Goal: Contribute content: Contribute content

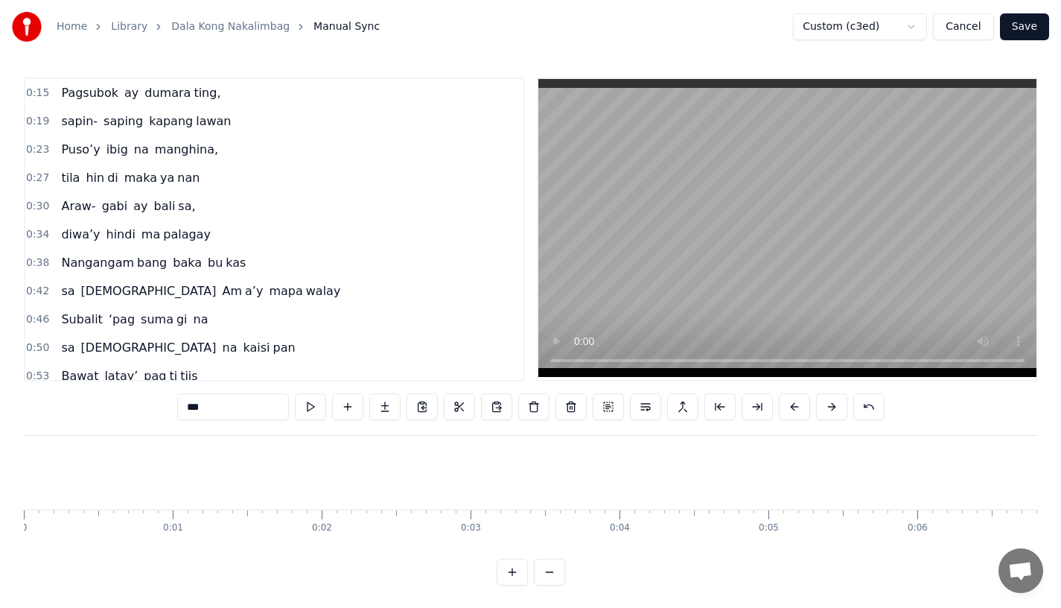
scroll to position [0, 42504]
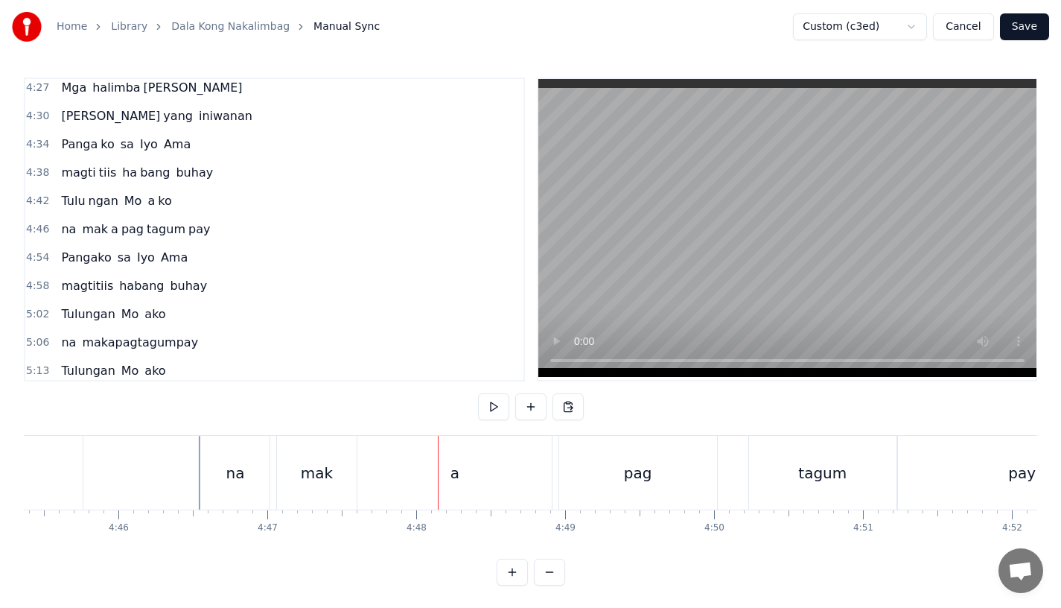
click at [232, 487] on div "na" at bounding box center [235, 473] width 69 height 74
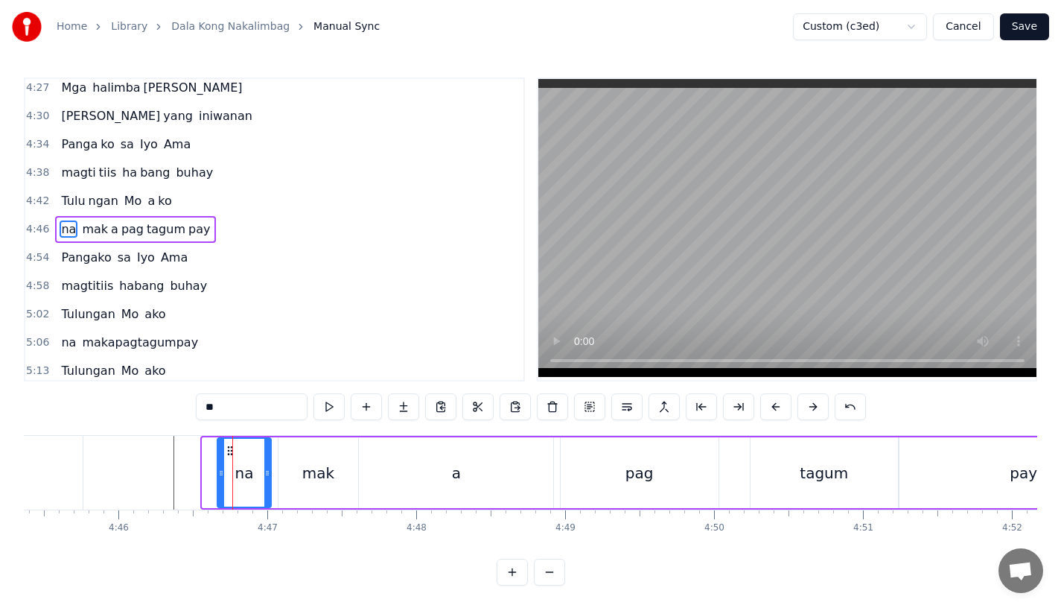
drag, startPoint x: 206, startPoint y: 471, endPoint x: 222, endPoint y: 471, distance: 15.6
click at [222, 471] on icon at bounding box center [221, 473] width 6 height 12
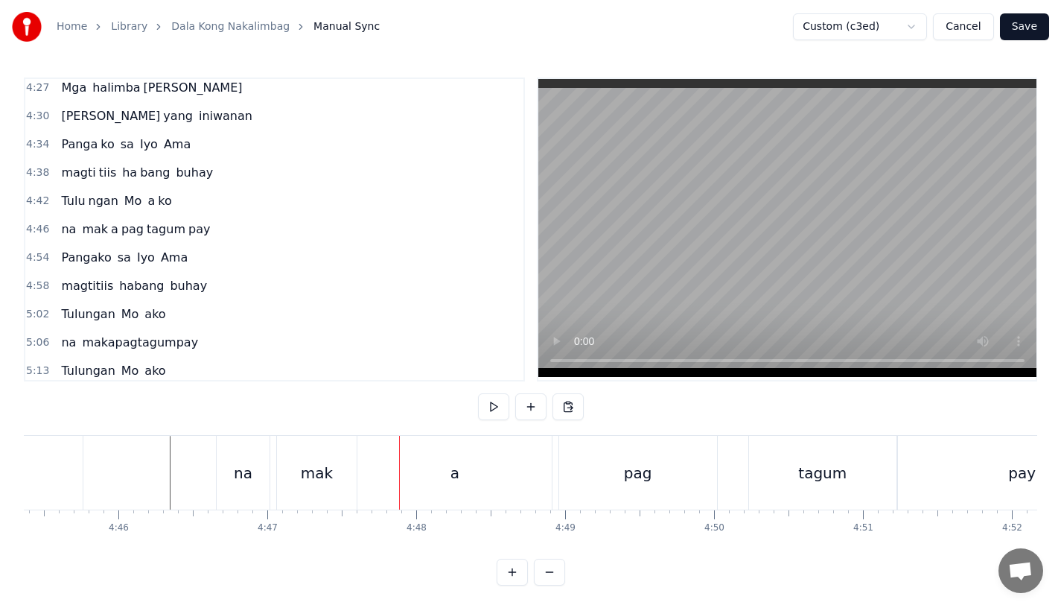
click at [236, 480] on div "na" at bounding box center [243, 473] width 19 height 22
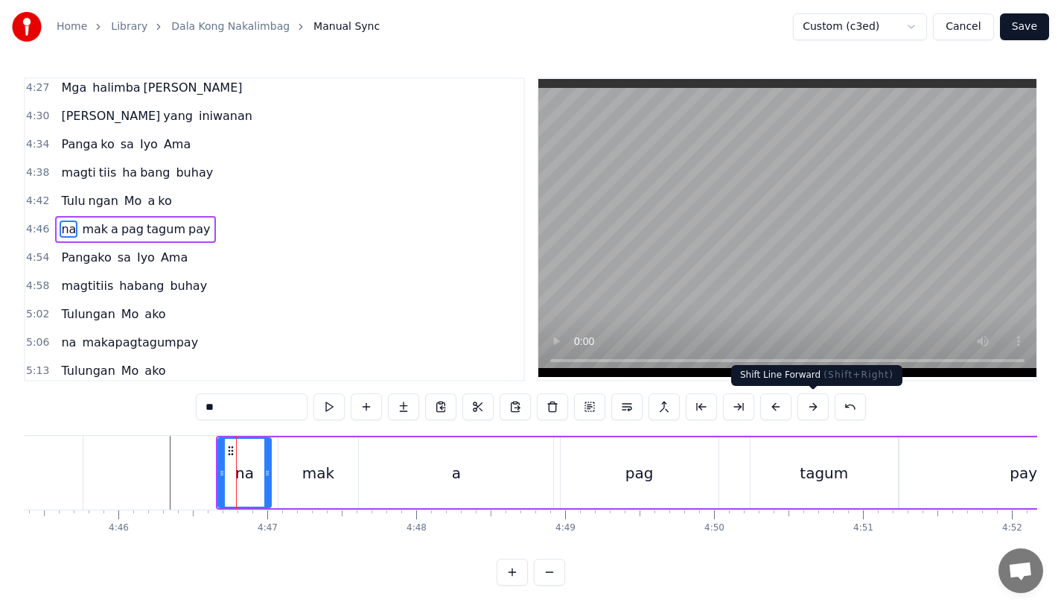
click at [812, 402] on button at bounding box center [813, 406] width 31 height 27
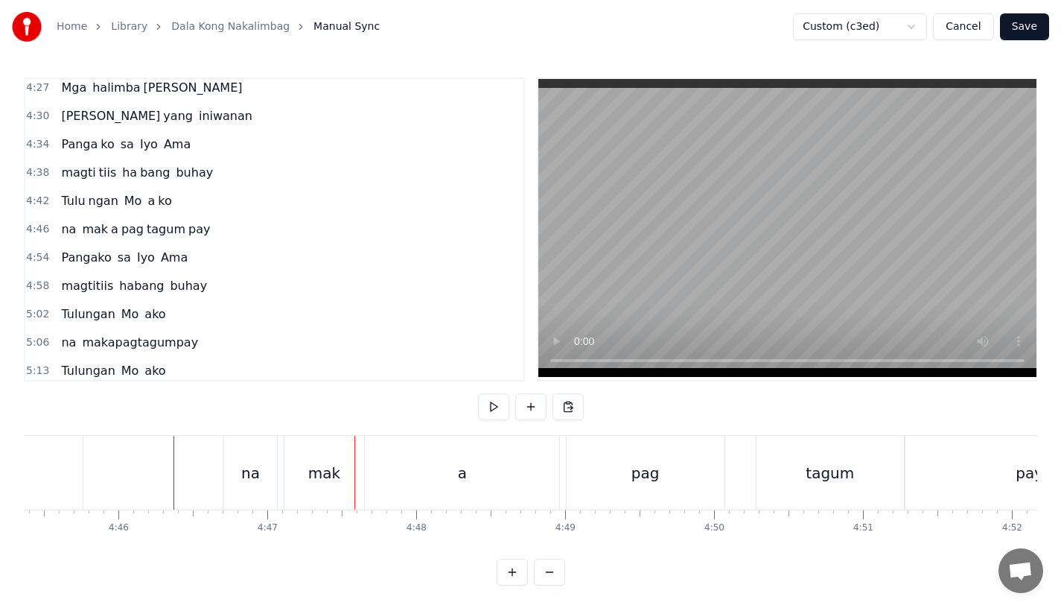
click at [224, 468] on div "na" at bounding box center [250, 473] width 53 height 74
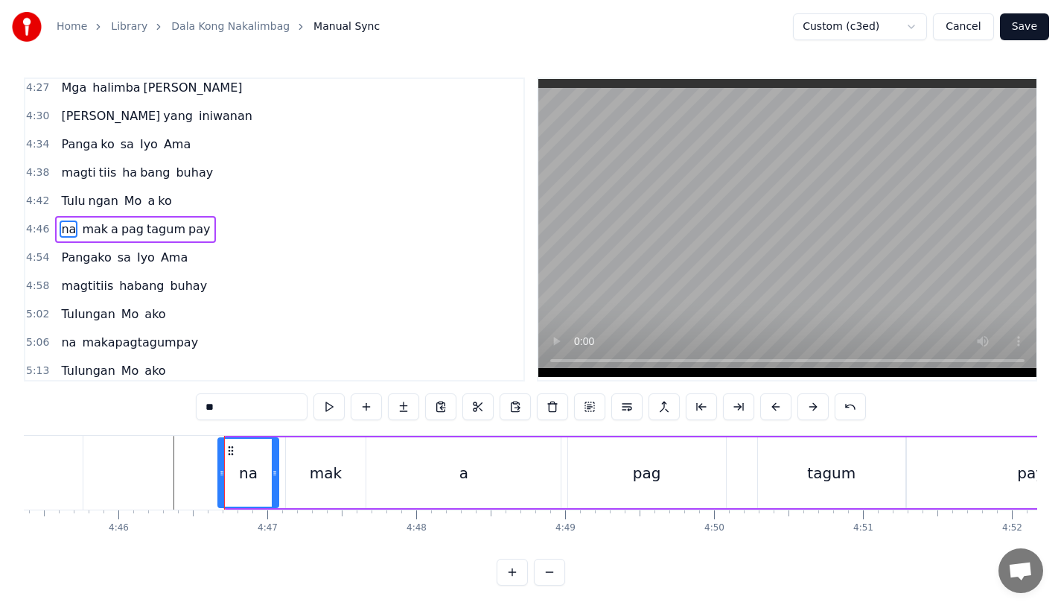
click at [219, 475] on icon at bounding box center [222, 473] width 6 height 12
click at [146, 433] on div "0:15 Pagsubok ay dumara ting, 0:19 sapin- saping kapang lawan 0:23 Puso’y ibig …" at bounding box center [531, 331] width 1014 height 508
click at [77, 461] on div "ko" at bounding box center [5, 473] width 156 height 74
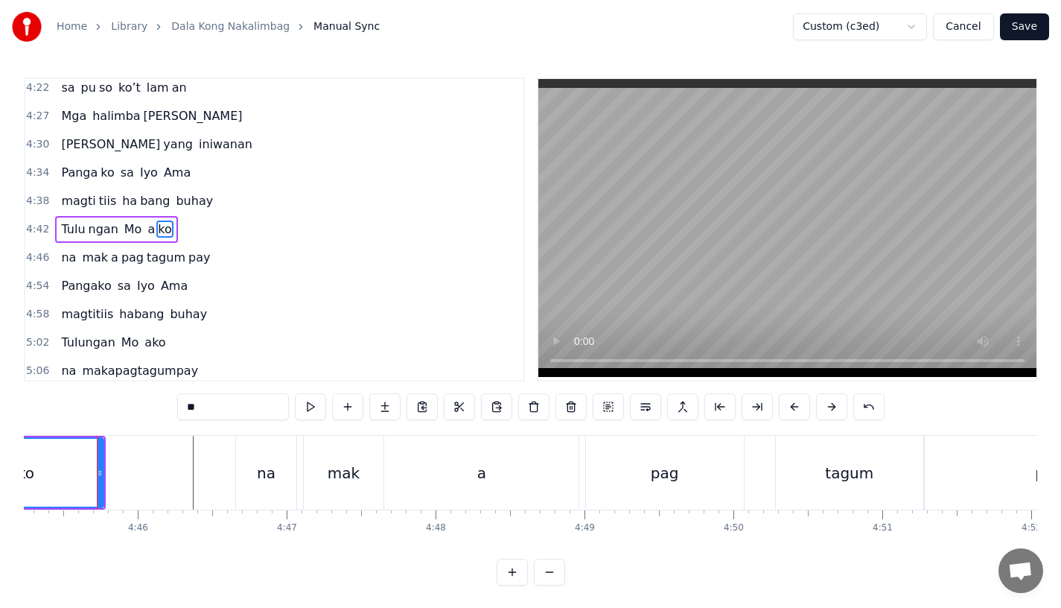
scroll to position [0, 42484]
click at [363, 500] on div "mak" at bounding box center [345, 473] width 80 height 74
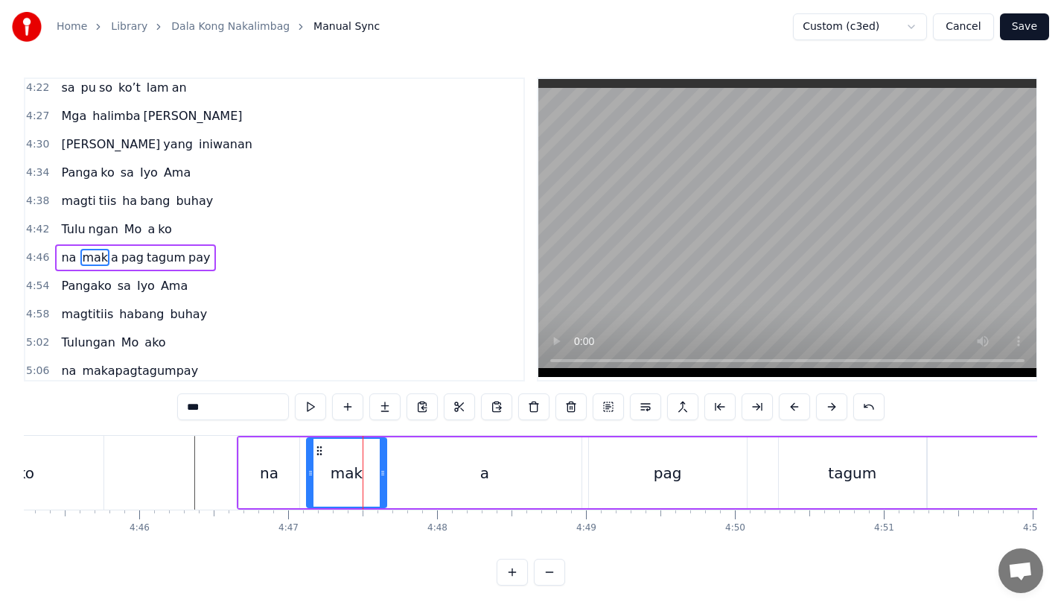
scroll to position [1477, 0]
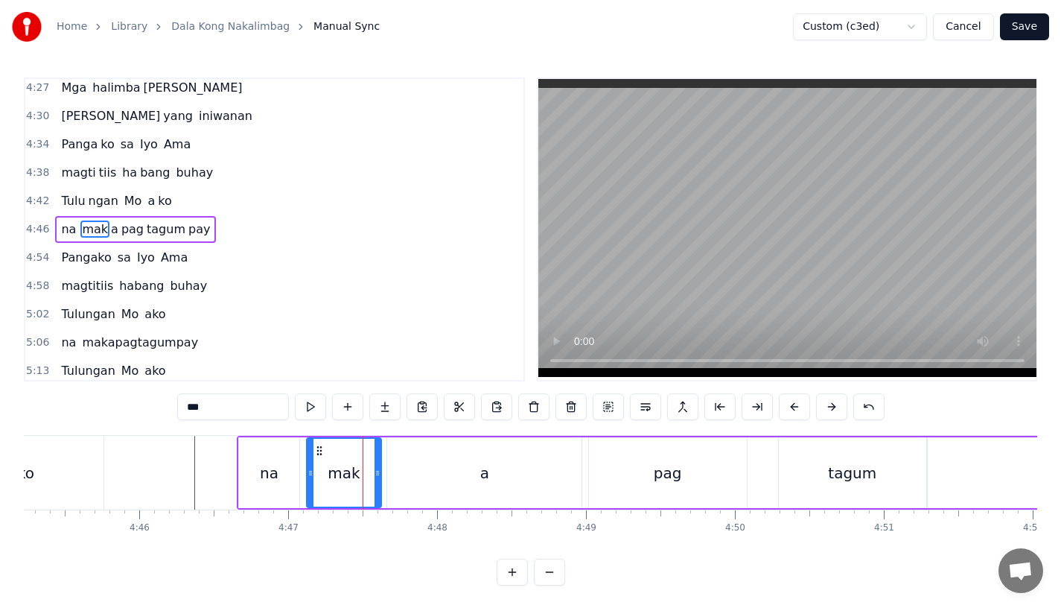
click at [375, 492] on div at bounding box center [378, 473] width 6 height 68
click at [405, 489] on div "a" at bounding box center [484, 472] width 194 height 71
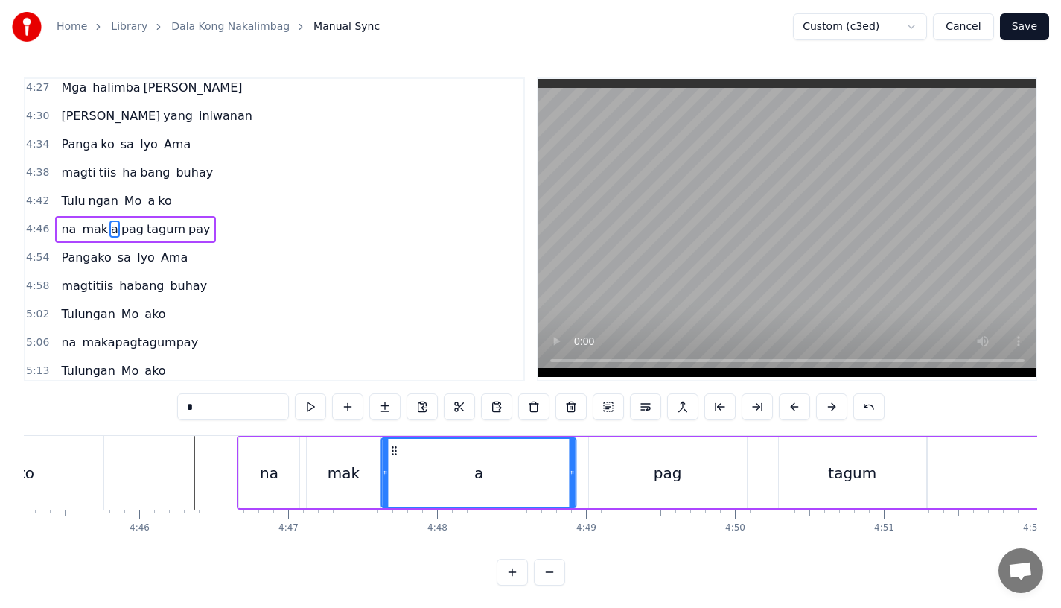
click at [393, 452] on icon at bounding box center [395, 451] width 12 height 12
drag, startPoint x: 570, startPoint y: 486, endPoint x: 521, endPoint y: 489, distance: 48.5
click at [524, 489] on div at bounding box center [527, 473] width 6 height 68
click at [323, 460] on div "mak" at bounding box center [344, 472] width 74 height 71
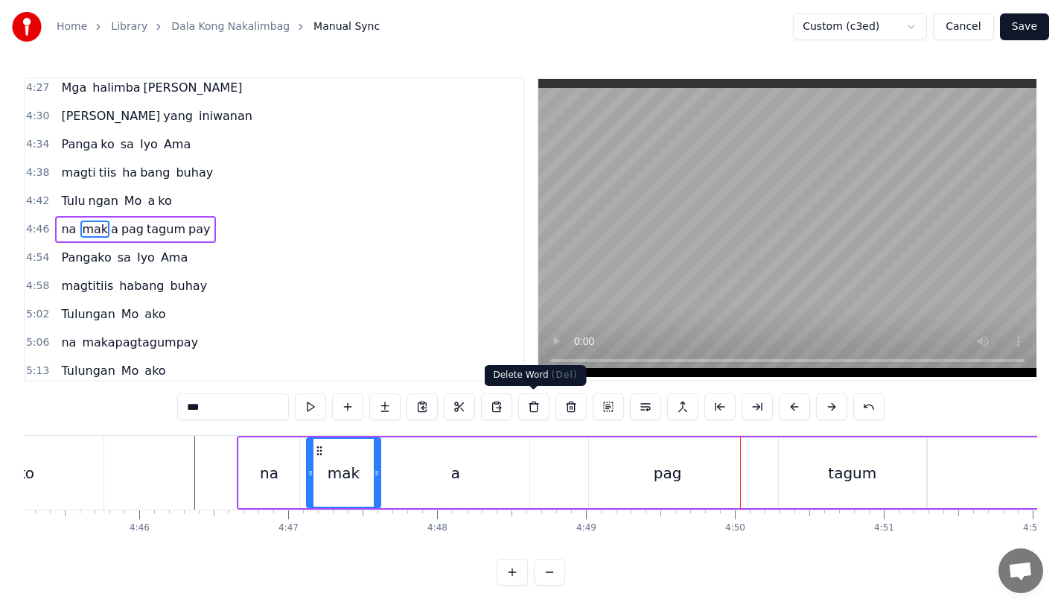
click at [632, 443] on div "pag" at bounding box center [668, 472] width 158 height 71
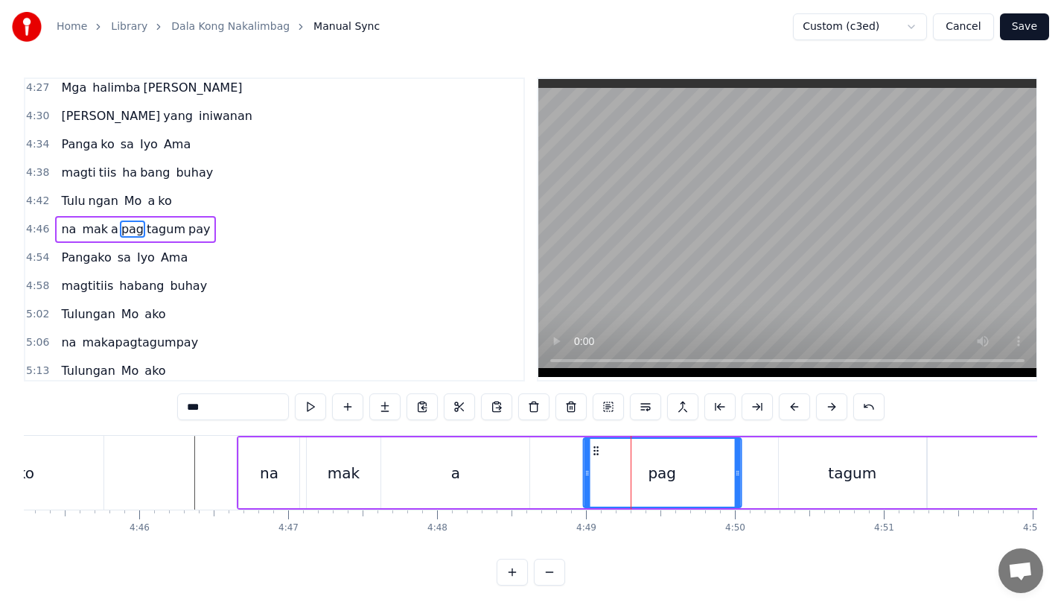
click at [595, 448] on icon at bounding box center [596, 451] width 12 height 12
click at [733, 467] on icon at bounding box center [732, 473] width 6 height 12
click at [633, 465] on div "pag" at bounding box center [658, 473] width 150 height 68
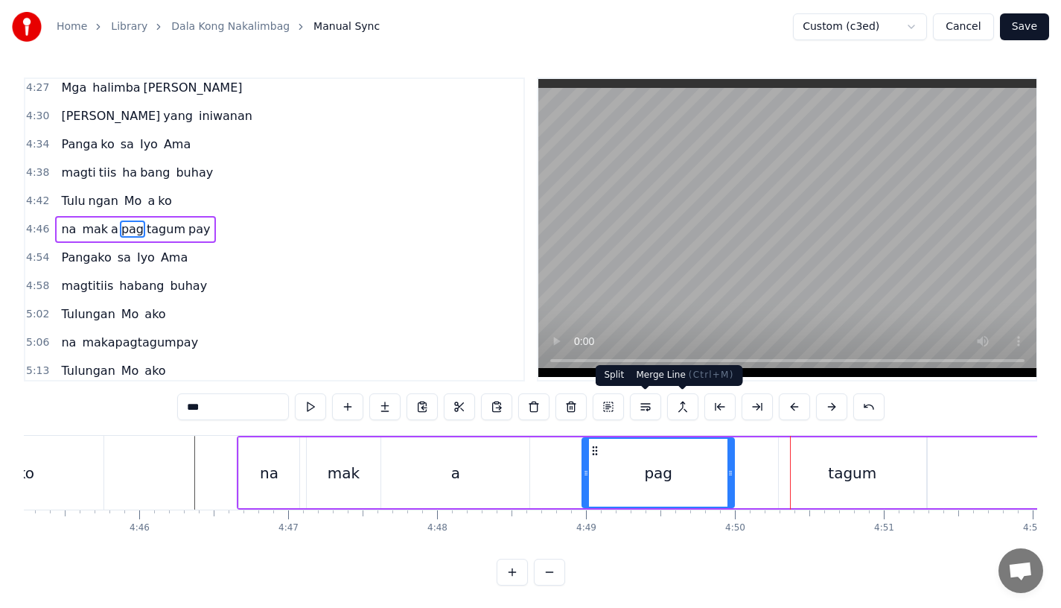
click at [816, 457] on div "tagum" at bounding box center [852, 472] width 147 height 71
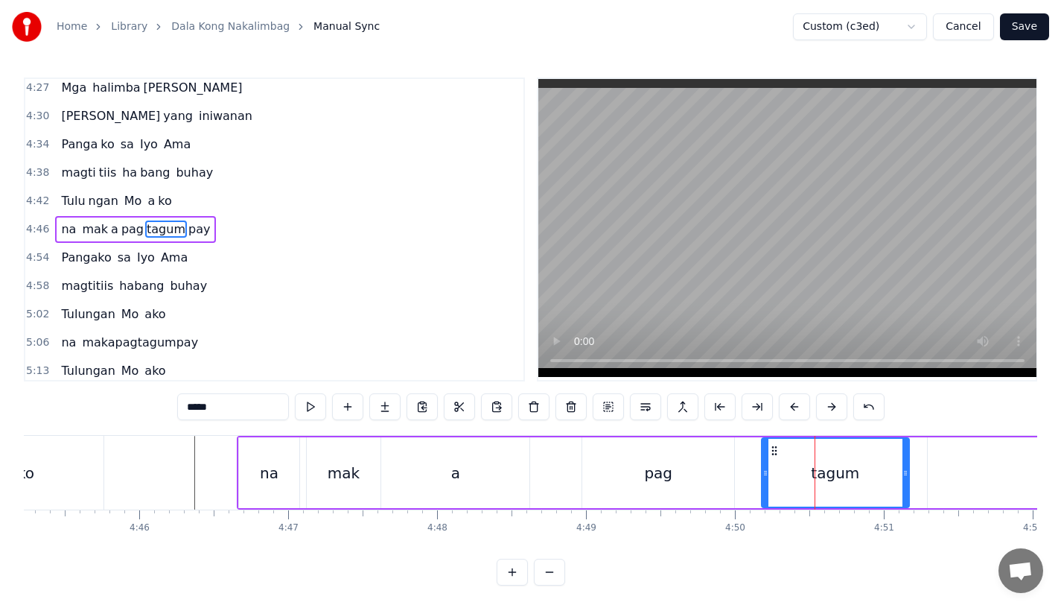
drag, startPoint x: 792, startPoint y: 451, endPoint x: 768, endPoint y: 452, distance: 23.9
click at [769, 452] on icon at bounding box center [775, 451] width 12 height 12
click at [652, 486] on div "pag" at bounding box center [658, 472] width 152 height 71
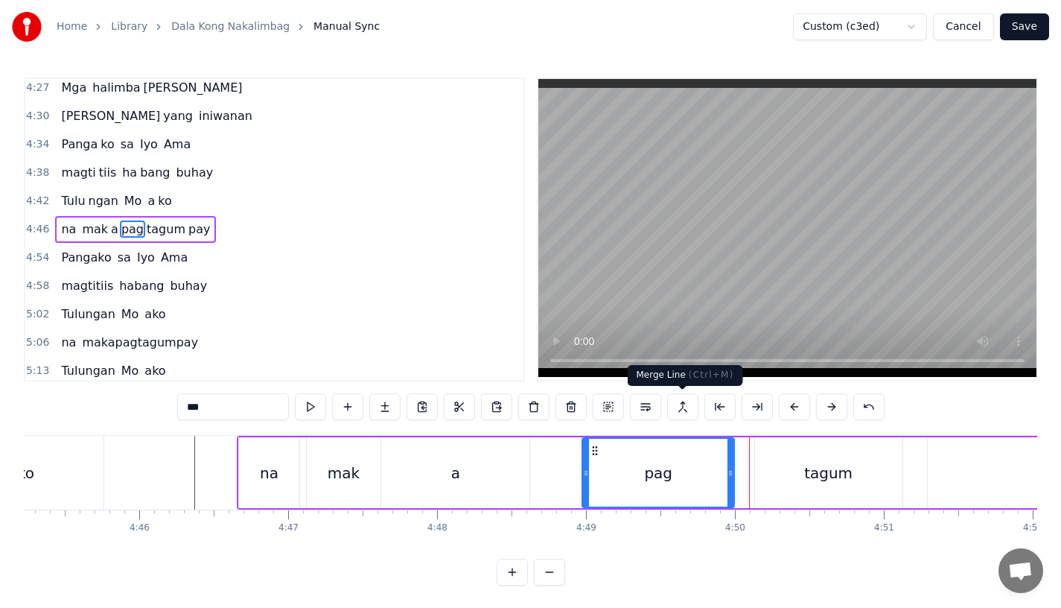
click at [790, 460] on div "tagum" at bounding box center [828, 472] width 147 height 71
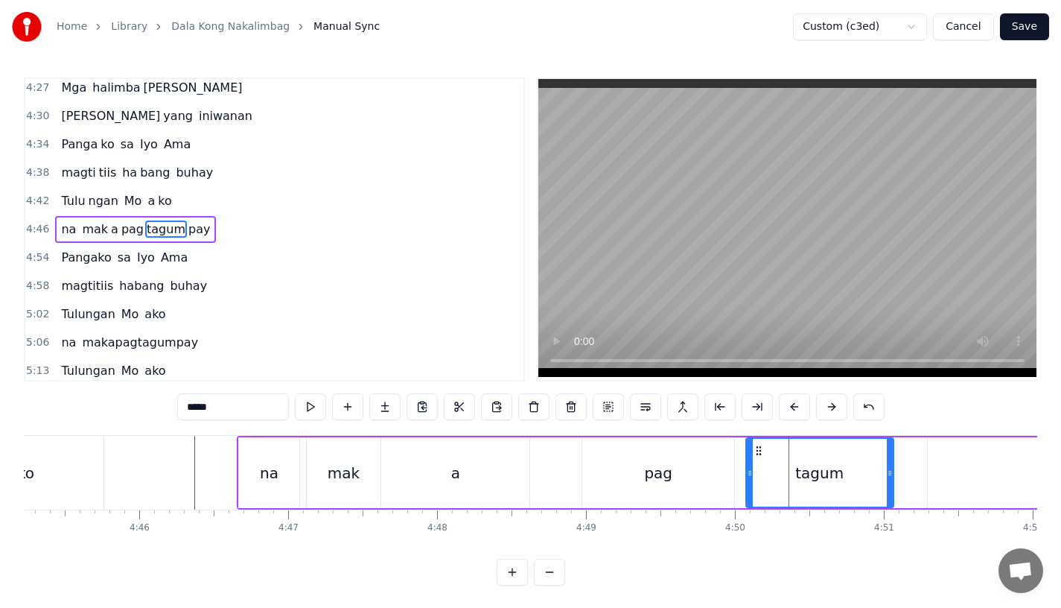
drag, startPoint x: 763, startPoint y: 448, endPoint x: 751, endPoint y: 448, distance: 11.9
click at [753, 448] on icon at bounding box center [759, 451] width 12 height 12
click at [669, 453] on div "pag" at bounding box center [658, 472] width 152 height 71
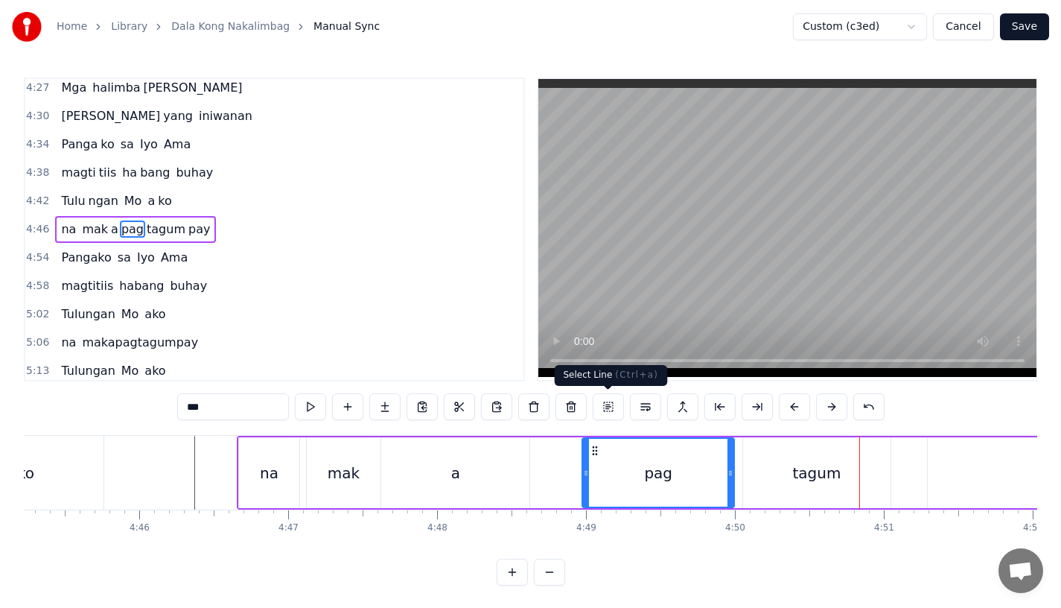
click at [803, 498] on div "tagum" at bounding box center [816, 472] width 147 height 71
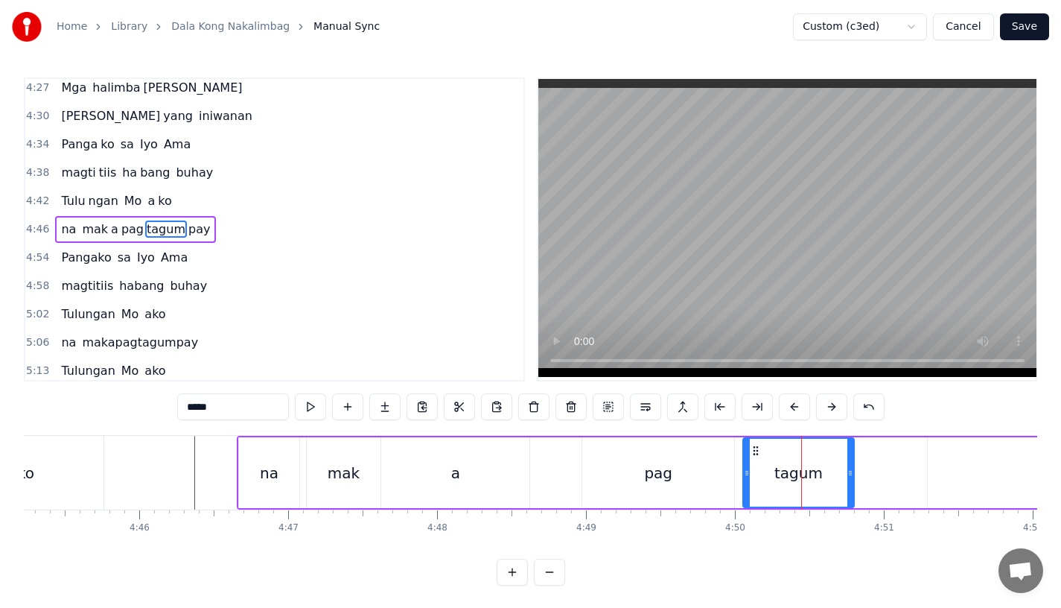
drag, startPoint x: 885, startPoint y: 482, endPoint x: 849, endPoint y: 482, distance: 36.5
click at [849, 482] on div at bounding box center [851, 473] width 6 height 68
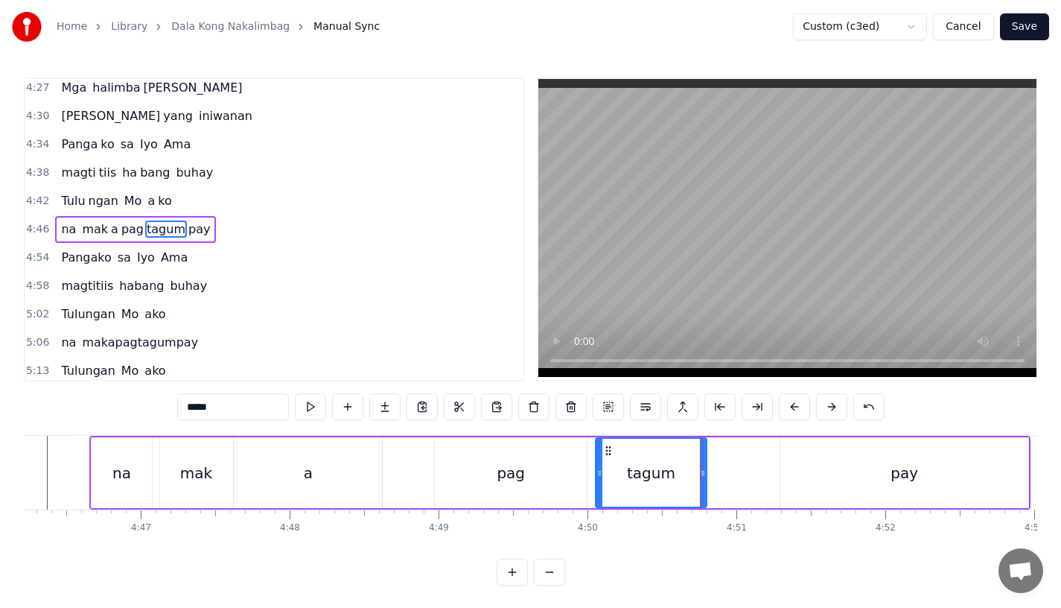
scroll to position [0, 42636]
click at [793, 481] on div "pay" at bounding box center [900, 472] width 248 height 71
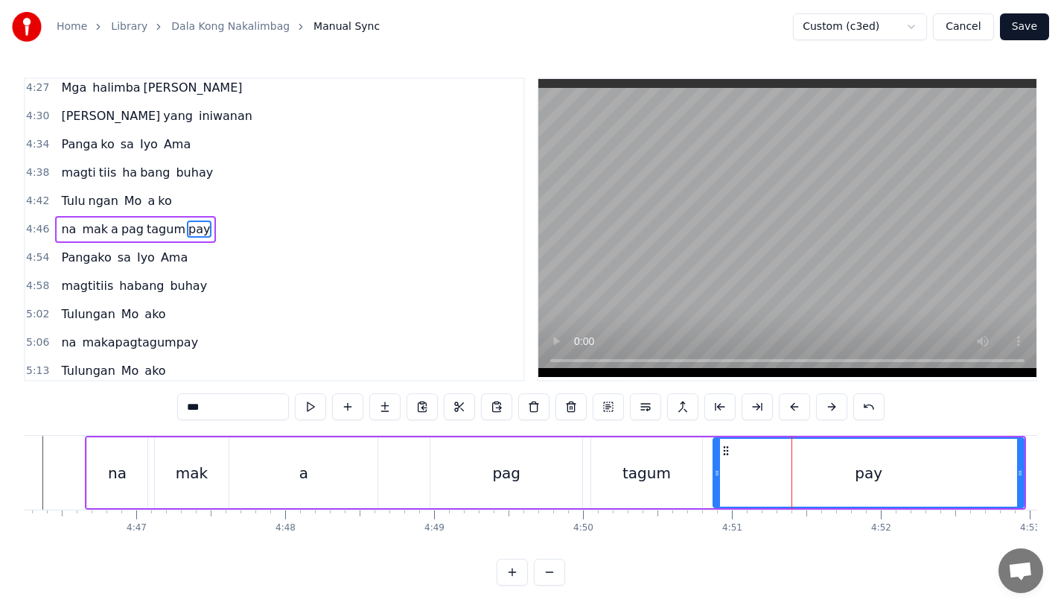
drag, startPoint x: 779, startPoint y: 479, endPoint x: 716, endPoint y: 477, distance: 62.6
click at [716, 477] on div at bounding box center [717, 473] width 6 height 68
click at [672, 477] on div "tagum" at bounding box center [646, 472] width 111 height 71
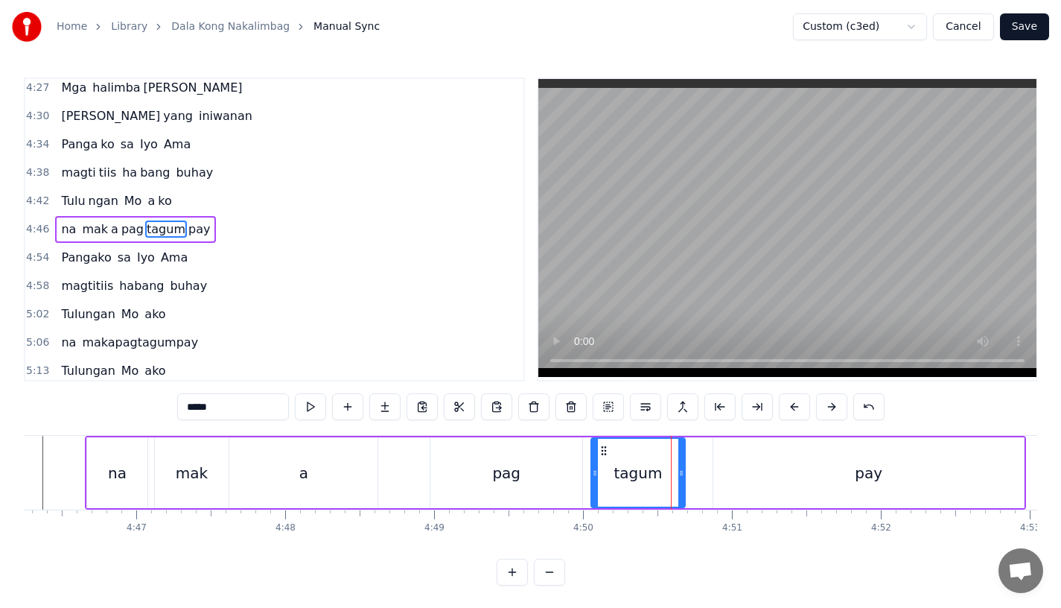
drag, startPoint x: 699, startPoint y: 477, endPoint x: 676, endPoint y: 477, distance: 23.1
click at [678, 477] on icon at bounding box center [681, 473] width 6 height 12
click at [743, 477] on div "pay" at bounding box center [868, 472] width 311 height 71
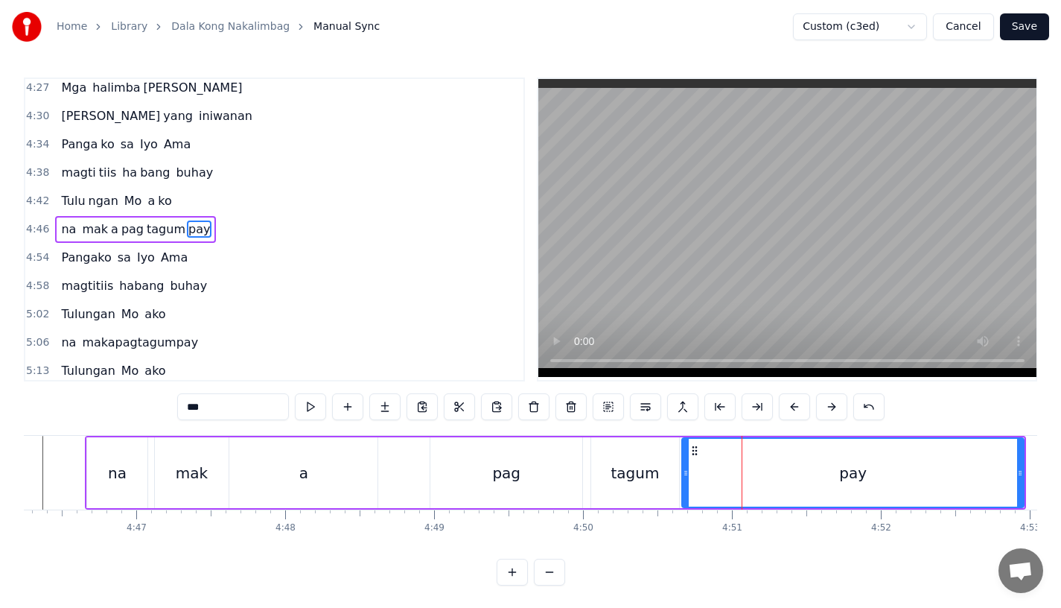
drag, startPoint x: 716, startPoint y: 472, endPoint x: 684, endPoint y: 473, distance: 32.0
click at [684, 473] on icon at bounding box center [686, 473] width 6 height 12
click at [497, 485] on div "pag" at bounding box center [506, 472] width 152 height 71
type input "***"
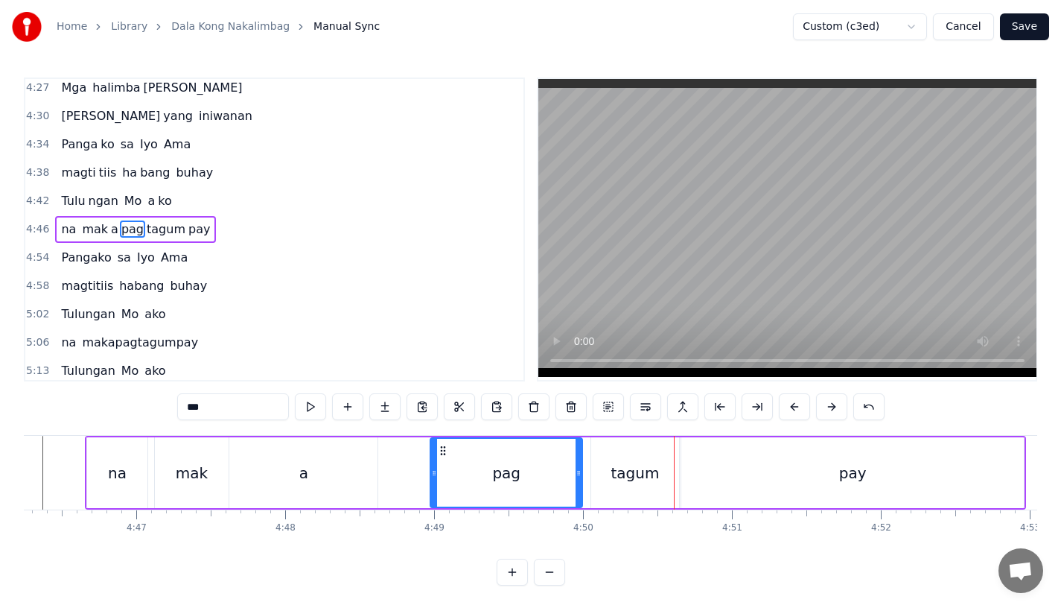
click at [387, 458] on div "mak a pag tagum pay" at bounding box center [589, 472] width 871 height 71
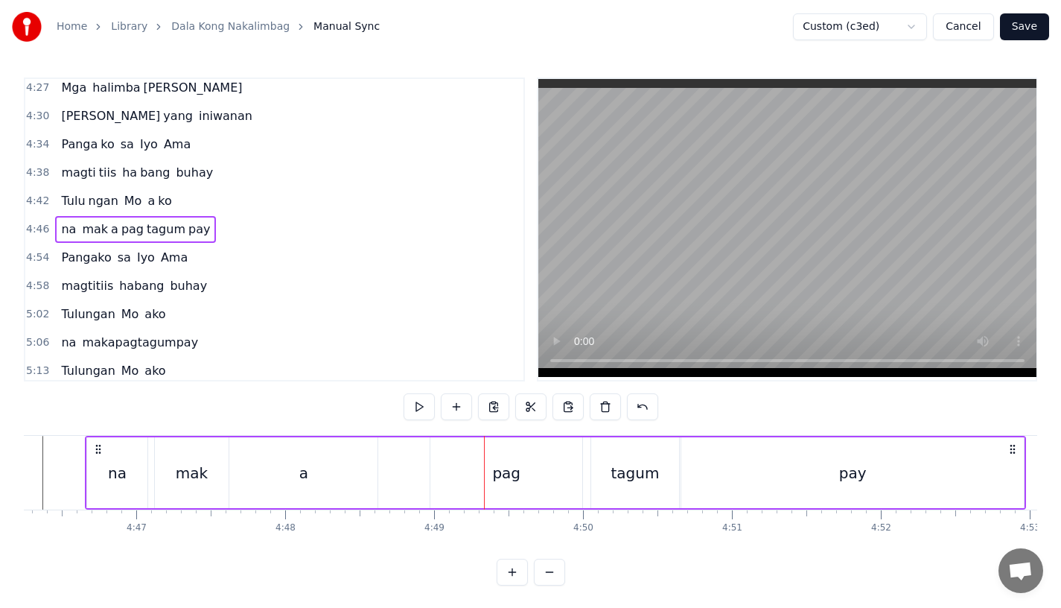
click at [605, 493] on div "tagum" at bounding box center [635, 472] width 88 height 71
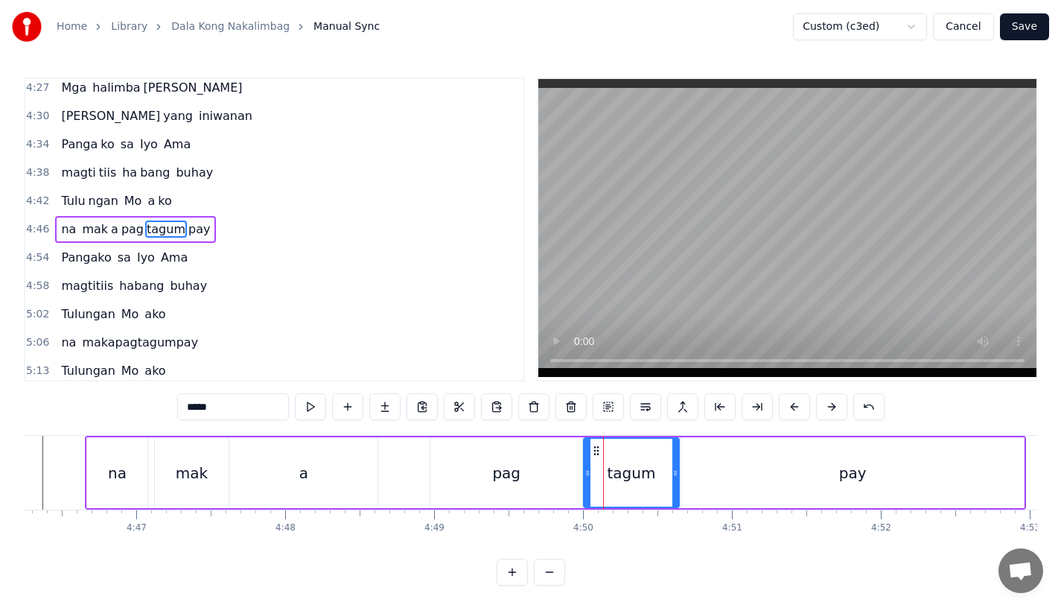
click at [588, 475] on icon at bounding box center [588, 473] width 6 height 12
click at [501, 478] on div "pag" at bounding box center [506, 473] width 28 height 22
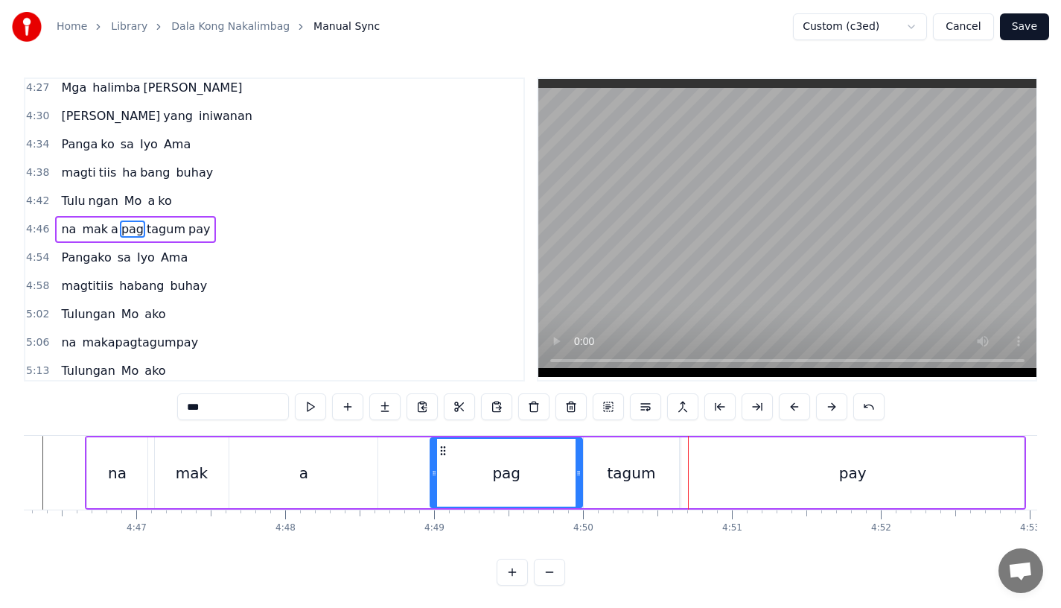
click at [518, 480] on div "pag" at bounding box center [506, 473] width 28 height 22
drag, startPoint x: 576, startPoint y: 477, endPoint x: 565, endPoint y: 478, distance: 11.2
click at [567, 478] on div at bounding box center [570, 473] width 6 height 68
click at [598, 477] on div "tagum" at bounding box center [631, 472] width 95 height 71
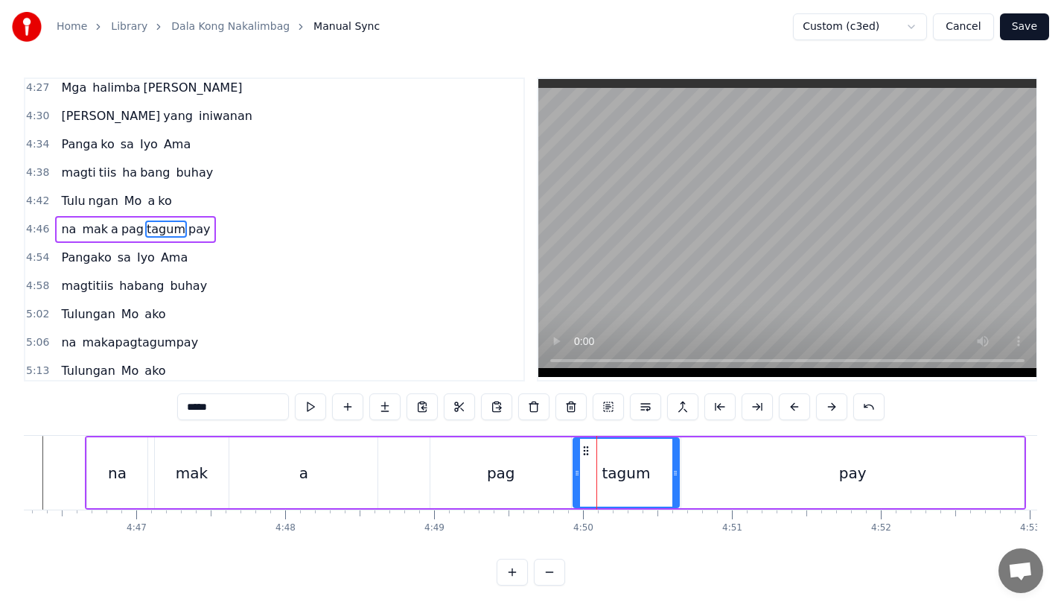
drag, startPoint x: 588, startPoint y: 475, endPoint x: 577, endPoint y: 476, distance: 10.5
click at [577, 476] on icon at bounding box center [577, 473] width 6 height 12
click at [372, 475] on div "a" at bounding box center [303, 472] width 148 height 71
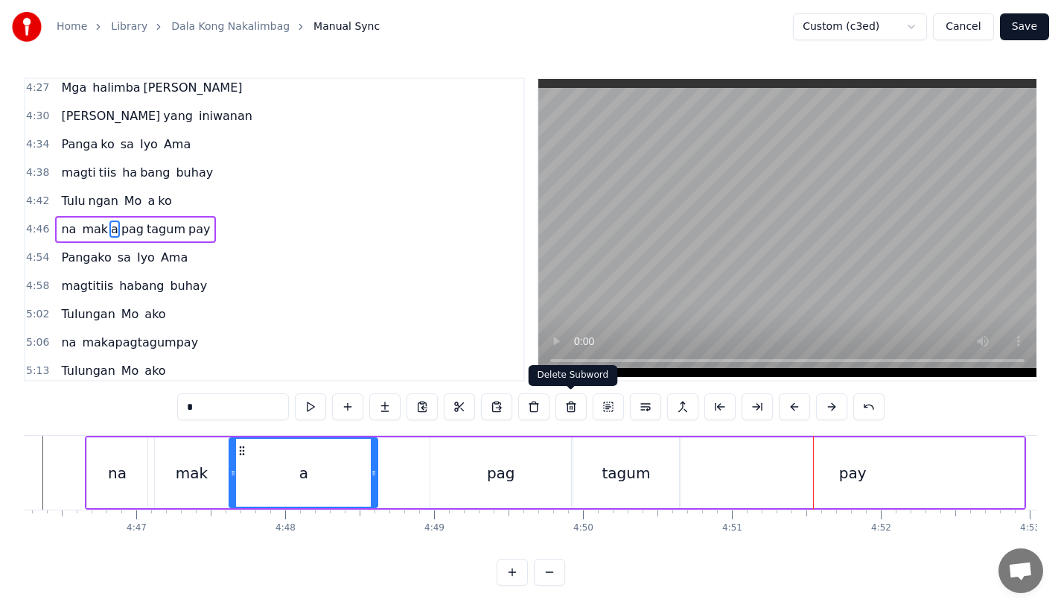
click at [644, 486] on div "tagum" at bounding box center [626, 472] width 106 height 71
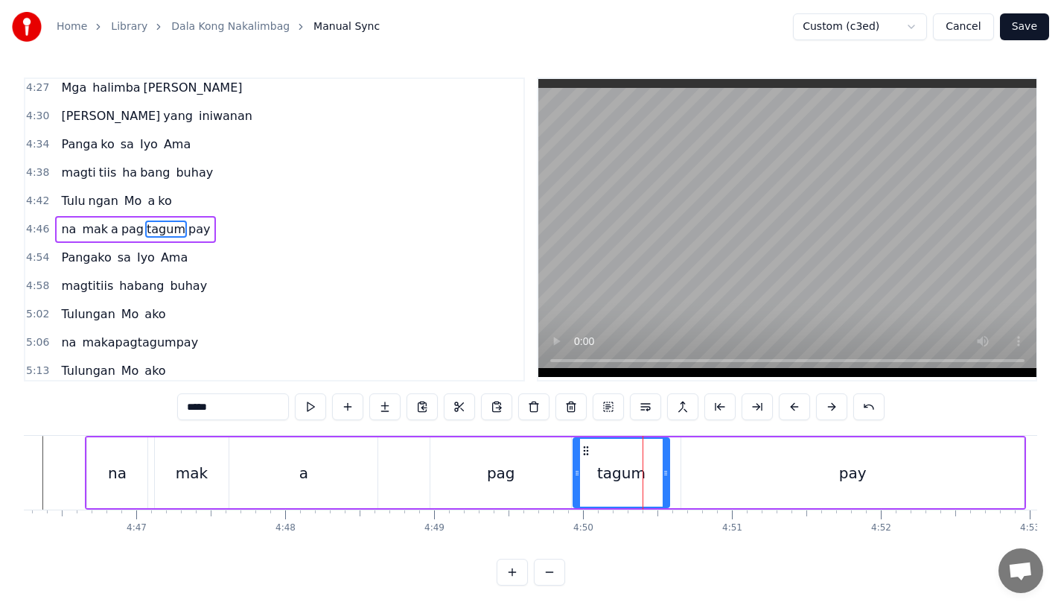
drag, startPoint x: 675, startPoint y: 482, endPoint x: 665, endPoint y: 482, distance: 9.7
click at [665, 482] on div at bounding box center [666, 473] width 6 height 68
click at [705, 477] on div "pay" at bounding box center [852, 472] width 343 height 71
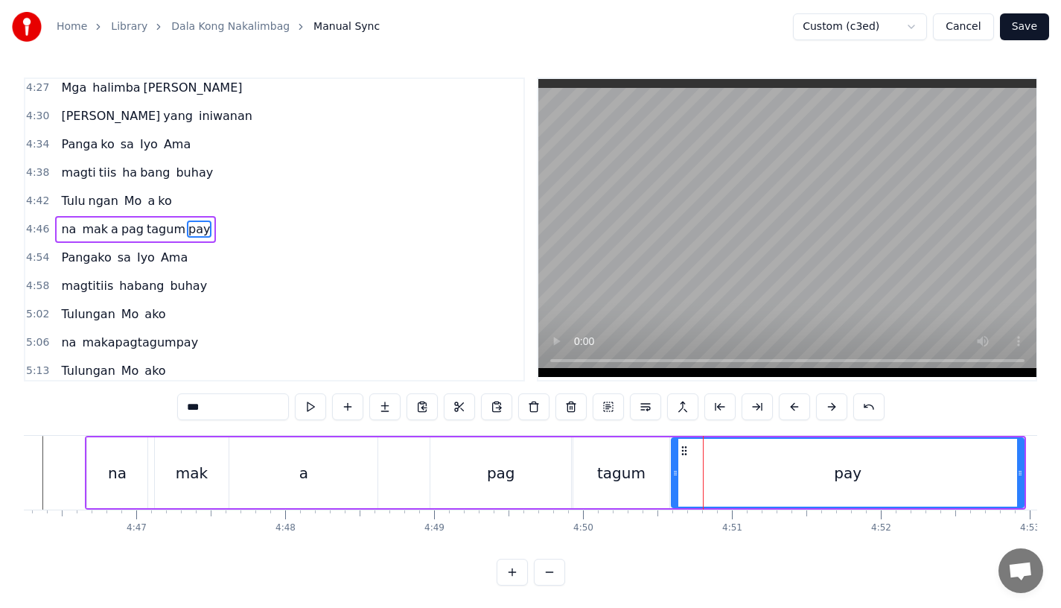
drag, startPoint x: 686, startPoint y: 468, endPoint x: 676, endPoint y: 469, distance: 9.8
click at [676, 469] on icon at bounding box center [675, 473] width 6 height 12
click at [501, 465] on div "pag" at bounding box center [501, 473] width 28 height 22
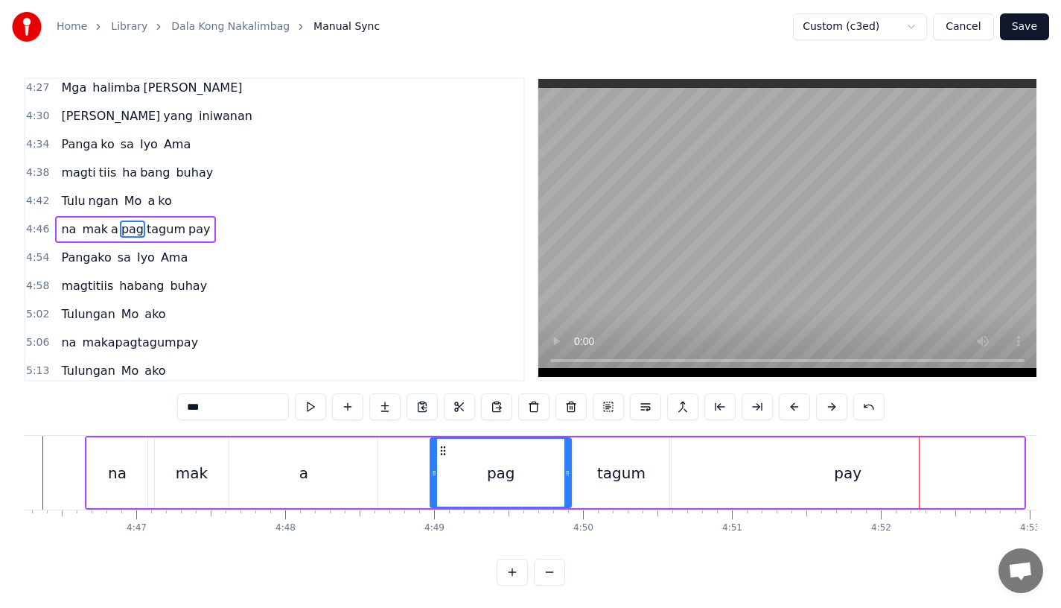
click at [731, 477] on div "pay" at bounding box center [848, 472] width 352 height 71
type input "***"
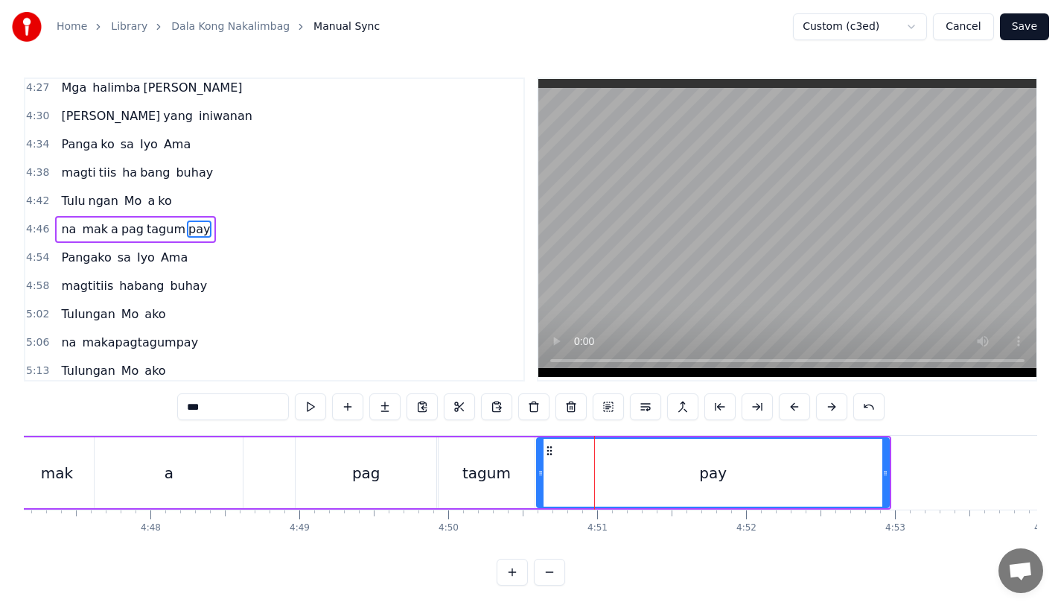
scroll to position [0, 42773]
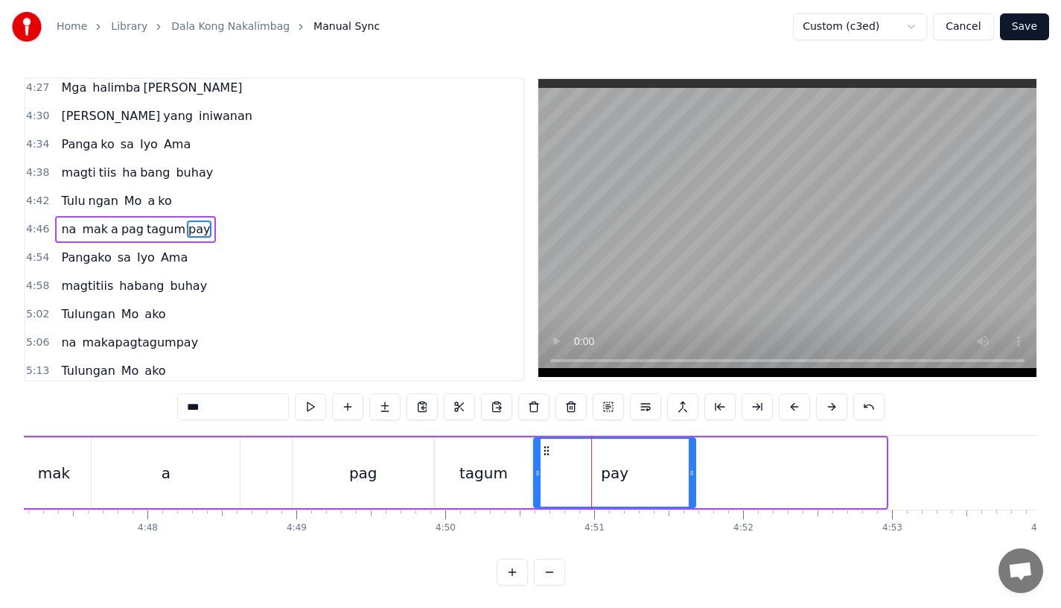
drag, startPoint x: 880, startPoint y: 468, endPoint x: 688, endPoint y: 468, distance: 192.1
click at [689, 468] on icon at bounding box center [692, 473] width 6 height 12
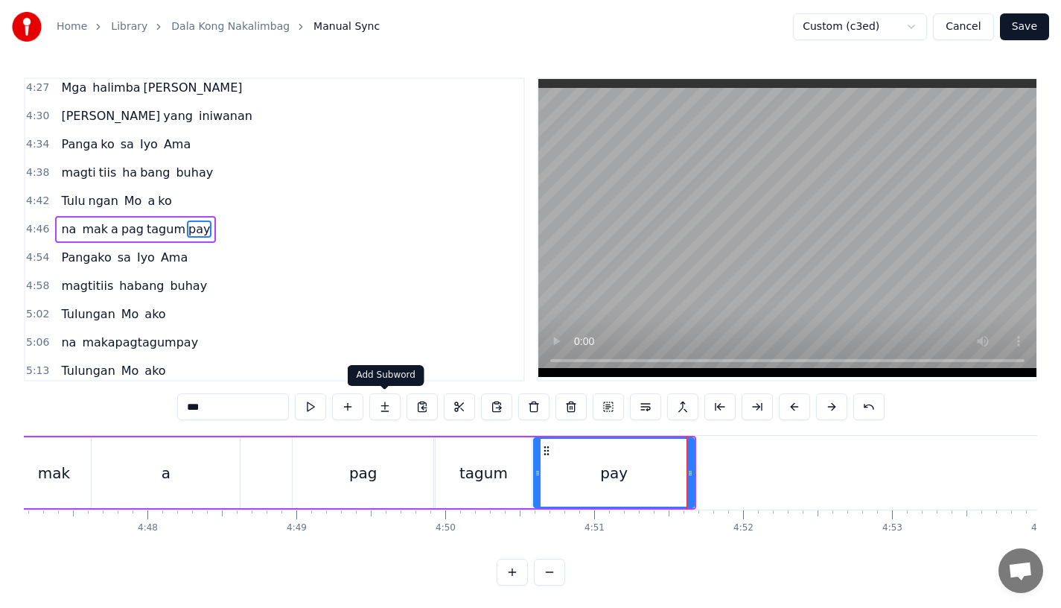
click at [389, 403] on button at bounding box center [384, 406] width 31 height 27
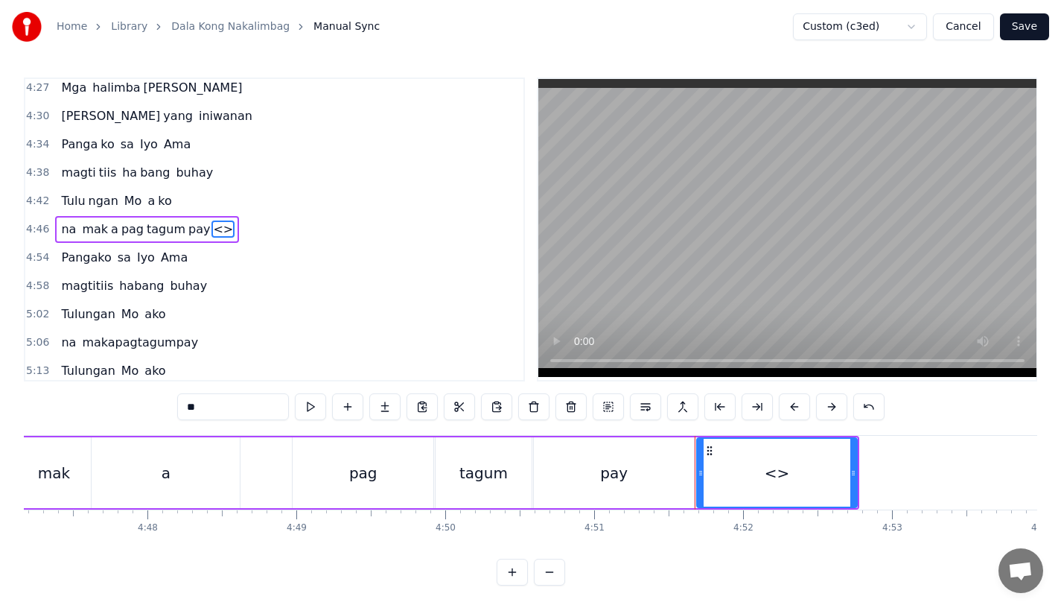
drag, startPoint x: 217, startPoint y: 404, endPoint x: 141, endPoint y: 404, distance: 76.0
click at [141, 404] on div "0:15 Pagsubok ay dumara ting, 0:19 sapin- saping kapang lawan 0:23 Puso’y ibig …" at bounding box center [531, 331] width 1014 height 508
drag, startPoint x: 853, startPoint y: 464, endPoint x: 872, endPoint y: 464, distance: 19.4
click at [872, 464] on div at bounding box center [873, 473] width 6 height 68
click at [618, 463] on div "pay" at bounding box center [614, 473] width 28 height 22
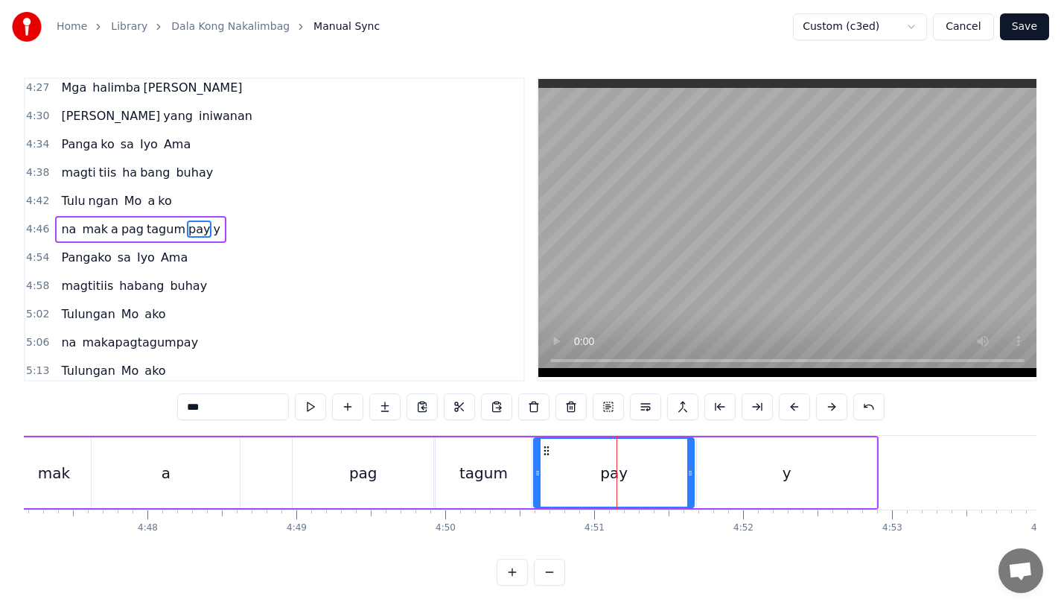
click at [227, 406] on input "***" at bounding box center [233, 406] width 112 height 27
click at [526, 483] on div "tagum" at bounding box center [484, 472] width 96 height 71
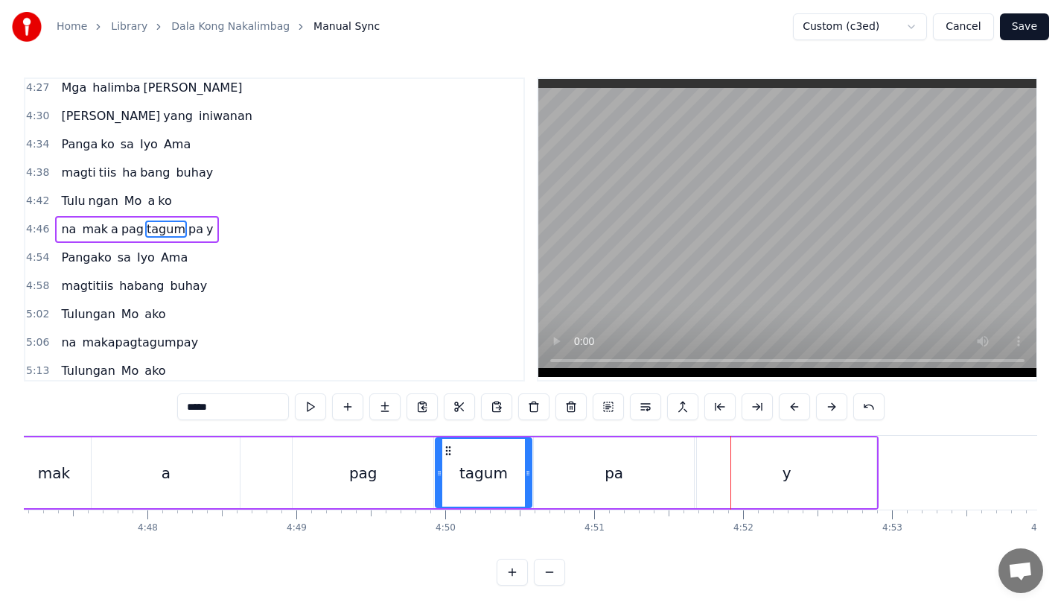
click at [369, 483] on div "pag" at bounding box center [363, 472] width 141 height 71
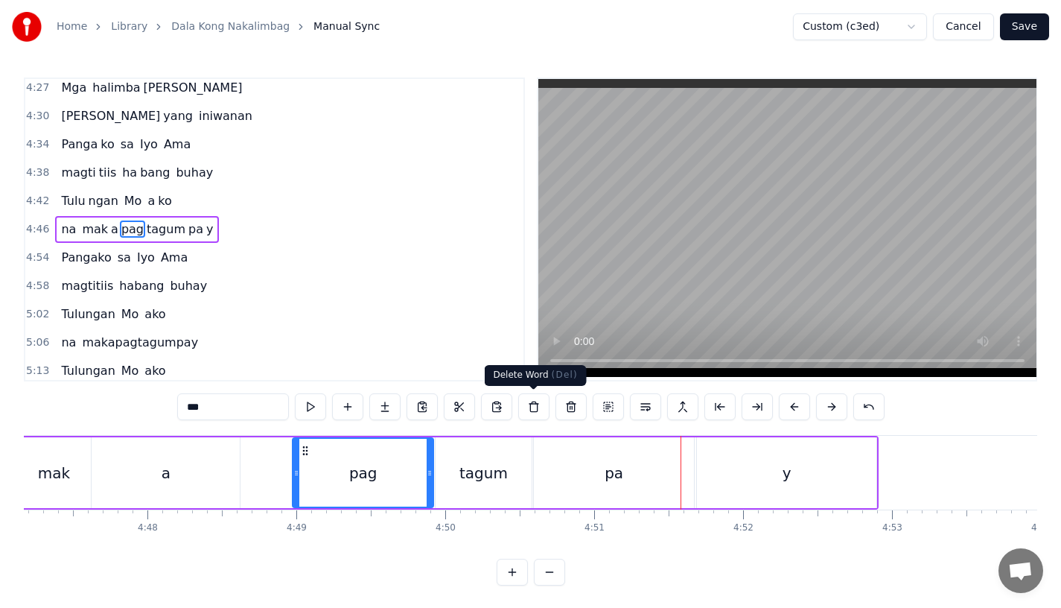
click at [611, 472] on div "pa" at bounding box center [614, 473] width 19 height 22
type input "**"
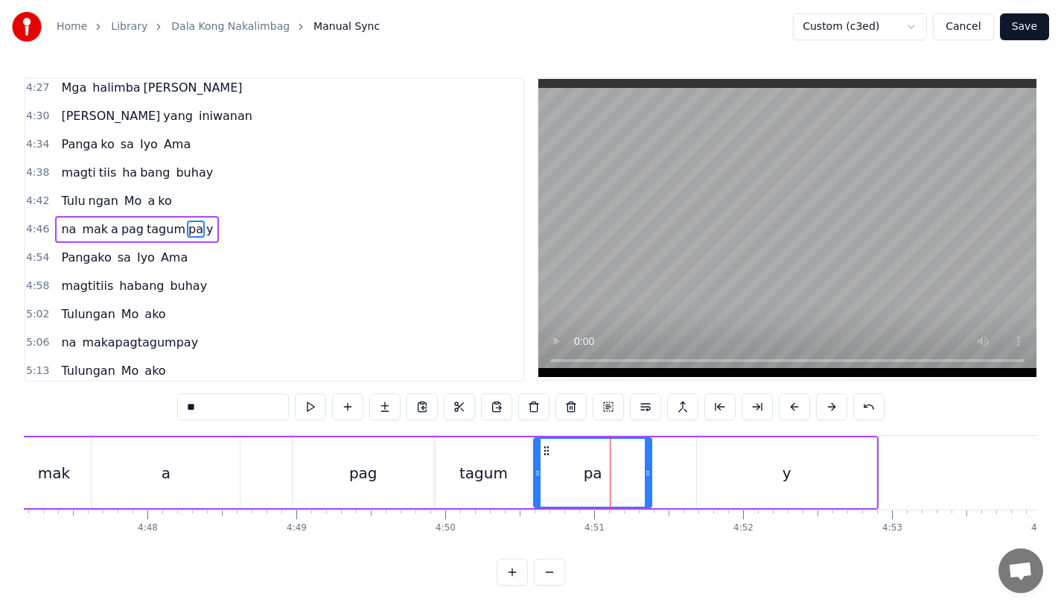
drag, startPoint x: 687, startPoint y: 480, endPoint x: 642, endPoint y: 480, distance: 45.4
click at [645, 480] on div at bounding box center [648, 473] width 6 height 68
click at [677, 478] on div "mak a pag tagum pa y" at bounding box center [446, 472] width 861 height 71
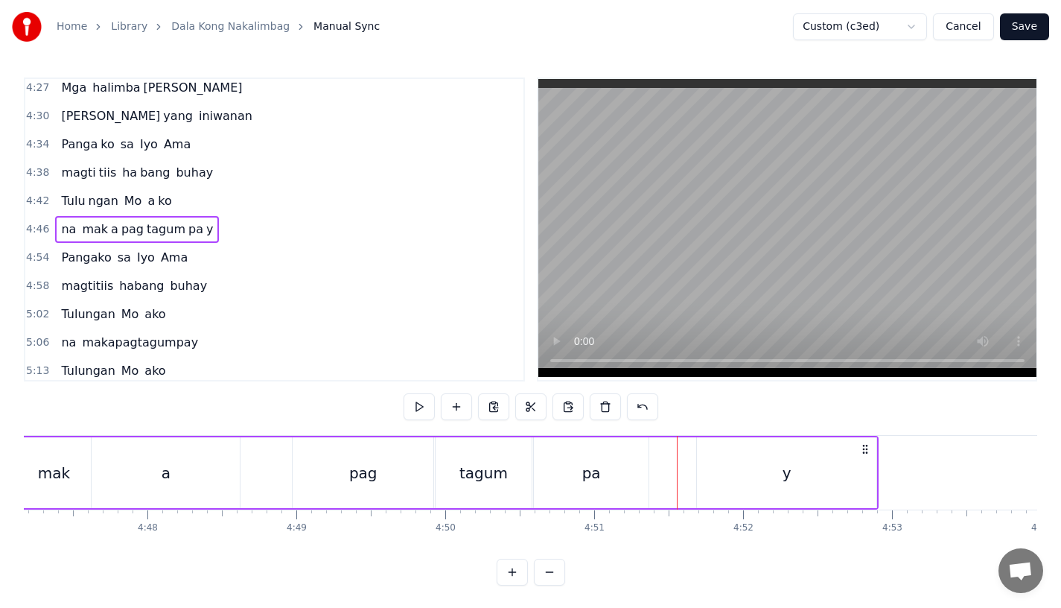
click at [721, 475] on div "y" at bounding box center [786, 472] width 179 height 71
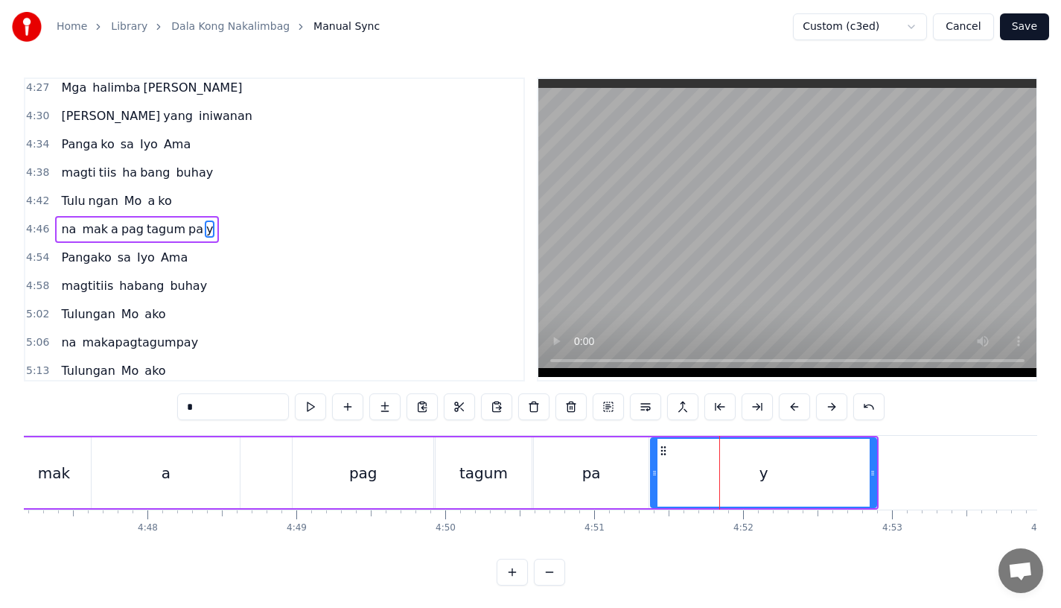
drag, startPoint x: 702, startPoint y: 475, endPoint x: 656, endPoint y: 477, distance: 45.5
click at [656, 477] on icon at bounding box center [655, 473] width 6 height 12
click at [487, 465] on div "tagum" at bounding box center [484, 473] width 48 height 22
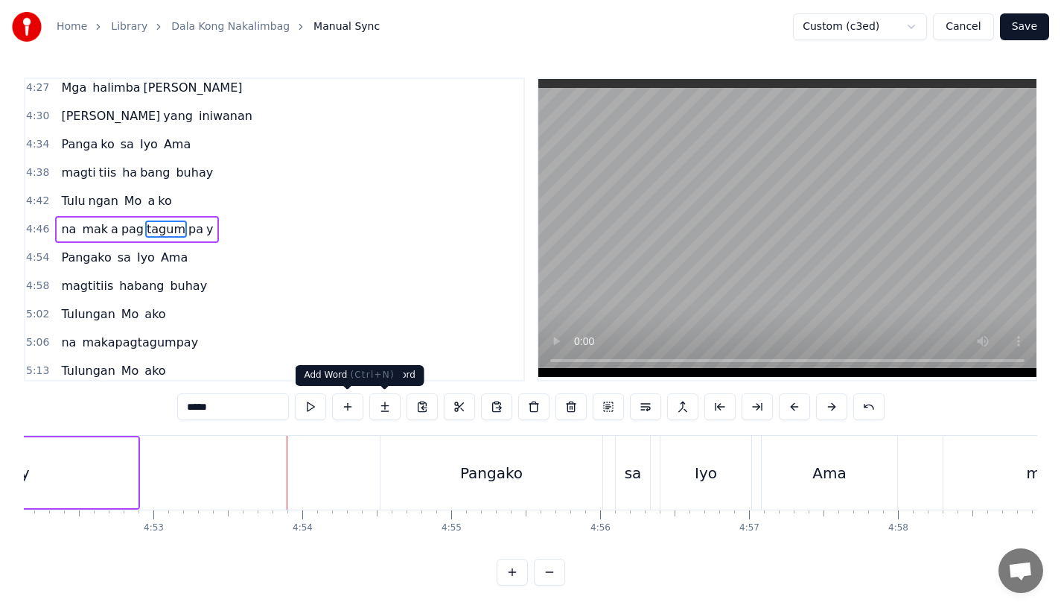
scroll to position [0, 43663]
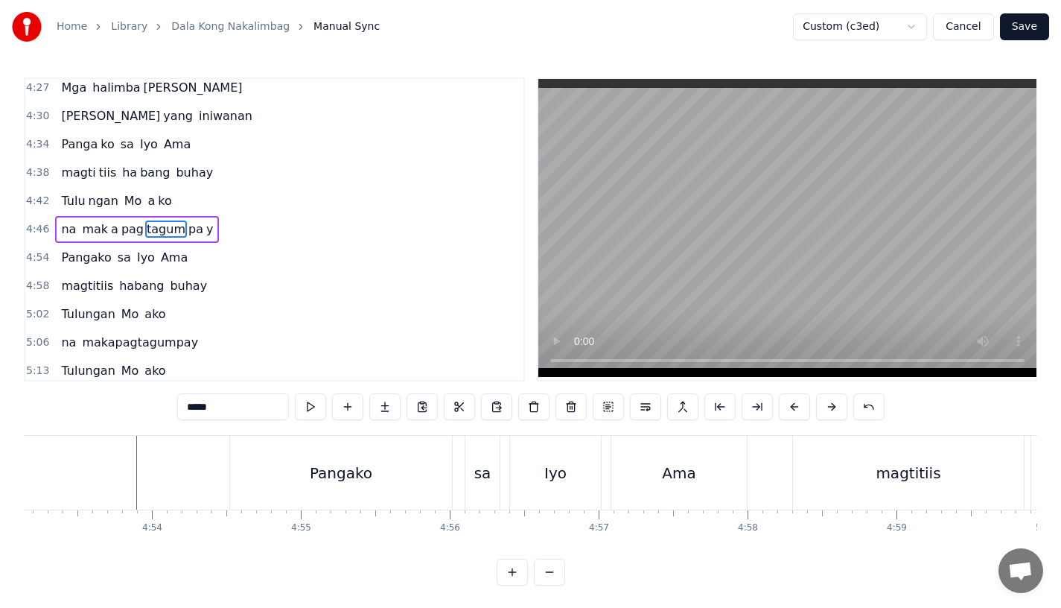
click at [279, 483] on div "Pangako" at bounding box center [341, 473] width 222 height 74
type input "*******"
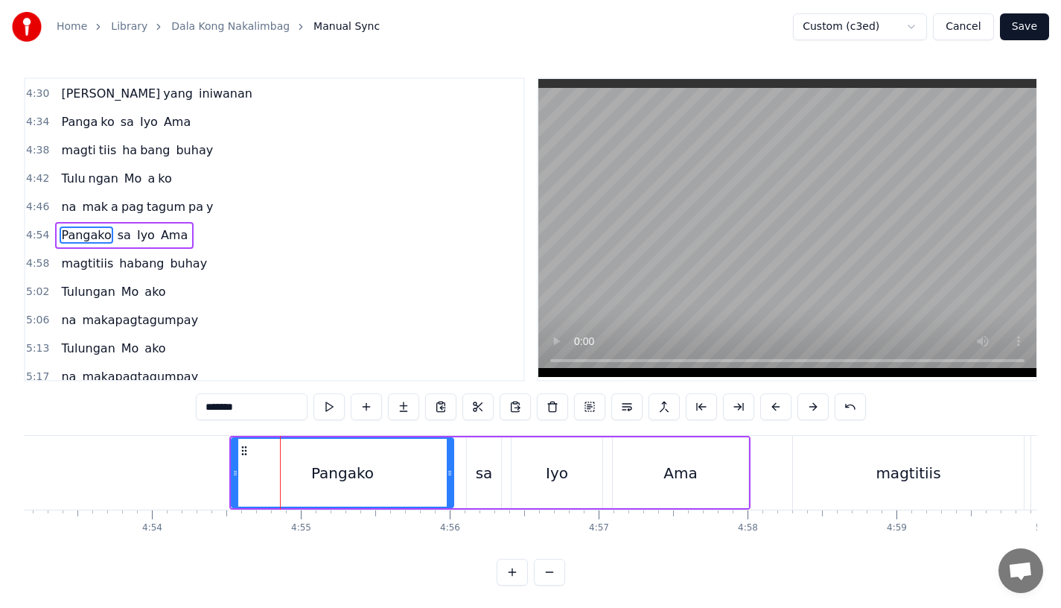
scroll to position [1505, 0]
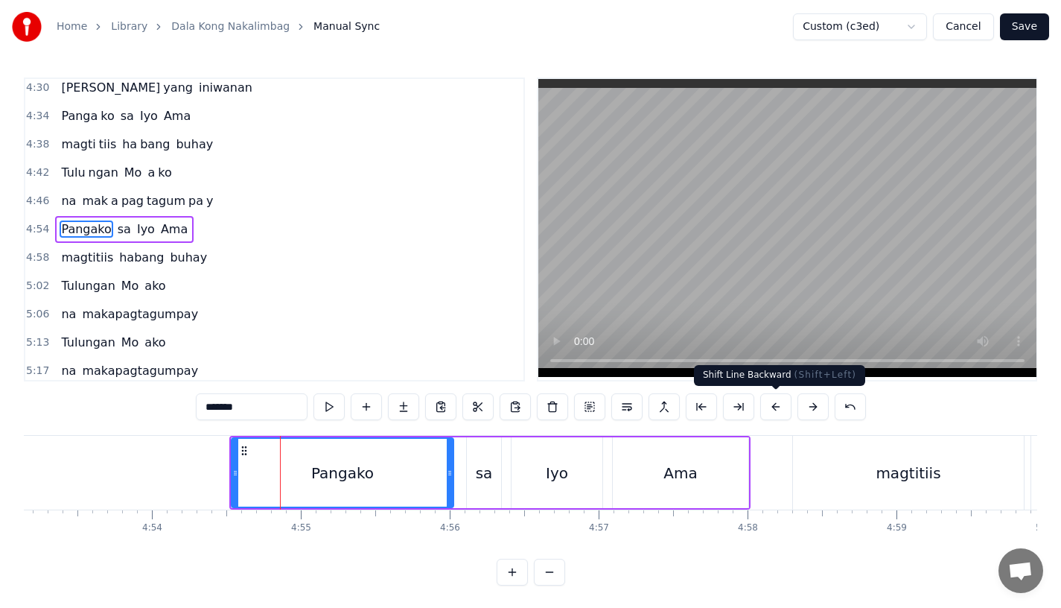
click at [769, 407] on button at bounding box center [775, 406] width 31 height 27
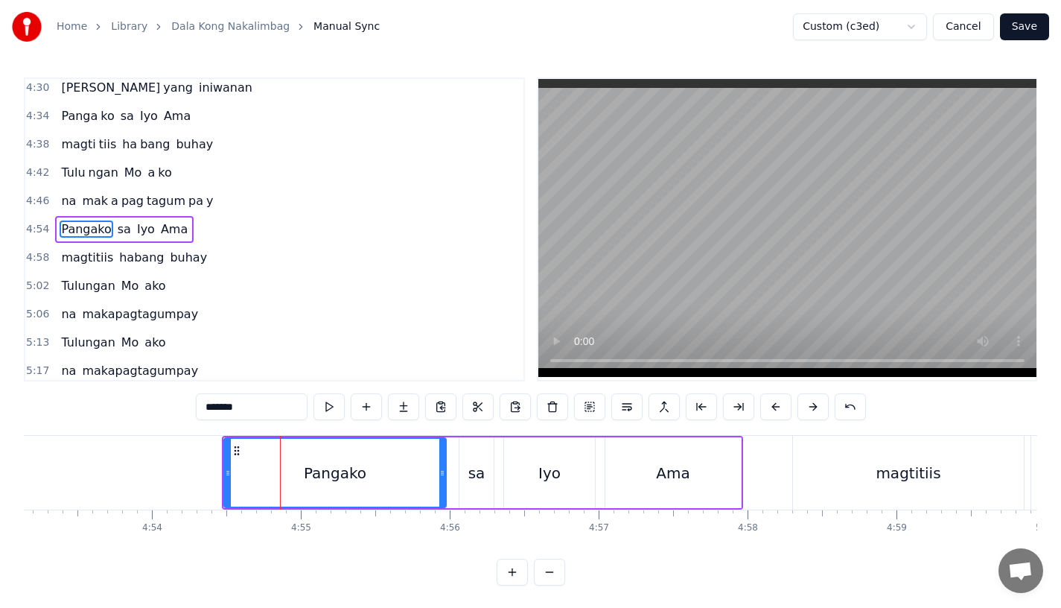
click at [769, 407] on button at bounding box center [775, 406] width 31 height 27
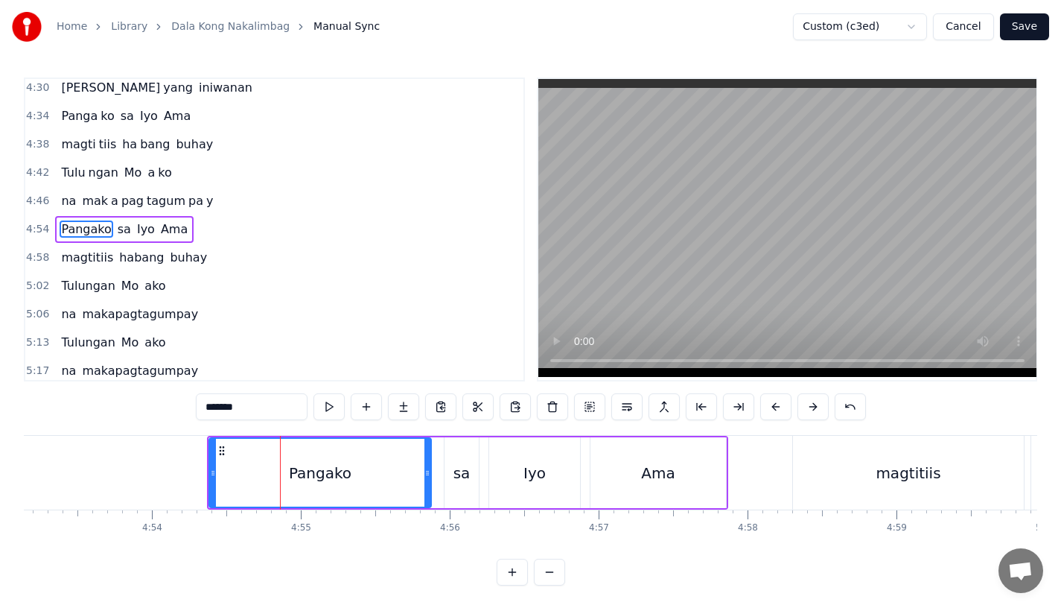
click at [769, 407] on button at bounding box center [775, 406] width 31 height 27
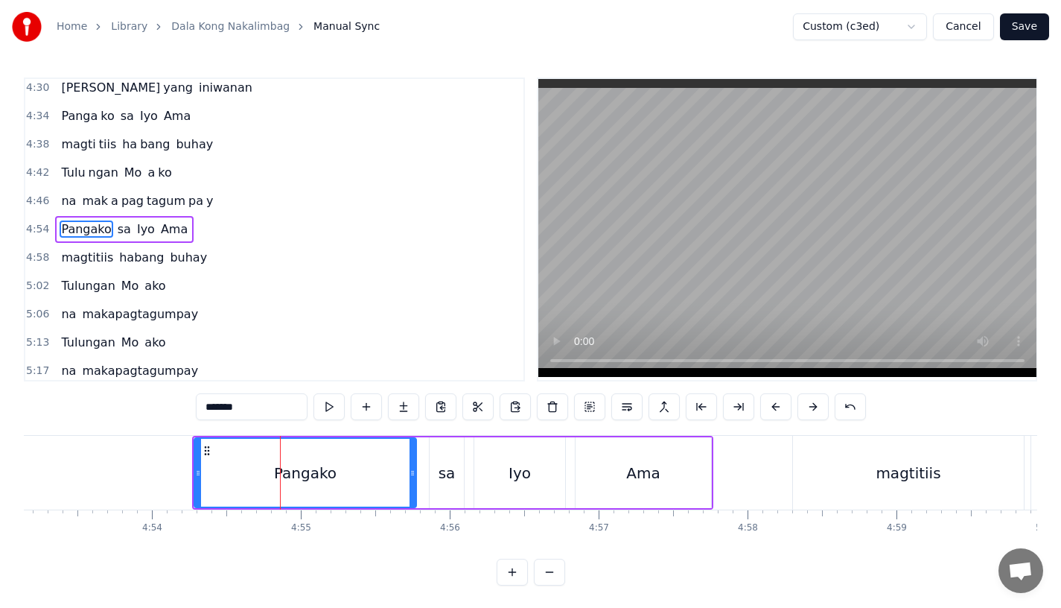
click at [769, 407] on button at bounding box center [775, 406] width 31 height 27
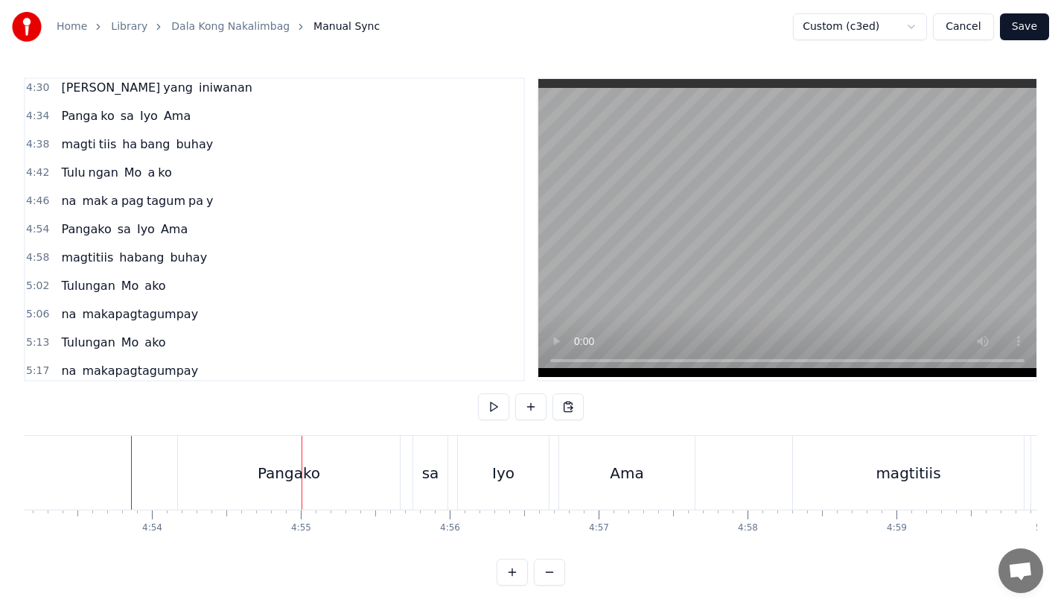
click at [255, 465] on div "Pangako" at bounding box center [289, 473] width 222 height 74
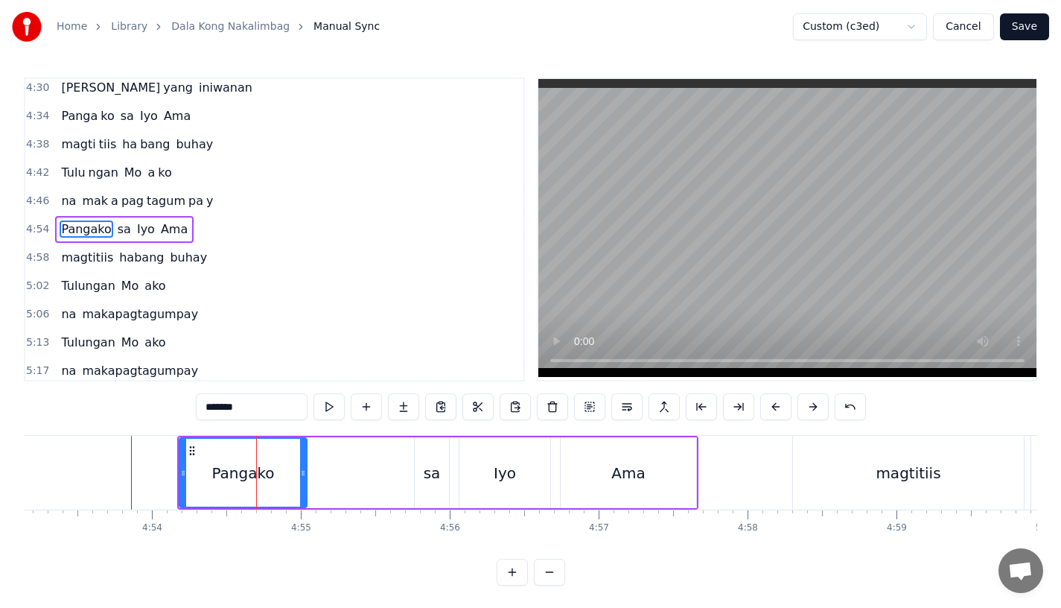
drag, startPoint x: 395, startPoint y: 474, endPoint x: 301, endPoint y: 474, distance: 94.6
click at [301, 474] on icon at bounding box center [303, 473] width 6 height 12
drag, startPoint x: 184, startPoint y: 480, endPoint x: 207, endPoint y: 480, distance: 23.1
click at [206, 480] on div at bounding box center [203, 473] width 6 height 68
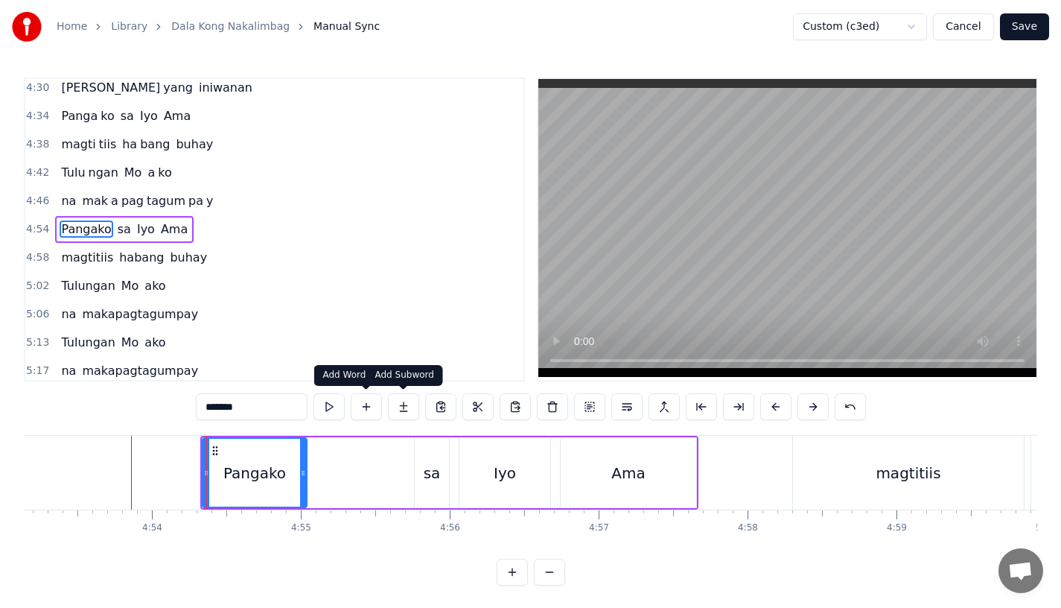
click at [400, 408] on button at bounding box center [403, 406] width 31 height 27
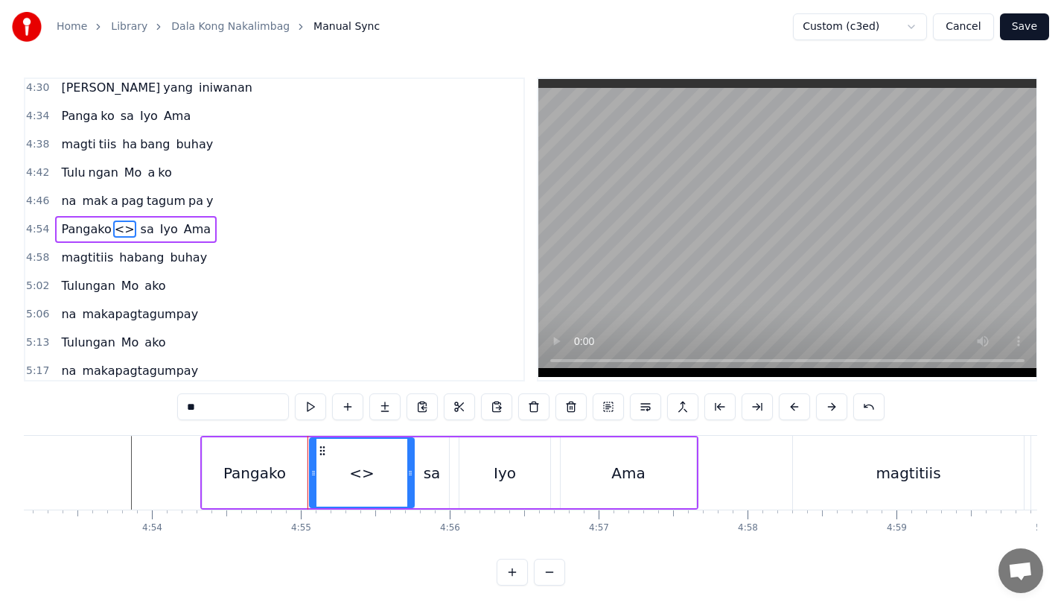
drag, startPoint x: 269, startPoint y: 402, endPoint x: 167, endPoint y: 402, distance: 102.0
click at [167, 402] on div "0:15 Pagsubok ay dumara ting, 0:19 sapin- saping kapang lawan 0:23 Puso’y ibig …" at bounding box center [531, 331] width 1014 height 508
click at [408, 478] on div at bounding box center [410, 473] width 6 height 68
drag, startPoint x: 407, startPoint y: 479, endPoint x: 397, endPoint y: 479, distance: 10.4
click at [397, 479] on div at bounding box center [400, 473] width 6 height 68
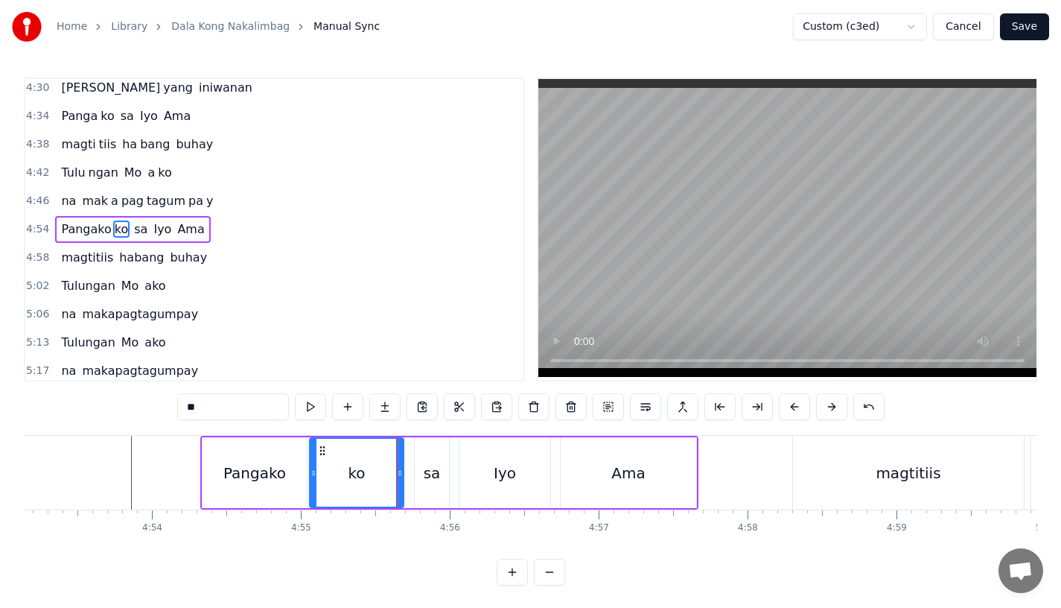
click at [274, 479] on div "Pangako" at bounding box center [254, 473] width 63 height 22
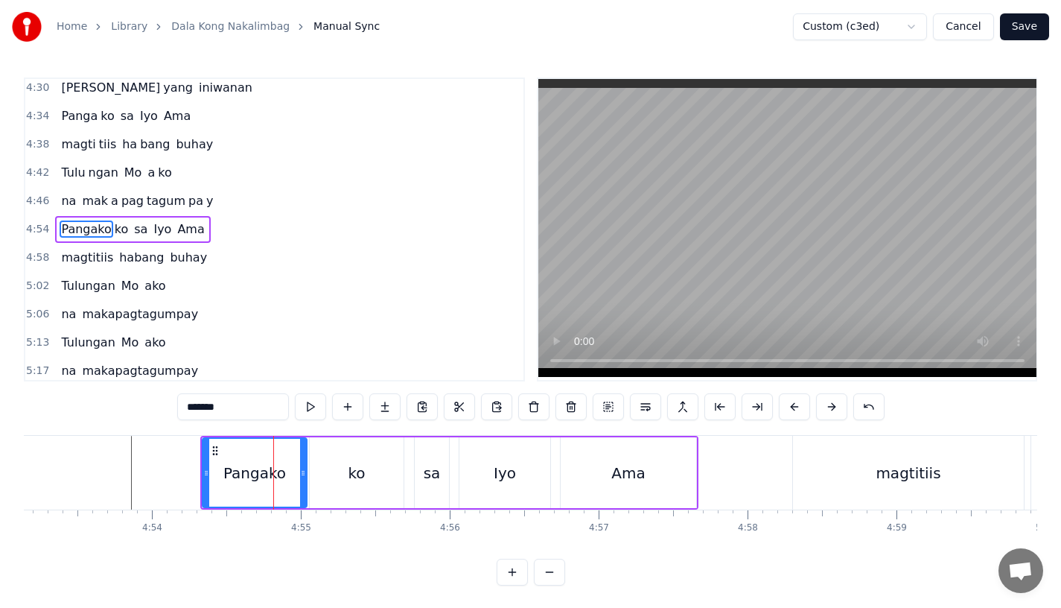
click at [244, 407] on input "*******" at bounding box center [233, 406] width 112 height 27
type input "*****"
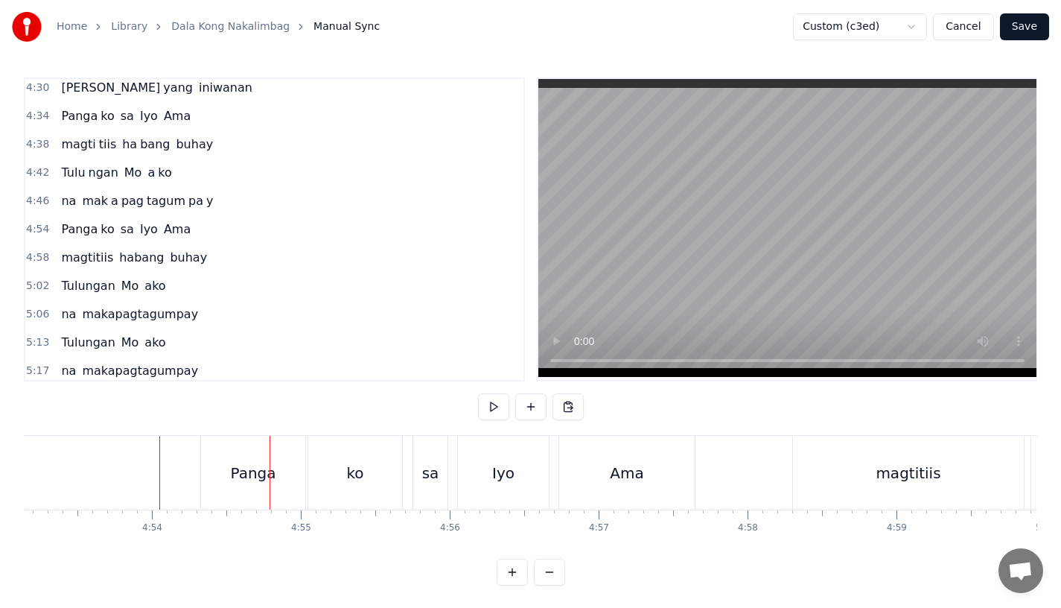
click at [278, 485] on div "Panga" at bounding box center [262, 473] width 104 height 74
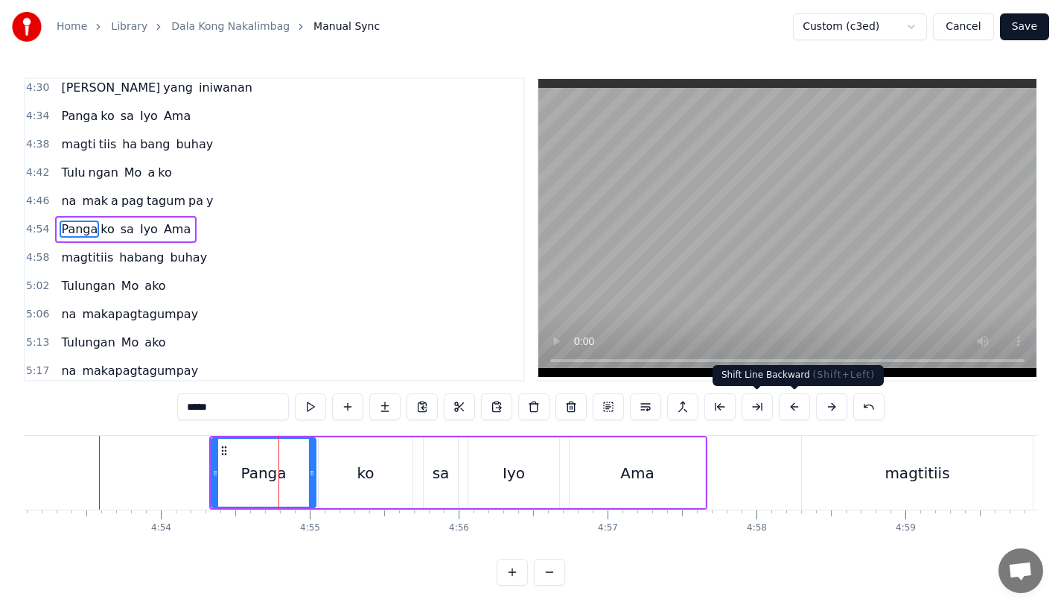
click at [787, 406] on button at bounding box center [794, 406] width 31 height 27
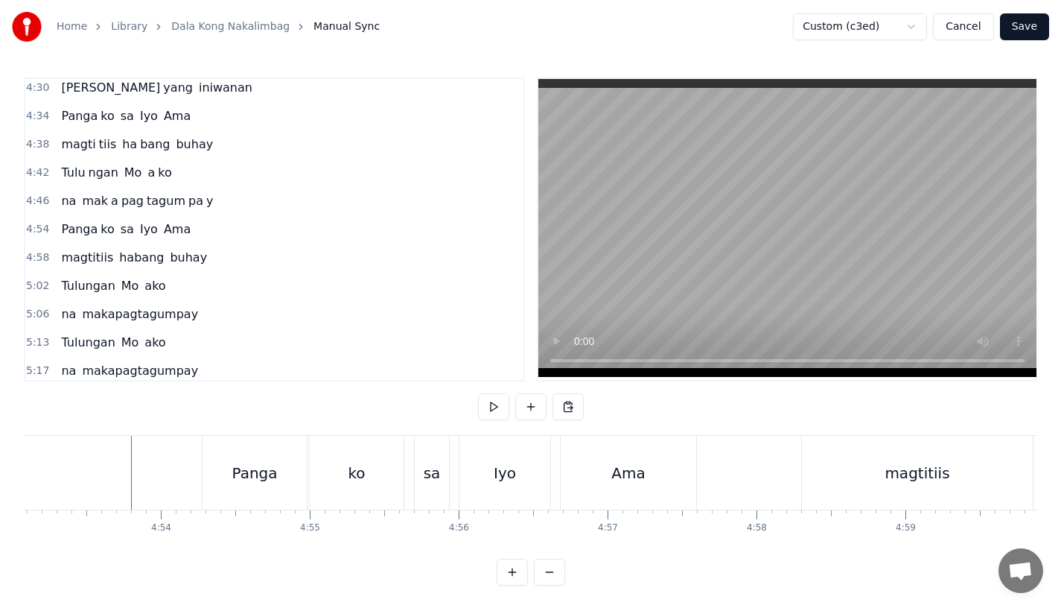
click at [551, 320] on video at bounding box center [787, 228] width 498 height 298
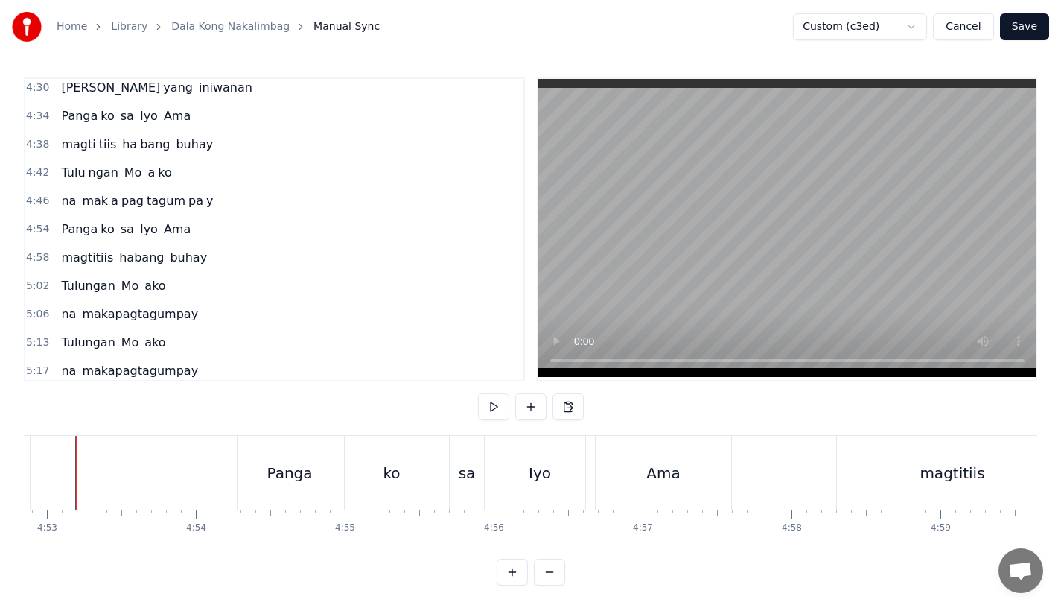
scroll to position [0, 43596]
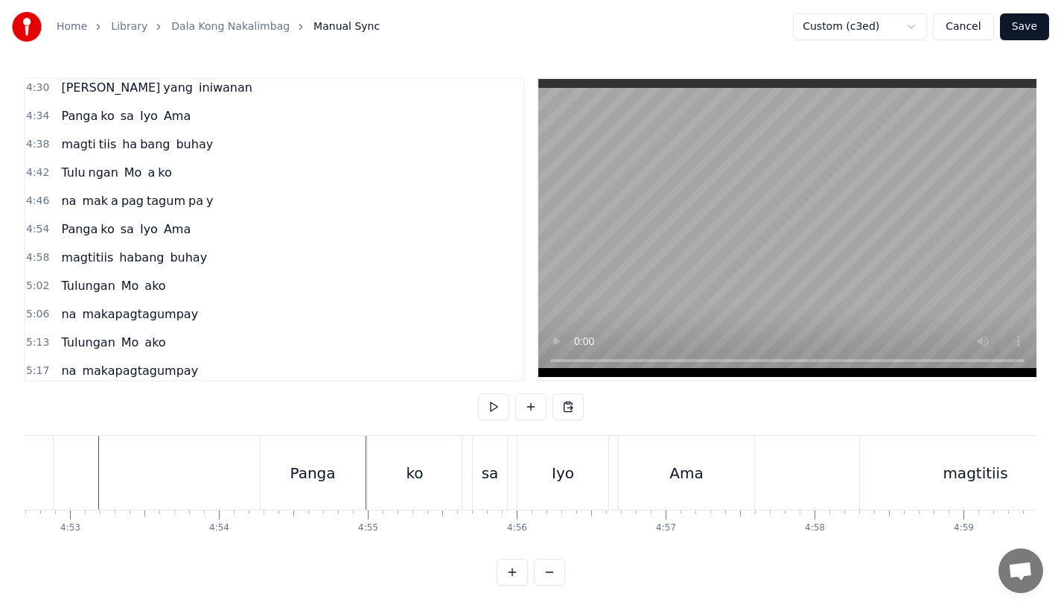
click at [309, 497] on div "Panga" at bounding box center [313, 473] width 104 height 74
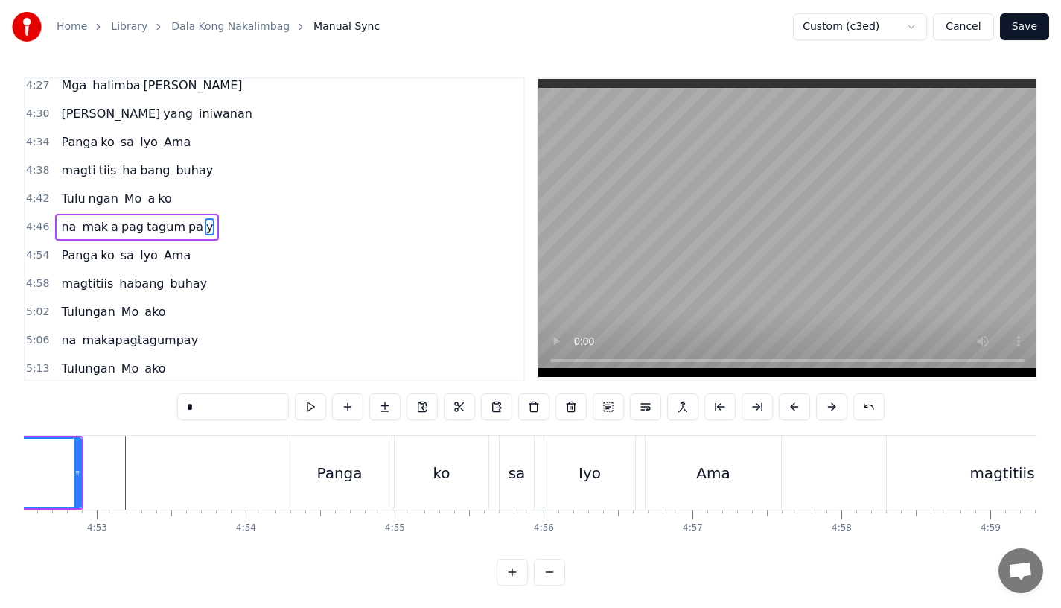
scroll to position [0, 43543]
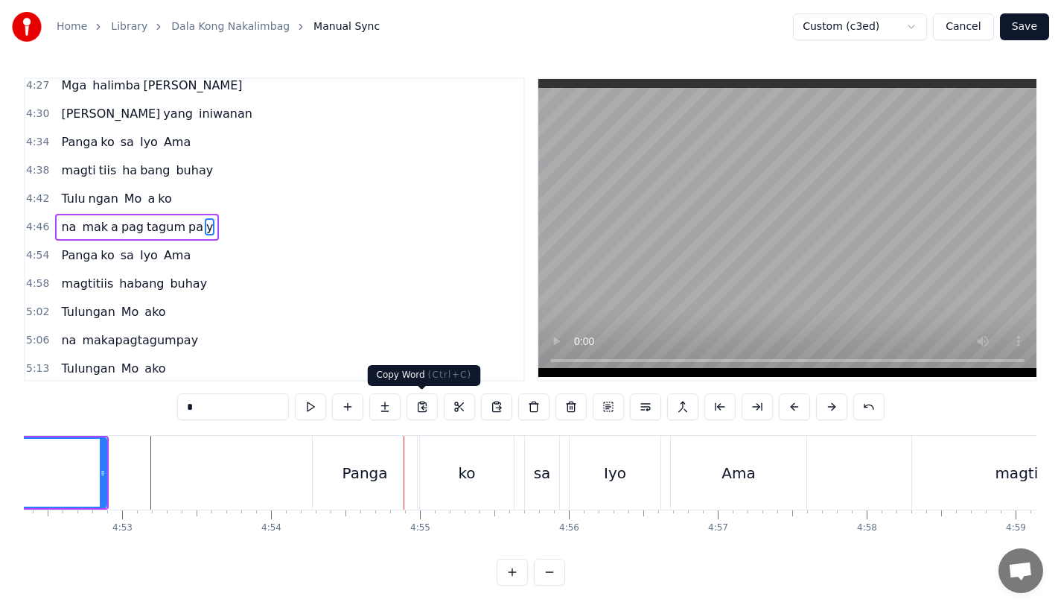
click at [388, 505] on div "Panga" at bounding box center [365, 473] width 104 height 74
type input "*****"
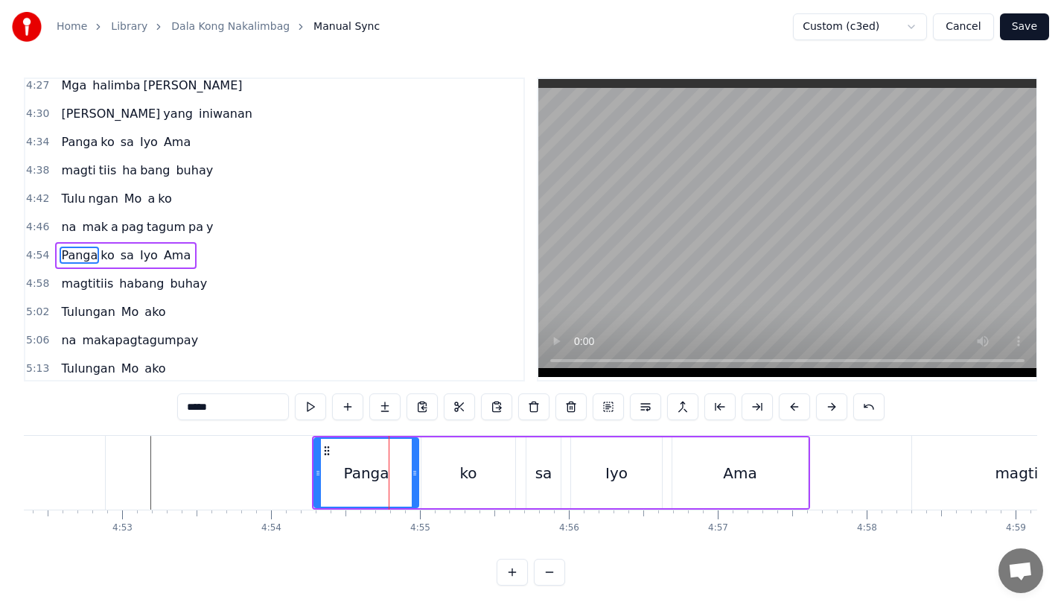
scroll to position [1505, 0]
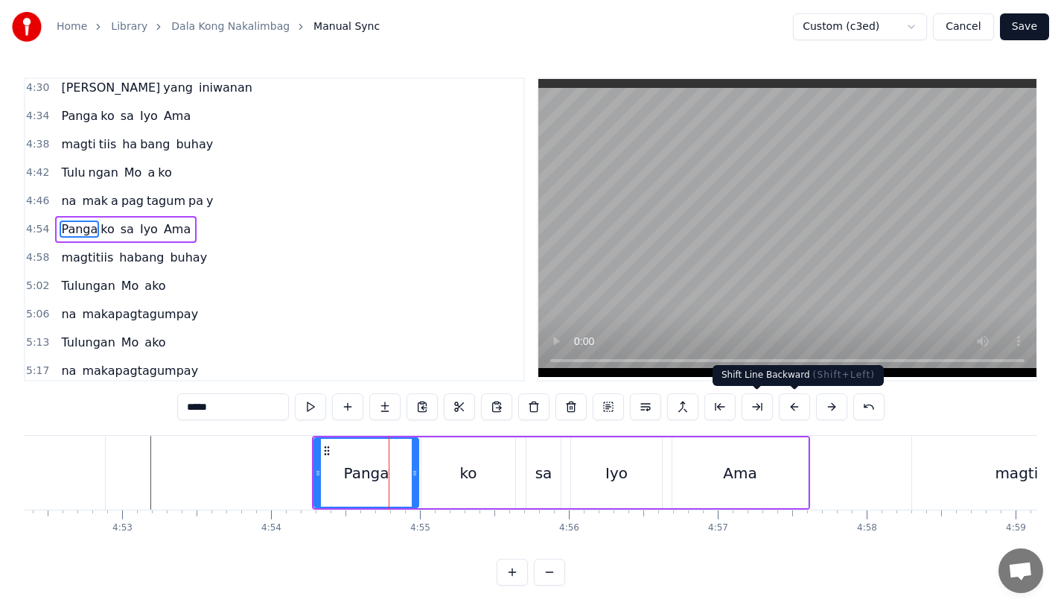
click at [788, 399] on button at bounding box center [794, 406] width 31 height 27
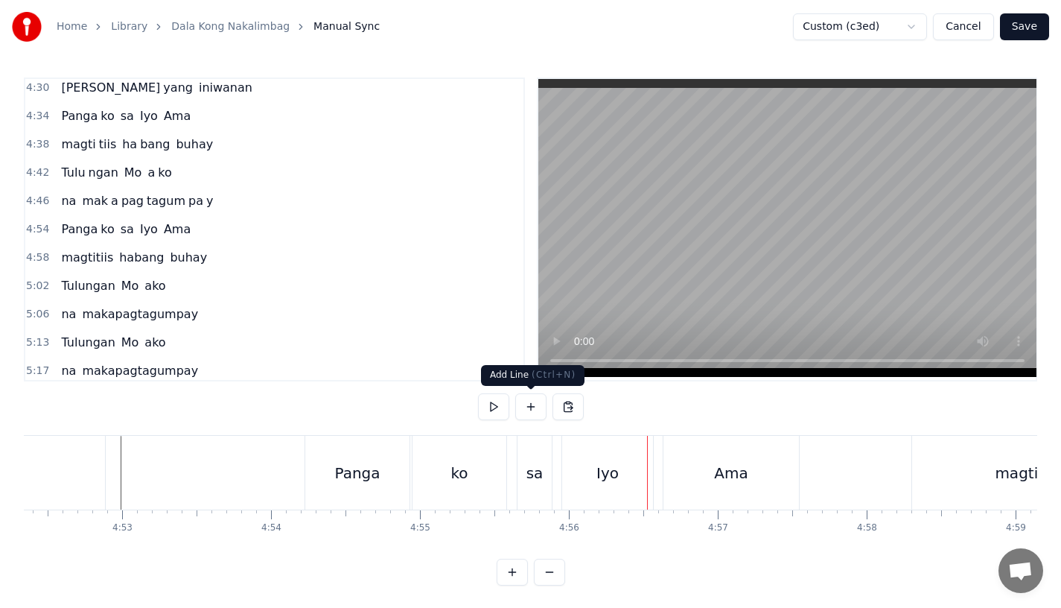
click at [532, 477] on div "sa" at bounding box center [535, 473] width 17 height 22
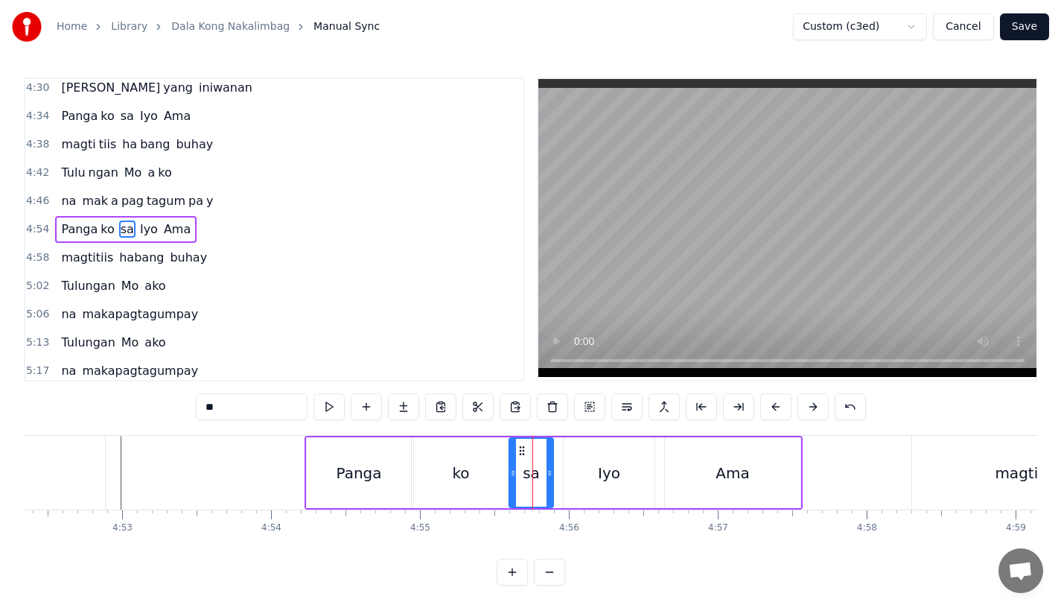
drag, startPoint x: 524, startPoint y: 495, endPoint x: 515, endPoint y: 496, distance: 9.7
click at [515, 496] on div at bounding box center [513, 473] width 6 height 68
click at [553, 489] on div "sa" at bounding box center [531, 472] width 45 height 71
click at [552, 489] on div at bounding box center [552, 473] width 1 height 74
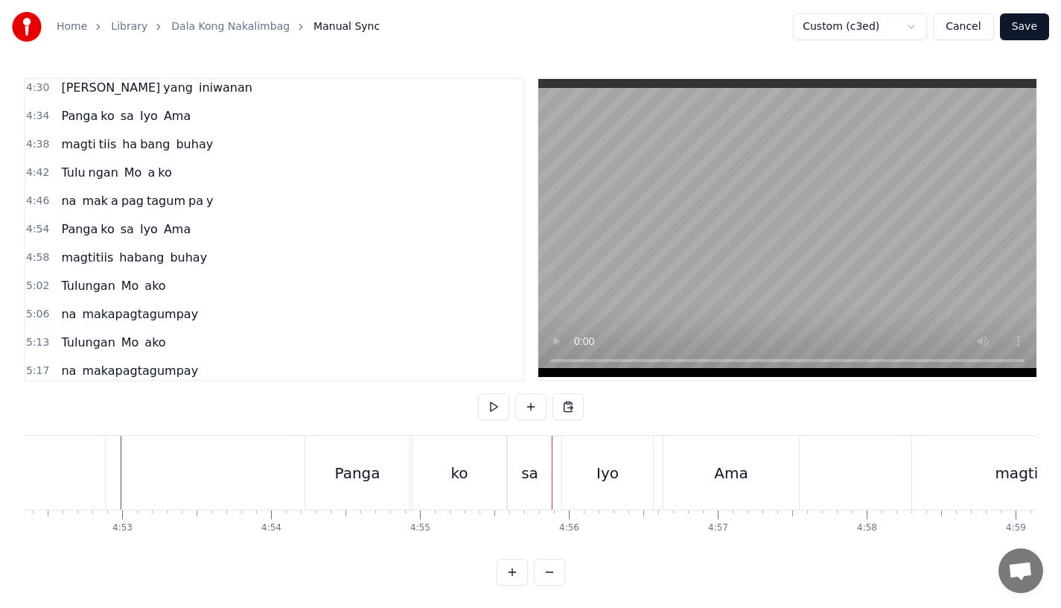
click at [547, 488] on div "sa" at bounding box center [530, 473] width 44 height 74
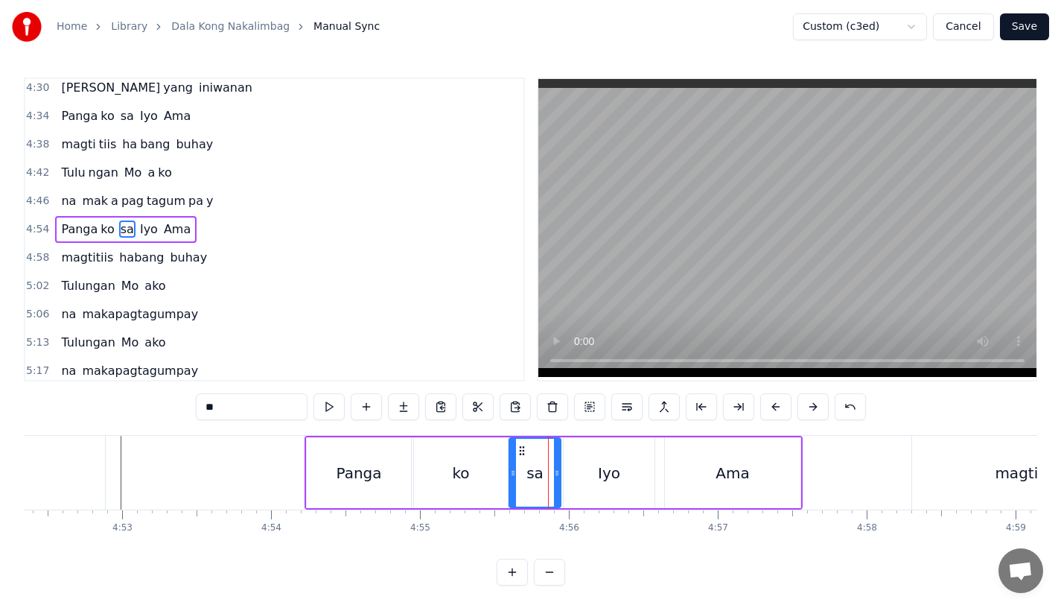
drag, startPoint x: 548, startPoint y: 482, endPoint x: 559, endPoint y: 482, distance: 10.4
click at [559, 482] on div at bounding box center [557, 473] width 6 height 68
click at [470, 482] on div "ko" at bounding box center [461, 472] width 94 height 71
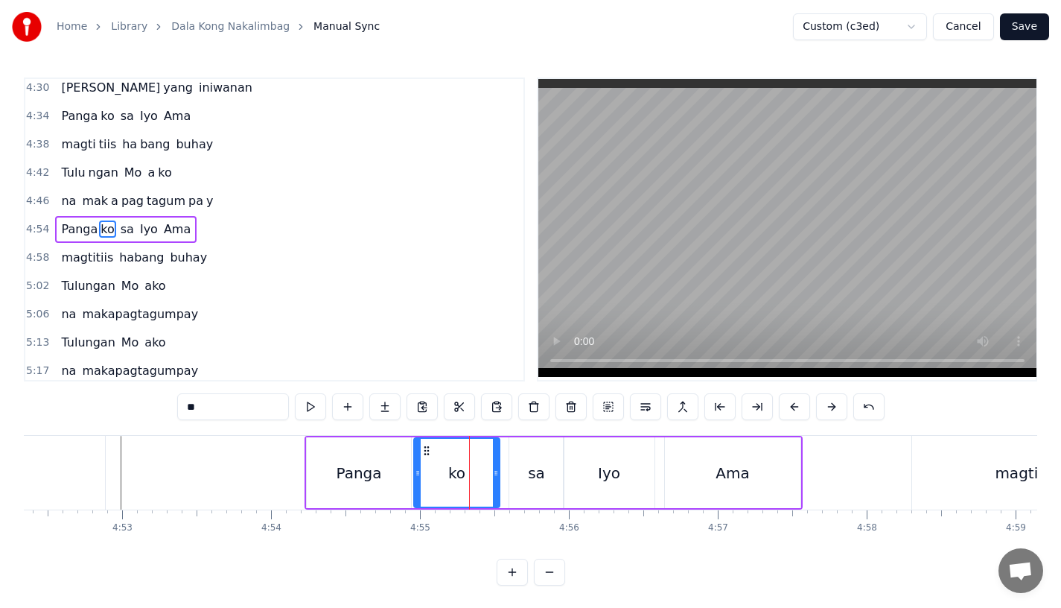
drag, startPoint x: 506, startPoint y: 480, endPoint x: 497, endPoint y: 480, distance: 8.9
click at [497, 480] on div at bounding box center [496, 473] width 6 height 68
click at [525, 480] on div "sa" at bounding box center [536, 472] width 54 height 71
type input "**"
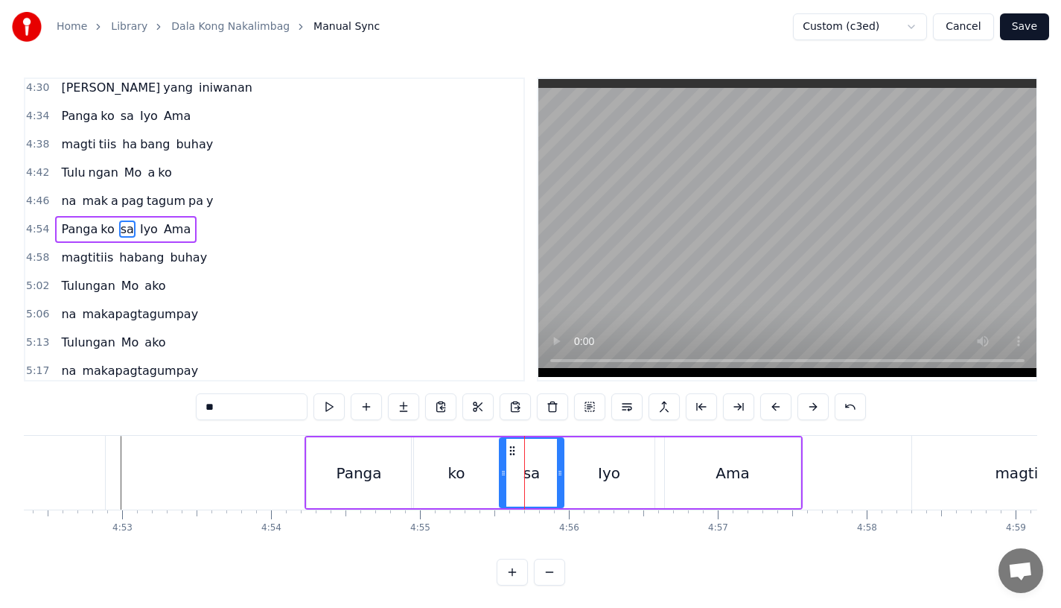
drag, startPoint x: 512, startPoint y: 480, endPoint x: 502, endPoint y: 480, distance: 9.7
click at [502, 480] on div at bounding box center [503, 473] width 6 height 68
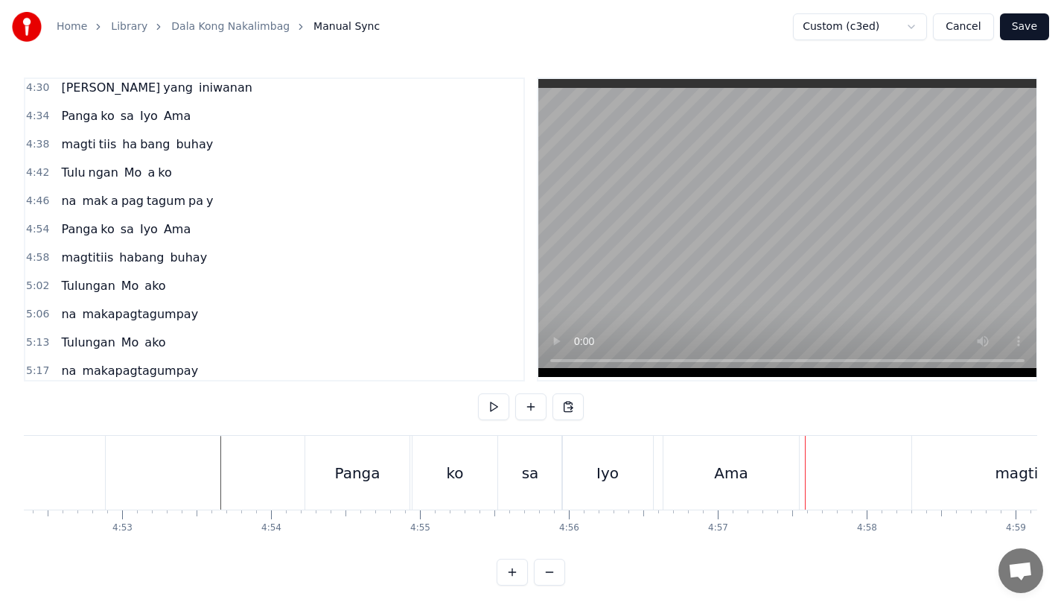
click at [528, 488] on div "sa" at bounding box center [530, 473] width 64 height 74
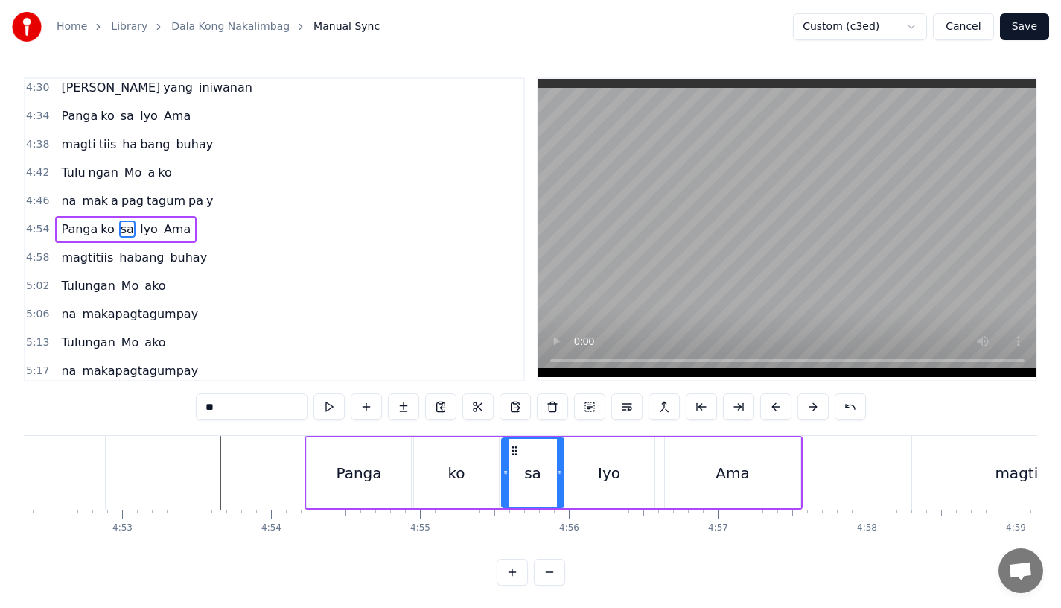
click at [509, 474] on icon at bounding box center [506, 473] width 6 height 12
click at [460, 472] on div "ko" at bounding box center [456, 473] width 17 height 22
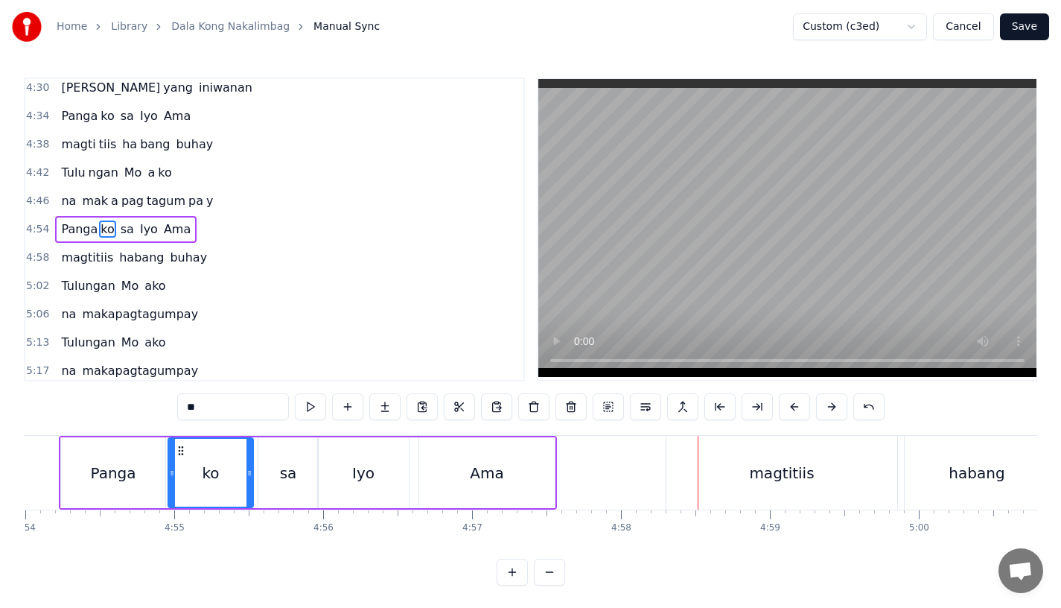
scroll to position [0, 43800]
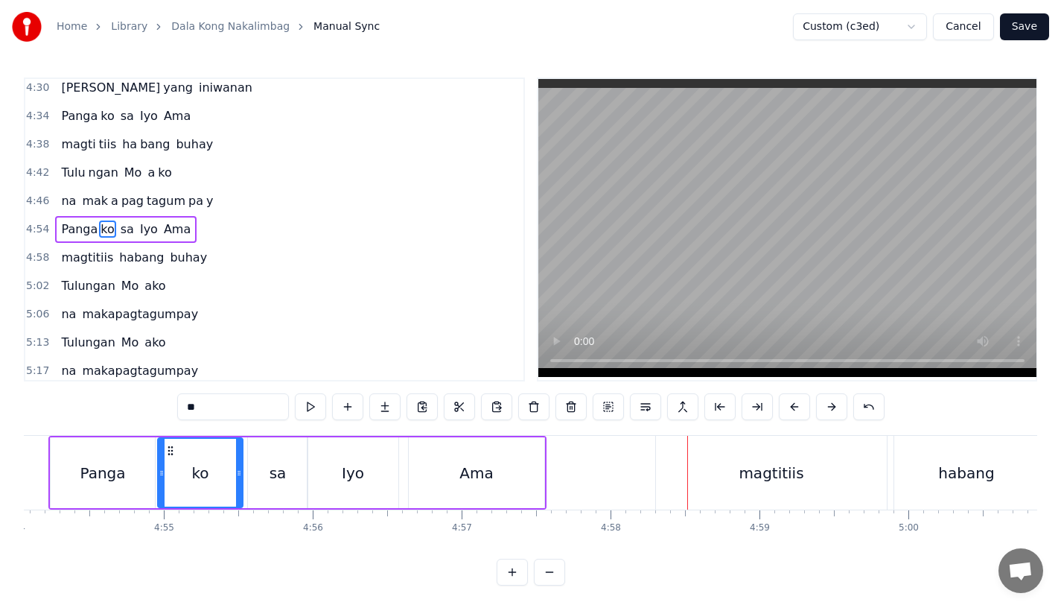
click at [746, 468] on div "magtitiis" at bounding box center [771, 473] width 65 height 22
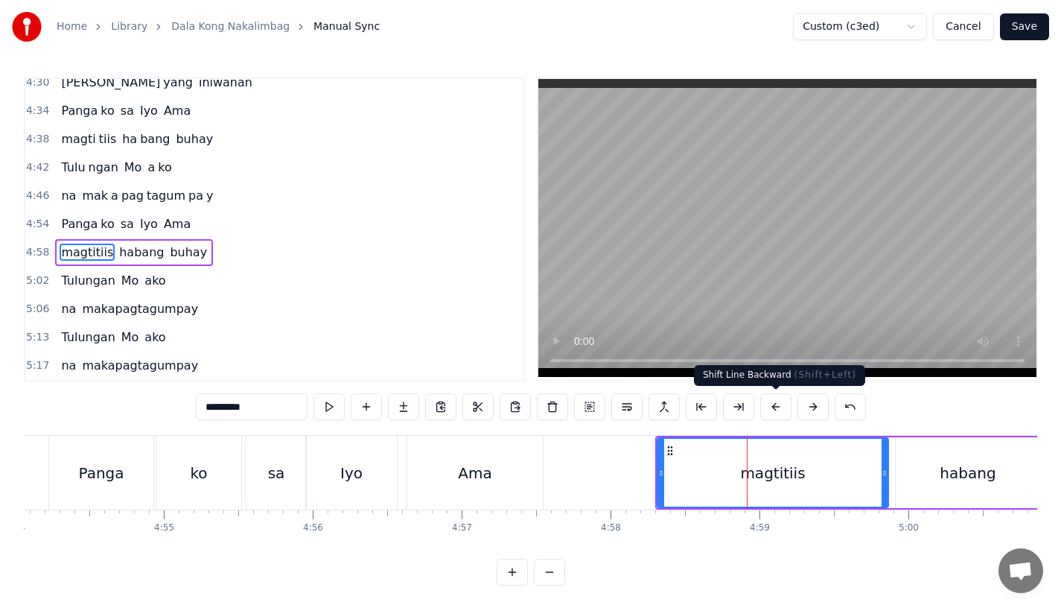
click at [769, 406] on button at bounding box center [775, 406] width 31 height 27
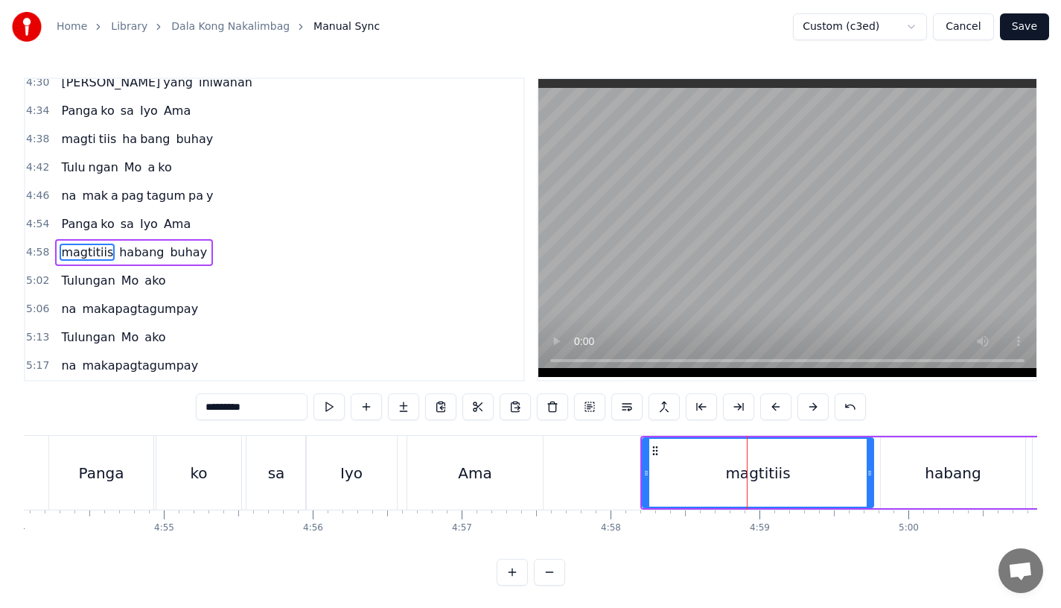
click at [769, 406] on button at bounding box center [775, 406] width 31 height 27
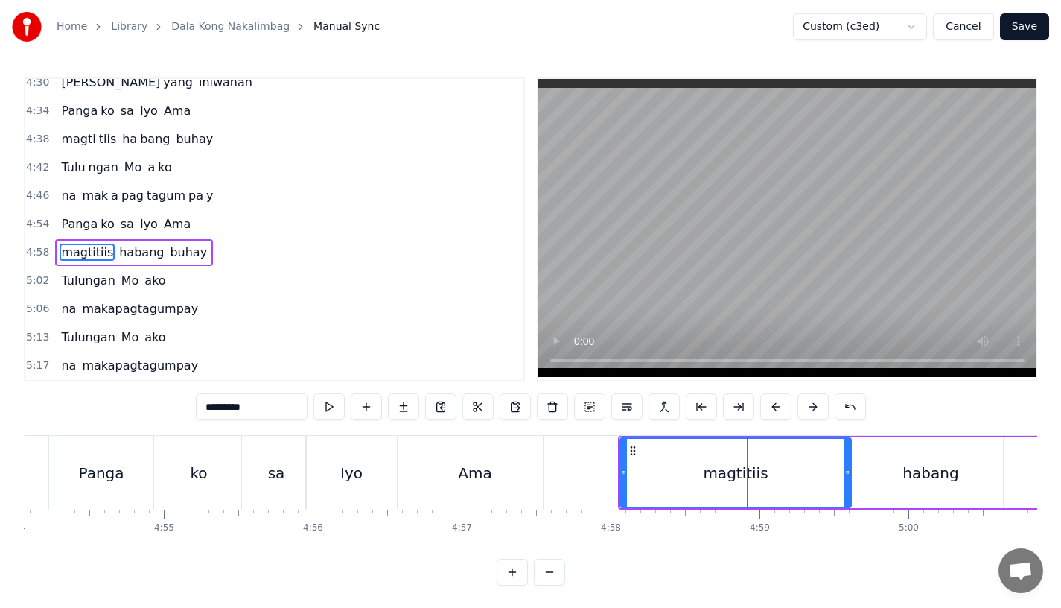
click at [769, 406] on button at bounding box center [775, 406] width 31 height 27
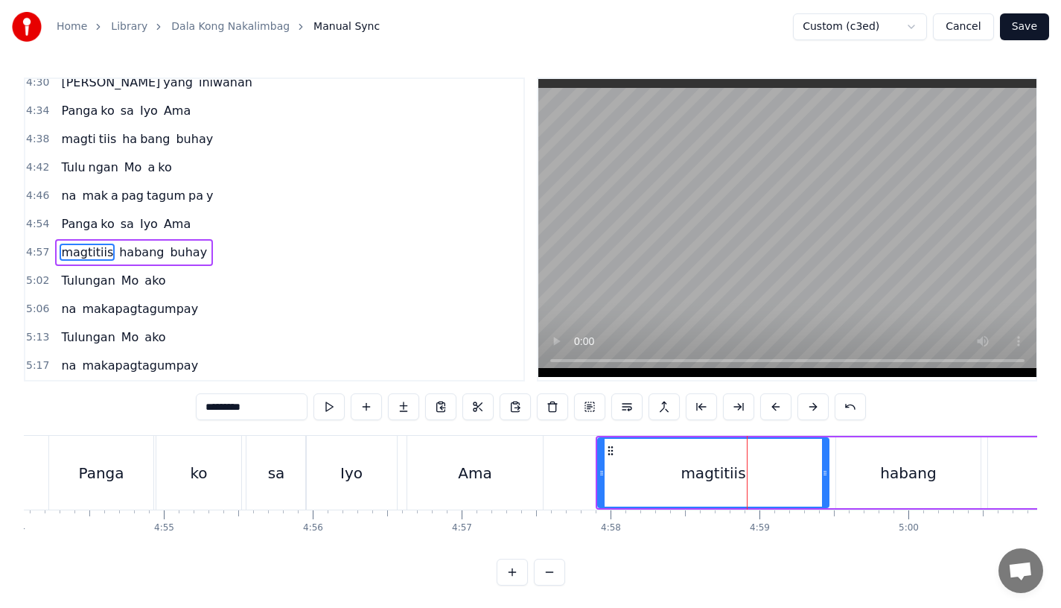
click at [531, 452] on div "Ama" at bounding box center [475, 473] width 136 height 74
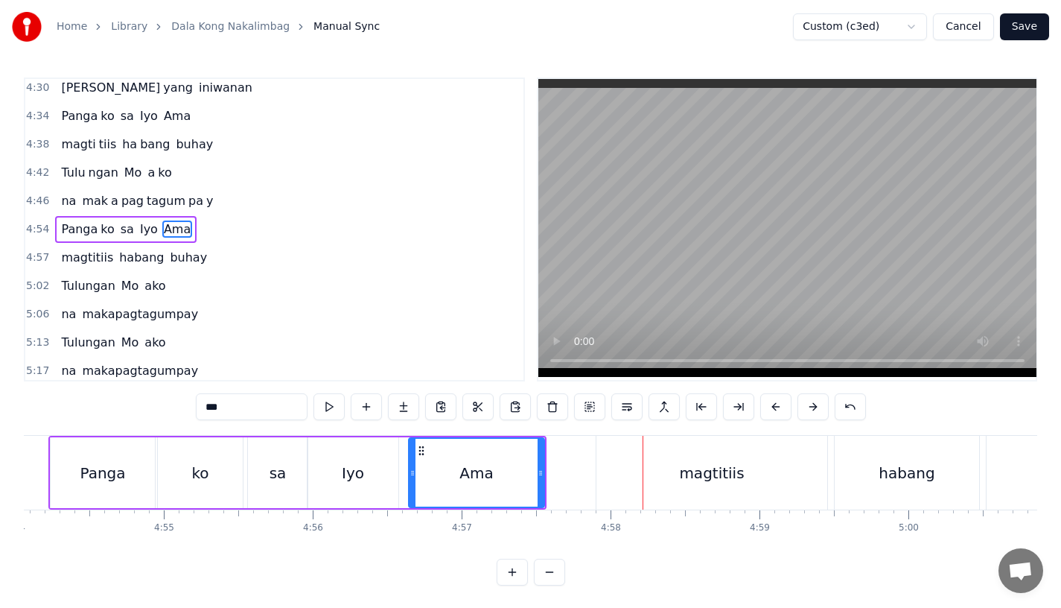
click at [626, 446] on div "magtitiis" at bounding box center [712, 473] width 231 height 74
type input "*********"
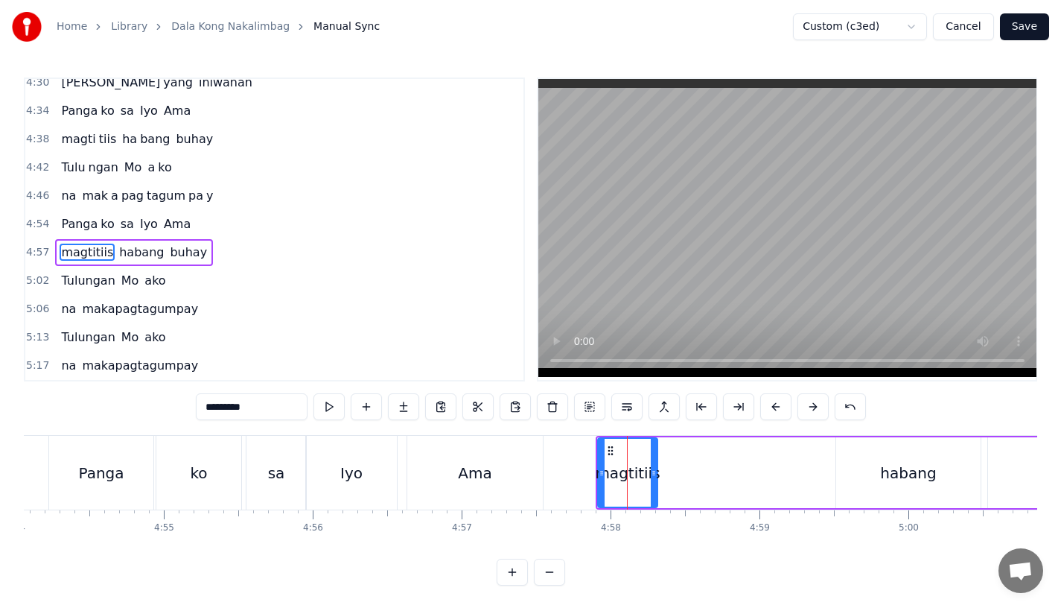
drag, startPoint x: 824, startPoint y: 470, endPoint x: 652, endPoint y: 468, distance: 172.0
click at [652, 469] on icon at bounding box center [654, 473] width 6 height 12
click at [401, 409] on button at bounding box center [403, 406] width 31 height 27
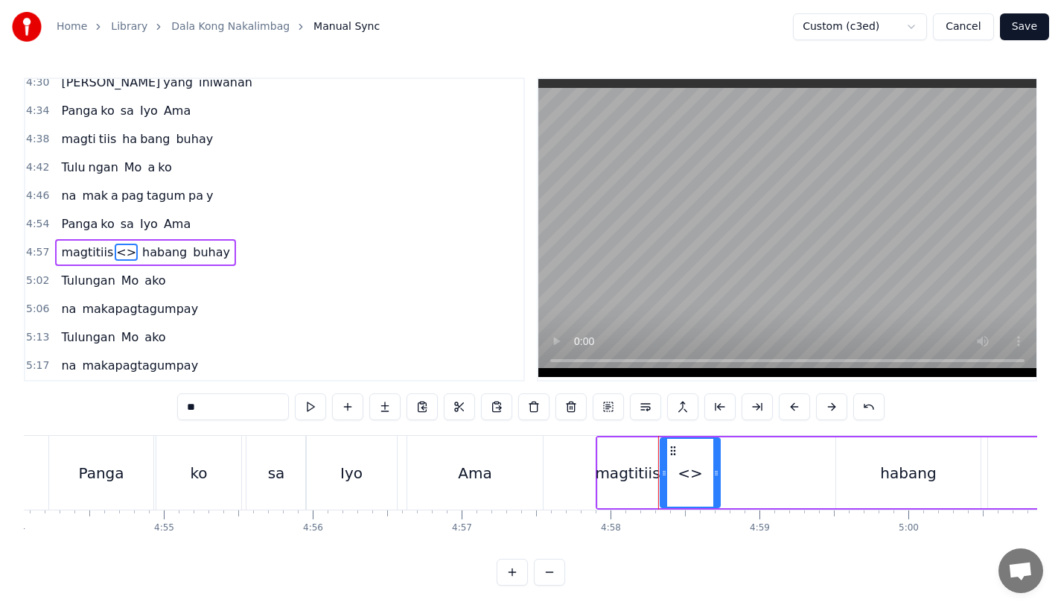
click at [258, 409] on input "**" at bounding box center [233, 406] width 112 height 27
type input "*"
type input "**"
click at [378, 410] on button at bounding box center [384, 406] width 31 height 27
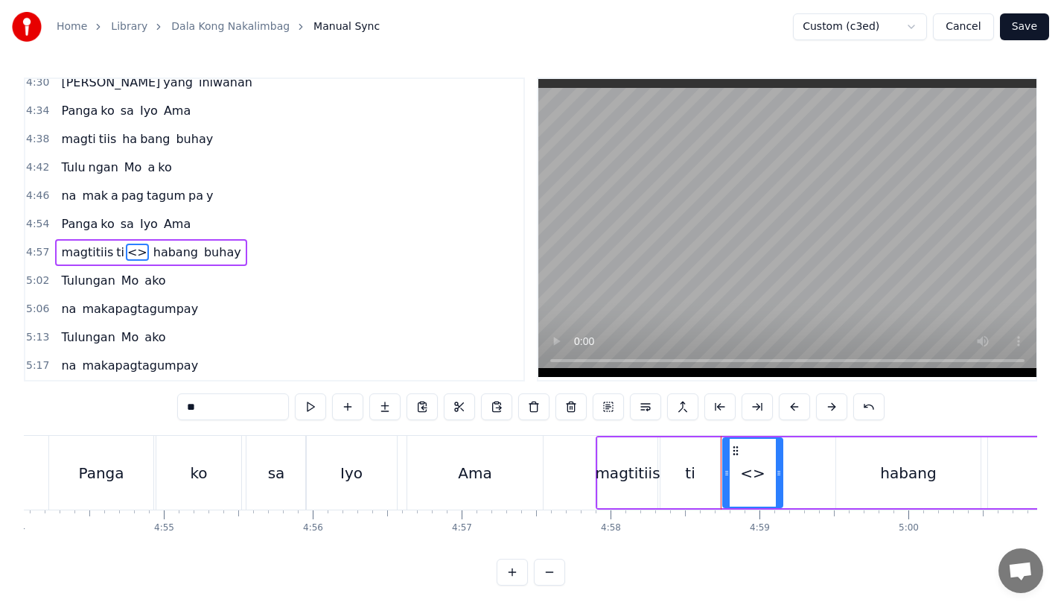
drag, startPoint x: 250, startPoint y: 405, endPoint x: 153, endPoint y: 405, distance: 96.8
click at [153, 405] on div "0:15 Pagsubok ay dumara ting, 0:19 sapin- saping kapang lawan 0:23 Puso’y ibig …" at bounding box center [531, 331] width 1014 height 508
click at [621, 473] on div "magtitiis" at bounding box center [627, 473] width 65 height 22
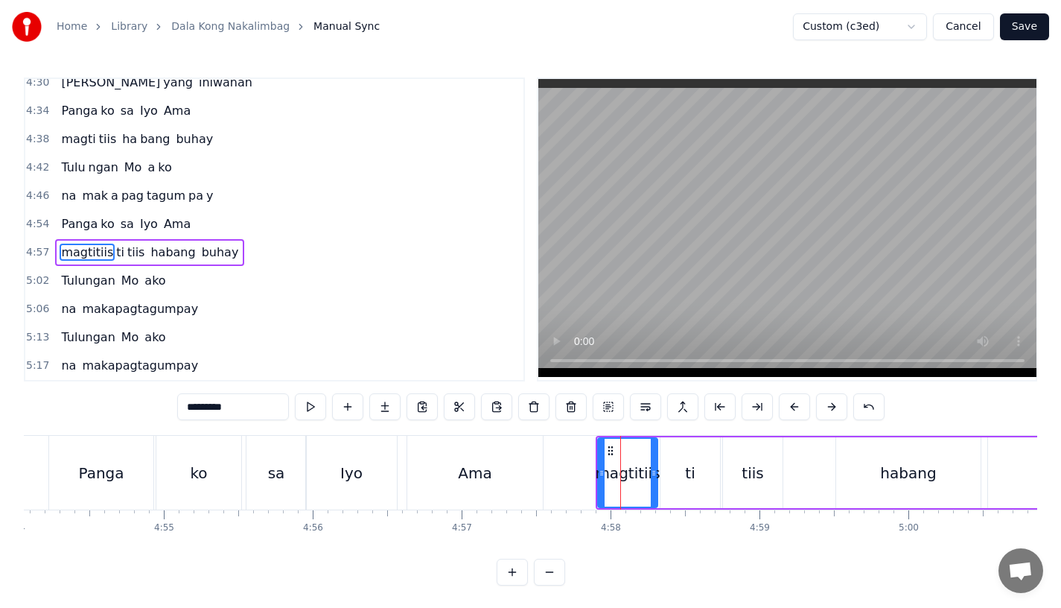
click at [250, 406] on input "*********" at bounding box center [233, 406] width 112 height 27
click at [688, 470] on div "ti" at bounding box center [690, 473] width 10 height 22
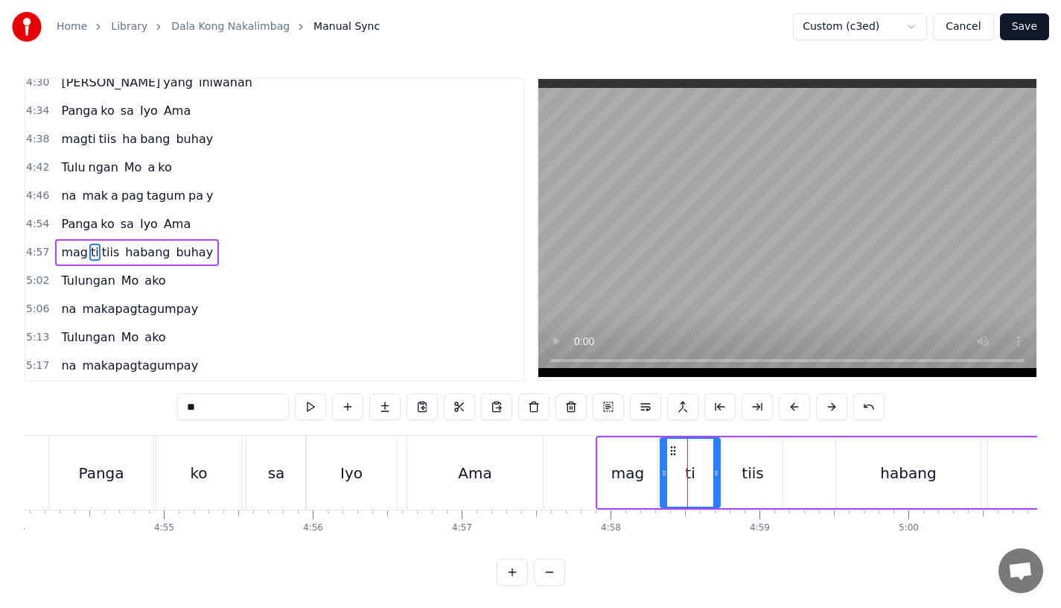
click at [770, 470] on div "tiis" at bounding box center [753, 472] width 60 height 71
type input "****"
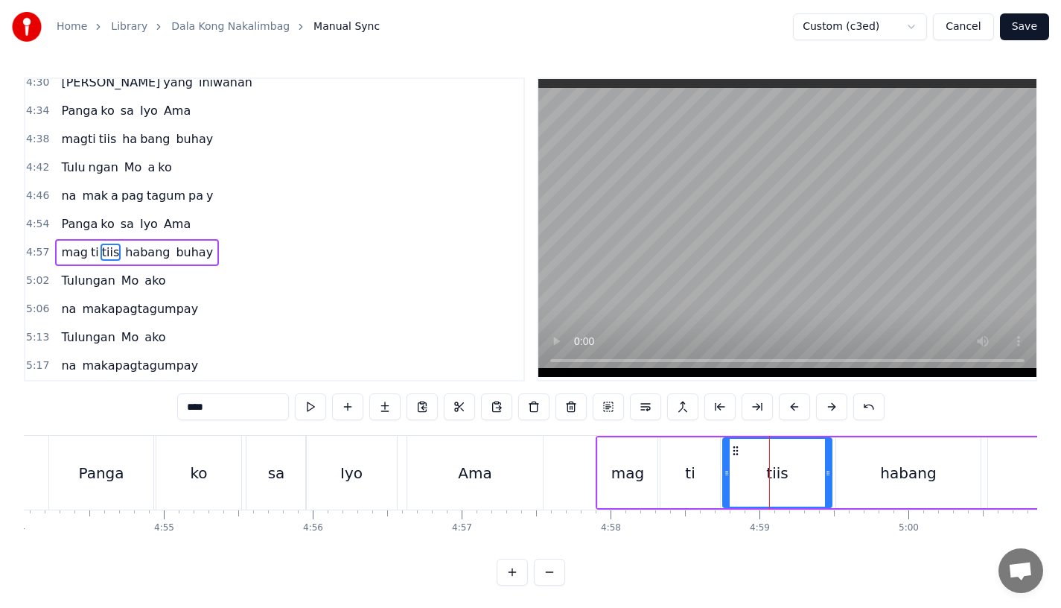
drag, startPoint x: 778, startPoint y: 480, endPoint x: 827, endPoint y: 480, distance: 49.2
click at [827, 480] on div at bounding box center [828, 473] width 6 height 68
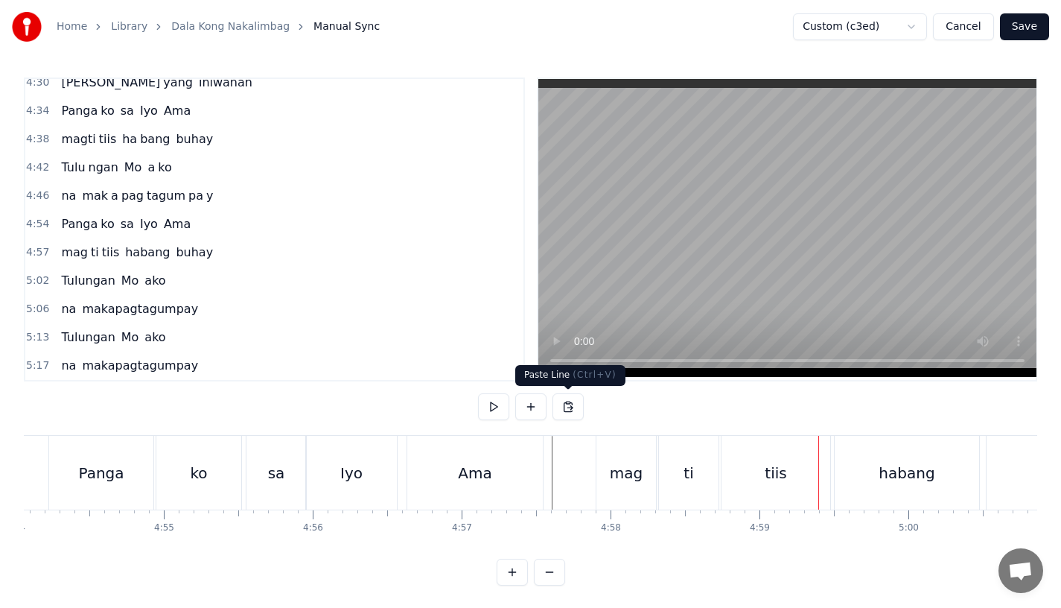
click at [531, 453] on div "Ama" at bounding box center [475, 473] width 136 height 74
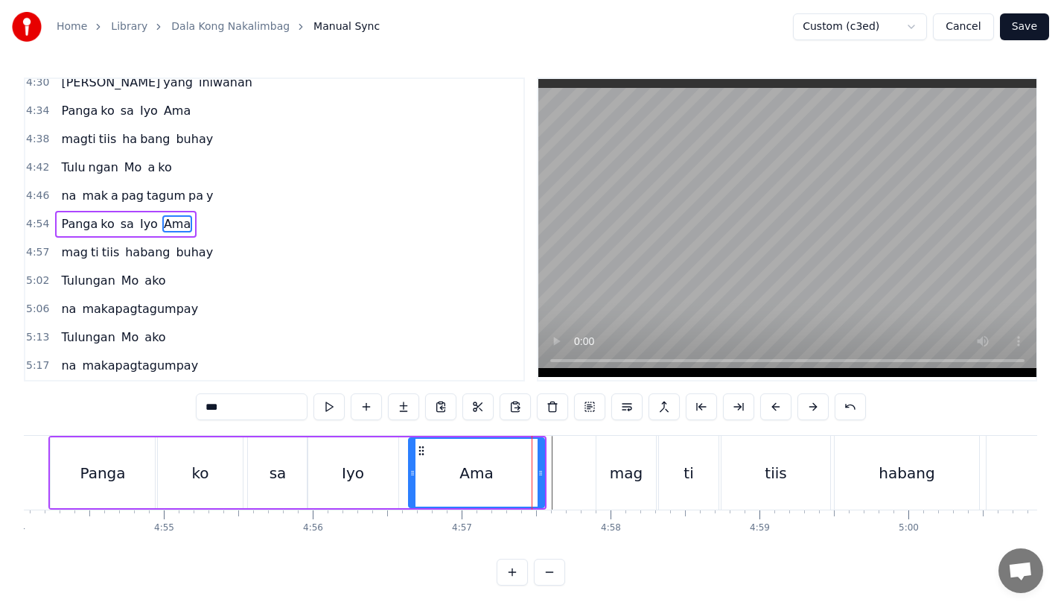
scroll to position [1505, 0]
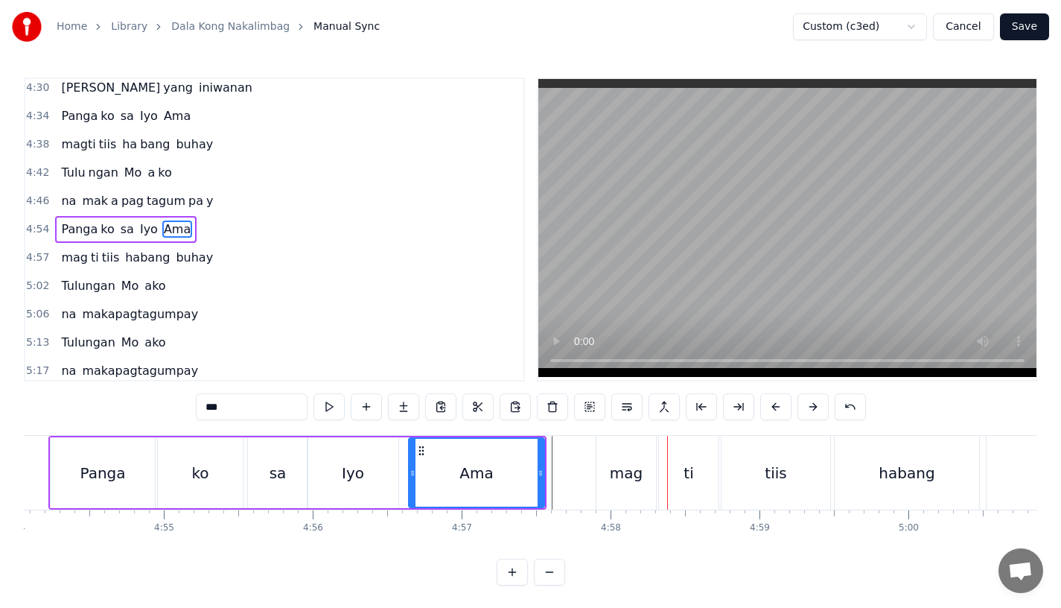
click at [621, 506] on div "mag" at bounding box center [627, 473] width 60 height 74
type input "***"
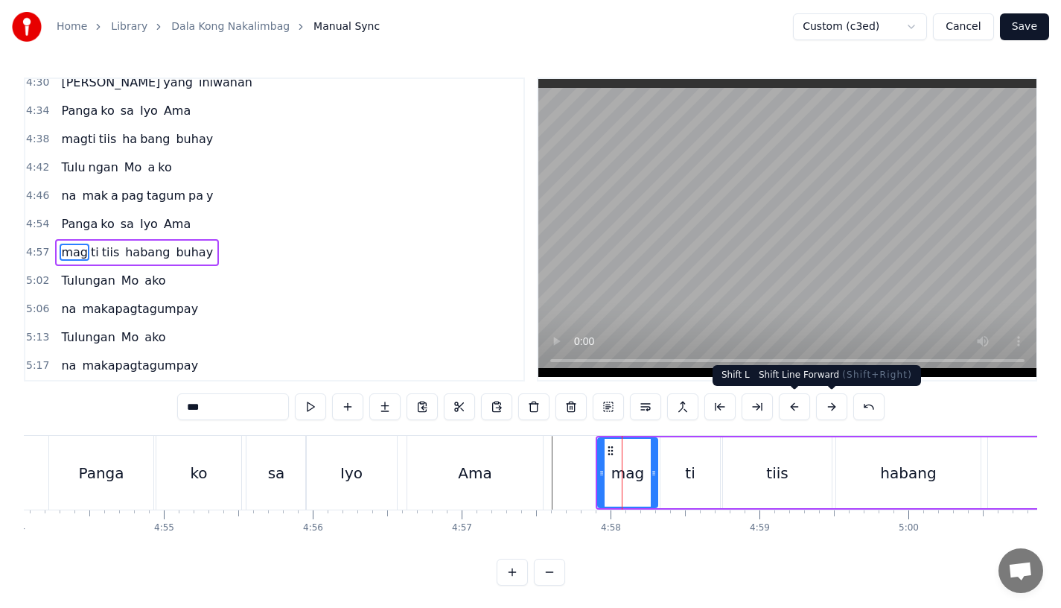
click at [830, 403] on button at bounding box center [831, 406] width 31 height 27
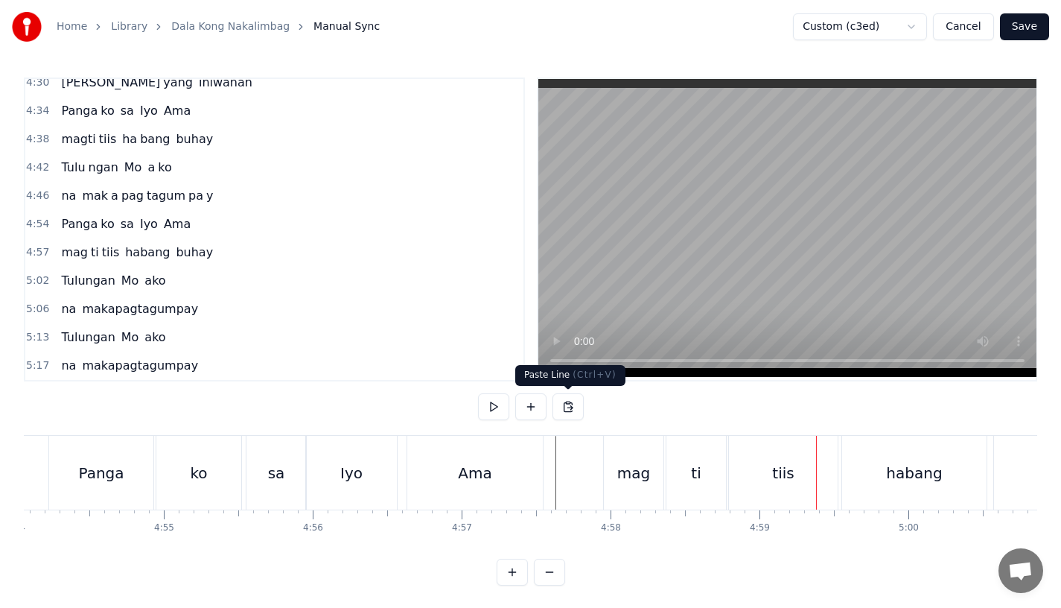
click at [703, 500] on div "ti" at bounding box center [697, 473] width 60 height 74
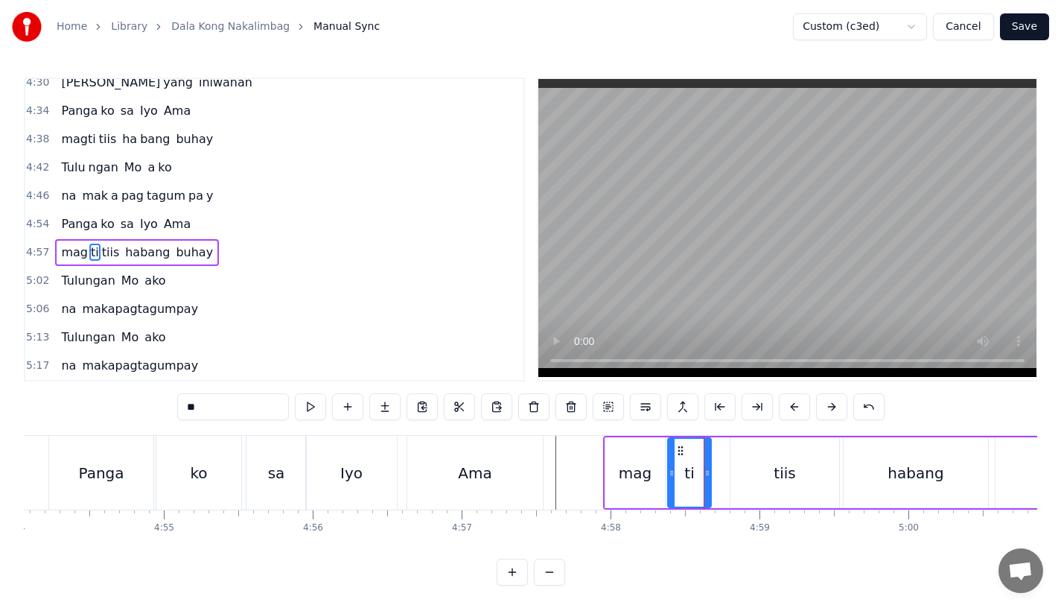
drag, startPoint x: 722, startPoint y: 480, endPoint x: 706, endPoint y: 480, distance: 16.4
click at [706, 480] on div at bounding box center [708, 473] width 6 height 68
click at [751, 474] on div "tiis" at bounding box center [785, 472] width 109 height 71
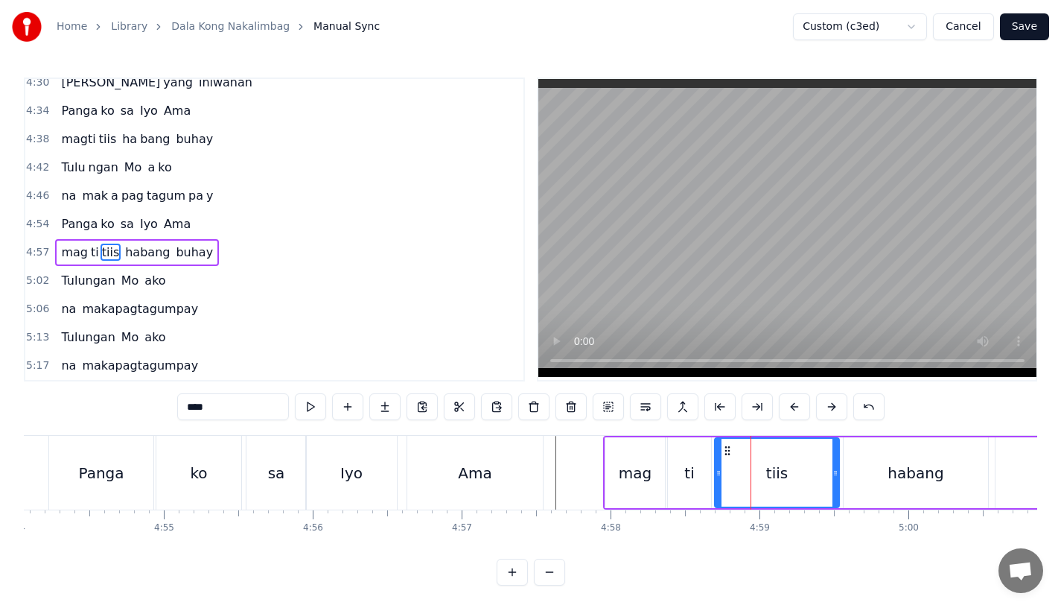
drag, startPoint x: 734, startPoint y: 474, endPoint x: 719, endPoint y: 476, distance: 15.7
click at [718, 476] on icon at bounding box center [719, 473] width 6 height 12
click at [531, 473] on div "Ama" at bounding box center [475, 473] width 136 height 74
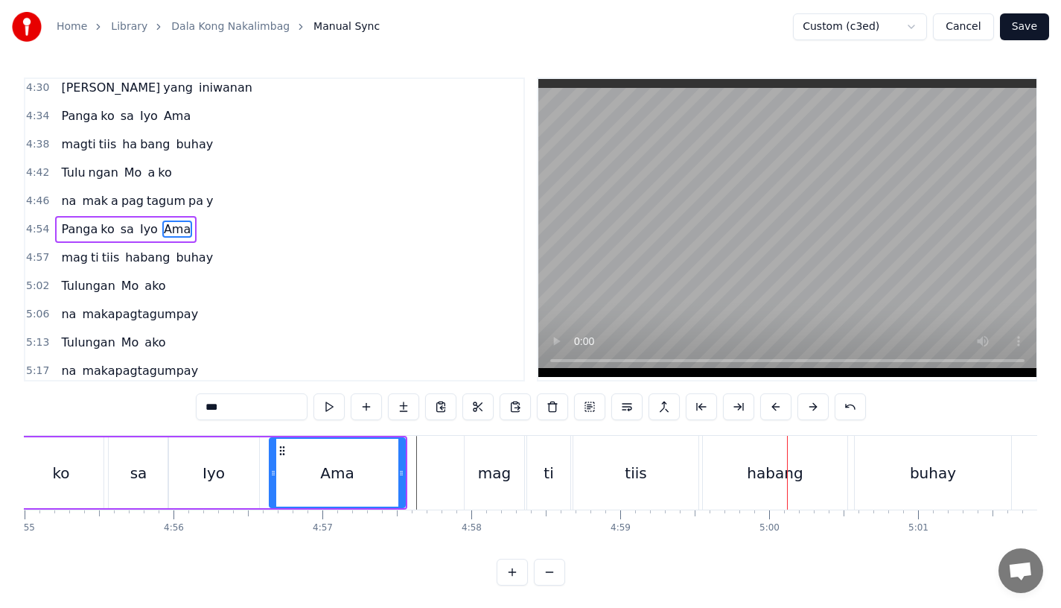
scroll to position [0, 43956]
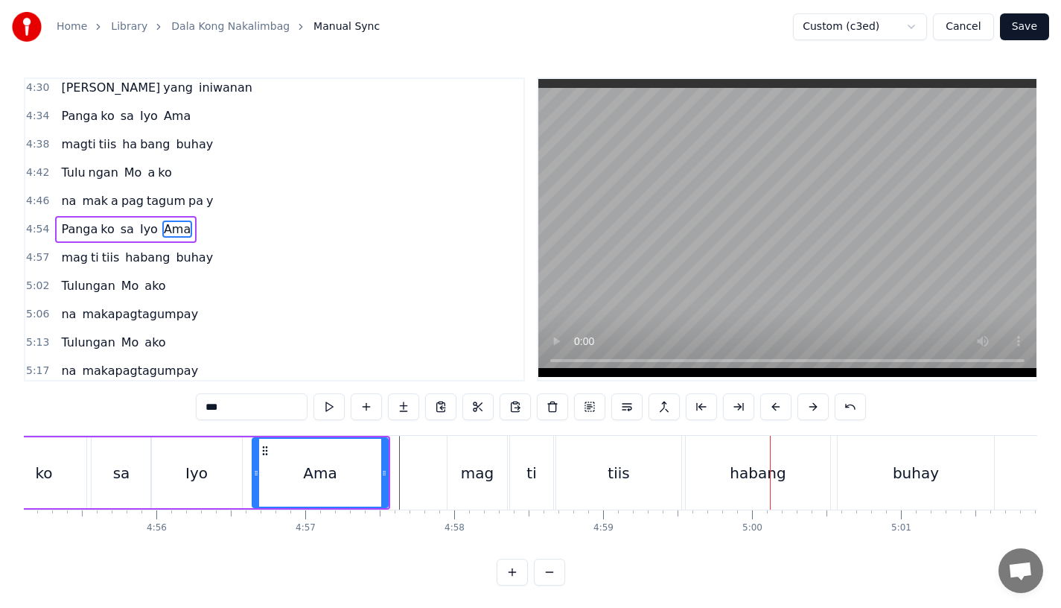
click at [722, 459] on div "habang" at bounding box center [758, 473] width 144 height 74
type input "******"
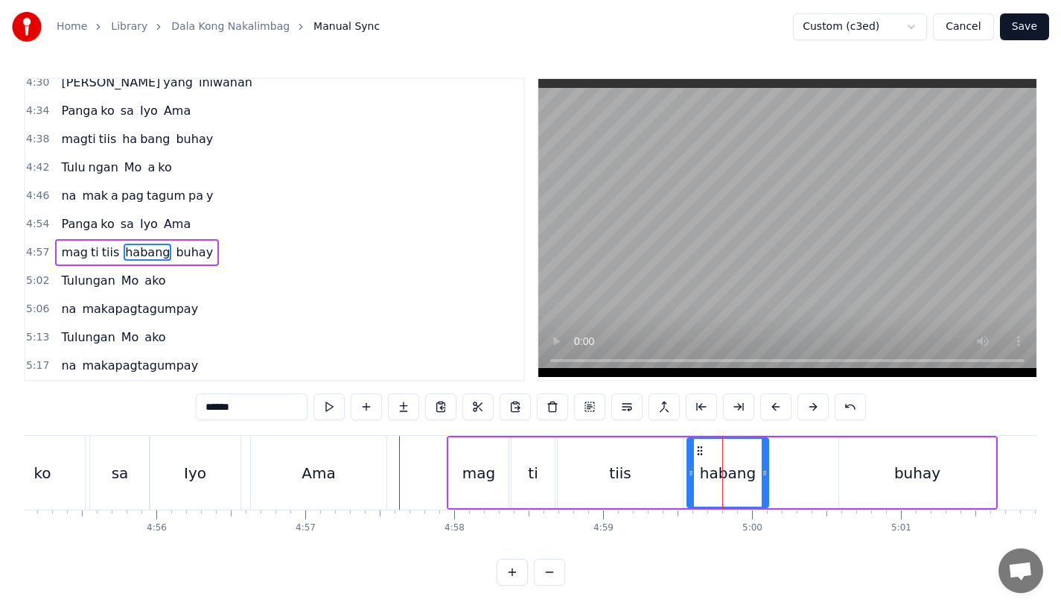
drag, startPoint x: 827, startPoint y: 468, endPoint x: 763, endPoint y: 468, distance: 63.3
click at [763, 468] on icon at bounding box center [765, 473] width 6 height 12
click at [395, 404] on button at bounding box center [403, 406] width 31 height 27
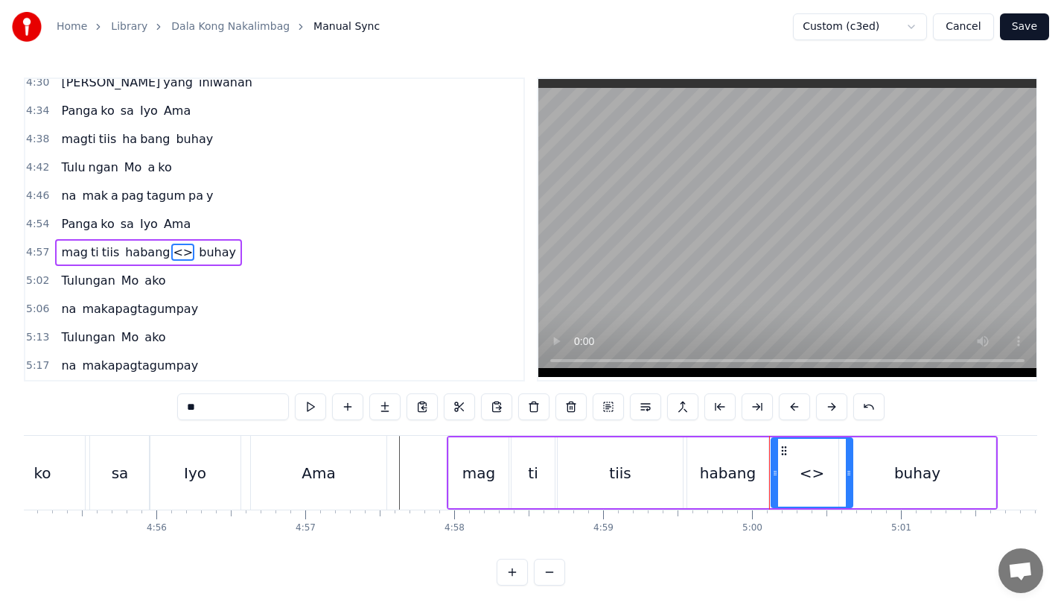
drag, startPoint x: 237, startPoint y: 409, endPoint x: 117, endPoint y: 409, distance: 119.9
click at [117, 409] on div "0:15 Pagsubok ay dumara ting, 0:19 sapin- saping kapang lawan 0:23 Puso’y ibig …" at bounding box center [531, 331] width 1014 height 508
type input "***"
drag, startPoint x: 853, startPoint y: 471, endPoint x: 841, endPoint y: 471, distance: 11.9
click at [841, 471] on div "mag ti tiis habang [PERSON_NAME]" at bounding box center [722, 473] width 551 height 74
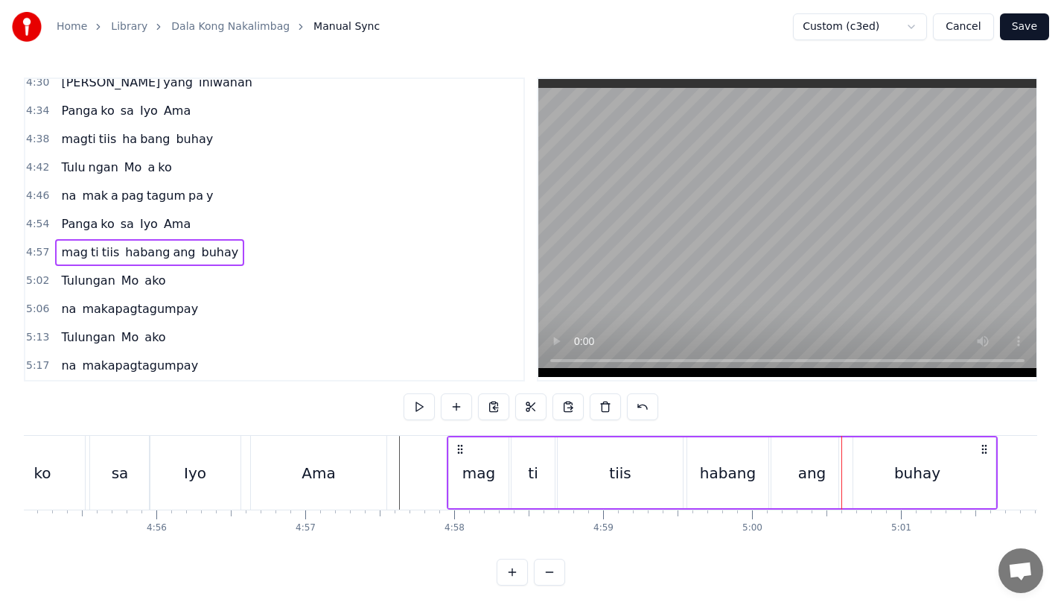
click at [815, 472] on div "ang" at bounding box center [812, 473] width 28 height 22
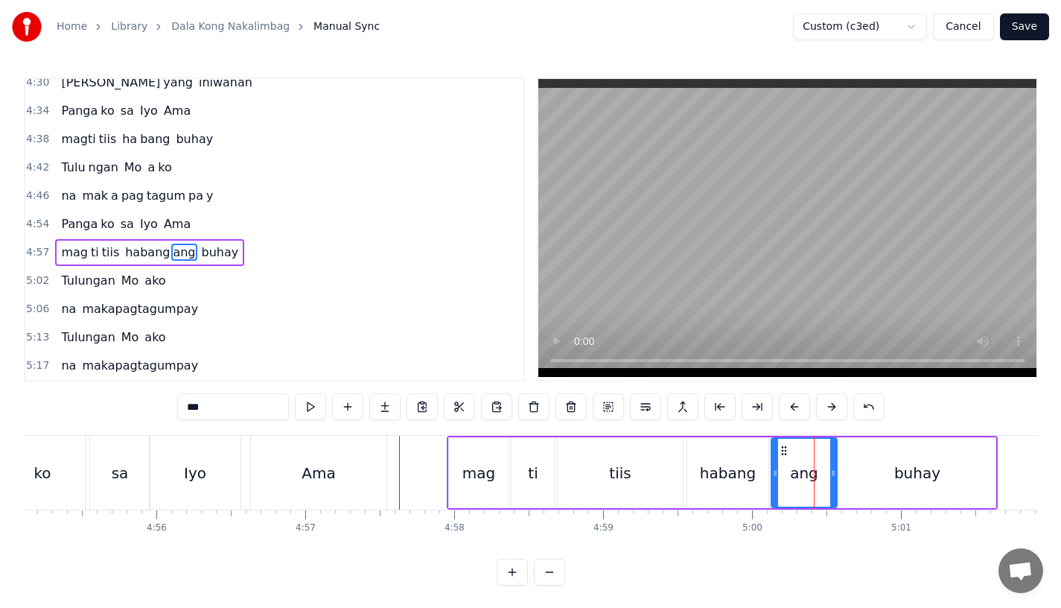
drag, startPoint x: 849, startPoint y: 471, endPoint x: 832, endPoint y: 472, distance: 17.1
click at [832, 472] on icon at bounding box center [833, 473] width 6 height 12
click at [752, 483] on div "habang" at bounding box center [727, 472] width 81 height 71
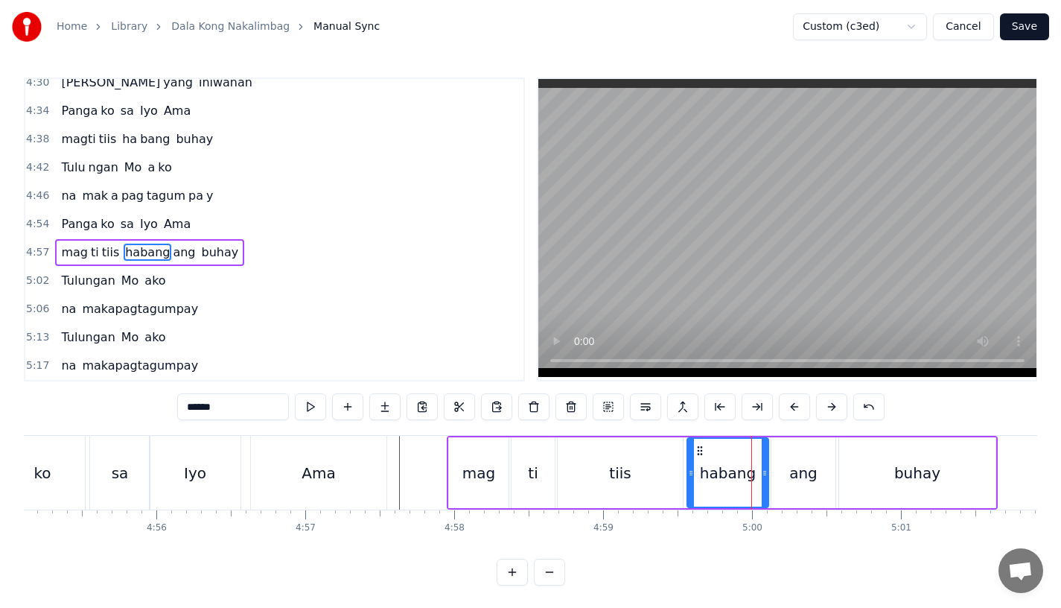
click at [248, 404] on input "******" at bounding box center [233, 406] width 112 height 27
type input "***"
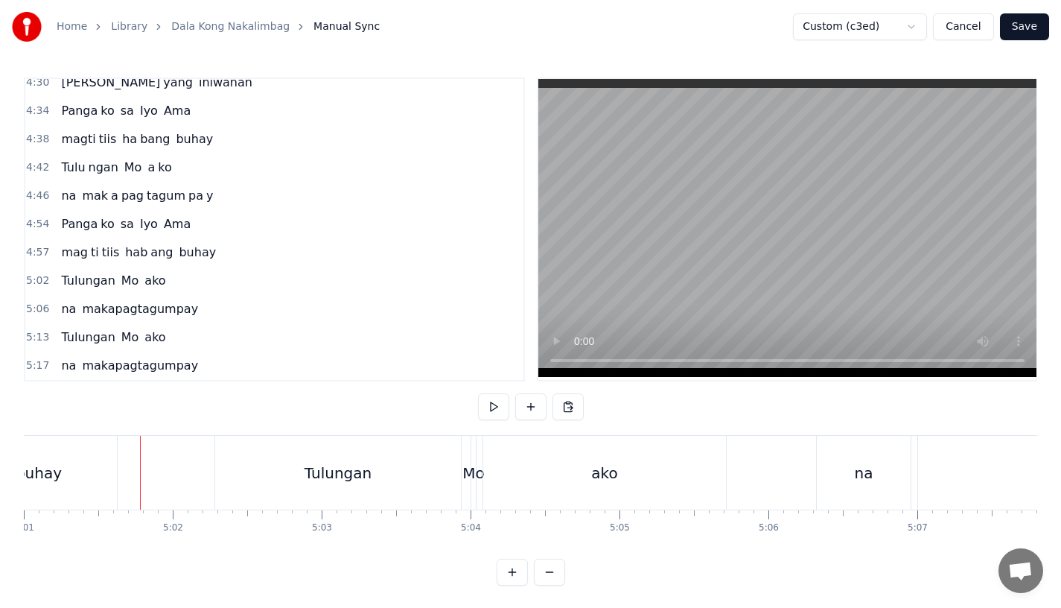
scroll to position [0, 44835]
click at [249, 468] on div "Tulungan" at bounding box center [337, 473] width 246 height 74
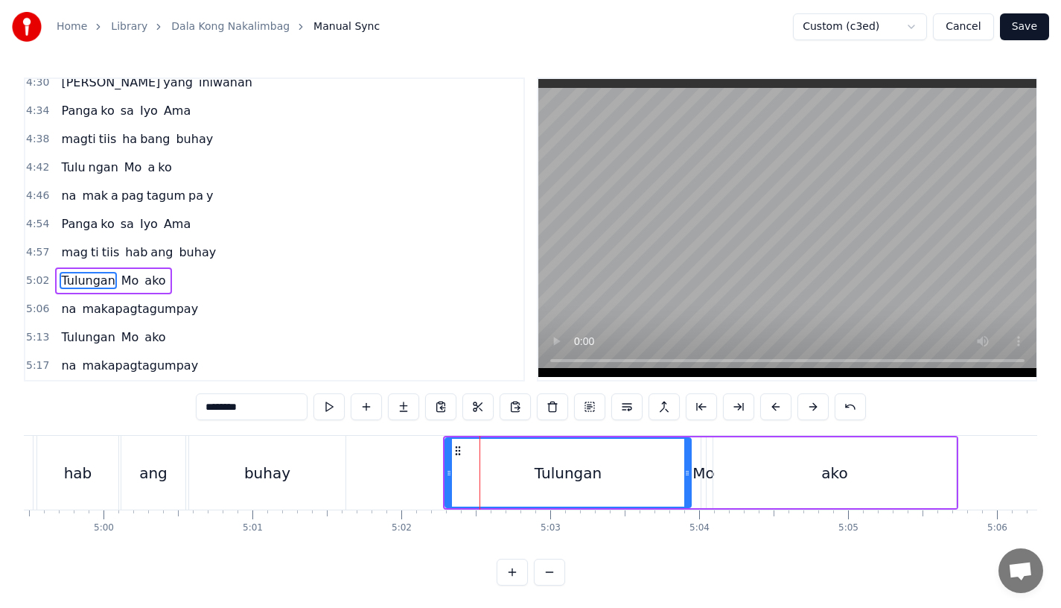
scroll to position [0, 44542]
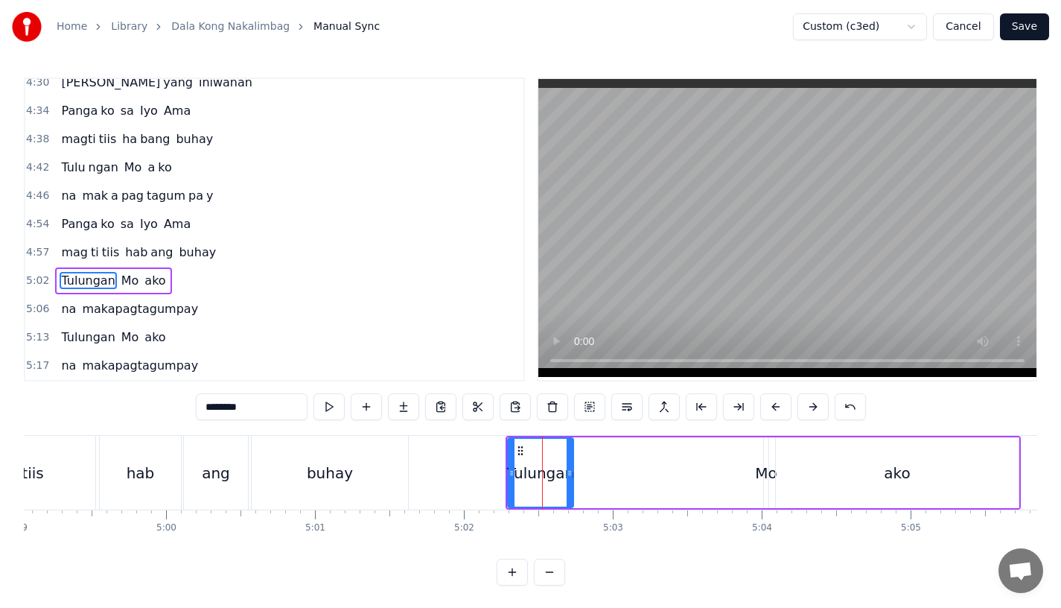
drag, startPoint x: 749, startPoint y: 475, endPoint x: 569, endPoint y: 475, distance: 180.2
click at [569, 475] on icon at bounding box center [570, 473] width 6 height 12
click at [407, 405] on button at bounding box center [403, 406] width 31 height 27
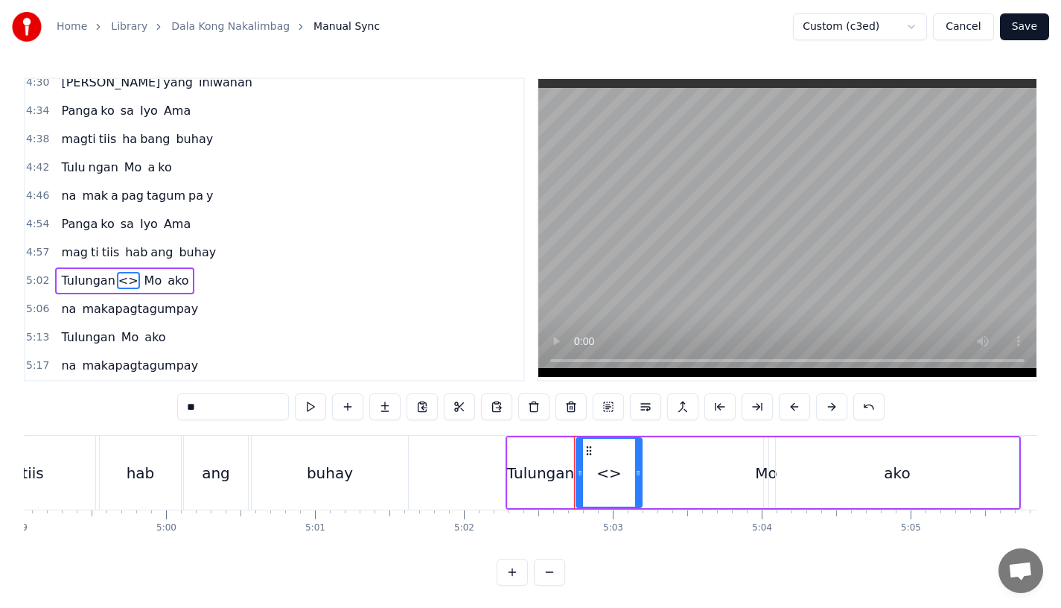
drag, startPoint x: 197, startPoint y: 409, endPoint x: 102, endPoint y: 409, distance: 95.3
click at [102, 409] on div "0:15 Pagsubok ay dumara ting, 0:19 sapin- saping kapang lawan 0:23 Puso’y ibig …" at bounding box center [531, 331] width 1014 height 508
click at [538, 479] on div "Tulungan" at bounding box center [540, 473] width 67 height 22
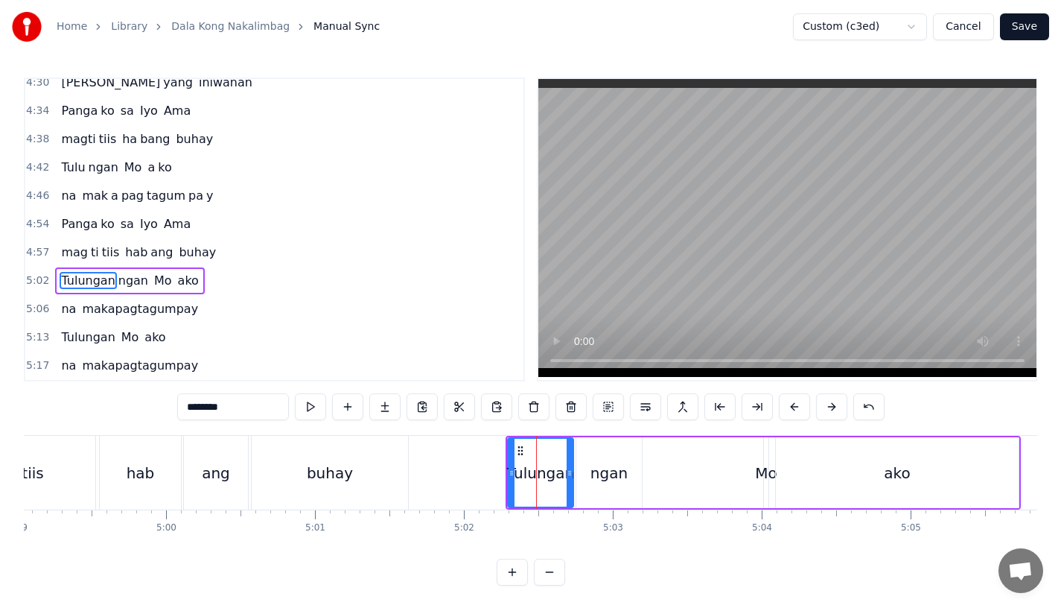
click at [252, 413] on input "********" at bounding box center [233, 406] width 112 height 27
click at [642, 480] on div "ngan" at bounding box center [609, 472] width 67 height 71
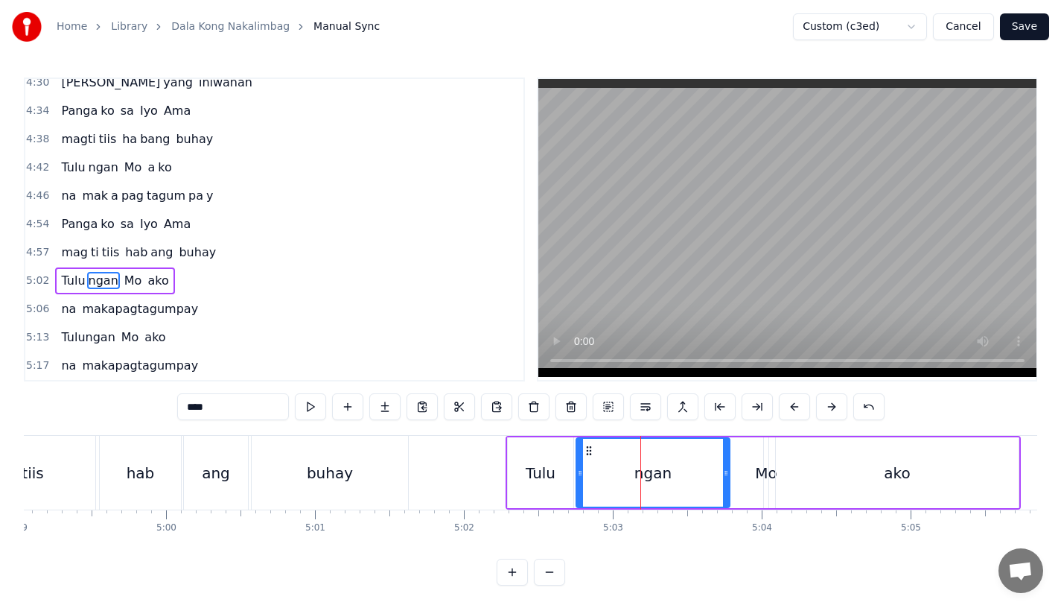
drag, startPoint x: 637, startPoint y: 489, endPoint x: 734, endPoint y: 489, distance: 97.6
click at [729, 489] on div at bounding box center [726, 473] width 6 height 68
click at [764, 488] on div "Mo" at bounding box center [766, 472] width 6 height 71
type input "**"
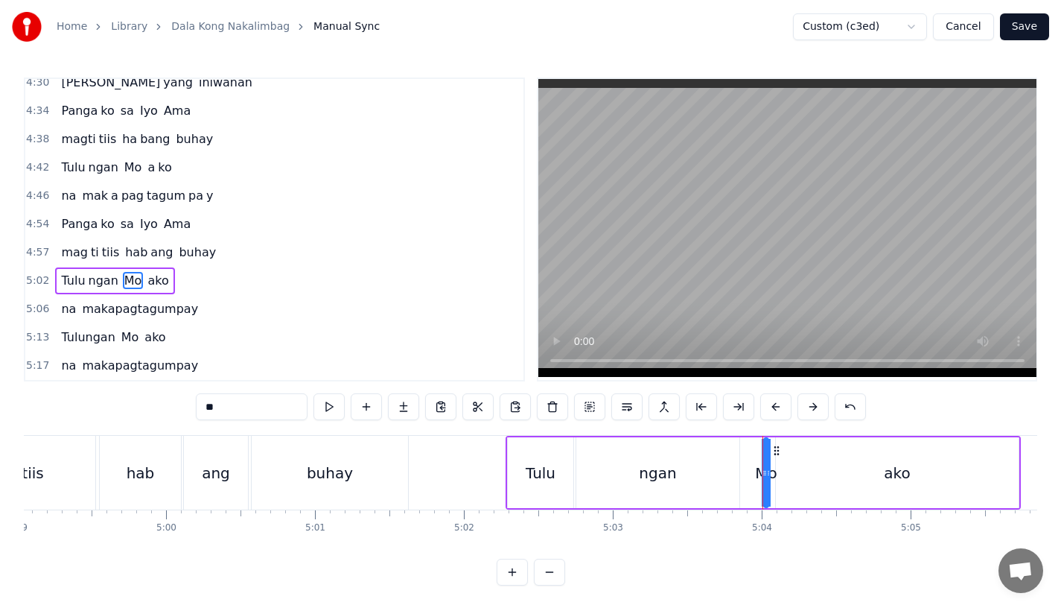
click at [763, 479] on div at bounding box center [763, 473] width 1 height 74
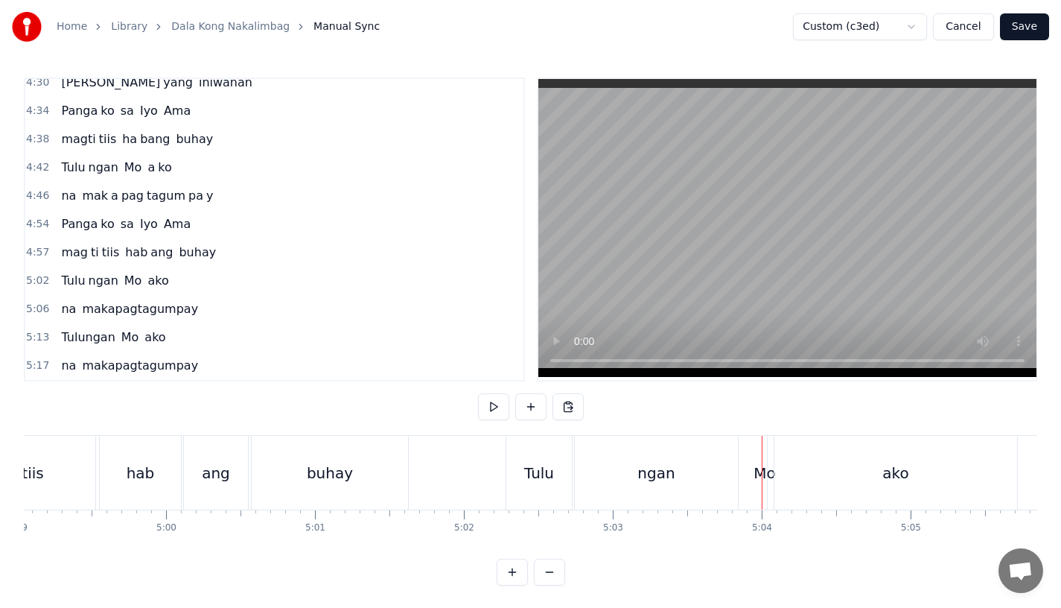
click at [765, 470] on div "Mo" at bounding box center [765, 473] width 22 height 22
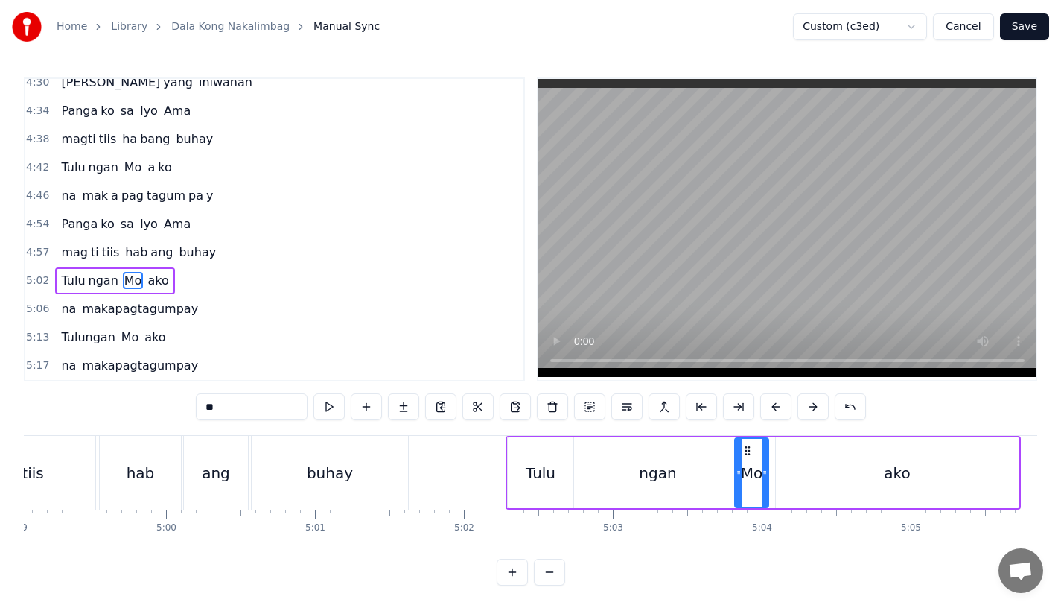
drag, startPoint x: 768, startPoint y: 474, endPoint x: 740, endPoint y: 476, distance: 27.6
click at [740, 476] on icon at bounding box center [739, 473] width 6 height 12
drag, startPoint x: 764, startPoint y: 476, endPoint x: 784, endPoint y: 476, distance: 20.1
click at [784, 476] on icon at bounding box center [785, 473] width 6 height 12
click at [815, 476] on div "ako" at bounding box center [897, 472] width 243 height 71
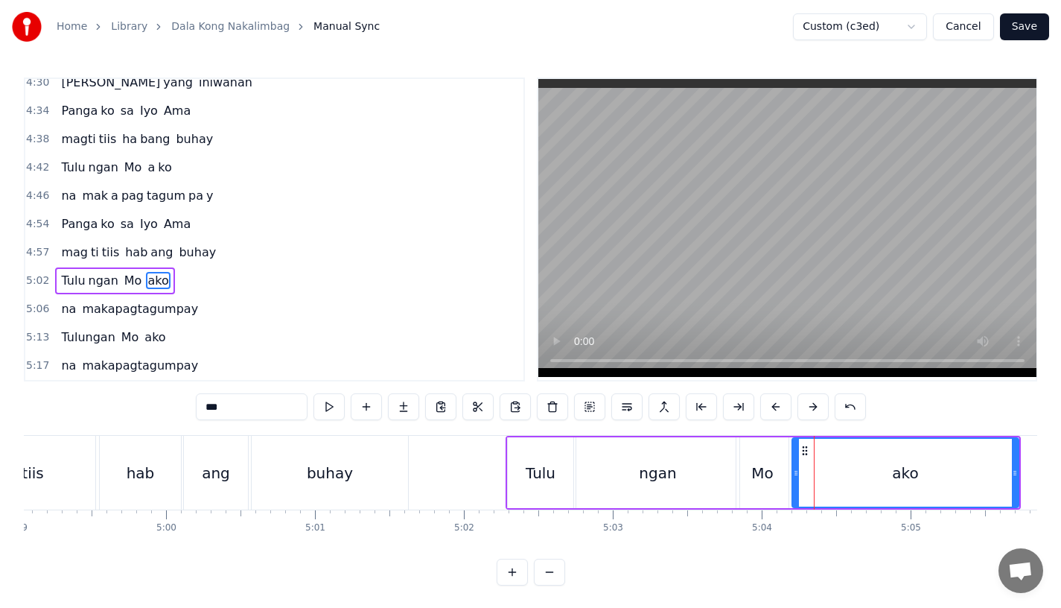
drag, startPoint x: 777, startPoint y: 475, endPoint x: 793, endPoint y: 475, distance: 16.4
click at [793, 475] on icon at bounding box center [796, 473] width 6 height 12
click at [703, 478] on div "ngan" at bounding box center [657, 472] width 163 height 71
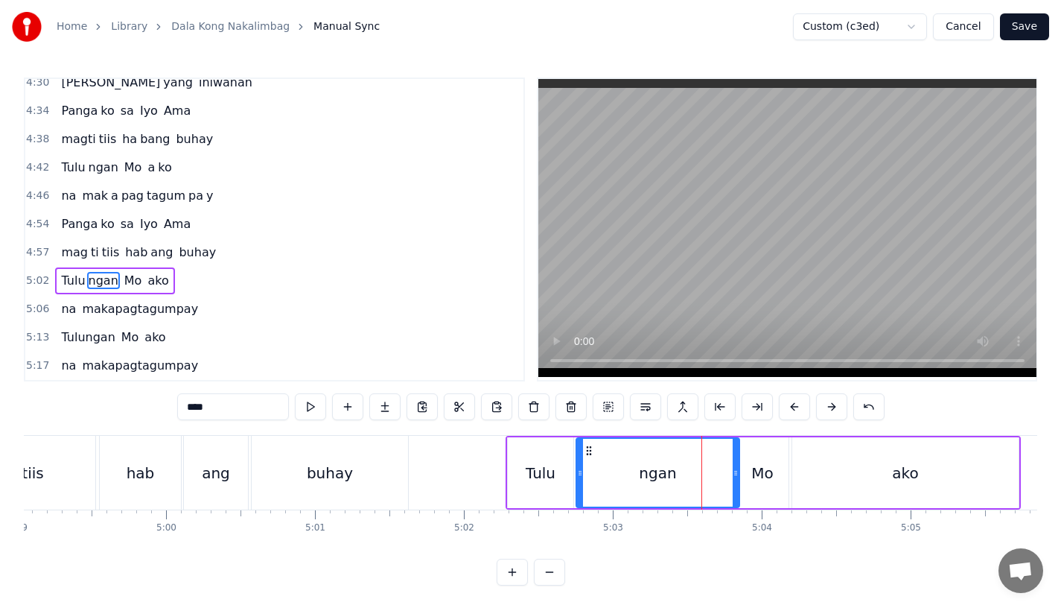
drag, startPoint x: 735, startPoint y: 478, endPoint x: 723, endPoint y: 478, distance: 11.9
click at [733, 478] on div at bounding box center [736, 473] width 6 height 68
click at [756, 477] on div "Mo" at bounding box center [762, 473] width 22 height 22
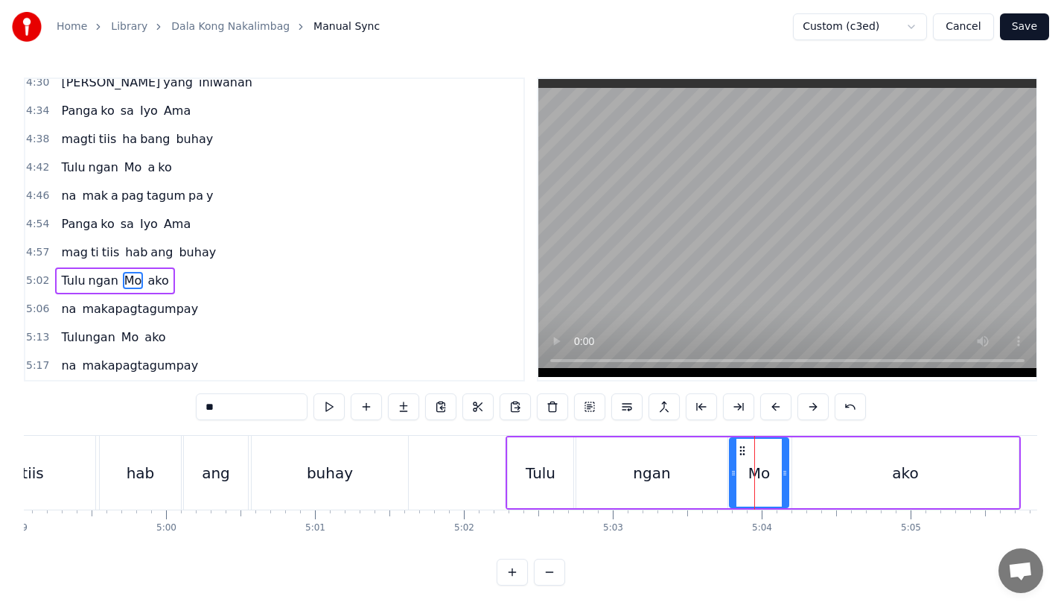
click at [733, 477] on icon at bounding box center [734, 473] width 6 height 12
click at [403, 481] on div "buhay" at bounding box center [330, 473] width 156 height 74
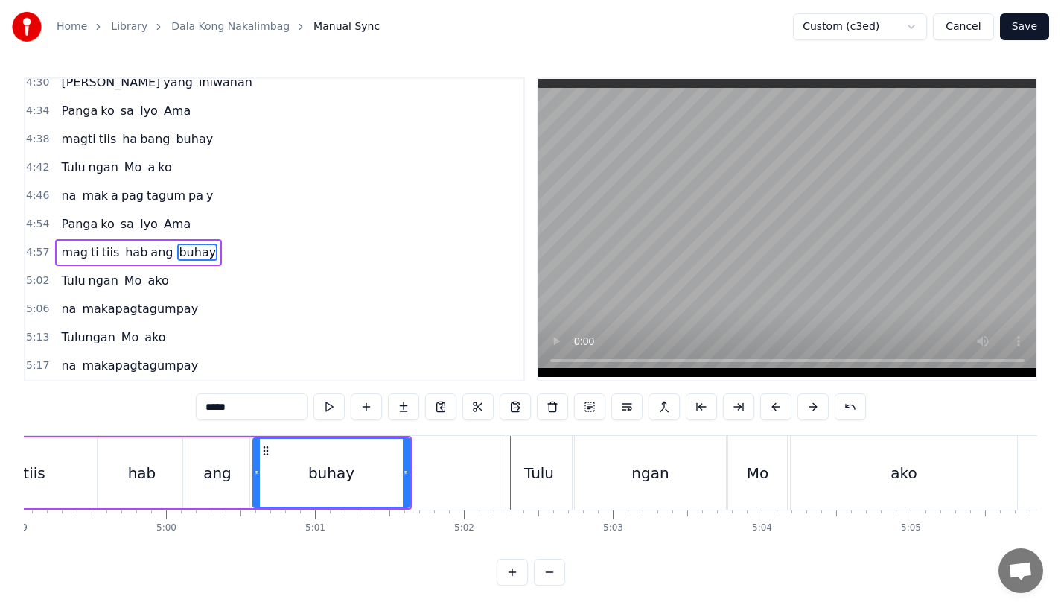
click at [532, 442] on div "Tulu" at bounding box center [539, 473] width 66 height 74
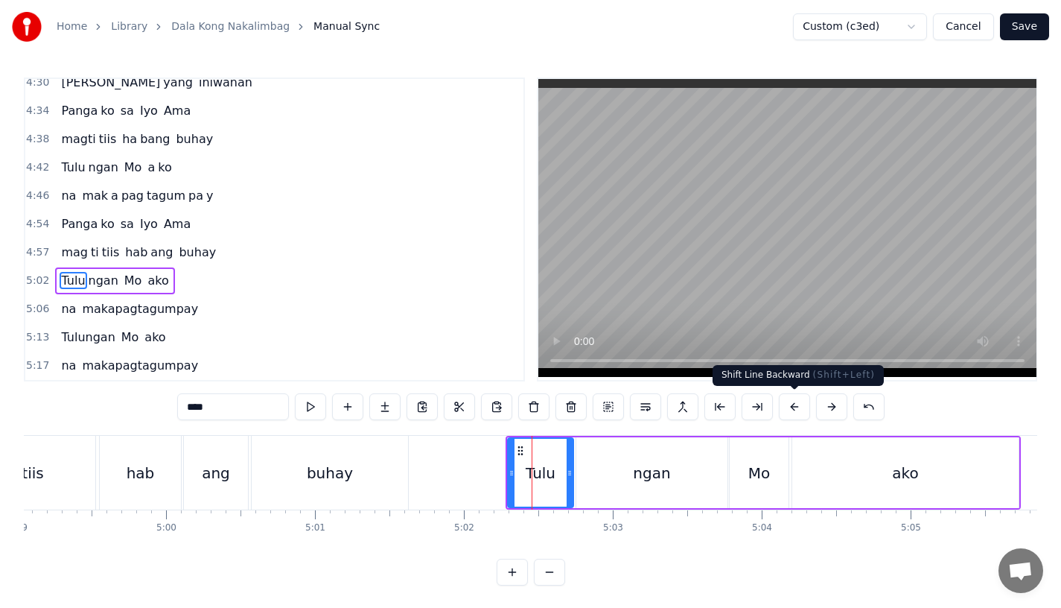
click at [793, 400] on button at bounding box center [794, 406] width 31 height 27
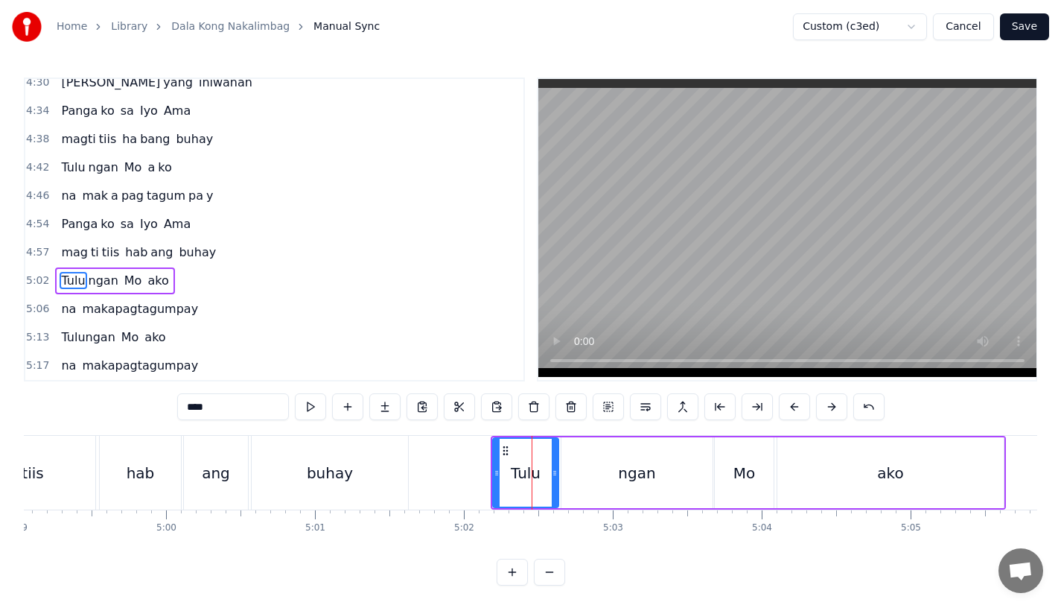
click at [793, 400] on button at bounding box center [794, 406] width 31 height 27
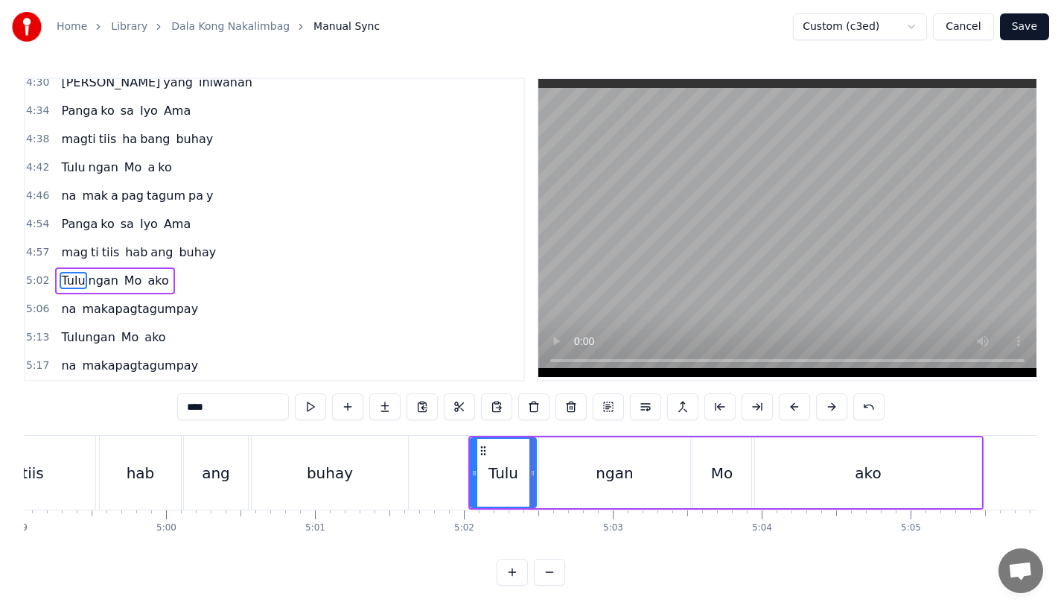
click at [793, 400] on button at bounding box center [794, 406] width 31 height 27
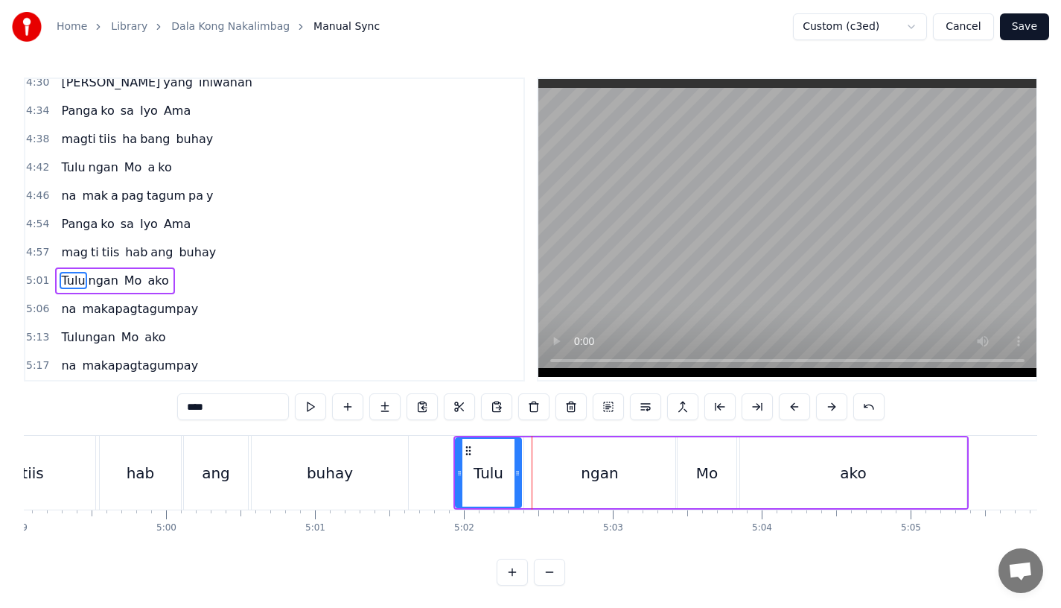
click at [387, 488] on div "buhay" at bounding box center [330, 473] width 156 height 74
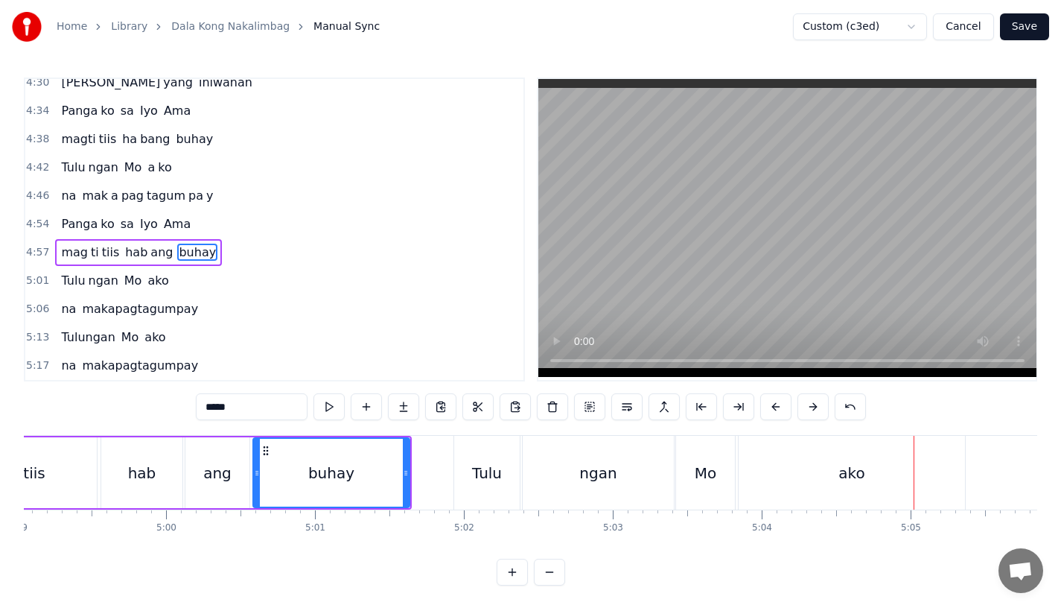
click at [784, 482] on div "ako" at bounding box center [852, 473] width 226 height 74
type input "***"
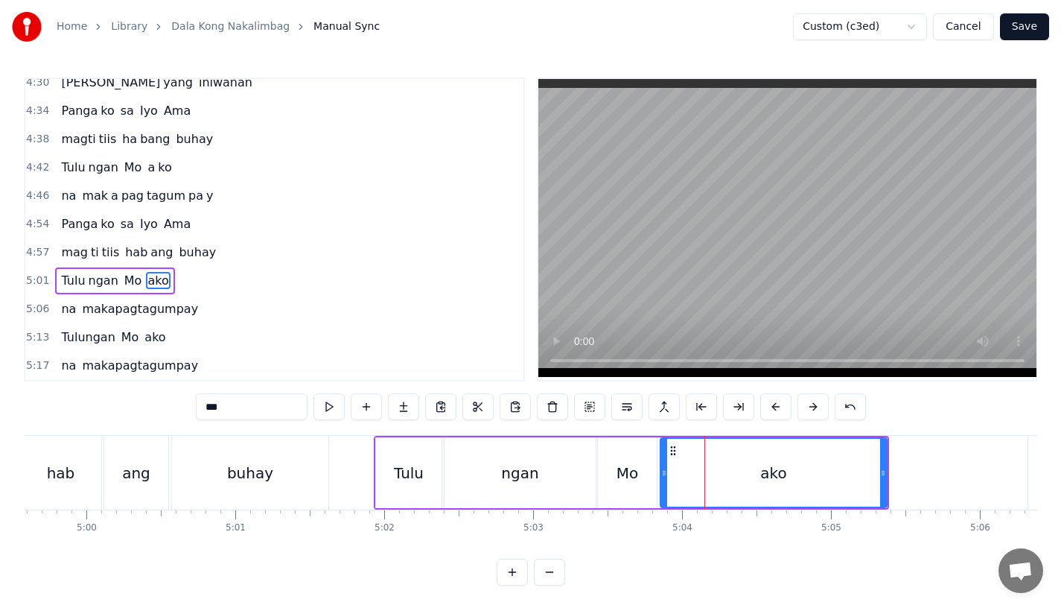
scroll to position [0, 44632]
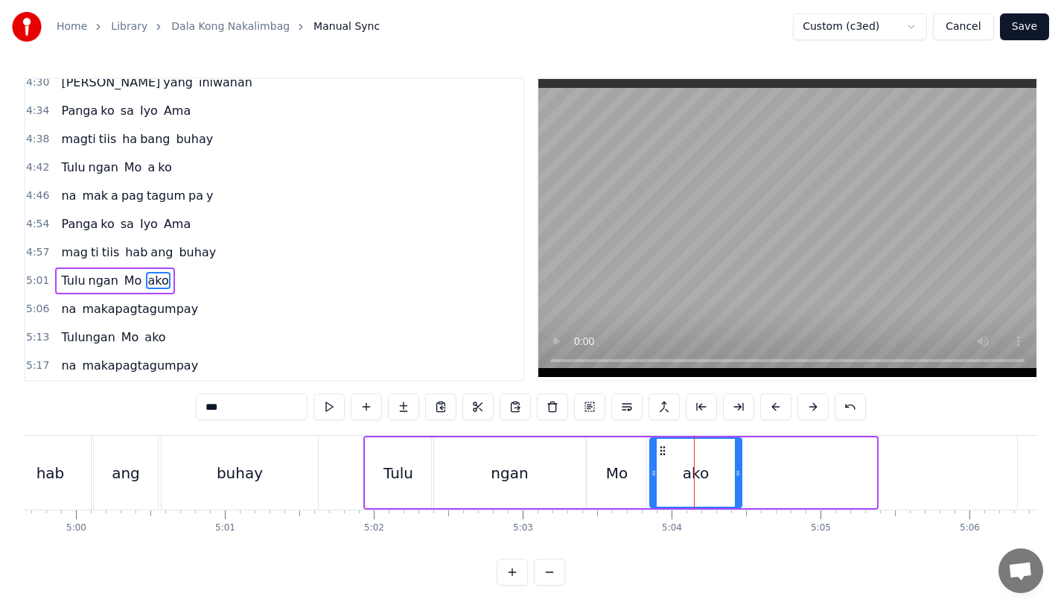
drag, startPoint x: 873, startPoint y: 484, endPoint x: 737, endPoint y: 484, distance: 135.5
click at [737, 484] on div at bounding box center [738, 473] width 6 height 68
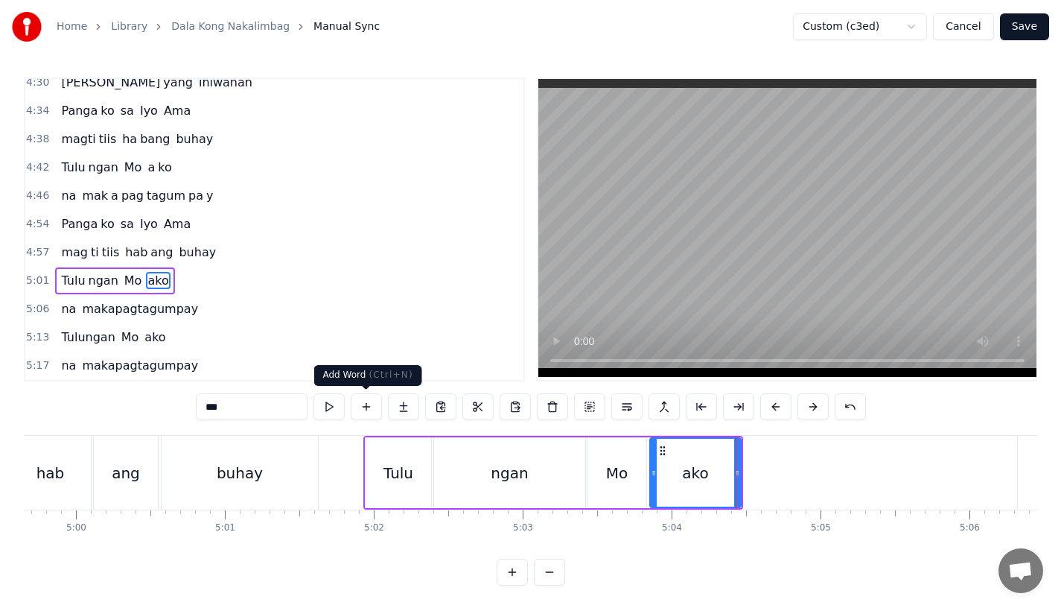
click at [388, 398] on button at bounding box center [403, 406] width 31 height 27
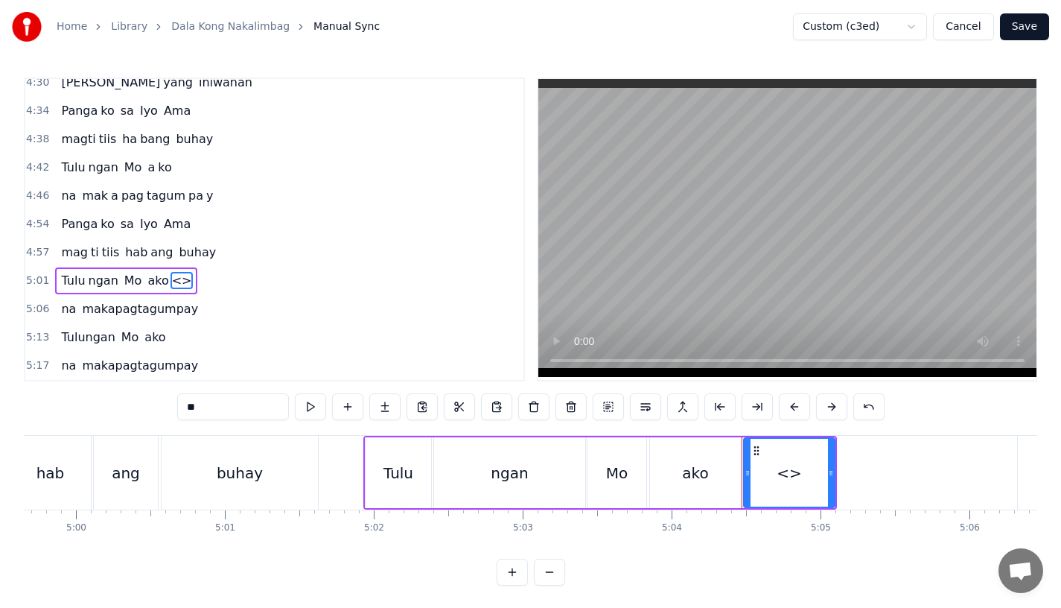
drag, startPoint x: 268, startPoint y: 404, endPoint x: 95, endPoint y: 404, distance: 172.8
click at [95, 404] on div "0:15 Pagsubok ay dumara ting, 0:19 sapin- saping kapang lawan 0:23 Puso’y ibig …" at bounding box center [531, 331] width 1014 height 508
click at [661, 460] on div "ako" at bounding box center [695, 472] width 91 height 71
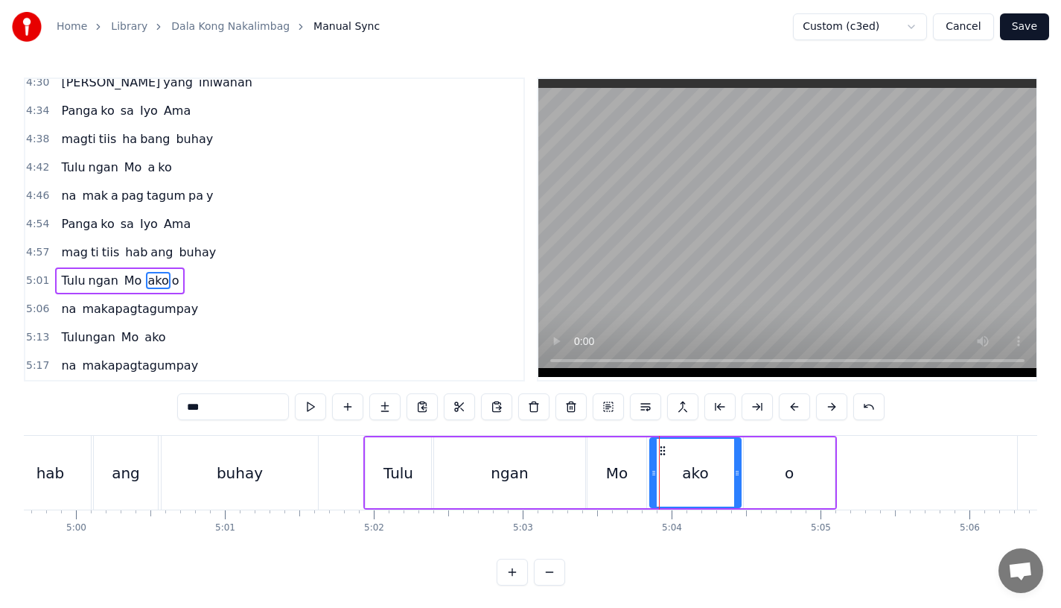
click at [267, 407] on input "***" at bounding box center [233, 406] width 112 height 27
click at [815, 491] on div "o" at bounding box center [789, 472] width 91 height 71
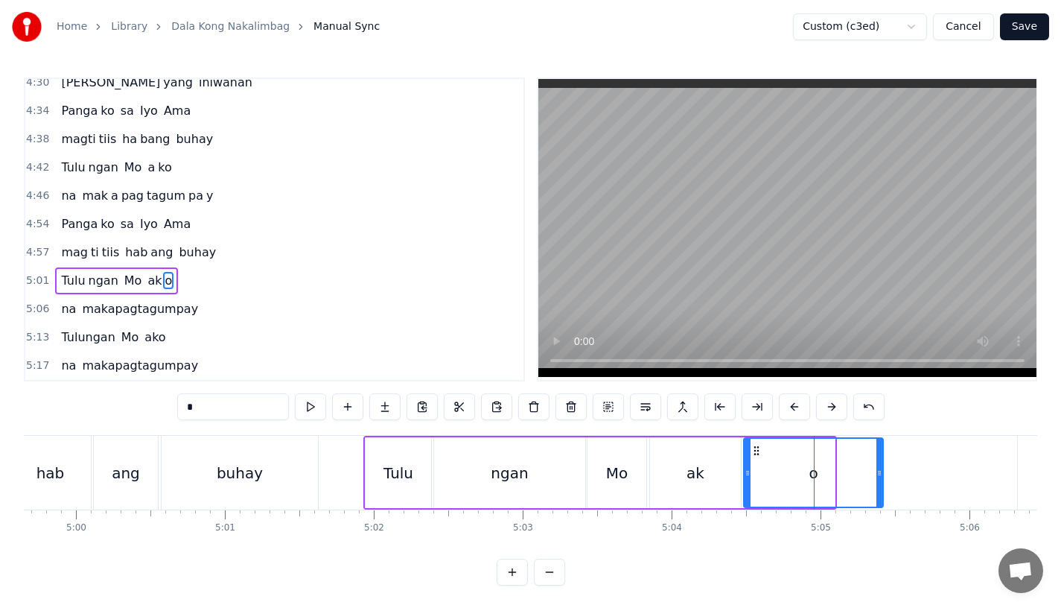
drag, startPoint x: 832, startPoint y: 485, endPoint x: 881, endPoint y: 484, distance: 49.2
click at [881, 484] on div at bounding box center [880, 473] width 6 height 68
click at [585, 468] on div "ngan" at bounding box center [509, 472] width 153 height 71
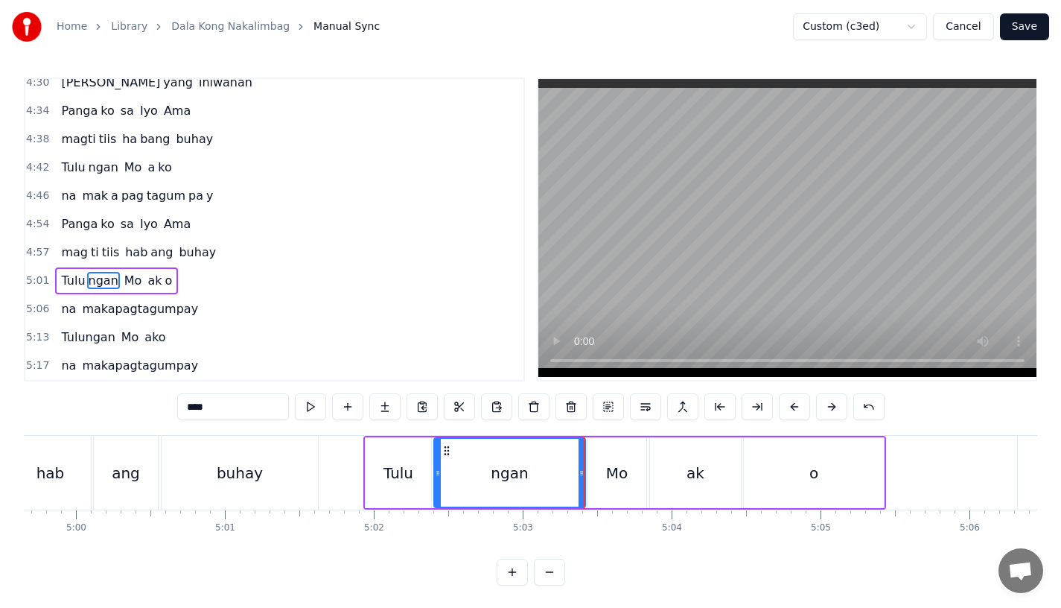
click at [631, 463] on div "Mo" at bounding box center [617, 472] width 59 height 71
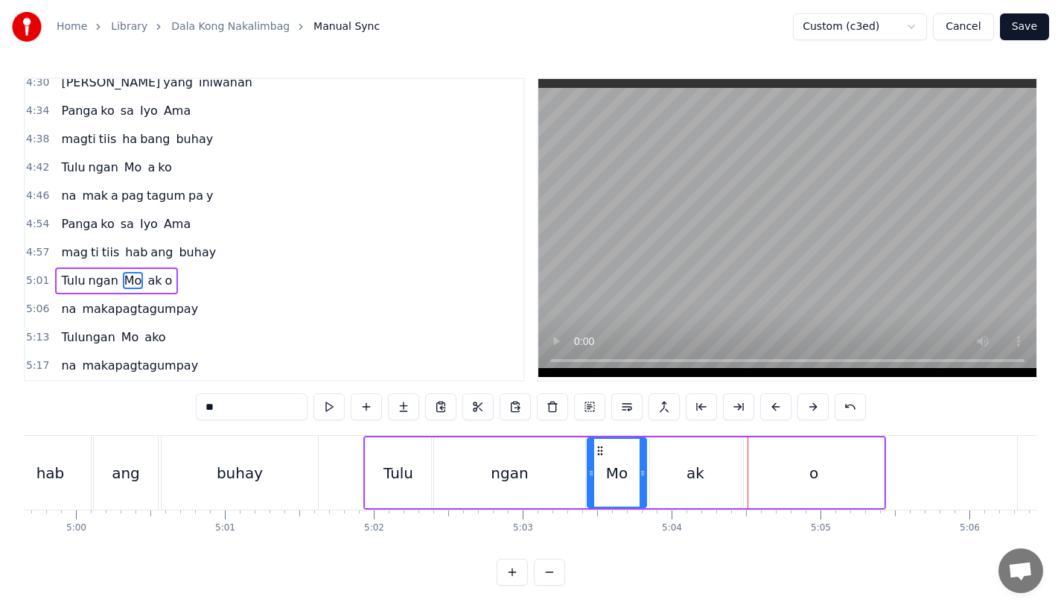
click at [692, 477] on div "ak" at bounding box center [696, 473] width 18 height 22
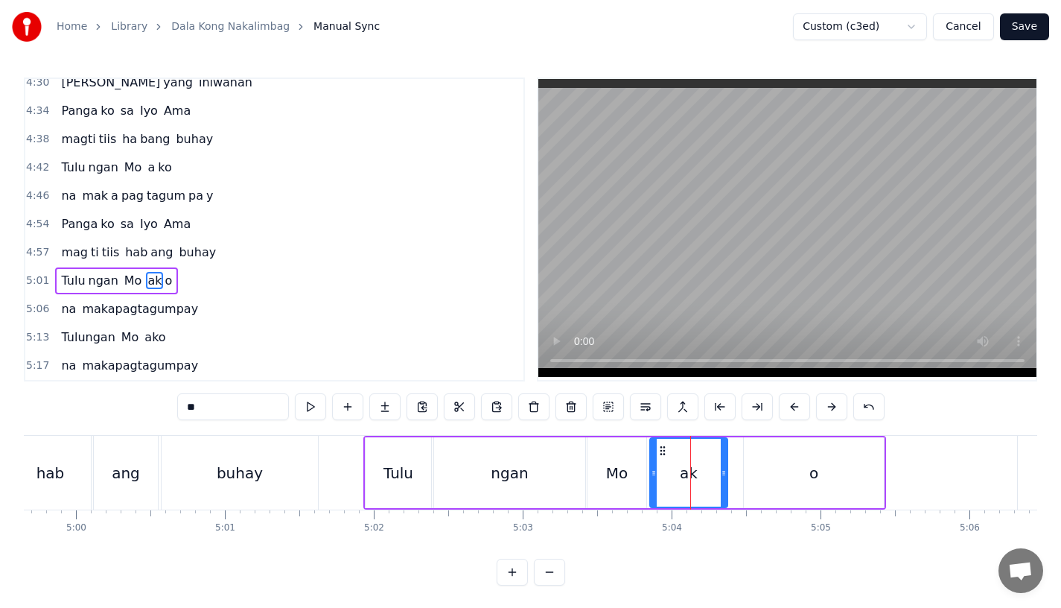
drag, startPoint x: 738, startPoint y: 480, endPoint x: 719, endPoint y: 480, distance: 18.6
click at [721, 480] on div at bounding box center [724, 473] width 6 height 68
click at [748, 480] on div "o" at bounding box center [814, 472] width 140 height 71
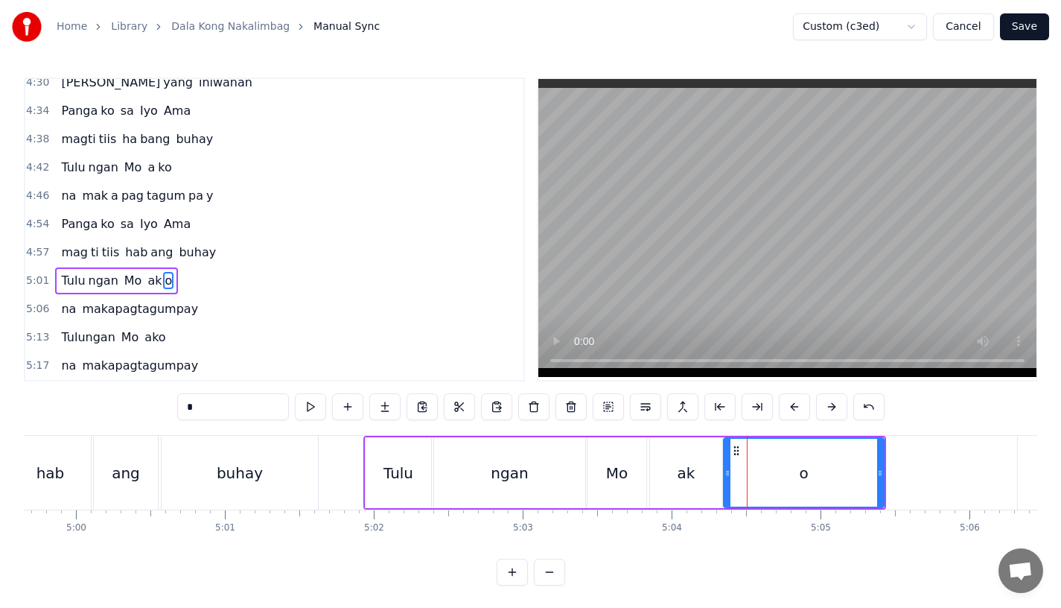
drag, startPoint x: 745, startPoint y: 480, endPoint x: 725, endPoint y: 481, distance: 19.4
click at [725, 481] on div at bounding box center [728, 473] width 6 height 68
click at [483, 481] on div "ngan" at bounding box center [509, 472] width 151 height 71
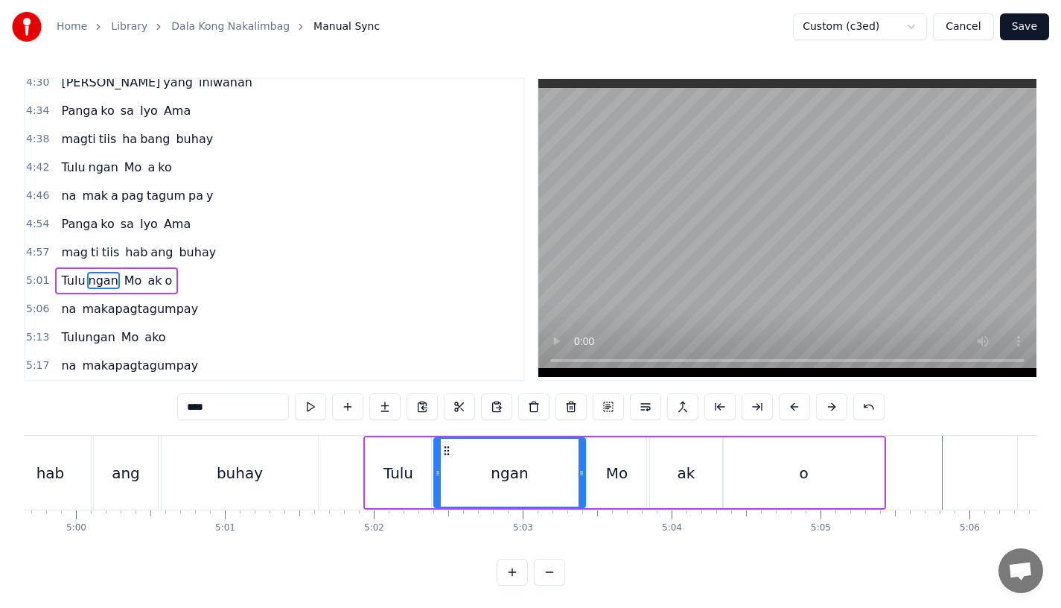
click at [256, 457] on div "buhay" at bounding box center [240, 473] width 156 height 74
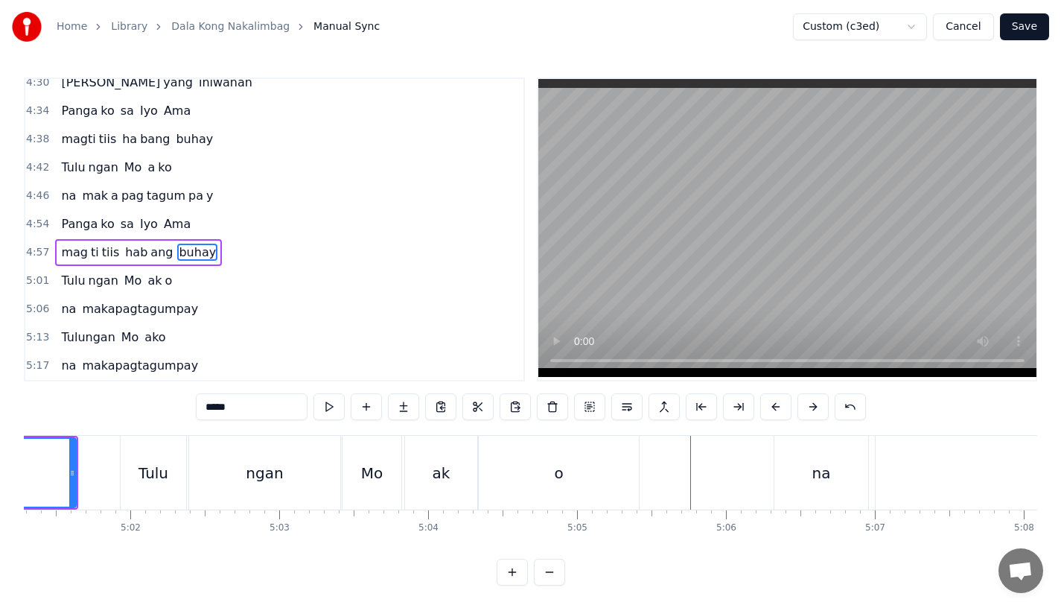
scroll to position [0, 44893]
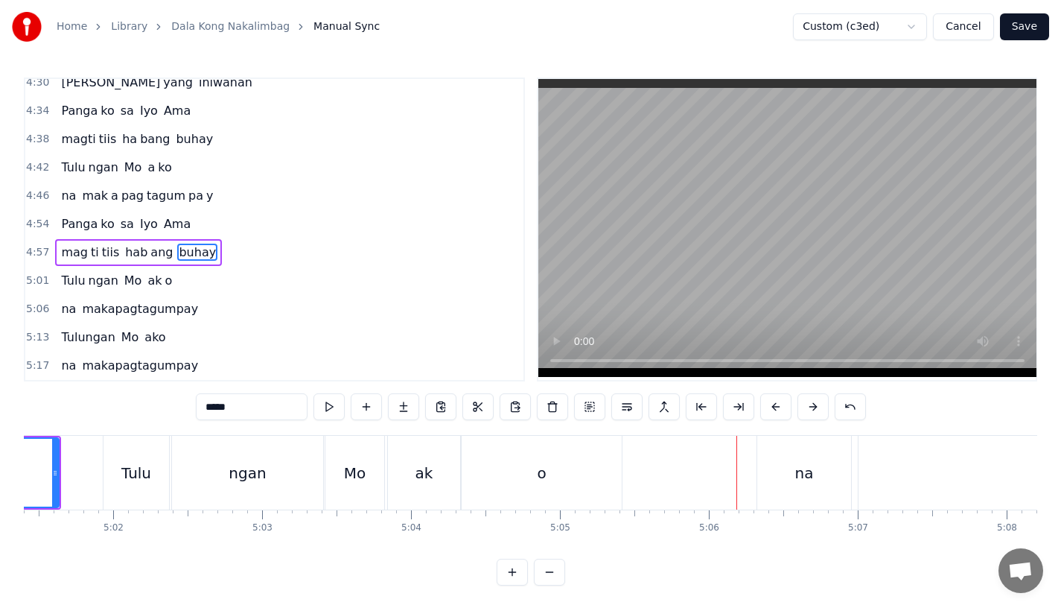
click at [786, 450] on div "na" at bounding box center [804, 473] width 94 height 74
type input "**"
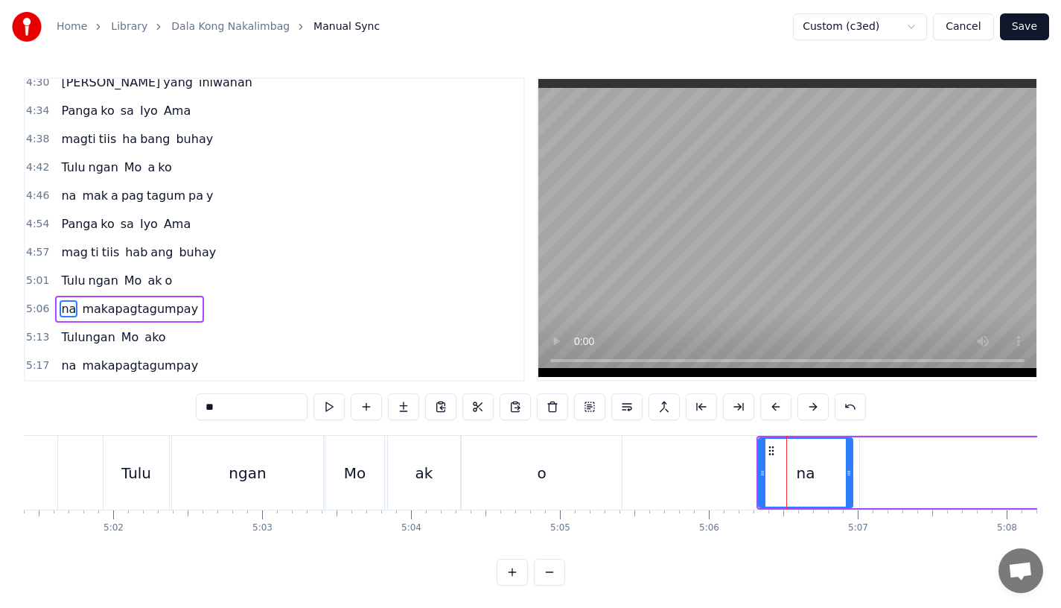
scroll to position [5, 0]
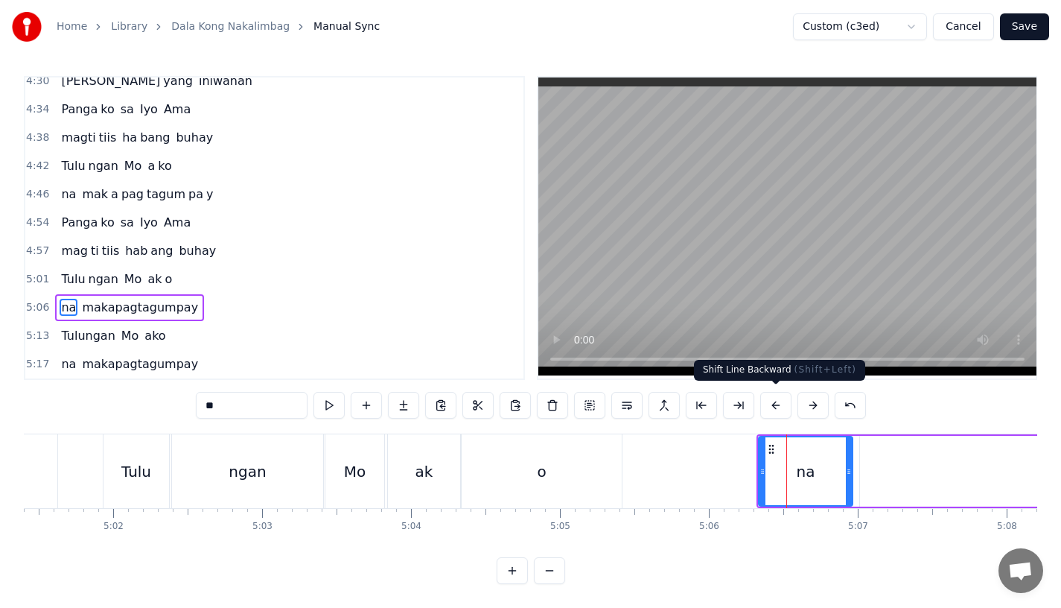
click at [773, 401] on button at bounding box center [775, 405] width 31 height 27
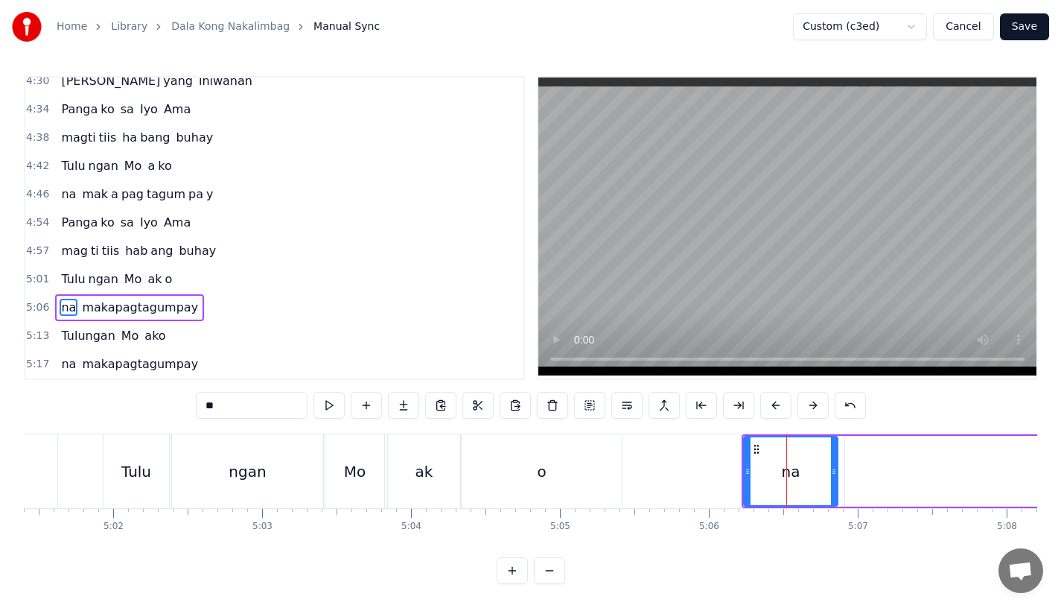
click at [773, 401] on button at bounding box center [775, 405] width 31 height 27
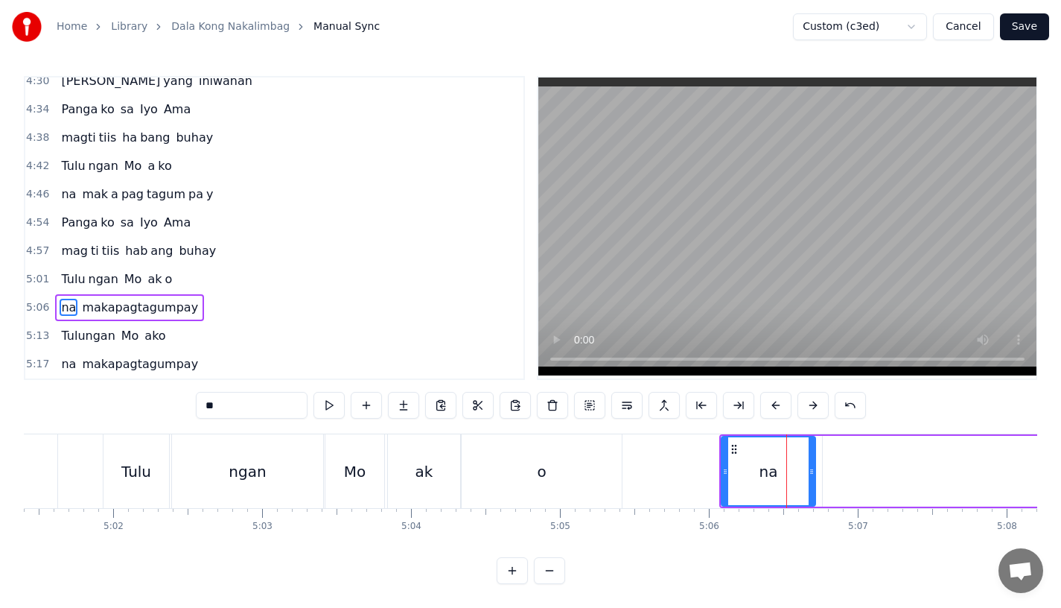
click at [773, 401] on button at bounding box center [775, 405] width 31 height 27
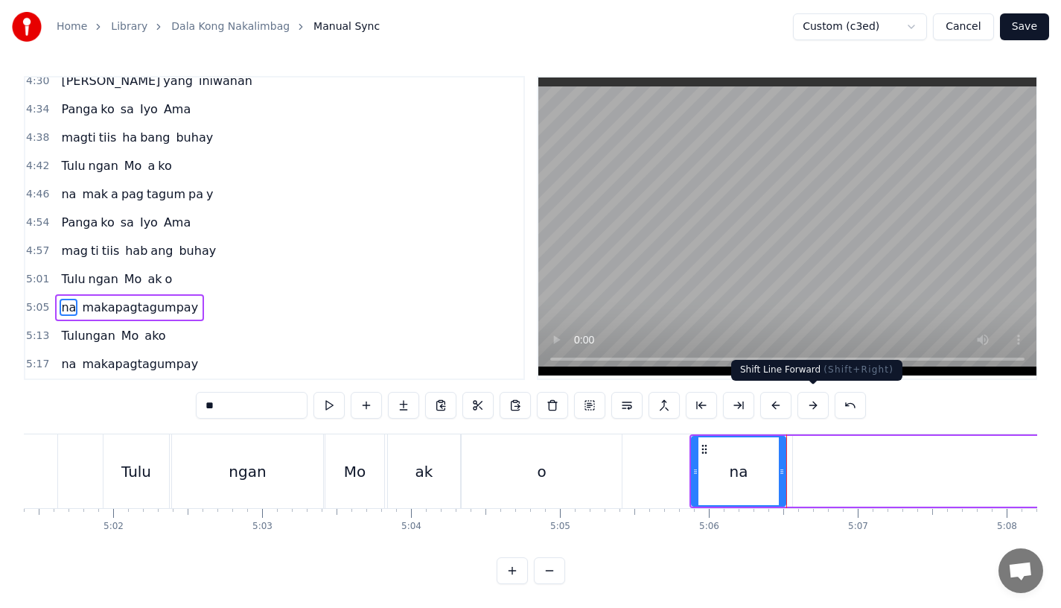
click at [806, 404] on button at bounding box center [813, 405] width 31 height 27
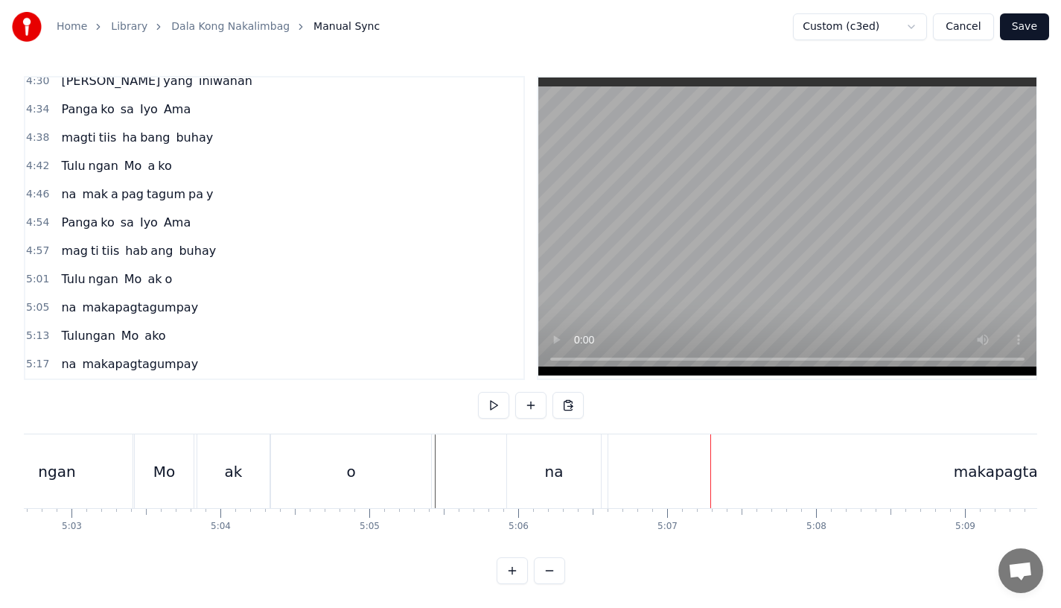
click at [686, 465] on div "makapagtagumpay" at bounding box center [1026, 471] width 836 height 74
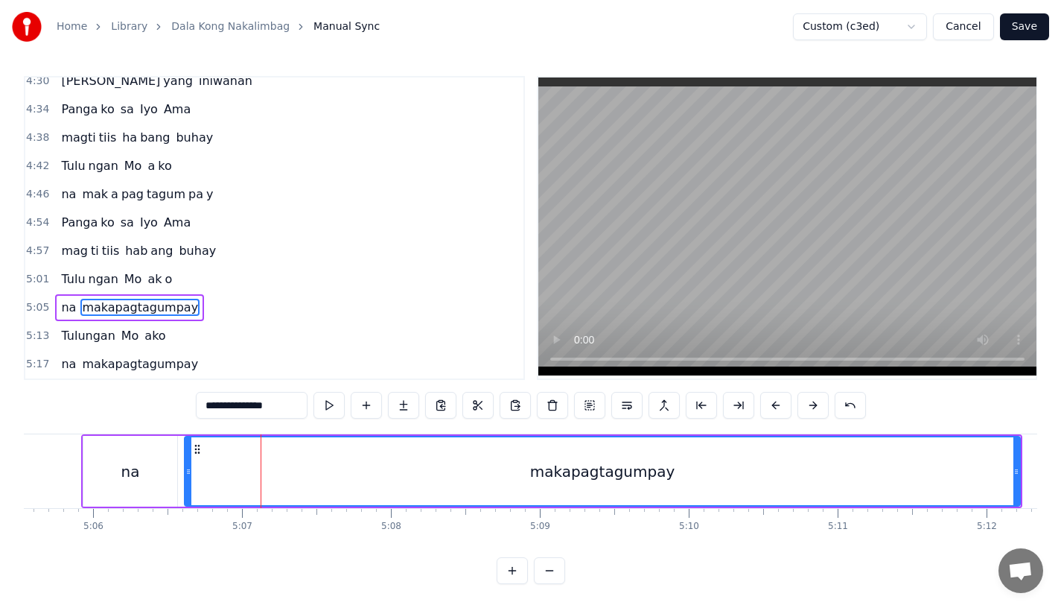
scroll to position [0, 45541]
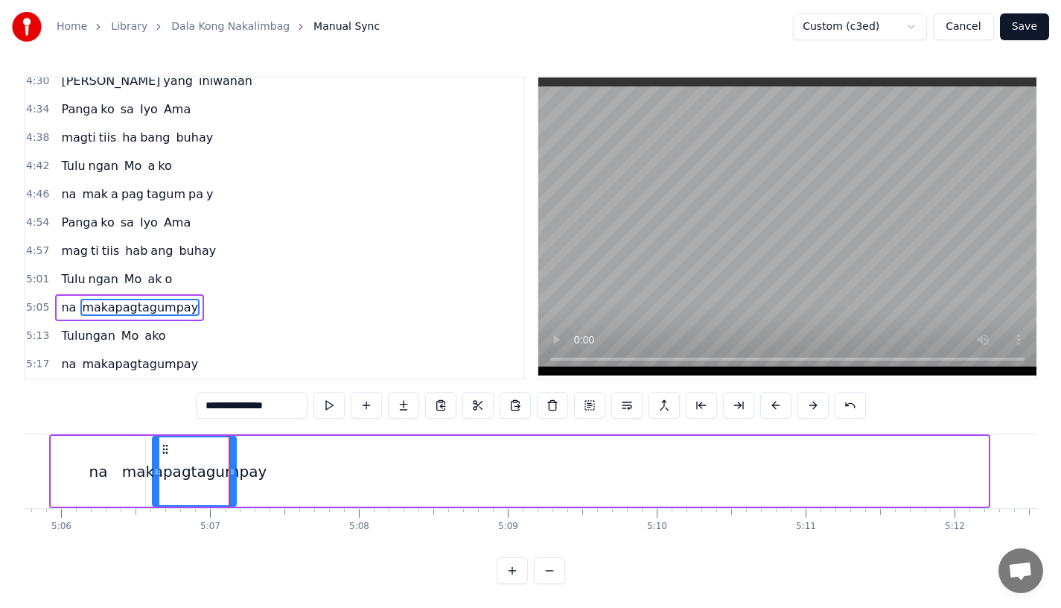
drag, startPoint x: 982, startPoint y: 479, endPoint x: 230, endPoint y: 475, distance: 752.2
click at [230, 475] on div at bounding box center [232, 471] width 6 height 68
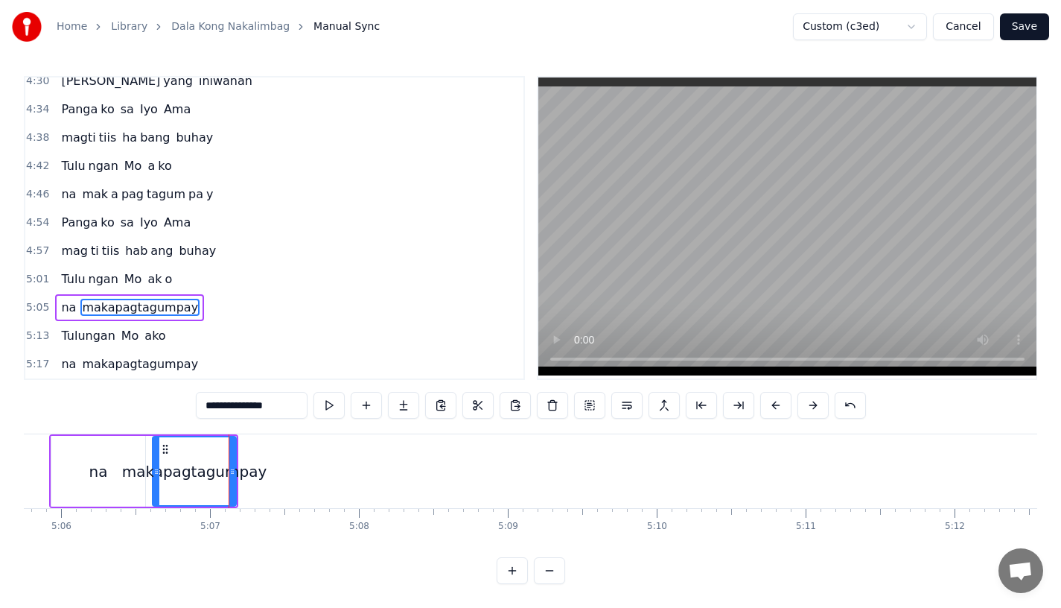
drag, startPoint x: 232, startPoint y: 403, endPoint x: 417, endPoint y: 403, distance: 185.4
click at [417, 403] on div "**********" at bounding box center [531, 405] width 670 height 27
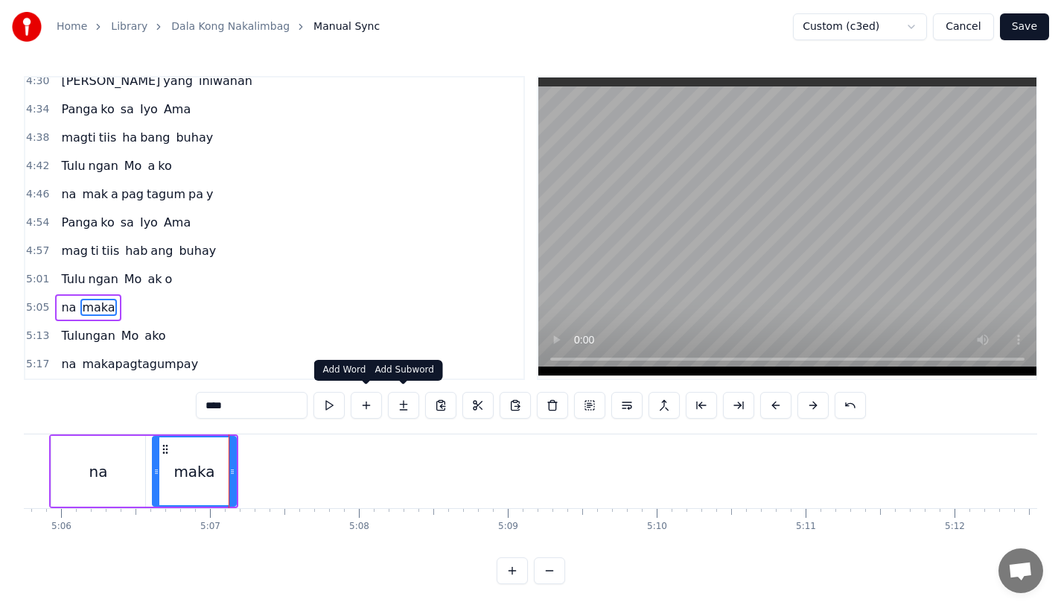
type input "****"
click at [404, 407] on button at bounding box center [403, 405] width 31 height 27
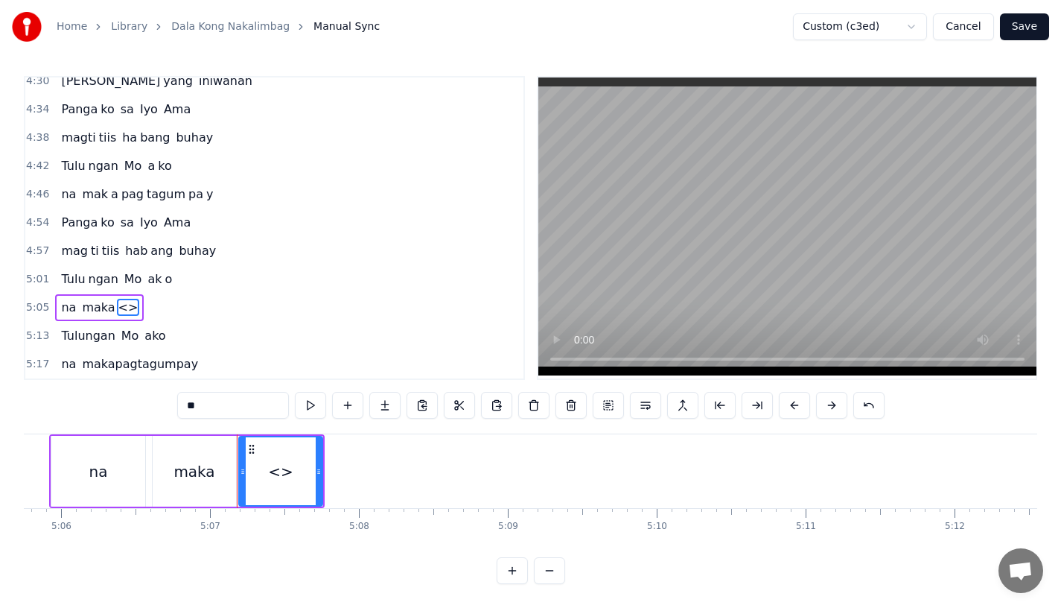
drag, startPoint x: 232, startPoint y: 398, endPoint x: 113, endPoint y: 398, distance: 118.4
click at [113, 398] on div "0:15 Pagsubok ay dumara ting, 0:19 sapin- saping kapang lawan 0:23 Puso’y ibig …" at bounding box center [531, 330] width 1014 height 508
drag, startPoint x: 317, startPoint y: 483, endPoint x: 378, endPoint y: 483, distance: 60.3
click at [378, 483] on div at bounding box center [379, 471] width 6 height 68
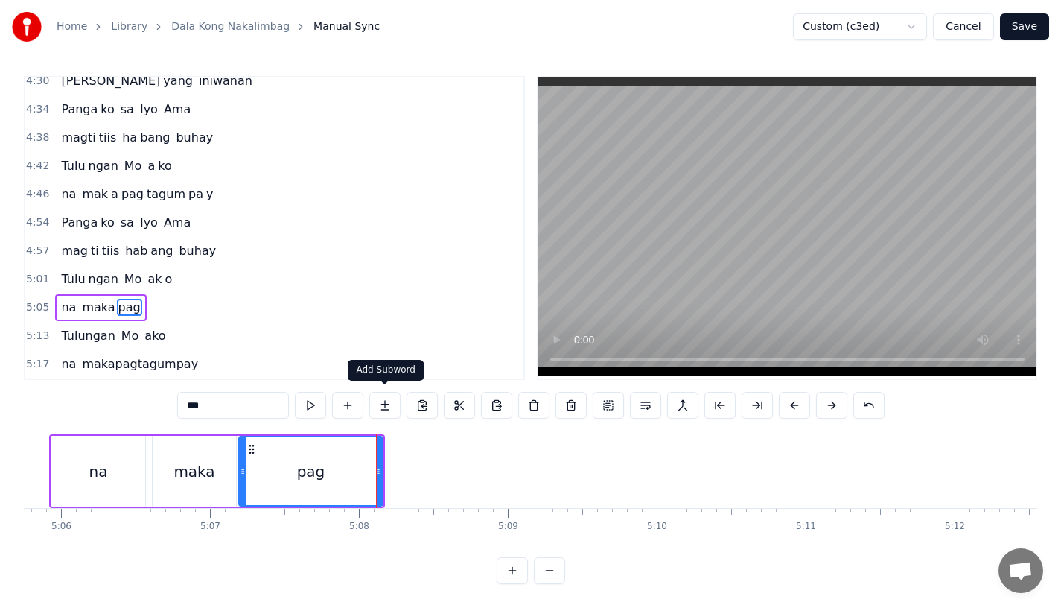
type input "***"
click at [381, 395] on button at bounding box center [384, 405] width 31 height 27
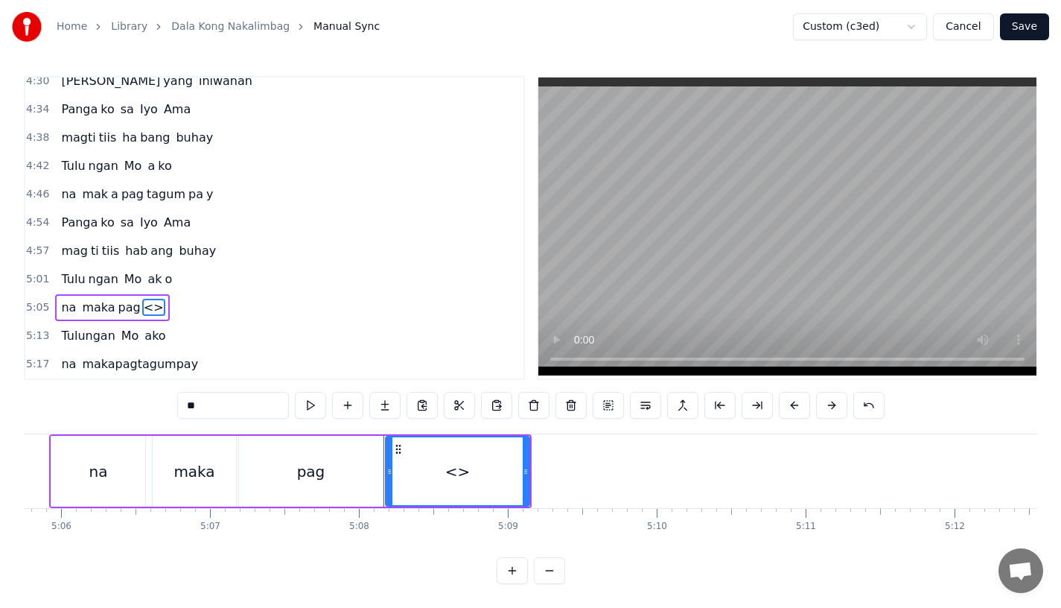
drag, startPoint x: 254, startPoint y: 395, endPoint x: 117, endPoint y: 394, distance: 137.0
click at [117, 394] on div "0:15 Pagsubok ay dumara ting, 0:19 sapin- saping kapang lawan 0:23 Puso’y ibig …" at bounding box center [531, 330] width 1014 height 508
drag, startPoint x: 525, startPoint y: 475, endPoint x: 585, endPoint y: 475, distance: 60.3
click at [585, 475] on div at bounding box center [586, 471] width 6 height 68
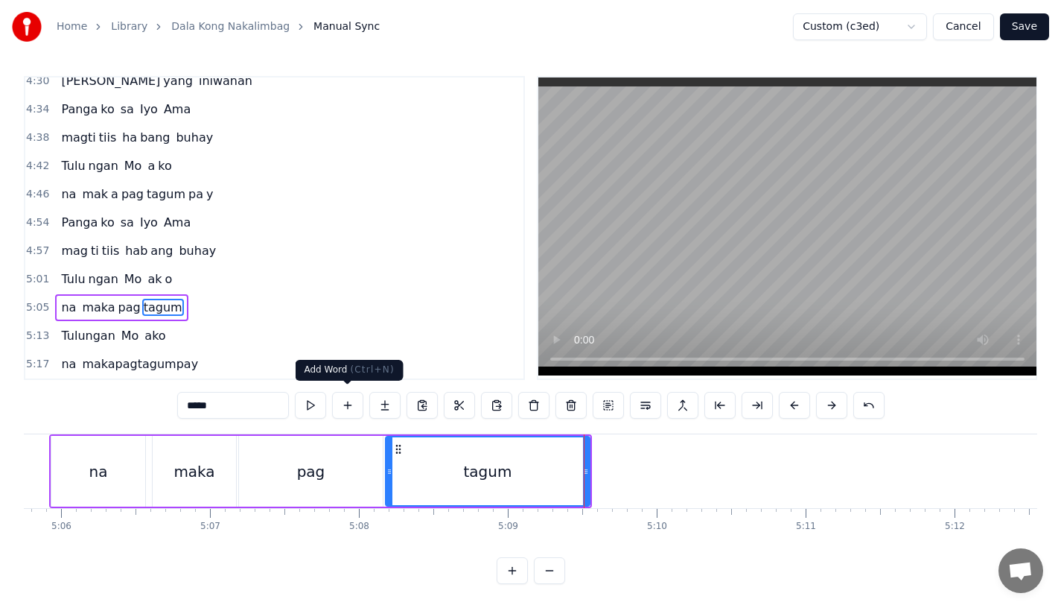
type input "*****"
click at [383, 400] on button at bounding box center [384, 405] width 31 height 27
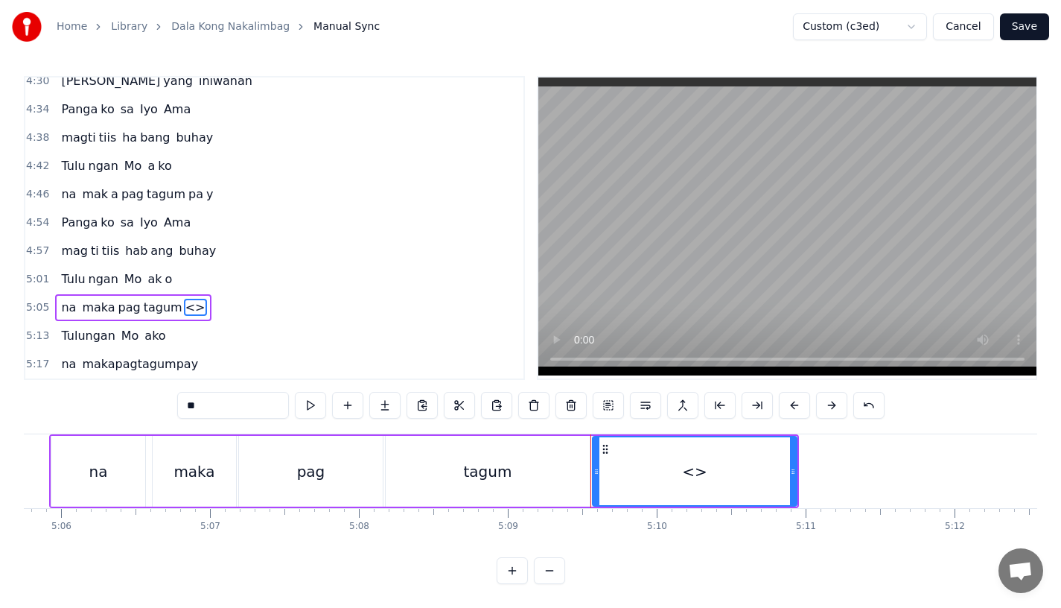
drag, startPoint x: 217, startPoint y: 401, endPoint x: 100, endPoint y: 401, distance: 116.9
click at [100, 401] on div "0:15 Pagsubok ay dumara ting, 0:19 sapin- saping kapang lawan 0:23 Puso’y ibig …" at bounding box center [531, 330] width 1014 height 508
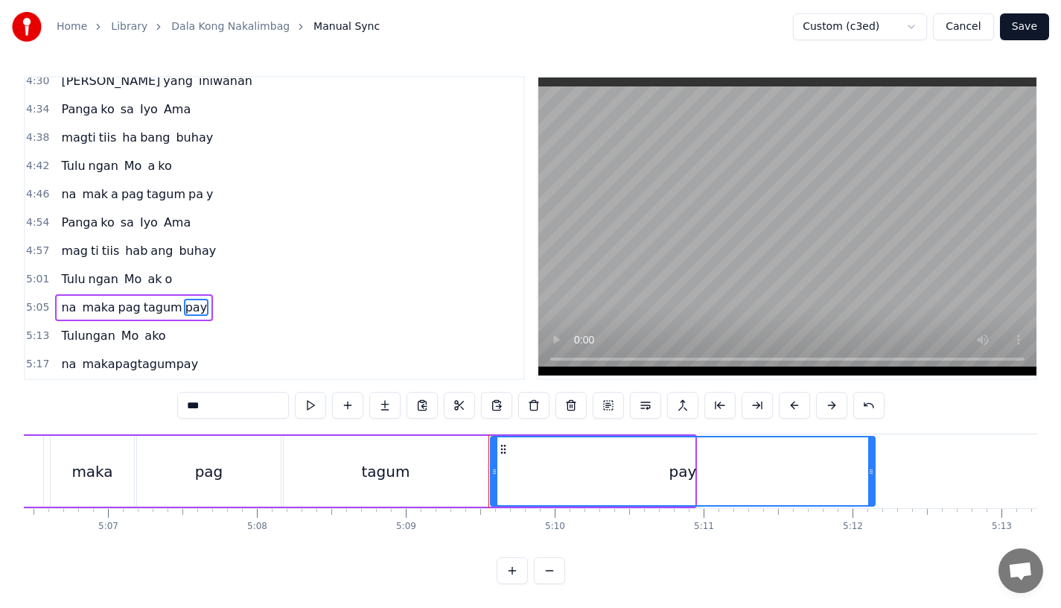
drag, startPoint x: 692, startPoint y: 462, endPoint x: 871, endPoint y: 460, distance: 179.5
click at [872, 460] on div at bounding box center [871, 471] width 6 height 68
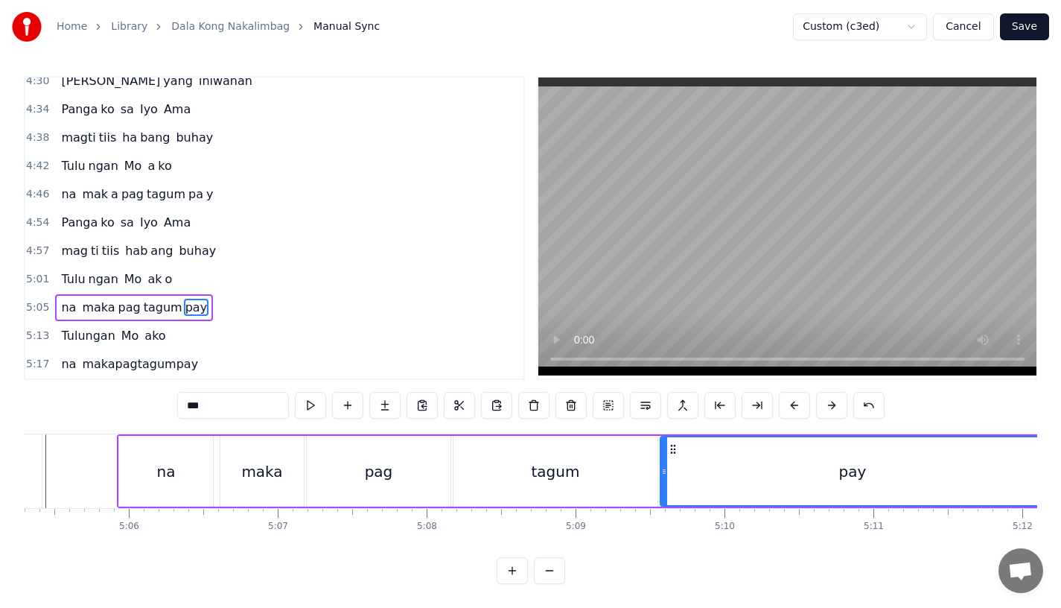
scroll to position [0, 45455]
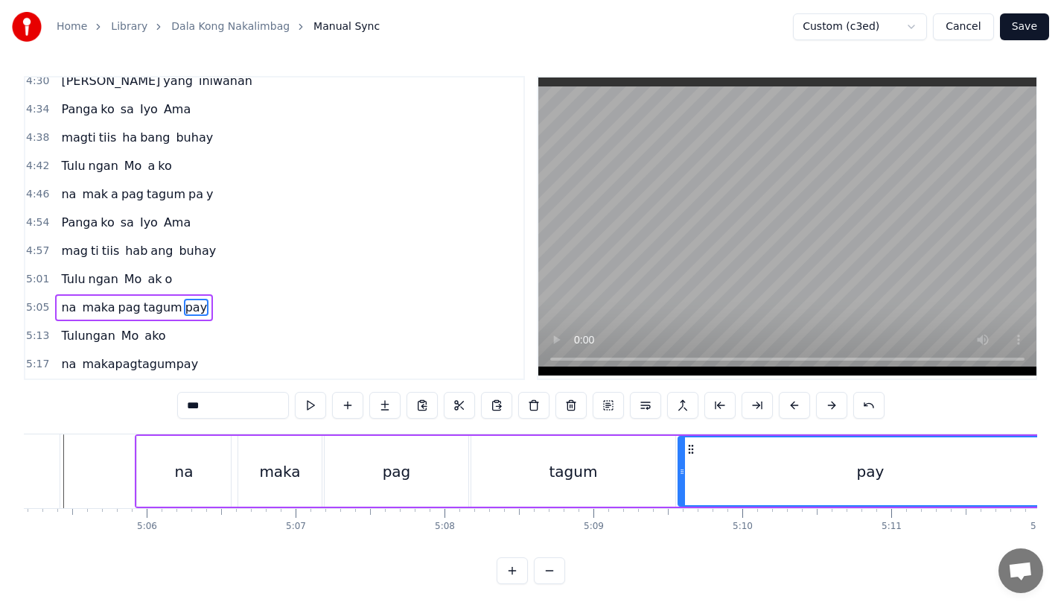
type input "***"
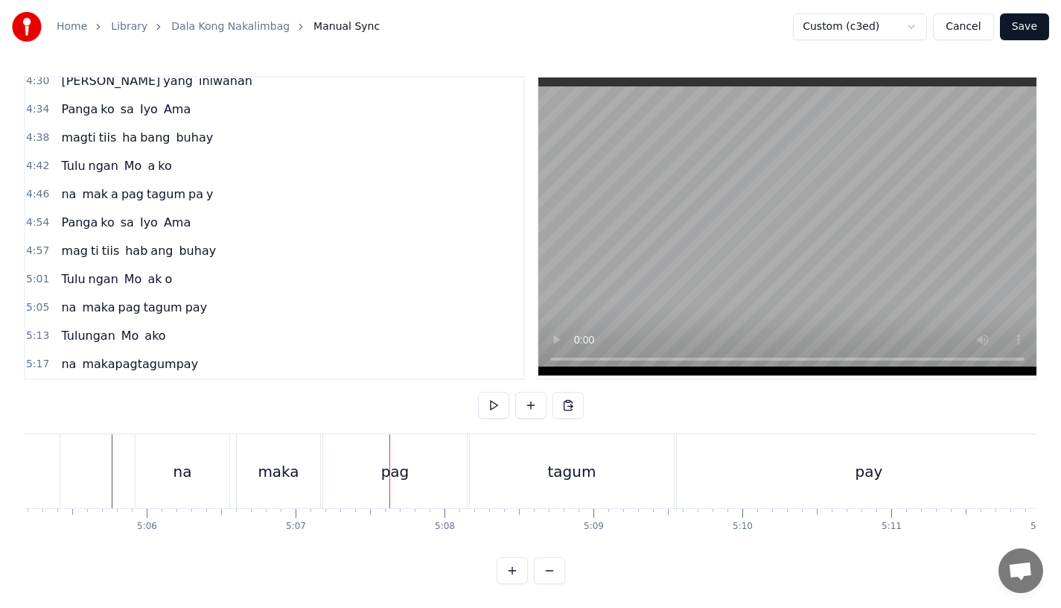
click at [290, 460] on div "maka" at bounding box center [278, 471] width 41 height 22
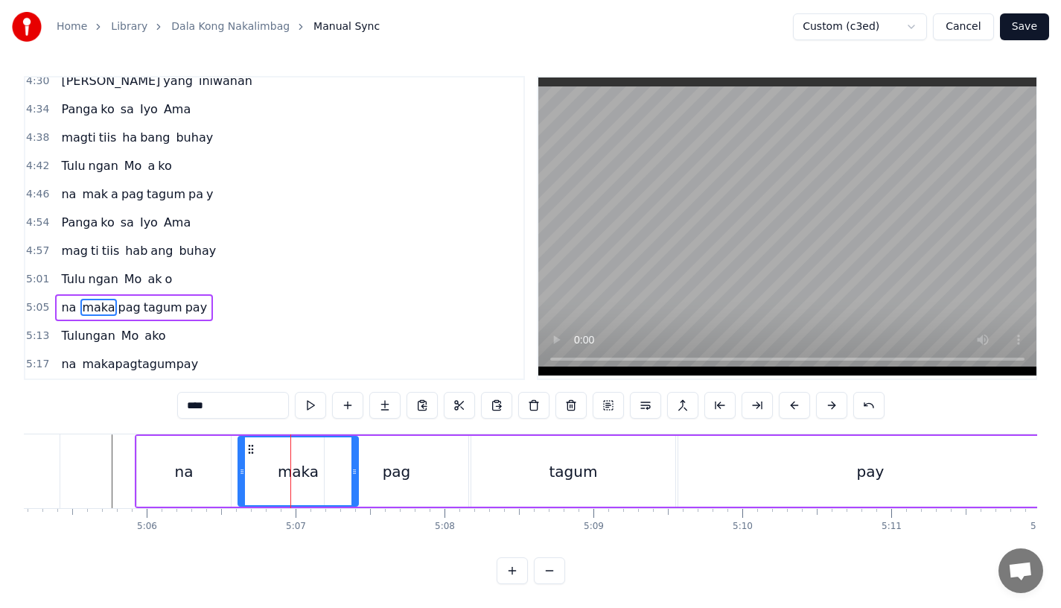
drag, startPoint x: 318, startPoint y: 461, endPoint x: 373, endPoint y: 462, distance: 55.1
click at [357, 465] on icon at bounding box center [355, 471] width 6 height 12
click at [394, 462] on div "pag" at bounding box center [397, 471] width 28 height 22
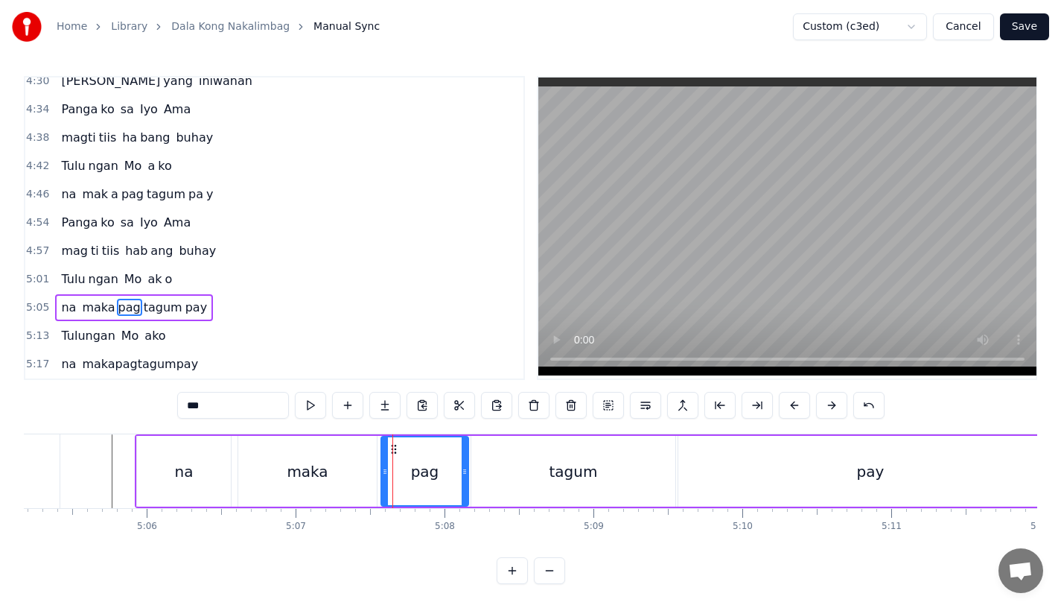
drag, startPoint x: 329, startPoint y: 466, endPoint x: 387, endPoint y: 466, distance: 57.3
click at [387, 466] on icon at bounding box center [385, 471] width 6 height 12
click at [212, 454] on div "na" at bounding box center [184, 471] width 94 height 71
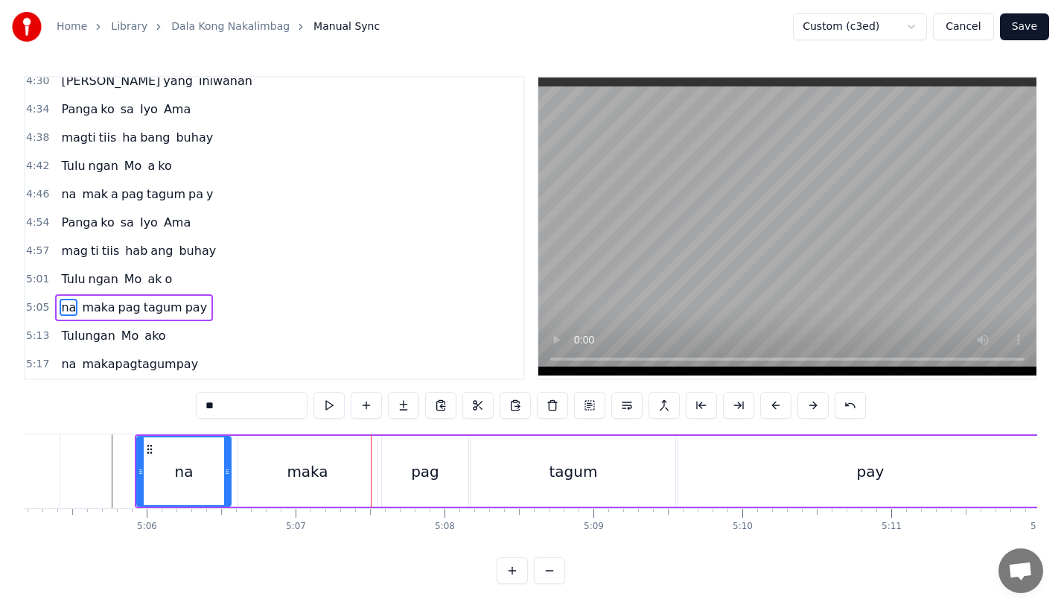
click at [141, 455] on div at bounding box center [141, 471] width 6 height 68
click at [268, 494] on div "maka" at bounding box center [307, 471] width 139 height 71
type input "****"
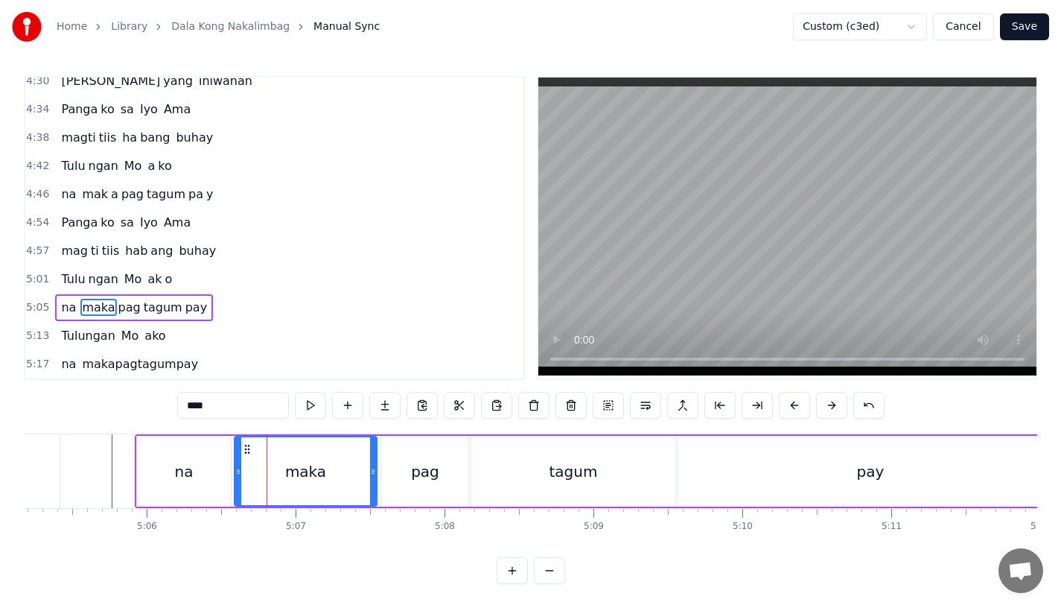
click at [238, 470] on icon at bounding box center [238, 471] width 6 height 12
drag, startPoint x: 372, startPoint y: 479, endPoint x: 360, endPoint y: 479, distance: 11.9
click at [360, 479] on div at bounding box center [362, 471] width 6 height 68
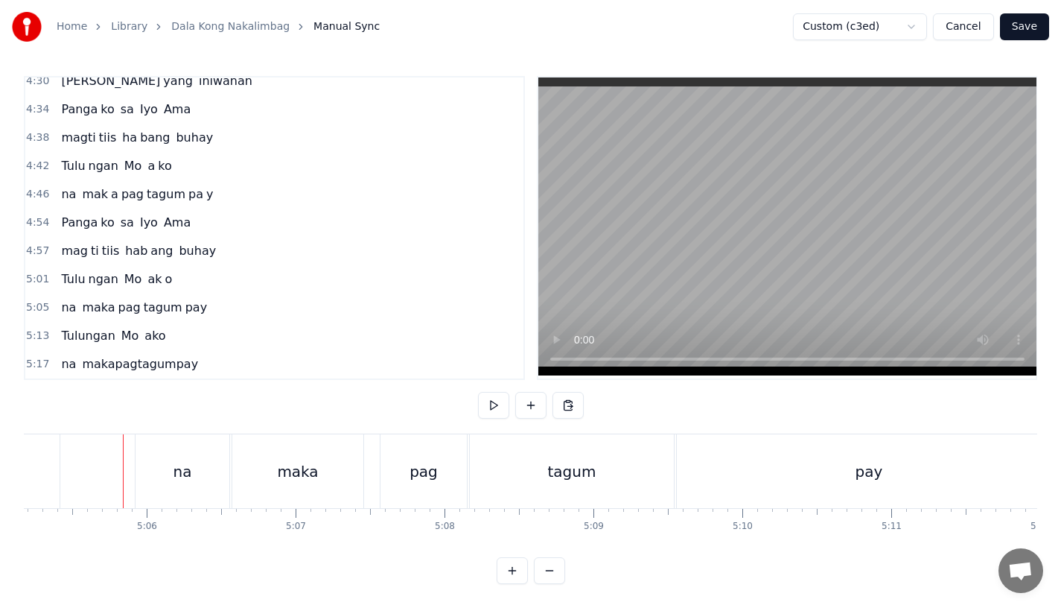
click at [190, 463] on div "na" at bounding box center [183, 471] width 19 height 22
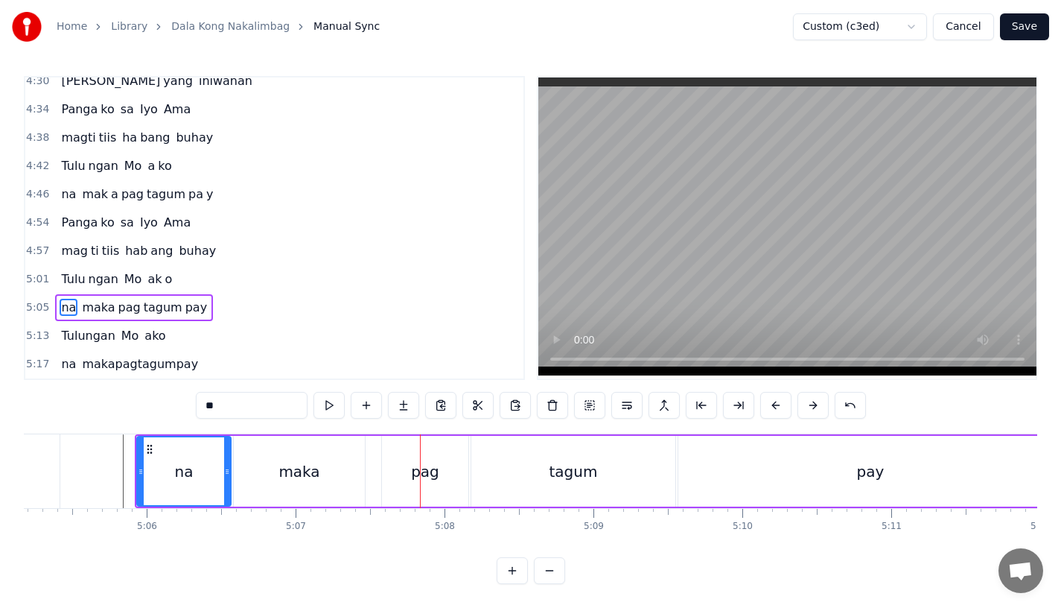
click at [288, 489] on div "maka" at bounding box center [299, 471] width 131 height 71
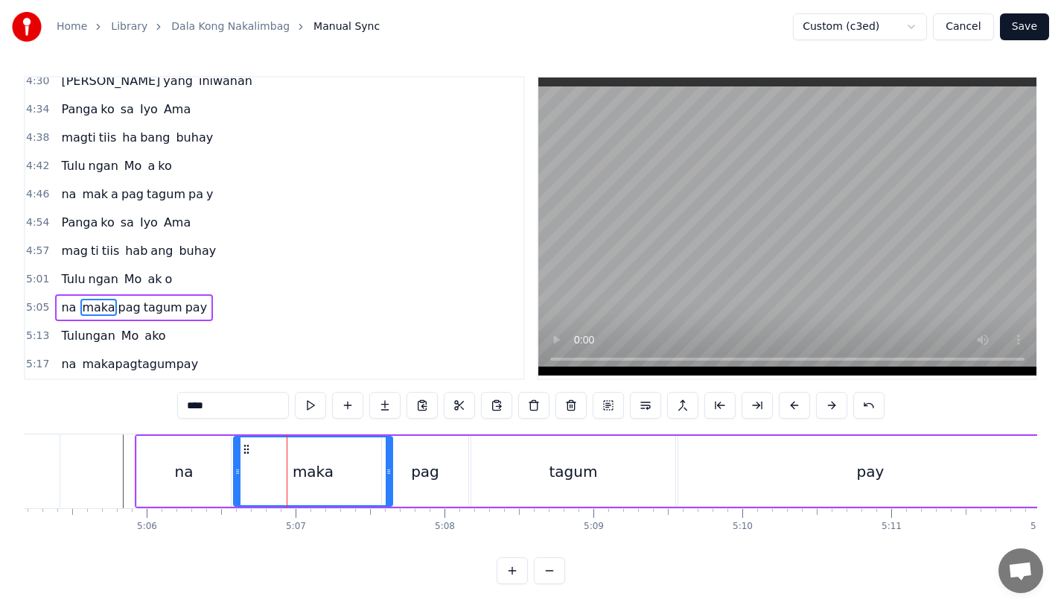
drag, startPoint x: 362, startPoint y: 480, endPoint x: 389, endPoint y: 480, distance: 27.6
click at [389, 480] on div at bounding box center [389, 471] width 6 height 68
click at [411, 476] on div "pag" at bounding box center [425, 471] width 86 height 71
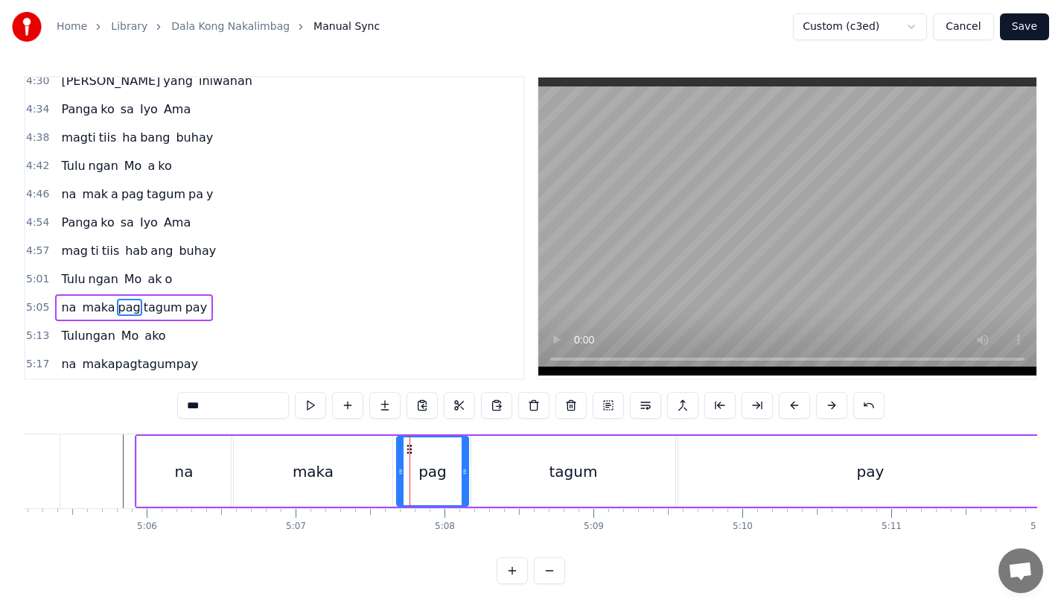
drag, startPoint x: 386, startPoint y: 475, endPoint x: 418, endPoint y: 475, distance: 32.0
click at [404, 475] on div at bounding box center [401, 471] width 6 height 68
click at [312, 470] on div "maka" at bounding box center [313, 471] width 41 height 22
type input "****"
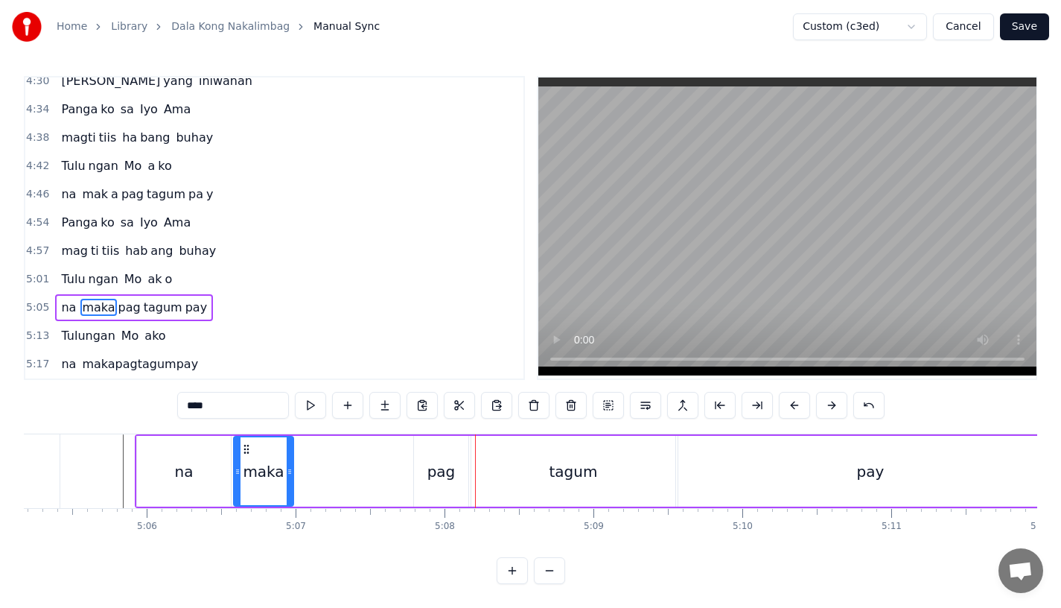
drag, startPoint x: 387, startPoint y: 474, endPoint x: 289, endPoint y: 458, distance: 99.7
click at [288, 458] on div at bounding box center [290, 471] width 6 height 68
click at [387, 396] on button at bounding box center [384, 405] width 31 height 27
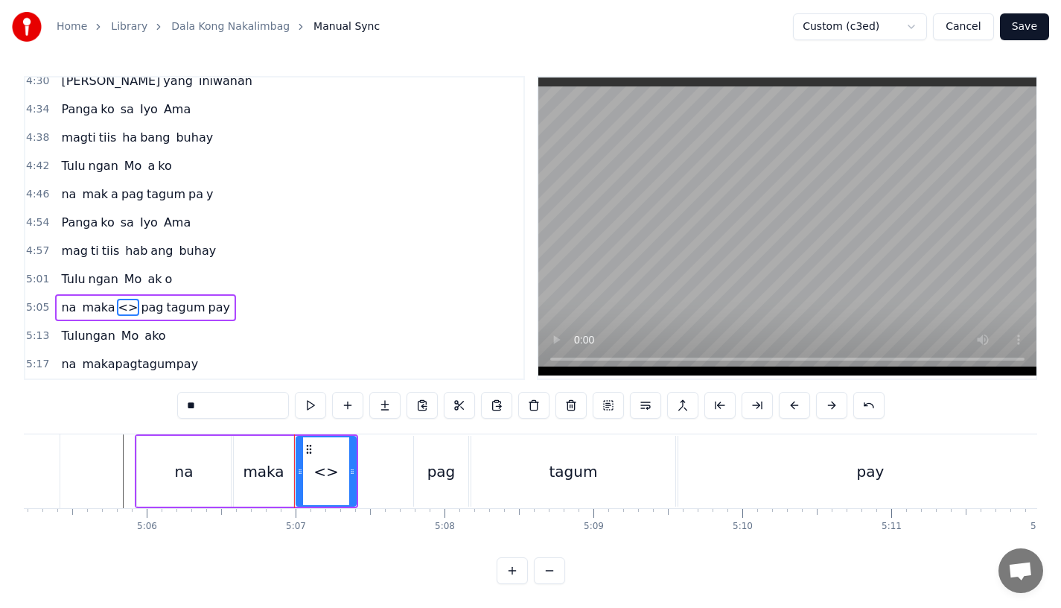
drag, startPoint x: 226, startPoint y: 397, endPoint x: 130, endPoint y: 397, distance: 95.3
click at [130, 397] on div "0:15 Pagsubok ay dumara ting, 0:19 sapin- saping kapang lawan 0:23 Puso’y ibig …" at bounding box center [531, 330] width 1014 height 508
drag, startPoint x: 351, startPoint y: 463, endPoint x: 444, endPoint y: 470, distance: 93.3
click at [442, 470] on icon at bounding box center [439, 471] width 6 height 12
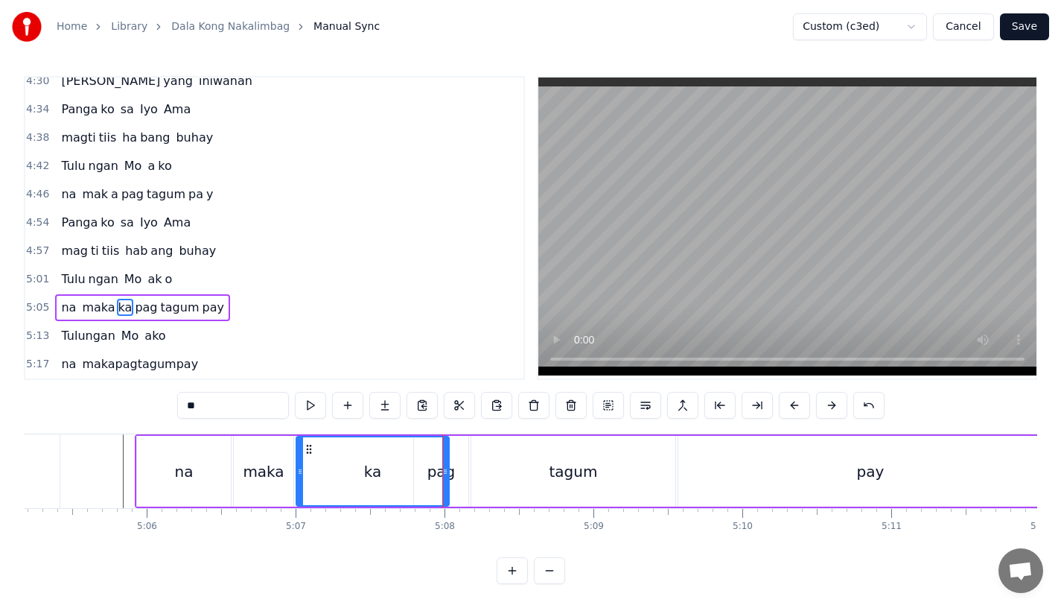
click at [462, 468] on div "pag" at bounding box center [441, 471] width 54 height 71
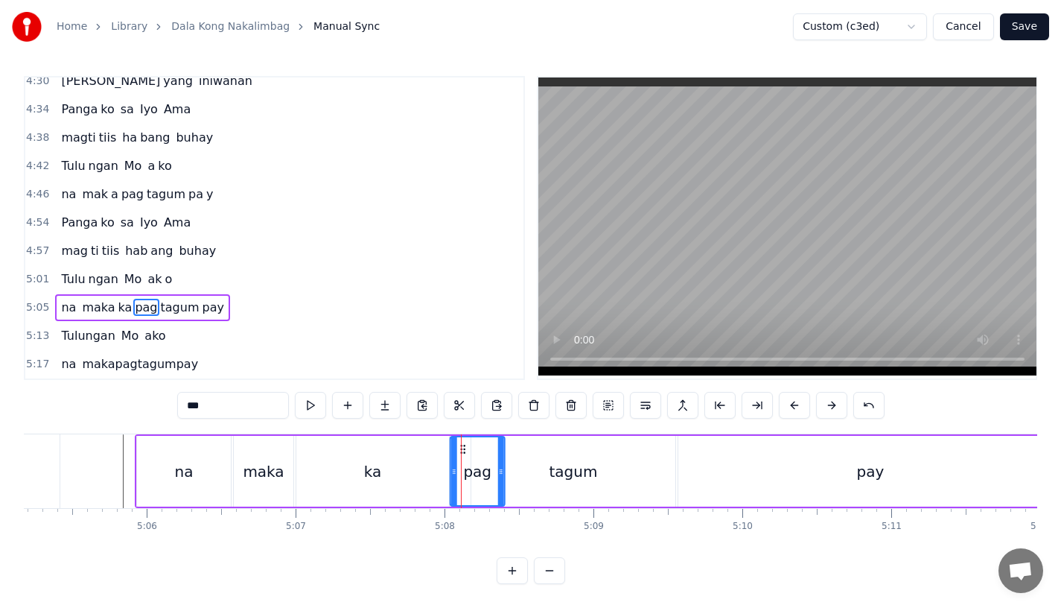
drag, startPoint x: 425, startPoint y: 442, endPoint x: 463, endPoint y: 441, distance: 38.7
click at [462, 445] on circle at bounding box center [461, 445] width 1 height 1
click at [535, 448] on div "tagum" at bounding box center [573, 471] width 204 height 71
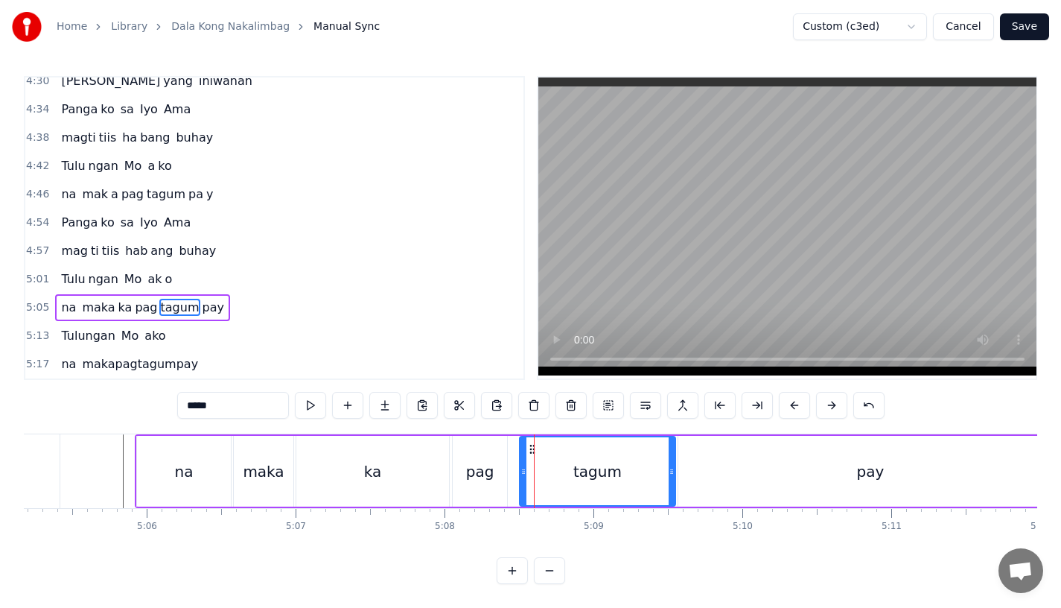
drag, startPoint x: 475, startPoint y: 474, endPoint x: 524, endPoint y: 474, distance: 48.4
click at [524, 474] on div at bounding box center [524, 471] width 6 height 68
click at [466, 468] on div "pag" at bounding box center [480, 471] width 54 height 71
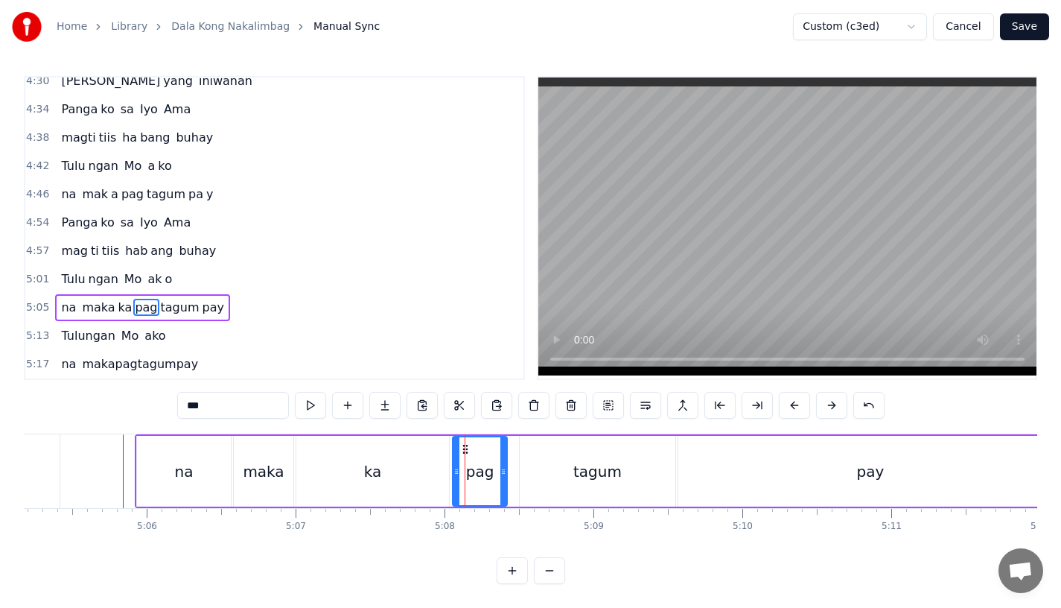
click at [235, 452] on div "maka" at bounding box center [264, 471] width 60 height 71
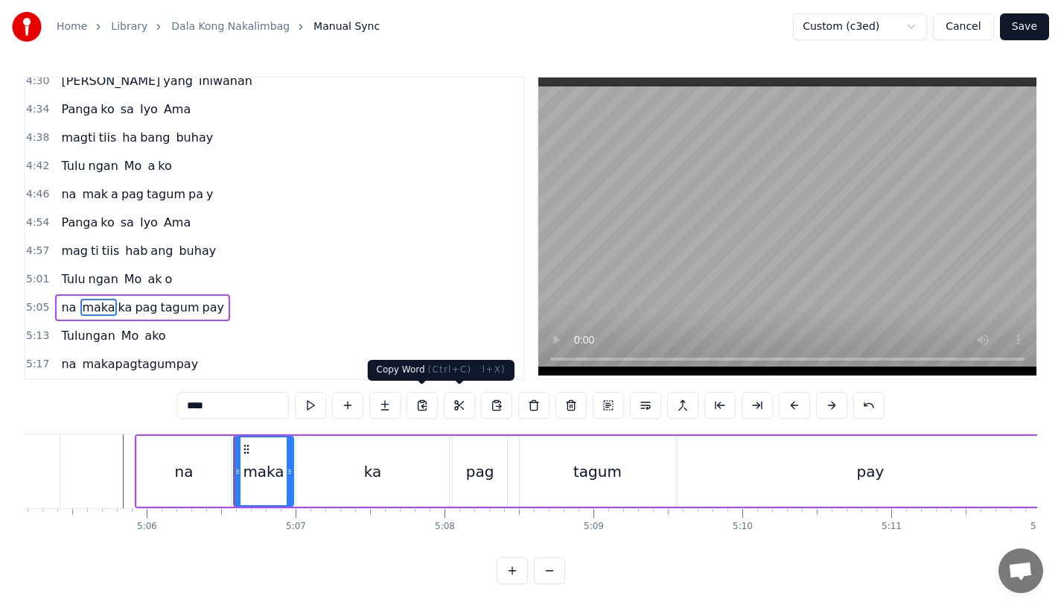
click at [259, 475] on div "maka" at bounding box center [263, 471] width 41 height 22
click at [245, 398] on input "****" at bounding box center [233, 405] width 112 height 27
click at [203, 460] on div "na" at bounding box center [184, 471] width 94 height 71
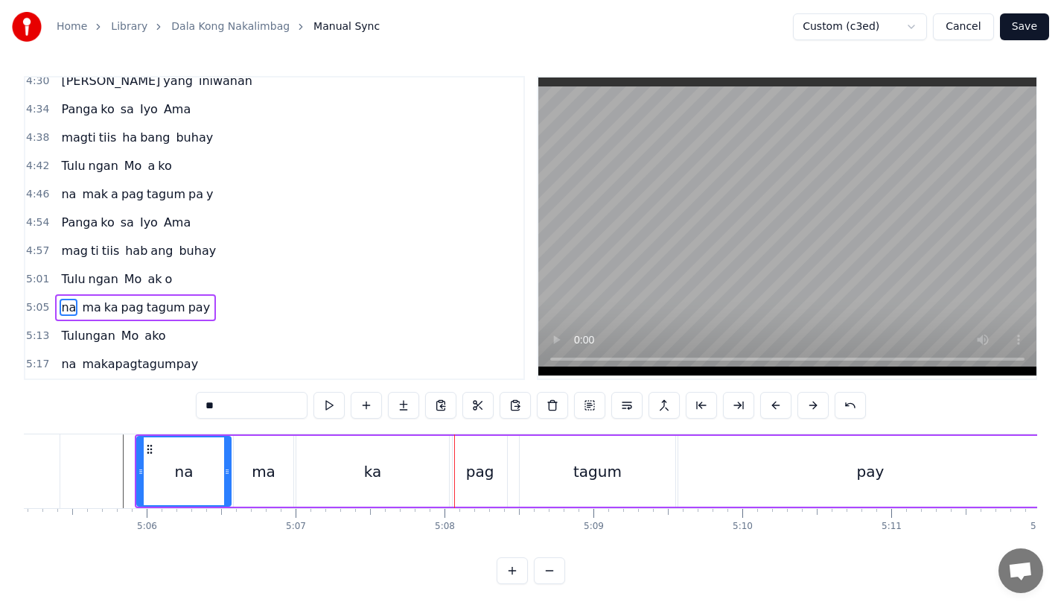
click at [356, 480] on div "ka" at bounding box center [372, 471] width 153 height 71
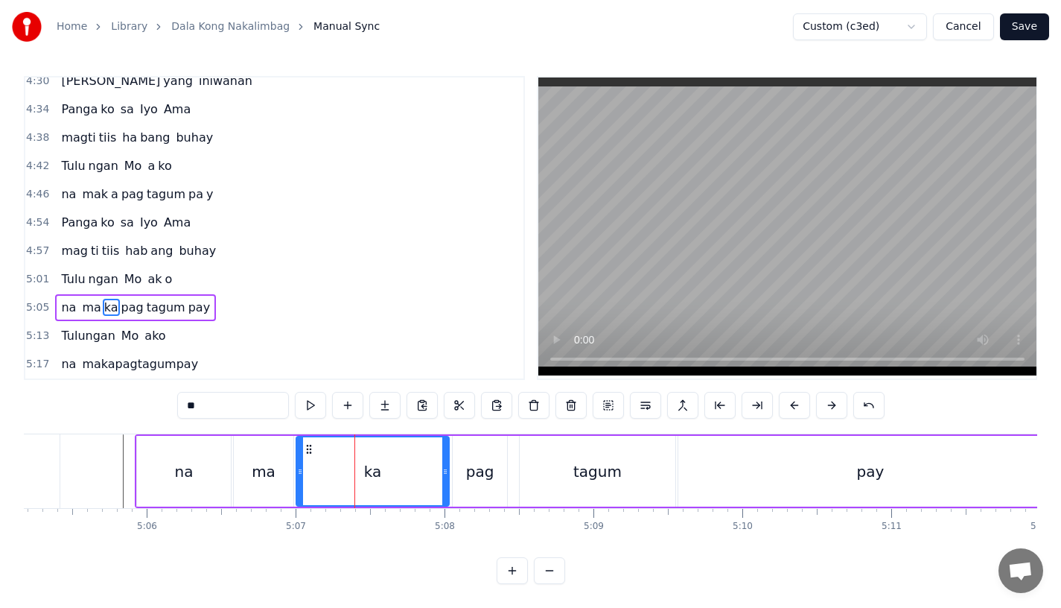
click at [281, 462] on div "ma" at bounding box center [264, 471] width 60 height 71
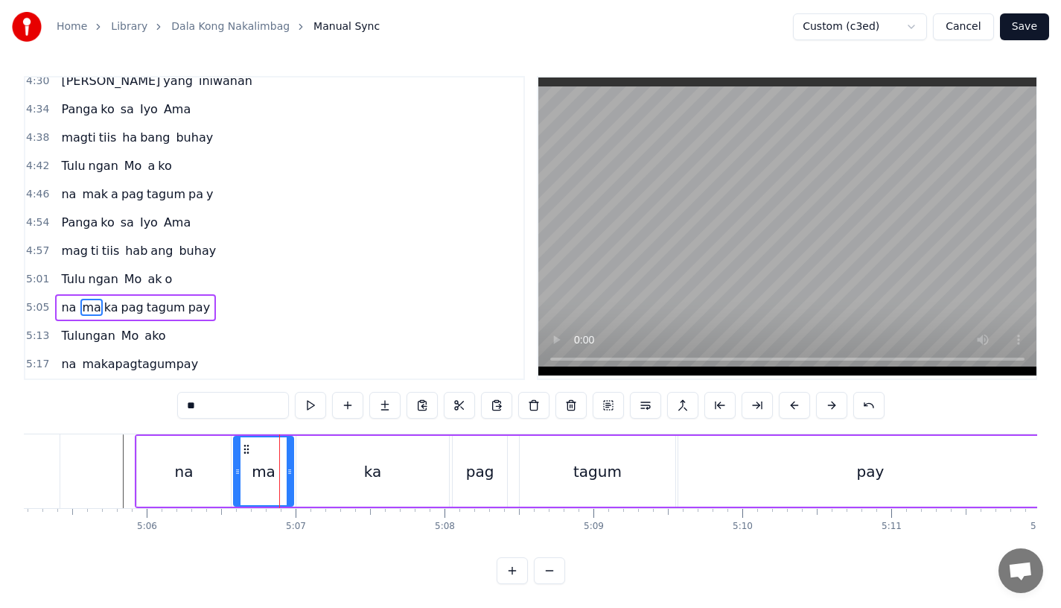
drag, startPoint x: 293, startPoint y: 478, endPoint x: 285, endPoint y: 478, distance: 8.2
click at [285, 478] on div "ma" at bounding box center [263, 471] width 61 height 71
click at [270, 465] on div "ma" at bounding box center [264, 471] width 24 height 22
drag, startPoint x: 287, startPoint y: 465, endPoint x: 276, endPoint y: 465, distance: 11.2
click at [284, 465] on icon at bounding box center [287, 471] width 6 height 12
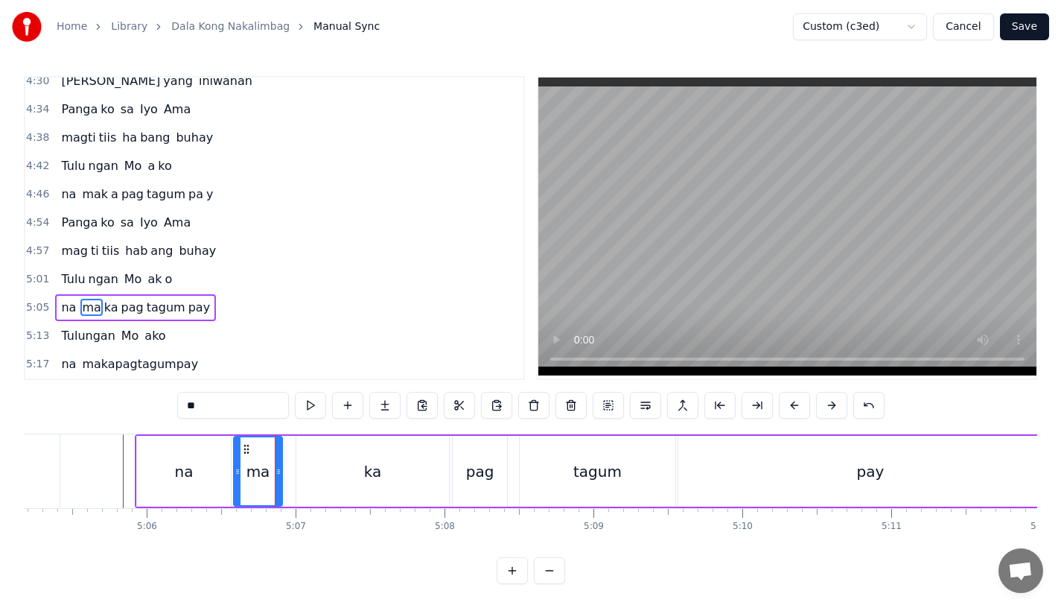
click at [325, 465] on div "ka" at bounding box center [372, 471] width 153 height 71
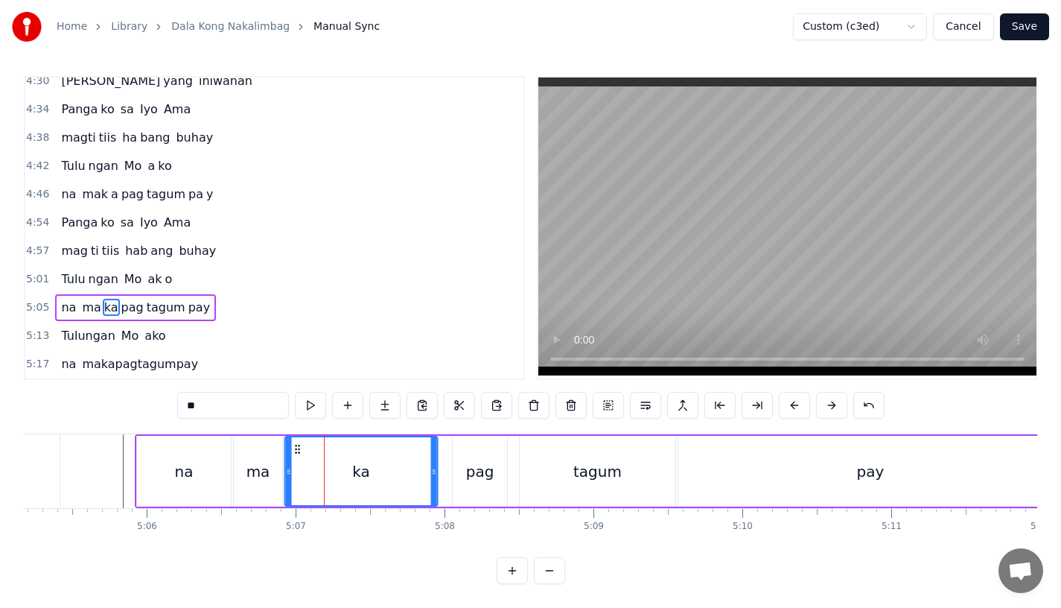
drag, startPoint x: 308, startPoint y: 440, endPoint x: 296, endPoint y: 440, distance: 11.9
click at [296, 443] on icon at bounding box center [298, 449] width 12 height 12
click at [262, 448] on div "ma" at bounding box center [258, 471] width 48 height 71
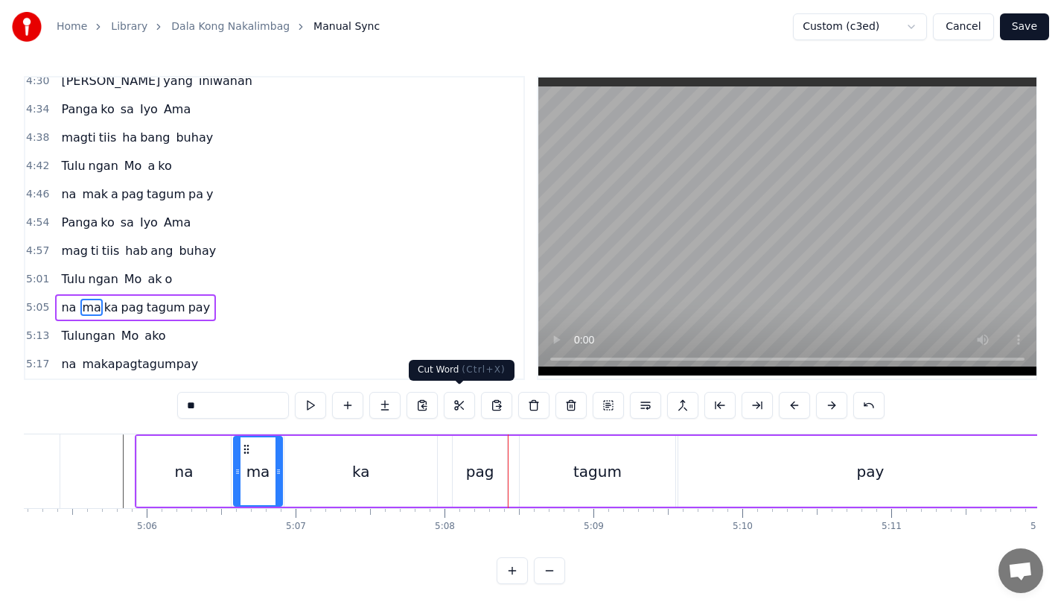
click at [395, 473] on div "ka" at bounding box center [360, 471] width 153 height 71
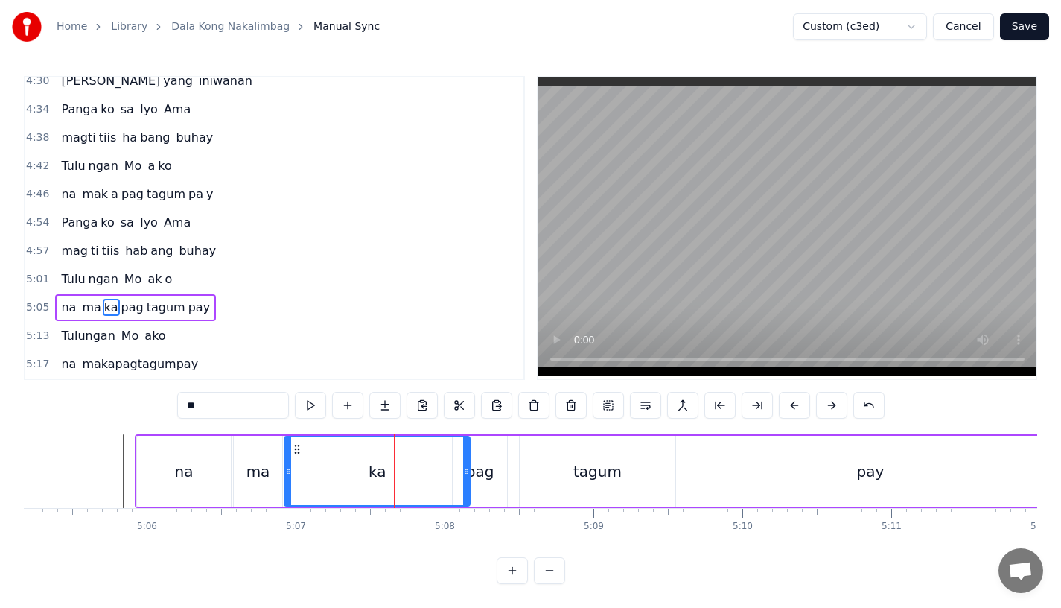
drag, startPoint x: 430, startPoint y: 473, endPoint x: 463, endPoint y: 473, distance: 32.8
click at [463, 473] on icon at bounding box center [466, 471] width 6 height 12
click at [481, 473] on div "pag" at bounding box center [480, 471] width 28 height 22
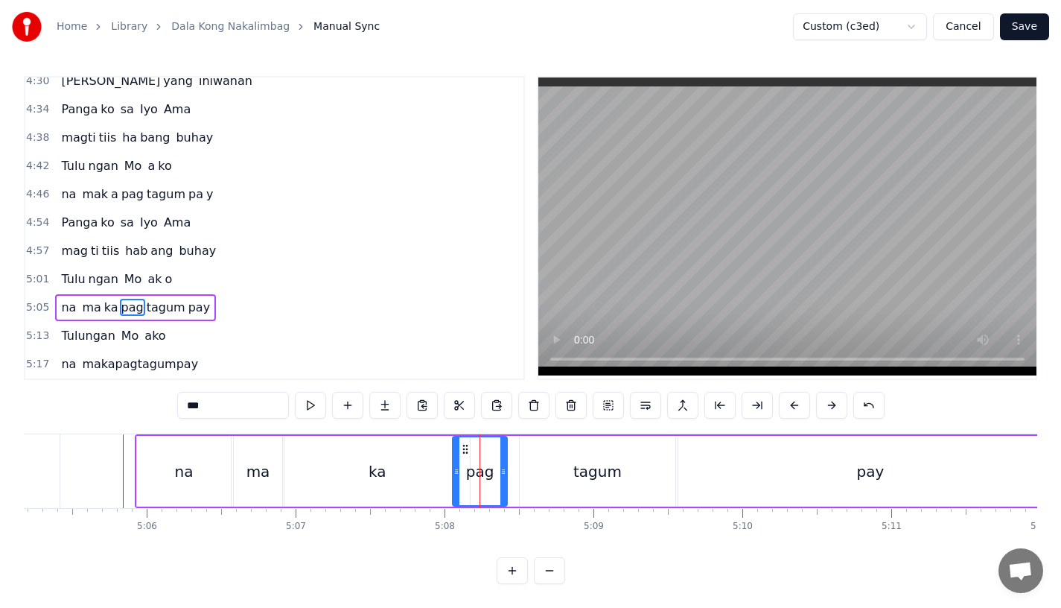
drag, startPoint x: 462, startPoint y: 438, endPoint x: 482, endPoint y: 439, distance: 20.1
click at [482, 439] on div "pag" at bounding box center [480, 471] width 53 height 68
drag, startPoint x: 468, startPoint y: 445, endPoint x: 493, endPoint y: 447, distance: 25.4
click at [492, 446] on icon at bounding box center [487, 449] width 12 height 12
click at [458, 450] on div "ka" at bounding box center [376, 471] width 185 height 71
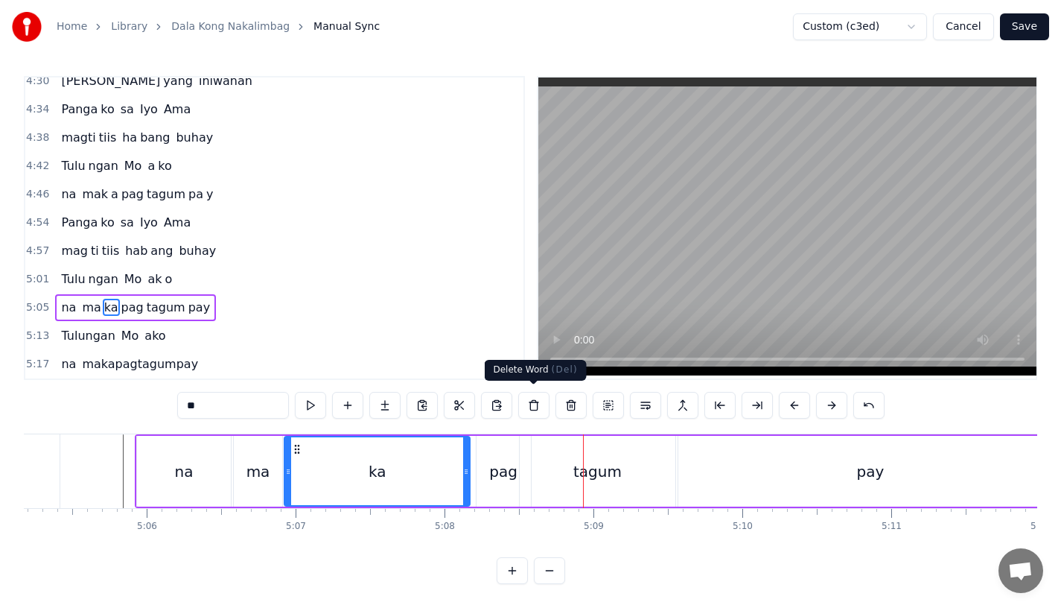
click at [511, 465] on div "pag" at bounding box center [503, 471] width 28 height 22
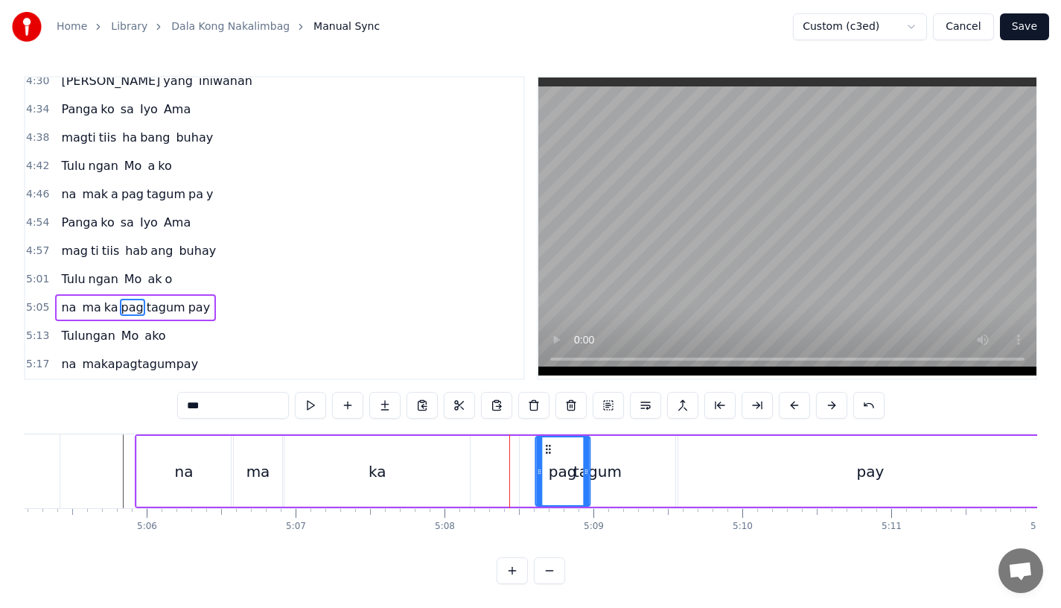
drag, startPoint x: 489, startPoint y: 442, endPoint x: 550, endPoint y: 444, distance: 60.3
click at [524, 456] on div "tagum" at bounding box center [598, 471] width 156 height 71
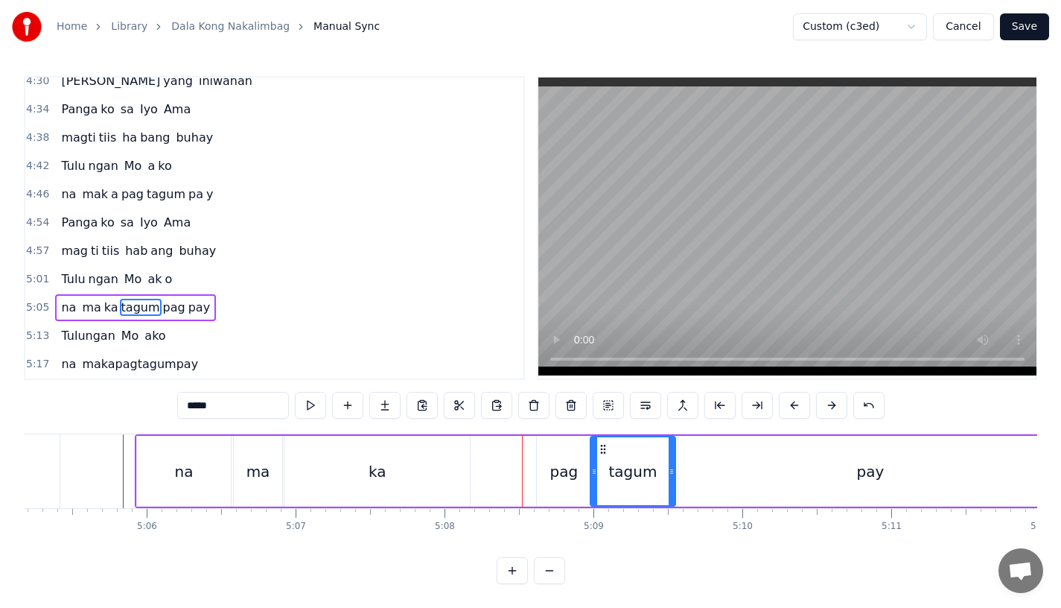
drag, startPoint x: 524, startPoint y: 460, endPoint x: 599, endPoint y: 459, distance: 75.2
click at [439, 455] on div "ka" at bounding box center [376, 471] width 185 height 71
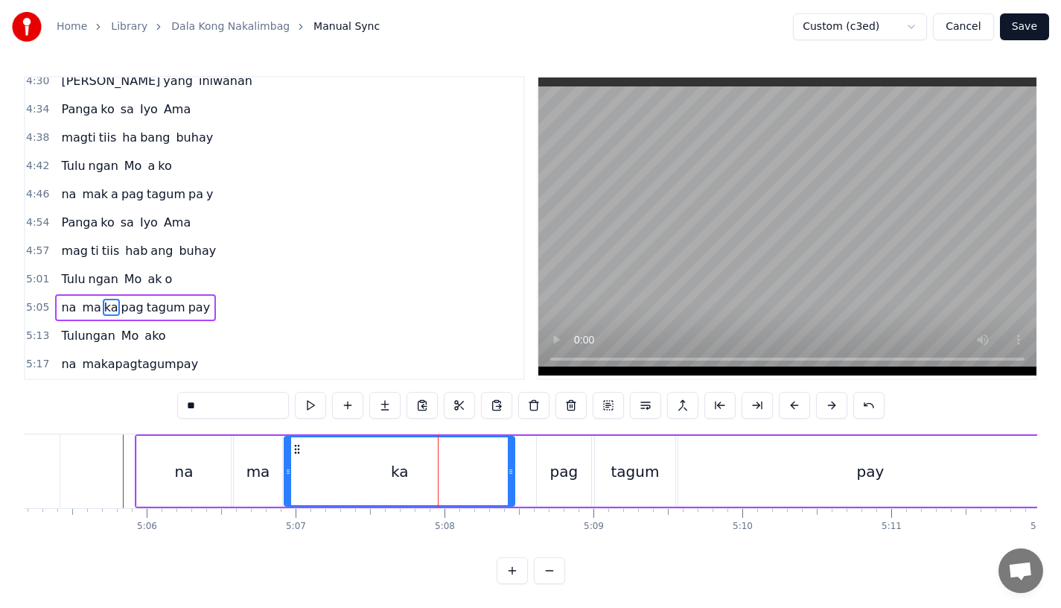
drag, startPoint x: 465, startPoint y: 471, endPoint x: 513, endPoint y: 471, distance: 47.7
click at [513, 471] on icon at bounding box center [511, 471] width 6 height 12
click at [258, 465] on div "ma" at bounding box center [259, 471] width 24 height 22
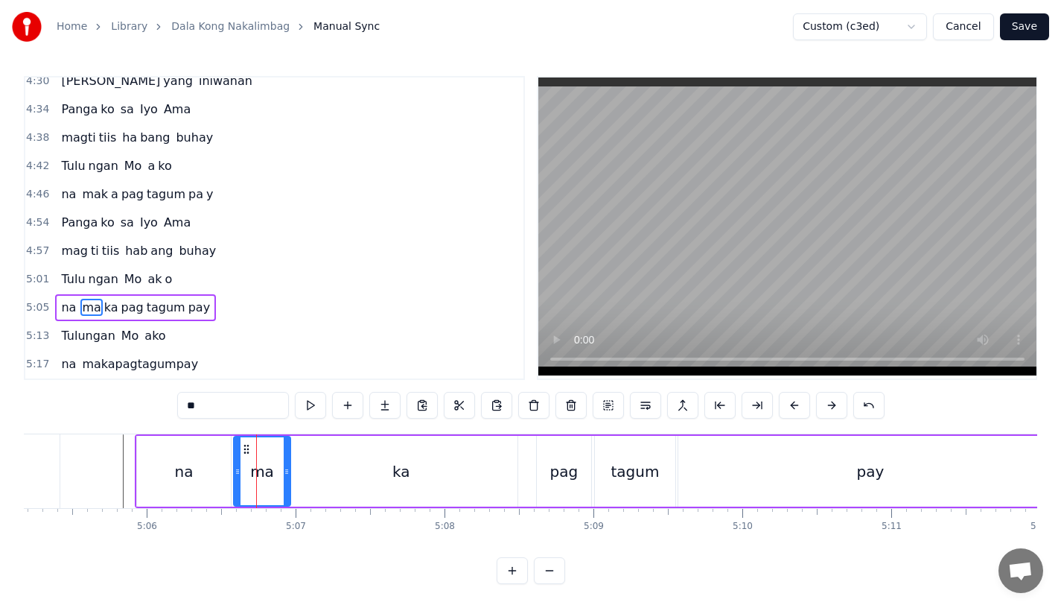
drag, startPoint x: 280, startPoint y: 471, endPoint x: 301, endPoint y: 471, distance: 20.9
click at [290, 471] on icon at bounding box center [287, 471] width 6 height 12
click at [341, 466] on div "ka" at bounding box center [400, 471] width 233 height 71
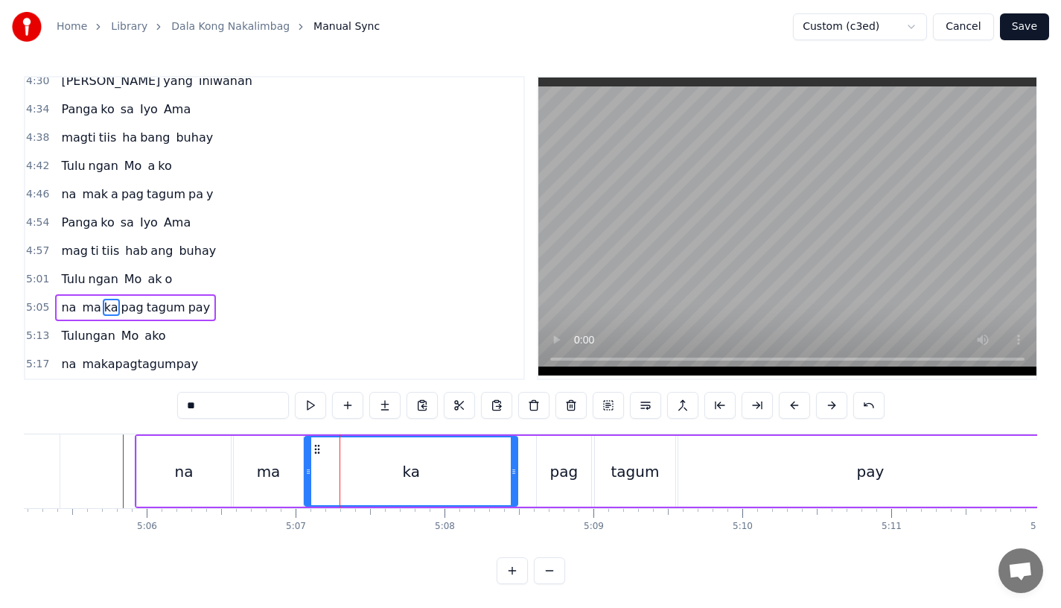
drag, startPoint x: 290, startPoint y: 463, endPoint x: 310, endPoint y: 463, distance: 20.1
click at [310, 465] on icon at bounding box center [308, 471] width 6 height 12
click at [164, 469] on div "na" at bounding box center [184, 471] width 94 height 71
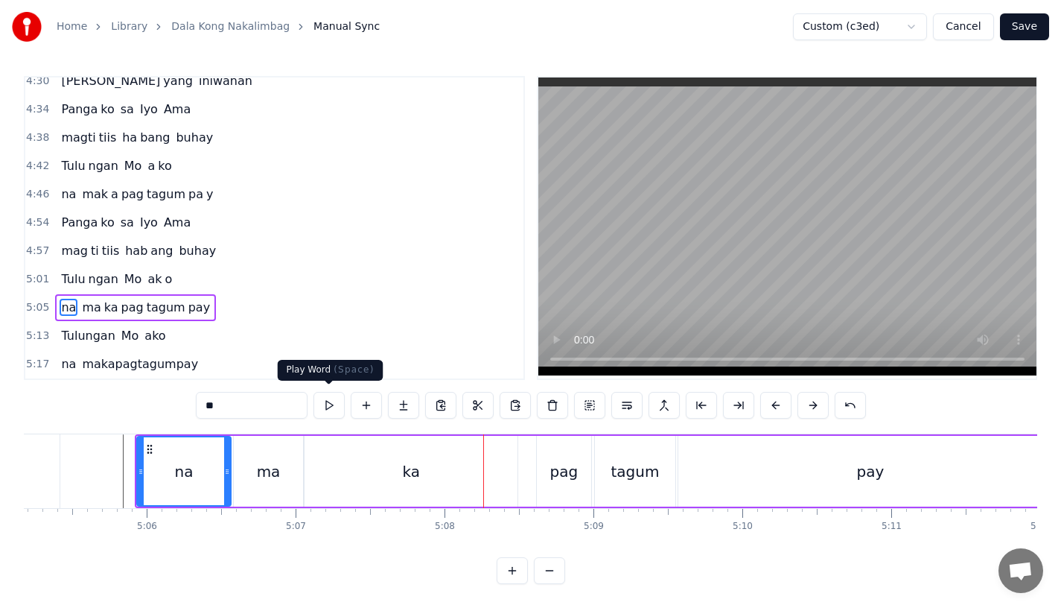
click at [278, 472] on div "ma" at bounding box center [269, 471] width 24 height 22
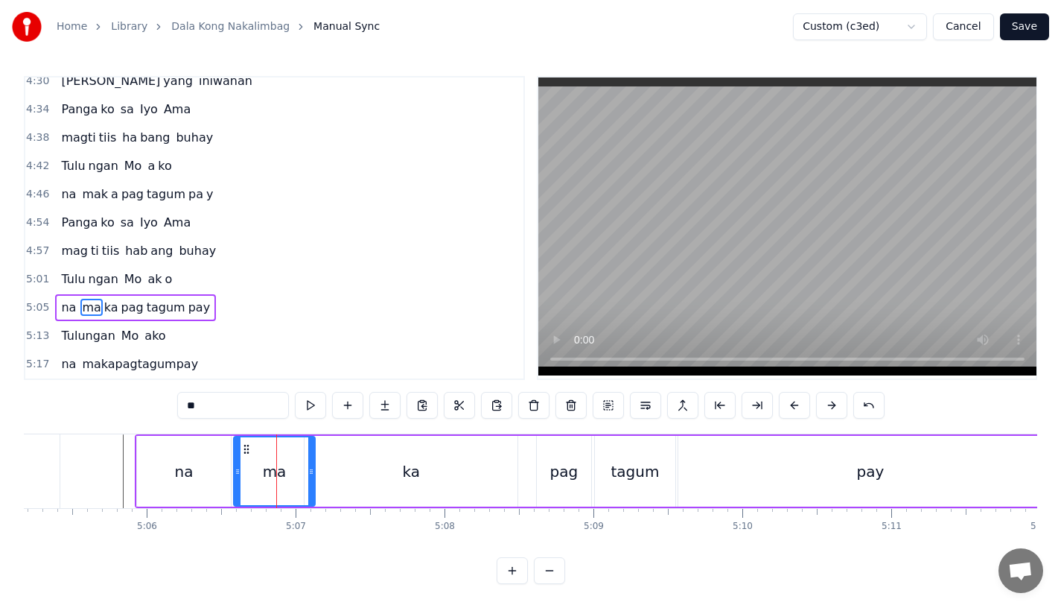
drag, startPoint x: 299, startPoint y: 472, endPoint x: 331, endPoint y: 472, distance: 32.0
click at [314, 472] on icon at bounding box center [311, 471] width 6 height 12
click at [220, 398] on input "**" at bounding box center [233, 405] width 112 height 27
click at [345, 444] on div "ka" at bounding box center [411, 471] width 213 height 71
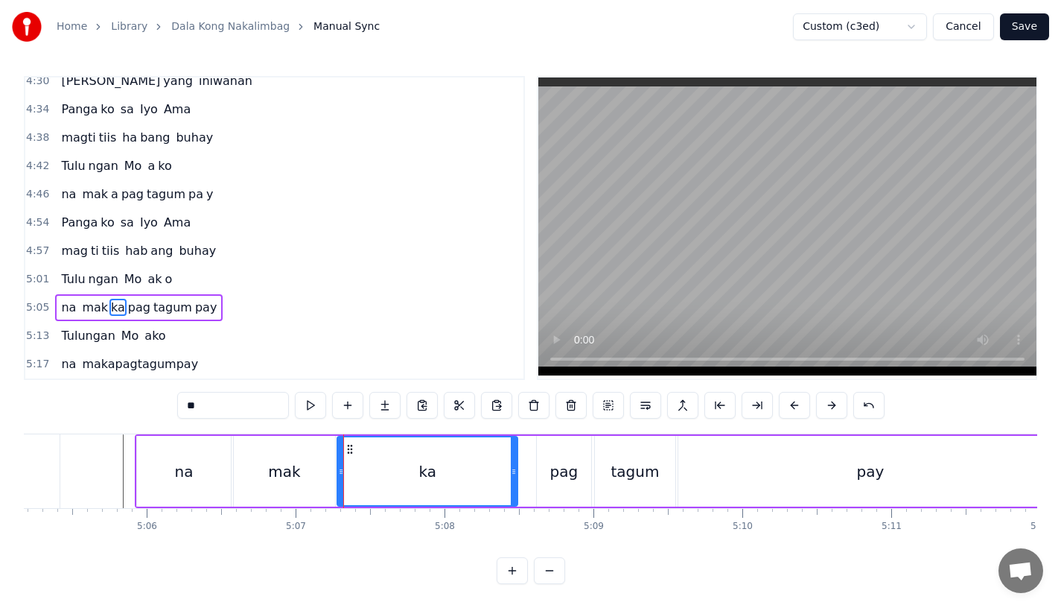
drag, startPoint x: 310, startPoint y: 467, endPoint x: 342, endPoint y: 468, distance: 32.1
click at [342, 468] on icon at bounding box center [341, 471] width 6 height 12
click at [221, 401] on input "**" at bounding box center [233, 405] width 112 height 27
type input "*"
click at [223, 479] on div "na" at bounding box center [184, 471] width 94 height 71
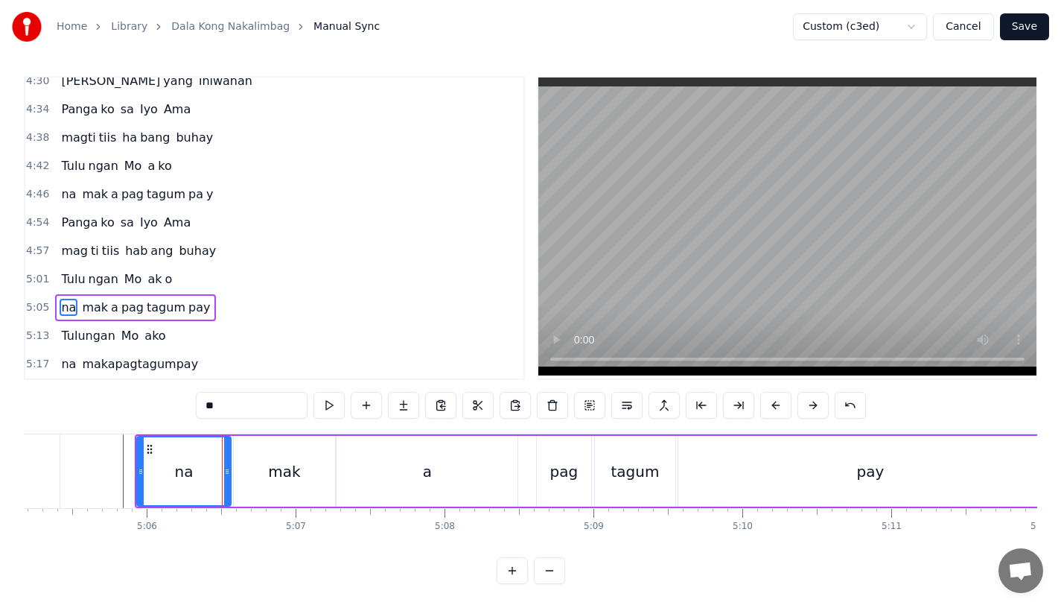
click at [190, 478] on div "na" at bounding box center [184, 471] width 19 height 22
click at [565, 466] on div "pag" at bounding box center [564, 471] width 28 height 22
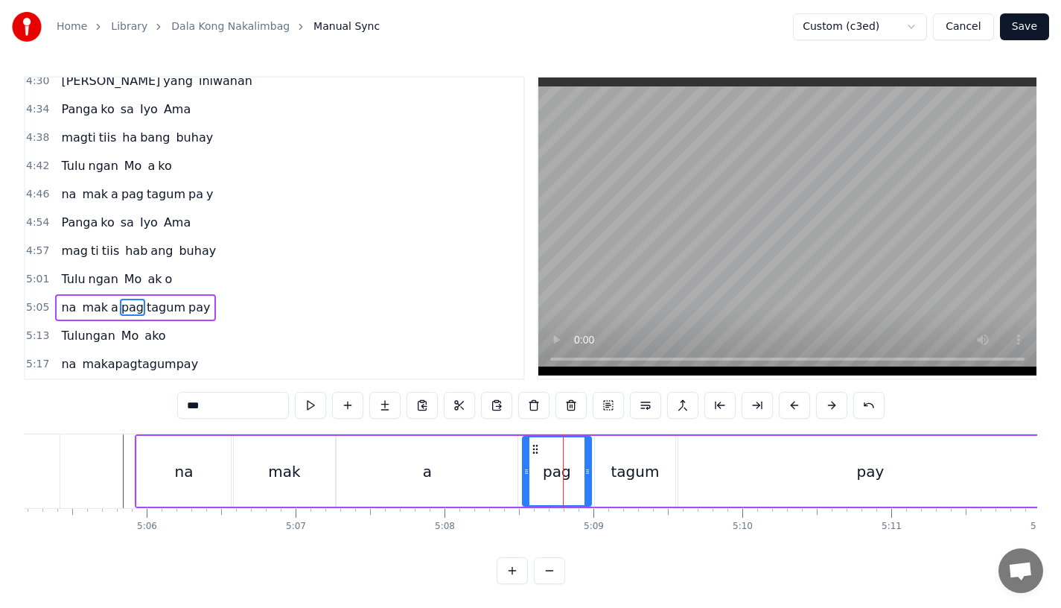
drag, startPoint x: 539, startPoint y: 477, endPoint x: 525, endPoint y: 477, distance: 14.2
click at [525, 477] on div at bounding box center [527, 471] width 6 height 68
click at [463, 464] on div "a" at bounding box center [427, 471] width 181 height 71
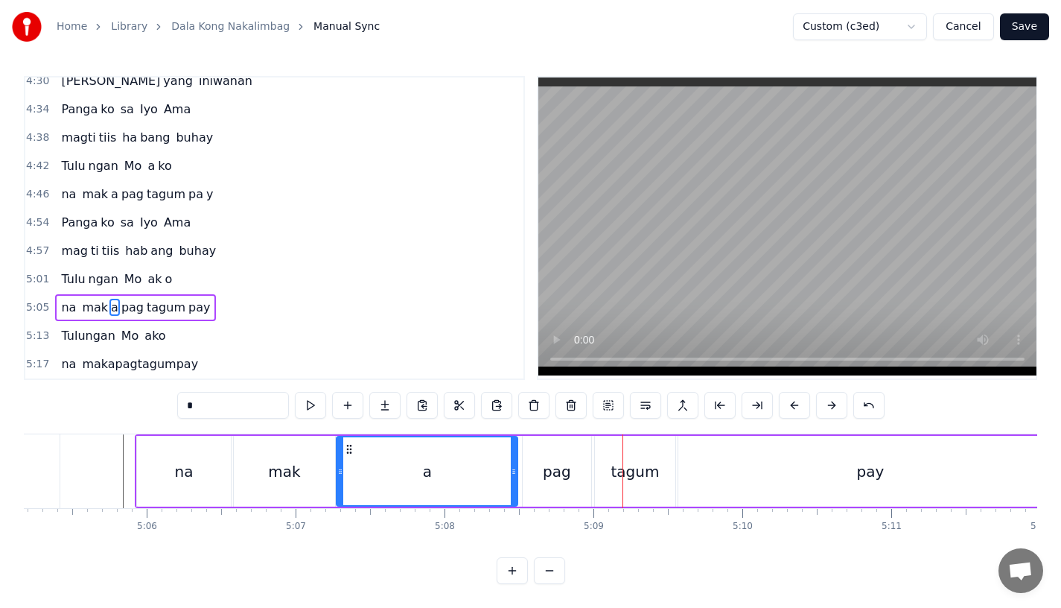
click at [542, 484] on div "pag" at bounding box center [557, 471] width 69 height 71
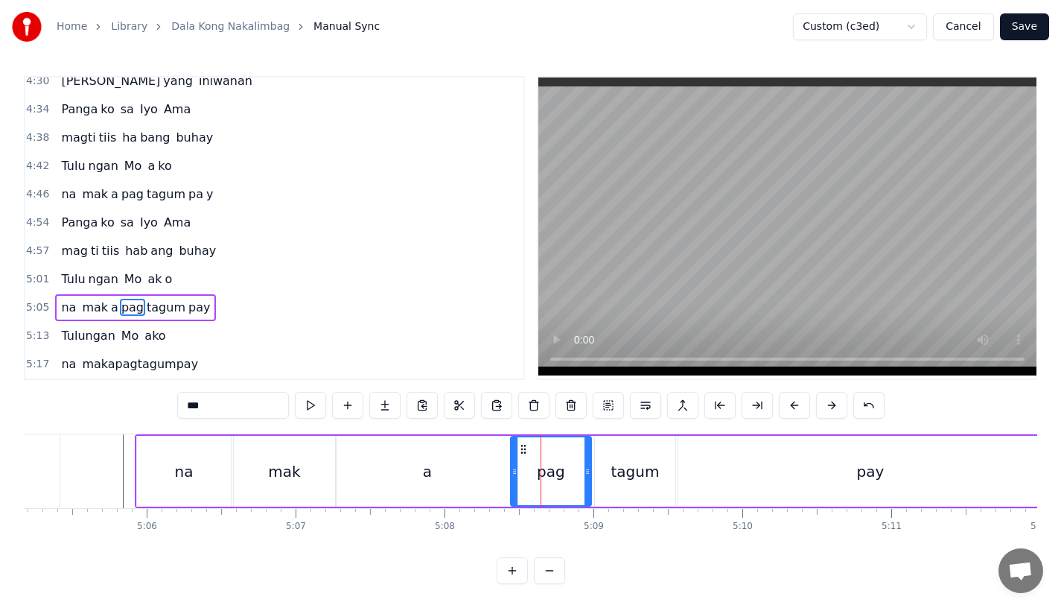
drag, startPoint x: 527, startPoint y: 471, endPoint x: 515, endPoint y: 471, distance: 11.9
click at [515, 471] on icon at bounding box center [515, 471] width 6 height 12
click at [492, 471] on div "a" at bounding box center [427, 471] width 181 height 71
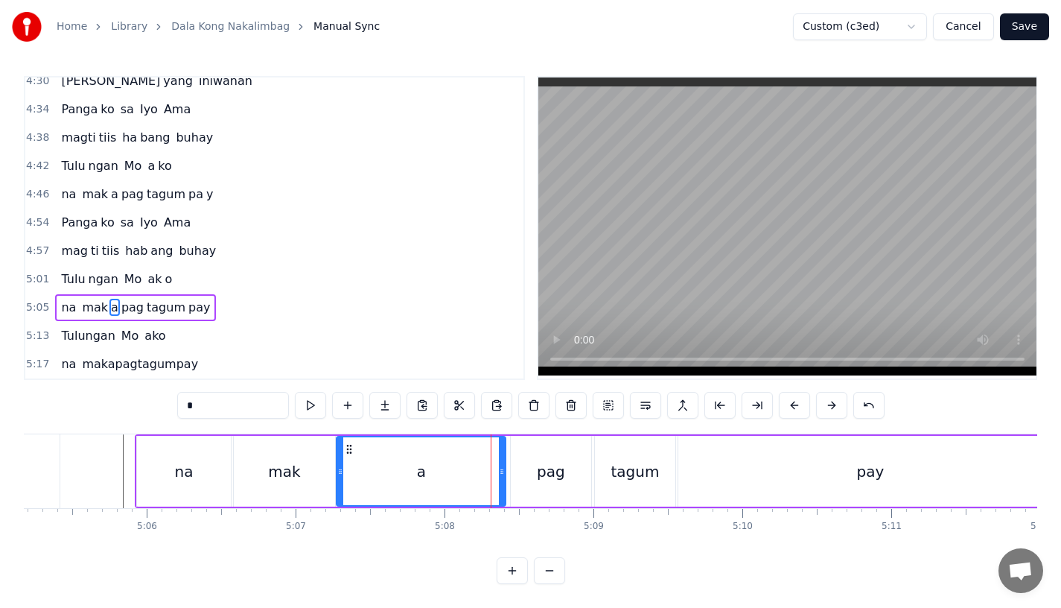
drag, startPoint x: 512, startPoint y: 471, endPoint x: 499, endPoint y: 471, distance: 12.7
click at [499, 471] on icon at bounding box center [502, 471] width 6 height 12
click at [451, 462] on div "a" at bounding box center [420, 471] width 167 height 68
click at [275, 480] on div "mak" at bounding box center [284, 471] width 101 height 71
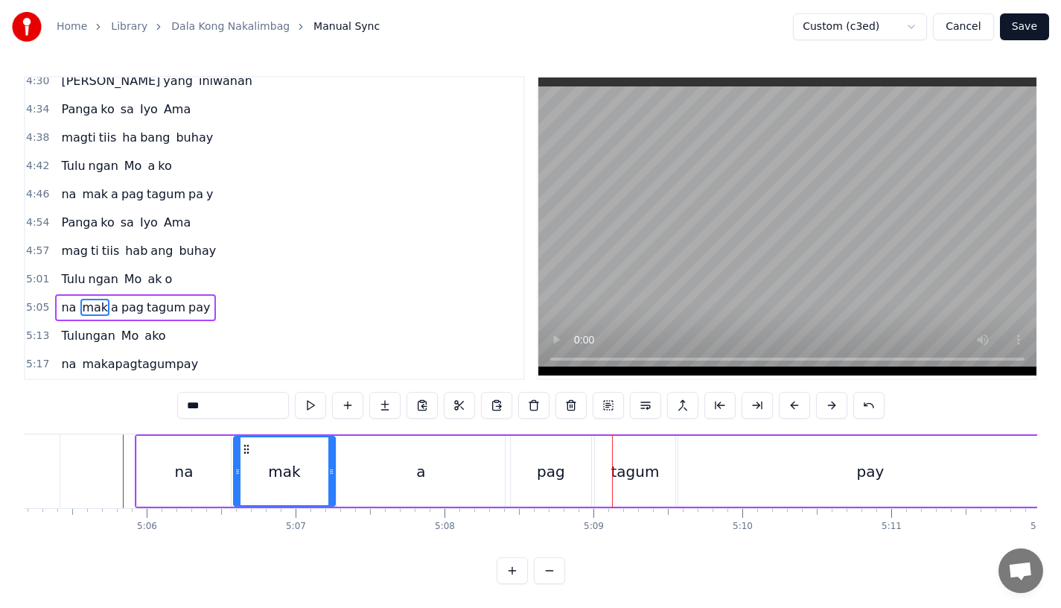
click at [540, 446] on div "pag" at bounding box center [551, 471] width 80 height 71
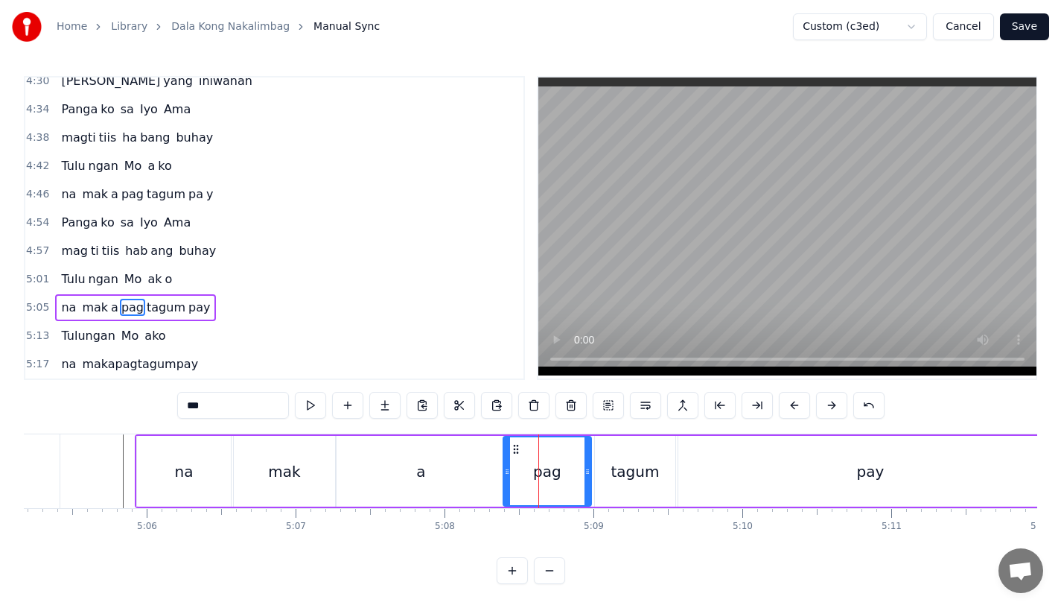
drag, startPoint x: 514, startPoint y: 467, endPoint x: 503, endPoint y: 467, distance: 11.2
click at [504, 467] on icon at bounding box center [507, 471] width 6 height 12
click at [489, 467] on div "a" at bounding box center [421, 471] width 168 height 71
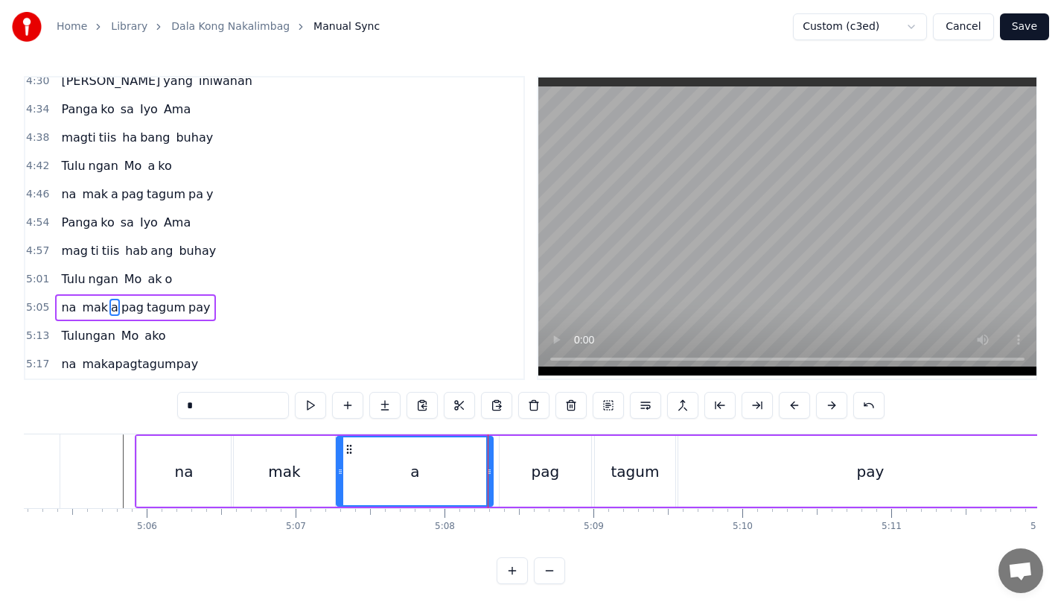
drag, startPoint x: 499, startPoint y: 468, endPoint x: 487, endPoint y: 468, distance: 11.9
click at [487, 468] on icon at bounding box center [489, 471] width 6 height 12
click at [311, 451] on div "mak" at bounding box center [284, 471] width 101 height 71
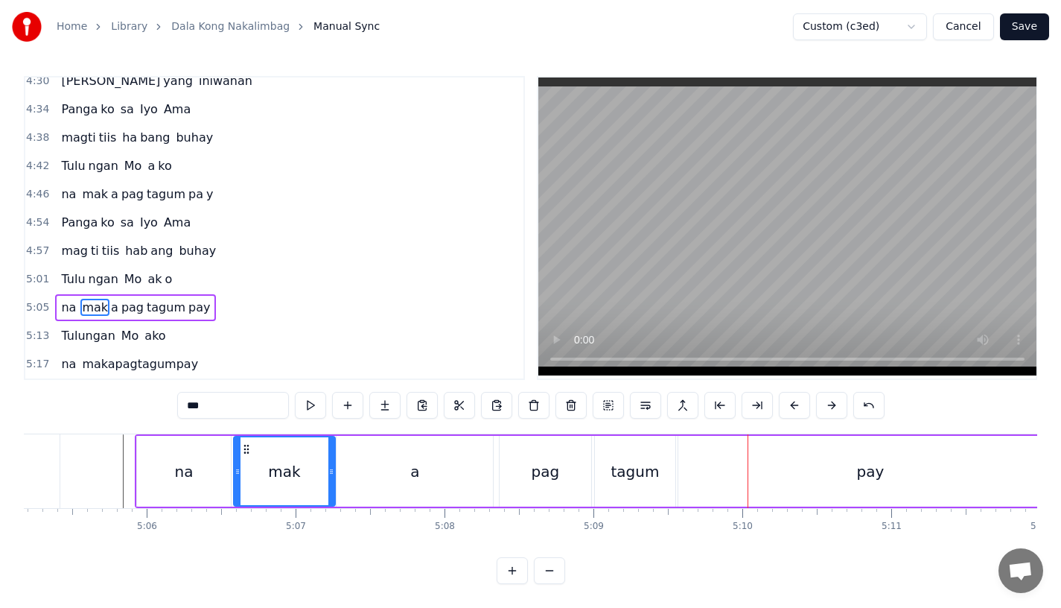
click at [416, 478] on div "a" at bounding box center [415, 471] width 156 height 71
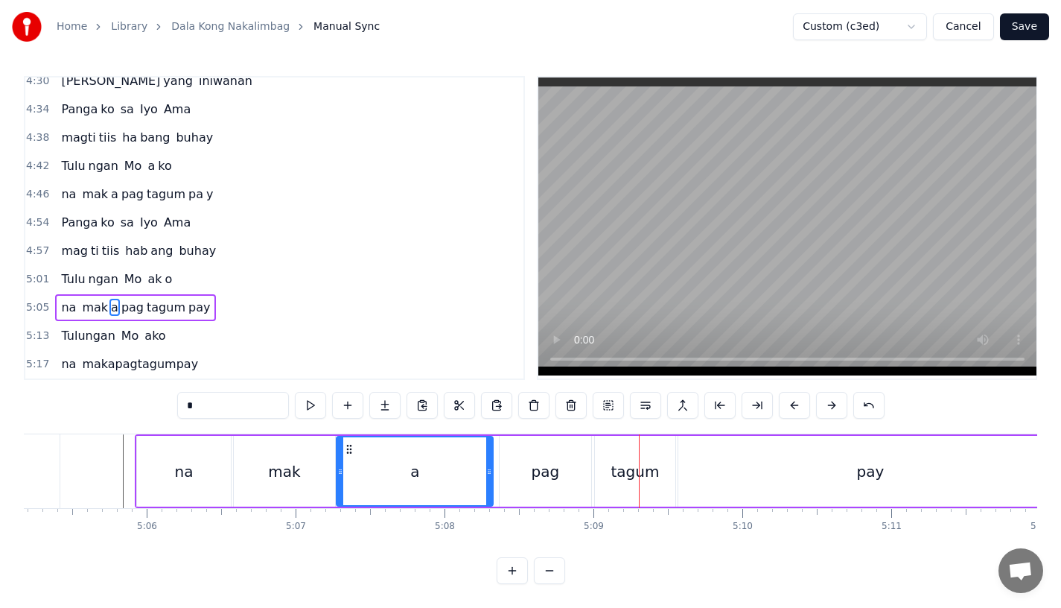
click at [602, 460] on div "tagum" at bounding box center [635, 471] width 80 height 71
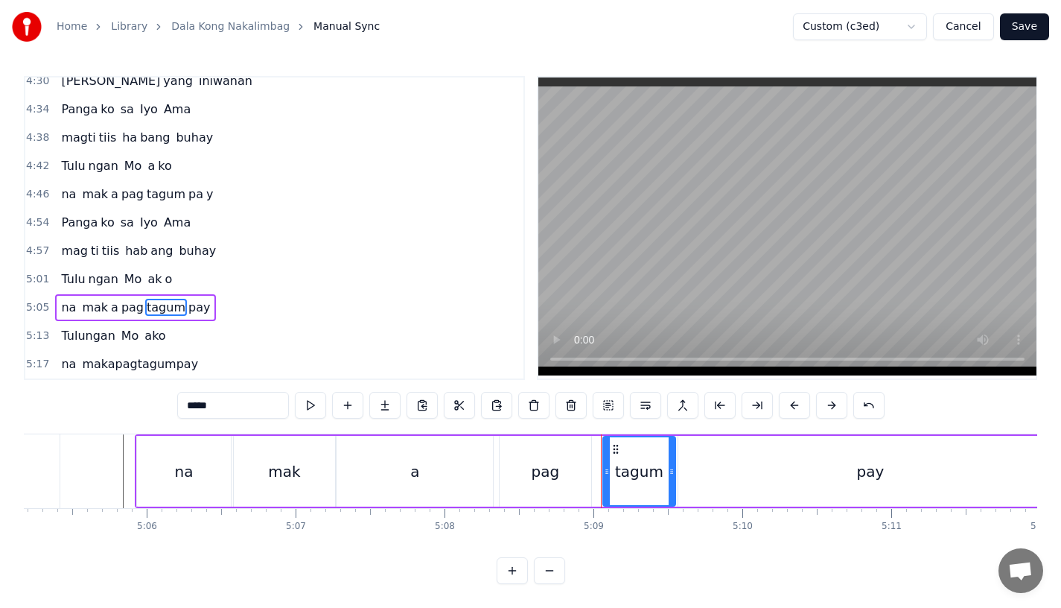
drag, startPoint x: 598, startPoint y: 468, endPoint x: 606, endPoint y: 468, distance: 8.2
click at [606, 468] on icon at bounding box center [607, 471] width 6 height 12
click at [559, 468] on div "pag" at bounding box center [546, 471] width 92 height 71
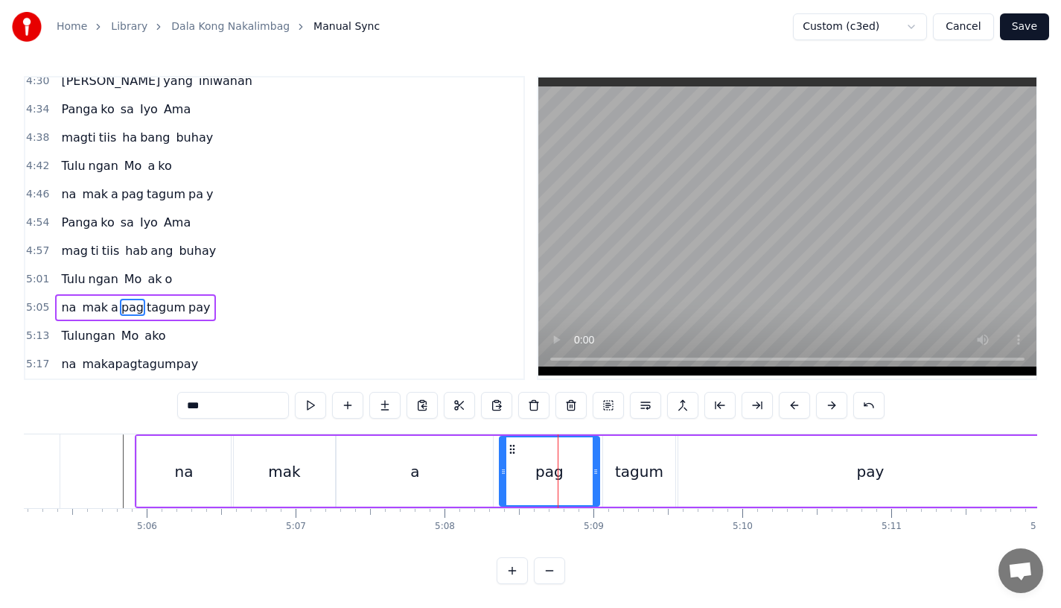
drag, startPoint x: 585, startPoint y: 468, endPoint x: 595, endPoint y: 468, distance: 9.7
click at [595, 468] on icon at bounding box center [596, 471] width 6 height 12
click at [632, 463] on div "tagum" at bounding box center [639, 471] width 48 height 22
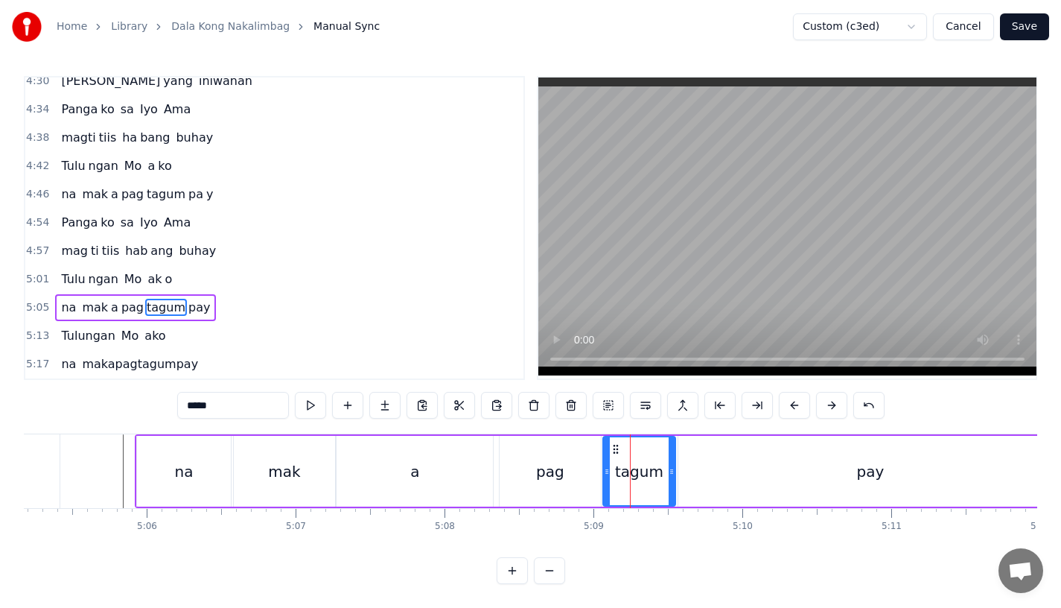
click at [668, 462] on div "tagum" at bounding box center [639, 471] width 71 height 68
drag, startPoint x: 670, startPoint y: 464, endPoint x: 687, endPoint y: 464, distance: 17.9
click at [687, 465] on icon at bounding box center [687, 471] width 6 height 12
click at [733, 464] on div "pay" at bounding box center [870, 471] width 384 height 71
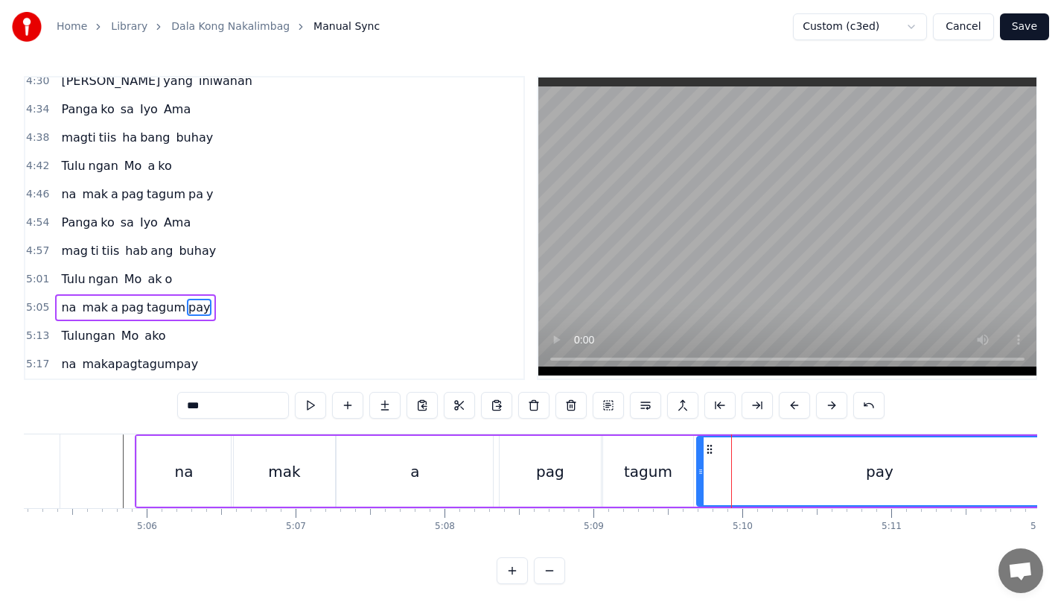
drag, startPoint x: 680, startPoint y: 471, endPoint x: 699, endPoint y: 471, distance: 18.6
click at [699, 471] on icon at bounding box center [701, 471] width 6 height 12
click at [520, 471] on div "pag" at bounding box center [550, 471] width 101 height 71
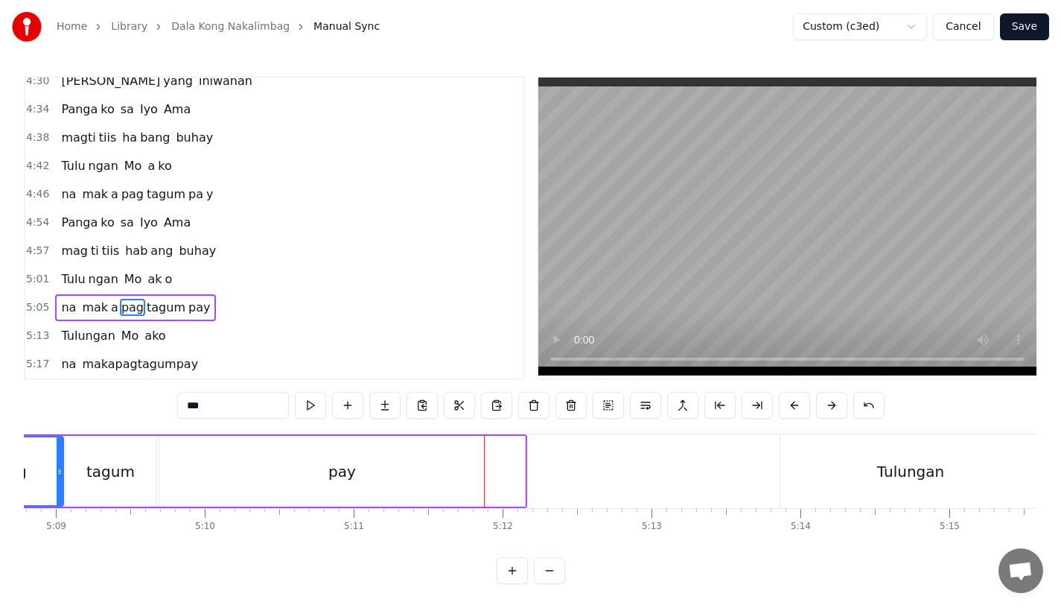
scroll to position [0, 45749]
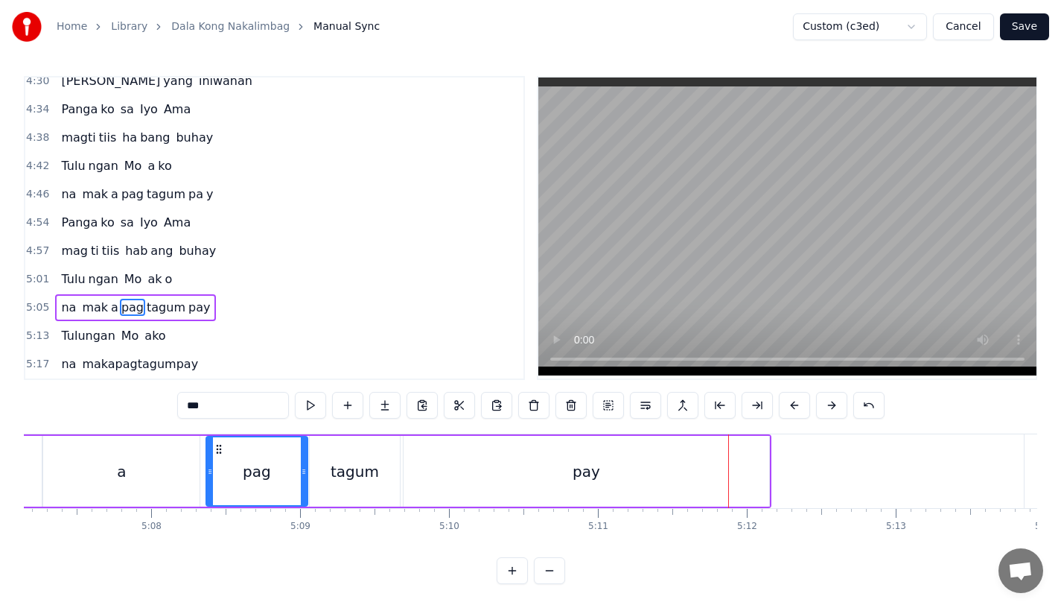
click at [384, 468] on div "tagum" at bounding box center [355, 471] width 90 height 71
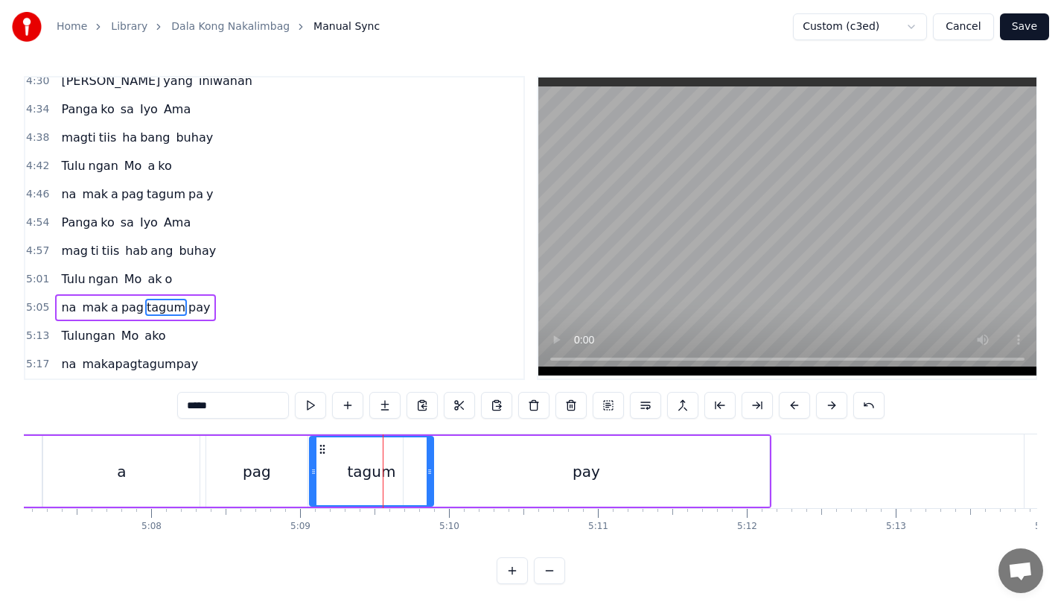
drag, startPoint x: 395, startPoint y: 469, endPoint x: 428, endPoint y: 470, distance: 33.5
click at [428, 470] on icon at bounding box center [430, 471] width 6 height 12
click at [267, 405] on input "*****" at bounding box center [233, 405] width 112 height 27
click at [465, 473] on div "pay" at bounding box center [587, 471] width 366 height 71
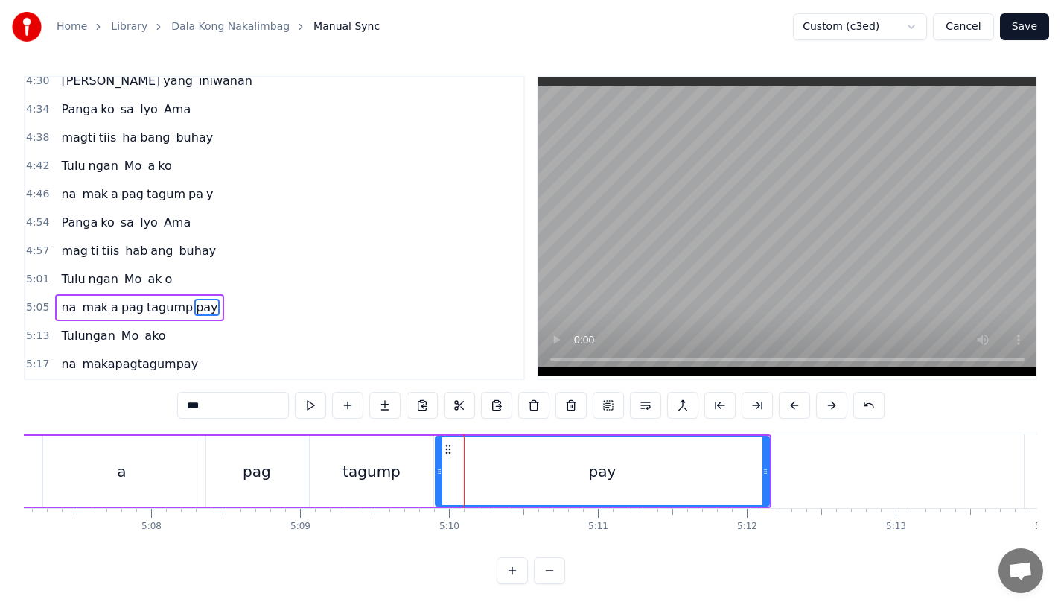
drag, startPoint x: 407, startPoint y: 468, endPoint x: 439, endPoint y: 467, distance: 32.8
click at [439, 467] on icon at bounding box center [439, 471] width 6 height 12
click at [215, 404] on input "***" at bounding box center [233, 405] width 112 height 27
click at [191, 399] on input "***" at bounding box center [233, 405] width 112 height 27
click at [235, 461] on div "pag" at bounding box center [256, 471] width 101 height 71
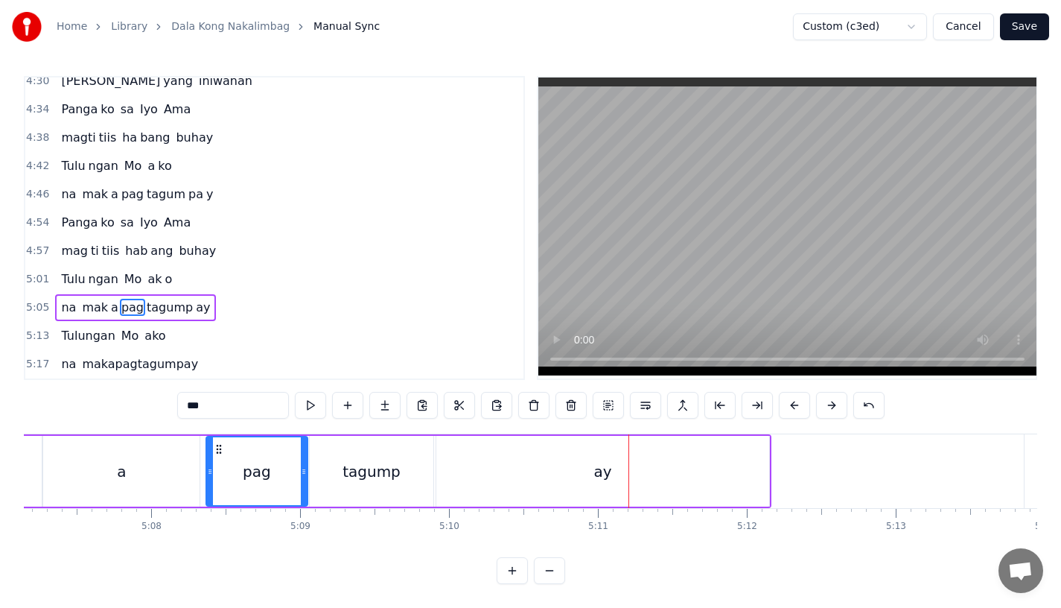
click at [398, 492] on div "tagump" at bounding box center [372, 471] width 124 height 71
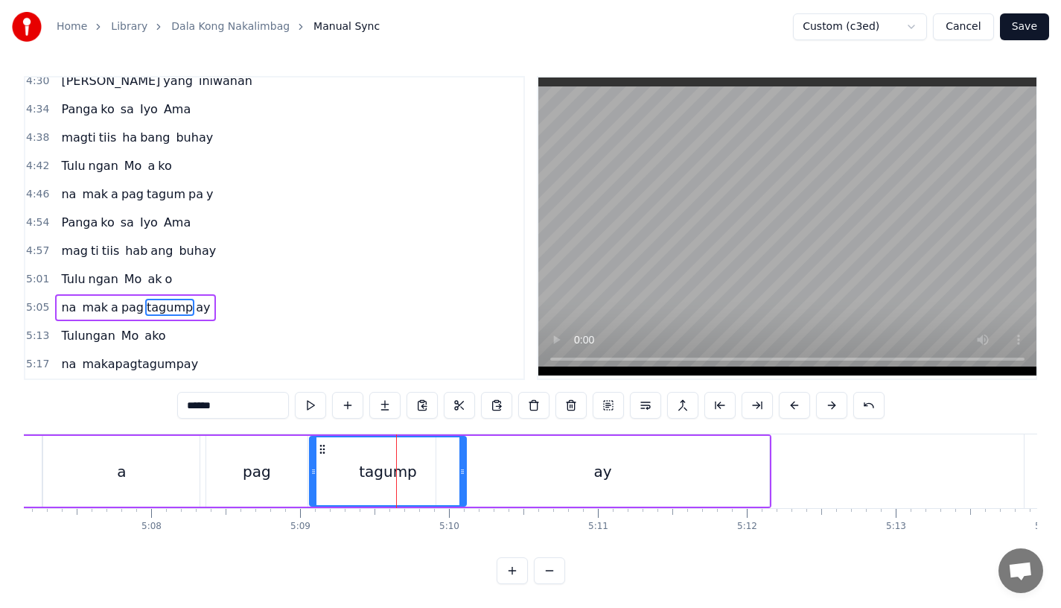
drag, startPoint x: 428, startPoint y: 490, endPoint x: 466, endPoint y: 490, distance: 38.0
click at [465, 490] on div at bounding box center [463, 471] width 6 height 68
click at [507, 477] on div "ay" at bounding box center [602, 471] width 333 height 71
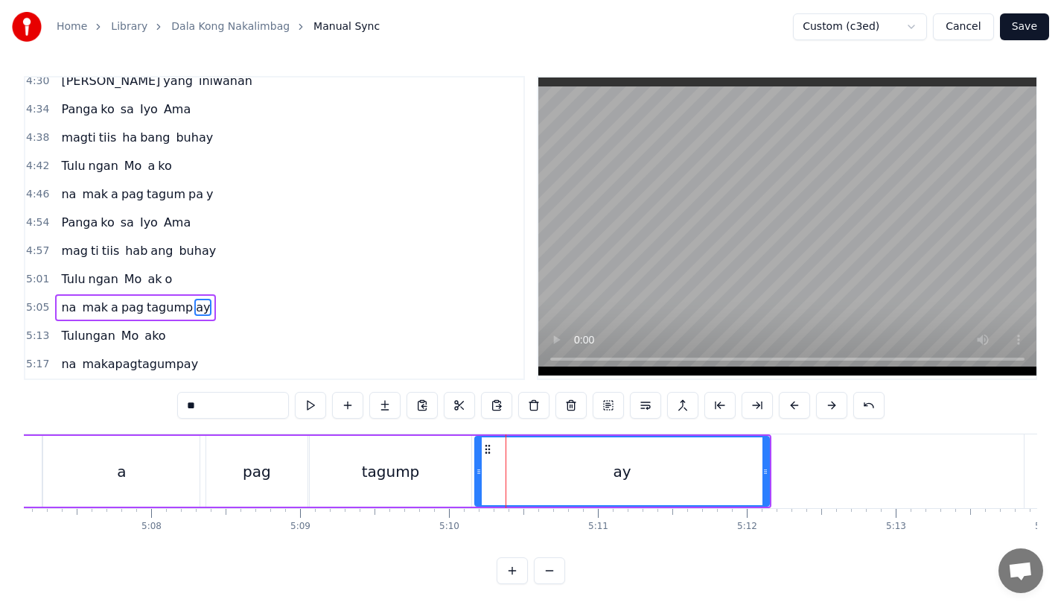
drag, startPoint x: 439, startPoint y: 474, endPoint x: 477, endPoint y: 474, distance: 38.0
click at [478, 474] on div at bounding box center [479, 471] width 6 height 68
click at [378, 473] on div "tagump" at bounding box center [391, 471] width 58 height 22
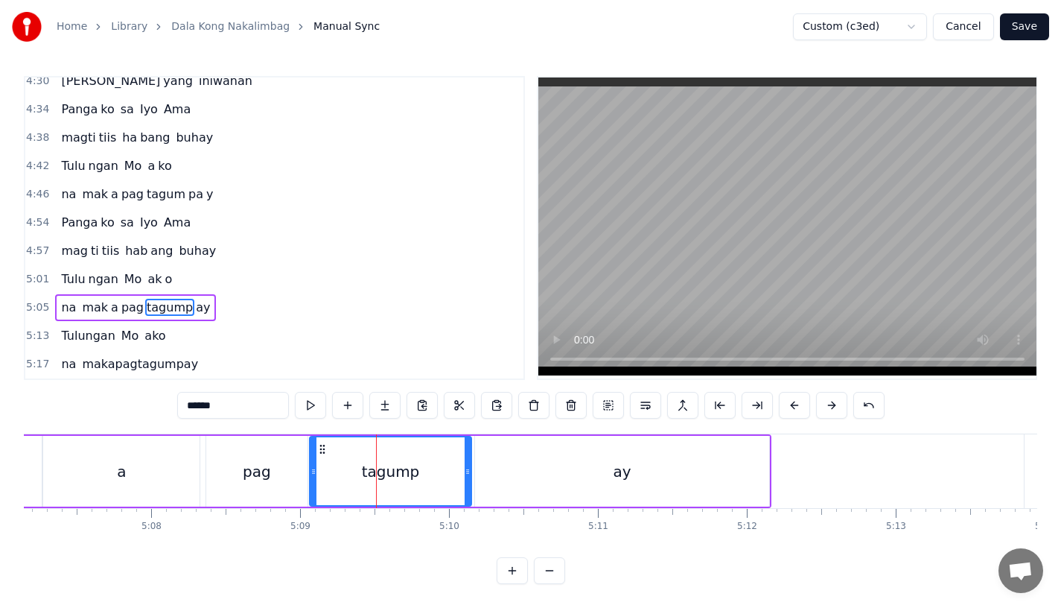
click at [227, 454] on div "pag" at bounding box center [256, 471] width 101 height 71
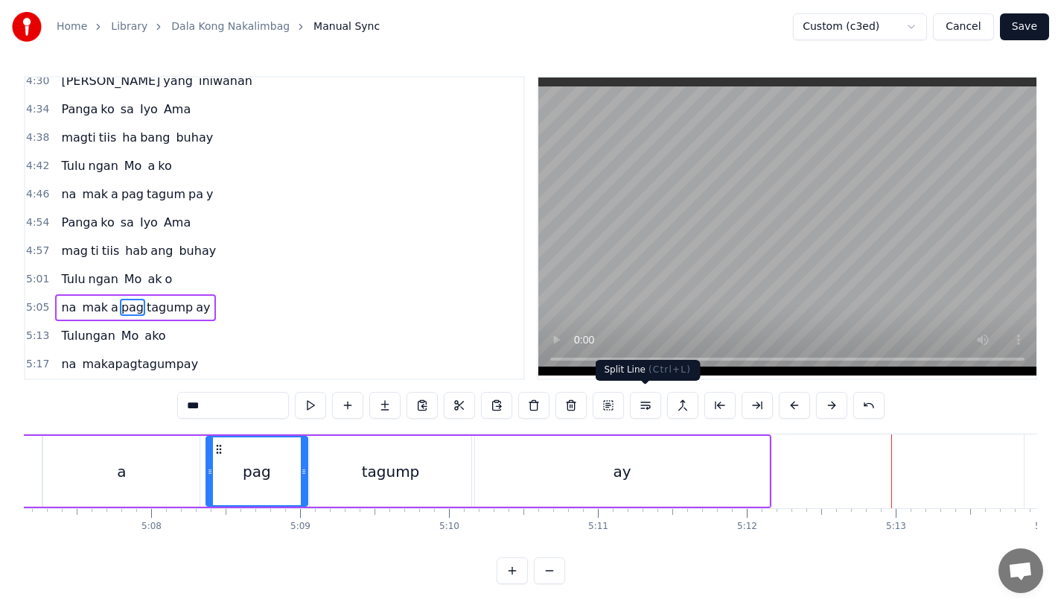
click at [667, 498] on div "ay" at bounding box center [622, 471] width 294 height 71
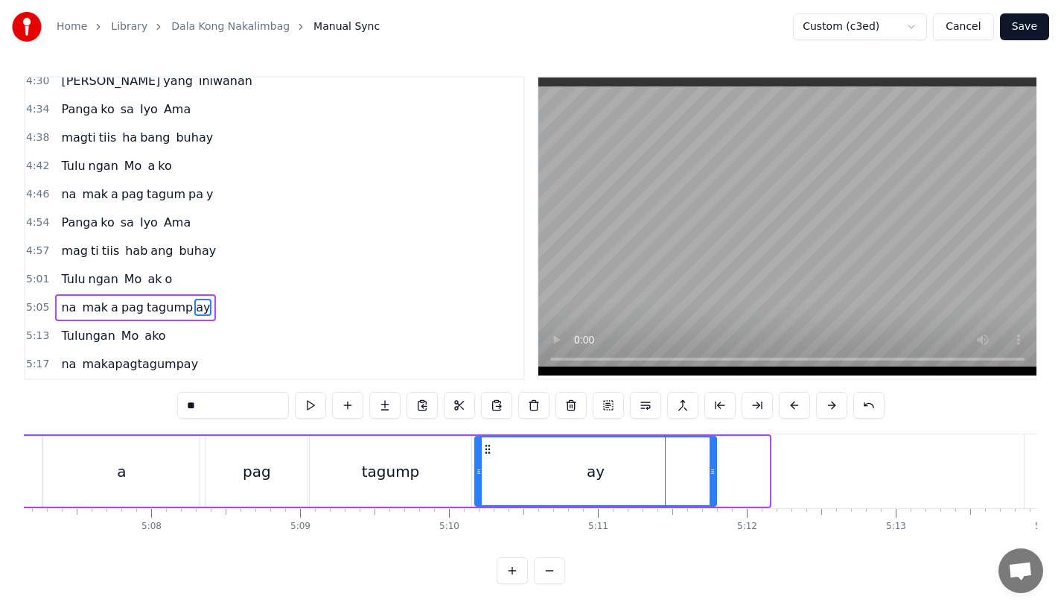
drag, startPoint x: 763, startPoint y: 480, endPoint x: 710, endPoint y: 480, distance: 53.6
click at [710, 480] on div at bounding box center [713, 471] width 6 height 68
click at [386, 481] on div "tagump" at bounding box center [391, 471] width 162 height 71
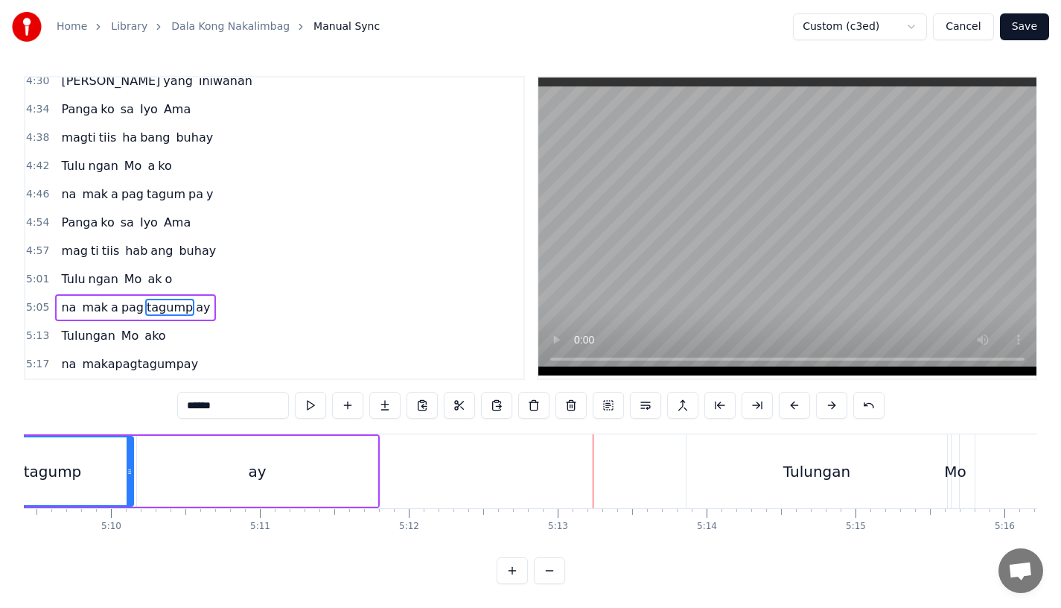
scroll to position [0, 46113]
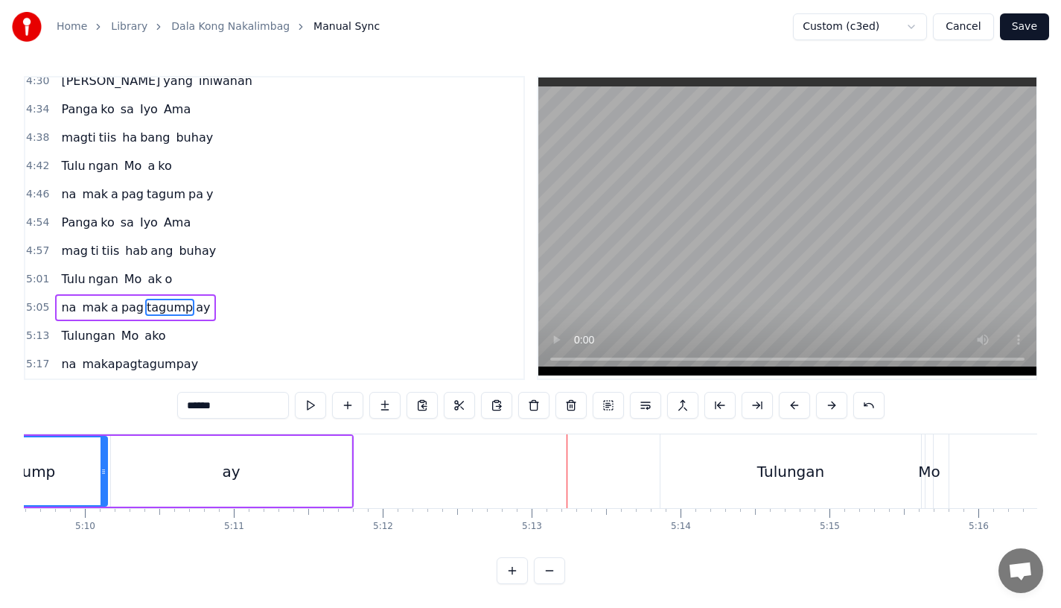
click at [712, 465] on div "Tulungan" at bounding box center [791, 471] width 261 height 74
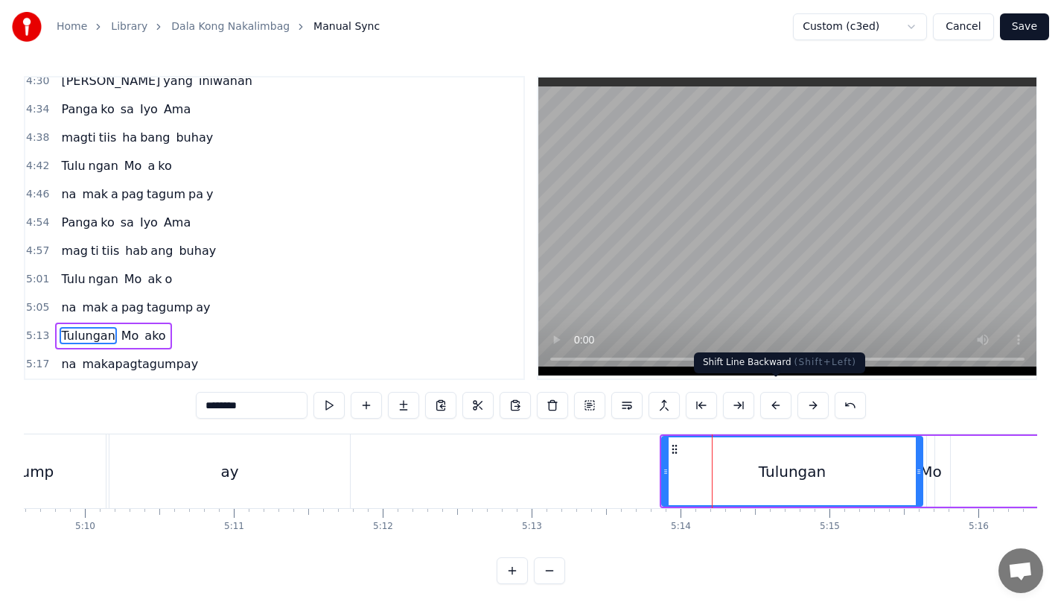
click at [769, 395] on button at bounding box center [775, 405] width 31 height 27
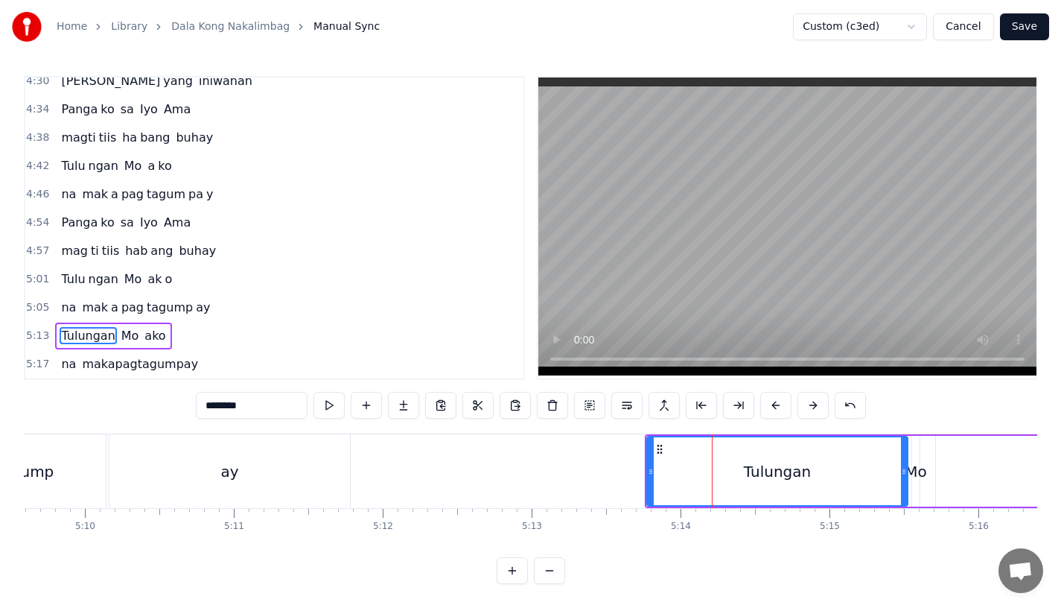
click at [769, 395] on button at bounding box center [775, 405] width 31 height 27
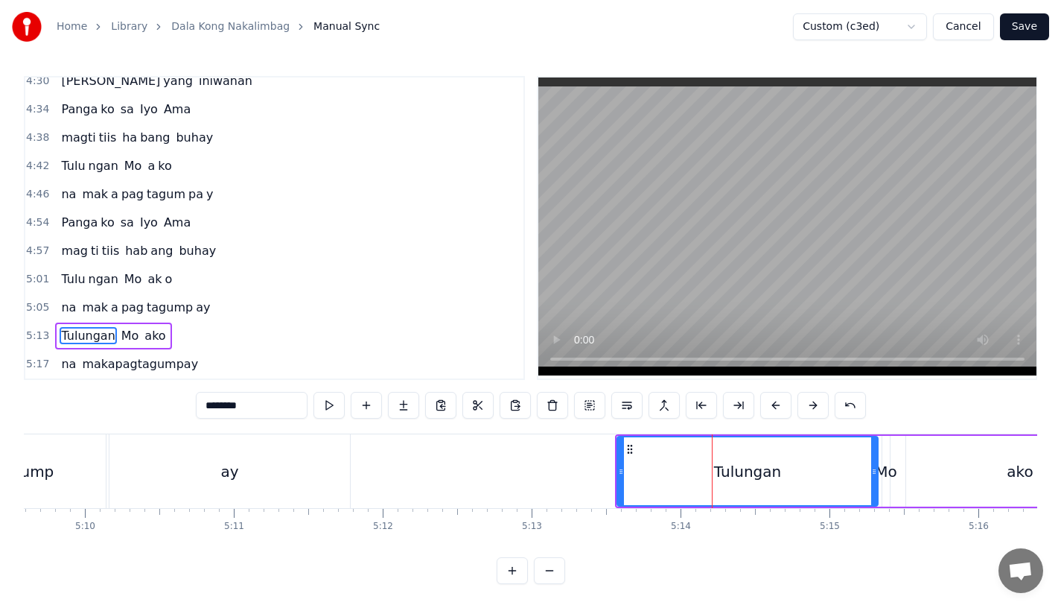
click at [769, 395] on button at bounding box center [775, 405] width 31 height 27
click at [859, 469] on div "Tulungan" at bounding box center [740, 471] width 259 height 68
drag, startPoint x: 866, startPoint y: 469, endPoint x: 843, endPoint y: 469, distance: 23.1
click at [855, 469] on div at bounding box center [858, 471] width 6 height 68
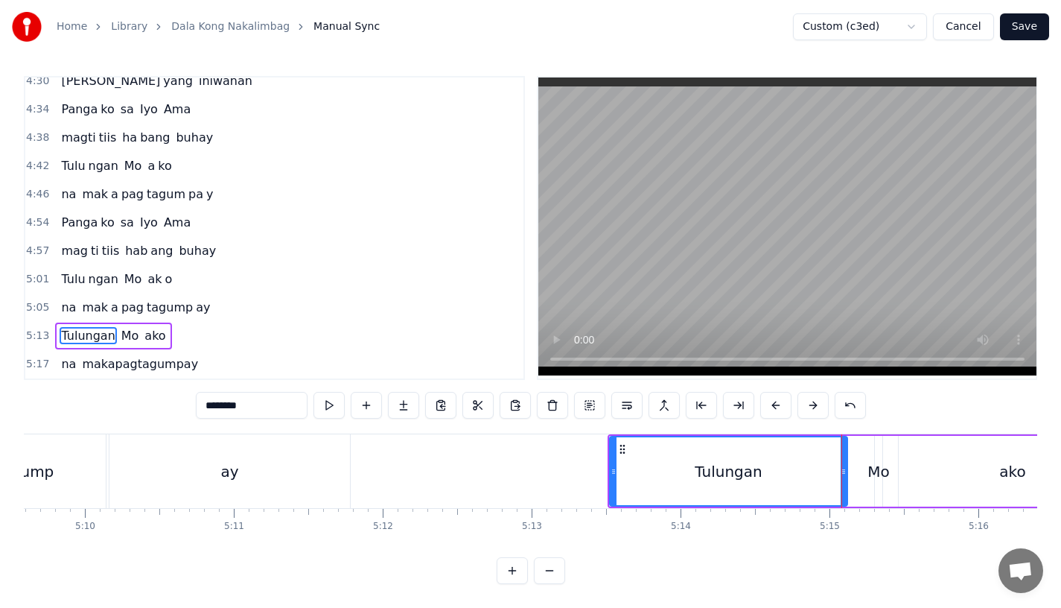
click at [877, 468] on div "Mo" at bounding box center [879, 471] width 22 height 22
type input "**"
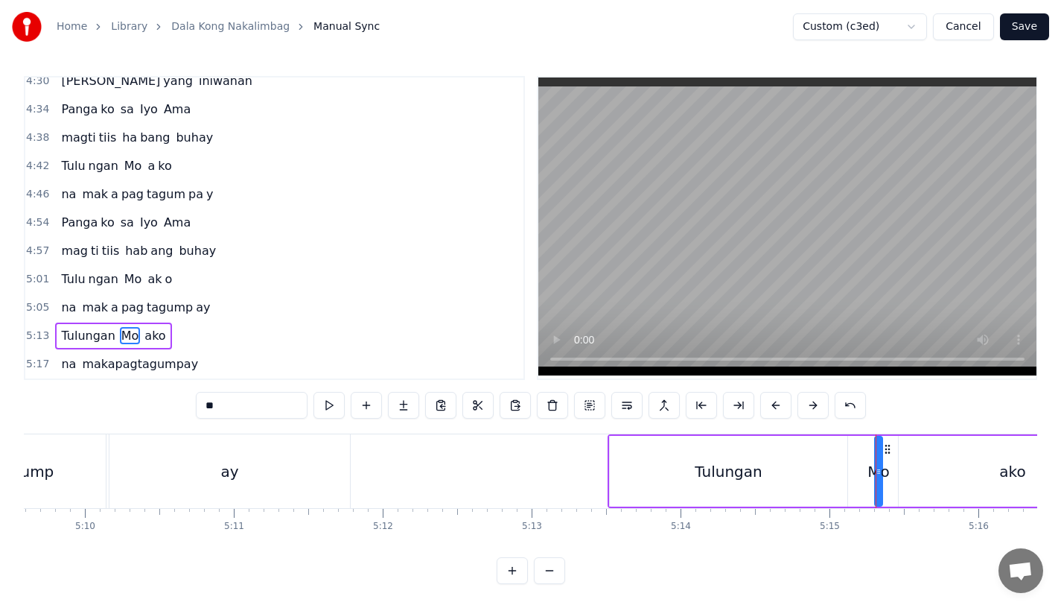
drag, startPoint x: 876, startPoint y: 467, endPoint x: 859, endPoint y: 467, distance: 16.4
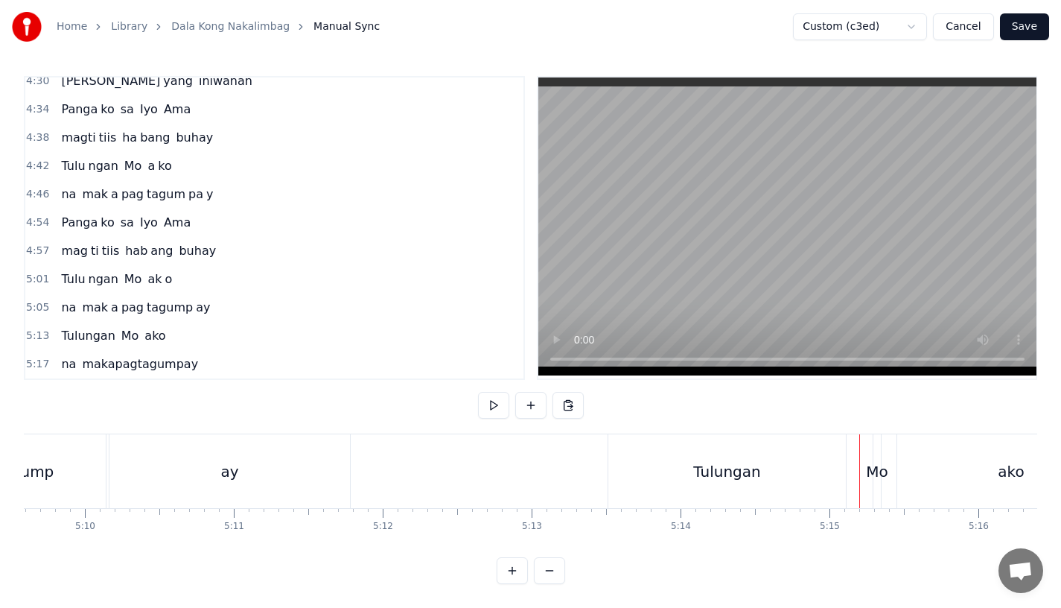
click at [877, 460] on div "Mo" at bounding box center [877, 471] width 22 height 22
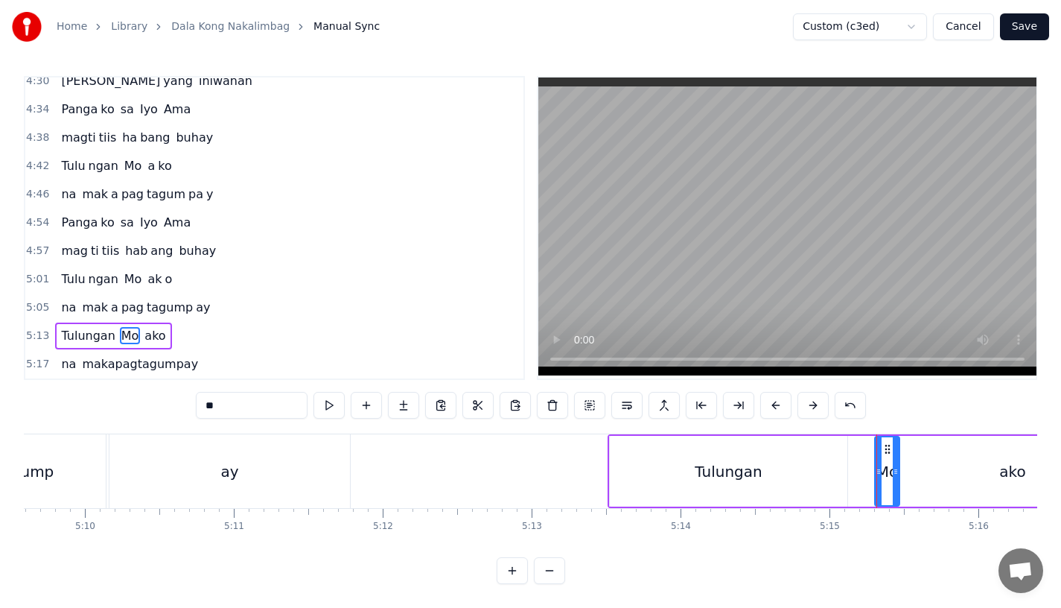
drag, startPoint x: 881, startPoint y: 460, endPoint x: 898, endPoint y: 459, distance: 17.1
click at [898, 465] on icon at bounding box center [896, 471] width 6 height 12
drag, startPoint x: 877, startPoint y: 464, endPoint x: 849, endPoint y: 465, distance: 28.3
click at [849, 465] on div at bounding box center [851, 471] width 6 height 68
click at [716, 465] on div "Tulungan" at bounding box center [728, 471] width 67 height 22
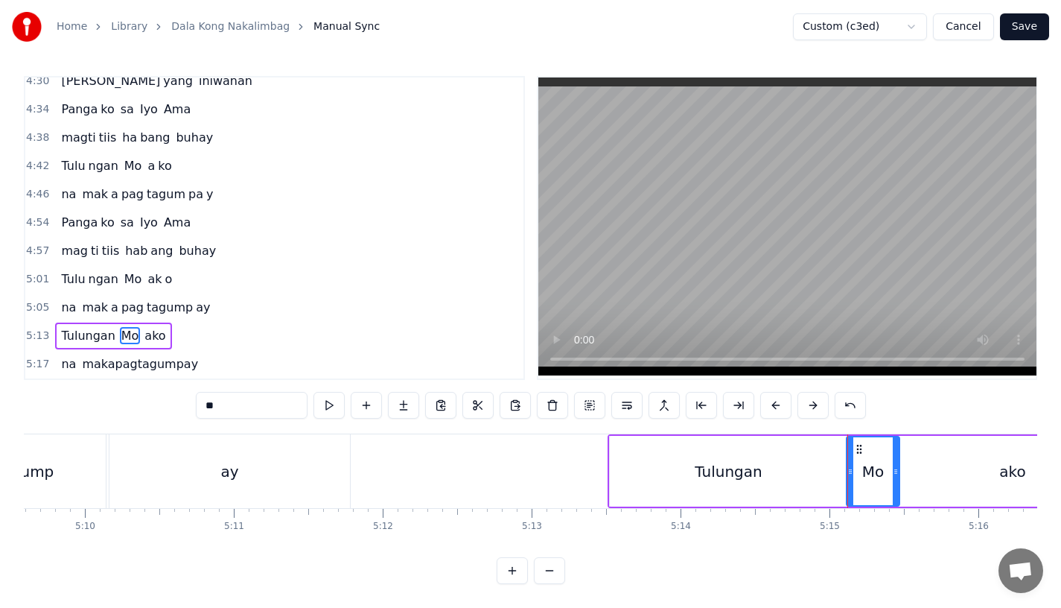
type input "********"
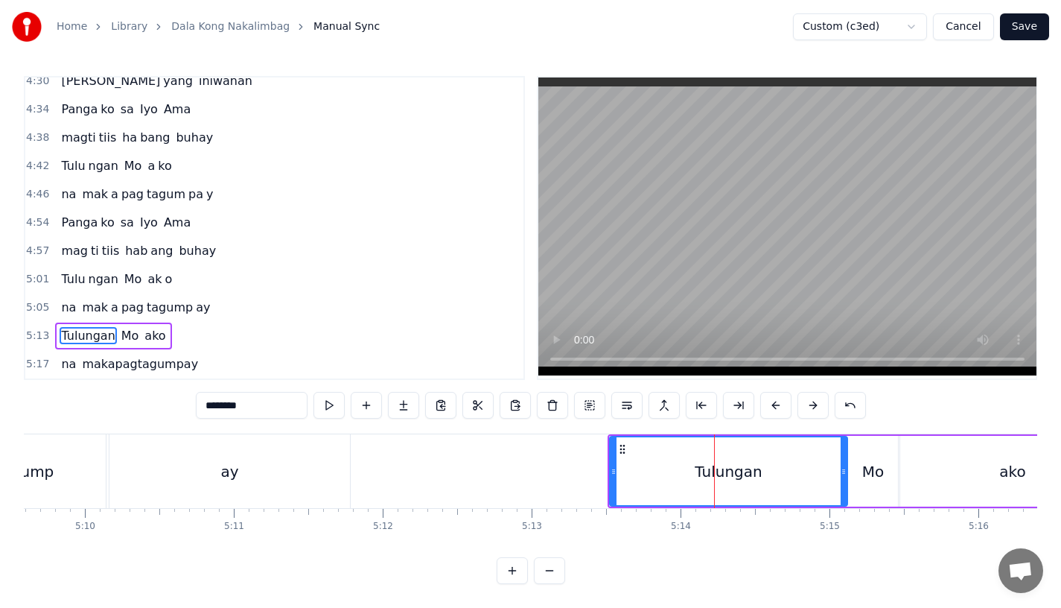
click at [843, 473] on circle at bounding box center [843, 473] width 1 height 1
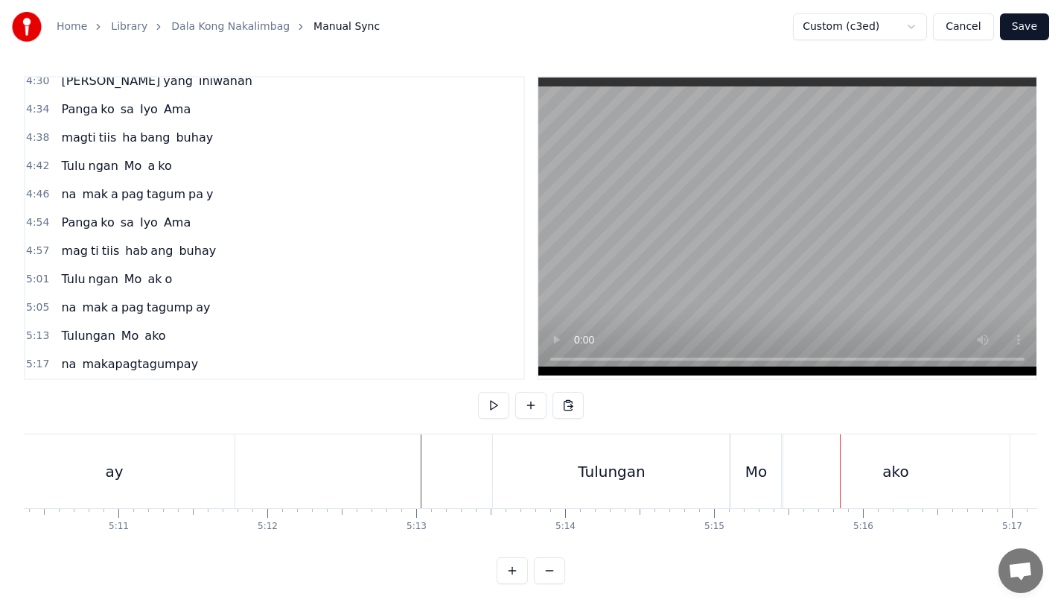
scroll to position [0, 46244]
click at [651, 450] on div "Tulungan" at bounding box center [596, 471] width 238 height 74
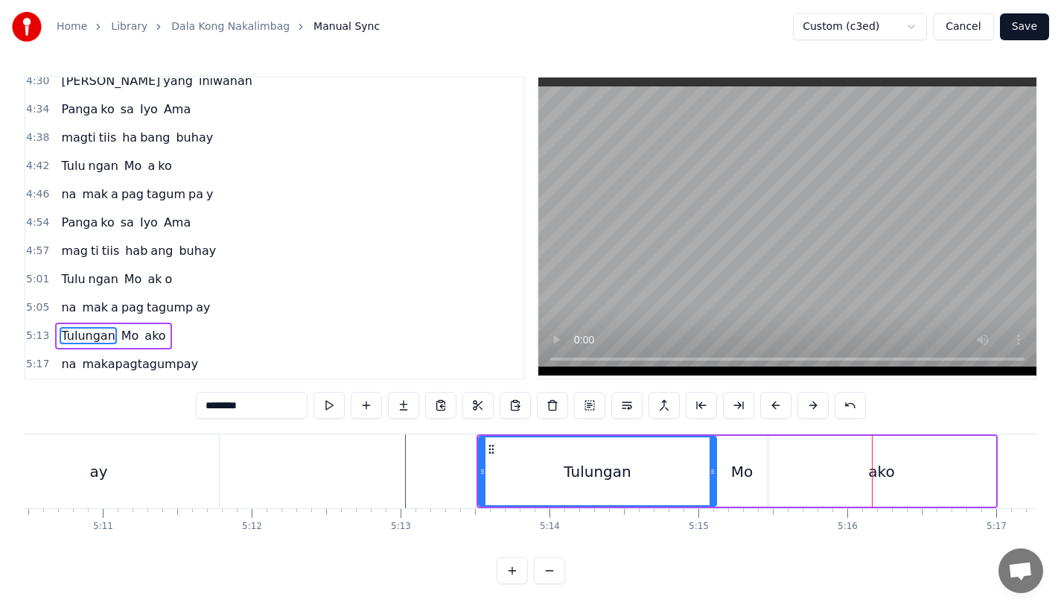
scroll to position [0, 46301]
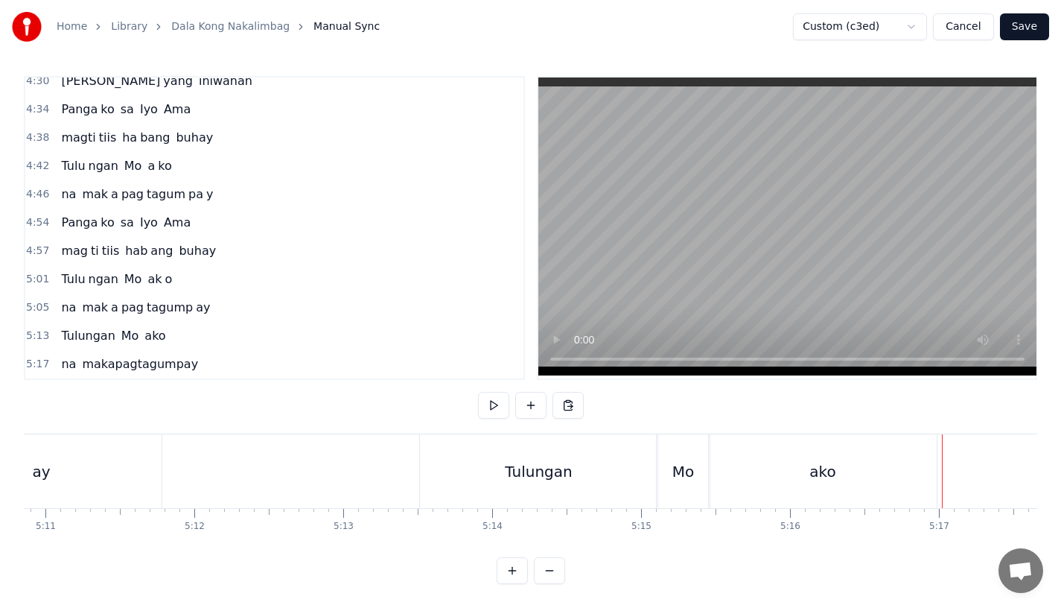
click at [921, 464] on div "ako" at bounding box center [823, 471] width 228 height 74
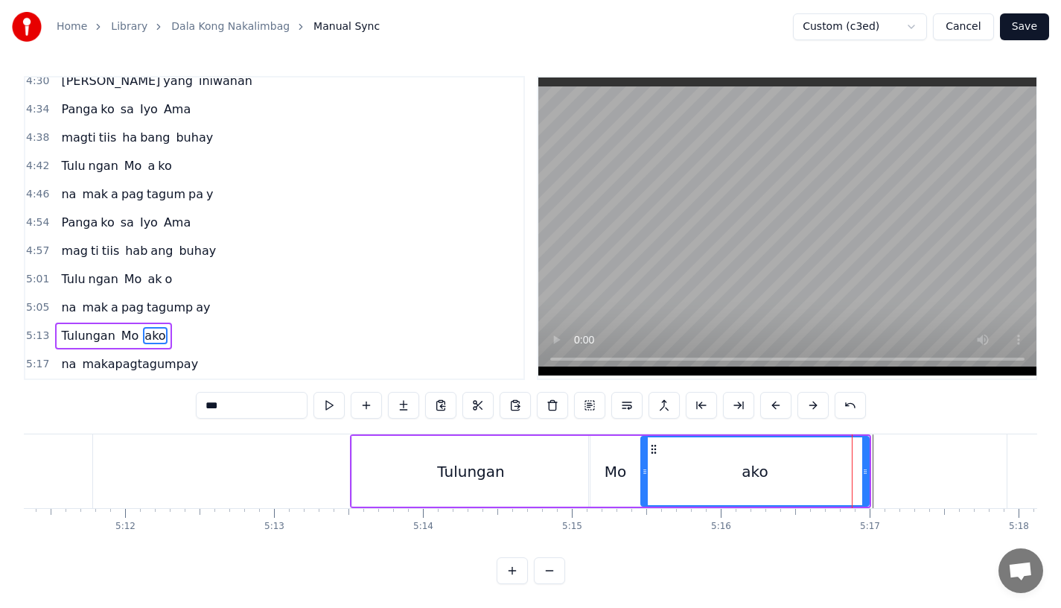
scroll to position [0, 46382]
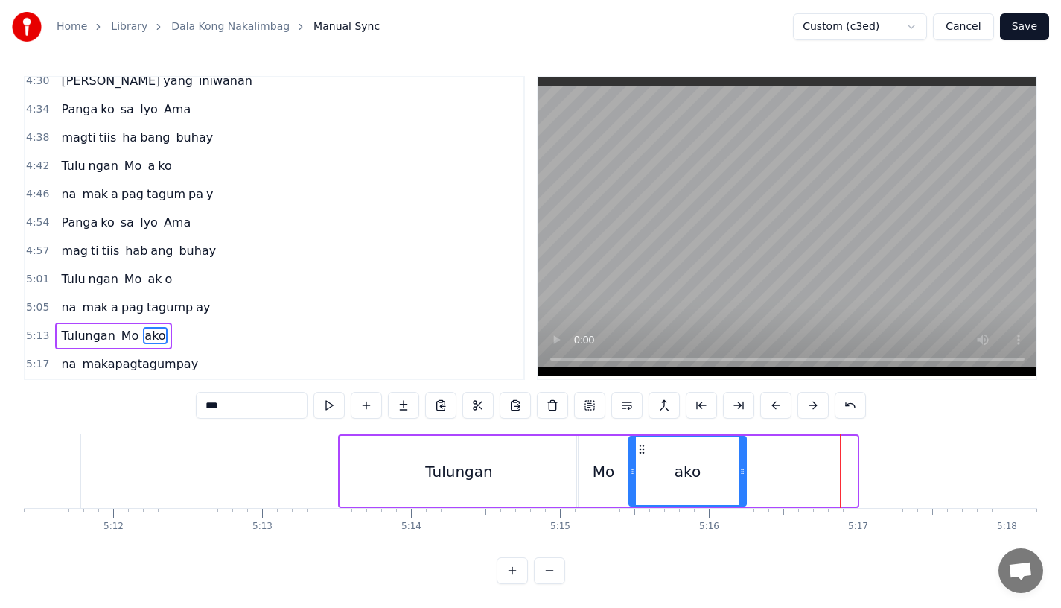
drag, startPoint x: 853, startPoint y: 451, endPoint x: 734, endPoint y: 452, distance: 119.2
click at [740, 452] on div at bounding box center [743, 471] width 6 height 68
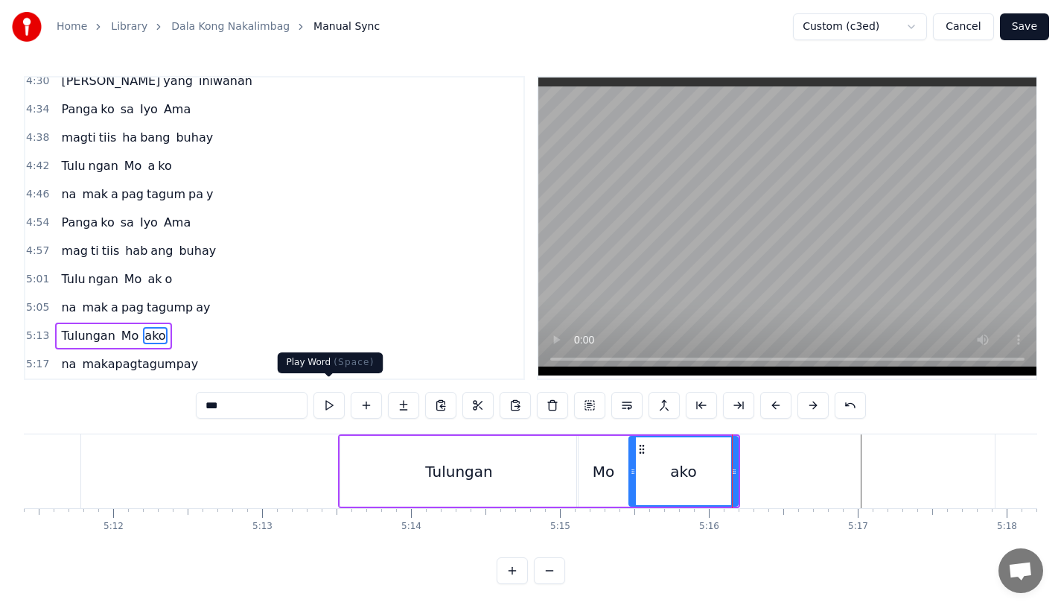
click at [249, 392] on input "***" at bounding box center [252, 405] width 112 height 27
type input "**"
click at [396, 395] on button at bounding box center [403, 405] width 31 height 27
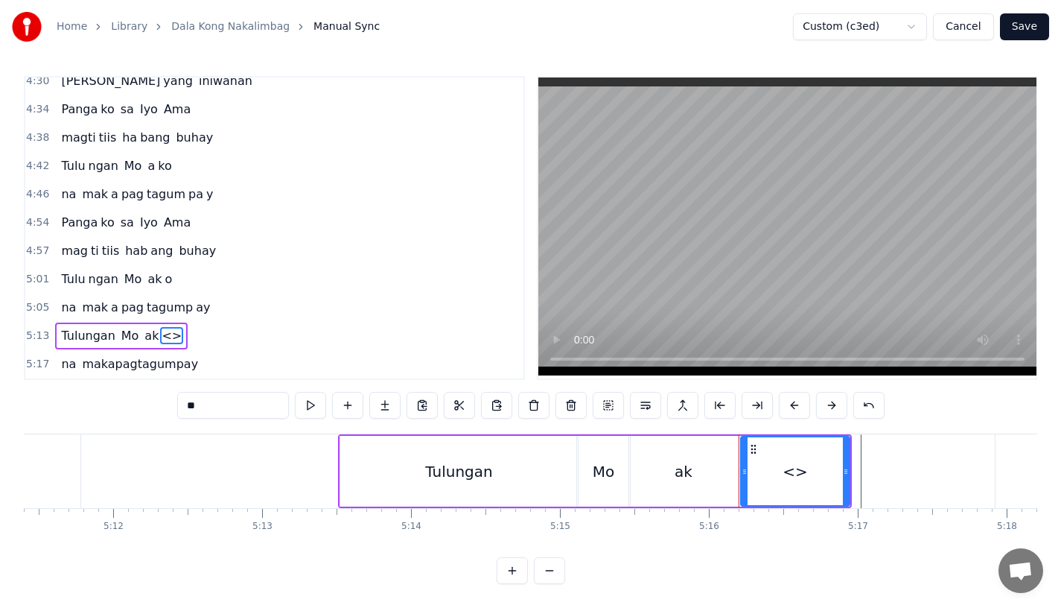
drag, startPoint x: 268, startPoint y: 395, endPoint x: 118, endPoint y: 393, distance: 149.7
click at [118, 393] on div "0:15 Pagsubok ay dumara ting, 0:19 sapin- saping kapang lawan 0:23 Puso’y ibig …" at bounding box center [531, 330] width 1014 height 508
drag, startPoint x: 845, startPoint y: 454, endPoint x: 877, endPoint y: 454, distance: 32.0
click at [877, 465] on icon at bounding box center [877, 471] width 6 height 12
click at [537, 452] on div "Tulungan" at bounding box center [459, 471] width 238 height 71
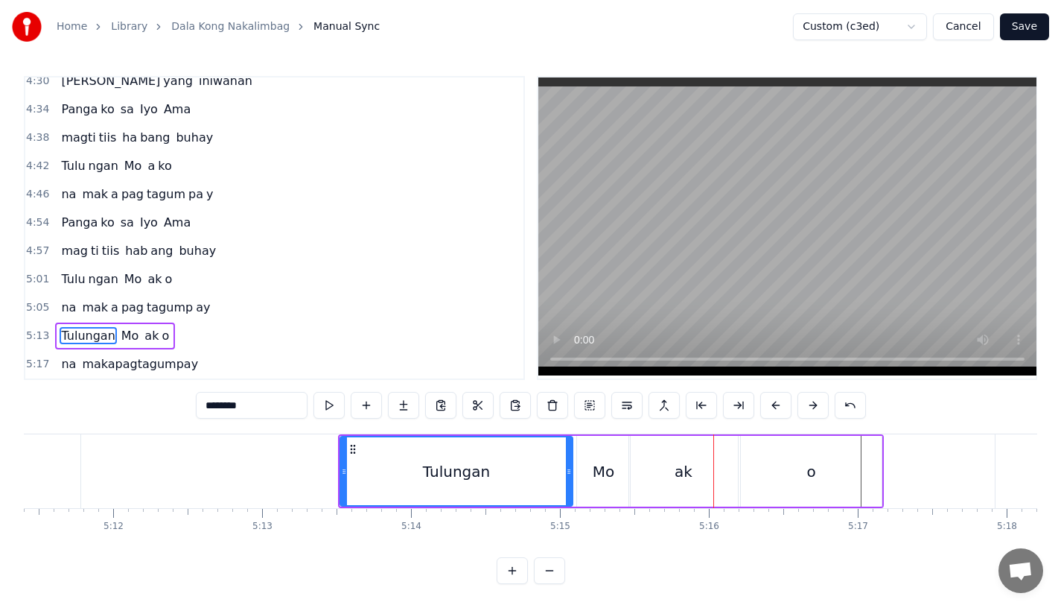
click at [567, 466] on div at bounding box center [569, 471] width 6 height 68
click at [586, 466] on div "Mo" at bounding box center [603, 471] width 53 height 71
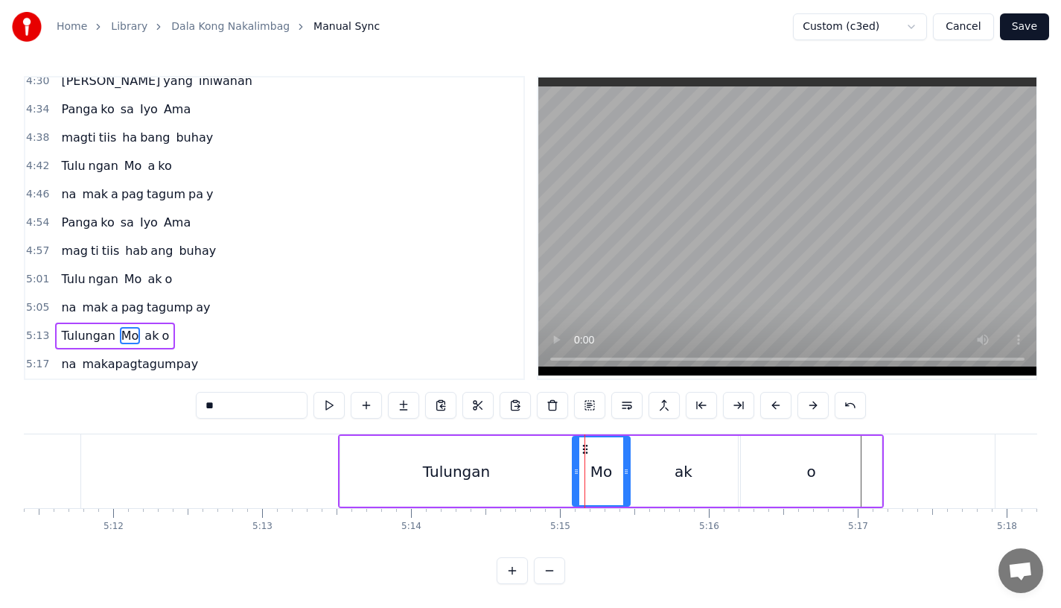
click at [576, 466] on div at bounding box center [576, 471] width 6 height 68
click at [531, 462] on div "Tulungan" at bounding box center [456, 471] width 232 height 71
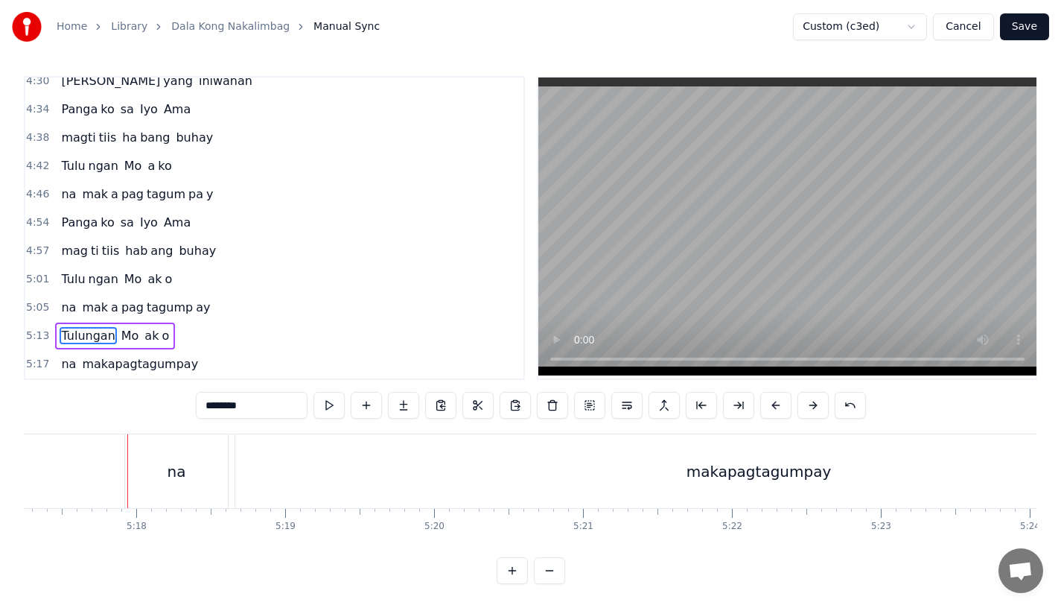
click at [171, 460] on div "na" at bounding box center [177, 471] width 19 height 22
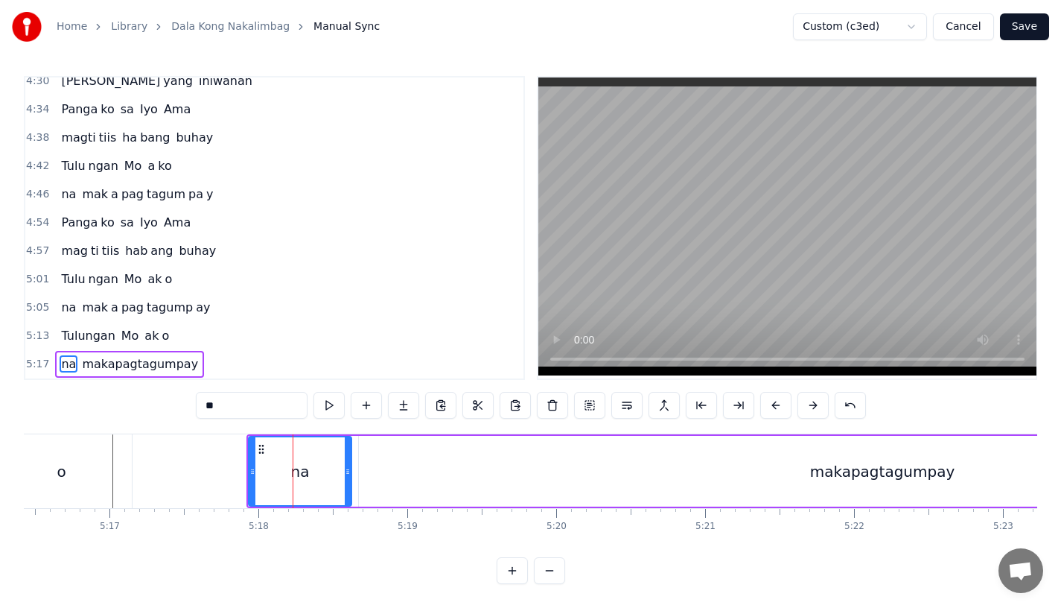
scroll to position [0, 47088]
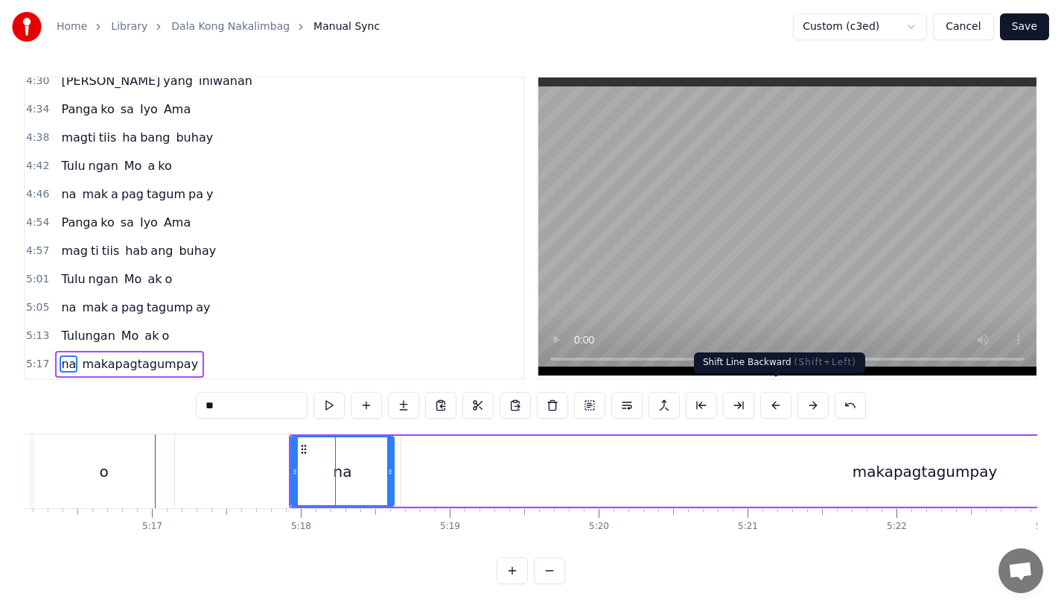
click at [781, 397] on button at bounding box center [775, 405] width 31 height 27
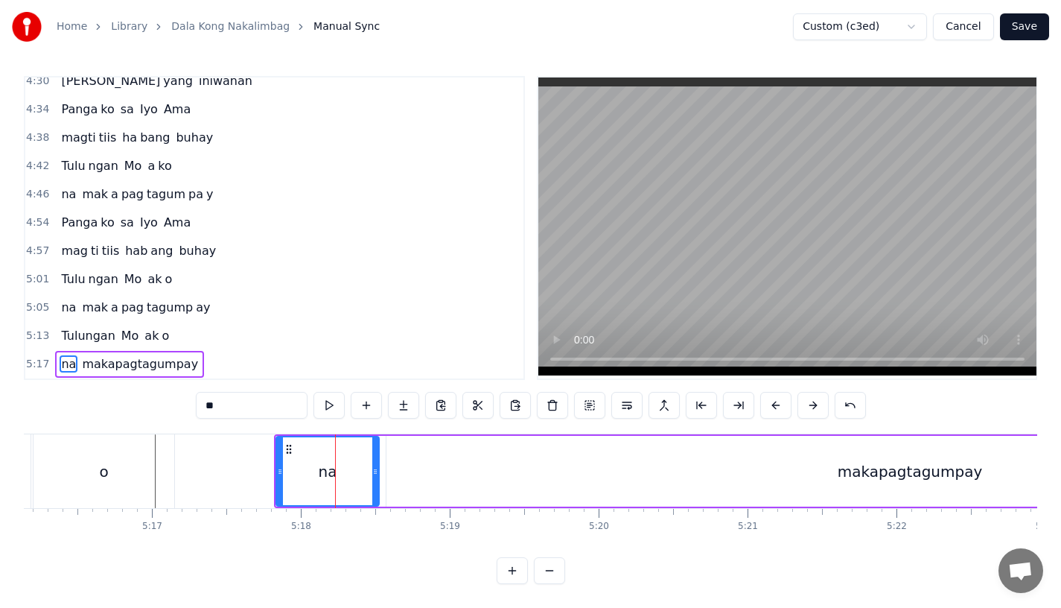
click at [781, 397] on button at bounding box center [775, 405] width 31 height 27
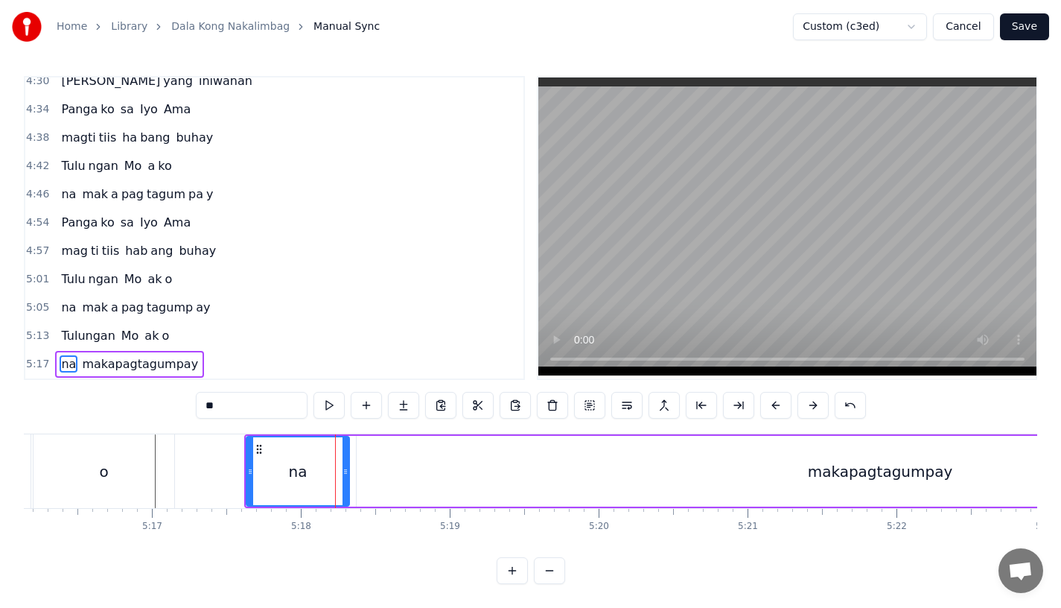
click at [781, 397] on button at bounding box center [775, 405] width 31 height 27
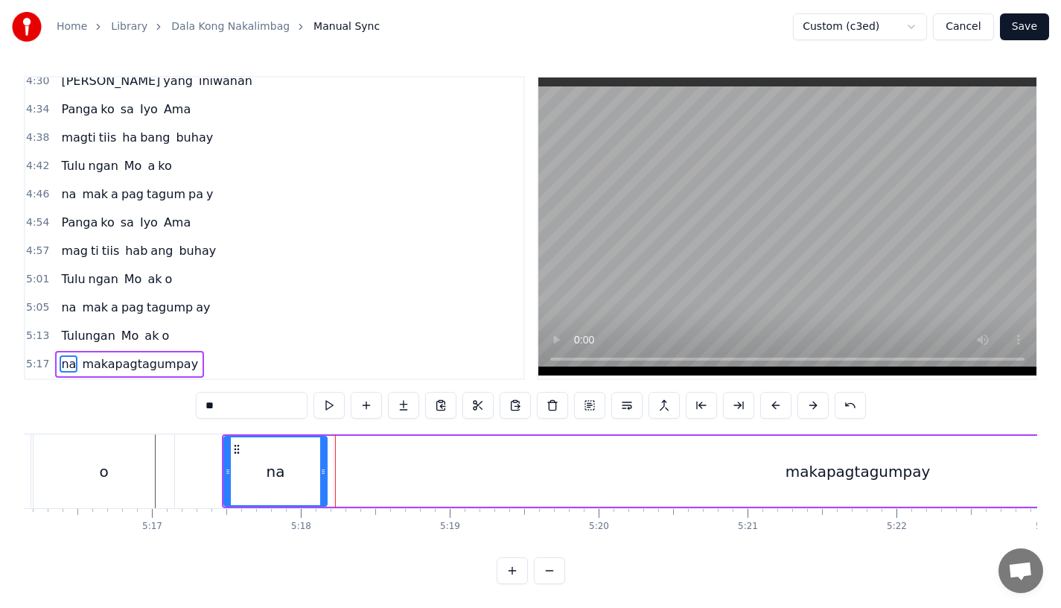
click at [108, 467] on div "o" at bounding box center [104, 471] width 141 height 74
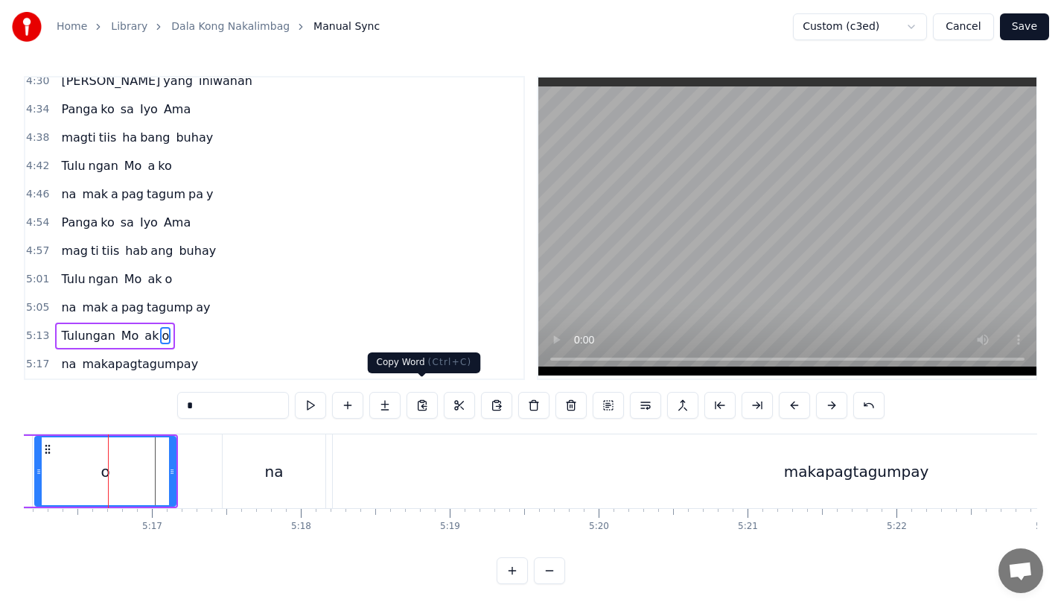
click at [260, 465] on div "na" at bounding box center [274, 471] width 103 height 74
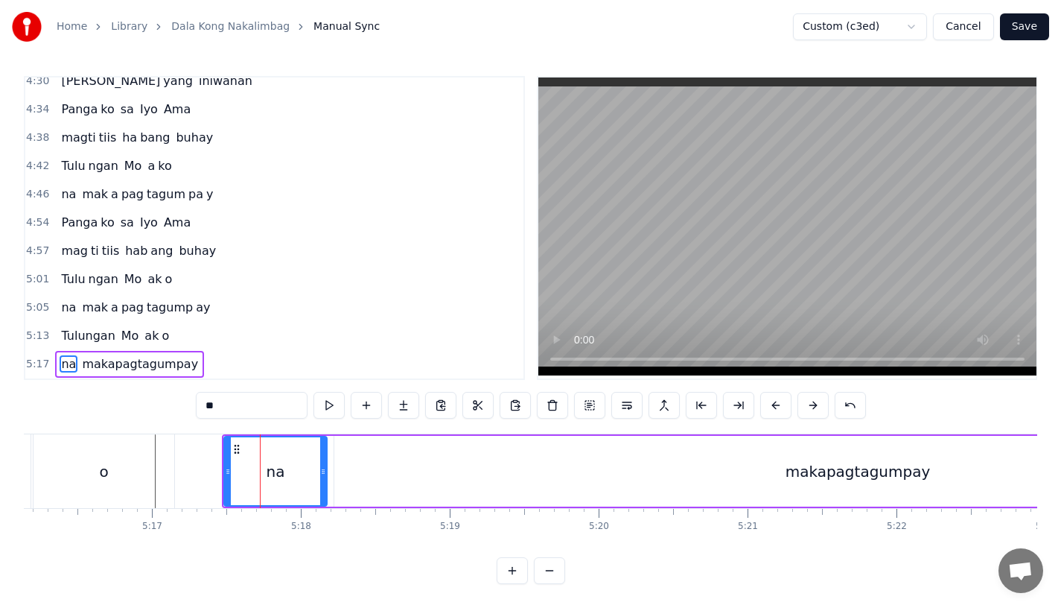
click at [800, 392] on button at bounding box center [813, 405] width 31 height 27
click at [104, 460] on div "o" at bounding box center [103, 471] width 9 height 22
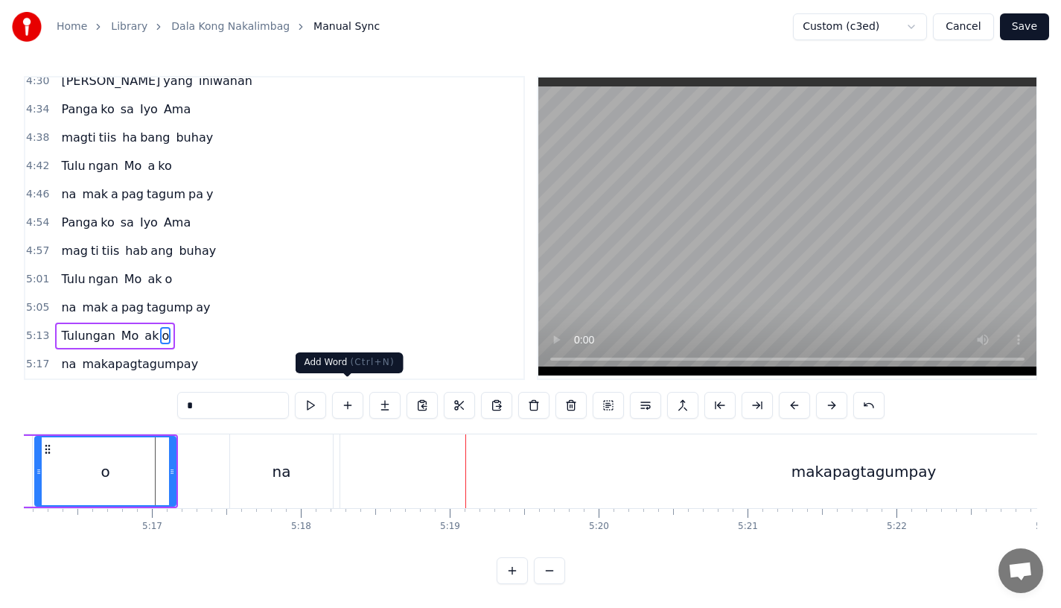
click at [401, 456] on div "makapagtagumpay" at bounding box center [863, 471] width 1047 height 74
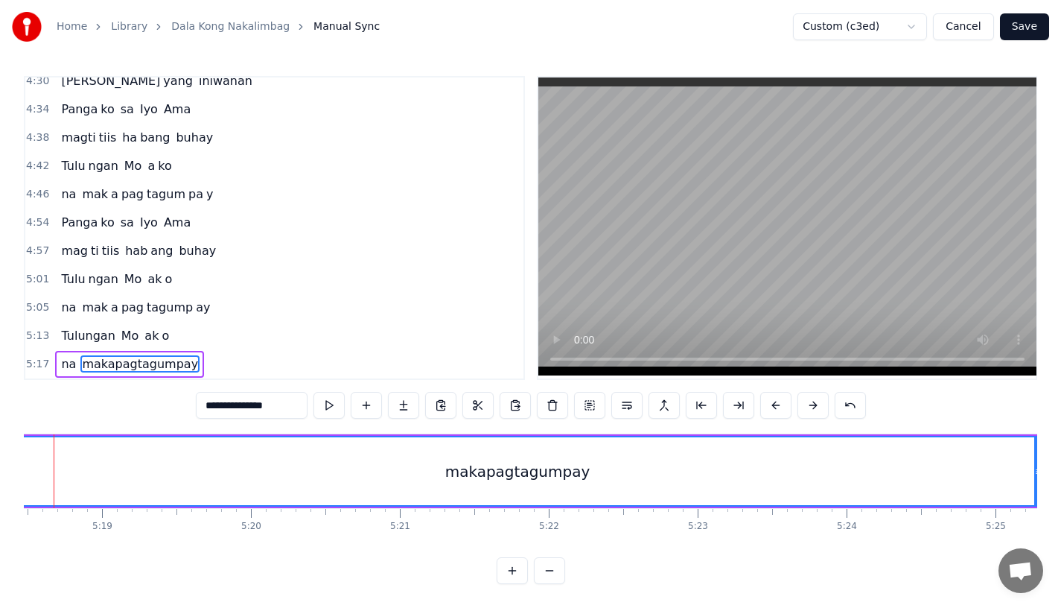
scroll to position [0, 47464]
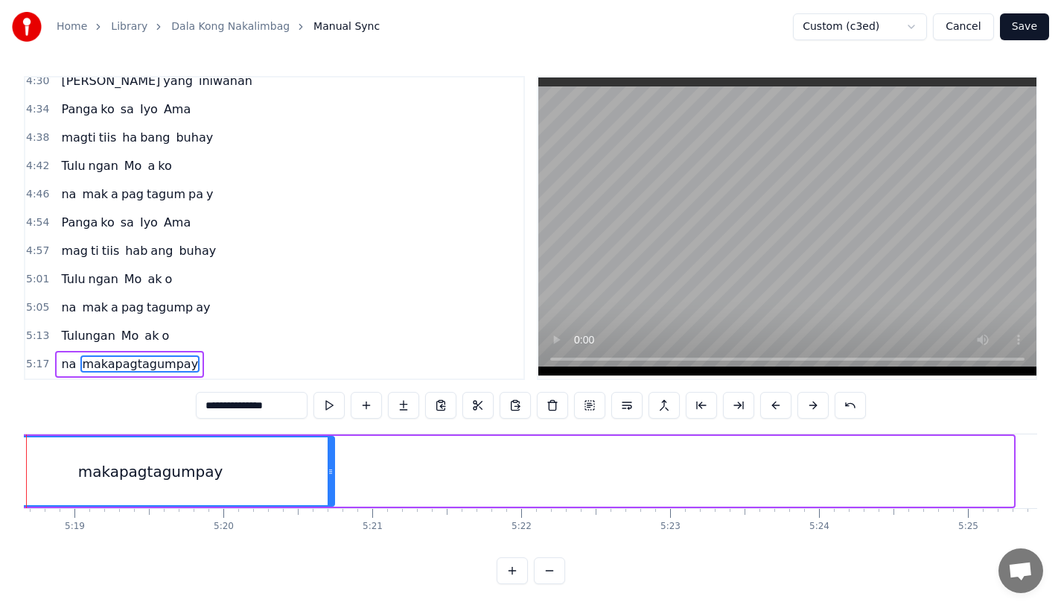
drag, startPoint x: 1008, startPoint y: 472, endPoint x: 317, endPoint y: 460, distance: 690.5
click at [328, 460] on div at bounding box center [331, 471] width 6 height 68
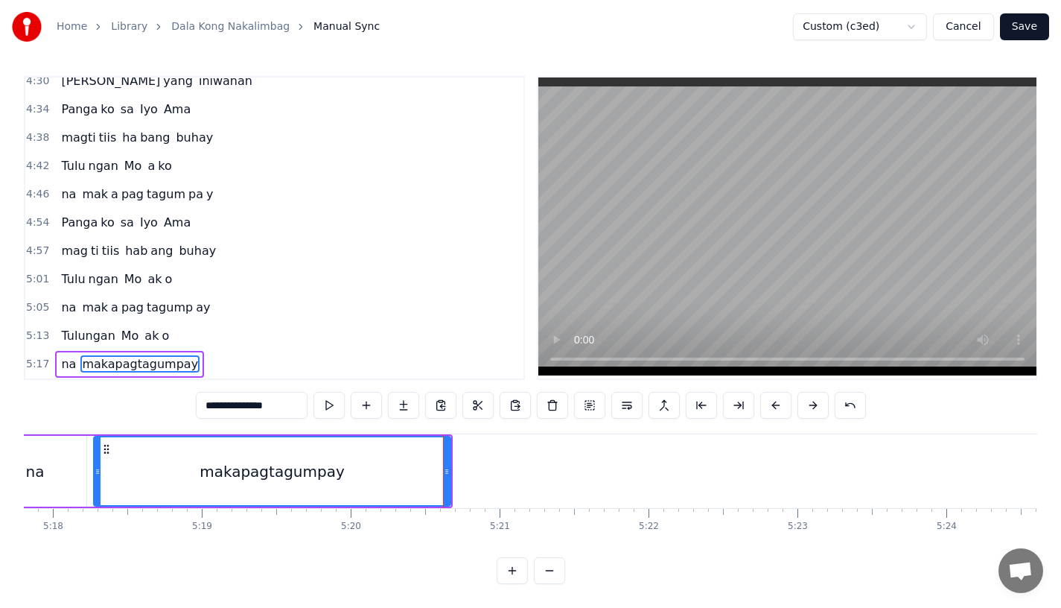
scroll to position [0, 47301]
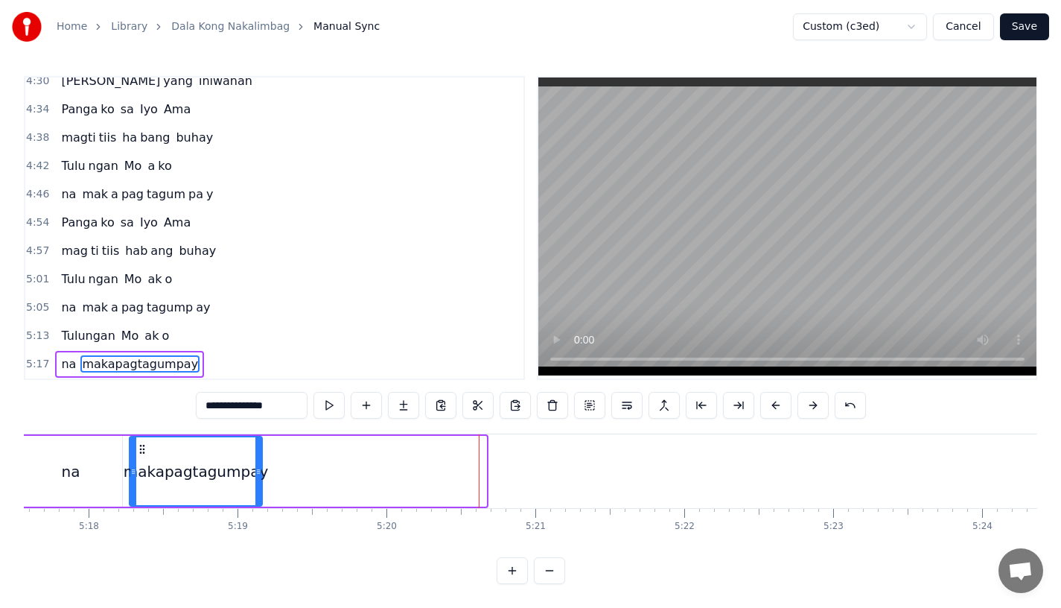
drag, startPoint x: 478, startPoint y: 474, endPoint x: 256, endPoint y: 458, distance: 222.5
click at [256, 458] on div at bounding box center [258, 471] width 6 height 68
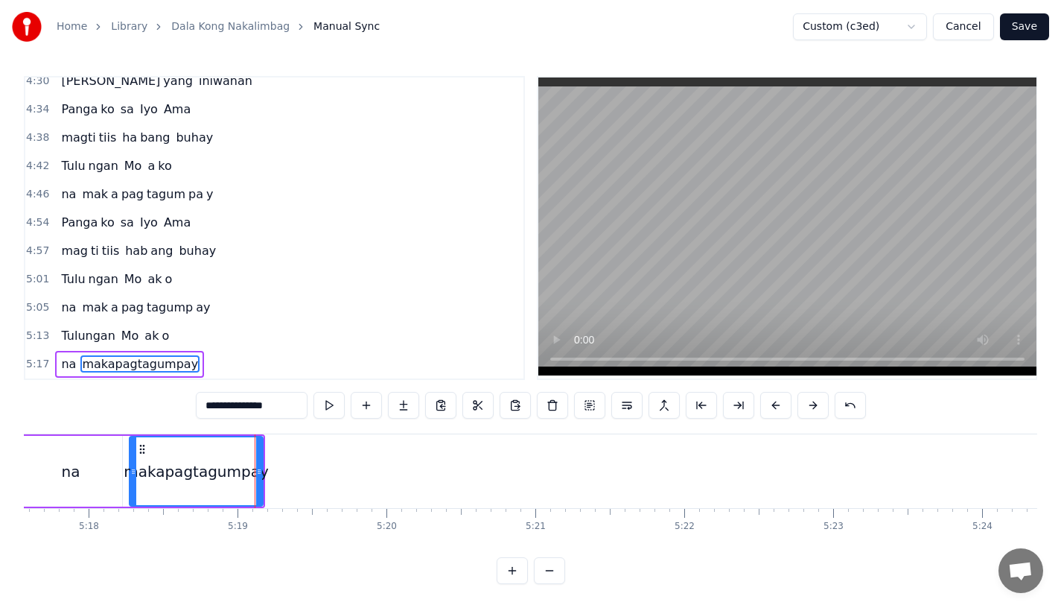
drag, startPoint x: 220, startPoint y: 395, endPoint x: 424, endPoint y: 395, distance: 203.3
click at [424, 395] on div "**********" at bounding box center [531, 405] width 670 height 27
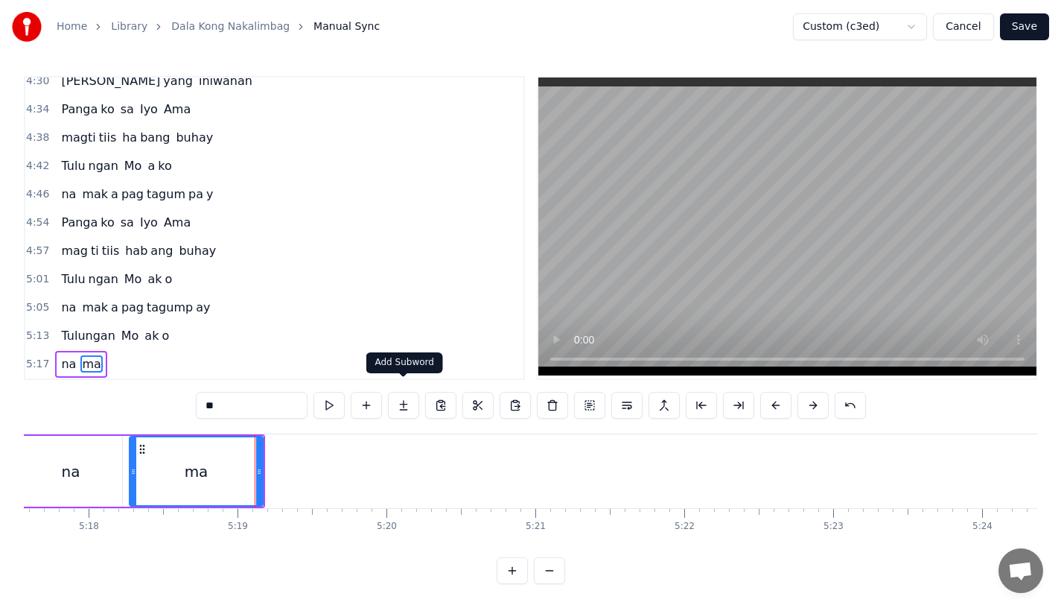
type input "**"
click at [390, 393] on button at bounding box center [403, 405] width 31 height 27
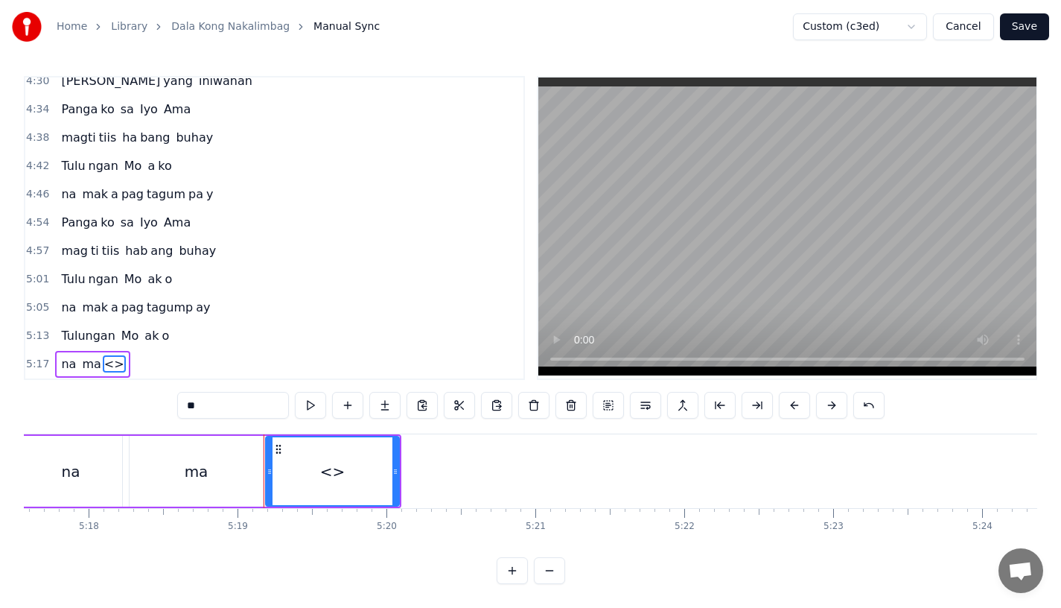
drag, startPoint x: 206, startPoint y: 395, endPoint x: 115, endPoint y: 394, distance: 90.9
click at [115, 394] on div "0:15 Pagsubok ay dumara ting, 0:19 sapin- saping kapang lawan 0:23 Puso’y ibig …" at bounding box center [531, 330] width 1014 height 508
click at [390, 468] on div "ka" at bounding box center [333, 471] width 132 height 68
drag, startPoint x: 397, startPoint y: 469, endPoint x: 463, endPoint y: 472, distance: 66.3
click at [400, 472] on div at bounding box center [397, 471] width 6 height 68
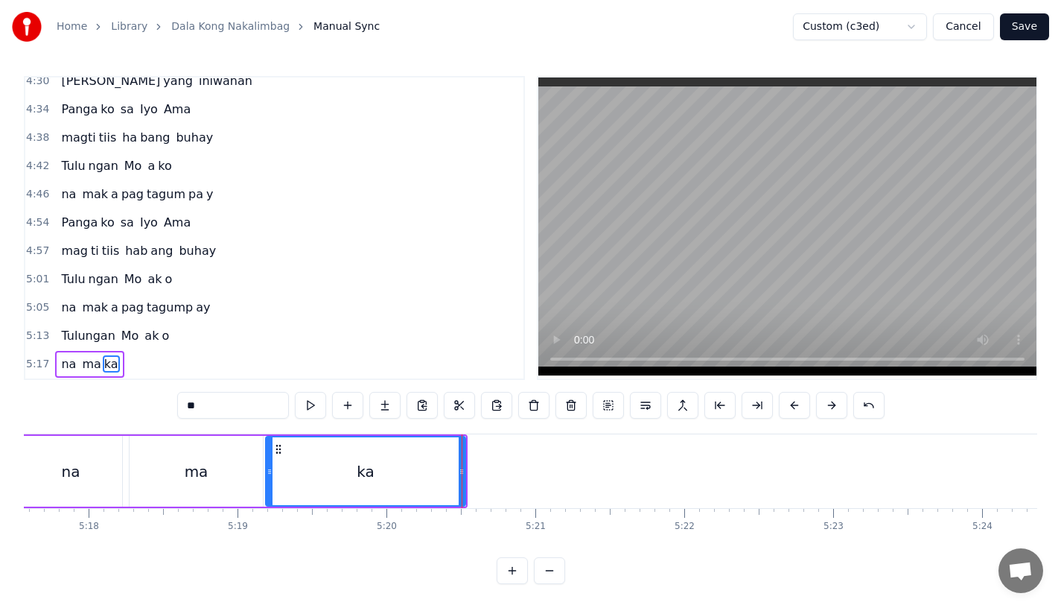
click at [227, 470] on div "ma" at bounding box center [196, 471] width 133 height 71
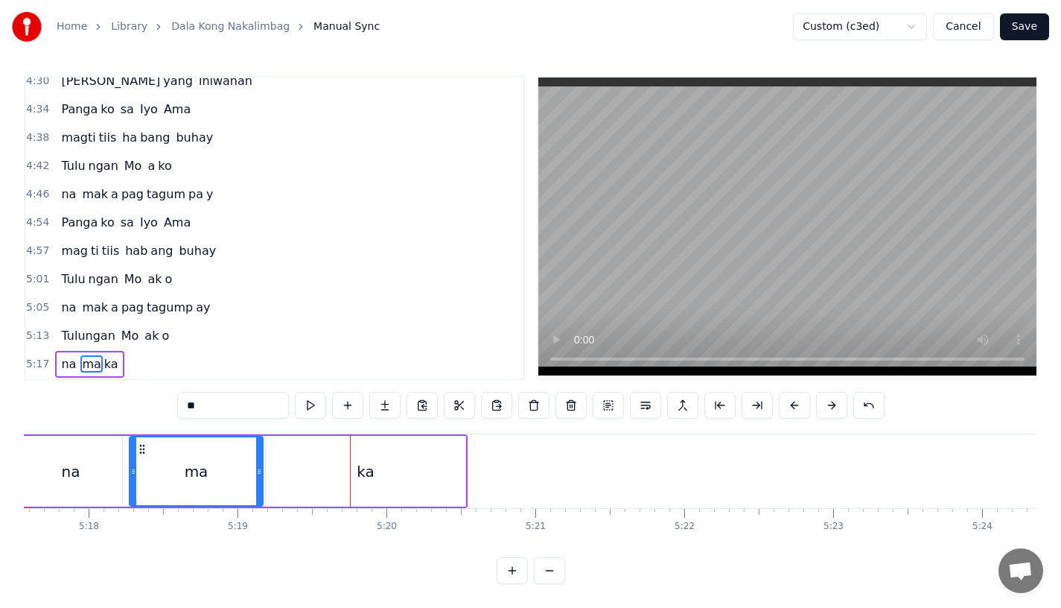
click at [95, 455] on div "na" at bounding box center [70, 471] width 103 height 71
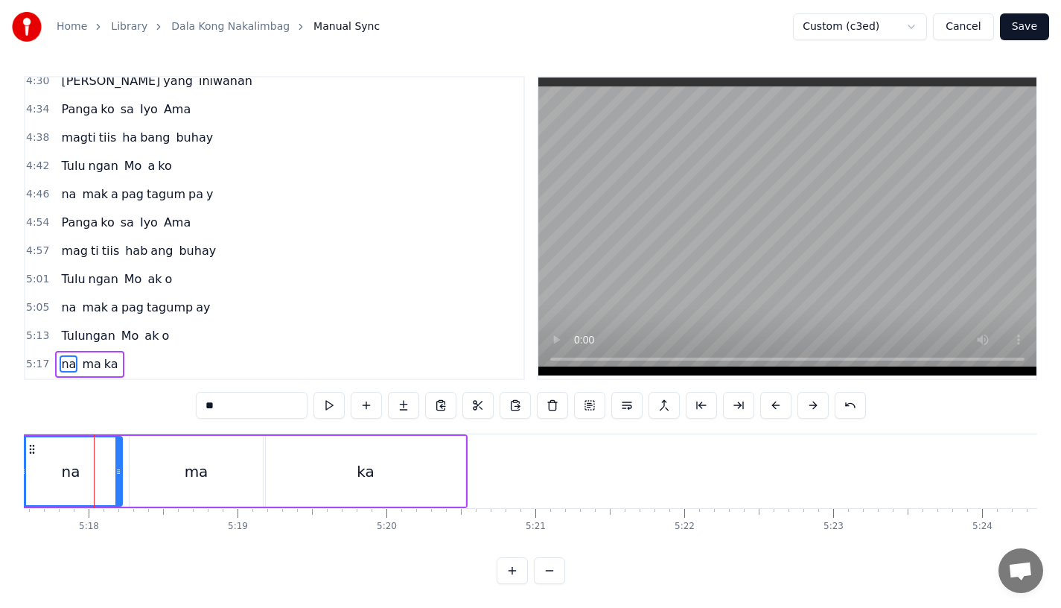
scroll to position [0, 47296]
click at [187, 487] on div "ma" at bounding box center [200, 471] width 133 height 71
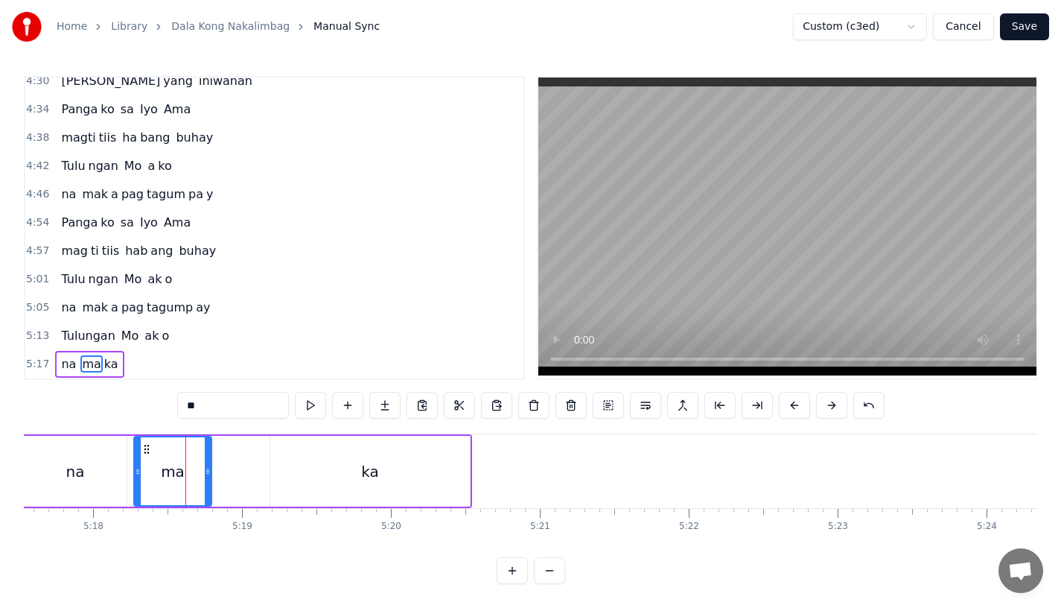
drag, startPoint x: 264, startPoint y: 476, endPoint x: 206, endPoint y: 477, distance: 57.3
click at [207, 477] on div at bounding box center [208, 471] width 6 height 68
click at [295, 461] on div "ka" at bounding box center [370, 471] width 200 height 71
type input "**"
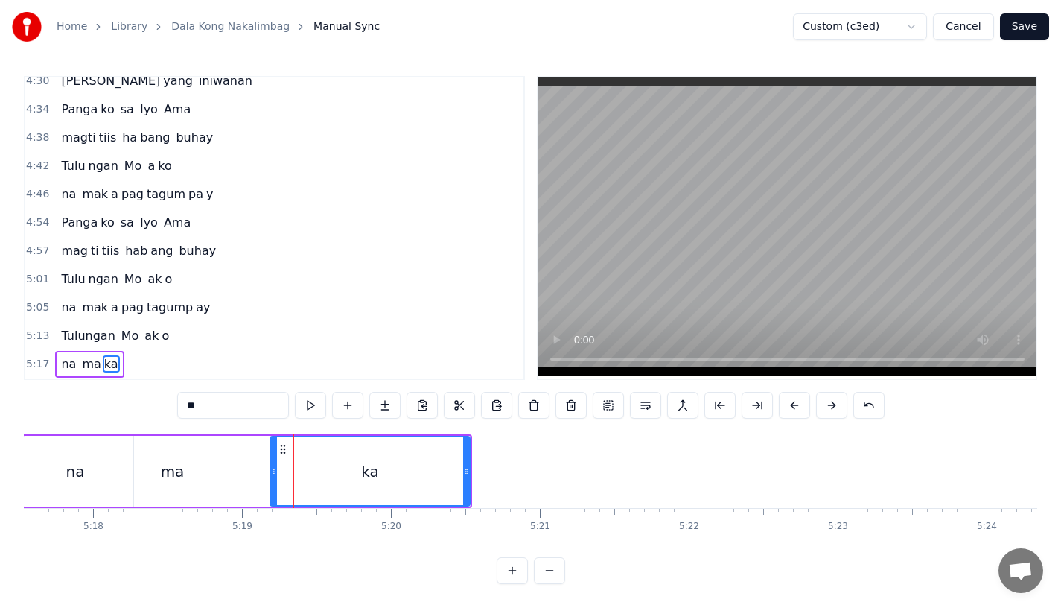
drag, startPoint x: 289, startPoint y: 436, endPoint x: 235, endPoint y: 437, distance: 53.6
click at [235, 437] on div "ma ka" at bounding box center [301, 471] width 337 height 71
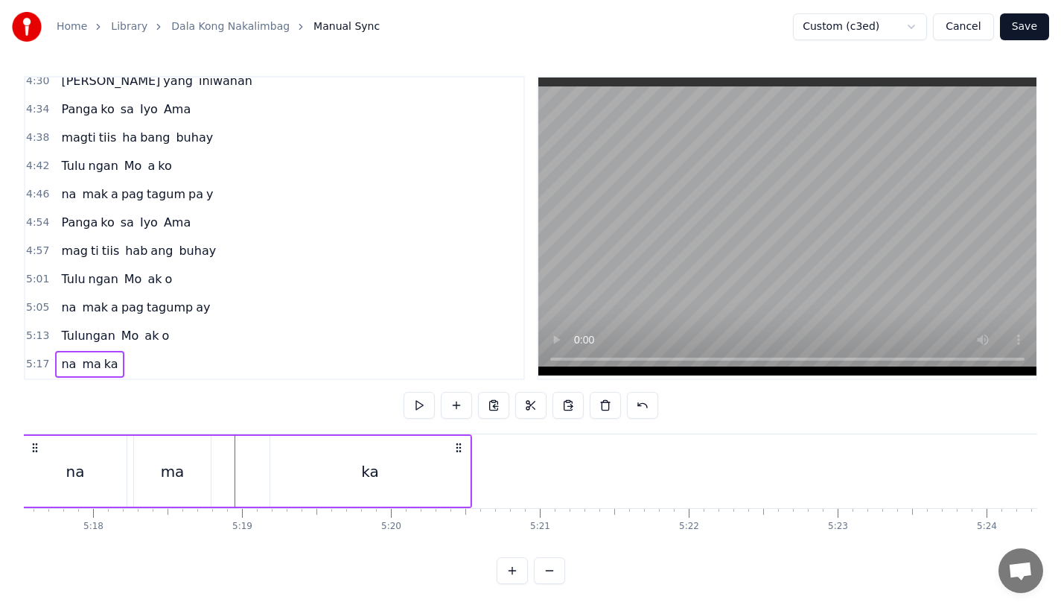
click at [299, 446] on div "ka" at bounding box center [370, 471] width 200 height 71
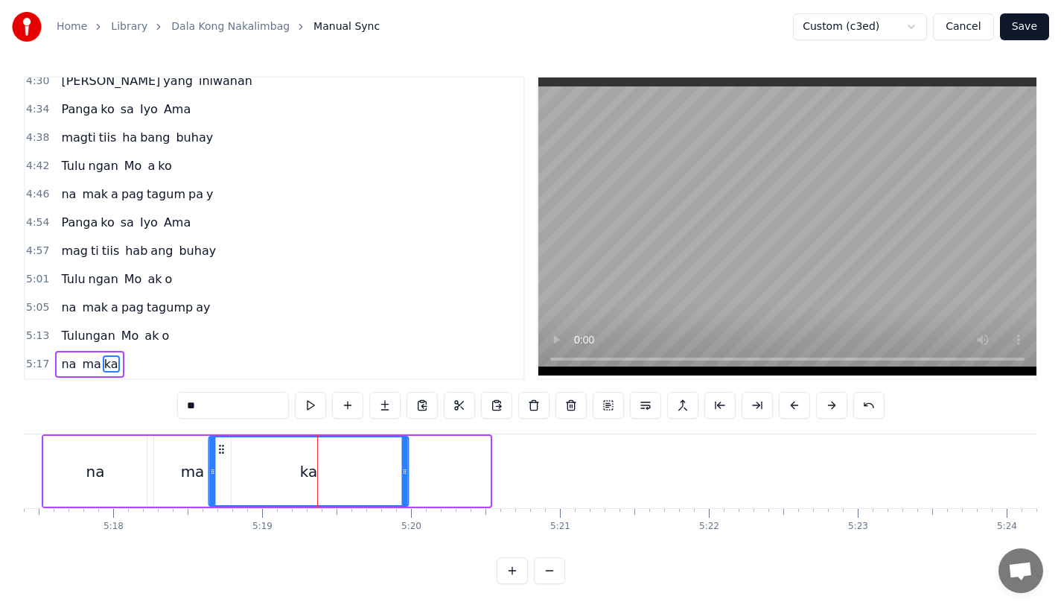
scroll to position [0, 47268]
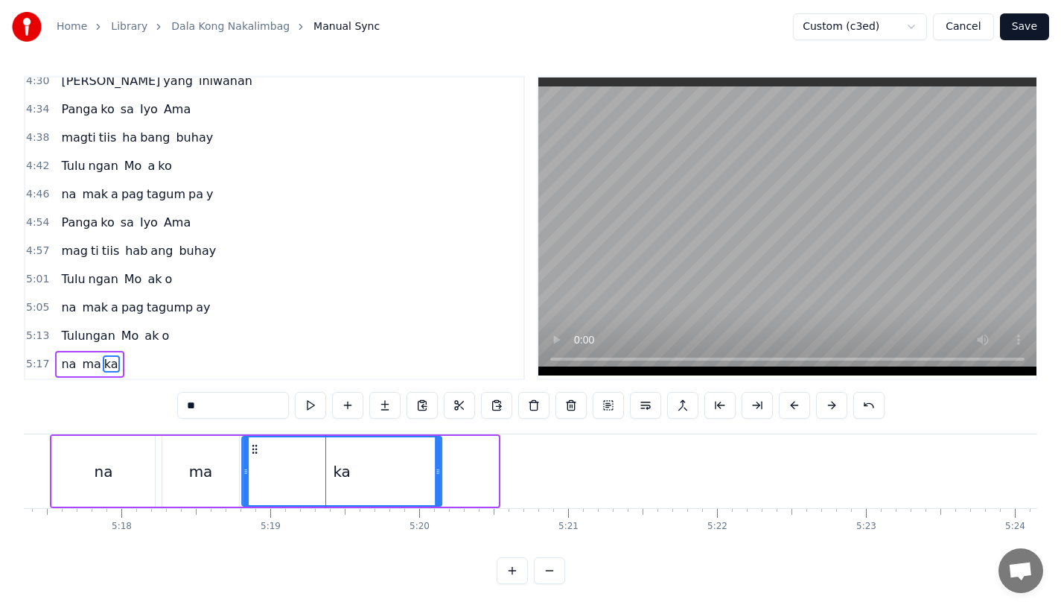
drag, startPoint x: 281, startPoint y: 436, endPoint x: 252, endPoint y: 442, distance: 28.8
click at [252, 443] on icon at bounding box center [255, 449] width 12 height 12
click at [223, 442] on div "ma" at bounding box center [200, 471] width 77 height 71
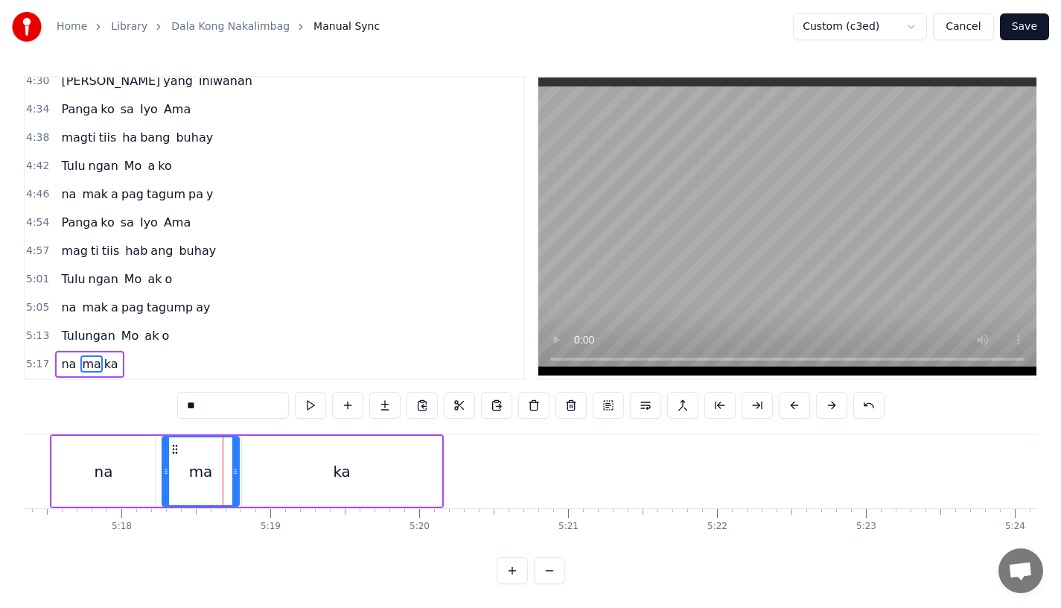
click at [150, 446] on div "na" at bounding box center [103, 471] width 103 height 71
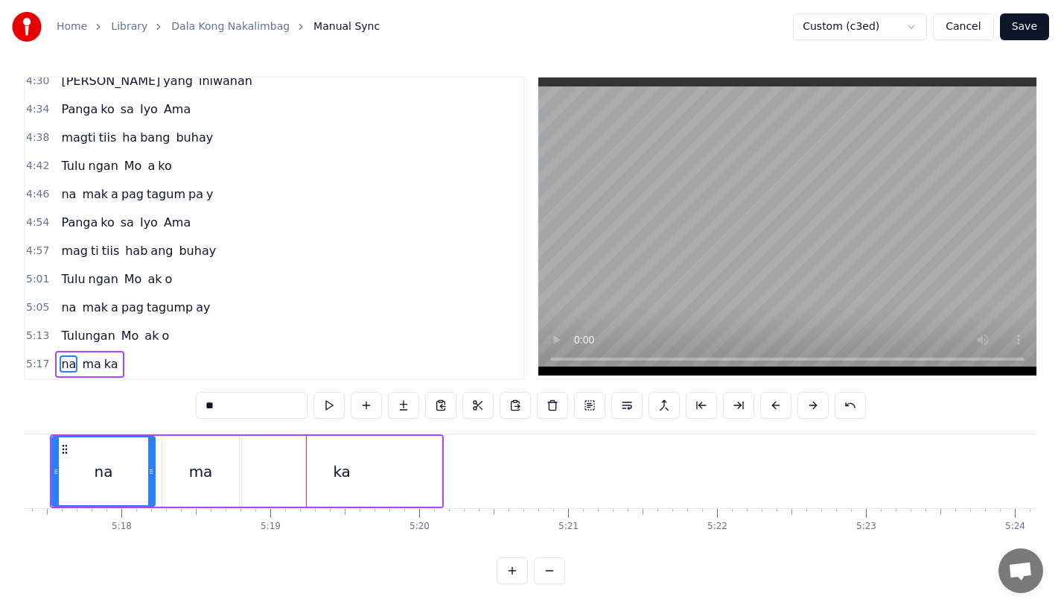
click at [180, 464] on div "ma" at bounding box center [200, 471] width 77 height 71
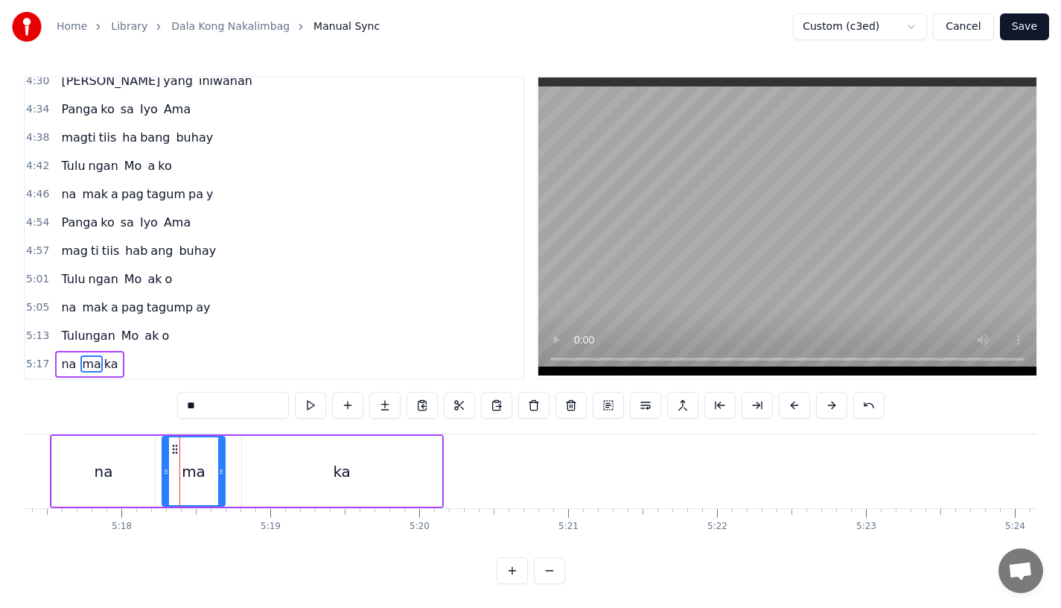
drag, startPoint x: 233, startPoint y: 468, endPoint x: 218, endPoint y: 468, distance: 14.9
click at [218, 468] on div at bounding box center [221, 471] width 6 height 68
click at [276, 468] on div "ka" at bounding box center [342, 471] width 200 height 71
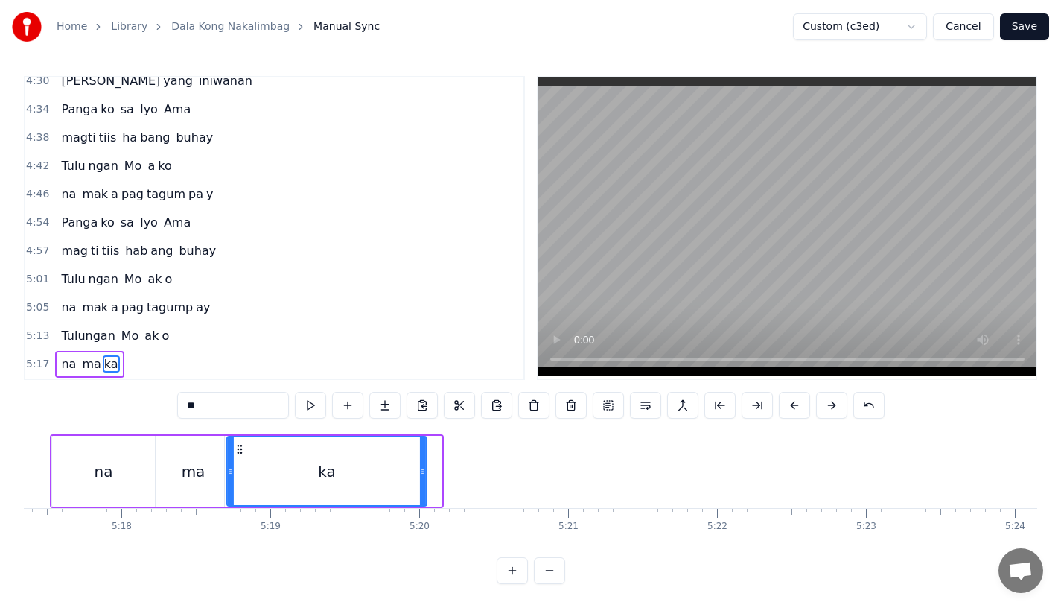
drag, startPoint x: 252, startPoint y: 440, endPoint x: 236, endPoint y: 441, distance: 15.7
click at [238, 452] on circle at bounding box center [238, 452] width 1 height 1
click at [184, 446] on div "ma" at bounding box center [193, 471] width 62 height 71
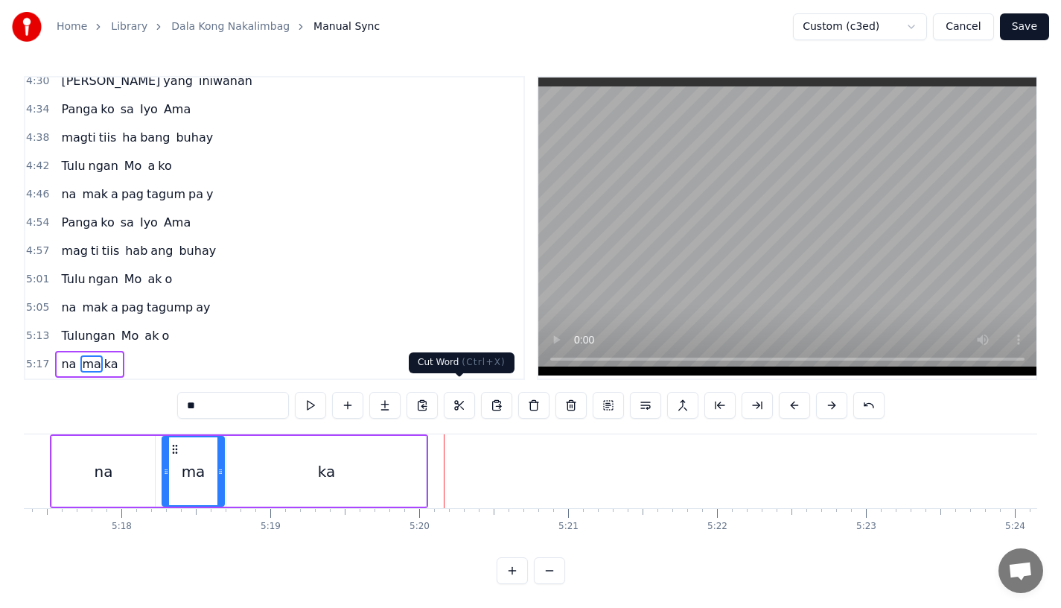
click at [370, 480] on div "ka" at bounding box center [326, 471] width 200 height 71
type input "**"
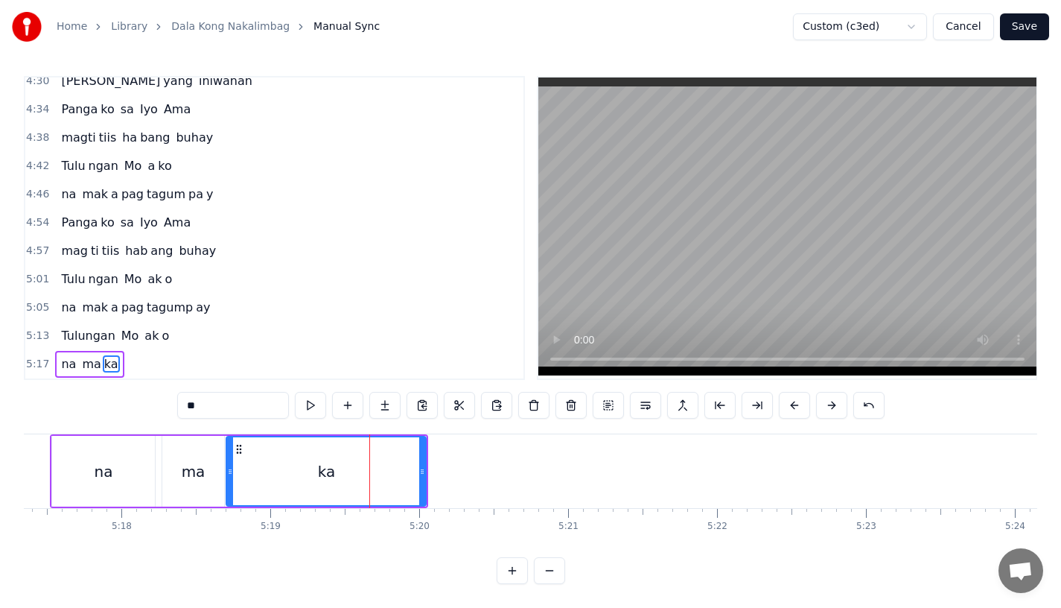
click at [426, 479] on div "ka" at bounding box center [326, 471] width 201 height 71
drag, startPoint x: 420, startPoint y: 479, endPoint x: 396, endPoint y: 479, distance: 23.8
click at [416, 479] on div at bounding box center [419, 471] width 6 height 68
click at [386, 397] on button at bounding box center [384, 405] width 31 height 27
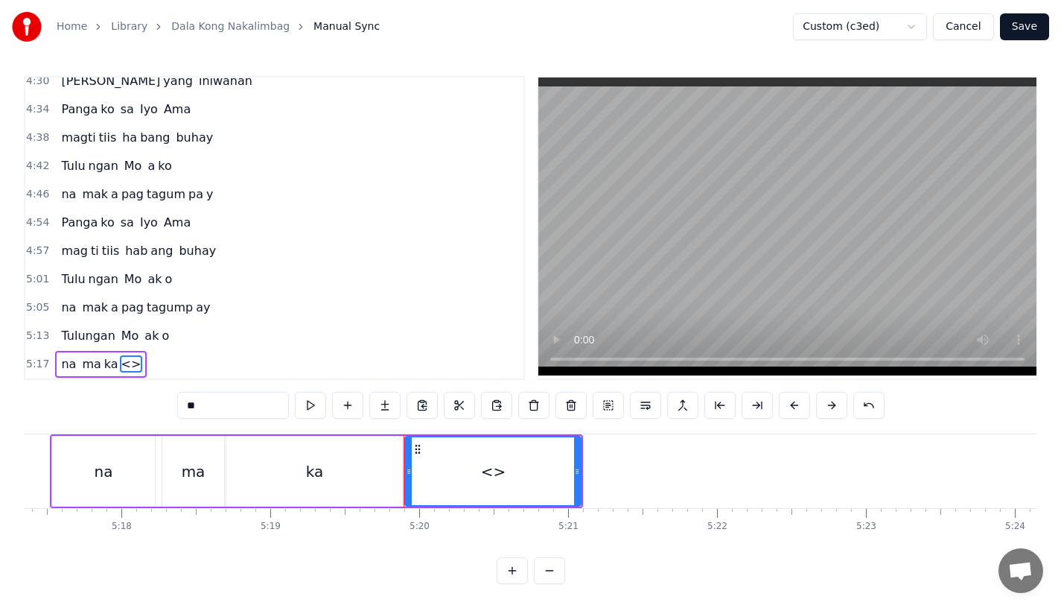
drag, startPoint x: 212, startPoint y: 398, endPoint x: 147, endPoint y: 398, distance: 64.8
click at [147, 398] on div "0:15 Pagsubok ay dumara ting, 0:19 sapin- saping kapang lawan 0:23 Puso’y ibig …" at bounding box center [531, 330] width 1014 height 508
drag, startPoint x: 579, startPoint y: 472, endPoint x: 530, endPoint y: 472, distance: 49.2
click at [530, 472] on div at bounding box center [528, 471] width 6 height 68
click at [386, 446] on div "ka" at bounding box center [314, 471] width 176 height 71
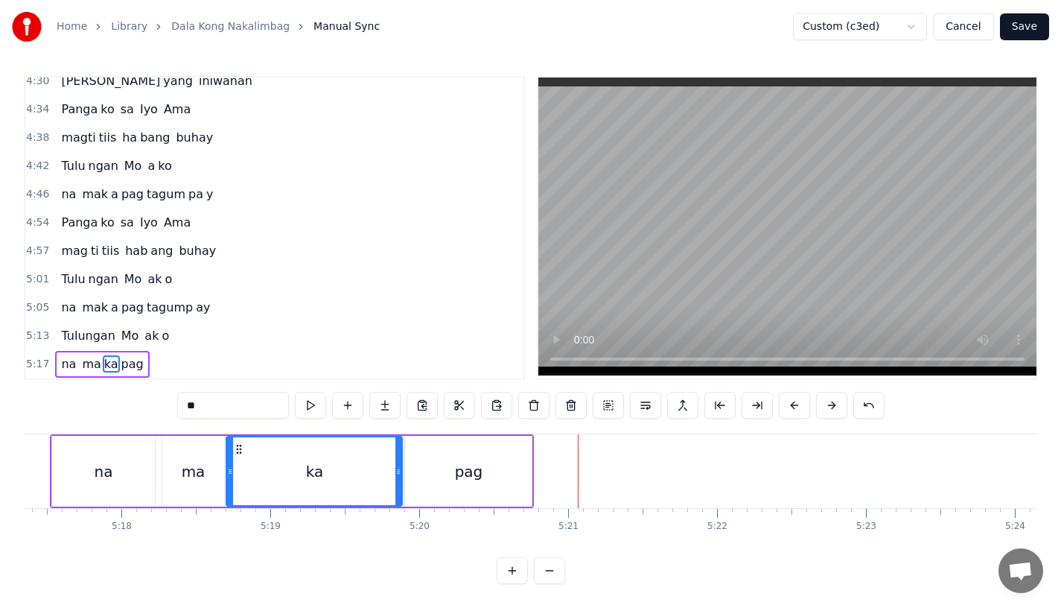
click at [524, 447] on div "pag" at bounding box center [468, 471] width 127 height 71
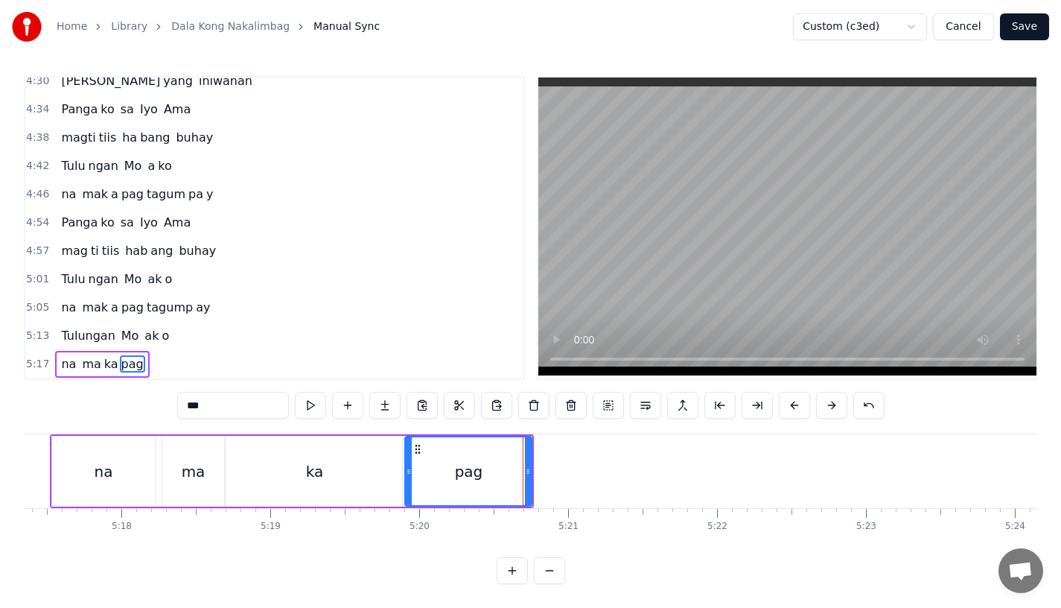
click at [531, 468] on div "pag" at bounding box center [468, 471] width 128 height 71
drag, startPoint x: 528, startPoint y: 468, endPoint x: 574, endPoint y: 468, distance: 46.2
click at [573, 468] on div at bounding box center [570, 471] width 6 height 68
click at [499, 464] on div "pag" at bounding box center [492, 471] width 28 height 22
click at [372, 468] on div "ka" at bounding box center [314, 471] width 176 height 71
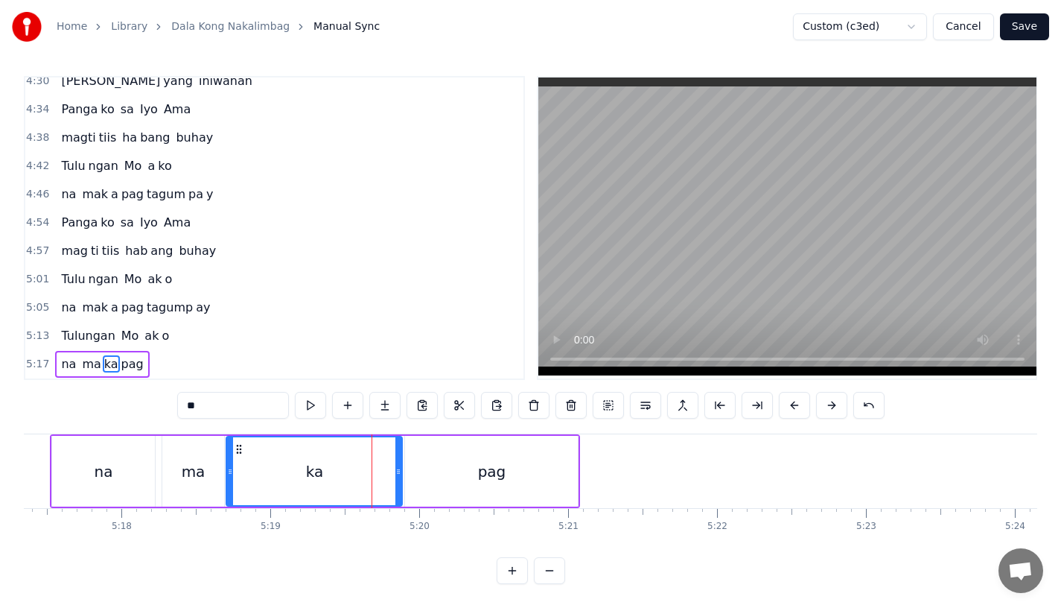
click at [462, 453] on div "pag" at bounding box center [491, 471] width 173 height 71
type input "***"
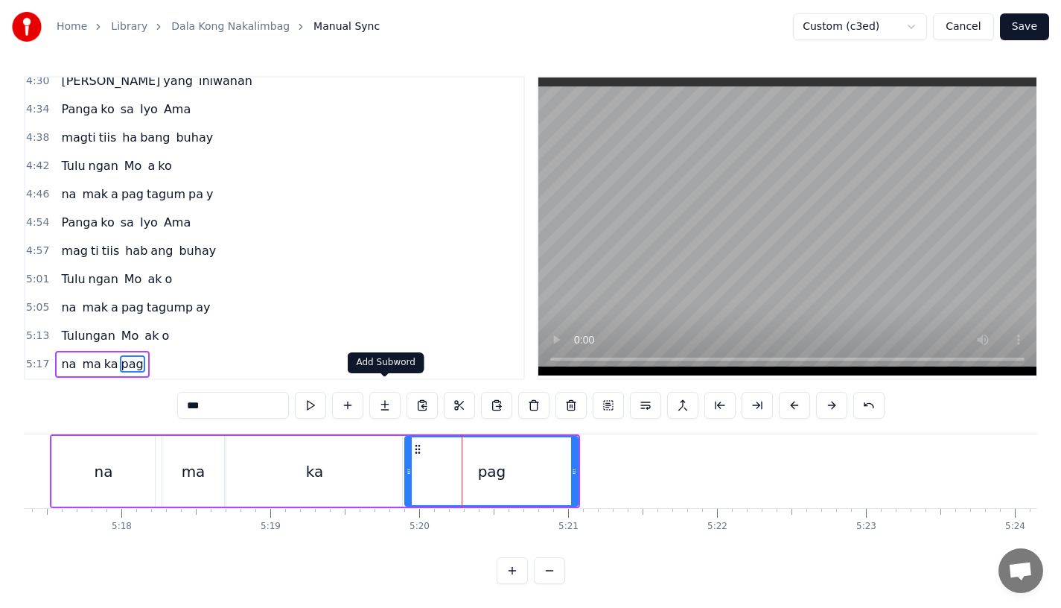
click at [386, 392] on button at bounding box center [384, 405] width 31 height 27
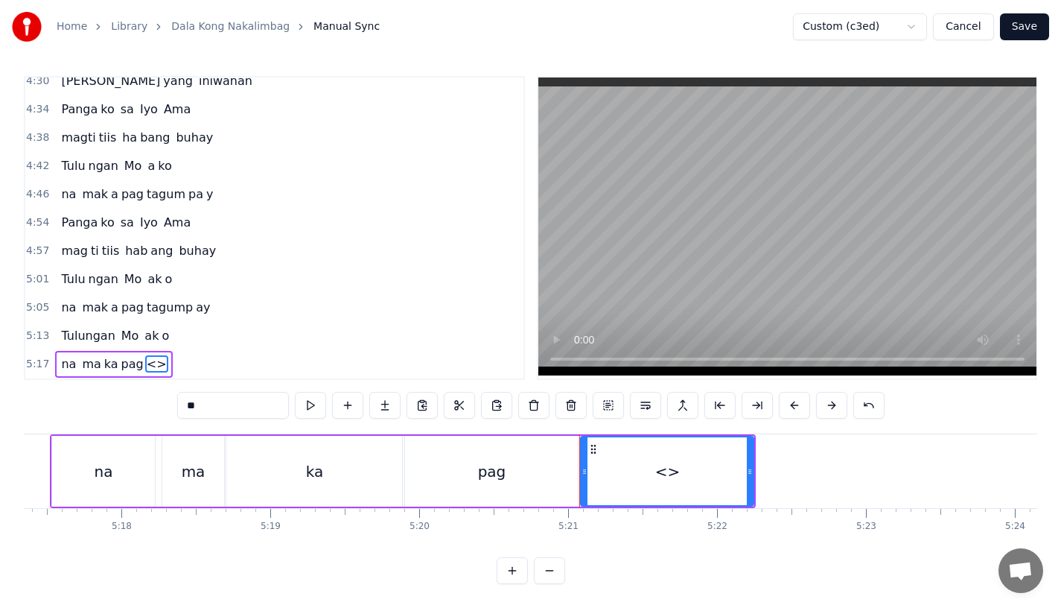
drag, startPoint x: 214, startPoint y: 388, endPoint x: 109, endPoint y: 388, distance: 105.0
click at [109, 388] on div "0:15 Pagsubok ay dumara ting, 0:19 sapin- saping kapang lawan 0:23 Puso’y ibig …" at bounding box center [531, 330] width 1014 height 508
drag, startPoint x: 748, startPoint y: 462, endPoint x: 847, endPoint y: 462, distance: 98.3
click at [794, 465] on icon at bounding box center [791, 471] width 6 height 12
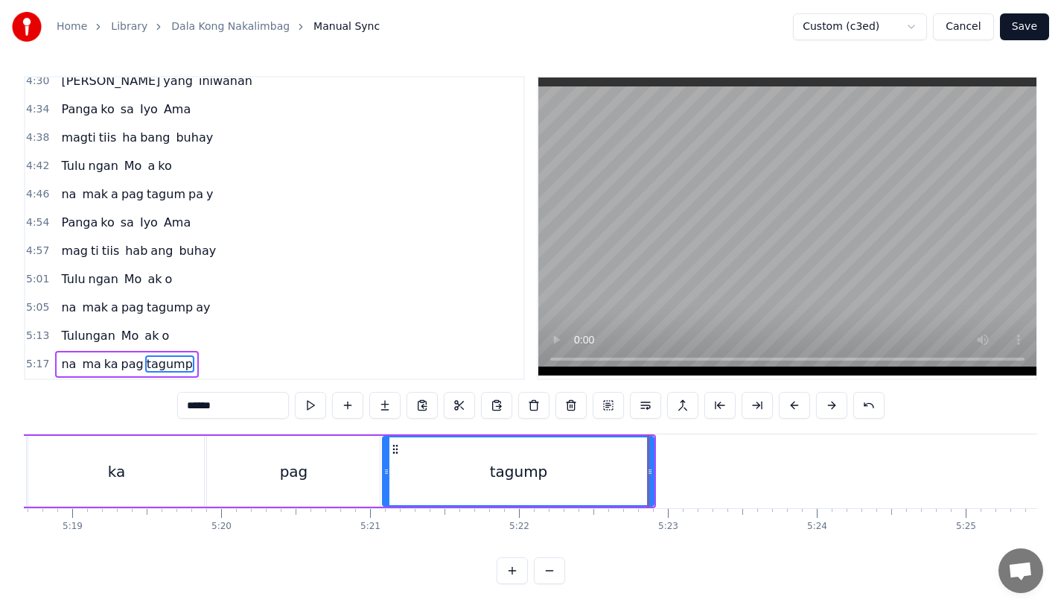
scroll to position [0, 47487]
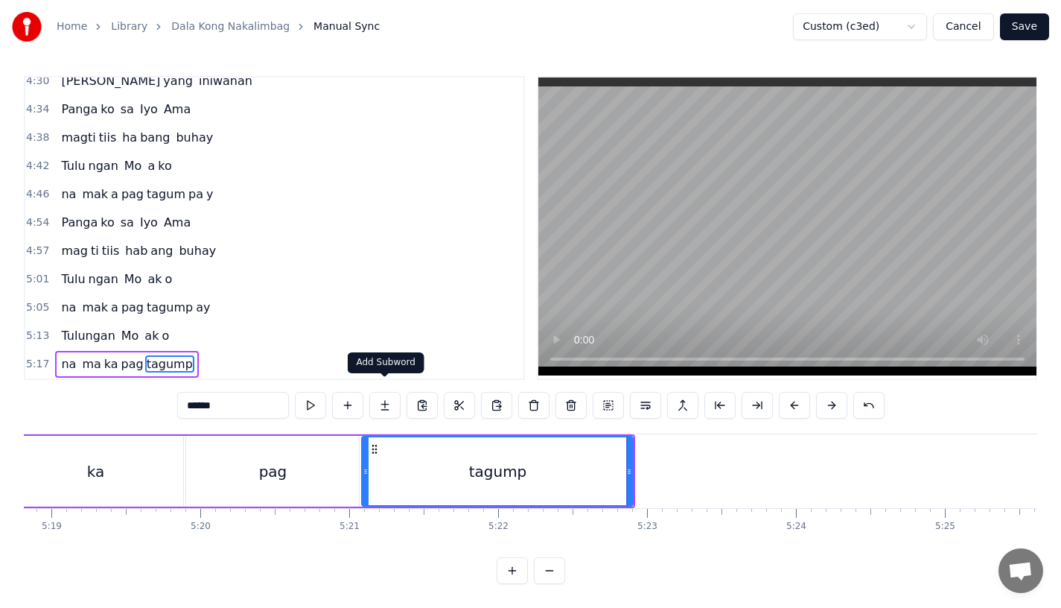
type input "******"
click at [388, 398] on button at bounding box center [384, 405] width 31 height 27
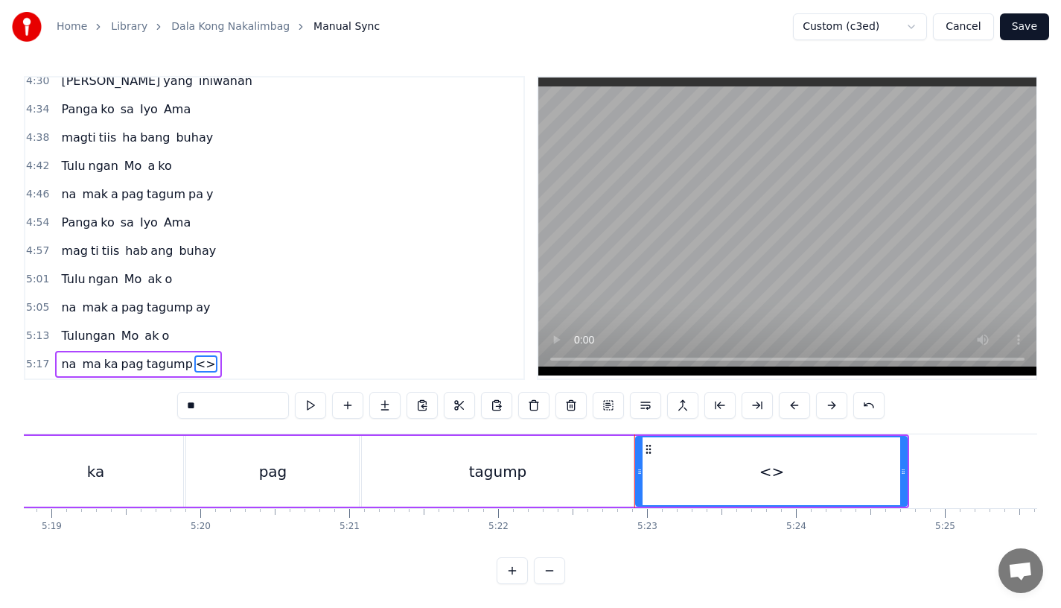
drag, startPoint x: 205, startPoint y: 396, endPoint x: 133, endPoint y: 394, distance: 71.5
click at [133, 394] on div "0:15 Pagsubok ay dumara ting, 0:19 sapin- saping kapang lawan 0:23 Puso’y ibig …" at bounding box center [531, 330] width 1014 height 508
drag, startPoint x: 902, startPoint y: 454, endPoint x: 921, endPoint y: 458, distance: 19.9
click at [921, 465] on icon at bounding box center [922, 471] width 6 height 12
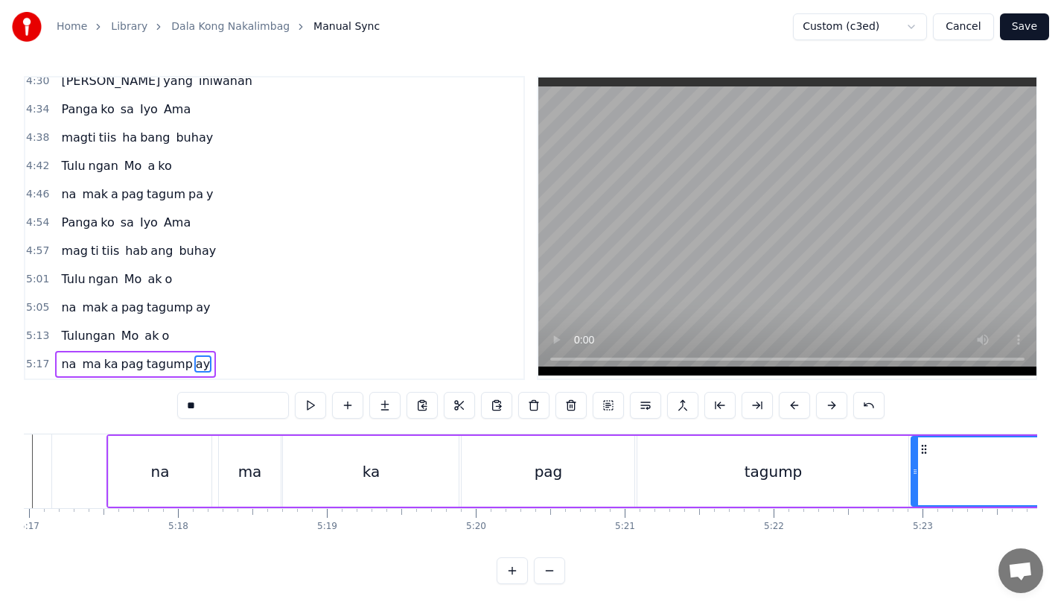
scroll to position [0, 47187]
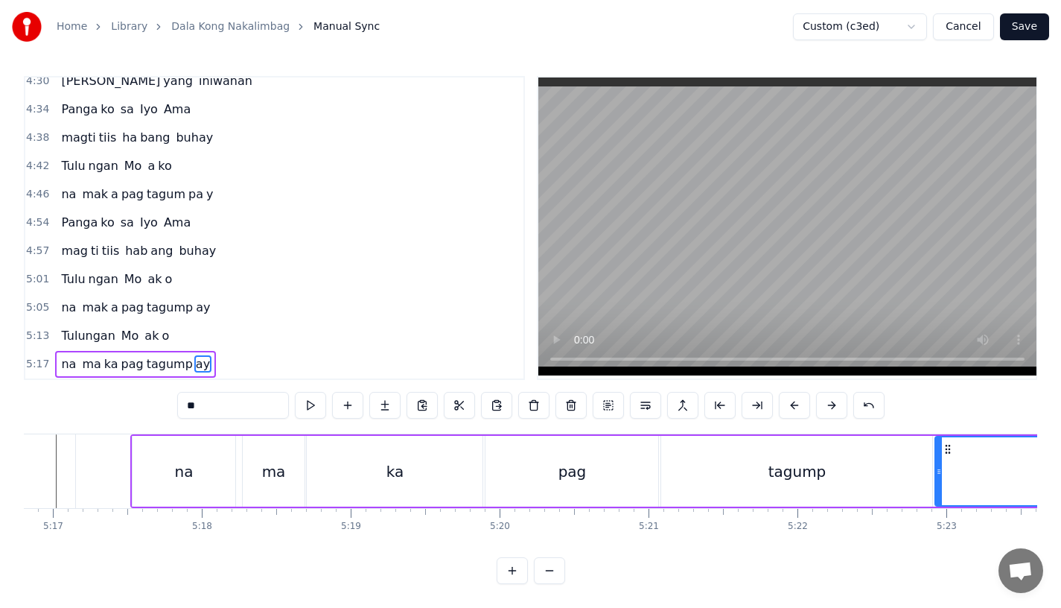
click at [209, 453] on div "na" at bounding box center [184, 471] width 103 height 71
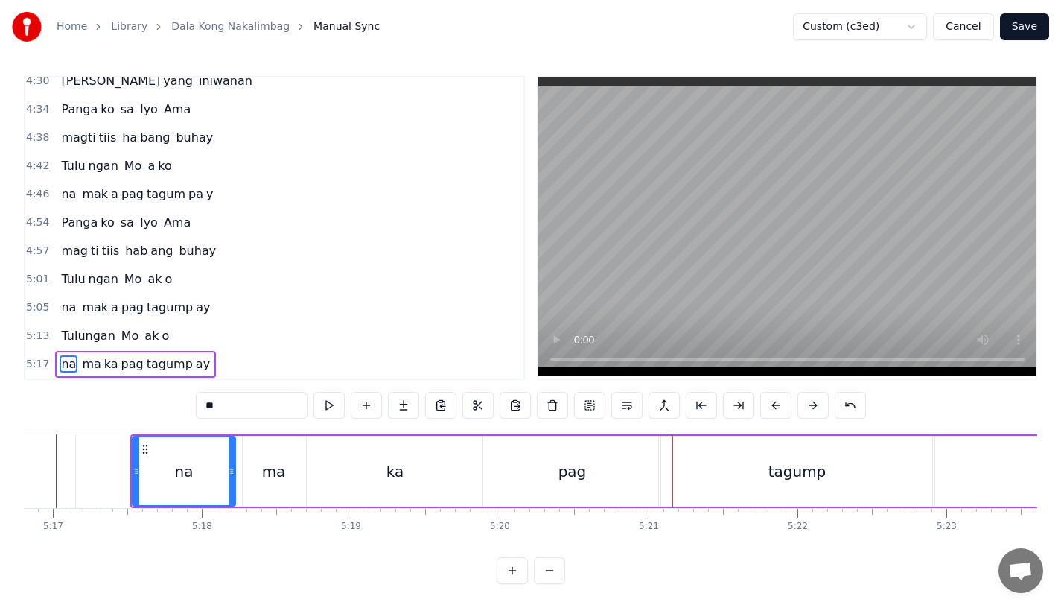
click at [570, 460] on div "pag" at bounding box center [573, 471] width 28 height 22
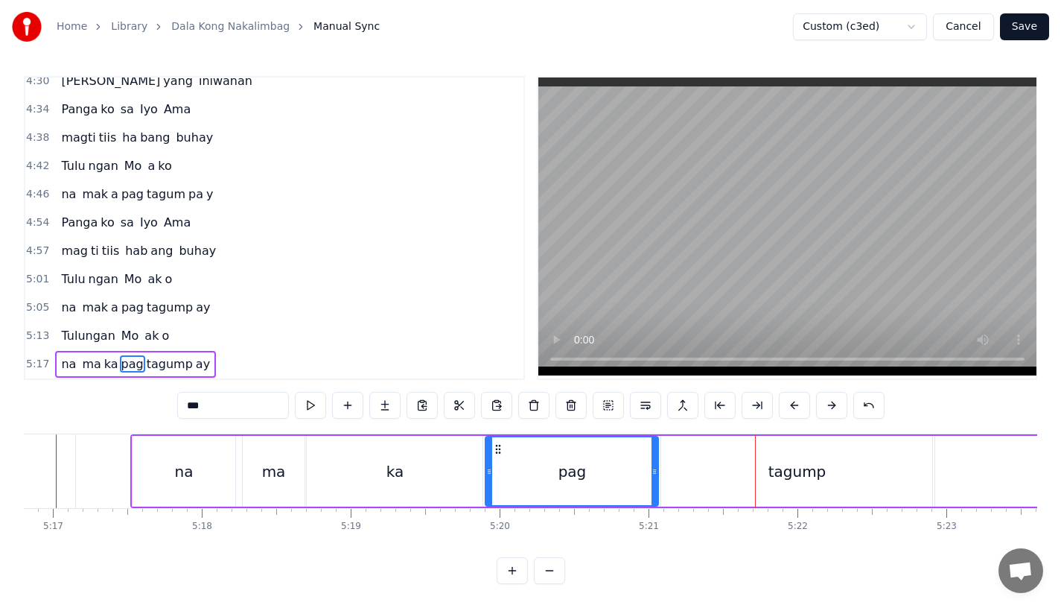
scroll to position [0, 47257]
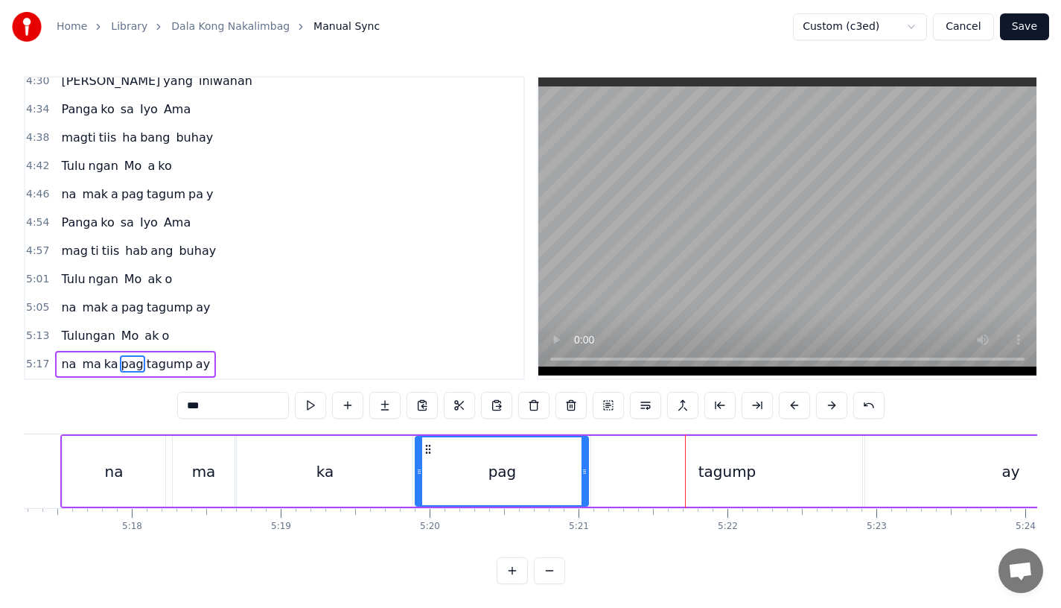
click at [675, 483] on div "tagump" at bounding box center [726, 471] width 271 height 71
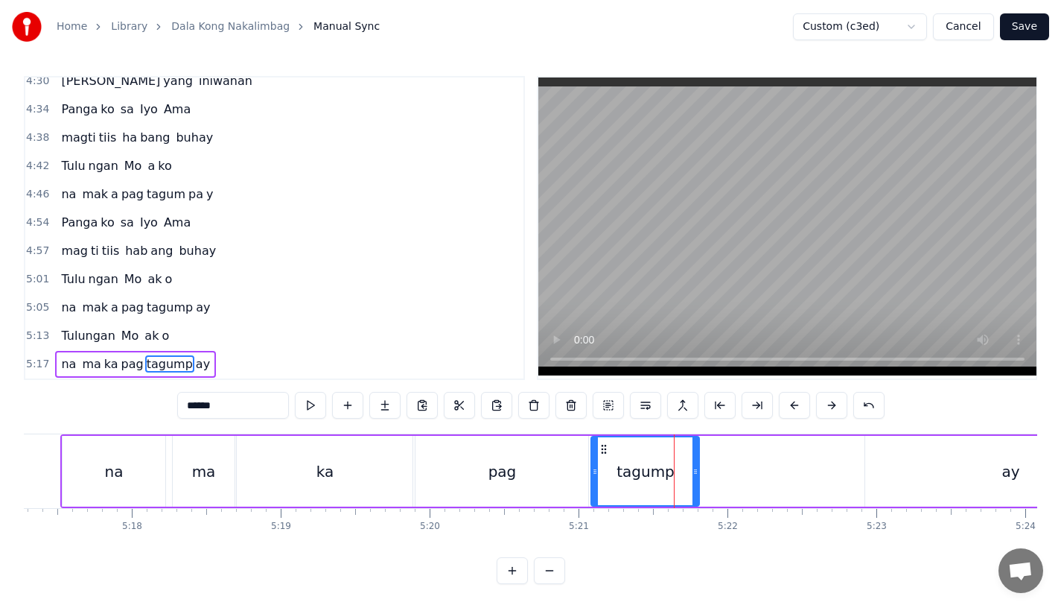
drag, startPoint x: 861, startPoint y: 466, endPoint x: 681, endPoint y: 465, distance: 180.2
click at [693, 465] on div at bounding box center [696, 471] width 6 height 68
click at [232, 398] on input "******" at bounding box center [233, 405] width 112 height 27
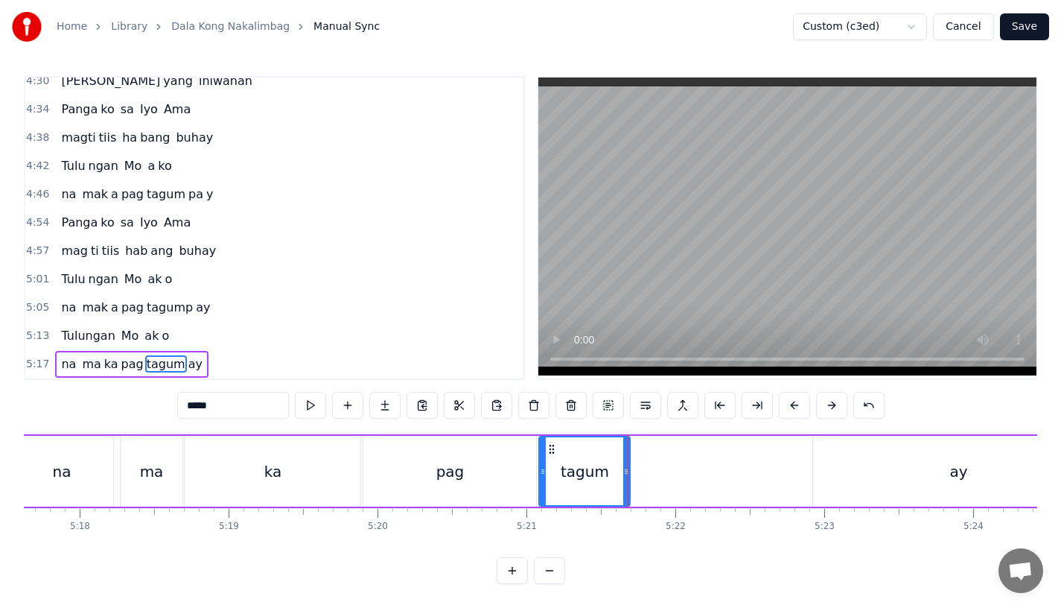
scroll to position [0, 47324]
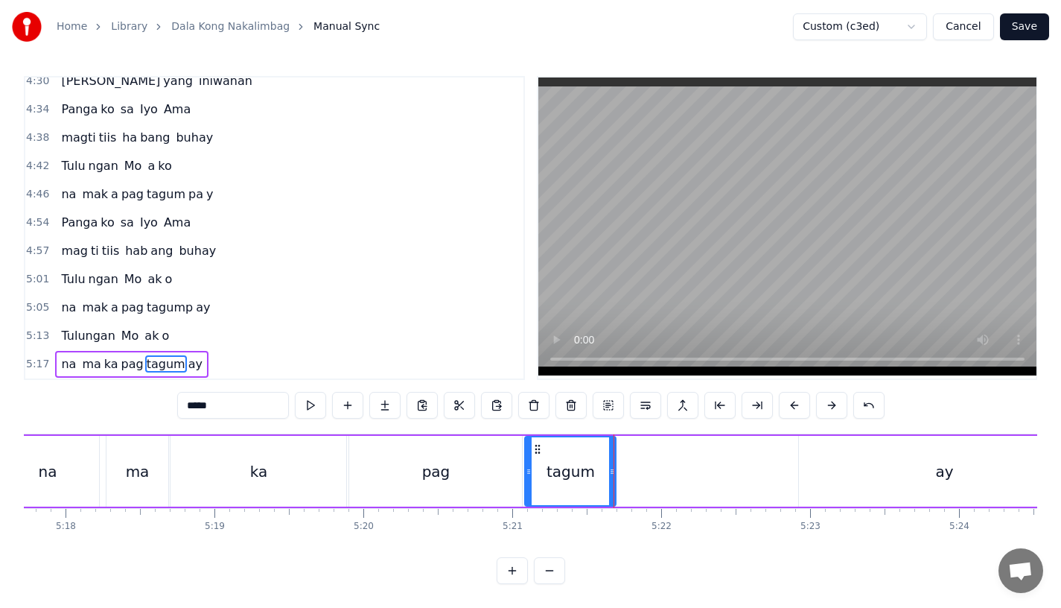
type input "*****"
click at [664, 458] on div "ma ka pag tagum ay" at bounding box center [598, 471] width 985 height 71
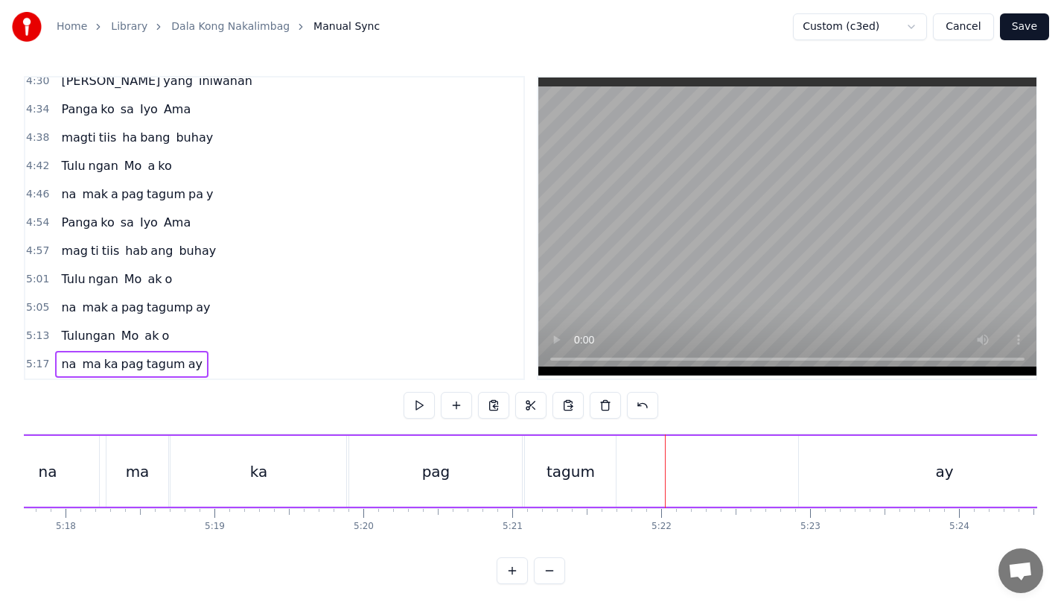
click at [564, 461] on div "tagum" at bounding box center [571, 471] width 48 height 22
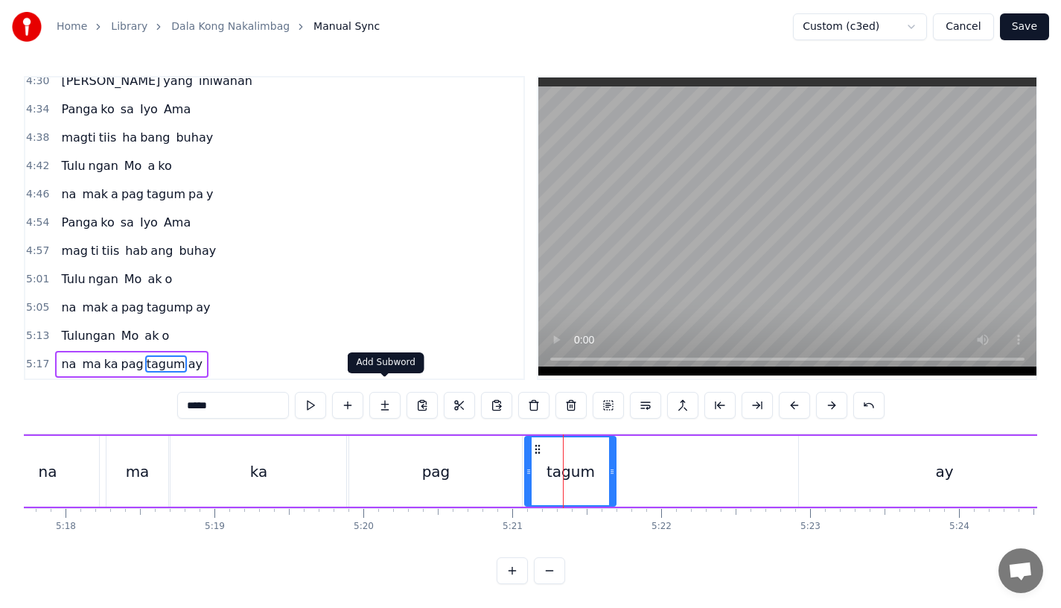
click at [398, 392] on button at bounding box center [384, 405] width 31 height 27
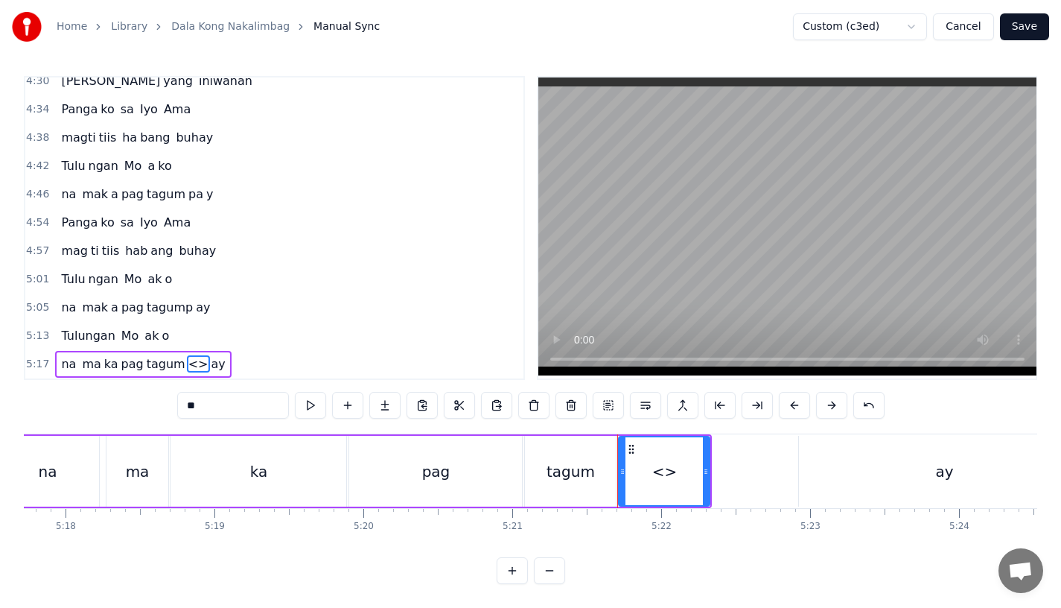
drag, startPoint x: 238, startPoint y: 394, endPoint x: 104, endPoint y: 393, distance: 134.1
click at [104, 393] on div "0:15 Pagsubok ay dumara ting, 0:19 sapin- saping kapang lawan 0:23 Puso’y ibig …" at bounding box center [531, 330] width 1014 height 508
drag, startPoint x: 706, startPoint y: 468, endPoint x: 804, endPoint y: 468, distance: 98.3
click at [786, 468] on div at bounding box center [783, 471] width 6 height 68
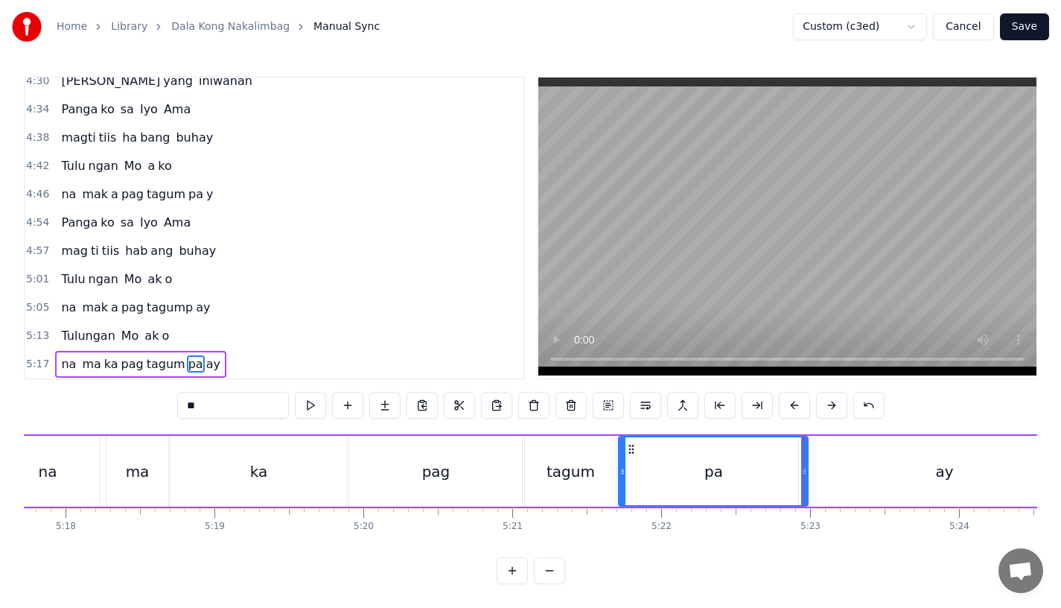
click at [848, 464] on div "ay" at bounding box center [944, 471] width 290 height 71
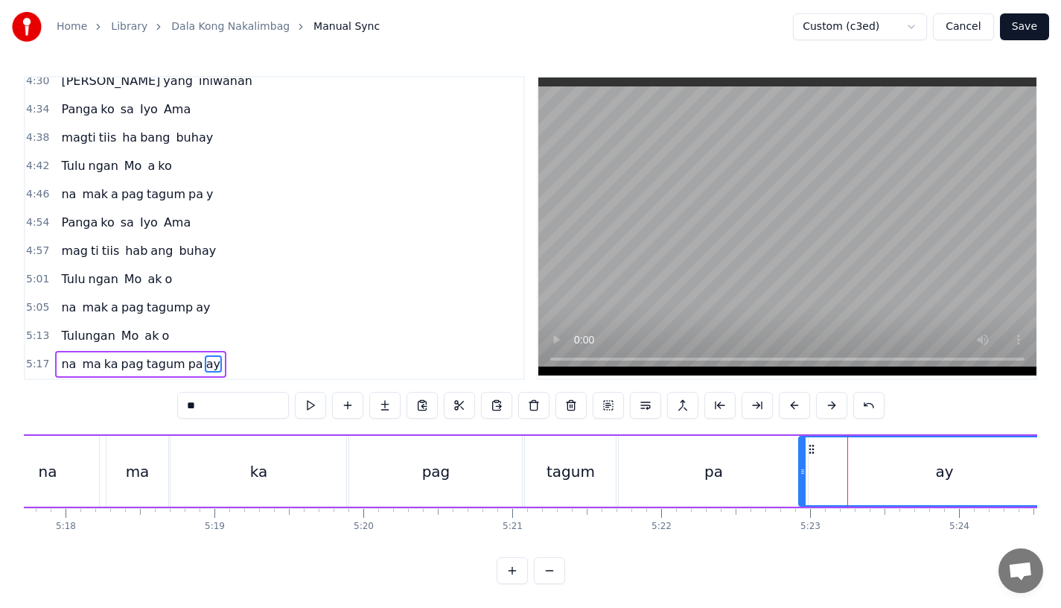
click at [191, 394] on input "**" at bounding box center [233, 405] width 112 height 27
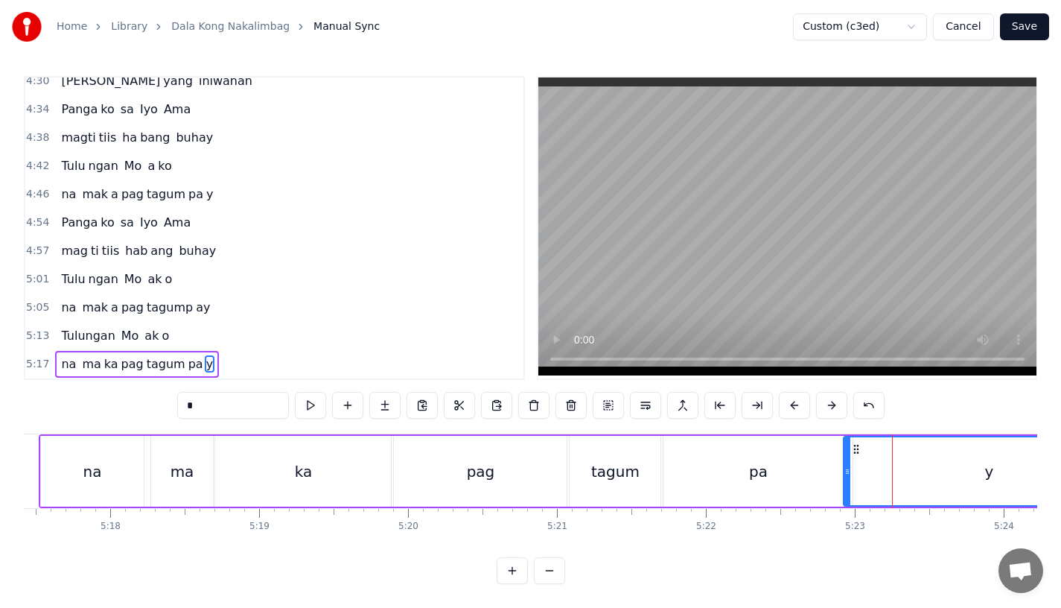
scroll to position [0, 47266]
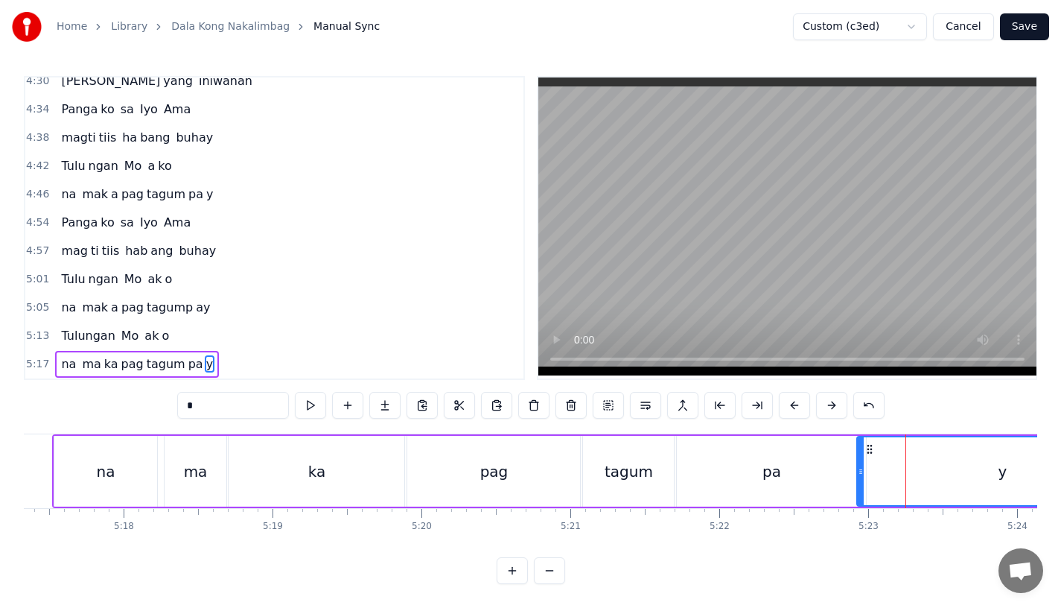
click at [193, 460] on div "ma" at bounding box center [196, 471] width 24 height 22
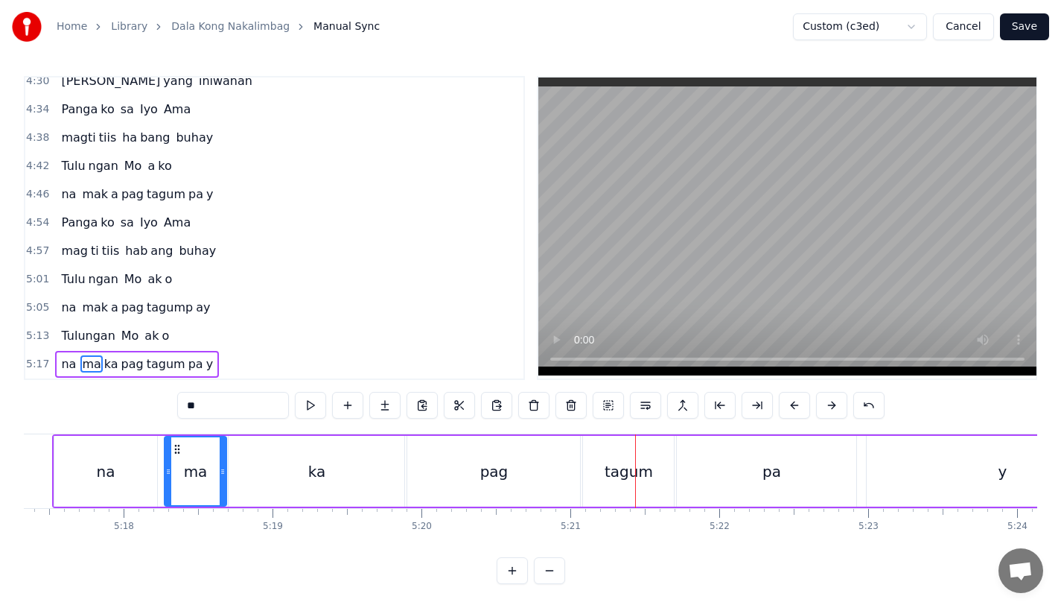
click at [363, 452] on div "ka" at bounding box center [317, 471] width 176 height 71
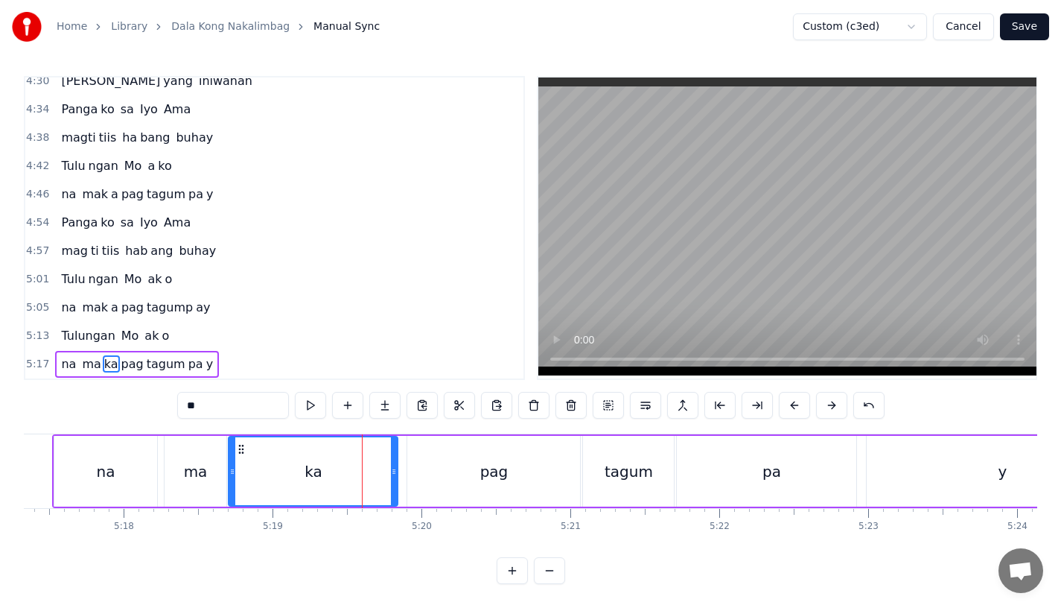
drag, startPoint x: 398, startPoint y: 465, endPoint x: 389, endPoint y: 466, distance: 9.0
click at [391, 466] on div at bounding box center [394, 471] width 6 height 68
click at [422, 465] on div "pag" at bounding box center [493, 471] width 173 height 71
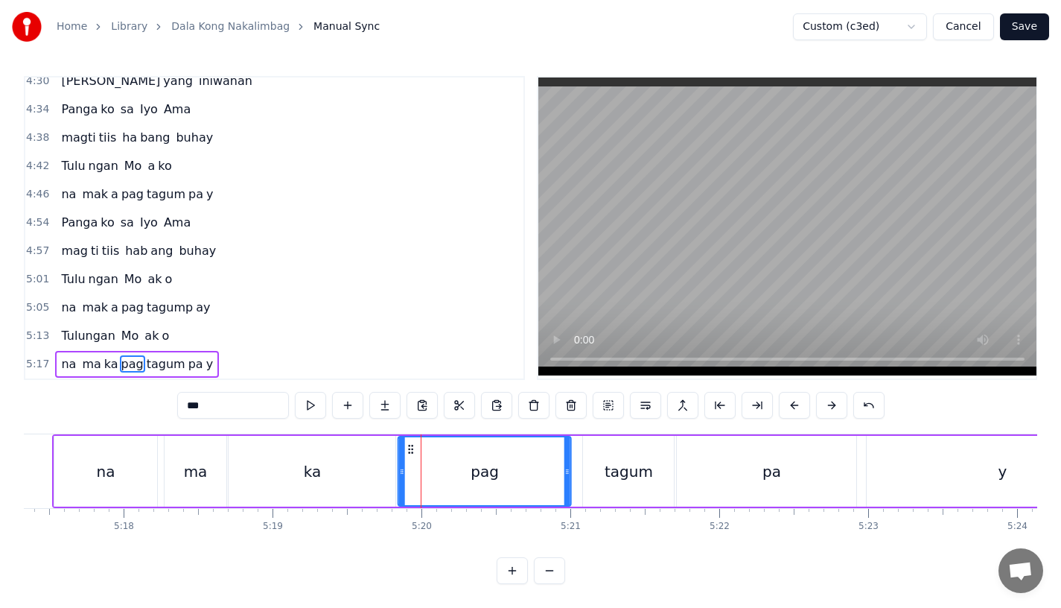
drag, startPoint x: 421, startPoint y: 439, endPoint x: 411, endPoint y: 440, distance: 9.7
click at [411, 443] on icon at bounding box center [411, 449] width 12 height 12
click at [75, 459] on div "na" at bounding box center [105, 471] width 103 height 71
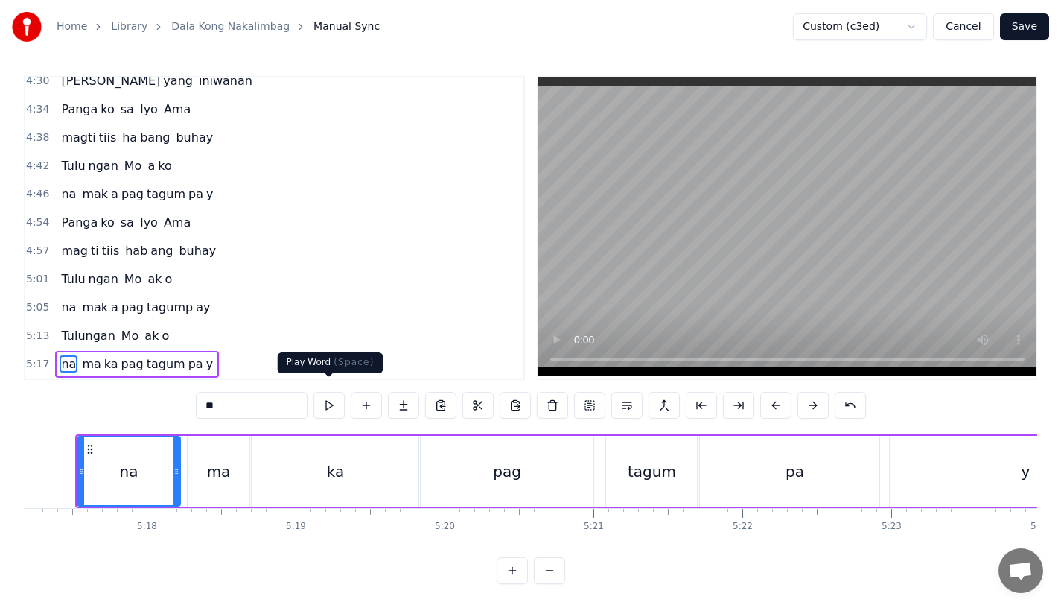
scroll to position [0, 47241]
click at [215, 474] on div "ma" at bounding box center [220, 471] width 62 height 71
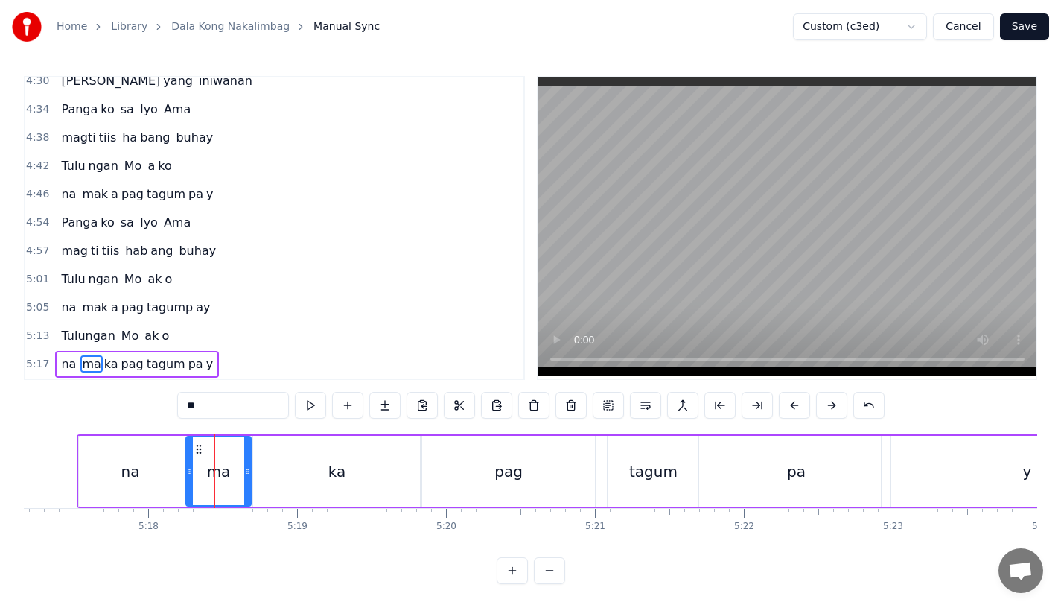
click at [189, 465] on icon at bounding box center [190, 471] width 6 height 12
click at [241, 469] on div at bounding box center [243, 471] width 6 height 68
click at [274, 468] on div "ka" at bounding box center [336, 471] width 167 height 71
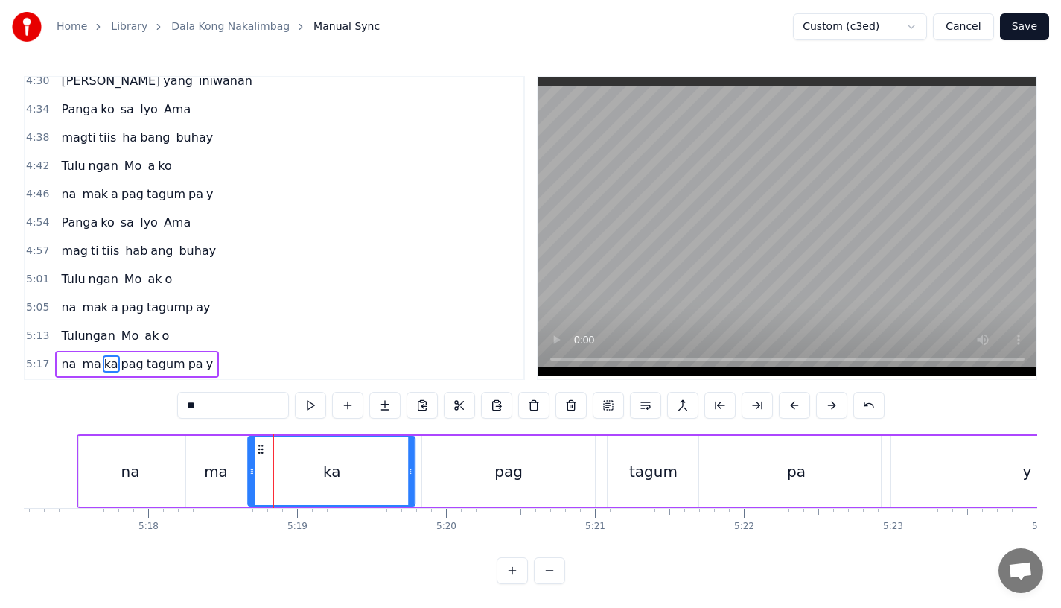
click at [259, 448] on circle at bounding box center [259, 448] width 1 height 1
click at [229, 445] on div "ma" at bounding box center [216, 471] width 60 height 71
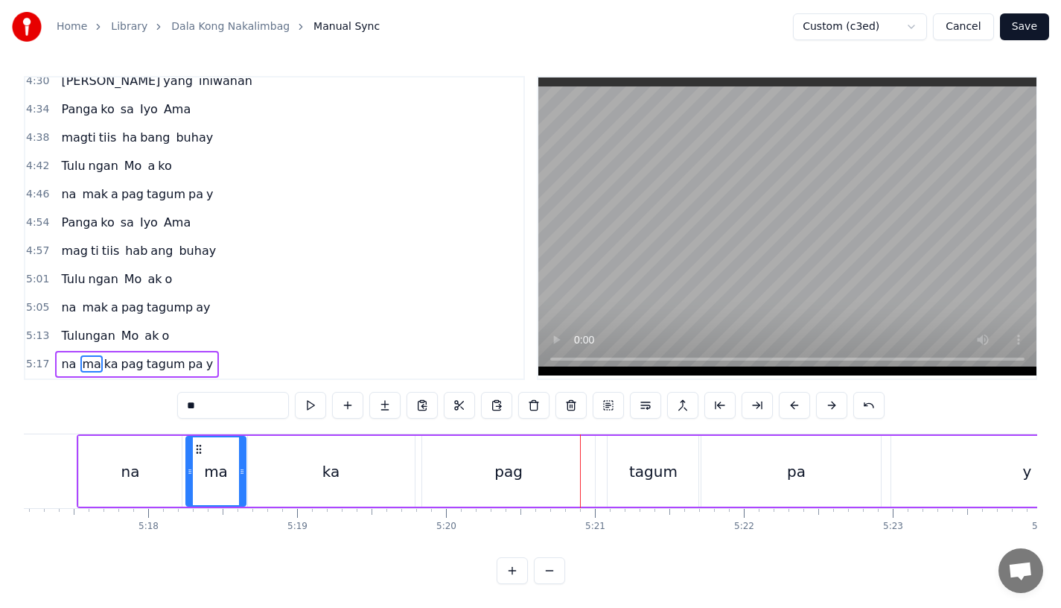
click at [497, 479] on div "pag" at bounding box center [508, 471] width 173 height 71
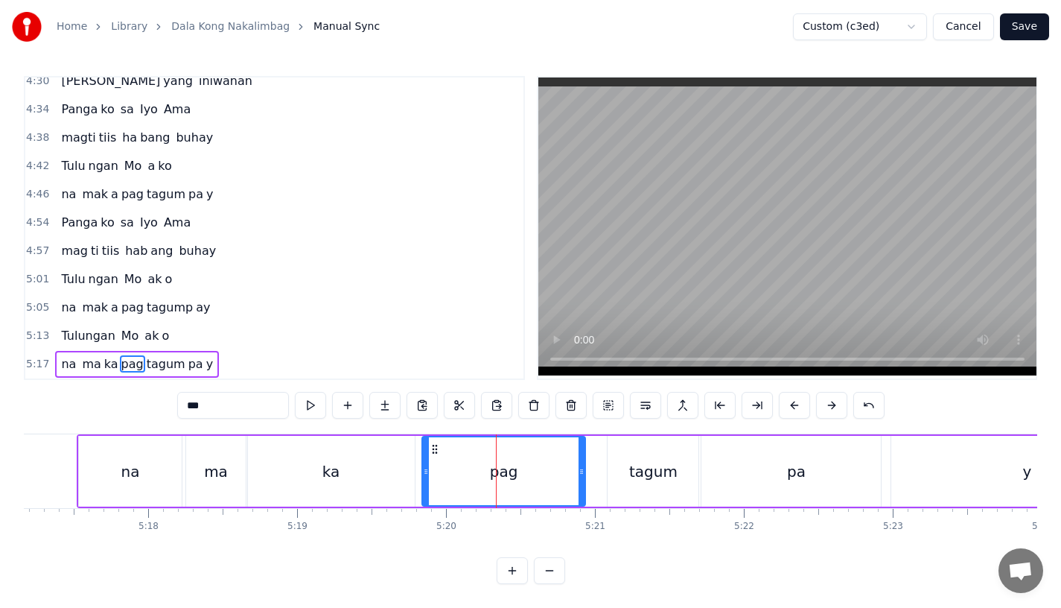
drag, startPoint x: 588, startPoint y: 471, endPoint x: 579, endPoint y: 471, distance: 9.7
click at [579, 471] on div at bounding box center [582, 471] width 6 height 68
click at [434, 460] on div "pag" at bounding box center [506, 471] width 158 height 68
click at [384, 452] on div "ka" at bounding box center [331, 471] width 167 height 71
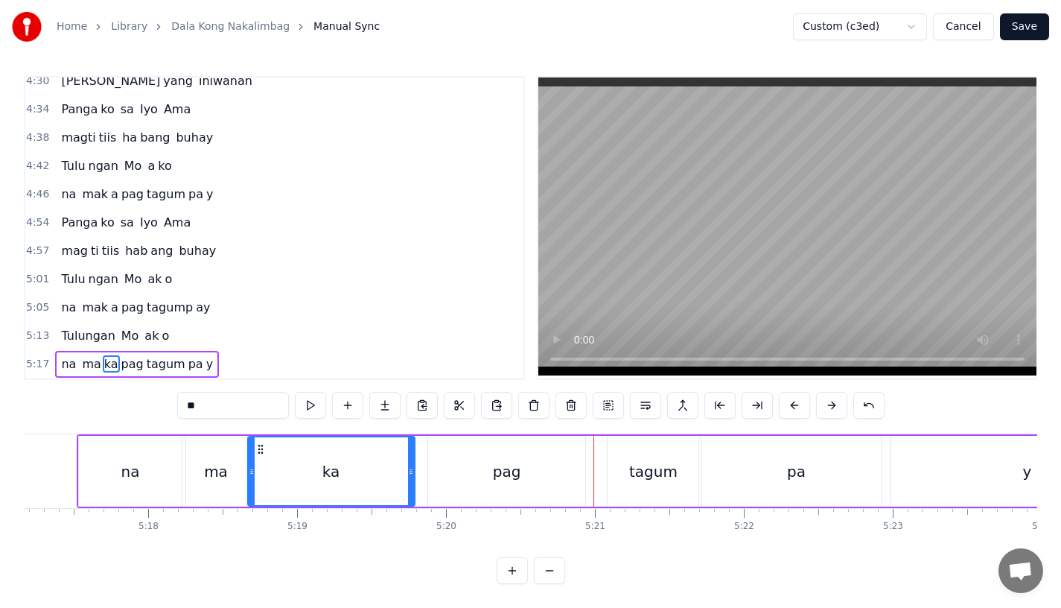
click at [538, 492] on div "pag" at bounding box center [506, 471] width 157 height 71
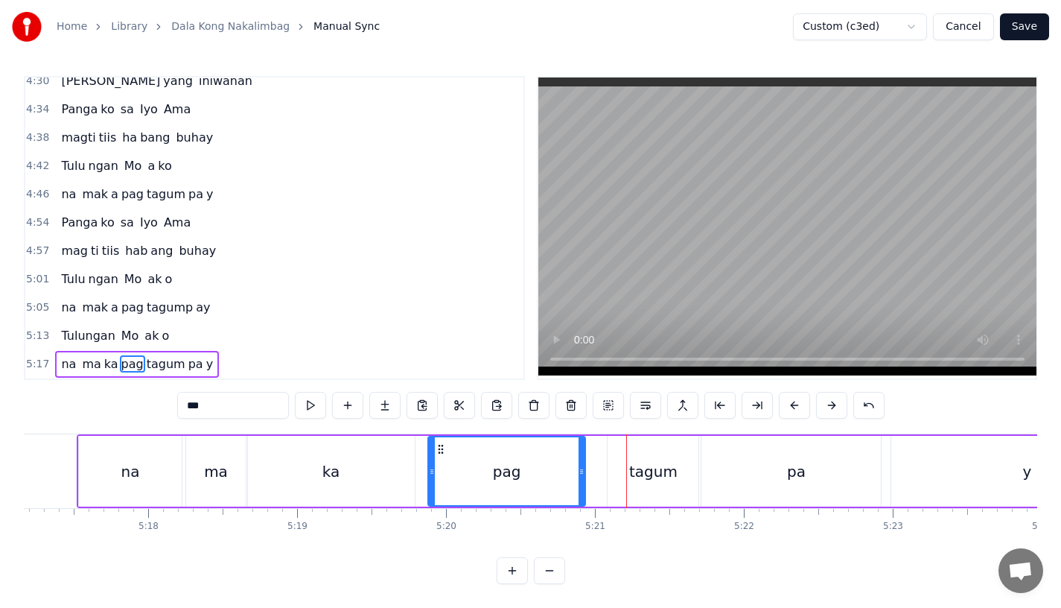
click at [620, 454] on div "tagum" at bounding box center [653, 471] width 91 height 71
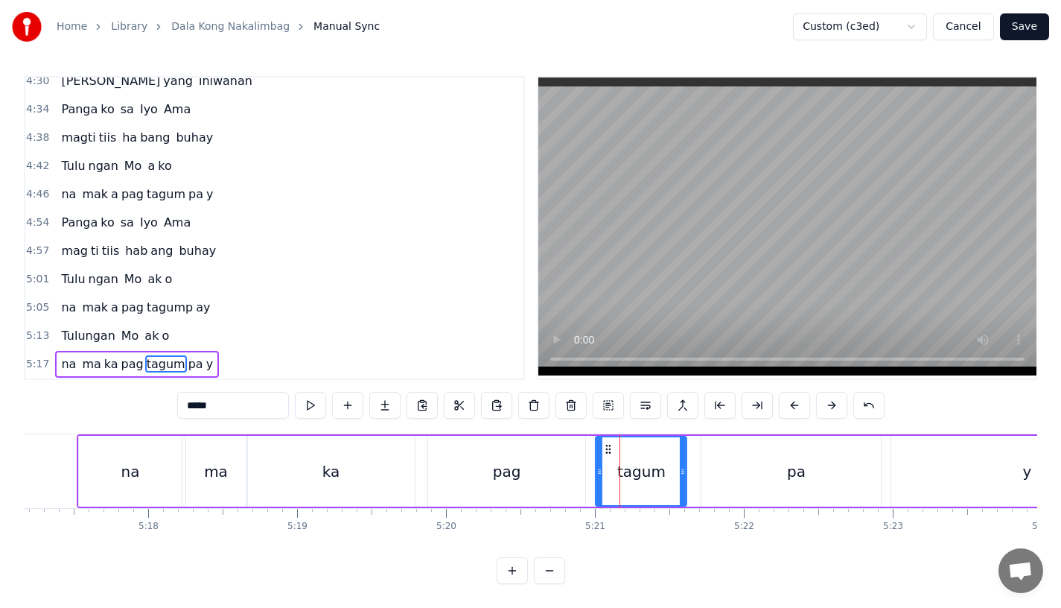
drag, startPoint x: 617, startPoint y: 440, endPoint x: 604, endPoint y: 444, distance: 13.9
click at [605, 443] on icon at bounding box center [608, 449] width 12 height 12
click at [600, 437] on div "tagum" at bounding box center [641, 471] width 89 height 68
click at [605, 443] on icon at bounding box center [606, 449] width 12 height 12
click at [751, 465] on div "pa" at bounding box center [796, 471] width 189 height 71
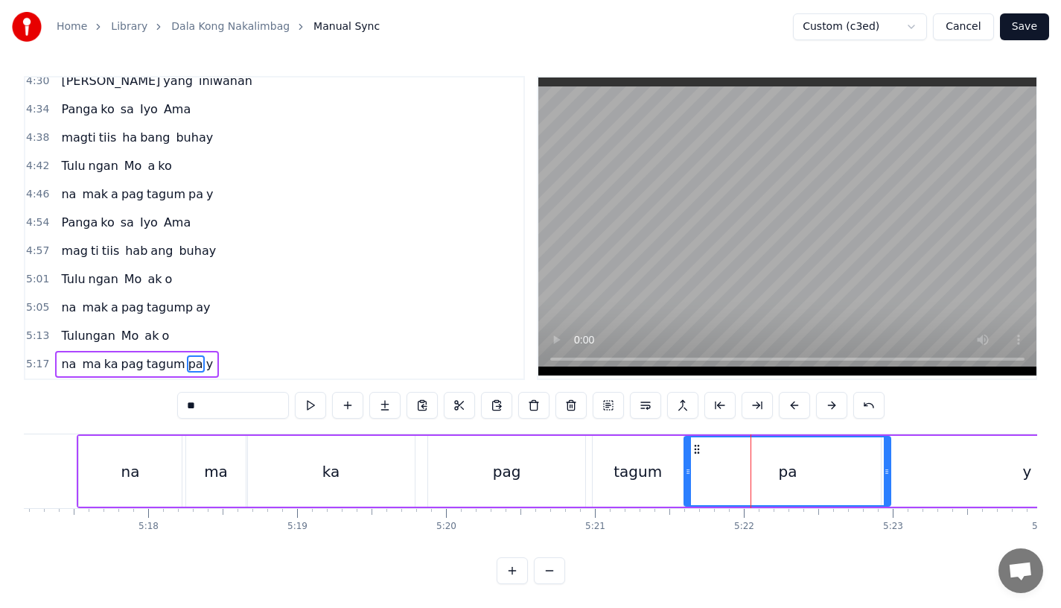
drag, startPoint x: 706, startPoint y: 459, endPoint x: 684, endPoint y: 462, distance: 21.9
click at [686, 465] on icon at bounding box center [688, 471] width 6 height 12
click at [572, 489] on div "pag" at bounding box center [506, 471] width 157 height 71
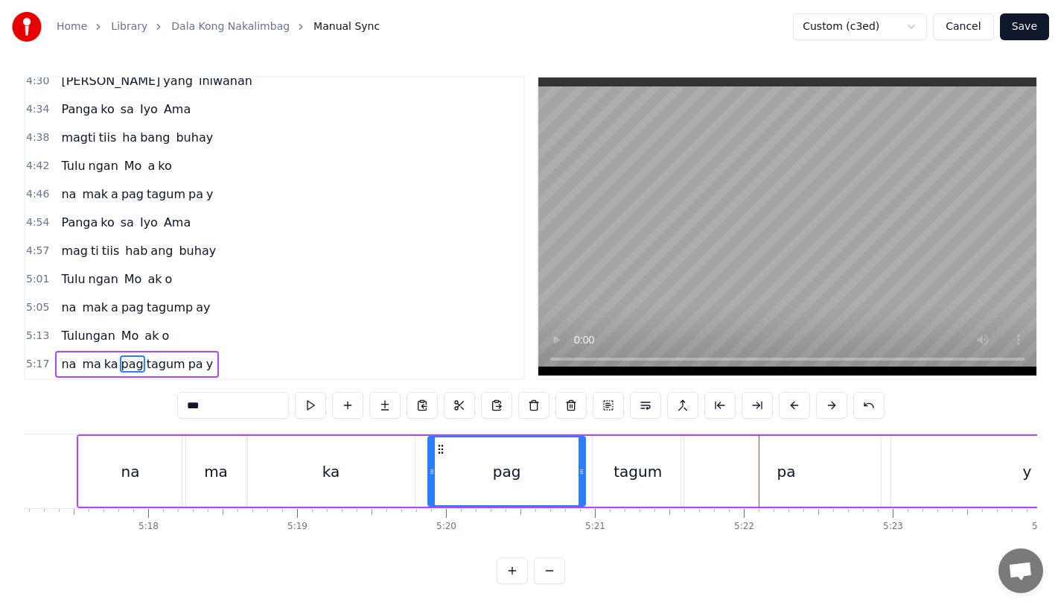
click at [488, 452] on div "pag" at bounding box center [507, 471] width 156 height 68
click at [725, 451] on div "pa" at bounding box center [785, 471] width 209 height 71
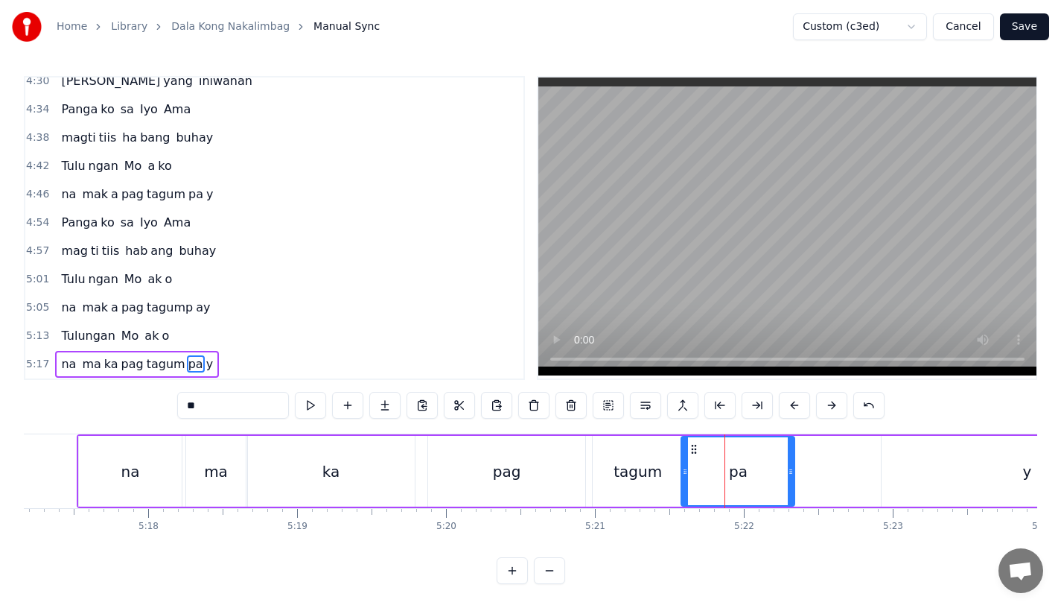
drag, startPoint x: 884, startPoint y: 465, endPoint x: 788, endPoint y: 468, distance: 96.1
click at [788, 468] on div at bounding box center [791, 471] width 6 height 68
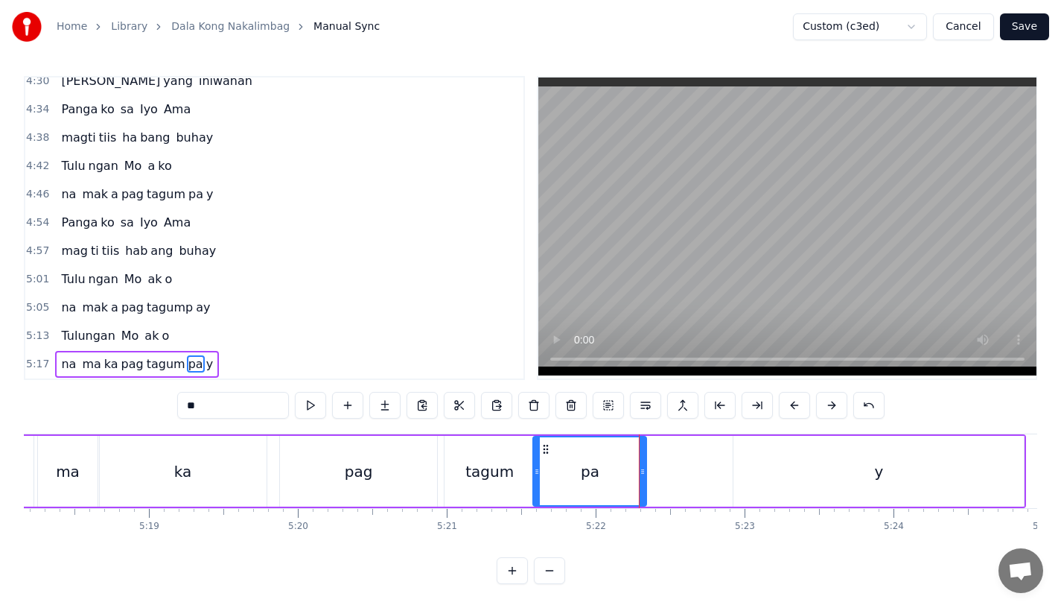
scroll to position [0, 47390]
click at [767, 465] on div "y" at bounding box center [878, 471] width 290 height 71
type input "*"
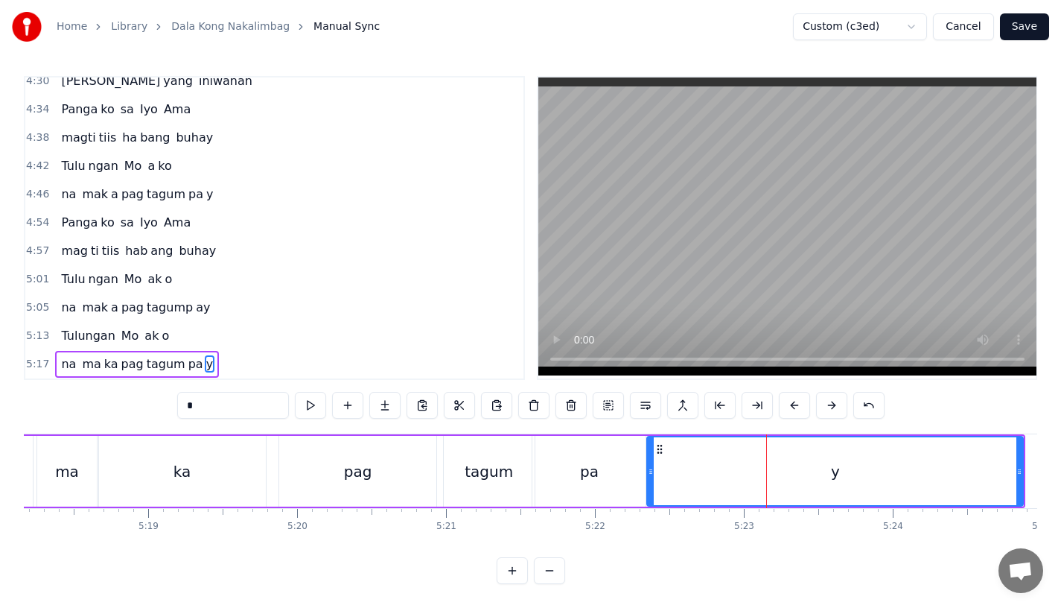
drag, startPoint x: 736, startPoint y: 467, endPoint x: 650, endPoint y: 467, distance: 85.6
click at [650, 467] on div at bounding box center [651, 471] width 6 height 68
click at [438, 468] on div "ma ka pag tagum pa y" at bounding box center [530, 471] width 988 height 71
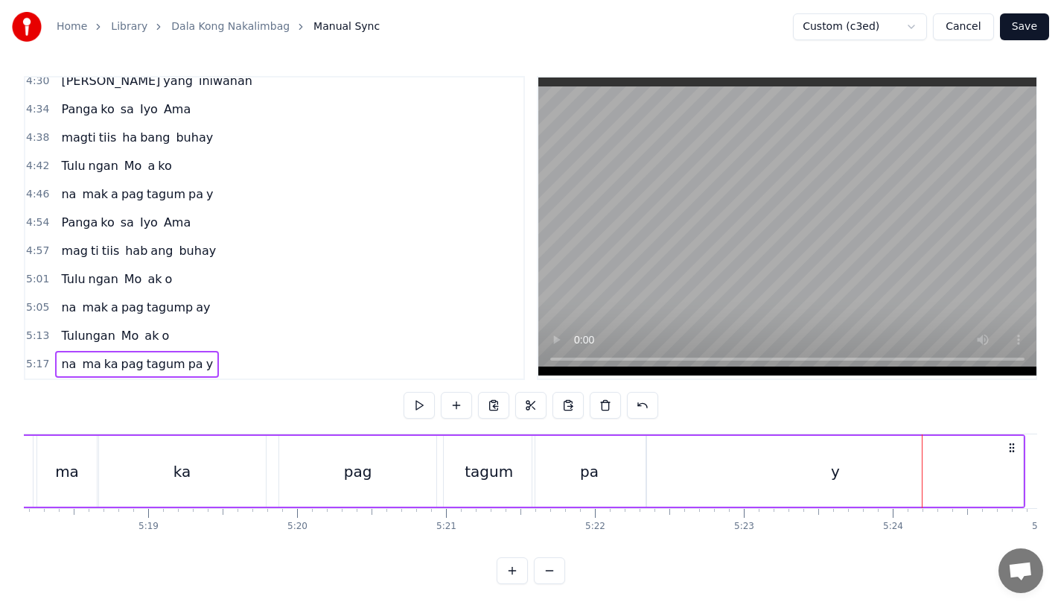
click at [229, 448] on div "ka" at bounding box center [182, 471] width 167 height 71
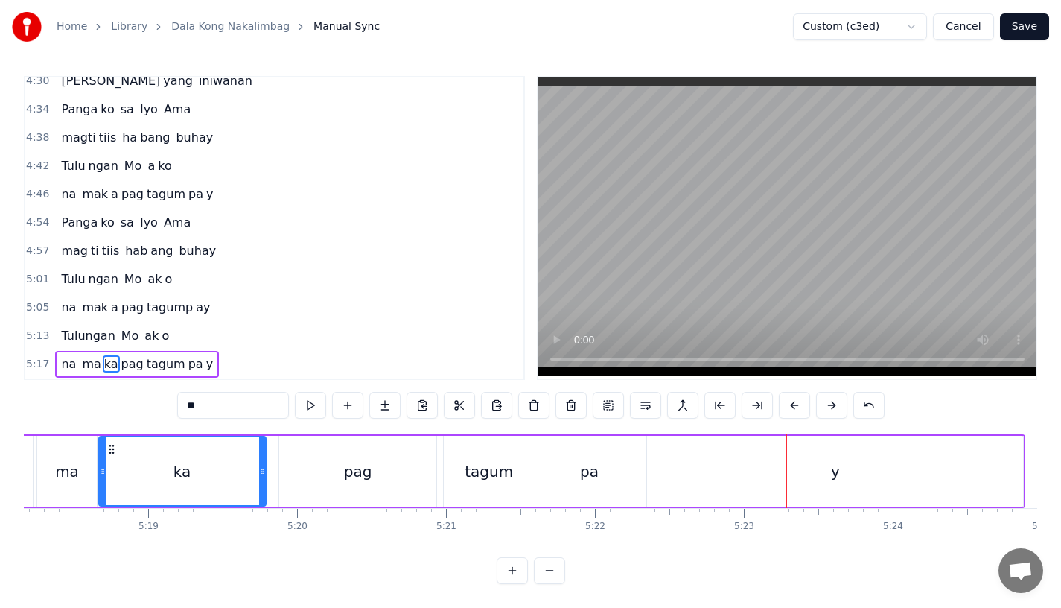
click at [465, 495] on div "na ma ka pag tagum pa y" at bounding box center [477, 471] width 1098 height 74
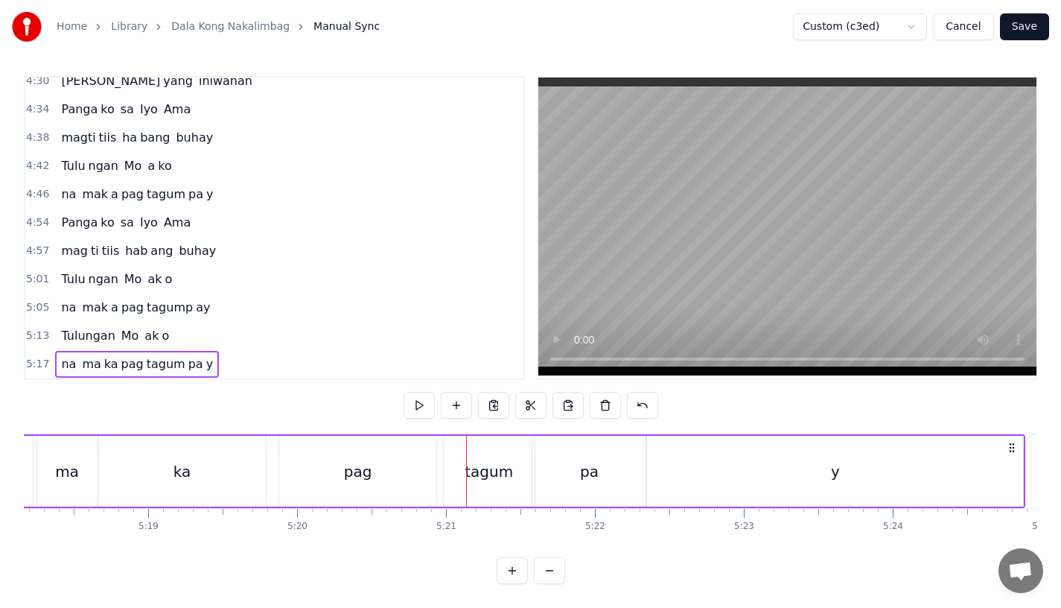
click at [314, 450] on div "pag" at bounding box center [357, 471] width 157 height 71
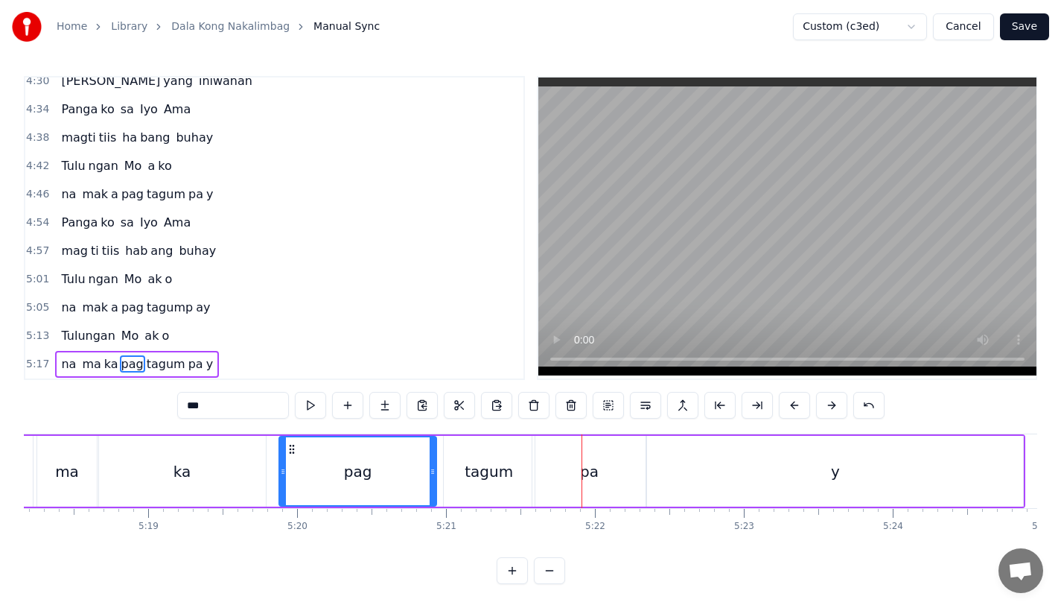
click at [507, 481] on div "tagum" at bounding box center [489, 471] width 91 height 71
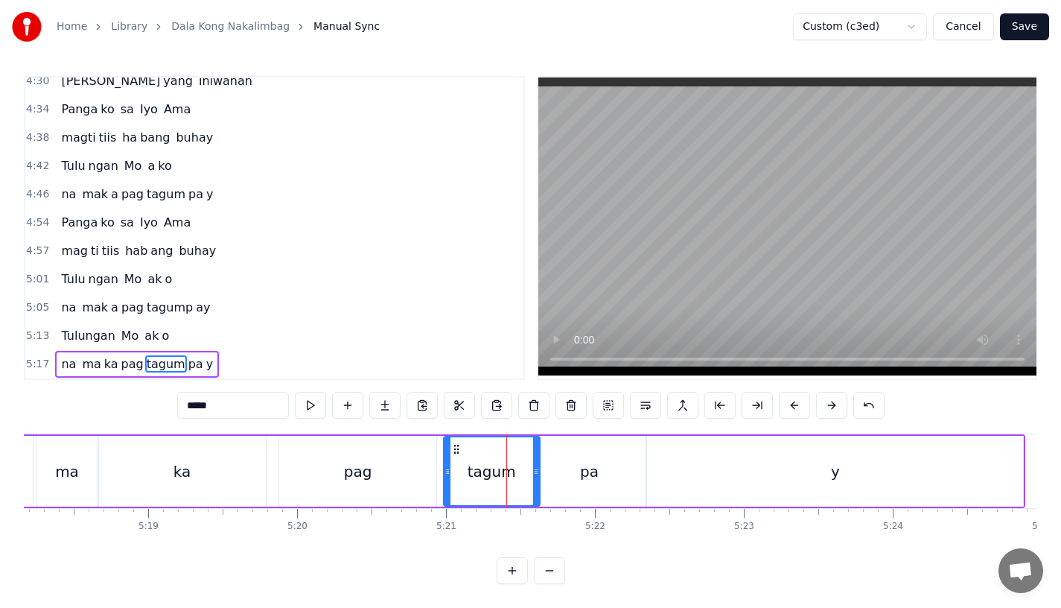
drag, startPoint x: 530, startPoint y: 477, endPoint x: 539, endPoint y: 477, distance: 9.7
click at [539, 477] on div at bounding box center [536, 471] width 6 height 68
click at [563, 468] on div "pa" at bounding box center [588, 471] width 113 height 71
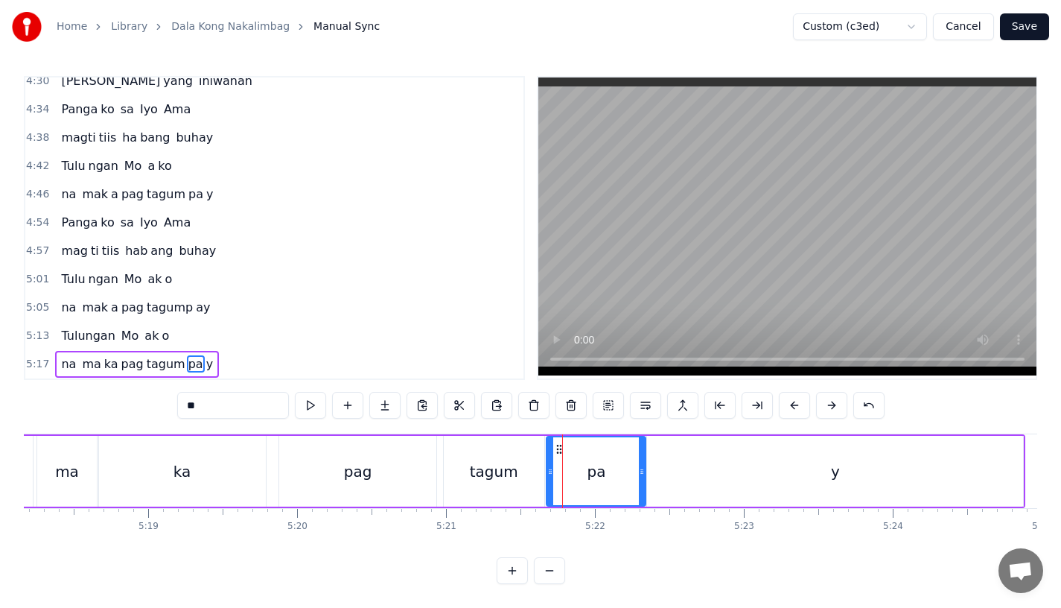
drag, startPoint x: 534, startPoint y: 468, endPoint x: 548, endPoint y: 468, distance: 14.2
click at [548, 468] on div at bounding box center [550, 471] width 6 height 68
click at [462, 459] on div "tagum" at bounding box center [494, 471] width 101 height 71
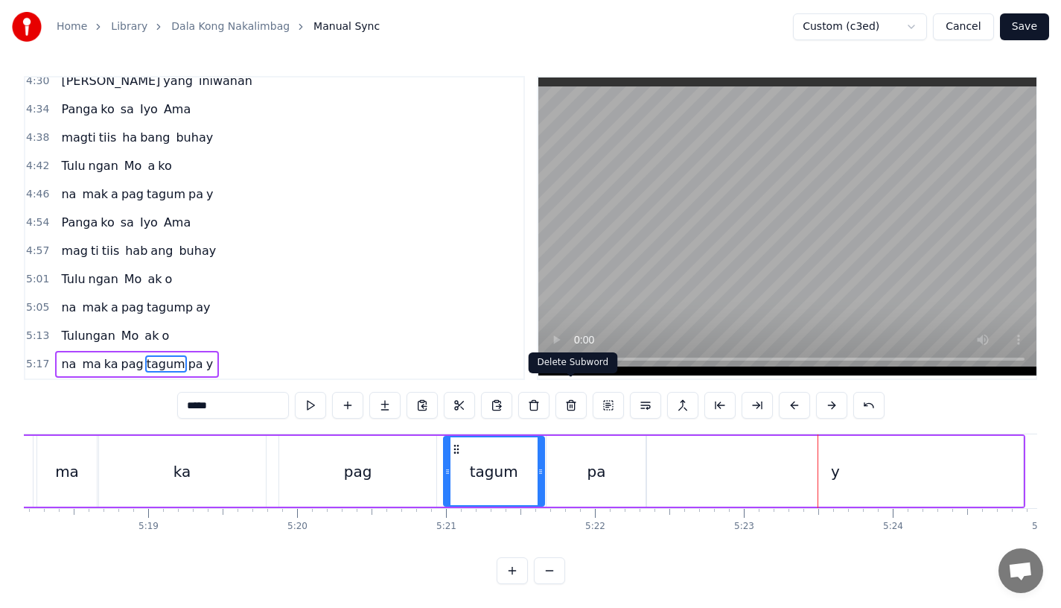
click at [591, 521] on div "5:22" at bounding box center [595, 527] width 20 height 12
click at [591, 467] on div "pa" at bounding box center [597, 471] width 19 height 22
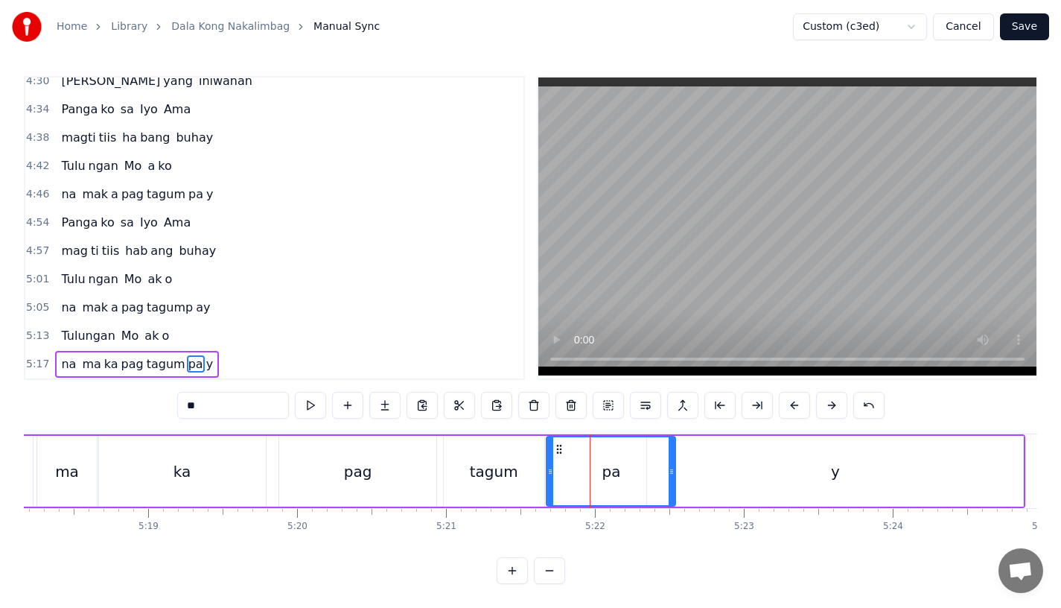
drag, startPoint x: 640, startPoint y: 467, endPoint x: 690, endPoint y: 467, distance: 49.2
click at [675, 467] on div at bounding box center [672, 471] width 6 height 68
click at [703, 463] on div "y" at bounding box center [835, 471] width 376 height 71
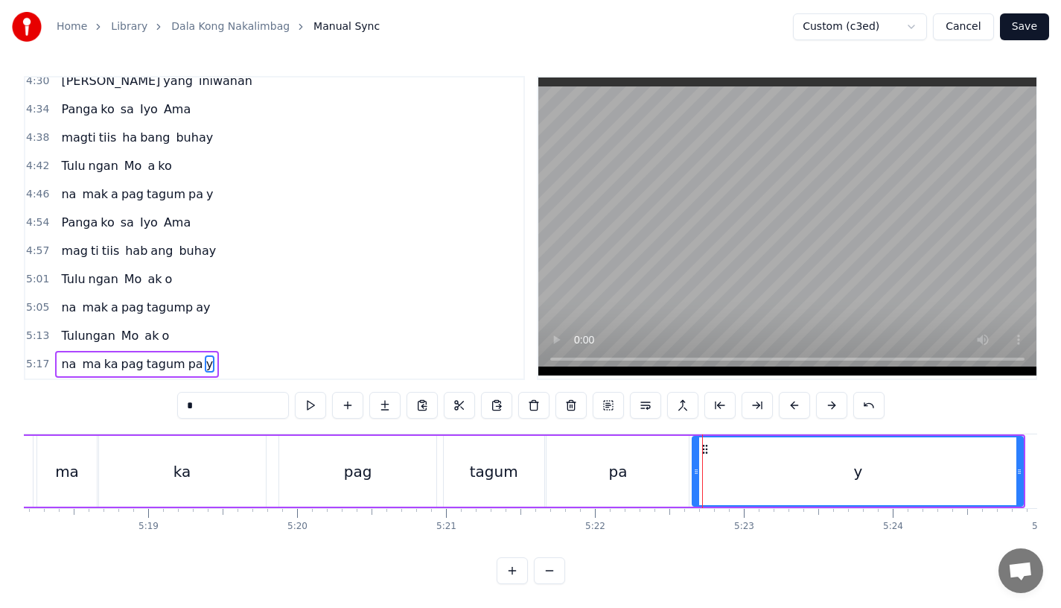
drag, startPoint x: 649, startPoint y: 462, endPoint x: 693, endPoint y: 465, distance: 43.3
click at [693, 465] on icon at bounding box center [696, 471] width 6 height 12
click at [509, 478] on div "tagum" at bounding box center [494, 471] width 101 height 71
type input "*****"
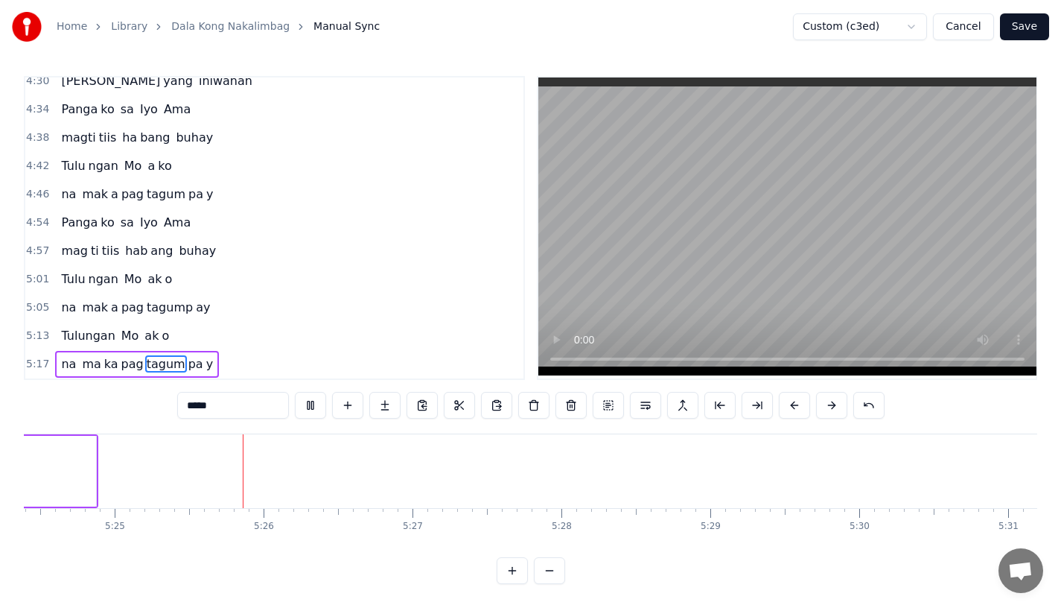
scroll to position [0, 48318]
click at [1026, 22] on button "Save" at bounding box center [1024, 26] width 49 height 27
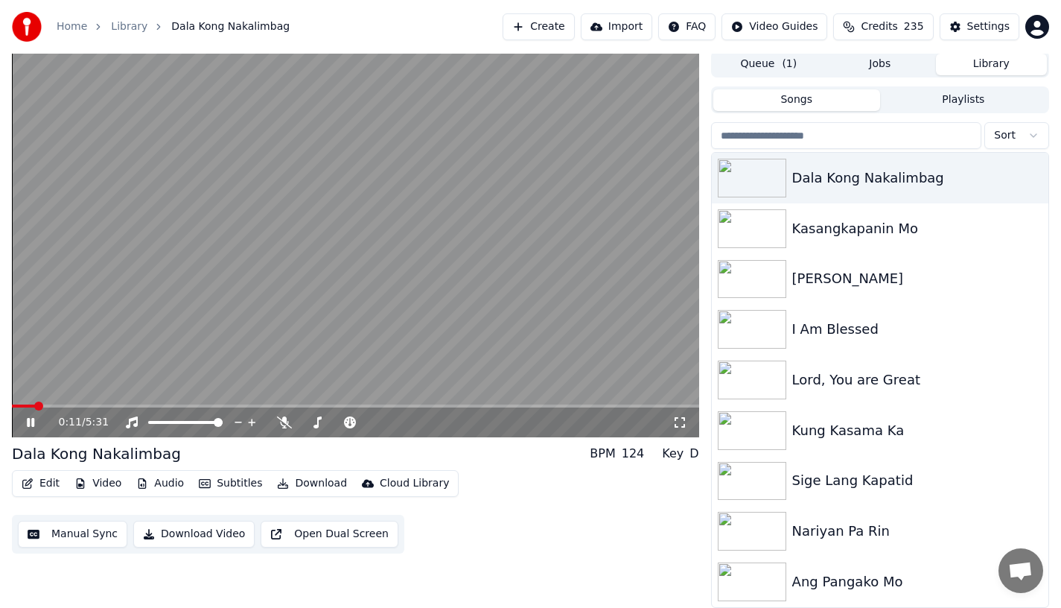
click at [34, 405] on span at bounding box center [38, 405] width 9 height 9
click at [14, 408] on span at bounding box center [18, 405] width 9 height 9
click at [46, 488] on button "Edit" at bounding box center [41, 483] width 50 height 21
click at [212, 366] on video at bounding box center [355, 244] width 687 height 387
click at [76, 405] on span at bounding box center [50, 405] width 77 height 3
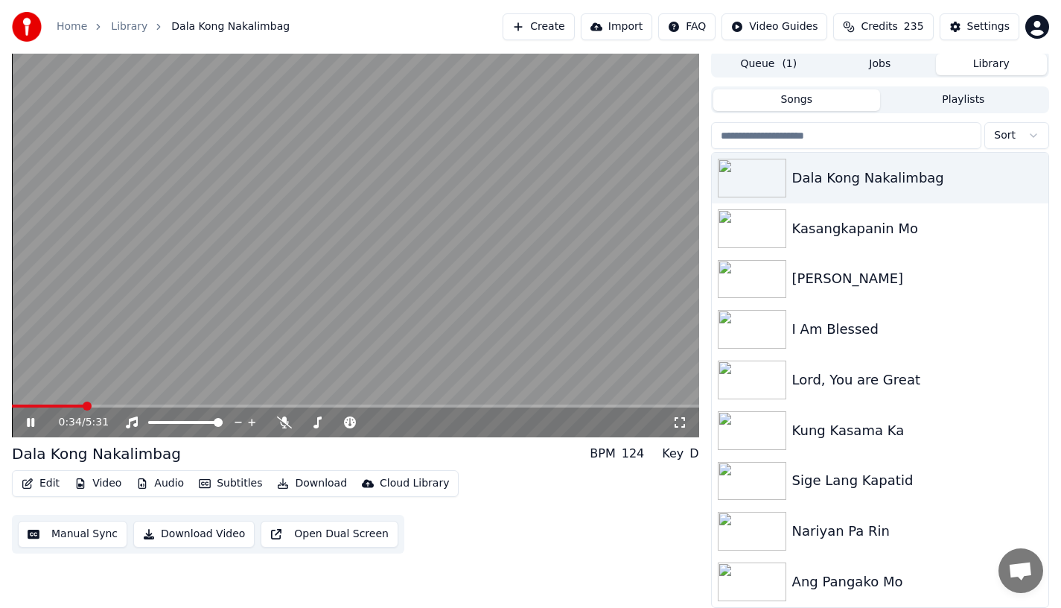
click at [32, 425] on icon at bounding box center [30, 422] width 7 height 9
click at [60, 406] on span at bounding box center [36, 405] width 48 height 3
click at [31, 422] on icon at bounding box center [30, 422] width 9 height 10
click at [31, 422] on icon at bounding box center [41, 422] width 35 height 12
click at [34, 480] on button "Edit" at bounding box center [41, 483] width 50 height 21
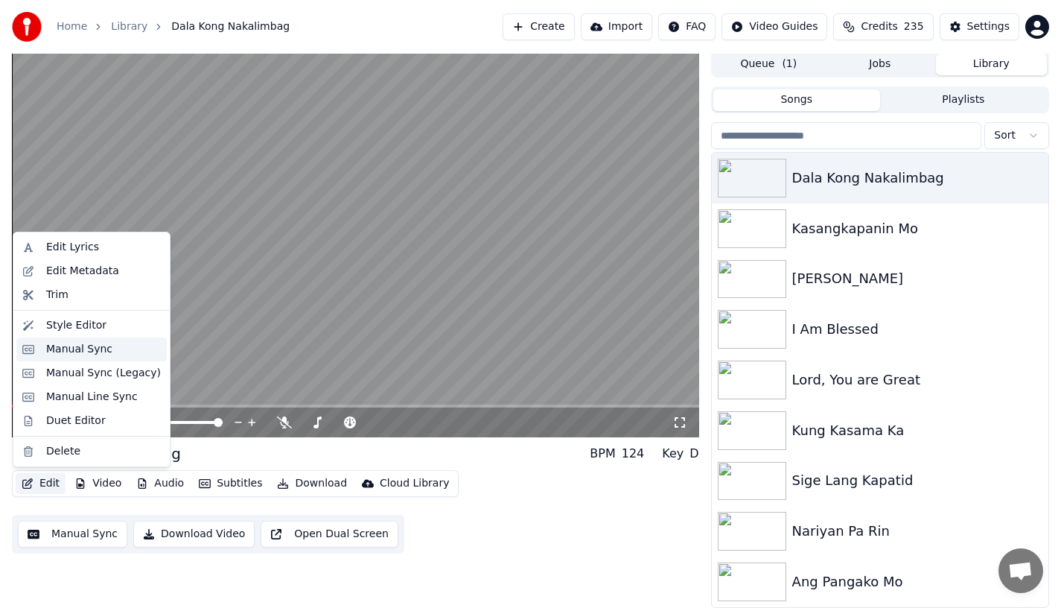
click at [41, 349] on div "Manual Sync" at bounding box center [91, 349] width 150 height 24
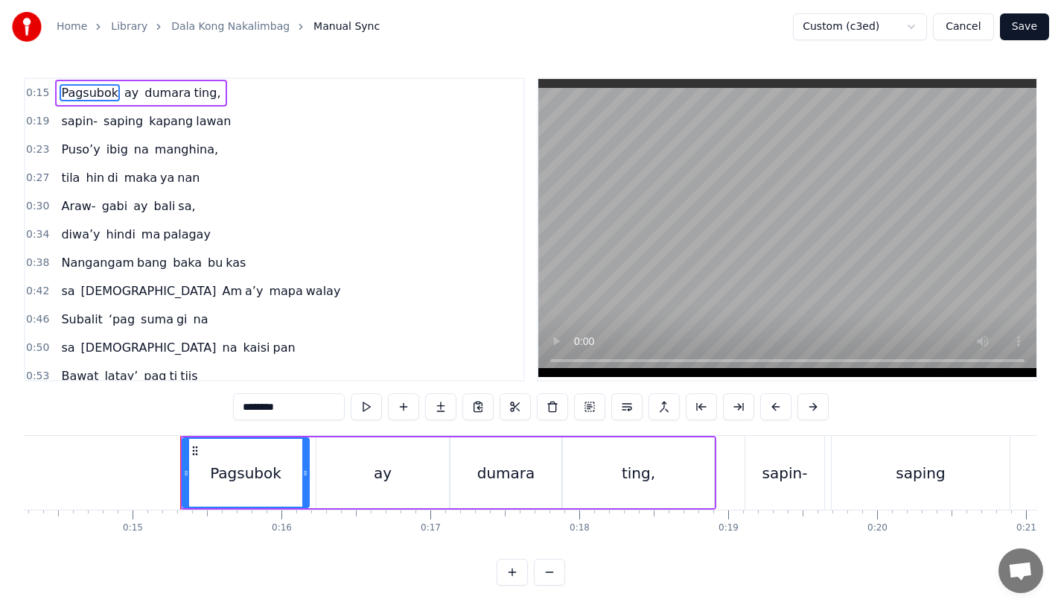
click at [71, 211] on span "Araw-" at bounding box center [78, 205] width 37 height 17
type input "*****"
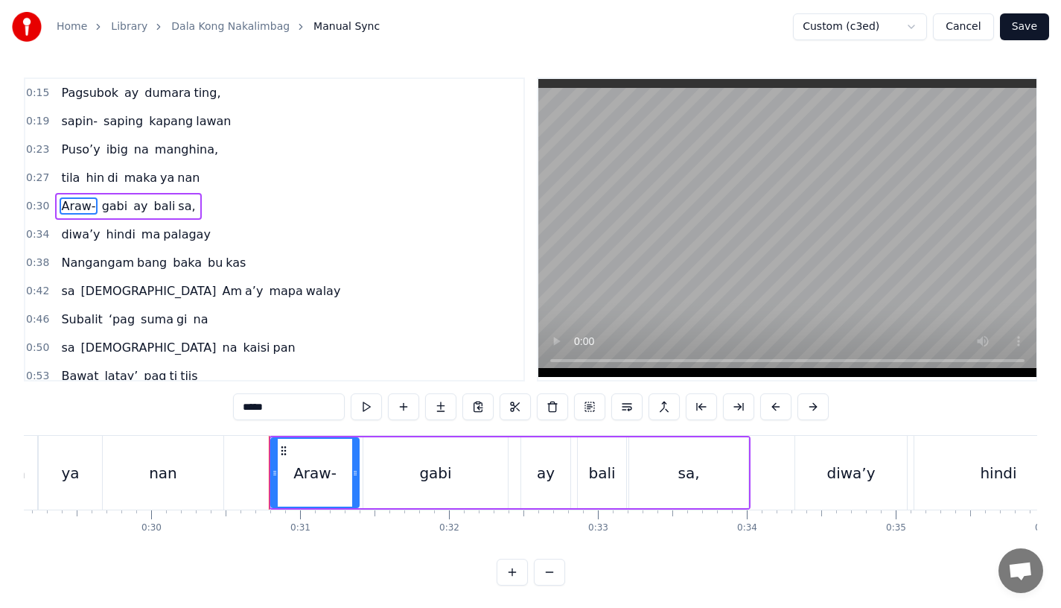
scroll to position [0, 4512]
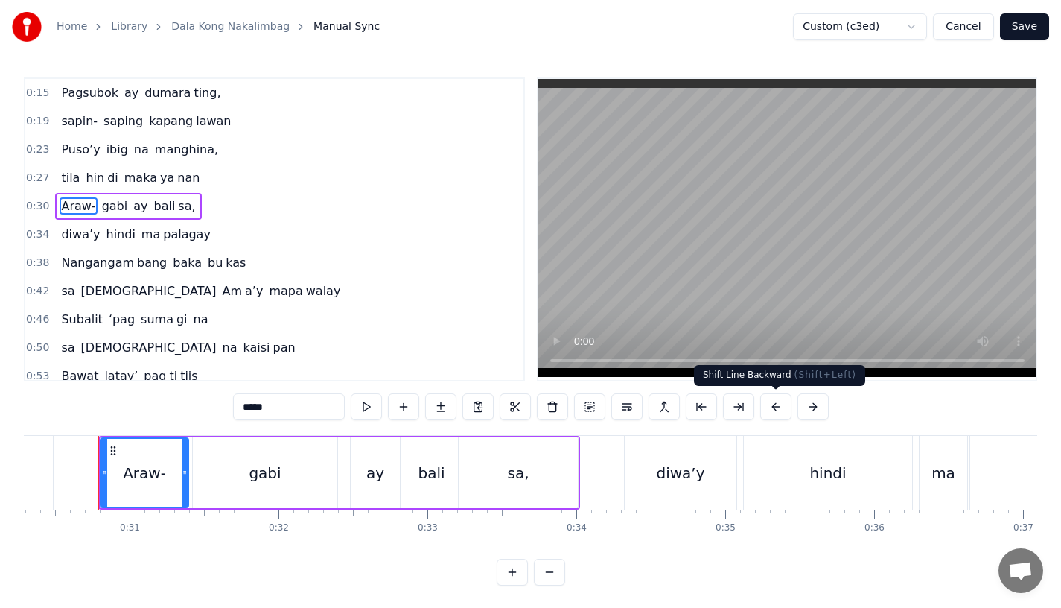
click at [770, 407] on button at bounding box center [775, 406] width 31 height 27
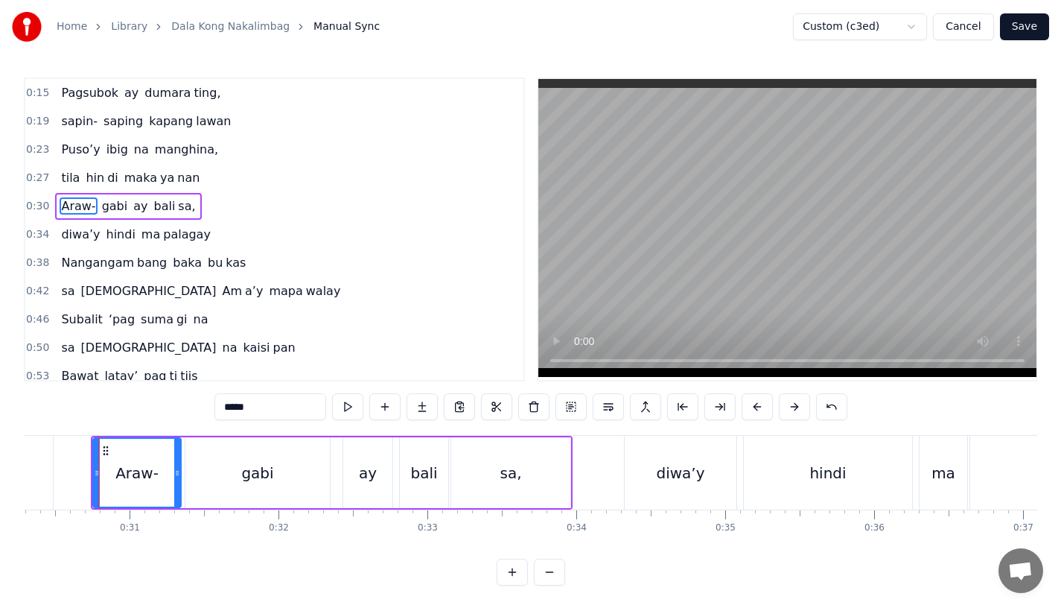
click at [1023, 29] on button "Save" at bounding box center [1024, 26] width 49 height 27
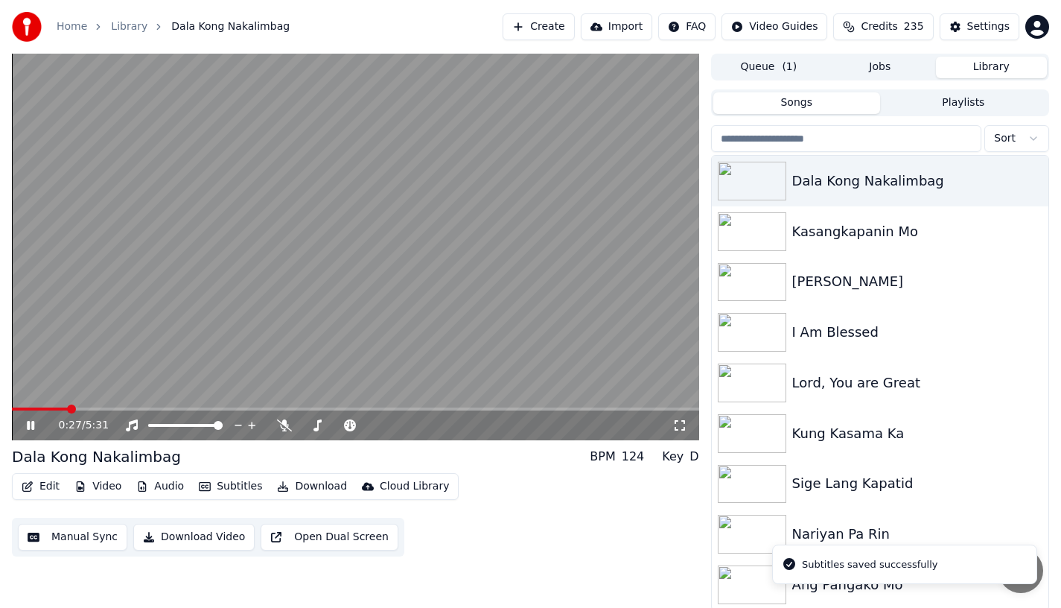
click at [69, 408] on span at bounding box center [355, 408] width 687 height 3
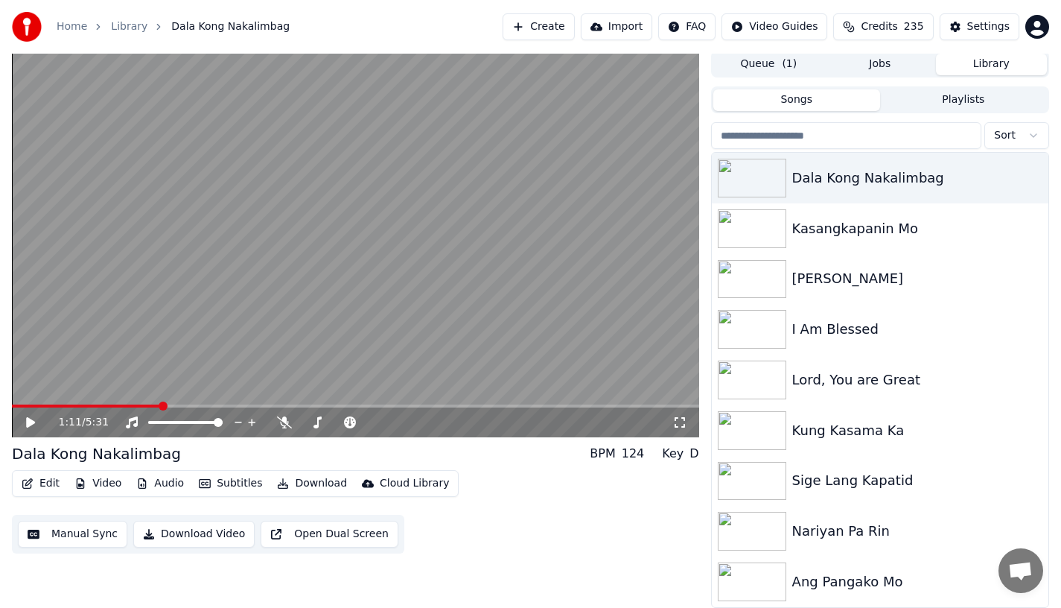
click at [36, 479] on button "Edit" at bounding box center [41, 483] width 50 height 21
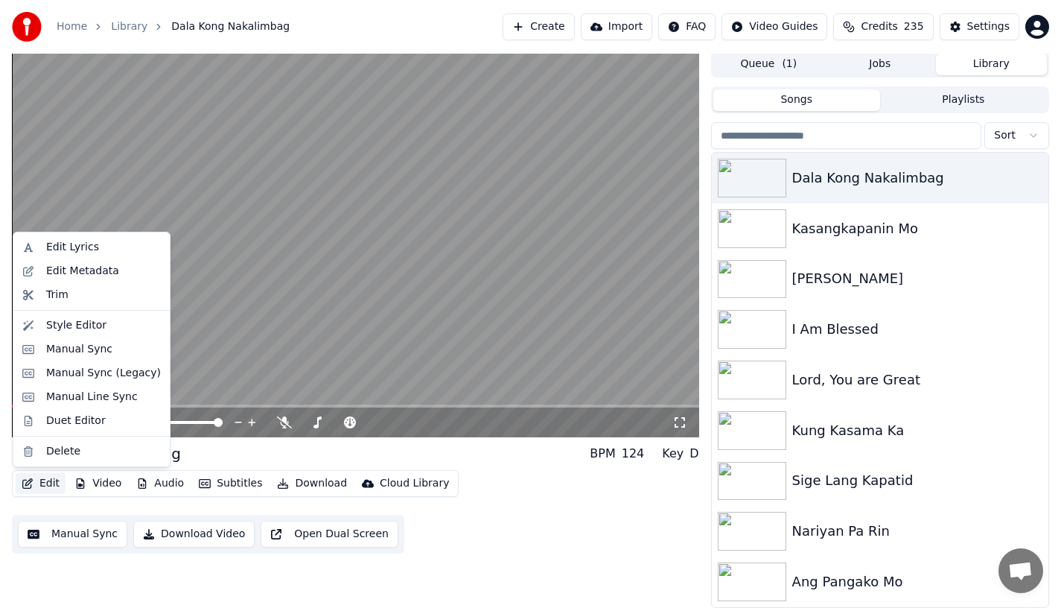
click at [247, 349] on video at bounding box center [355, 244] width 687 height 387
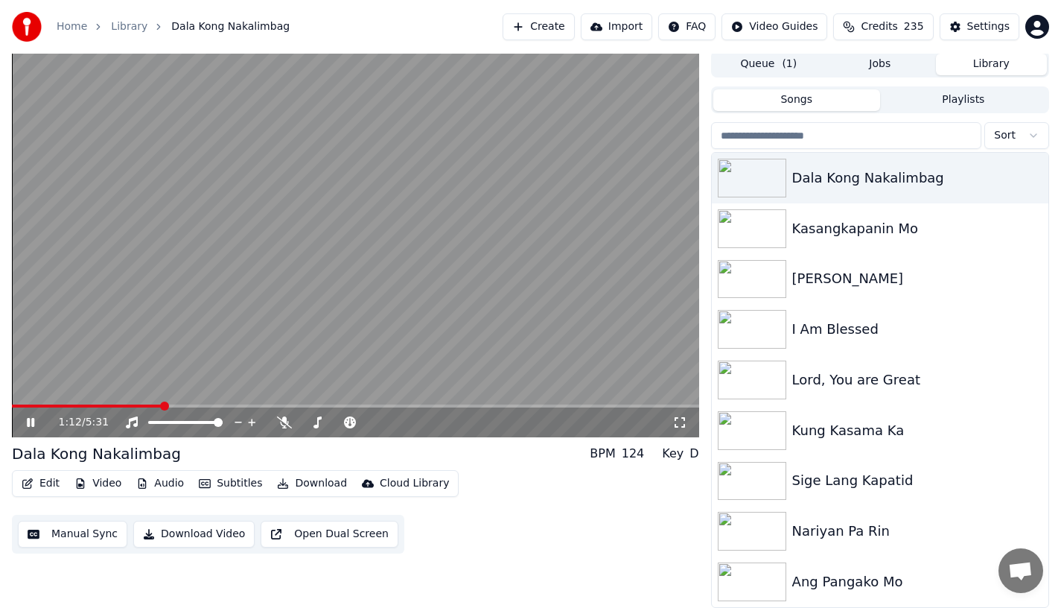
click at [28, 423] on icon at bounding box center [30, 422] width 7 height 9
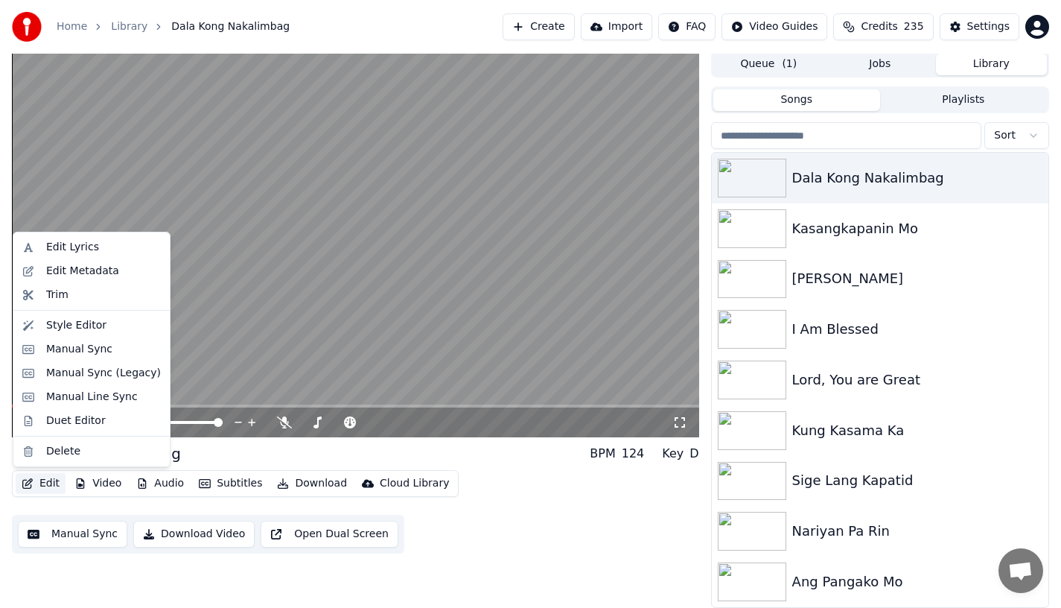
click at [30, 477] on button "Edit" at bounding box center [41, 483] width 50 height 21
click at [45, 340] on div "Manual Sync" at bounding box center [91, 349] width 150 height 24
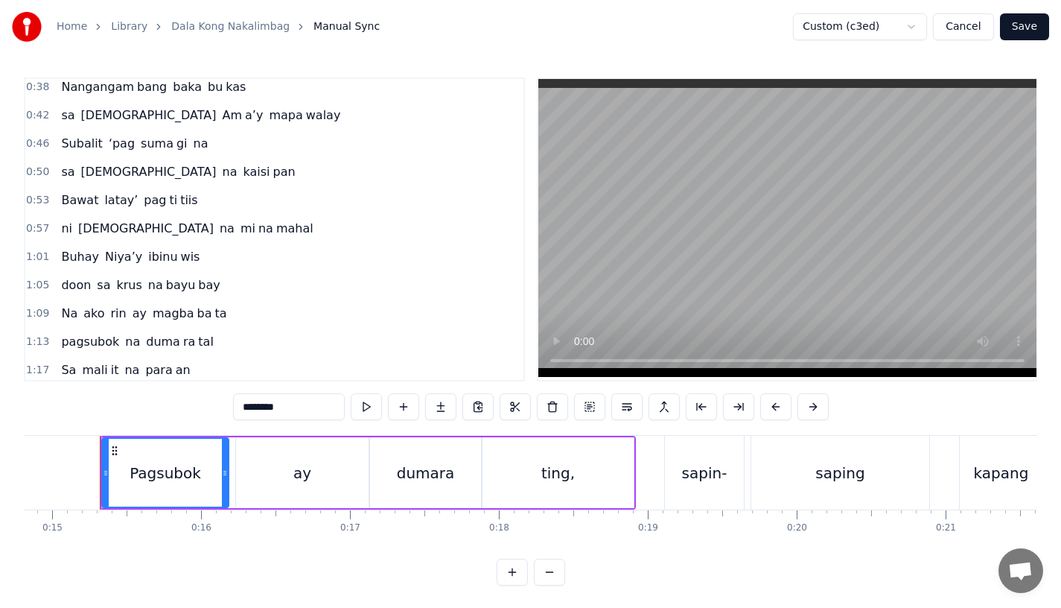
scroll to position [0, 2207]
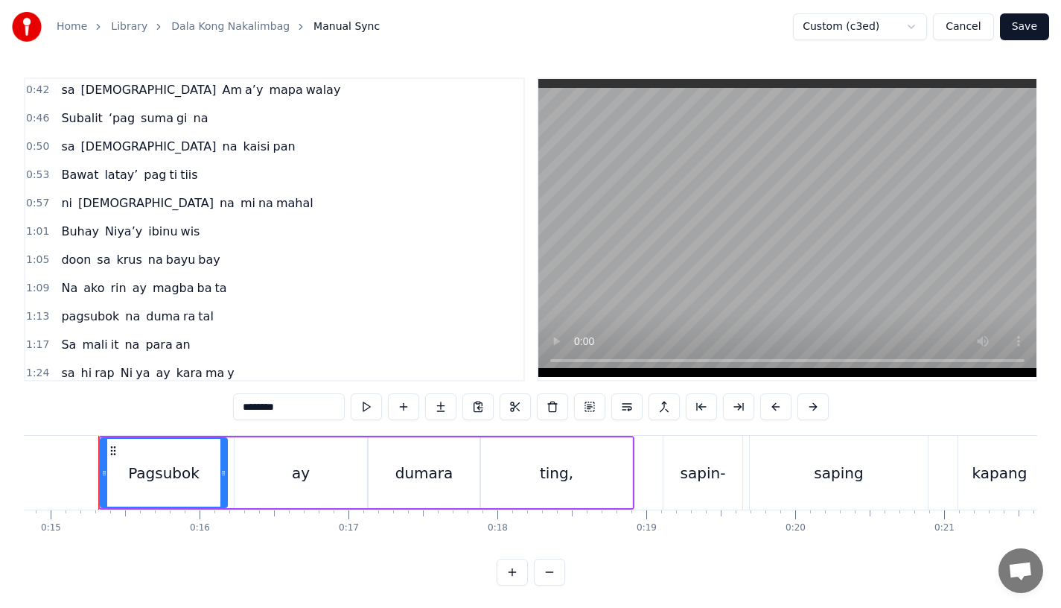
click at [74, 265] on span "doon" at bounding box center [76, 259] width 33 height 17
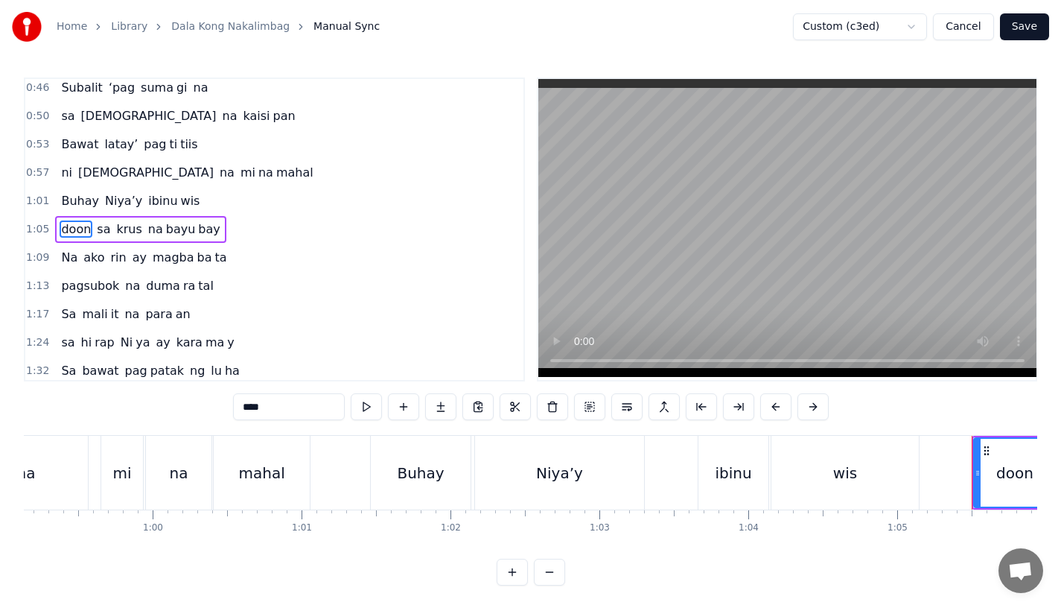
scroll to position [0, 9682]
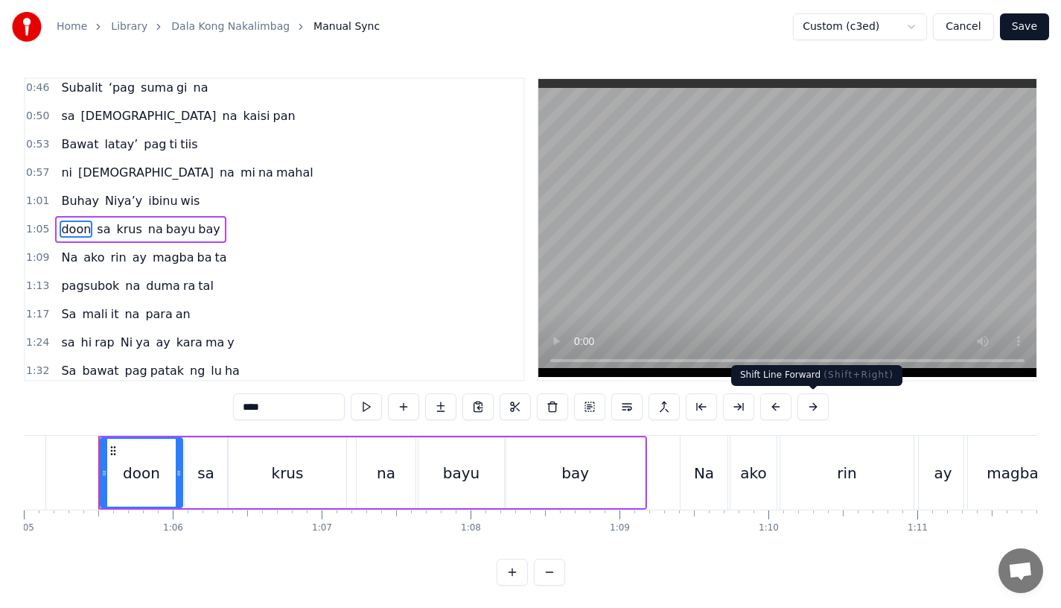
click at [807, 409] on button at bounding box center [813, 406] width 31 height 27
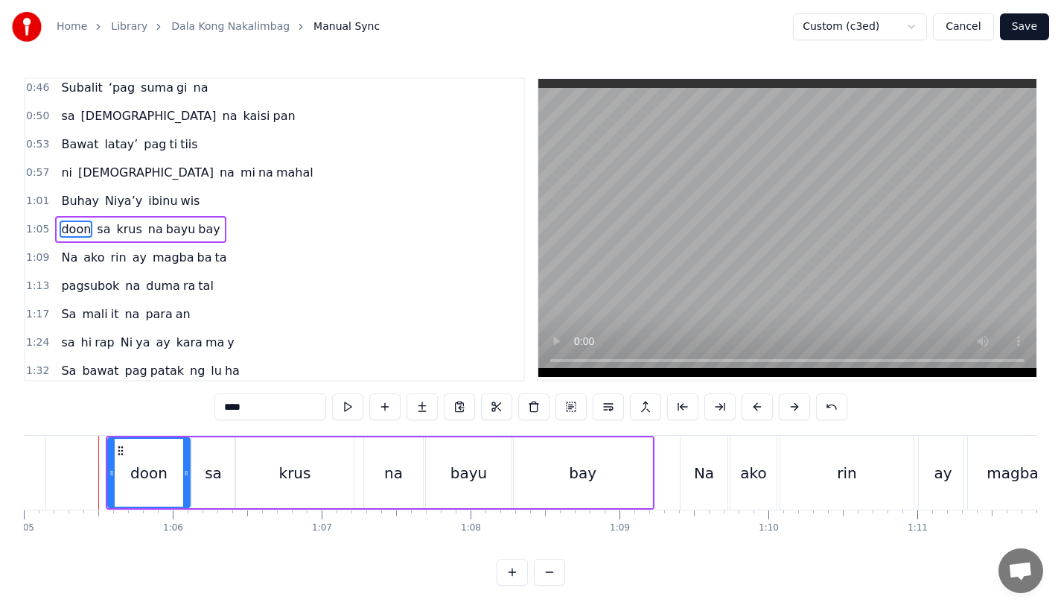
click at [71, 260] on span "Na" at bounding box center [69, 257] width 19 height 17
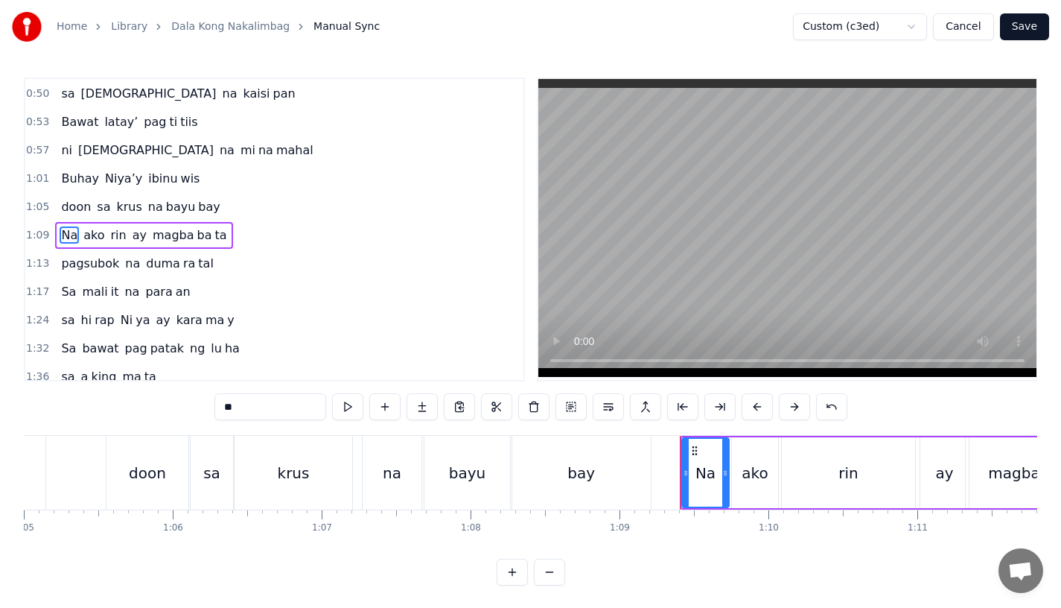
scroll to position [260, 0]
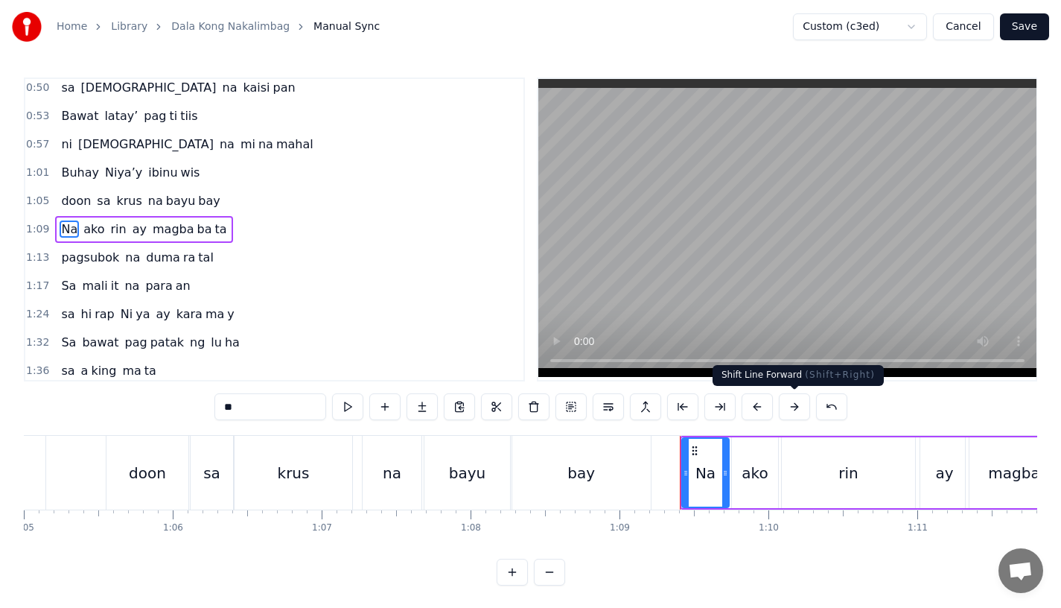
click at [793, 410] on button at bounding box center [794, 406] width 31 height 27
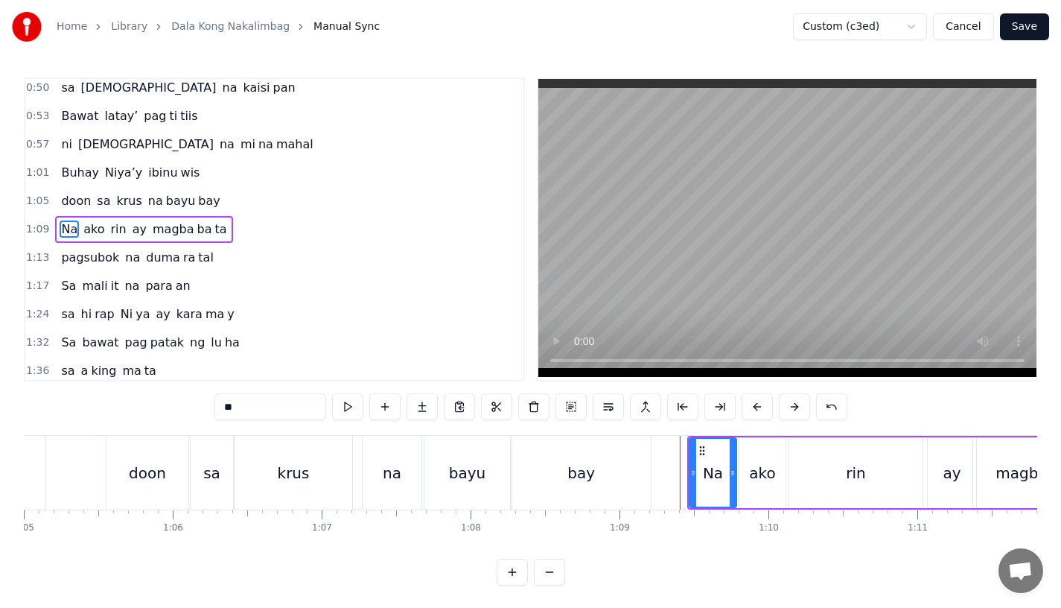
click at [65, 262] on span "pagsubok" at bounding box center [90, 257] width 61 height 17
type input "********"
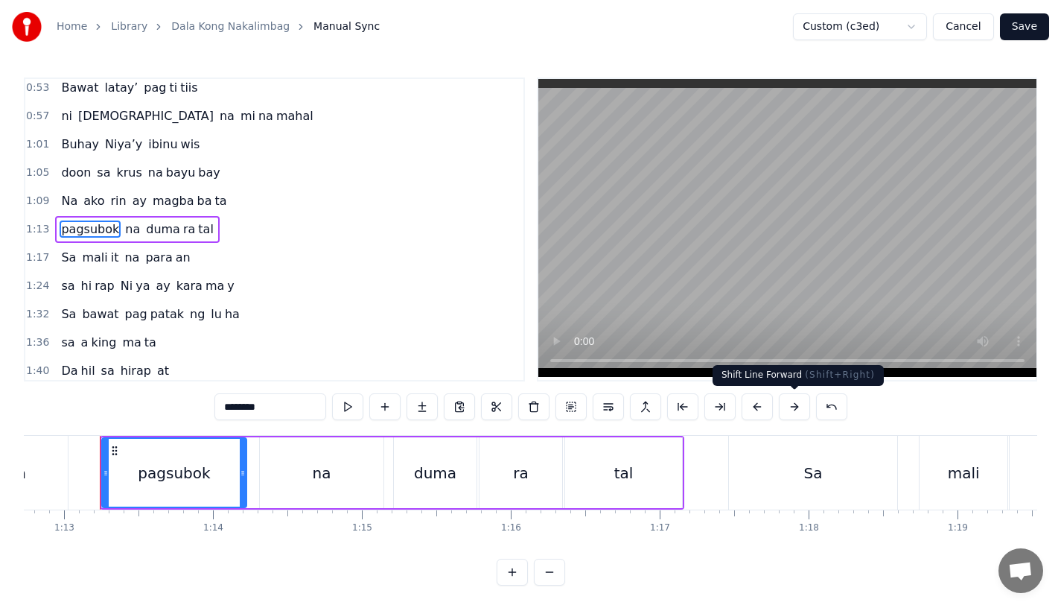
scroll to position [0, 10834]
click at [792, 408] on button at bounding box center [794, 406] width 31 height 27
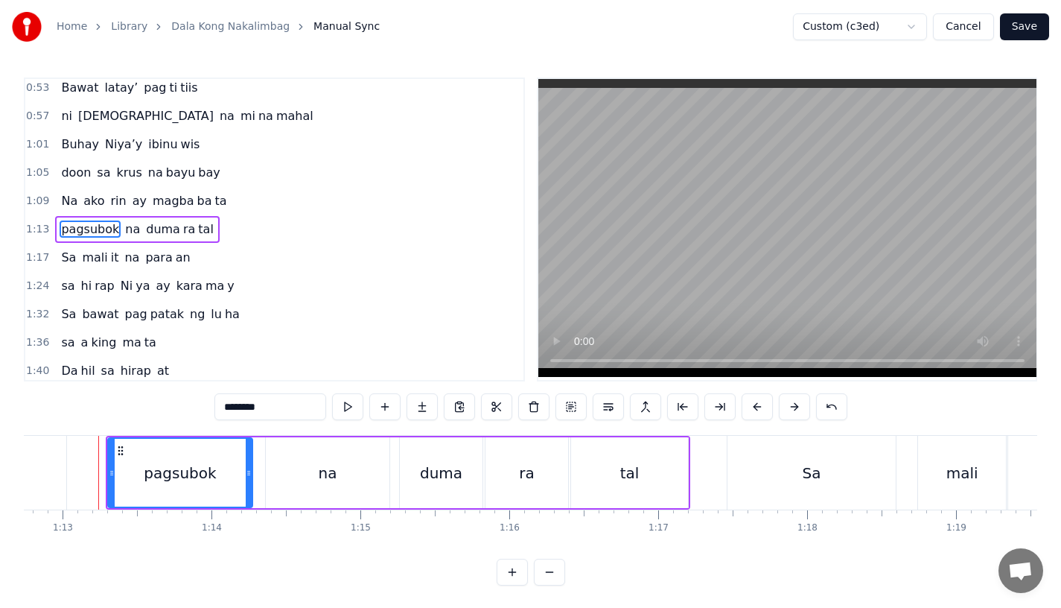
click at [1038, 33] on button "Save" at bounding box center [1024, 26] width 49 height 27
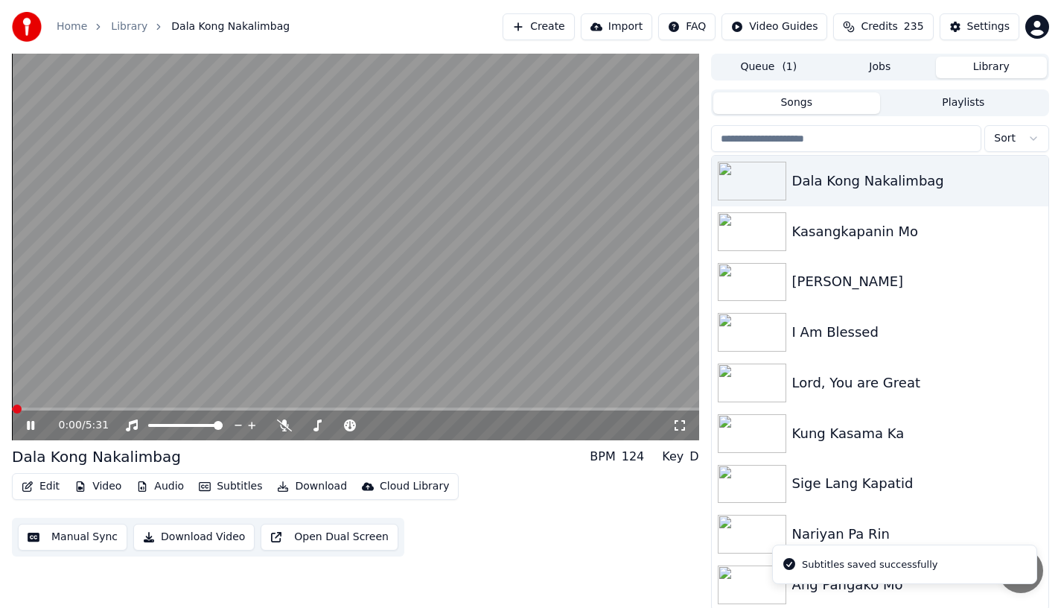
click at [156, 410] on div "0:00 / 5:31" at bounding box center [355, 425] width 687 height 30
click at [176, 409] on span at bounding box center [355, 408] width 687 height 3
click at [147, 407] on span at bounding box center [80, 408] width 137 height 3
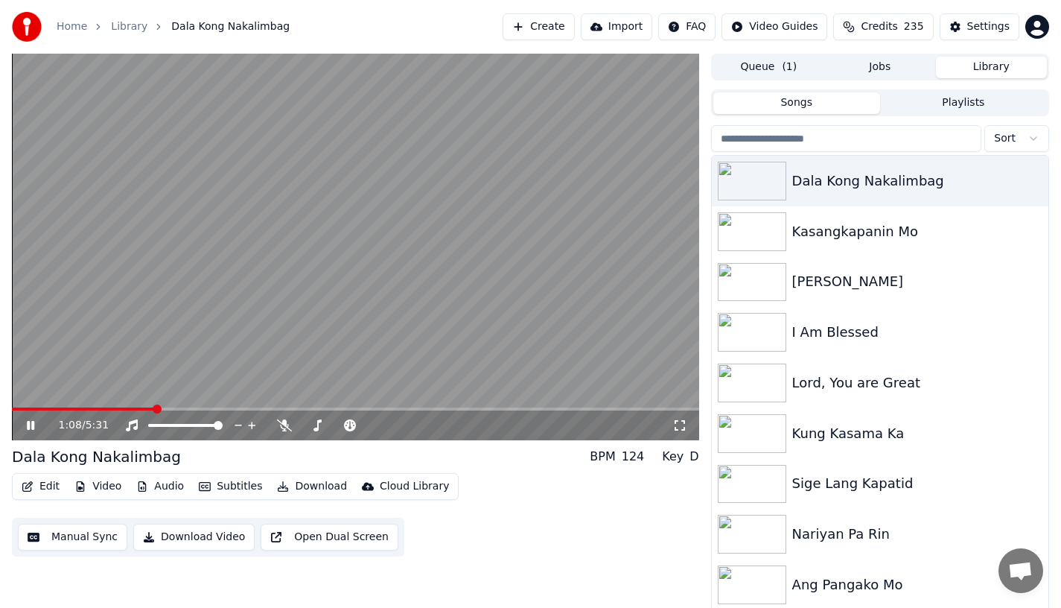
click at [141, 407] on span at bounding box center [83, 408] width 142 height 3
click at [132, 406] on video at bounding box center [355, 247] width 687 height 387
click at [32, 425] on icon at bounding box center [30, 425] width 9 height 10
click at [86, 407] on video at bounding box center [355, 247] width 687 height 387
click at [78, 409] on span at bounding box center [96, 408] width 168 height 3
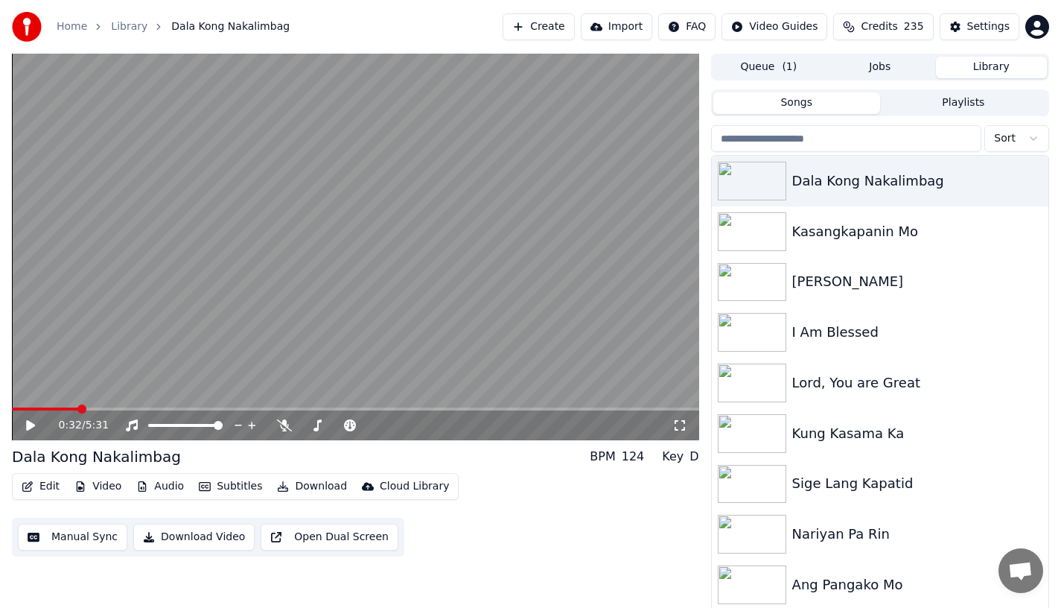
click at [35, 423] on icon at bounding box center [41, 425] width 35 height 12
click at [72, 410] on div "0:35 / 5:31" at bounding box center [355, 425] width 687 height 30
click at [69, 407] on span at bounding box center [49, 408] width 74 height 3
click at [27, 425] on icon at bounding box center [41, 425] width 35 height 12
click at [34, 483] on button "Edit" at bounding box center [41, 486] width 50 height 21
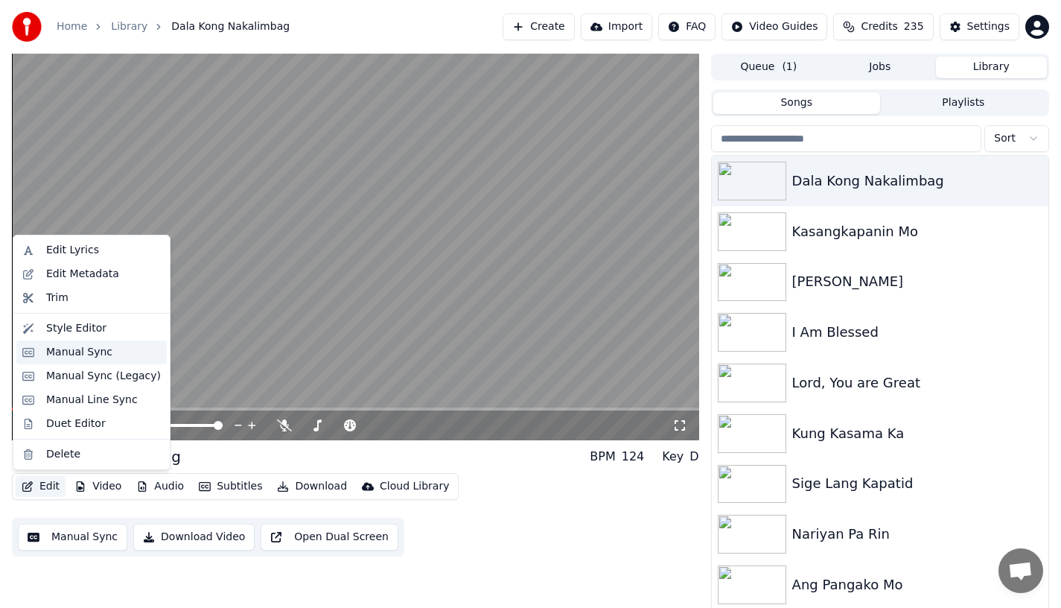
click at [66, 360] on div "Manual Sync" at bounding box center [91, 352] width 150 height 24
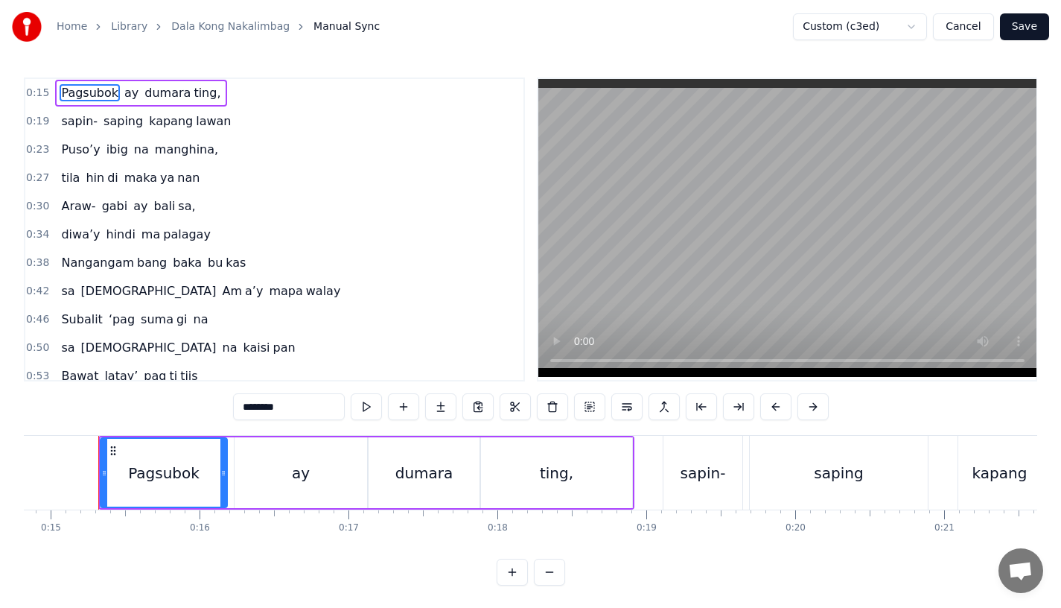
click at [75, 203] on span "Araw-" at bounding box center [78, 205] width 37 height 17
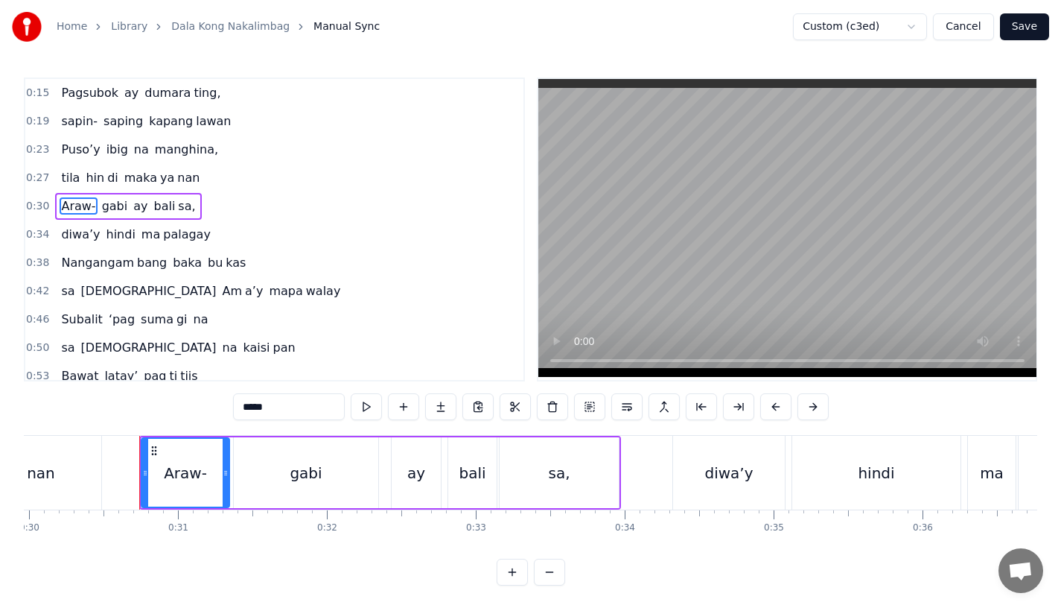
scroll to position [0, 4504]
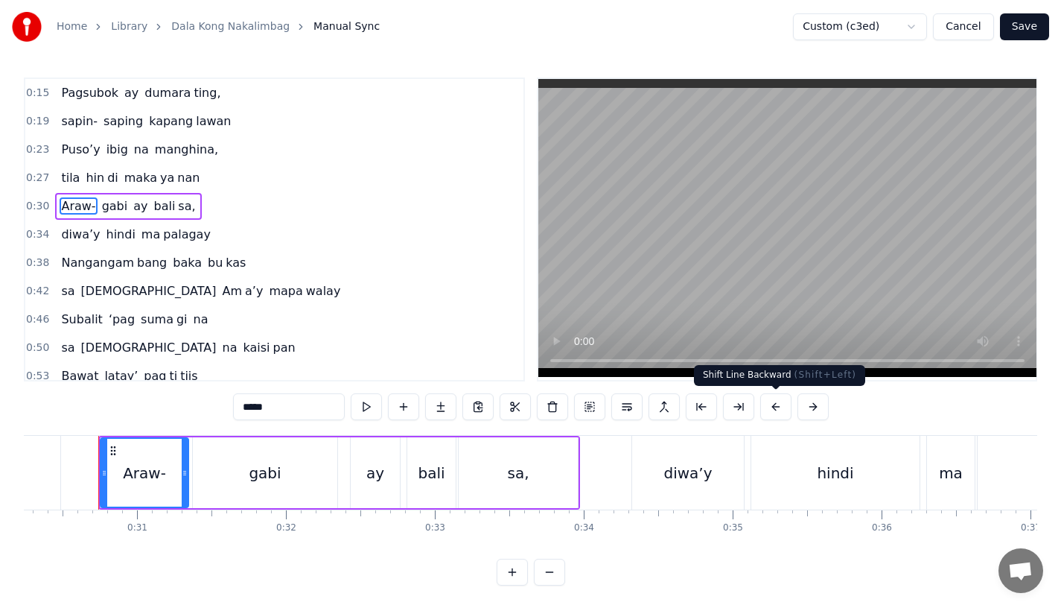
click at [772, 408] on button at bounding box center [775, 406] width 31 height 27
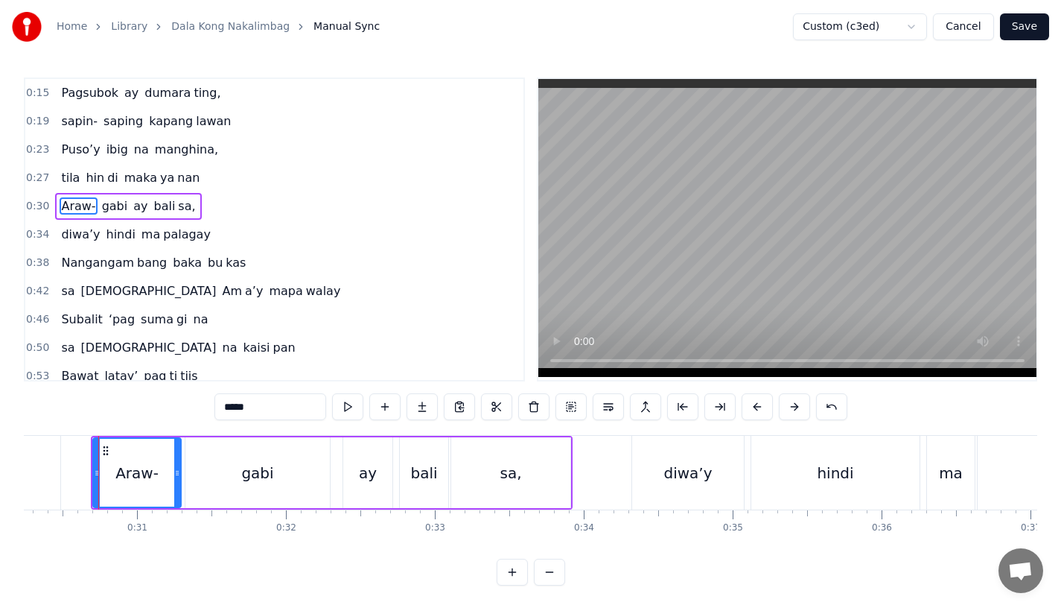
click at [72, 291] on span "sa" at bounding box center [68, 290] width 16 height 17
type input "**"
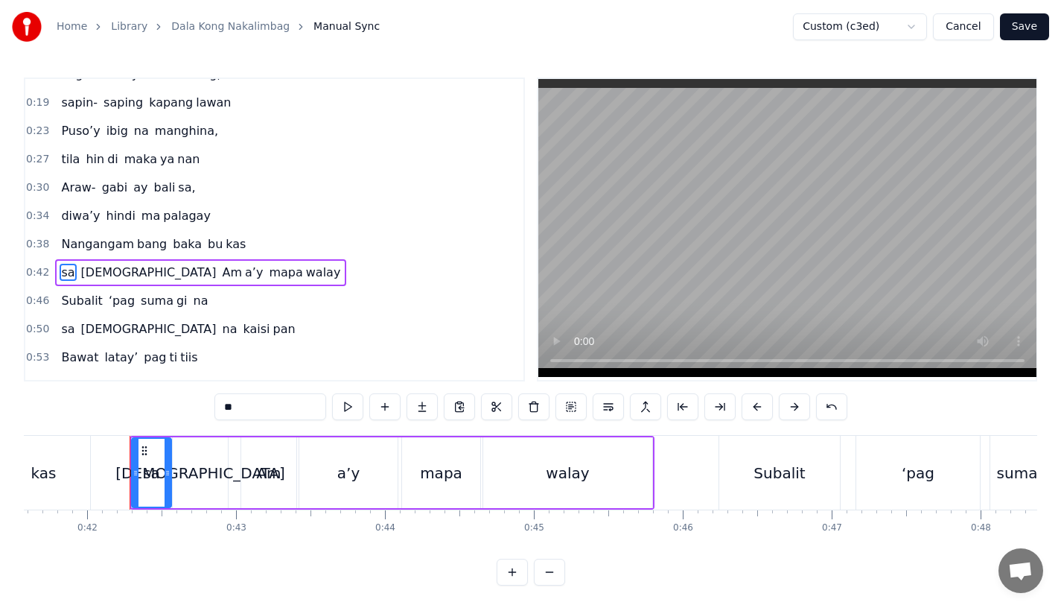
scroll to position [0, 6224]
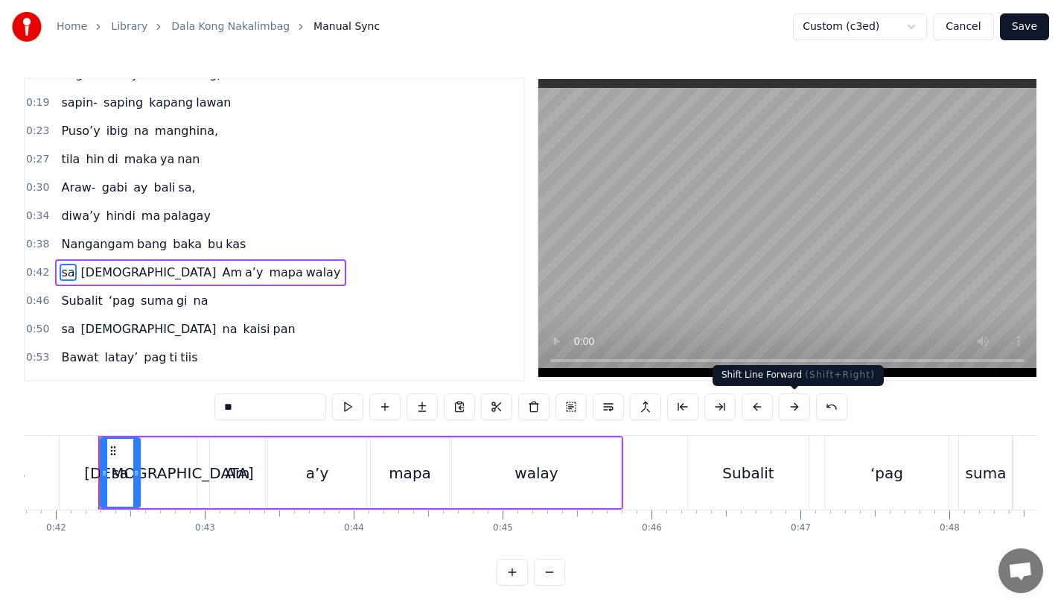
click at [791, 409] on button at bounding box center [794, 406] width 31 height 27
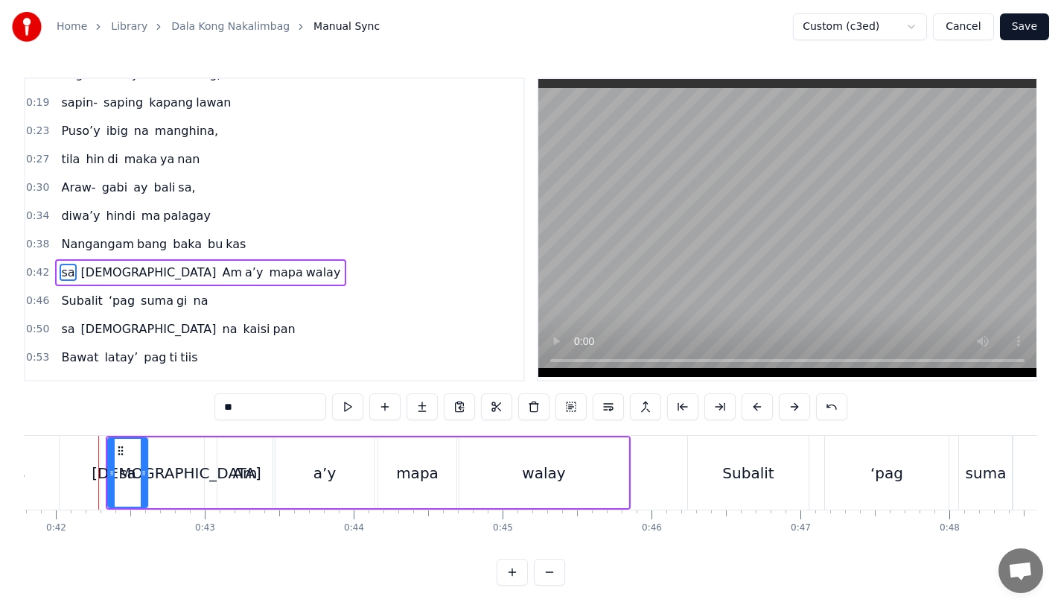
click at [1027, 25] on button "Save" at bounding box center [1024, 26] width 49 height 27
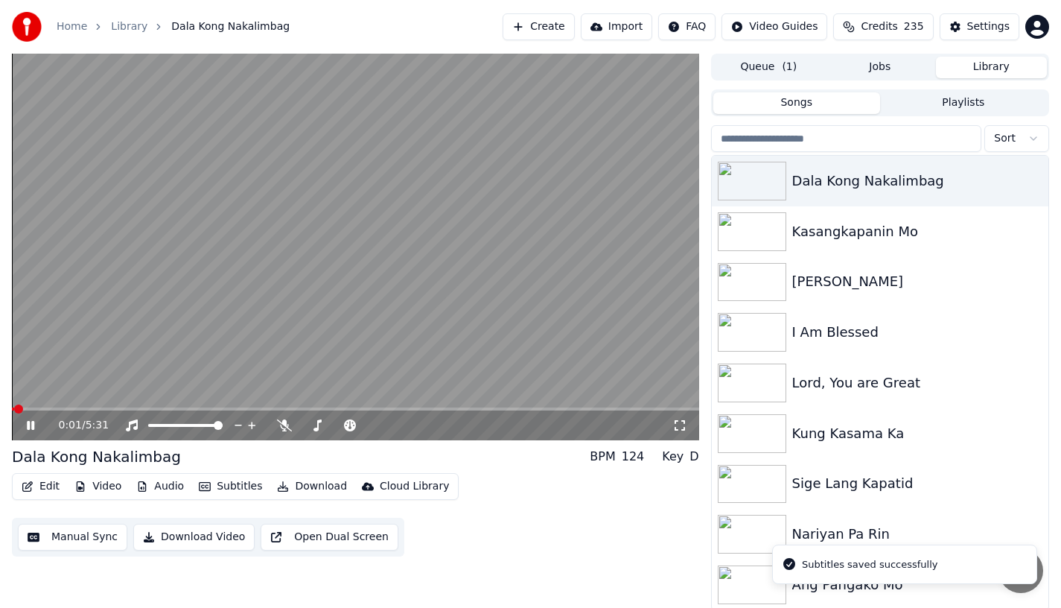
click at [136, 407] on span at bounding box center [355, 408] width 687 height 3
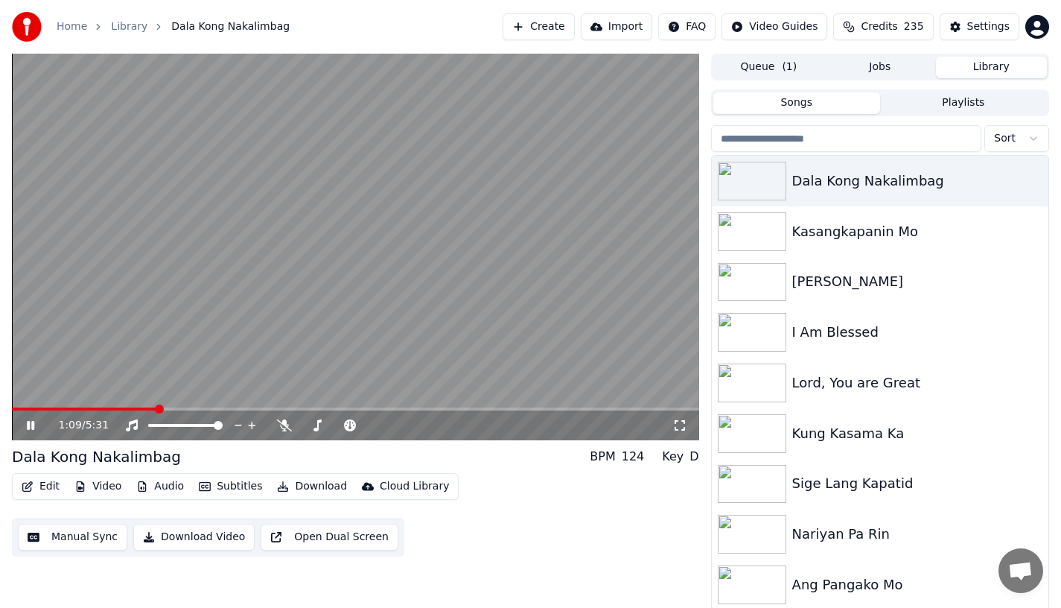
click at [120, 405] on video at bounding box center [355, 247] width 687 height 387
click at [113, 407] on span at bounding box center [84, 408] width 145 height 3
click at [30, 425] on icon at bounding box center [30, 425] width 9 height 10
click at [31, 422] on icon at bounding box center [30, 425] width 7 height 9
click at [197, 410] on span at bounding box center [109, 408] width 194 height 3
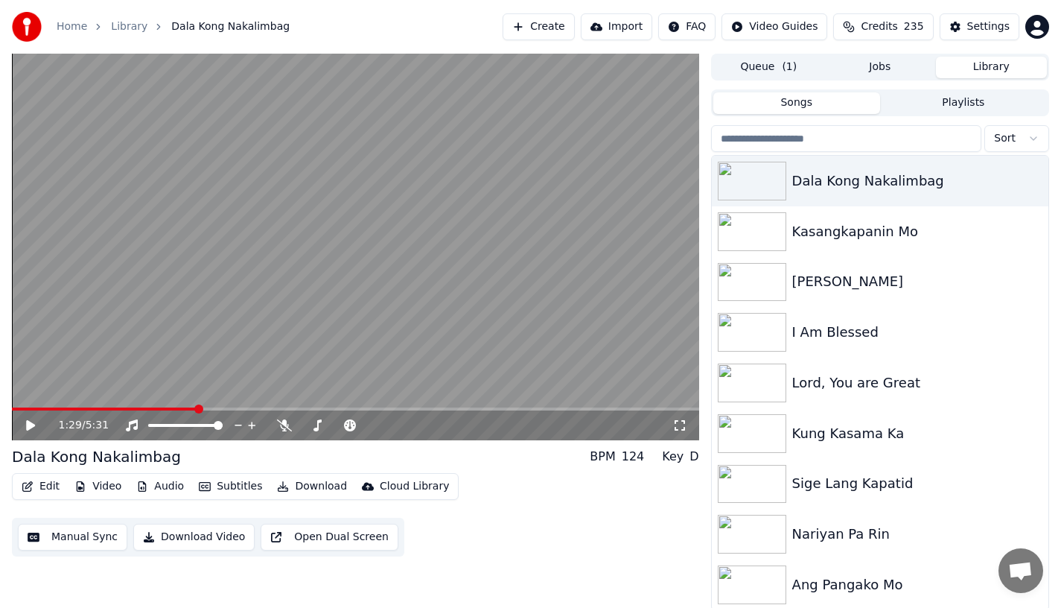
click at [28, 423] on icon at bounding box center [30, 425] width 9 height 10
click at [28, 423] on icon at bounding box center [30, 425] width 7 height 9
click at [202, 406] on video at bounding box center [355, 247] width 687 height 387
click at [200, 407] on span at bounding box center [110, 408] width 197 height 3
click at [31, 425] on icon at bounding box center [30, 425] width 7 height 9
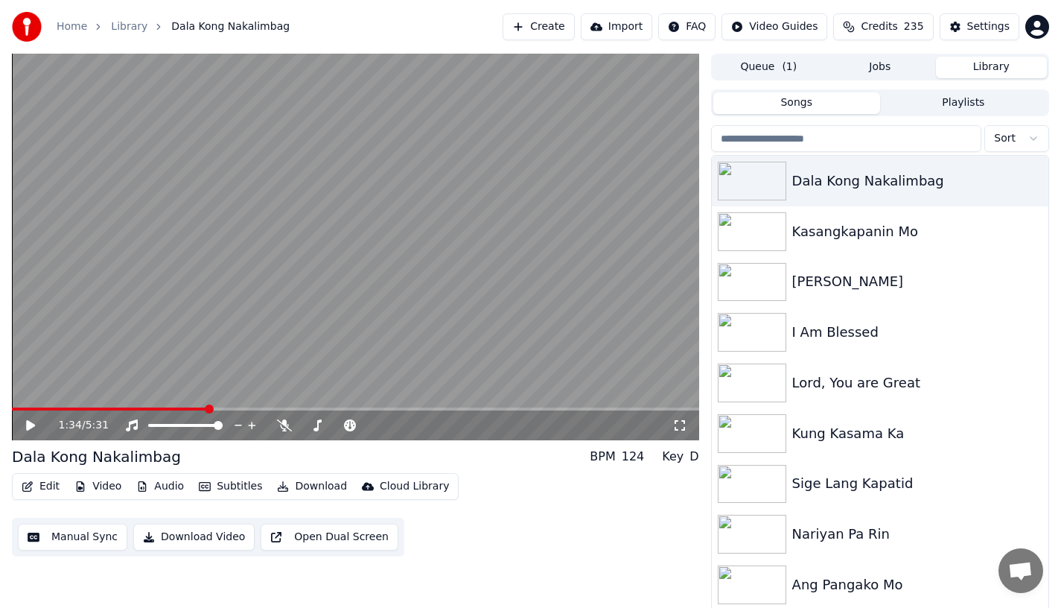
click at [40, 484] on button "Edit" at bounding box center [41, 486] width 50 height 21
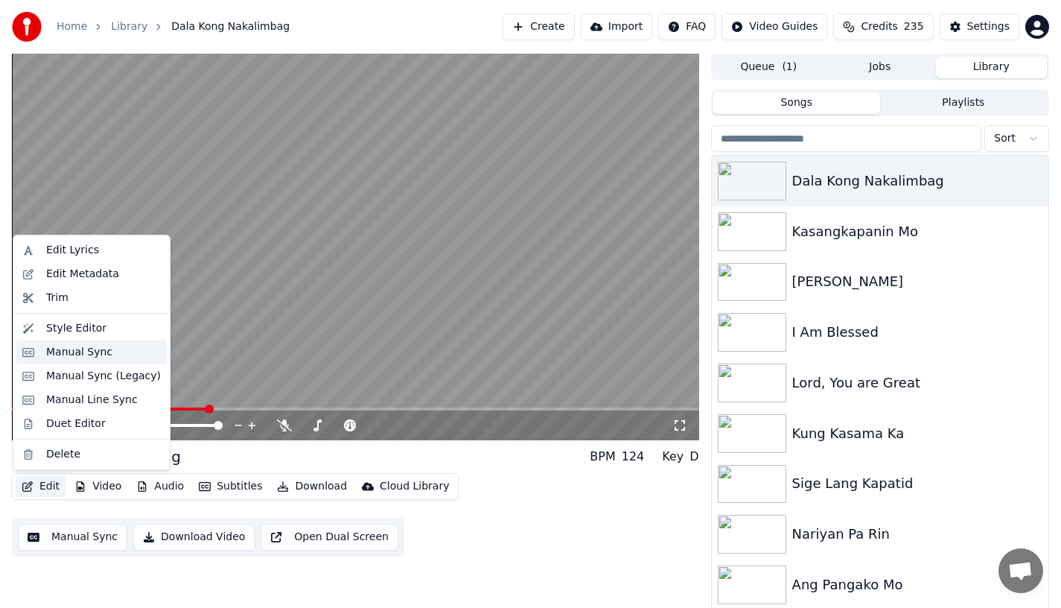
click at [60, 355] on div "Manual Sync" at bounding box center [79, 352] width 66 height 15
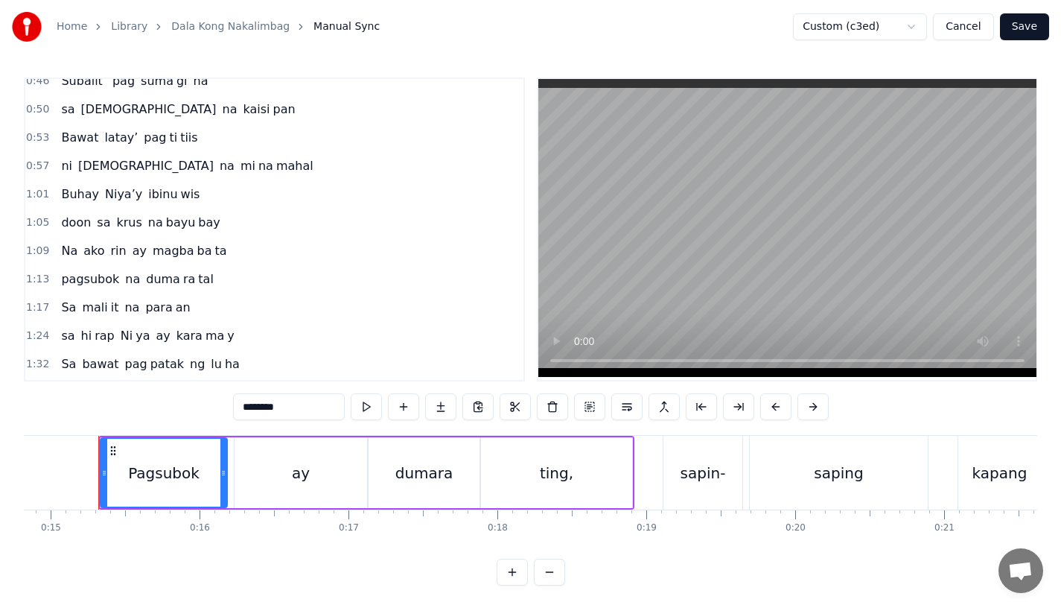
scroll to position [297, 0]
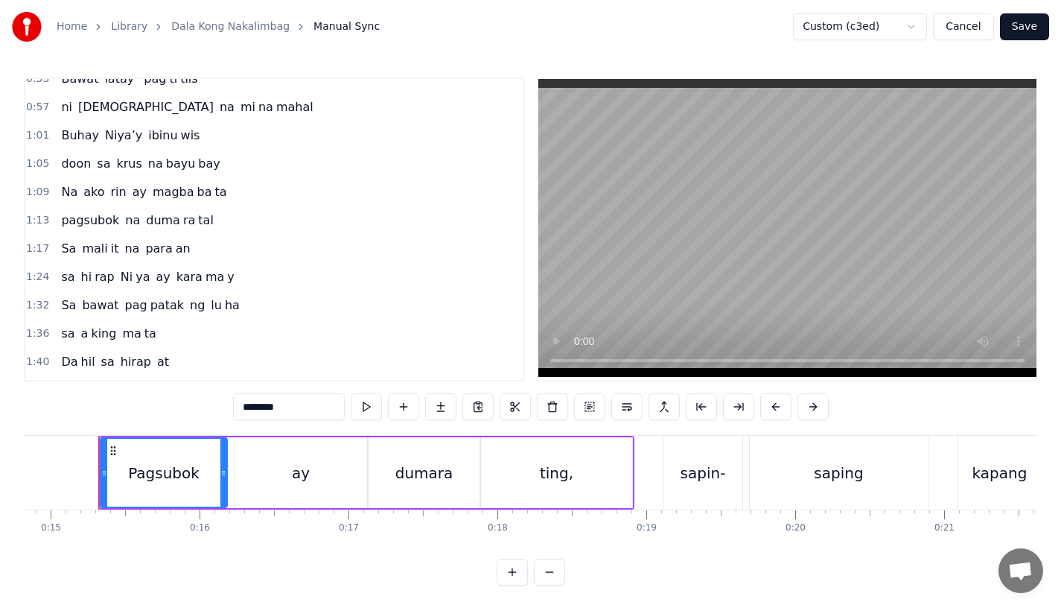
click at [69, 282] on span "sa" at bounding box center [68, 276] width 16 height 17
type input "**"
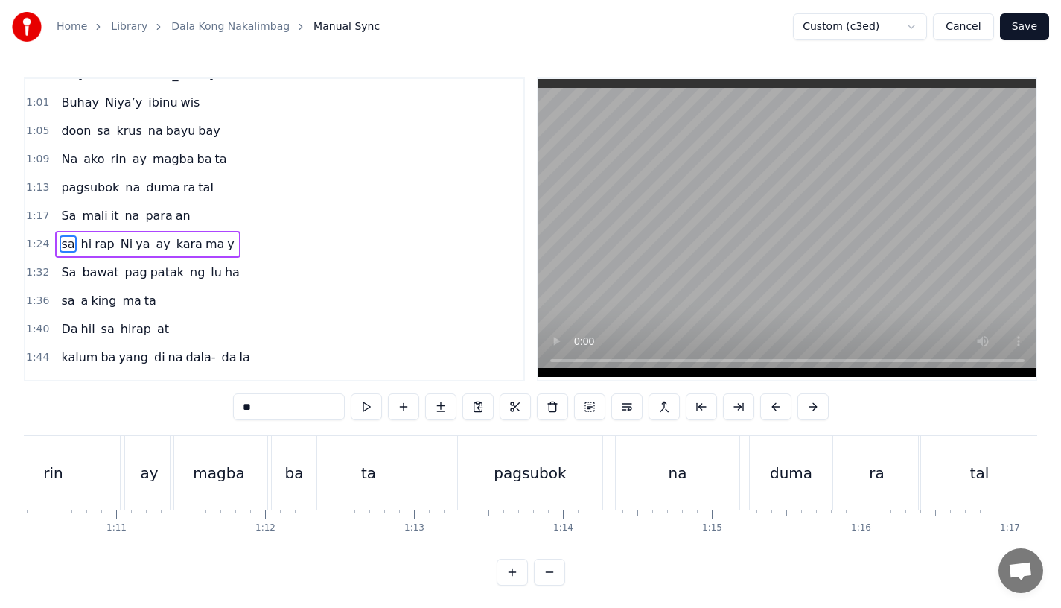
scroll to position [0, 12548]
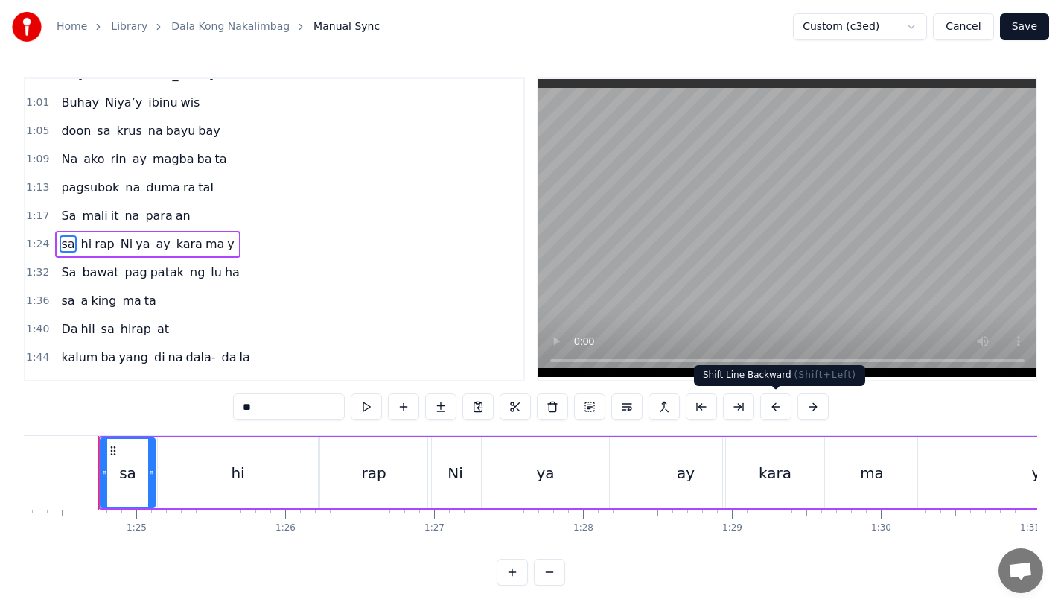
click at [806, 407] on button at bounding box center [813, 406] width 31 height 27
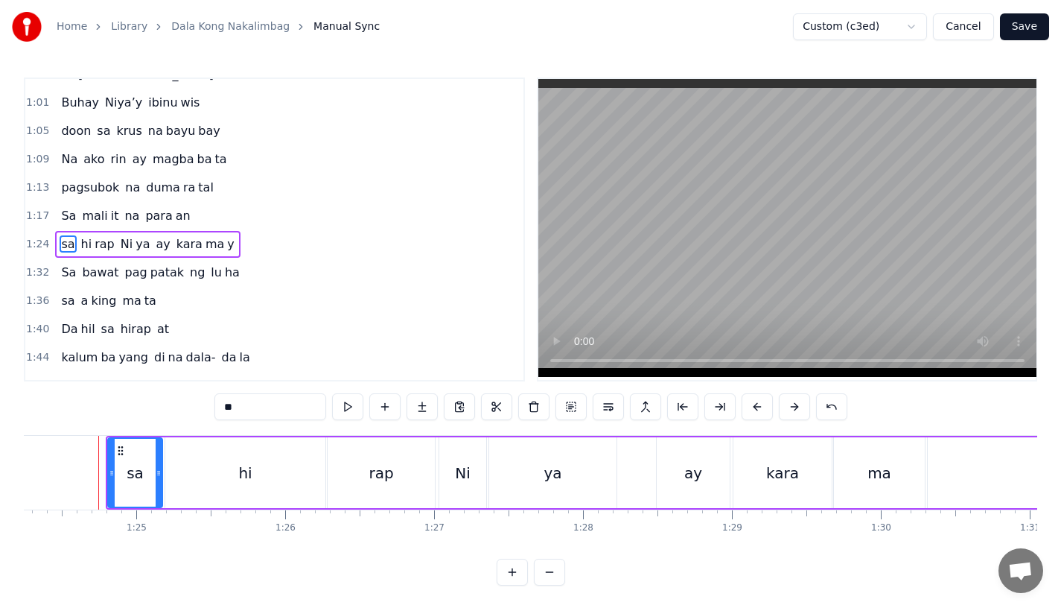
click at [1020, 28] on button "Save" at bounding box center [1024, 26] width 49 height 27
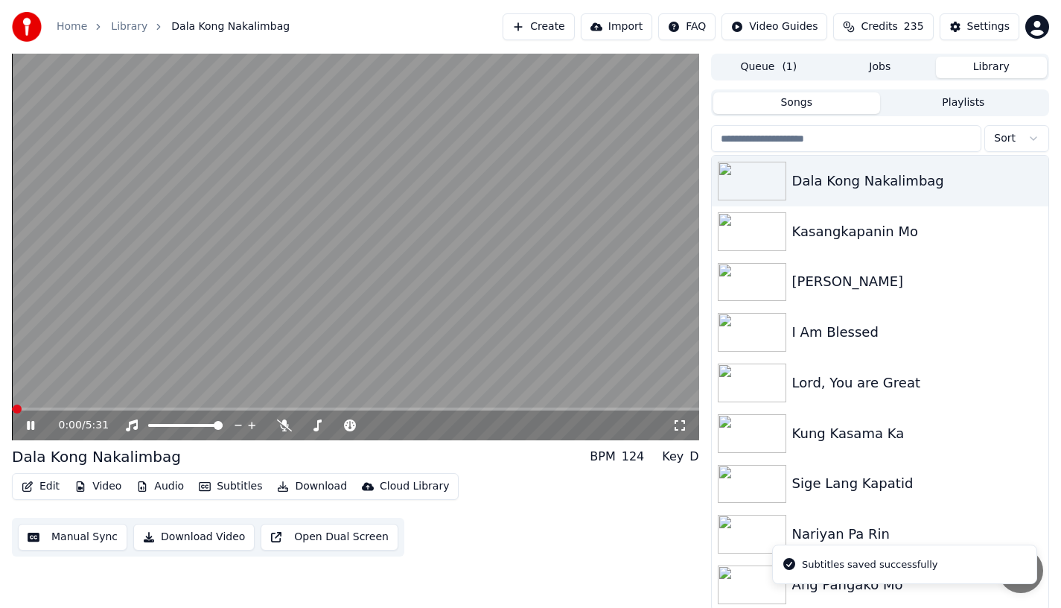
click at [153, 410] on div "0:00 / 5:31" at bounding box center [355, 425] width 687 height 30
click at [162, 408] on span at bounding box center [355, 408] width 687 height 3
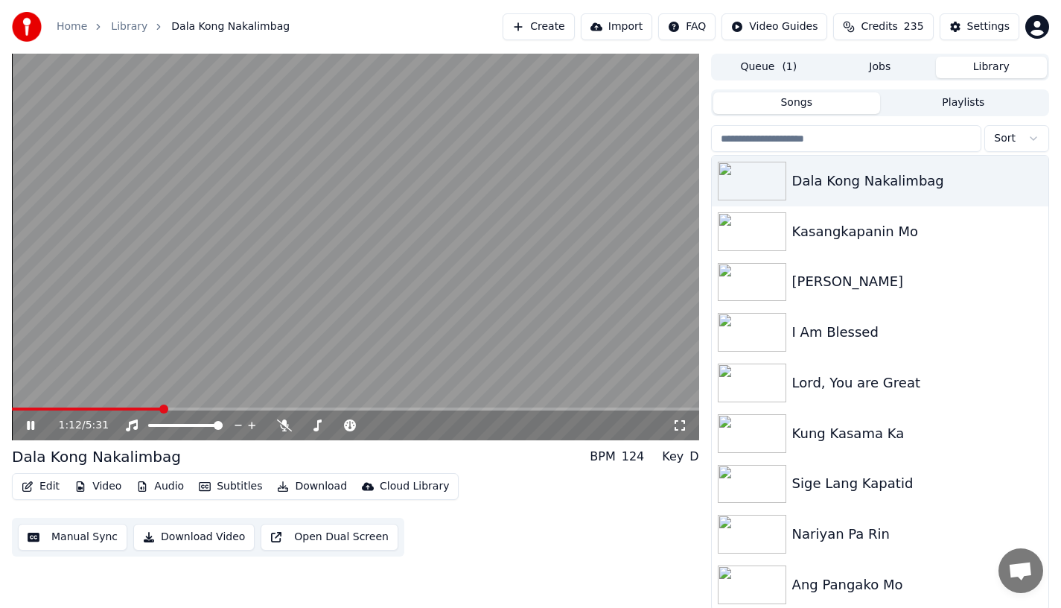
click at [179, 407] on video at bounding box center [355, 247] width 687 height 387
click at [179, 408] on span at bounding box center [355, 408] width 687 height 3
click at [29, 428] on icon at bounding box center [30, 425] width 9 height 10
click at [191, 408] on span at bounding box center [106, 408] width 189 height 3
click at [185, 406] on video at bounding box center [355, 247] width 687 height 387
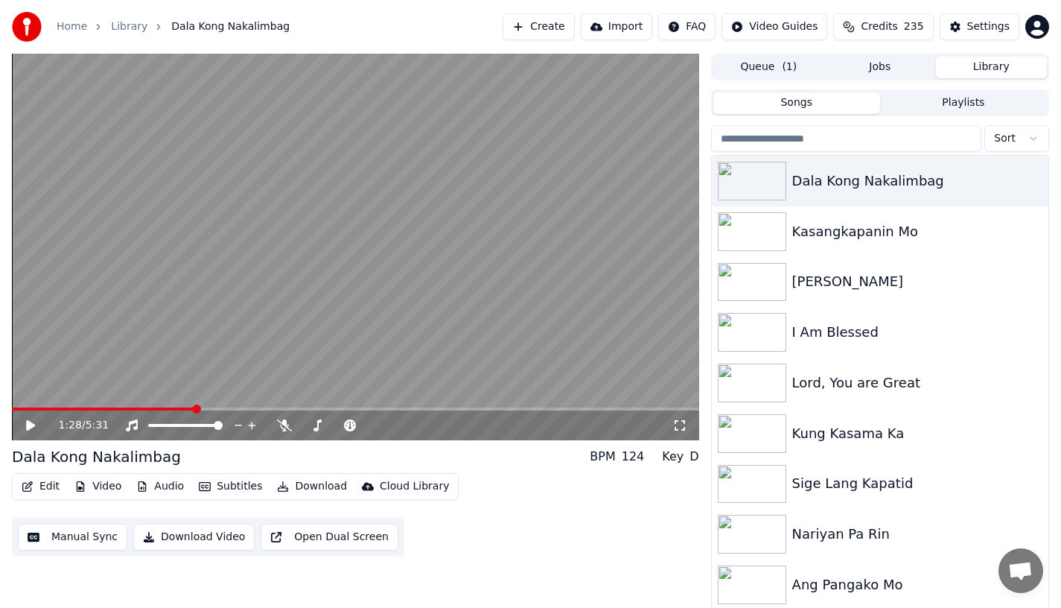
click at [181, 407] on span at bounding box center [103, 408] width 183 height 3
click at [40, 422] on icon at bounding box center [41, 425] width 35 height 12
click at [46, 482] on button "Edit" at bounding box center [41, 486] width 50 height 21
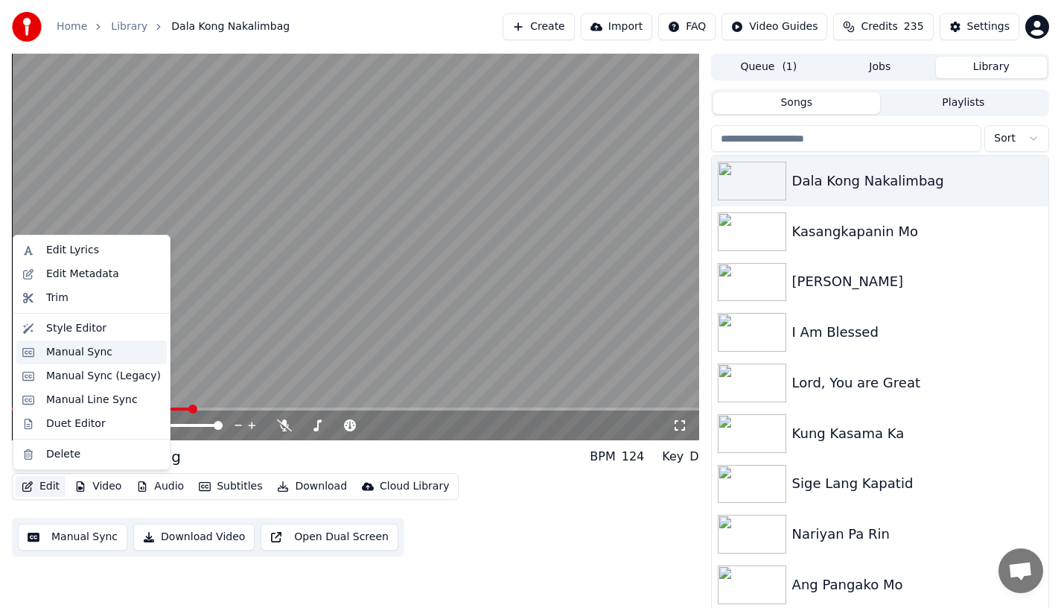
click at [60, 345] on div "Manual Sync" at bounding box center [79, 352] width 66 height 15
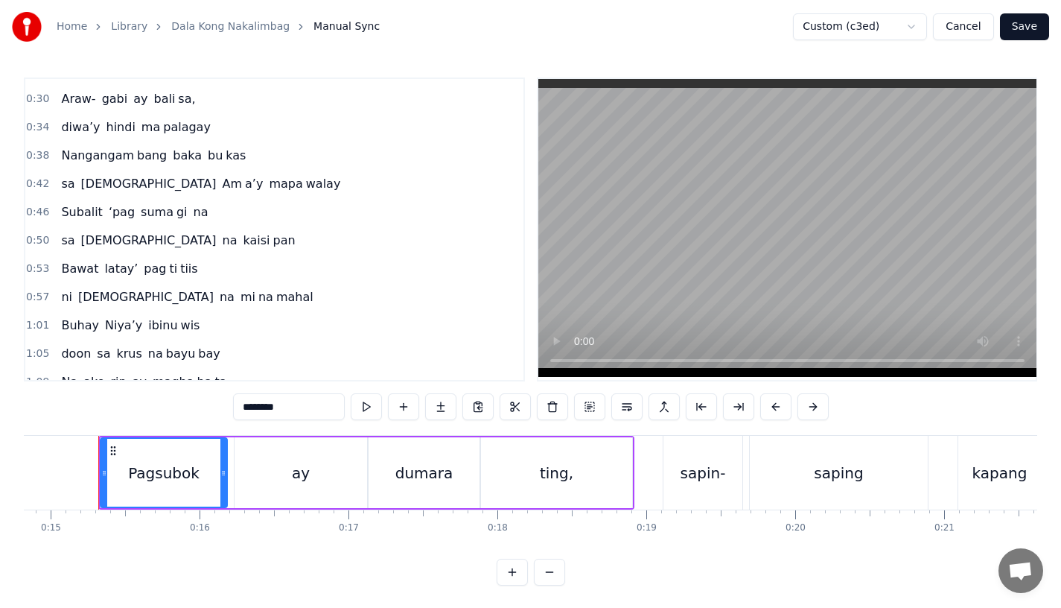
scroll to position [143, 0]
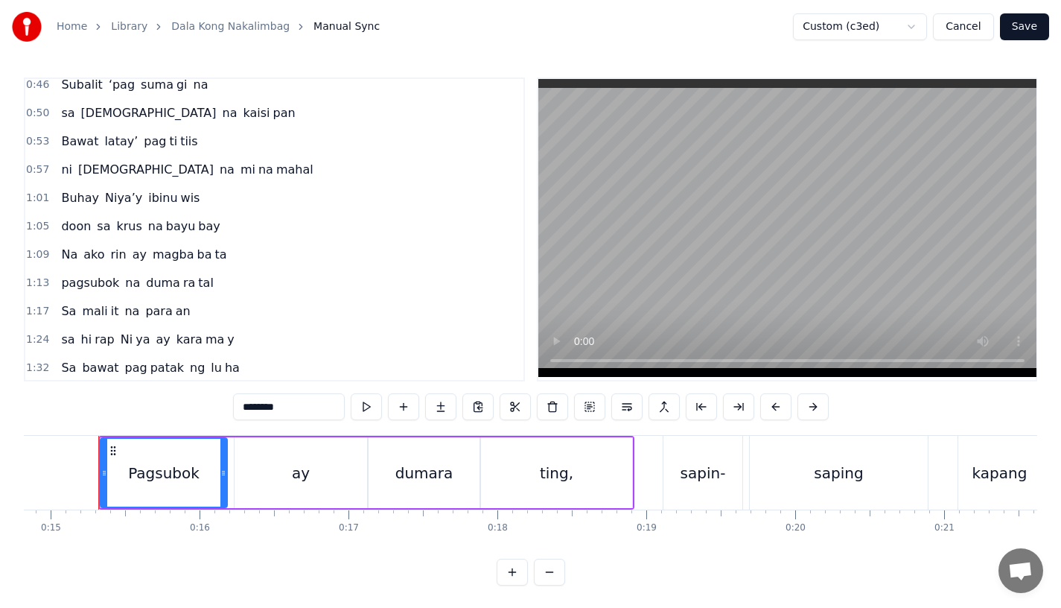
click at [66, 337] on span "sa" at bounding box center [68, 339] width 16 height 17
type input "**"
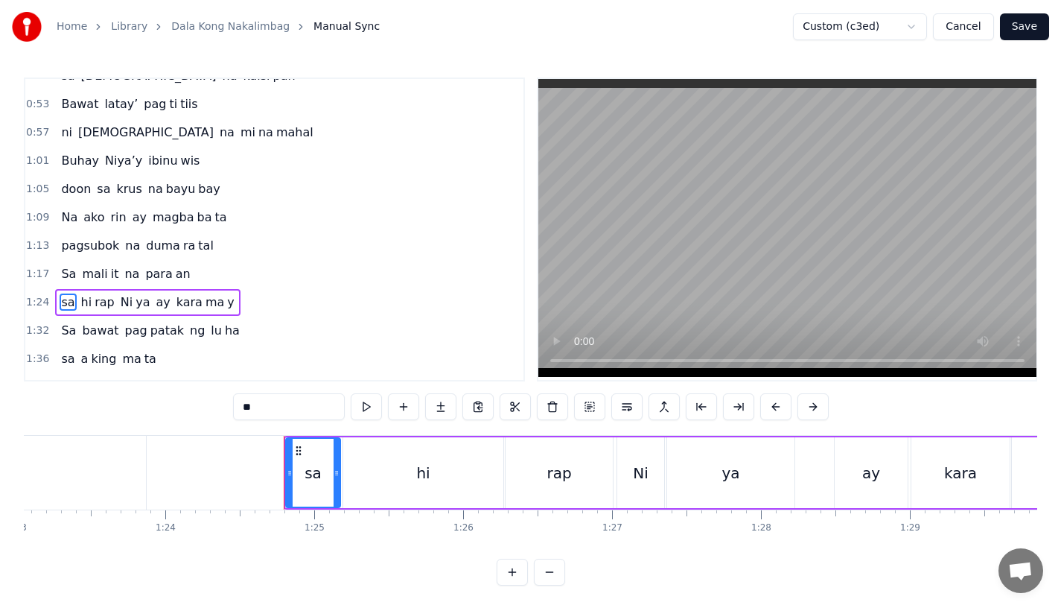
scroll to position [0, 12556]
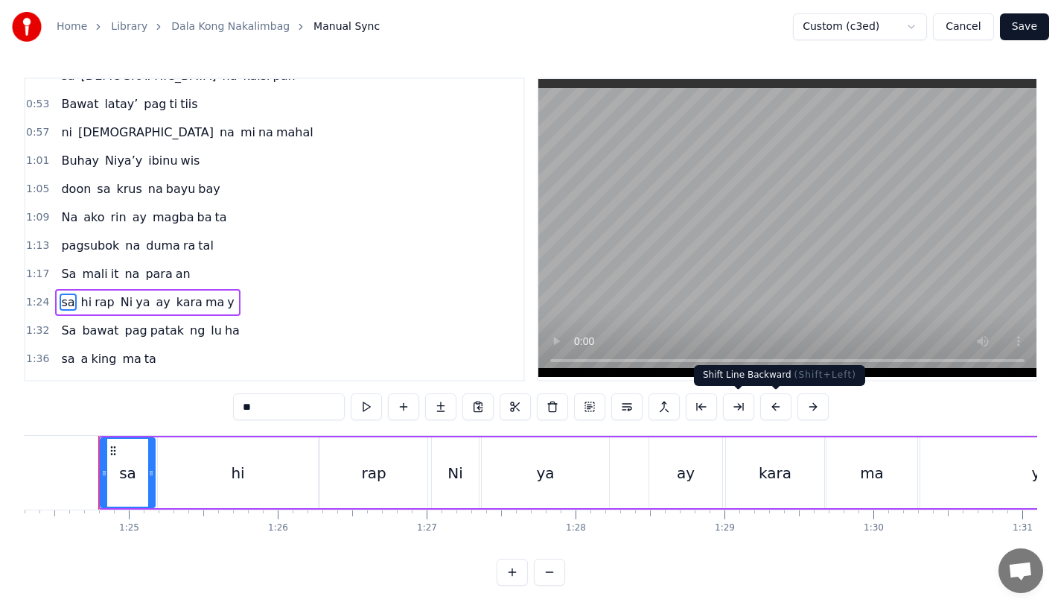
click at [783, 407] on button at bounding box center [775, 406] width 31 height 27
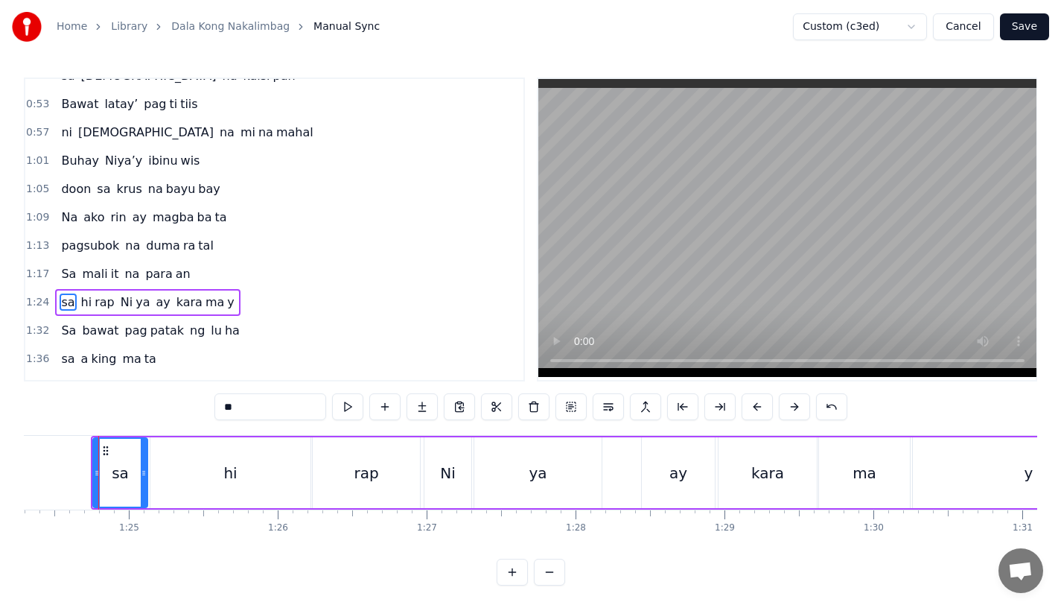
click at [783, 407] on button at bounding box center [794, 406] width 31 height 27
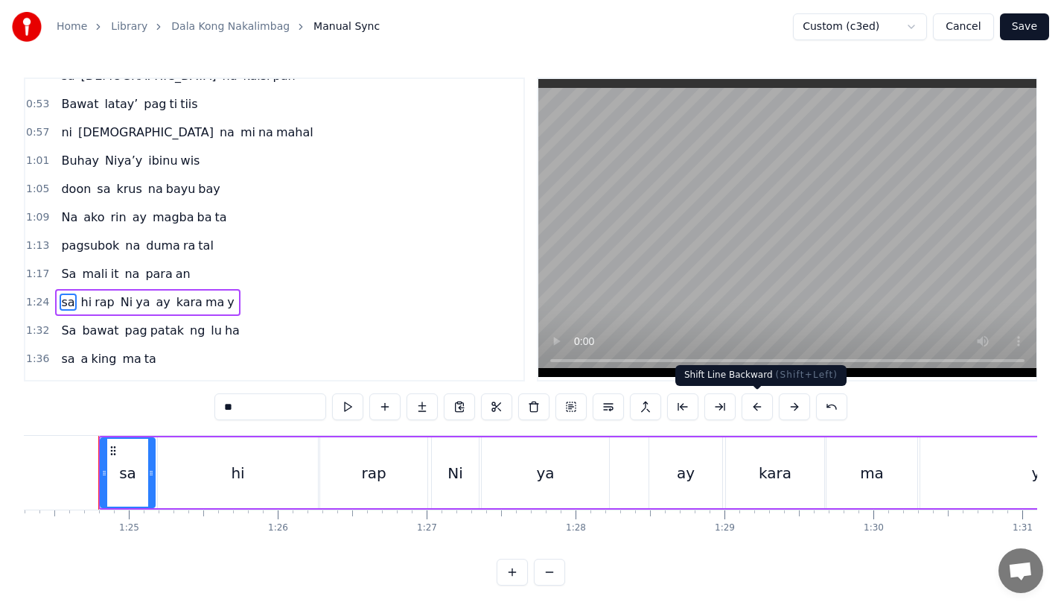
click at [757, 407] on button at bounding box center [757, 406] width 31 height 27
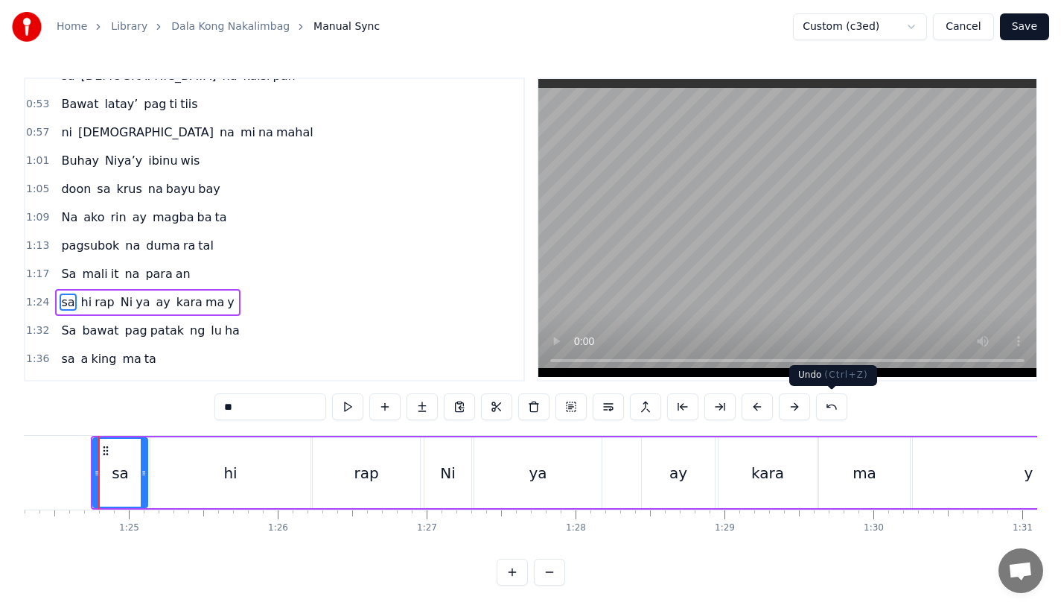
click at [830, 408] on button at bounding box center [831, 406] width 31 height 27
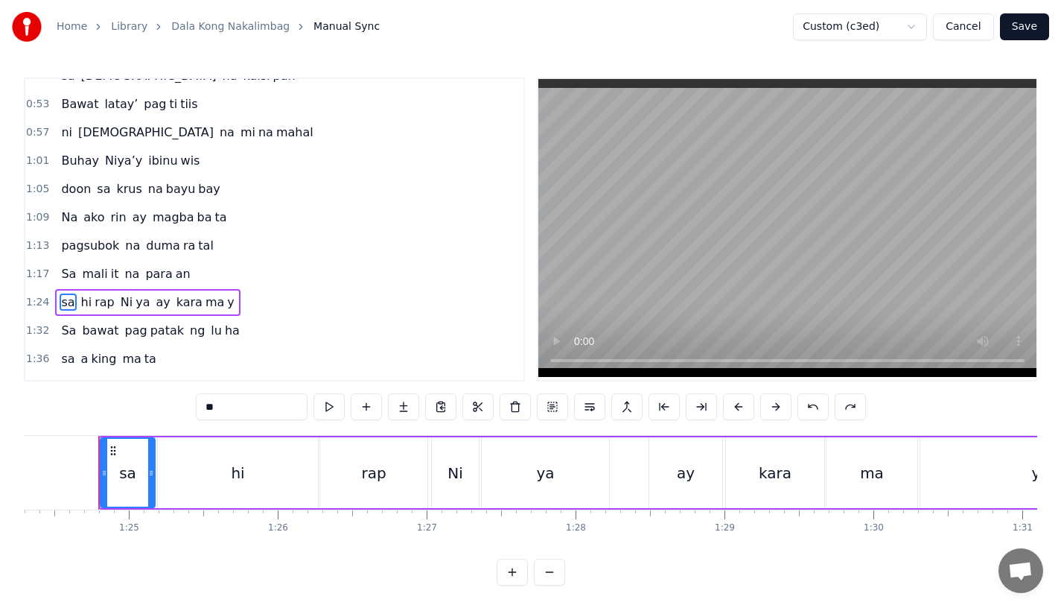
click at [830, 408] on div "**" at bounding box center [531, 406] width 670 height 27
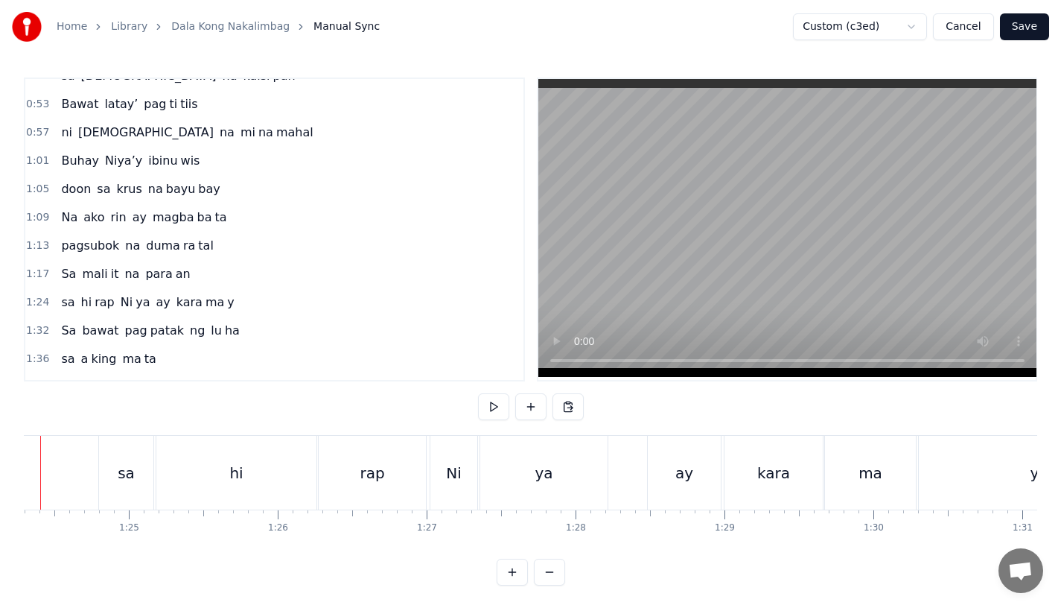
scroll to position [0, 12497]
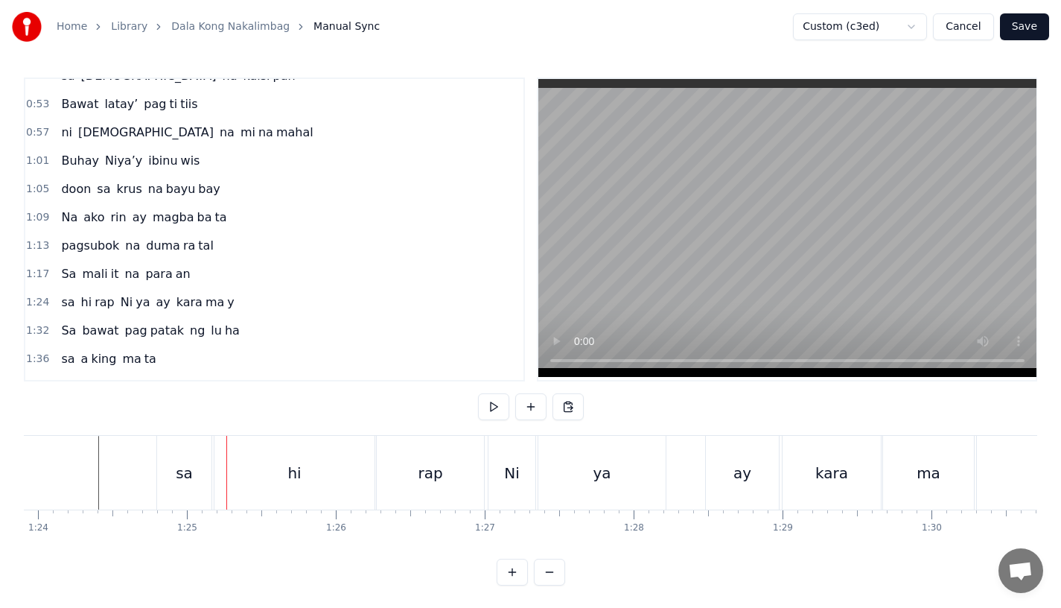
click at [188, 466] on div "sa" at bounding box center [184, 473] width 17 height 22
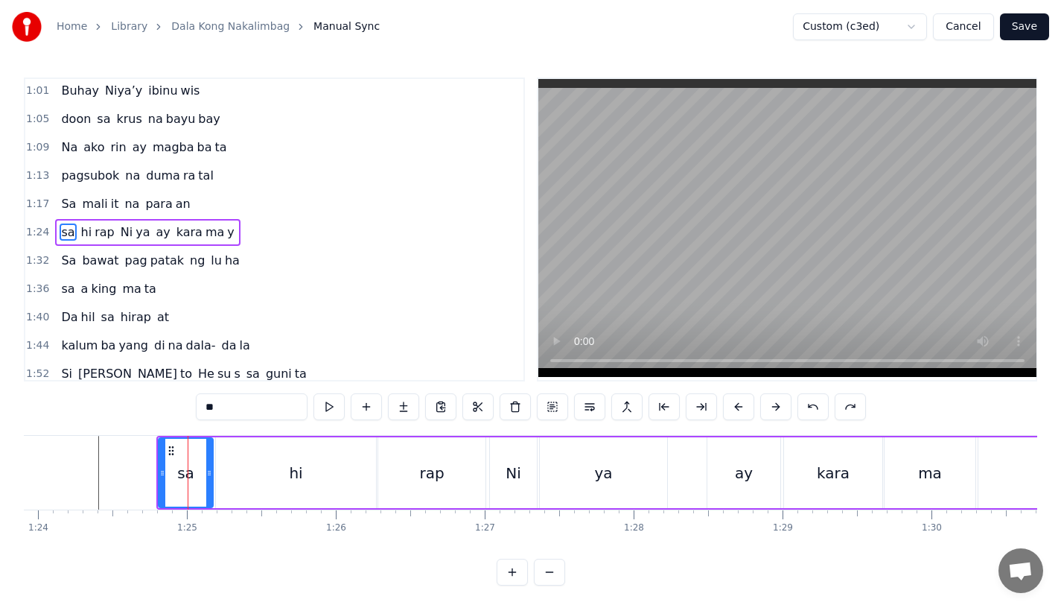
scroll to position [345, 0]
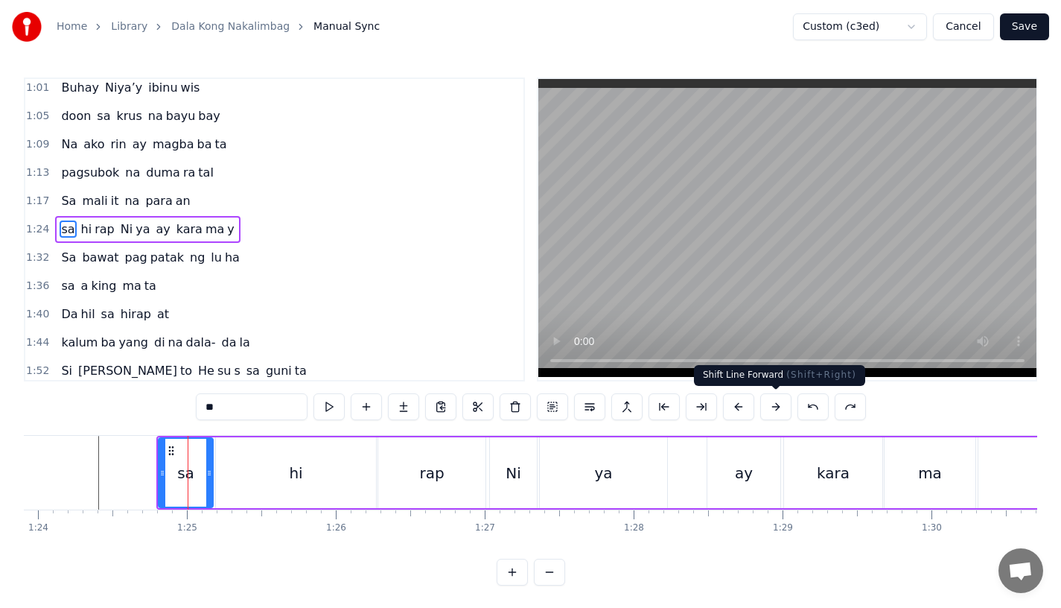
click at [778, 403] on button at bounding box center [775, 406] width 31 height 27
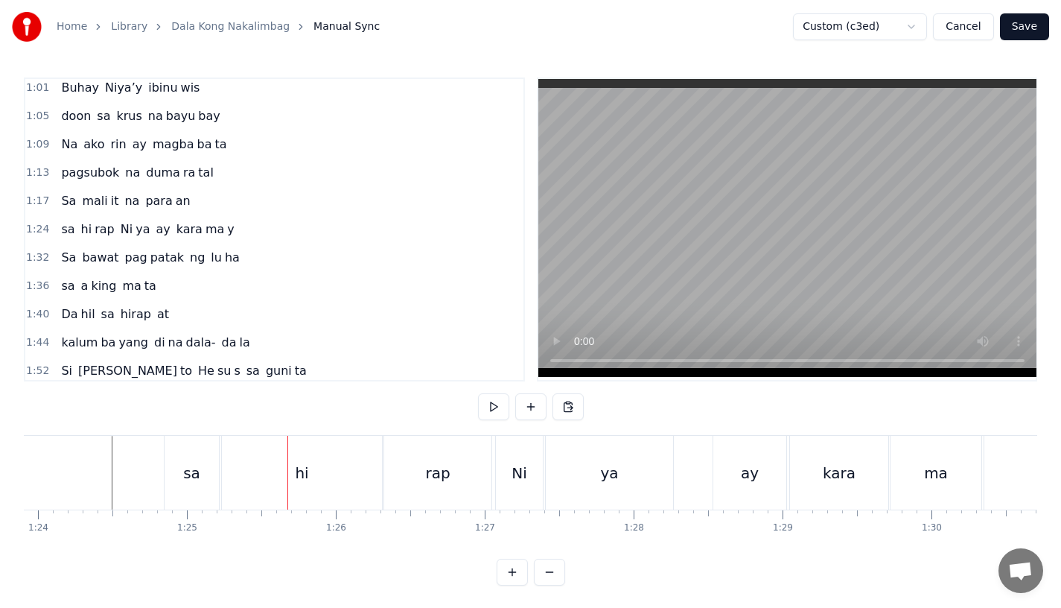
click at [175, 468] on div "sa" at bounding box center [192, 473] width 54 height 74
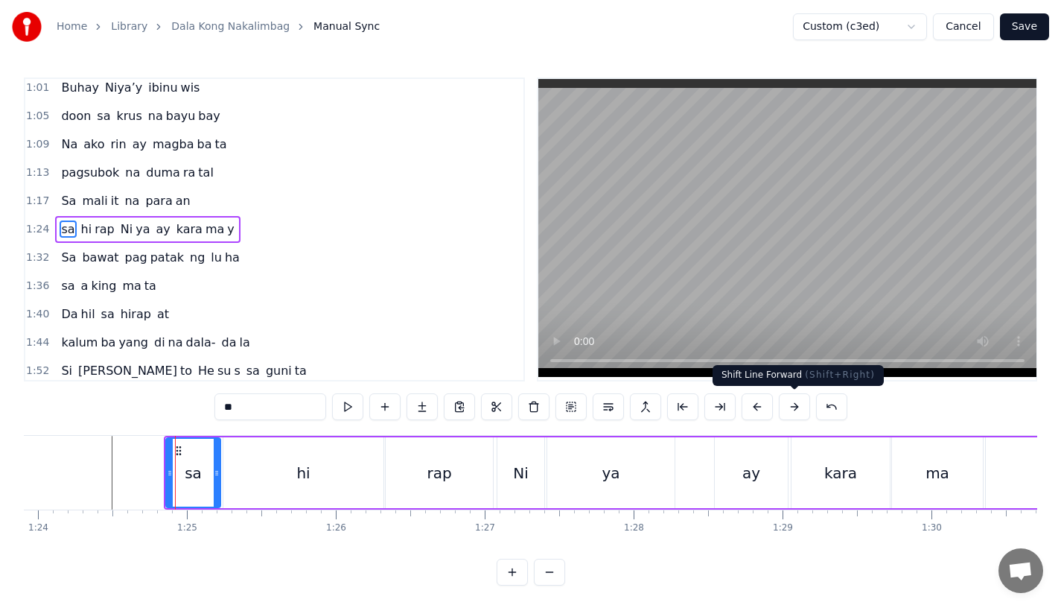
click at [786, 407] on button at bounding box center [794, 406] width 31 height 27
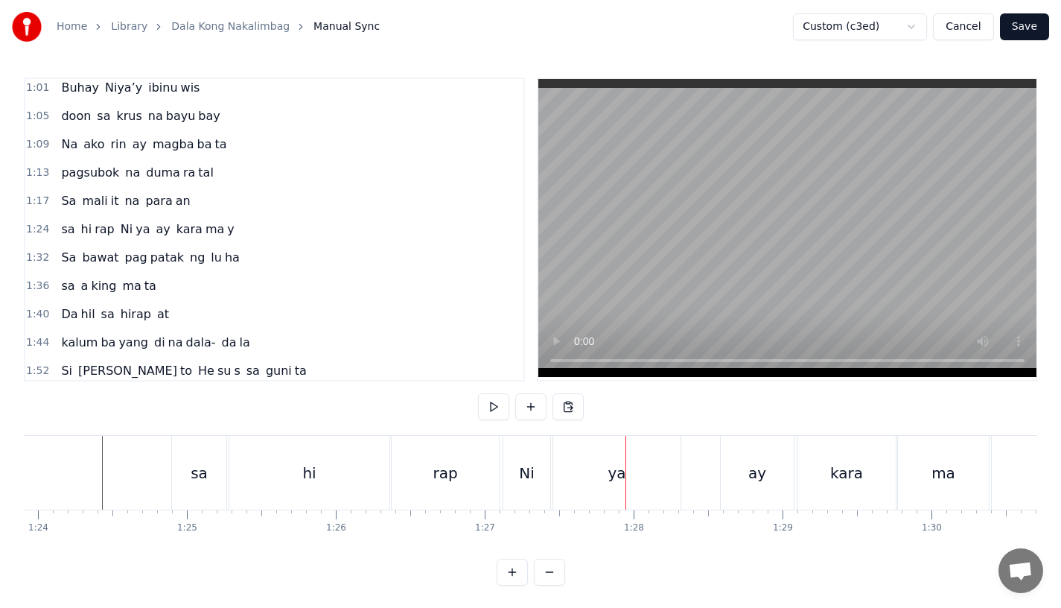
click at [510, 474] on div "Ni" at bounding box center [526, 473] width 47 height 74
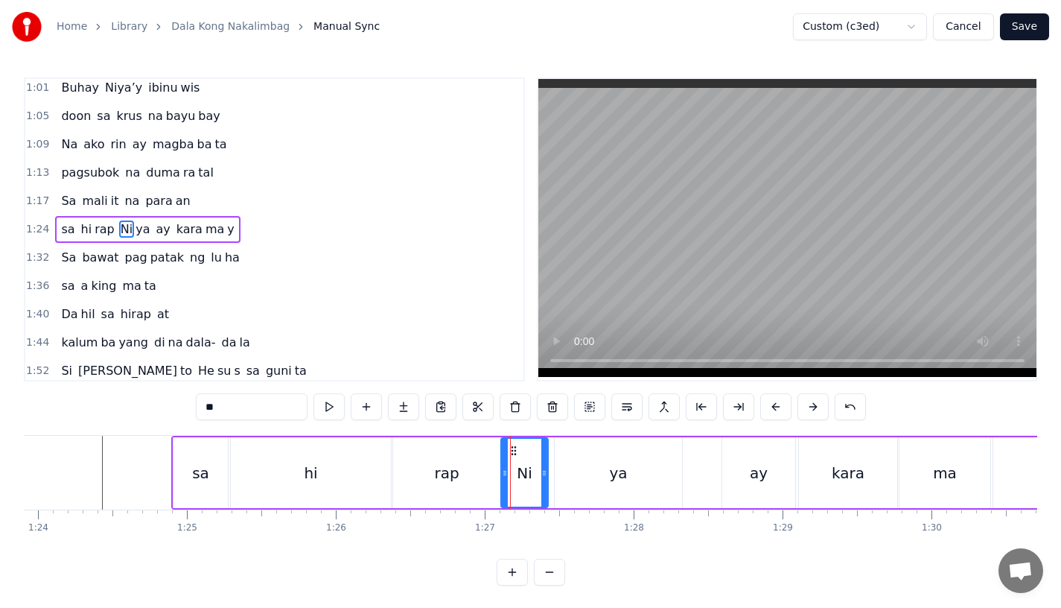
click at [491, 465] on div "rap" at bounding box center [446, 472] width 107 height 71
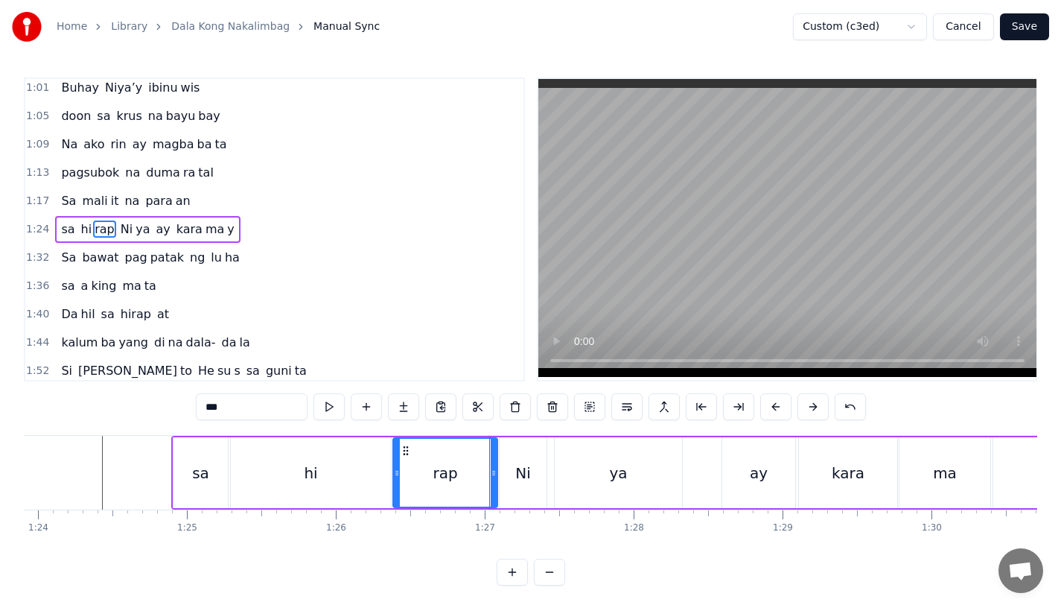
click at [495, 471] on icon at bounding box center [494, 473] width 6 height 12
click at [514, 471] on div "Ni" at bounding box center [523, 472] width 47 height 71
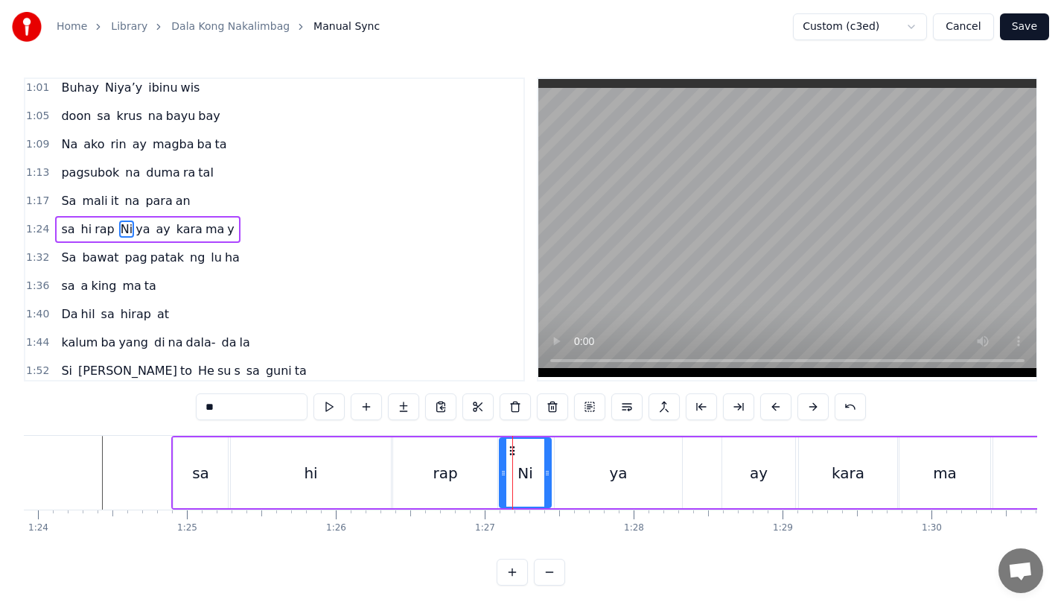
click at [548, 473] on icon at bounding box center [547, 473] width 6 height 12
click at [567, 473] on div "ya" at bounding box center [618, 472] width 127 height 71
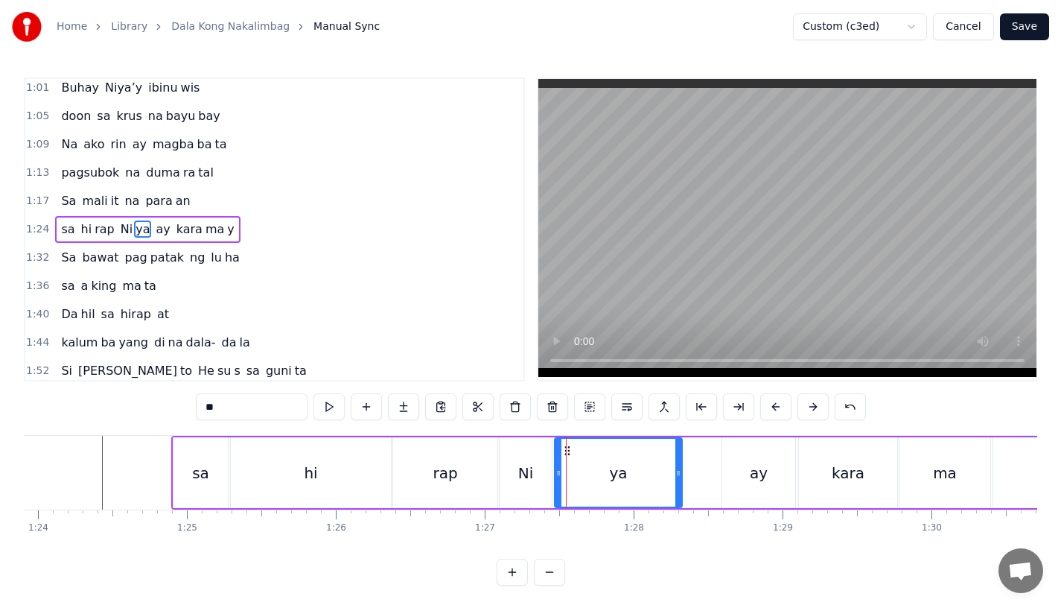
click at [465, 463] on div "rap" at bounding box center [445, 472] width 104 height 71
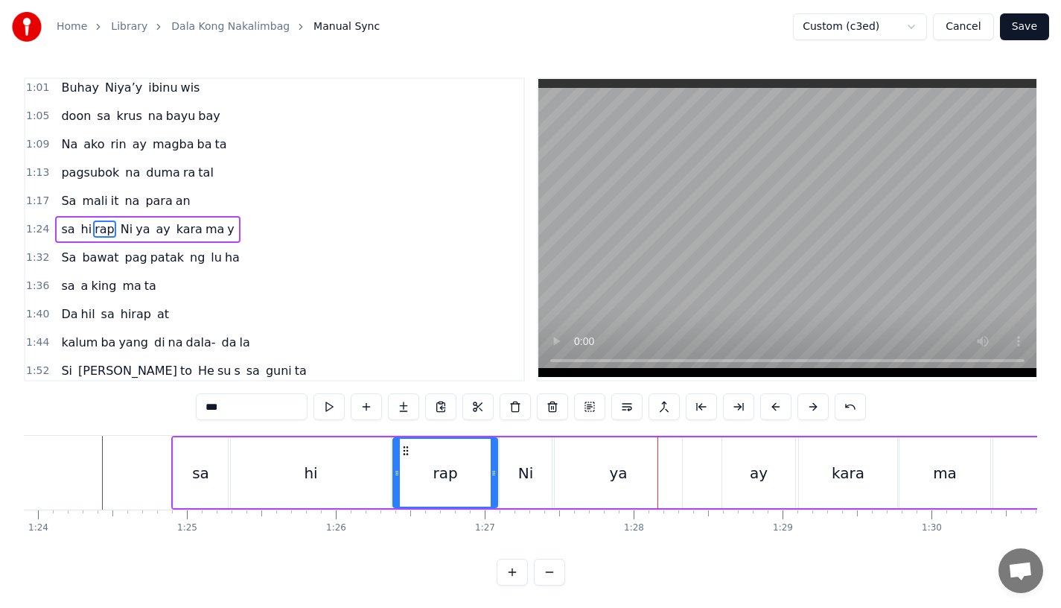
click at [507, 489] on div "Ni" at bounding box center [526, 472] width 52 height 71
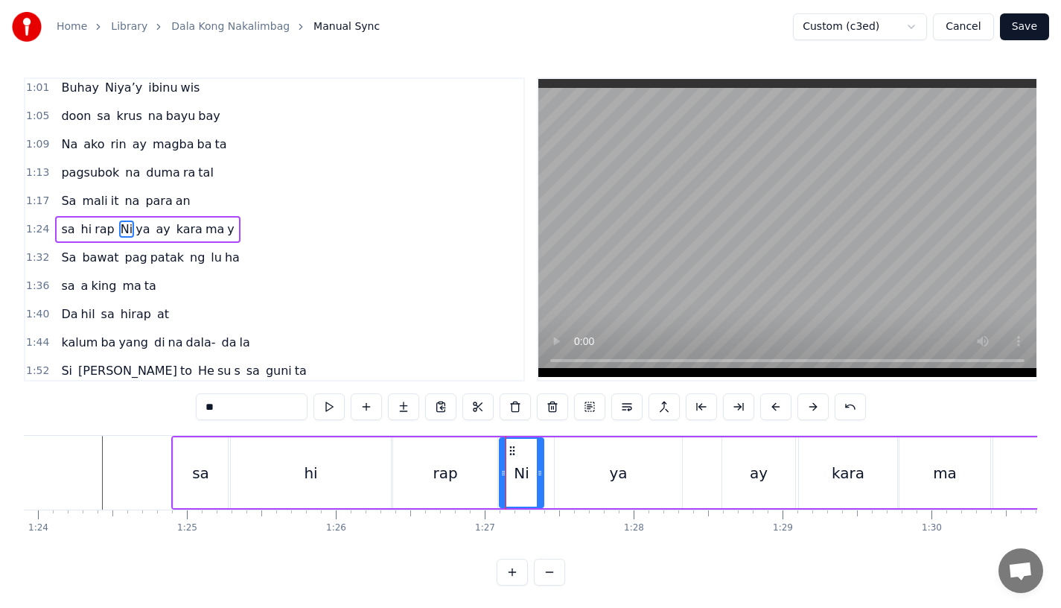
drag, startPoint x: 547, startPoint y: 483, endPoint x: 538, endPoint y: 483, distance: 8.9
click at [538, 483] on div at bounding box center [540, 473] width 6 height 68
click at [569, 483] on div "ya" at bounding box center [618, 472] width 127 height 71
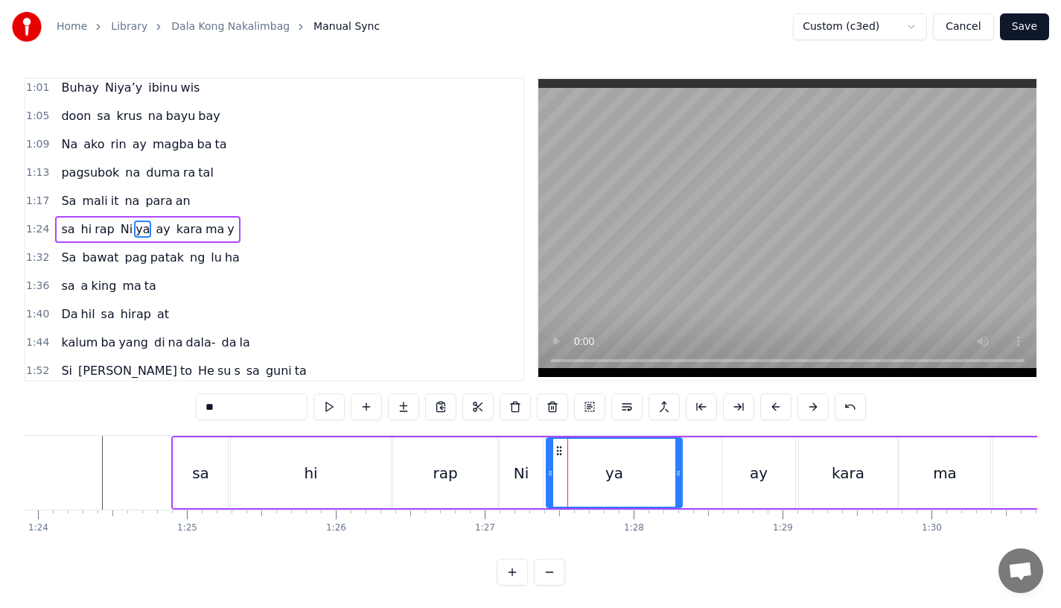
drag, startPoint x: 558, startPoint y: 478, endPoint x: 550, endPoint y: 479, distance: 8.2
click at [549, 479] on div at bounding box center [550, 473] width 6 height 68
click at [518, 471] on div "Ni" at bounding box center [522, 473] width 16 height 22
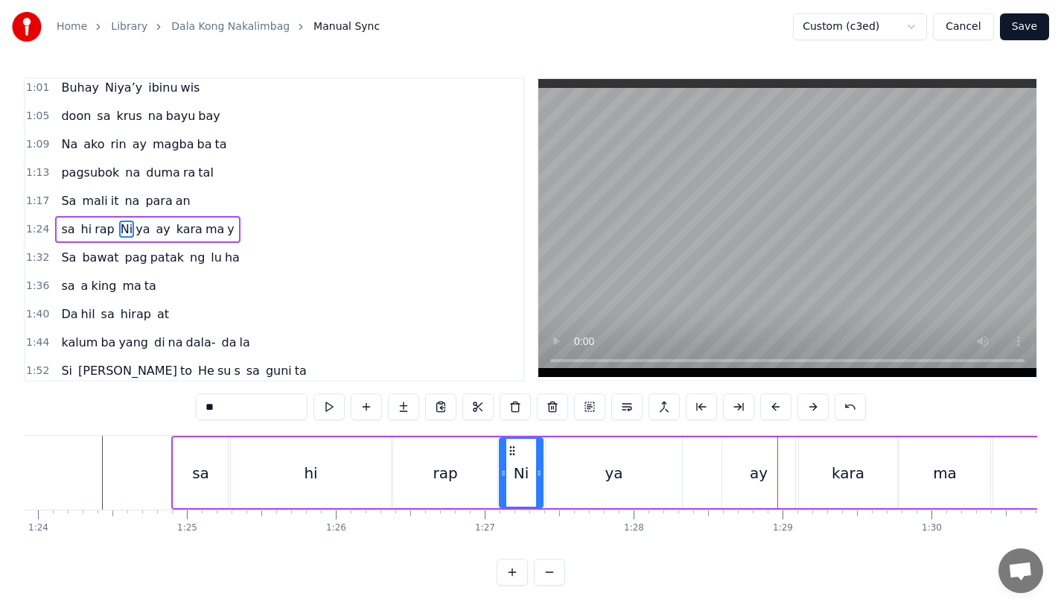
click at [737, 471] on div "ay" at bounding box center [758, 472] width 73 height 71
type input "**"
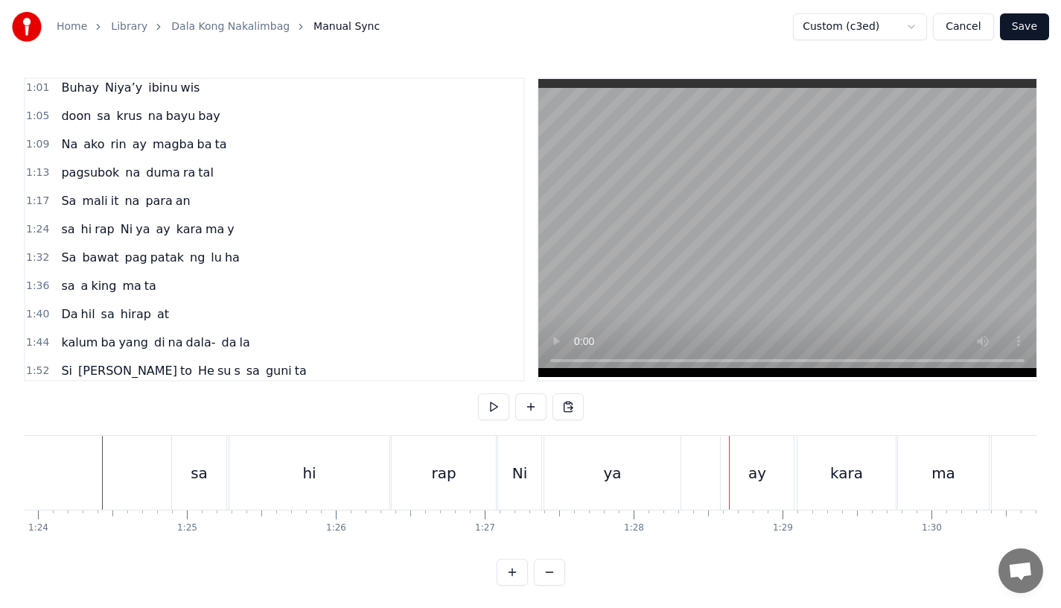
click at [735, 448] on div "ay" at bounding box center [757, 473] width 73 height 74
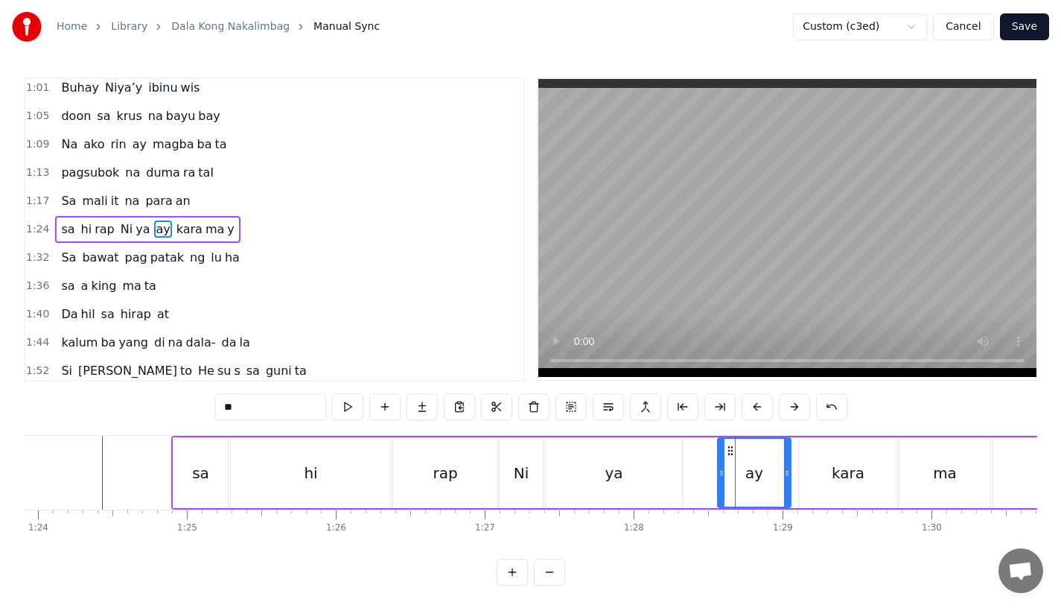
click at [728, 451] on circle at bounding box center [728, 450] width 1 height 1
click at [664, 466] on div "ya" at bounding box center [614, 472] width 136 height 71
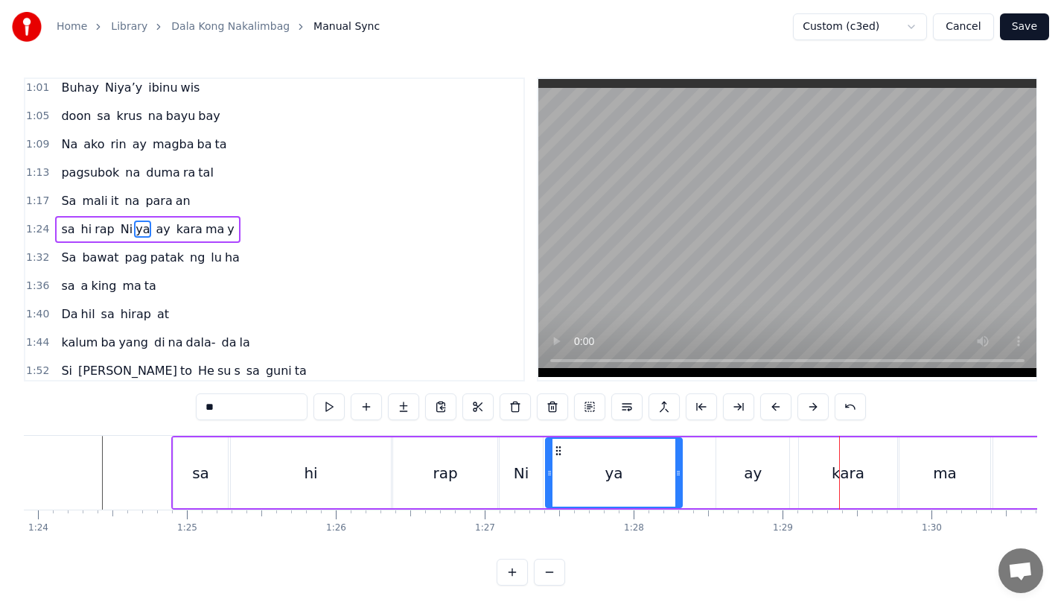
click at [723, 459] on div "ay" at bounding box center [752, 472] width 73 height 71
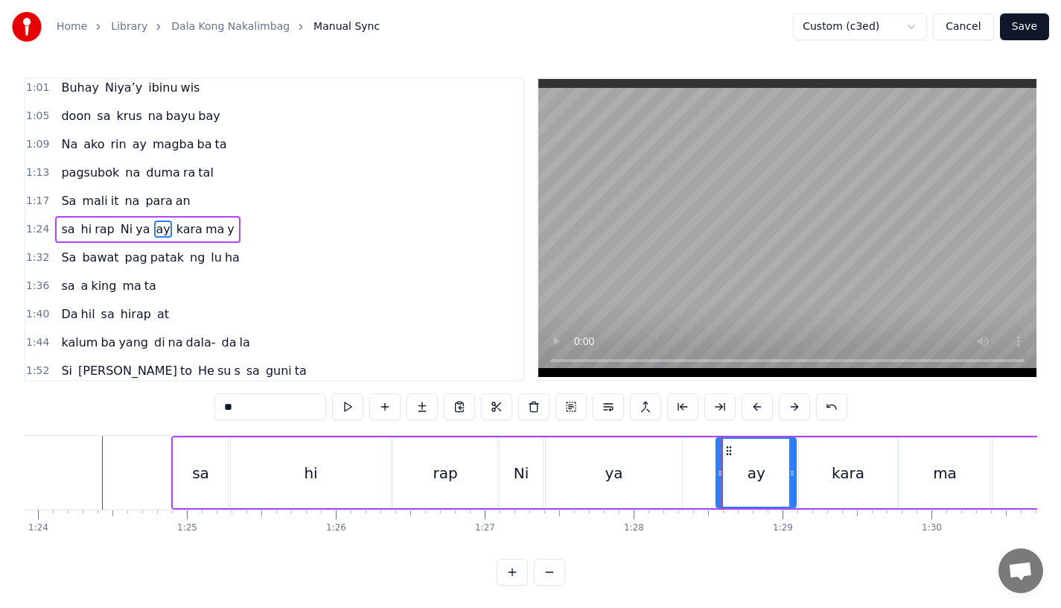
drag, startPoint x: 784, startPoint y: 473, endPoint x: 793, endPoint y: 474, distance: 9.0
click at [793, 474] on icon at bounding box center [792, 473] width 6 height 12
click at [757, 473] on div "ay" at bounding box center [757, 473] width 18 height 22
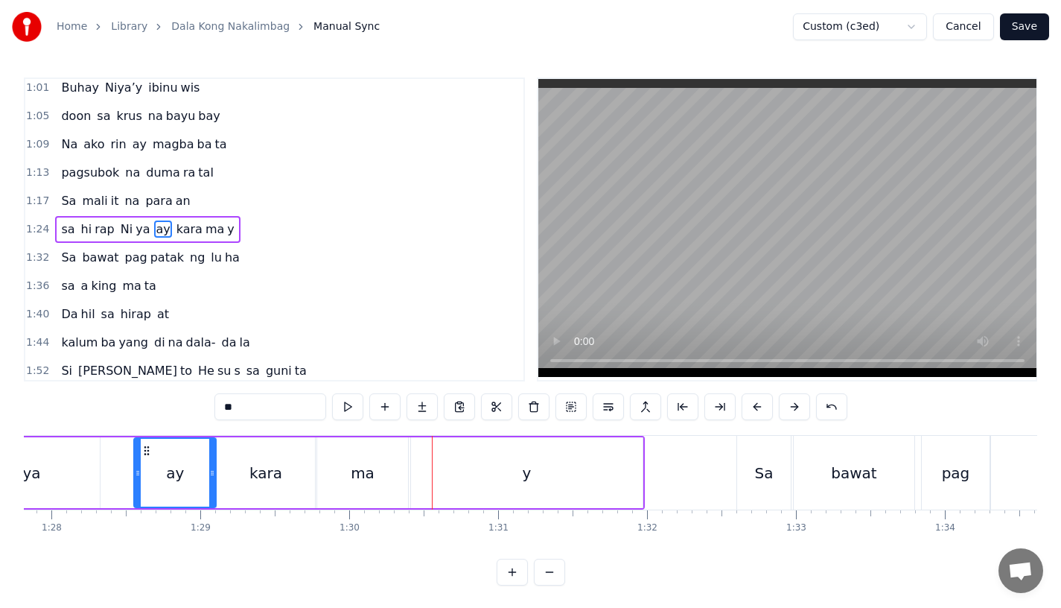
scroll to position [0, 13055]
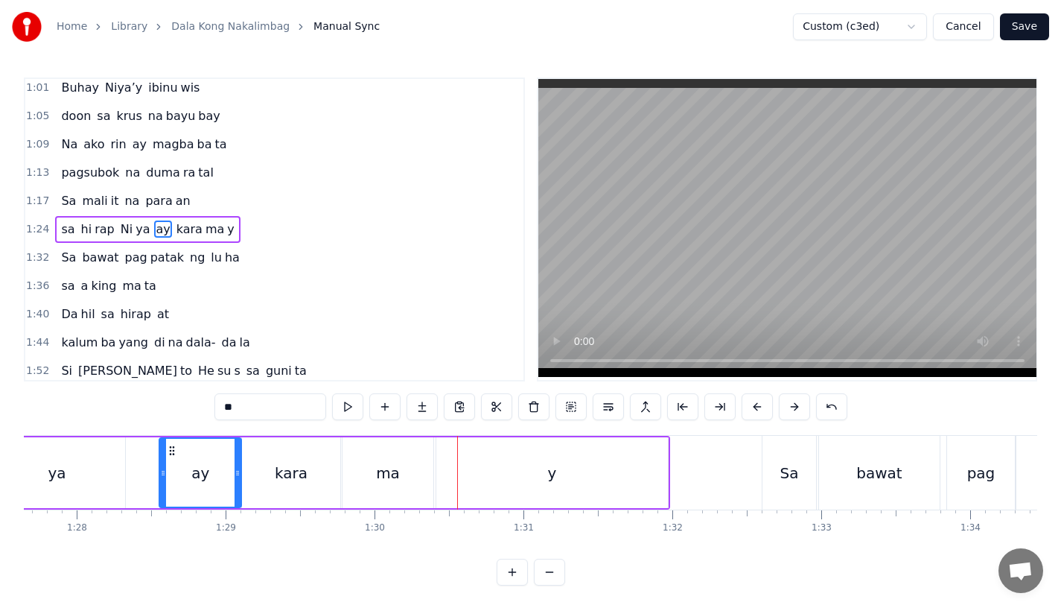
click at [289, 468] on div "kara" at bounding box center [291, 473] width 33 height 22
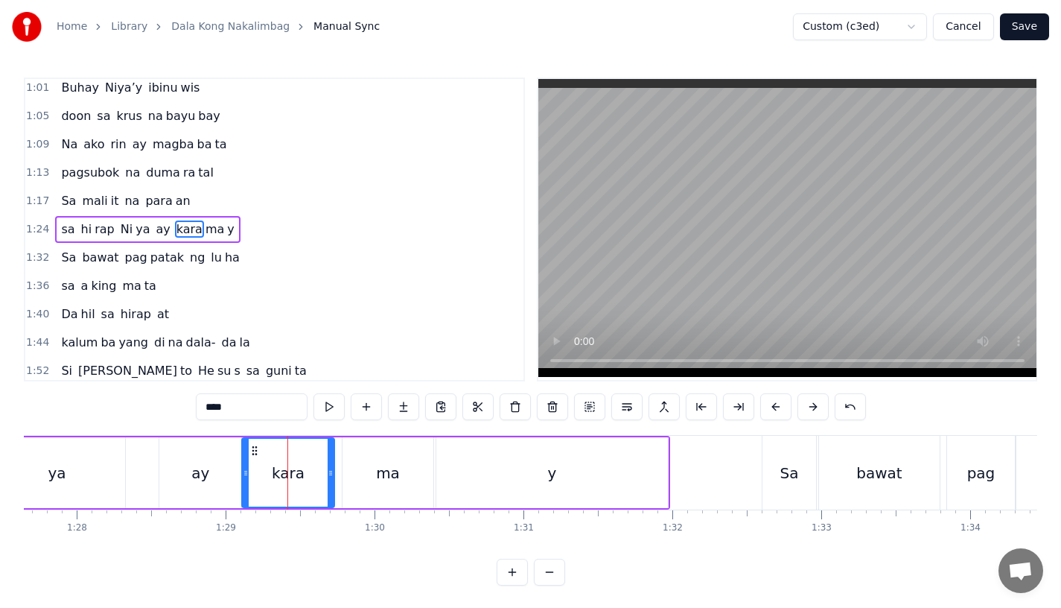
drag, startPoint x: 336, startPoint y: 475, endPoint x: 327, endPoint y: 475, distance: 8.9
click at [328, 475] on icon at bounding box center [331, 473] width 6 height 12
click at [357, 475] on div "ma" at bounding box center [388, 472] width 91 height 71
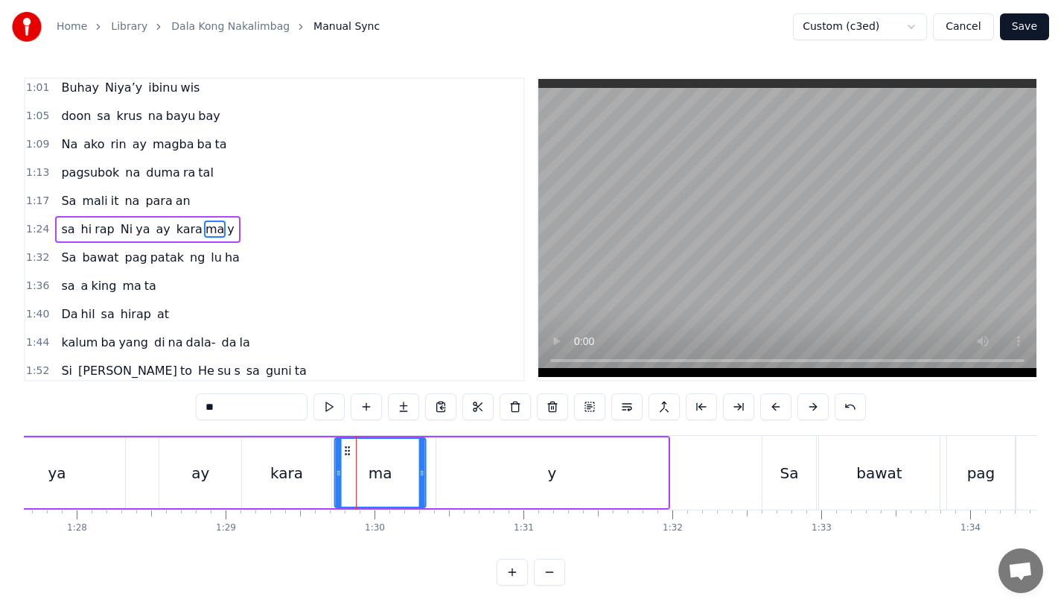
drag, startPoint x: 354, startPoint y: 451, endPoint x: 346, endPoint y: 451, distance: 8.2
click at [346, 451] on icon at bounding box center [348, 451] width 12 height 12
click at [464, 468] on div "y" at bounding box center [552, 472] width 232 height 71
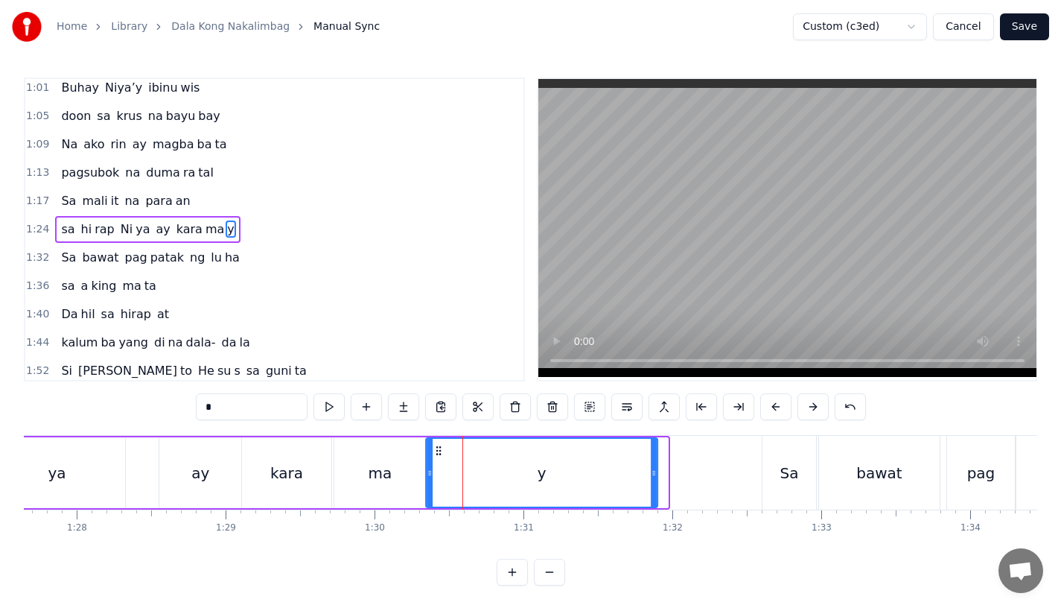
drag, startPoint x: 448, startPoint y: 451, endPoint x: 438, endPoint y: 451, distance: 10.4
click at [438, 451] on icon at bounding box center [439, 451] width 12 height 12
click at [343, 456] on div "ma" at bounding box center [379, 472] width 91 height 71
type input "**"
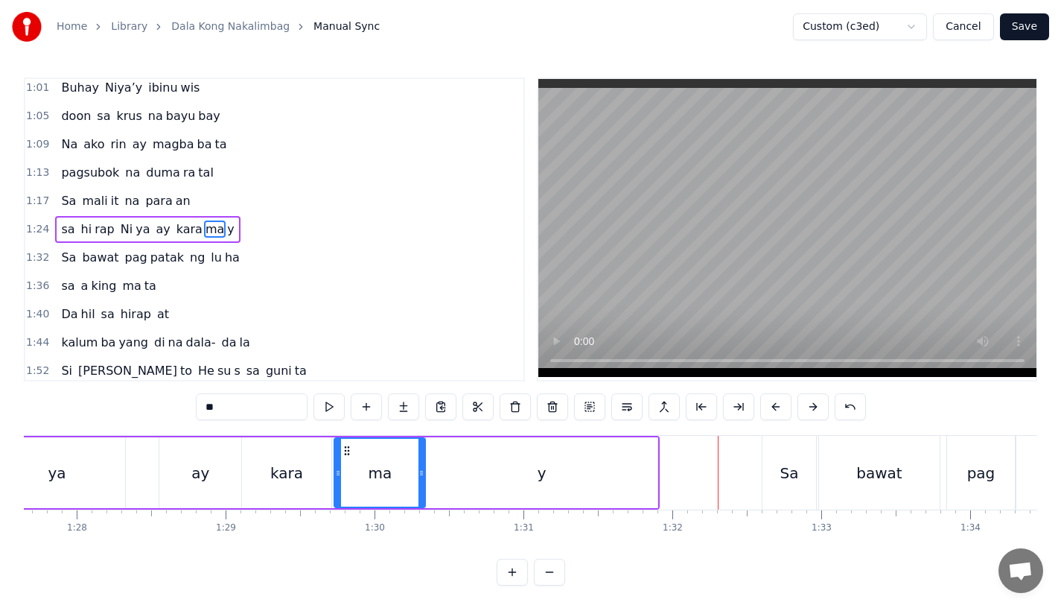
click at [1026, 31] on button "Save" at bounding box center [1024, 26] width 49 height 27
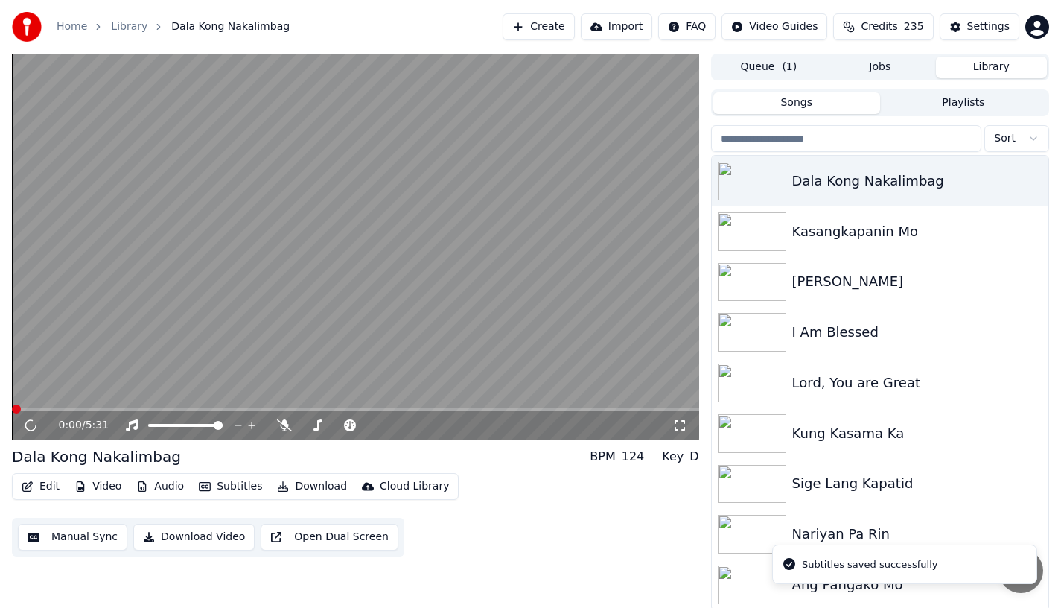
click at [139, 410] on span at bounding box center [355, 408] width 687 height 3
click at [162, 409] on span at bounding box center [355, 408] width 687 height 3
click at [175, 409] on span at bounding box center [355, 408] width 687 height 3
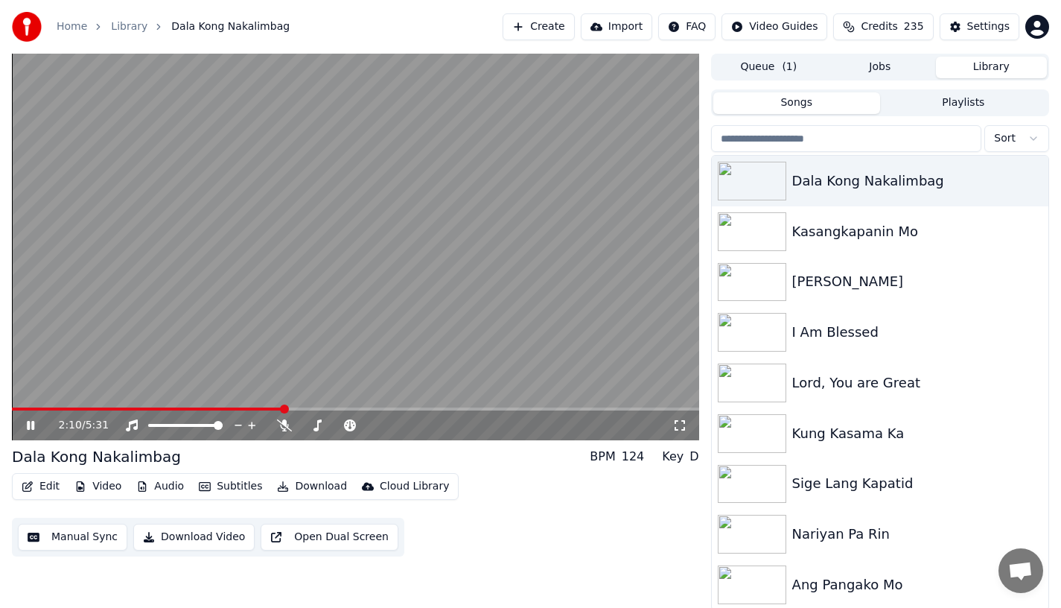
scroll to position [3, 0]
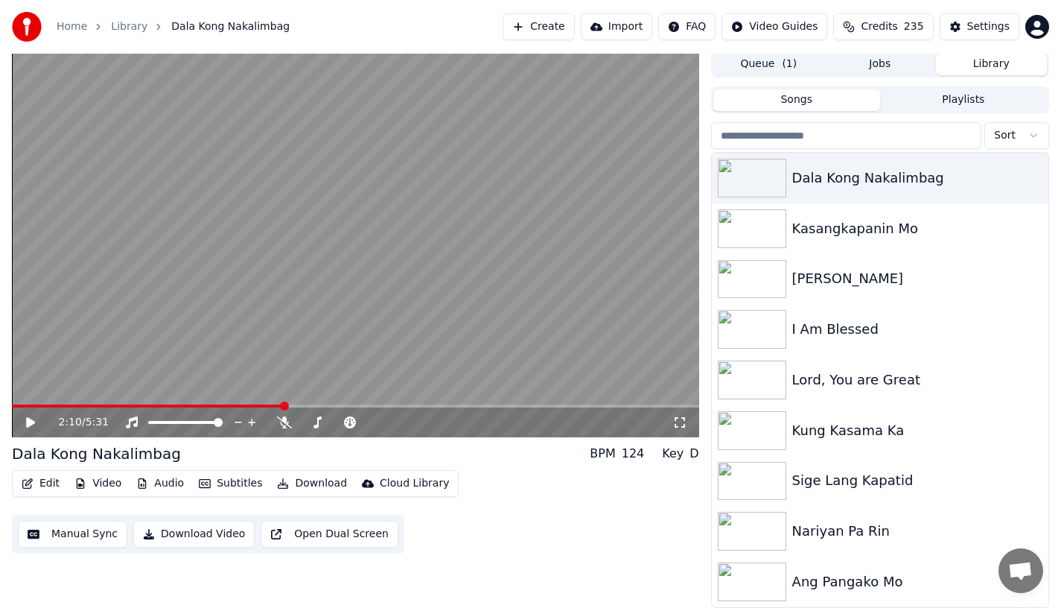
click at [47, 486] on button "Edit" at bounding box center [41, 483] width 50 height 21
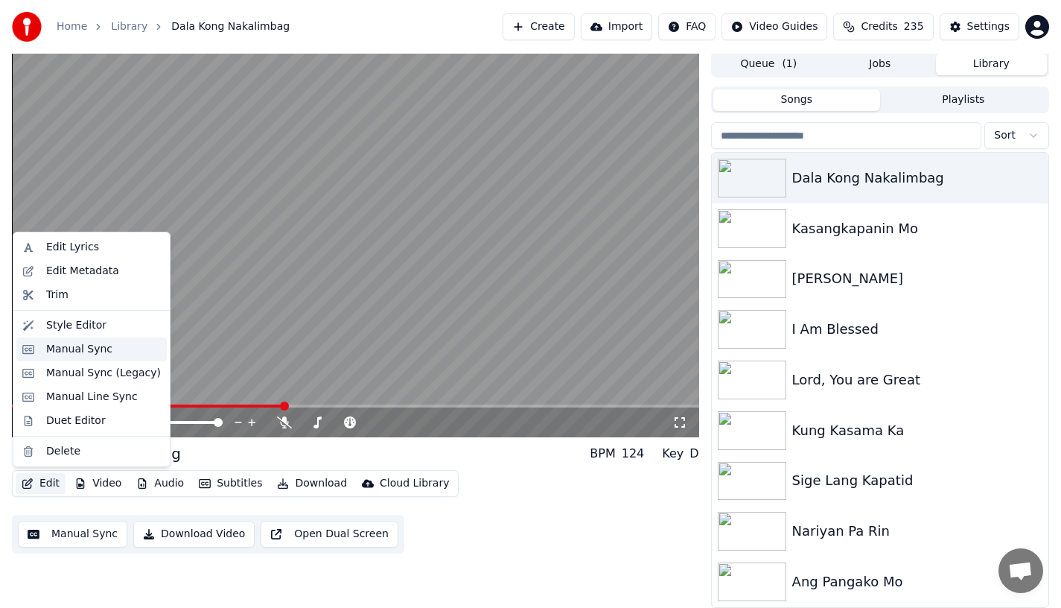
click at [57, 356] on div "Manual Sync" at bounding box center [79, 349] width 66 height 15
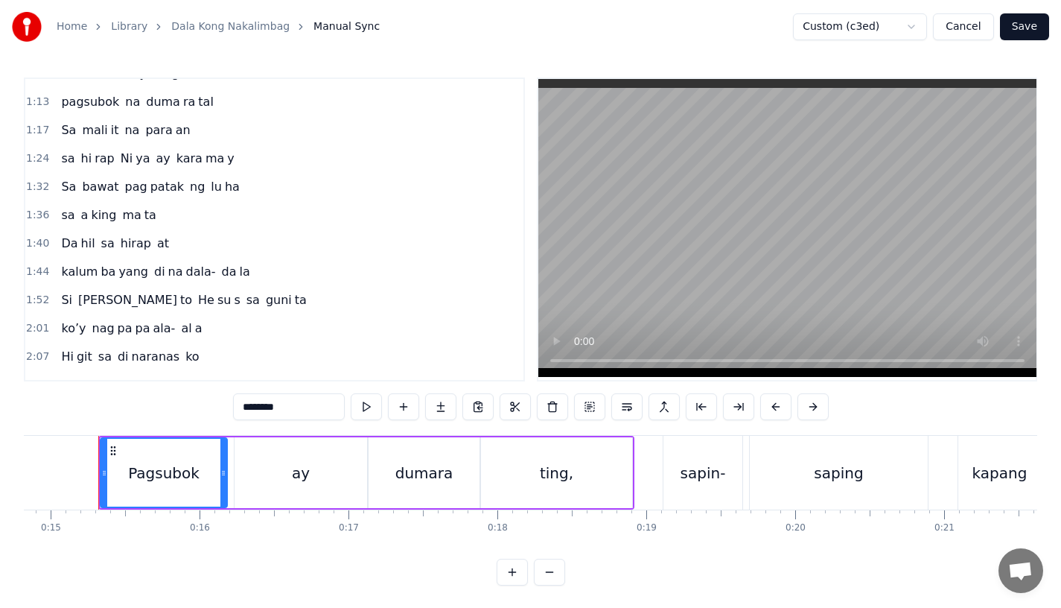
scroll to position [468, 0]
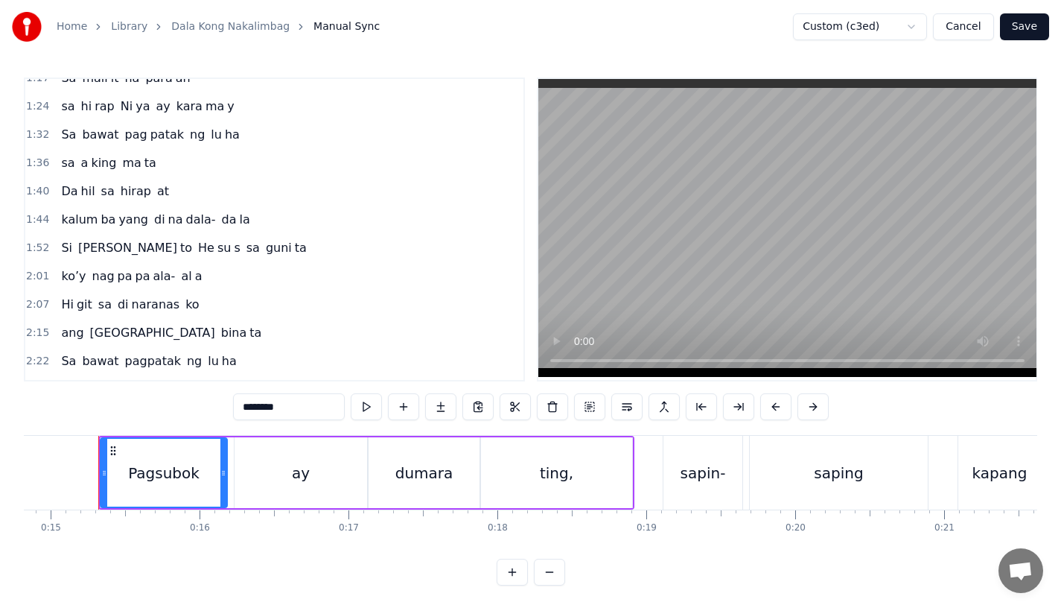
click at [64, 304] on span "Hi" at bounding box center [67, 304] width 15 height 17
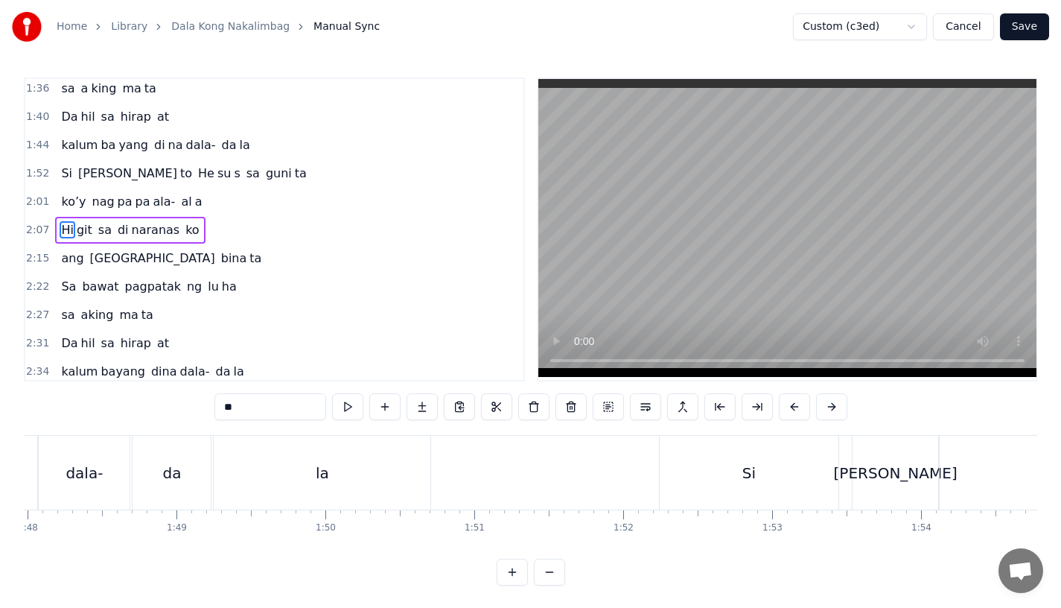
scroll to position [0, 18919]
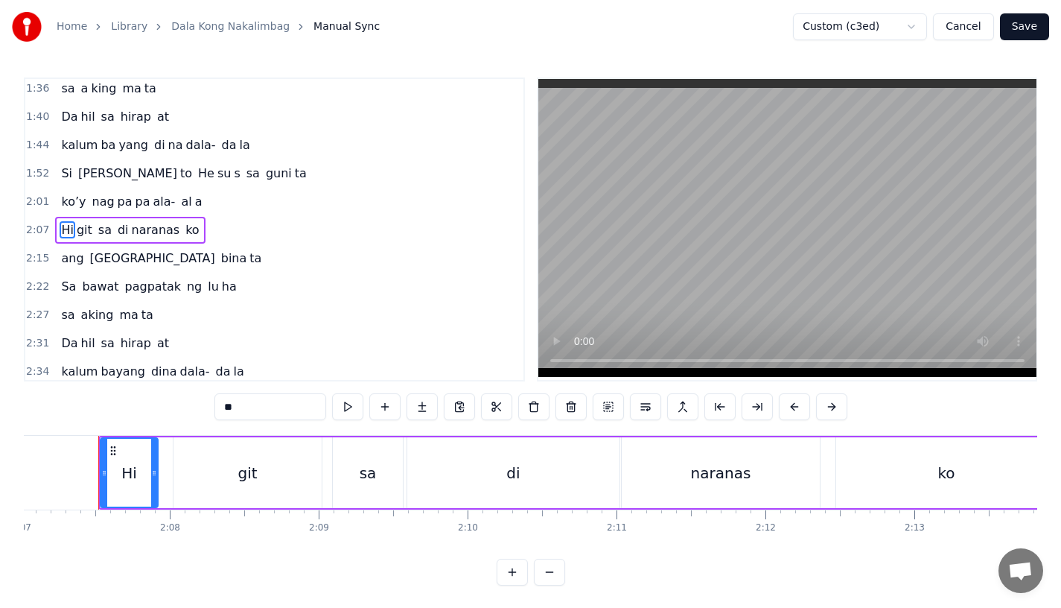
drag, startPoint x: 167, startPoint y: 477, endPoint x: 152, endPoint y: 477, distance: 14.9
click at [152, 477] on icon at bounding box center [154, 473] width 6 height 12
click at [179, 477] on div "git" at bounding box center [248, 472] width 148 height 71
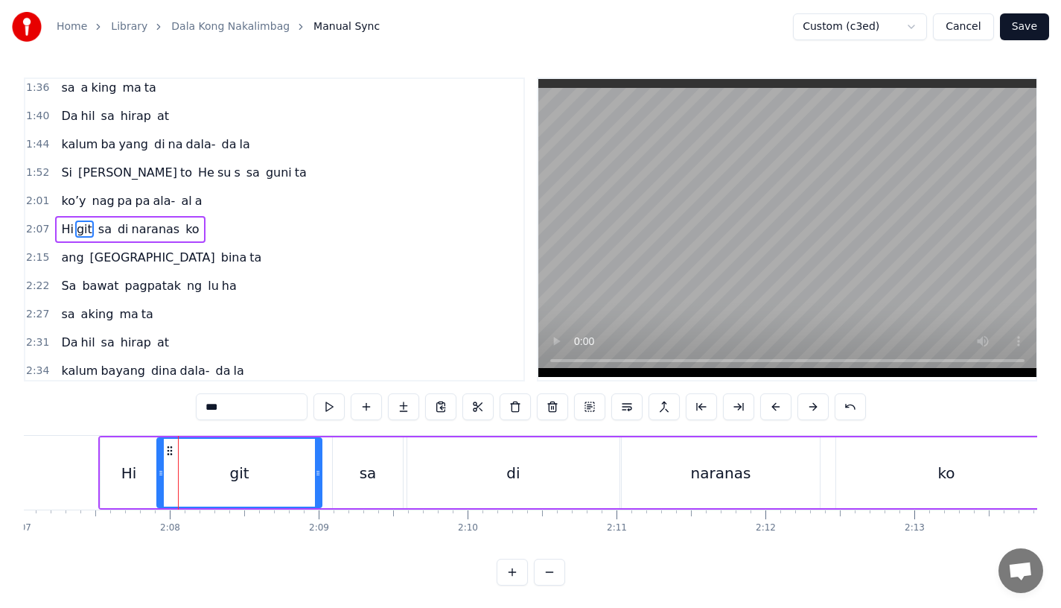
drag, startPoint x: 179, startPoint y: 477, endPoint x: 163, endPoint y: 477, distance: 16.4
click at [163, 477] on div "git" at bounding box center [239, 473] width 163 height 68
click at [102, 467] on div "Hi" at bounding box center [129, 472] width 57 height 71
type input "**"
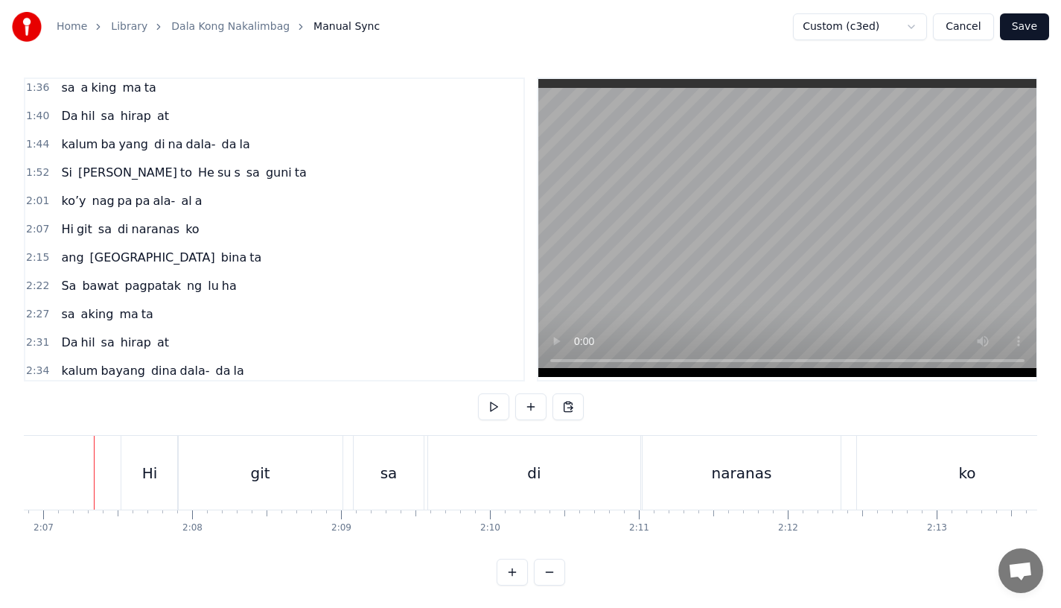
scroll to position [0, 18893]
click at [153, 480] on div "Hi" at bounding box center [155, 473] width 16 height 22
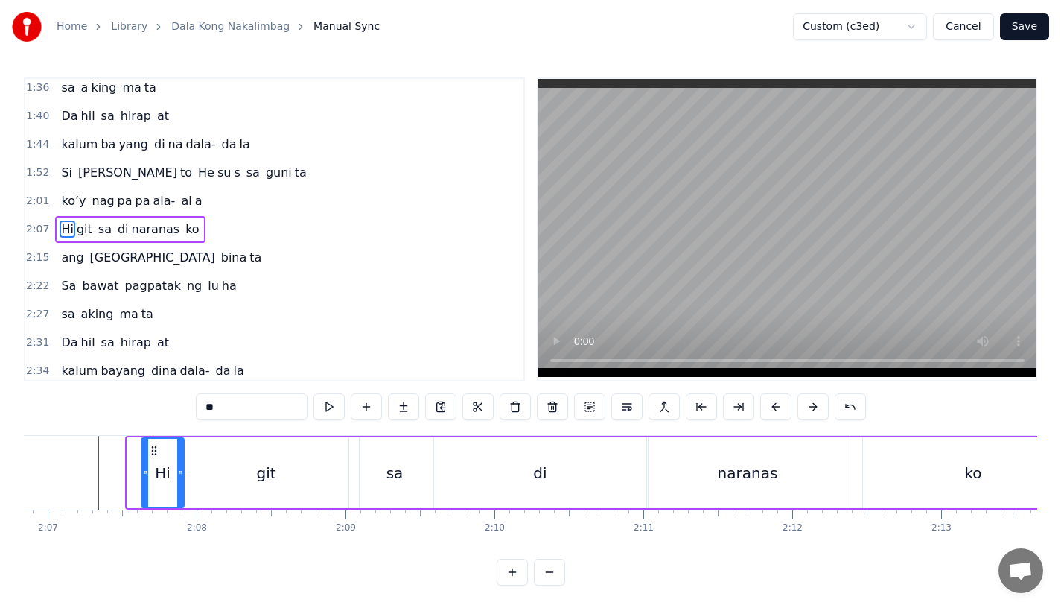
drag, startPoint x: 130, startPoint y: 477, endPoint x: 152, endPoint y: 477, distance: 21.6
click at [148, 477] on icon at bounding box center [145, 473] width 6 height 12
drag, startPoint x: 178, startPoint y: 477, endPoint x: 197, endPoint y: 477, distance: 19.4
click at [194, 477] on icon at bounding box center [191, 473] width 6 height 12
click at [217, 477] on div "git" at bounding box center [266, 472] width 165 height 71
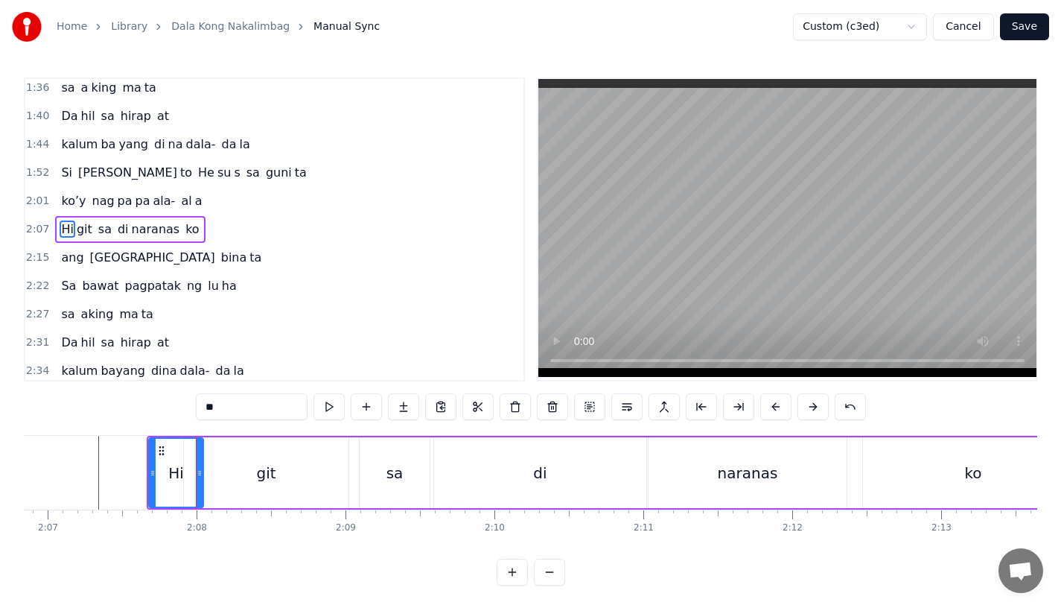
type input "***"
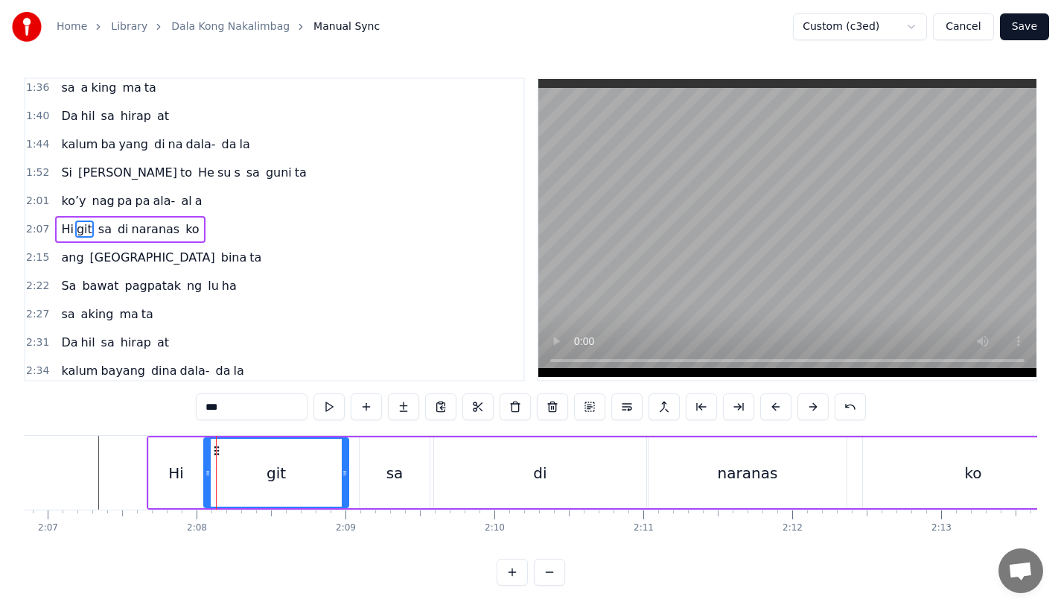
drag, startPoint x: 187, startPoint y: 477, endPoint x: 207, endPoint y: 477, distance: 20.1
click at [207, 477] on icon at bounding box center [208, 473] width 6 height 12
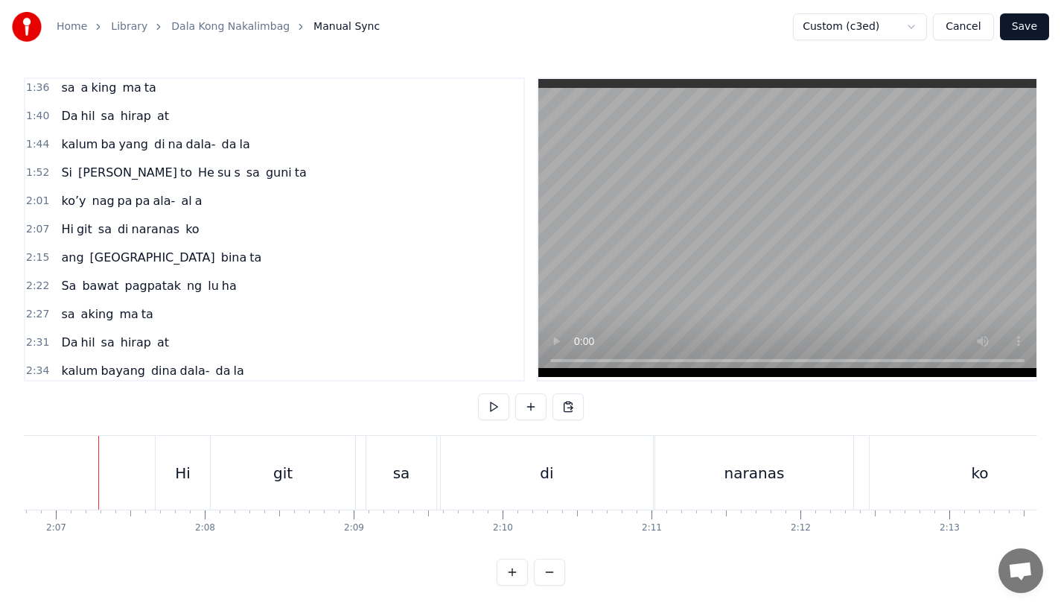
click at [224, 474] on div "Hi" at bounding box center [206, 473] width 54 height 74
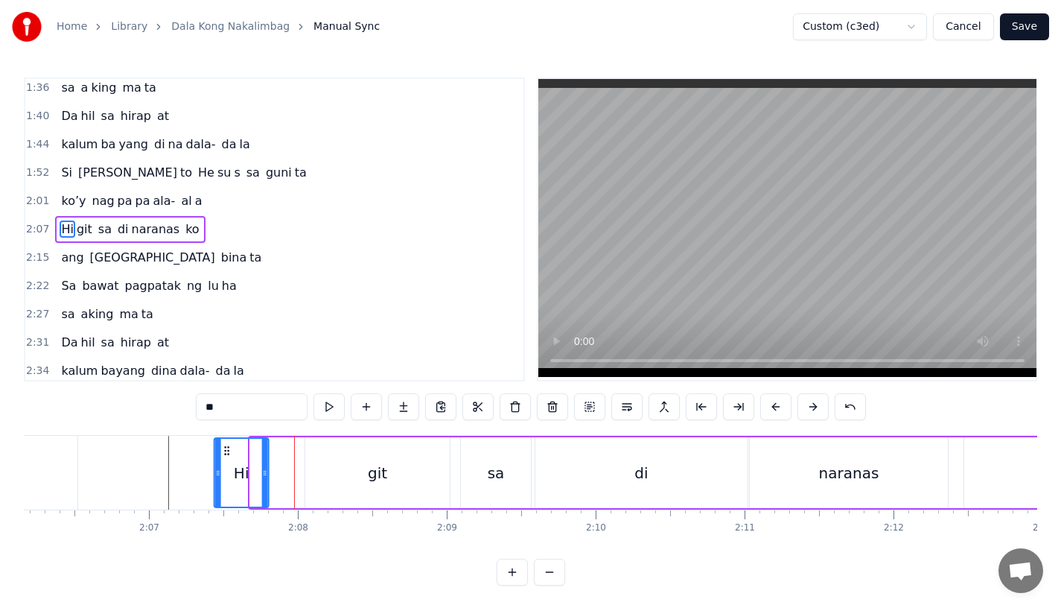
click at [221, 448] on icon at bounding box center [227, 451] width 12 height 12
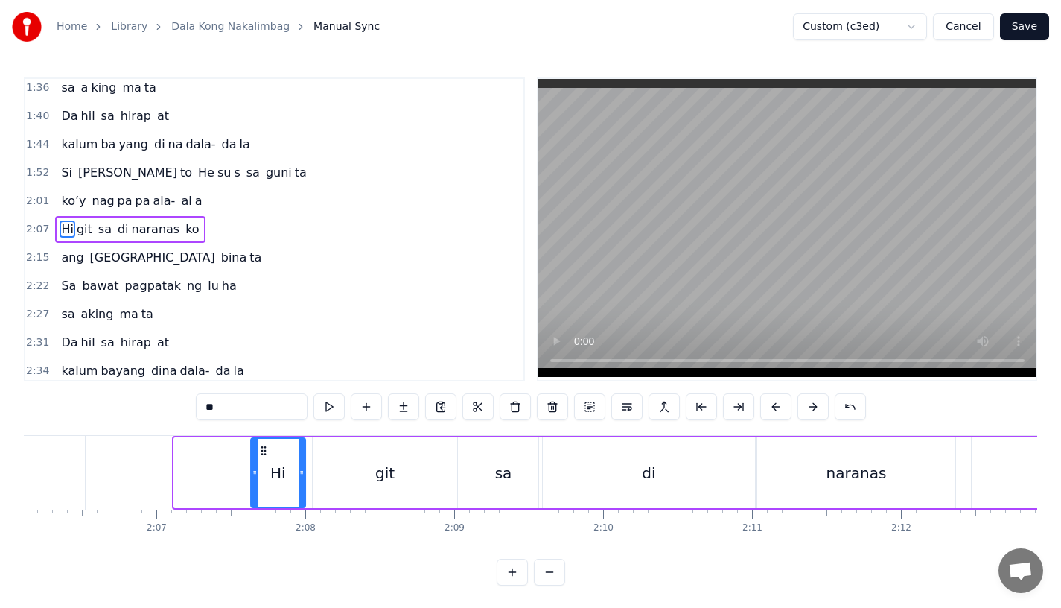
drag, startPoint x: 186, startPoint y: 448, endPoint x: 263, endPoint y: 451, distance: 76.8
click at [263, 451] on icon at bounding box center [264, 451] width 12 height 12
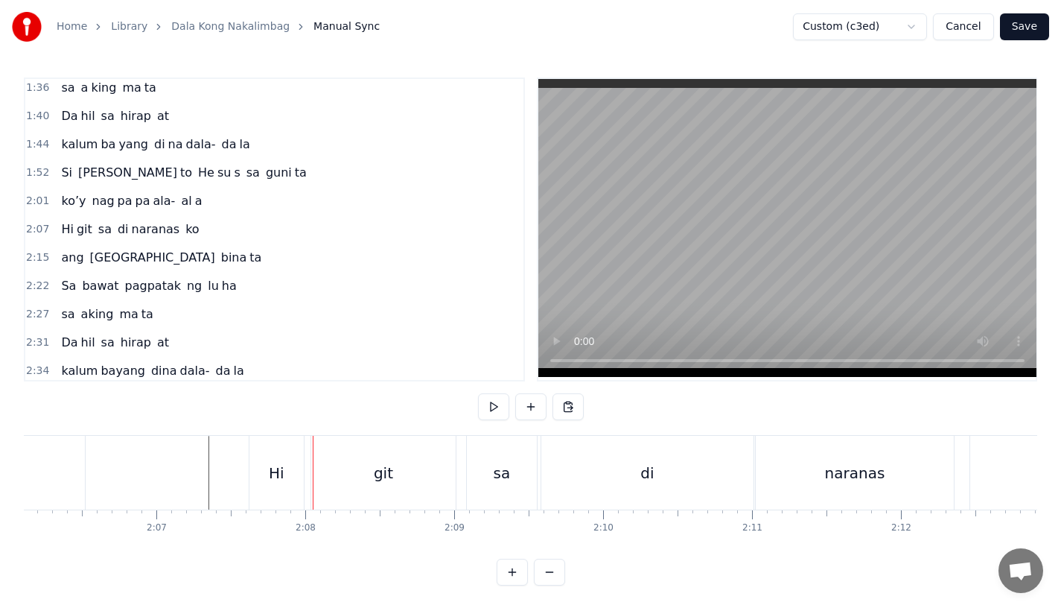
click at [278, 468] on div "Hi" at bounding box center [277, 473] width 16 height 22
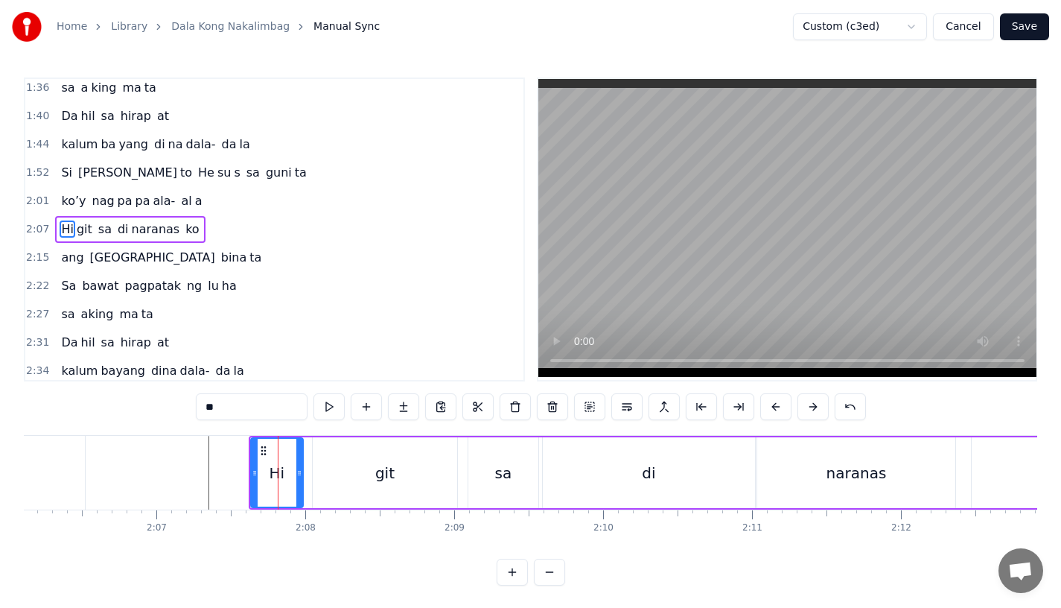
click at [298, 472] on icon at bounding box center [299, 473] width 6 height 12
click at [326, 472] on div "git" at bounding box center [385, 472] width 144 height 71
type input "***"
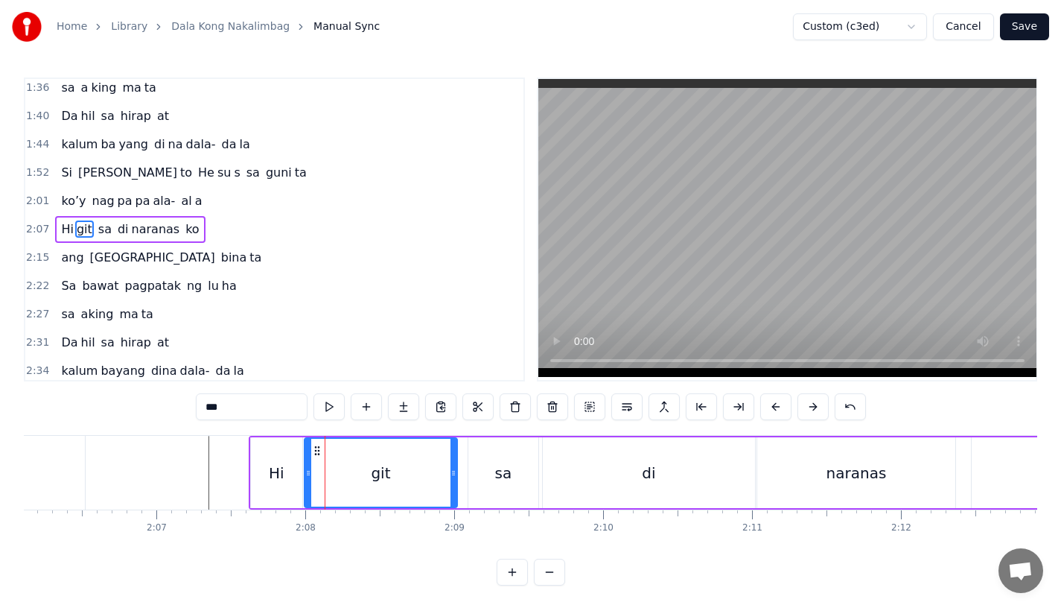
drag, startPoint x: 315, startPoint y: 472, endPoint x: 307, endPoint y: 474, distance: 8.5
click at [307, 474] on icon at bounding box center [308, 473] width 6 height 12
drag, startPoint x: 454, startPoint y: 483, endPoint x: 446, endPoint y: 483, distance: 7.5
click at [446, 483] on div at bounding box center [448, 473] width 6 height 68
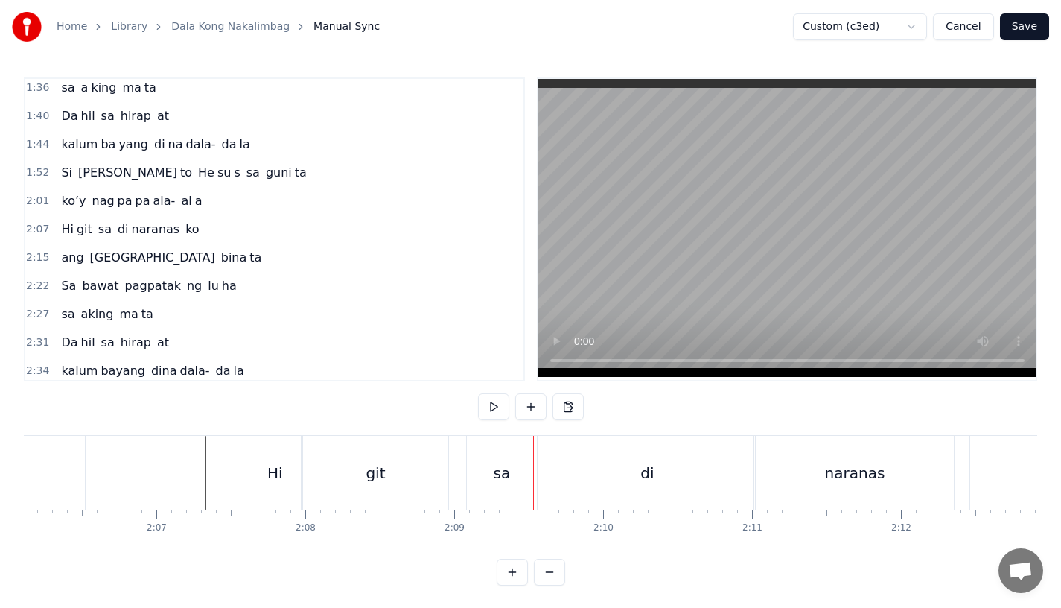
click at [518, 489] on div "sa" at bounding box center [502, 473] width 70 height 74
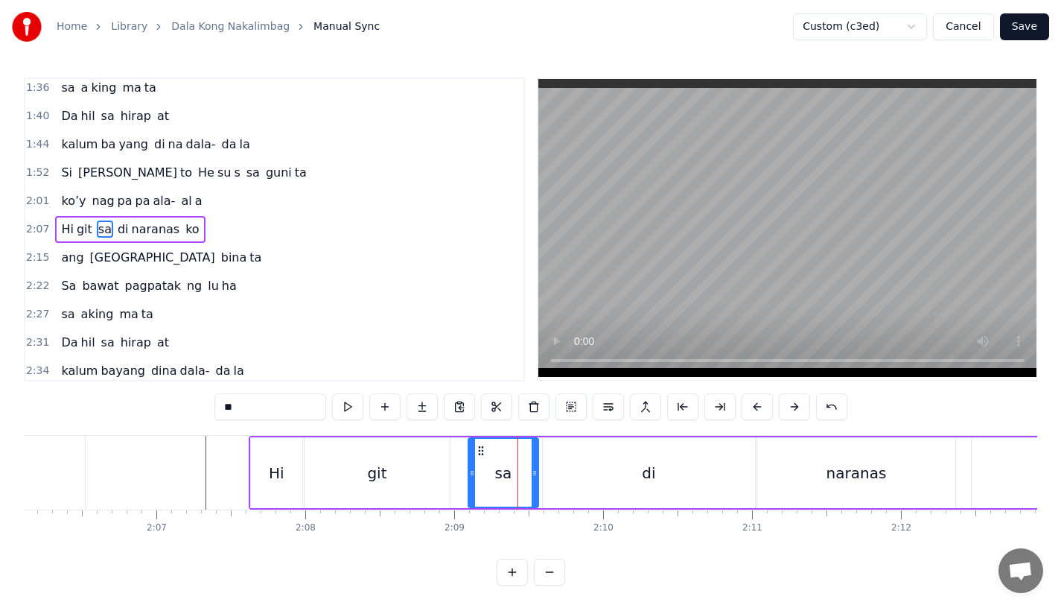
click at [468, 473] on div "sa" at bounding box center [503, 472] width 71 height 71
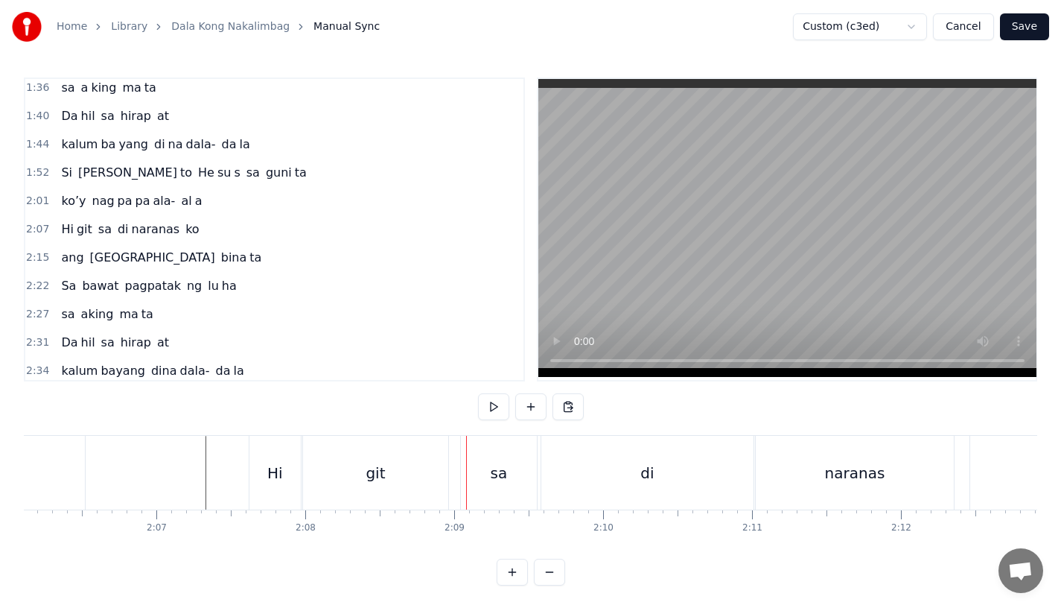
click at [429, 472] on div "git" at bounding box center [375, 473] width 145 height 74
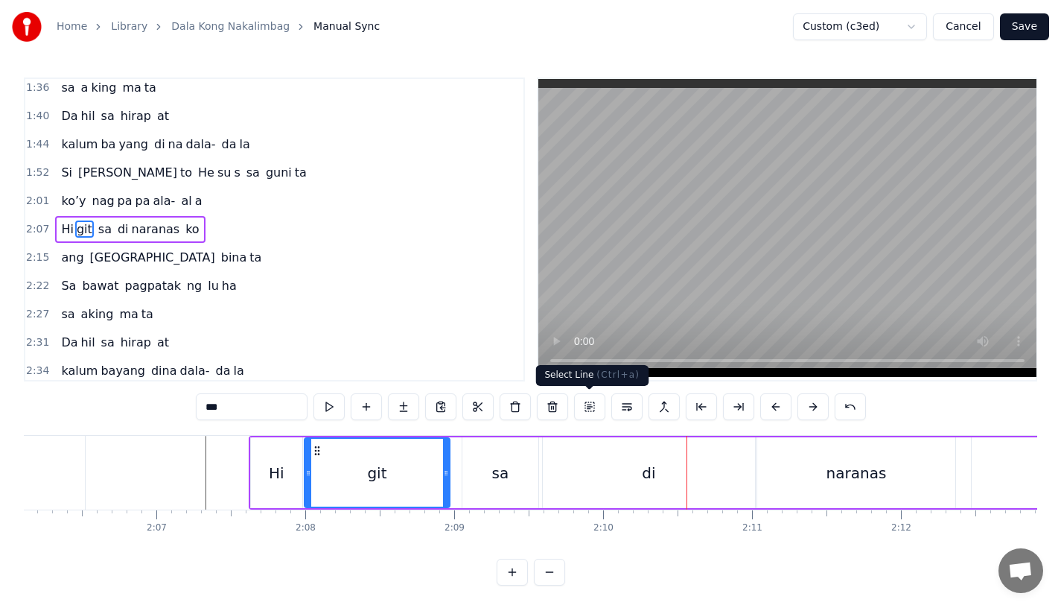
click at [642, 468] on div "di" at bounding box center [649, 472] width 212 height 71
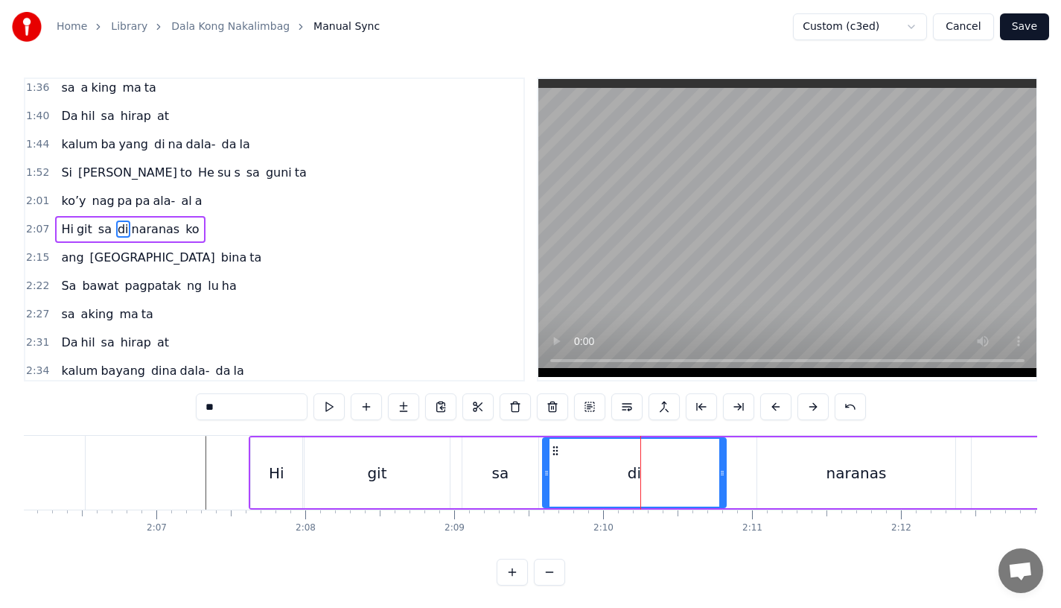
drag, startPoint x: 749, startPoint y: 472, endPoint x: 718, endPoint y: 473, distance: 31.3
click at [719, 472] on icon at bounding box center [722, 473] width 6 height 12
click at [504, 490] on div "sa" at bounding box center [500, 472] width 76 height 71
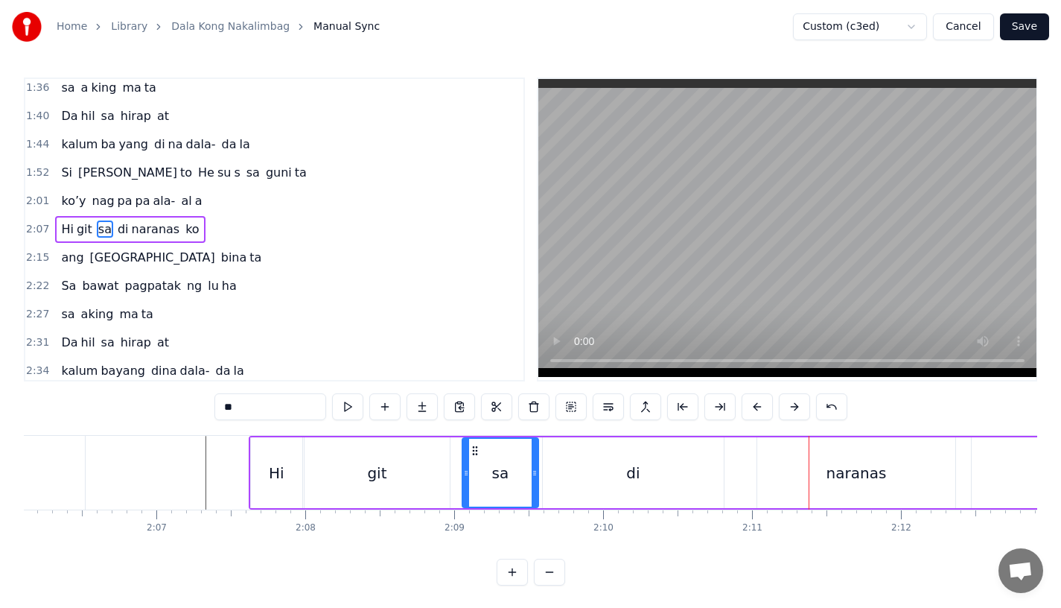
click at [779, 482] on div "naranas" at bounding box center [856, 472] width 198 height 71
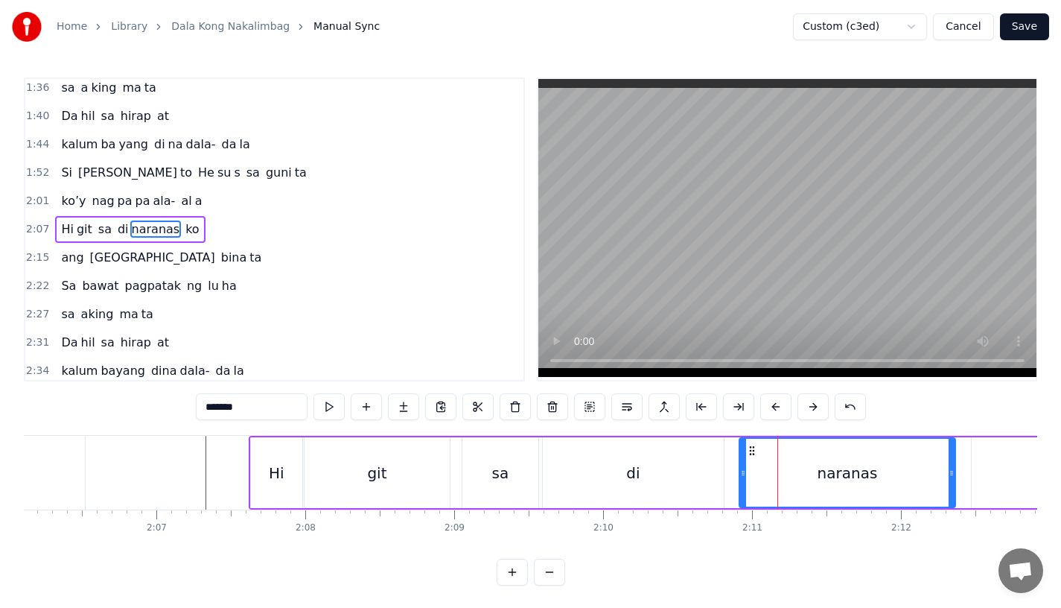
drag, startPoint x: 760, startPoint y: 480, endPoint x: 742, endPoint y: 480, distance: 18.6
click at [742, 480] on div at bounding box center [743, 473] width 6 height 68
click at [464, 495] on div "sa" at bounding box center [500, 472] width 76 height 71
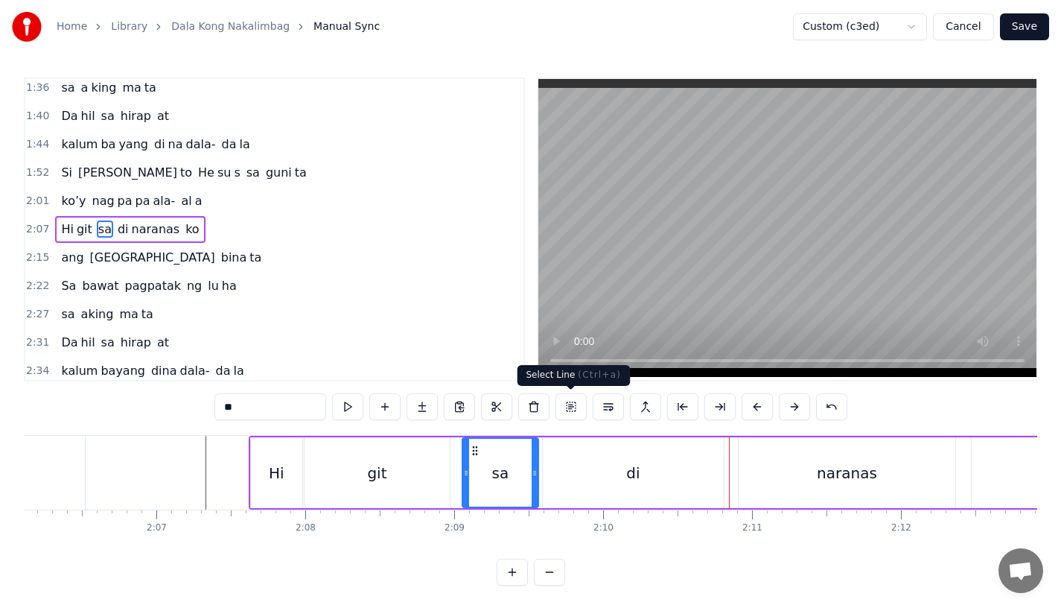
click at [655, 499] on div "di" at bounding box center [633, 472] width 181 height 71
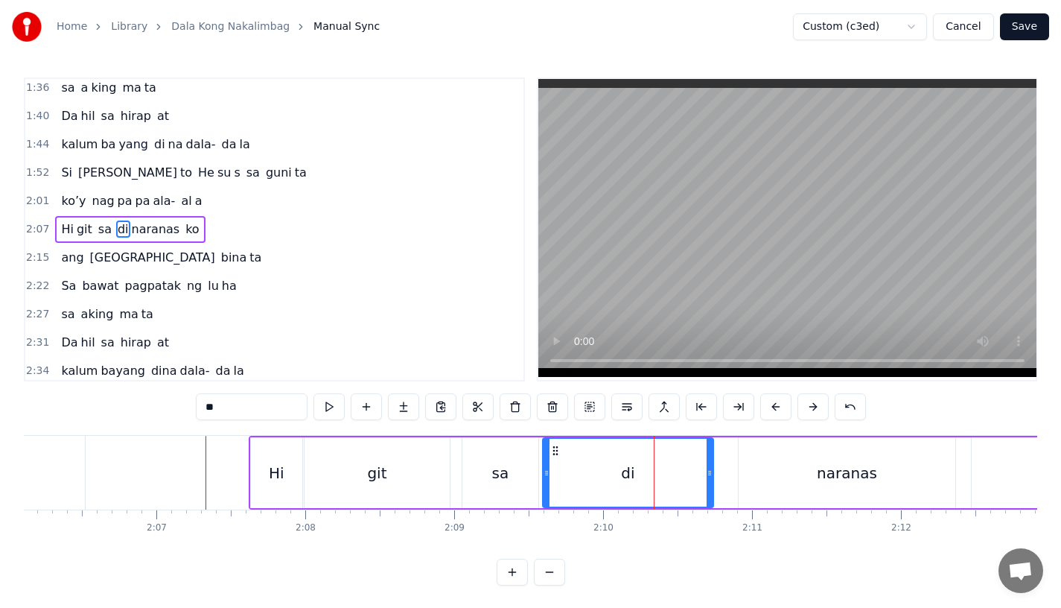
drag, startPoint x: 718, startPoint y: 488, endPoint x: 703, endPoint y: 488, distance: 14.9
click at [707, 488] on div at bounding box center [710, 473] width 6 height 68
click at [557, 476] on div "di" at bounding box center [626, 473] width 165 height 68
click at [516, 475] on div "sa" at bounding box center [500, 472] width 76 height 71
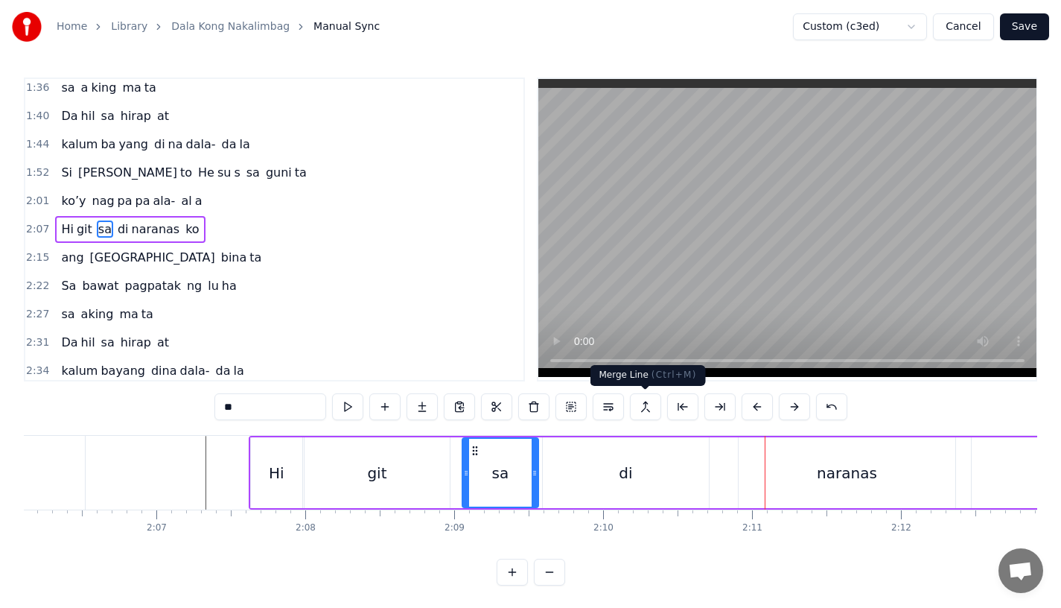
click at [770, 479] on div "naranas" at bounding box center [847, 472] width 217 height 71
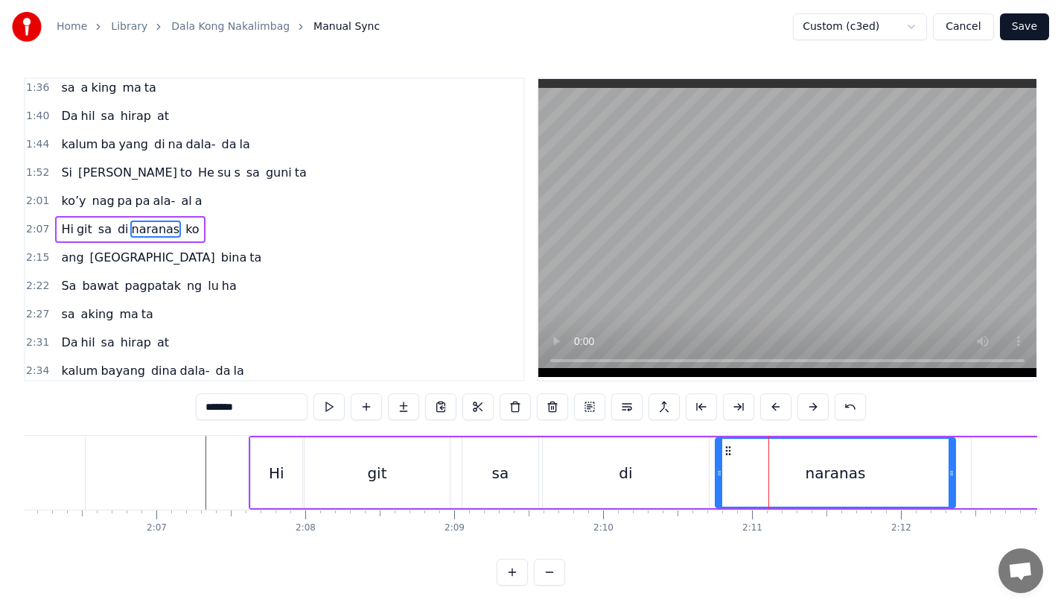
drag, startPoint x: 741, startPoint y: 476, endPoint x: 718, endPoint y: 476, distance: 23.1
click at [718, 476] on icon at bounding box center [719, 473] width 6 height 12
click at [621, 472] on div "di" at bounding box center [625, 473] width 13 height 22
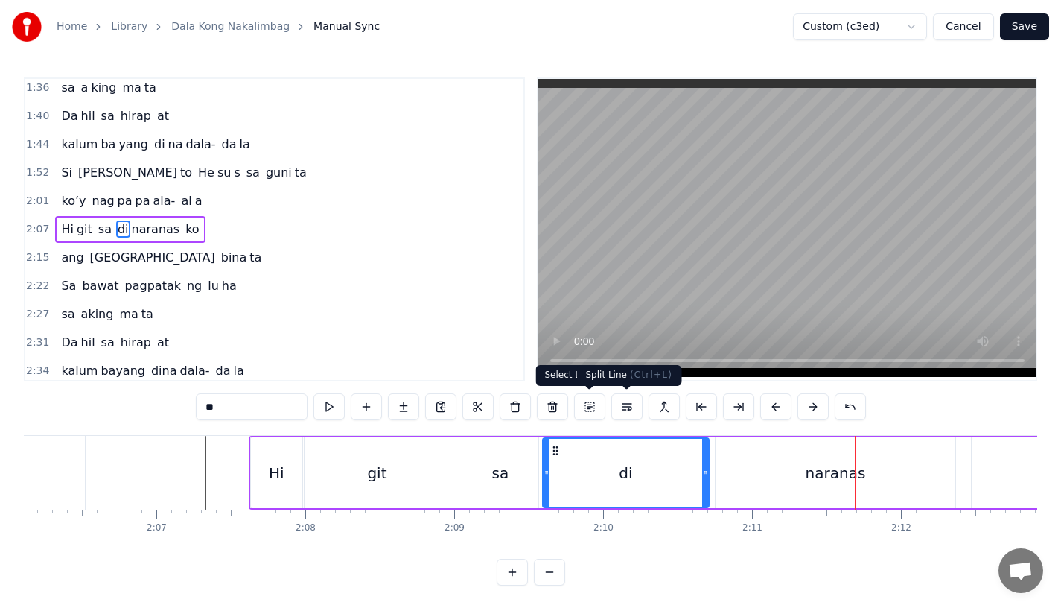
click at [754, 470] on div "naranas" at bounding box center [836, 472] width 240 height 71
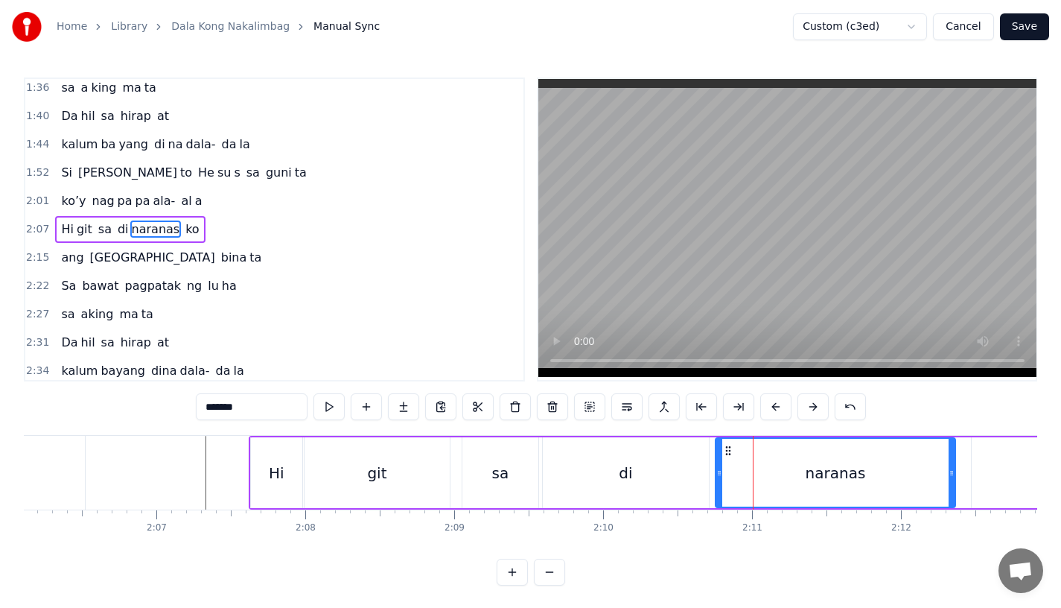
click at [723, 474] on div "naranas" at bounding box center [835, 473] width 238 height 68
drag, startPoint x: 720, startPoint y: 478, endPoint x: 742, endPoint y: 478, distance: 21.6
click at [723, 478] on icon at bounding box center [720, 473] width 6 height 12
click at [626, 477] on div "di" at bounding box center [625, 473] width 13 height 22
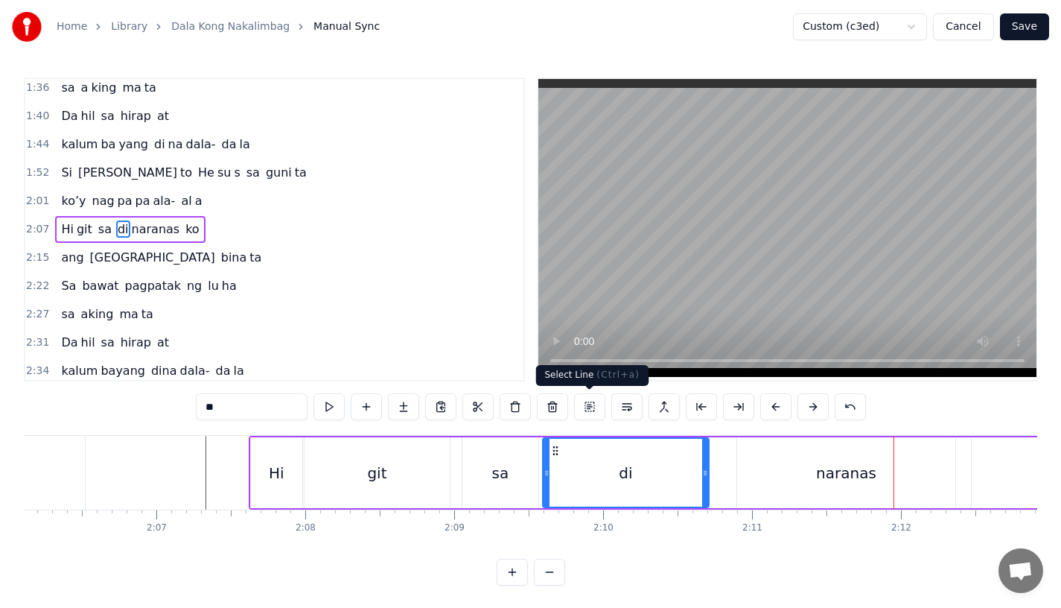
click at [748, 503] on div "naranas" at bounding box center [846, 472] width 218 height 71
type input "*******"
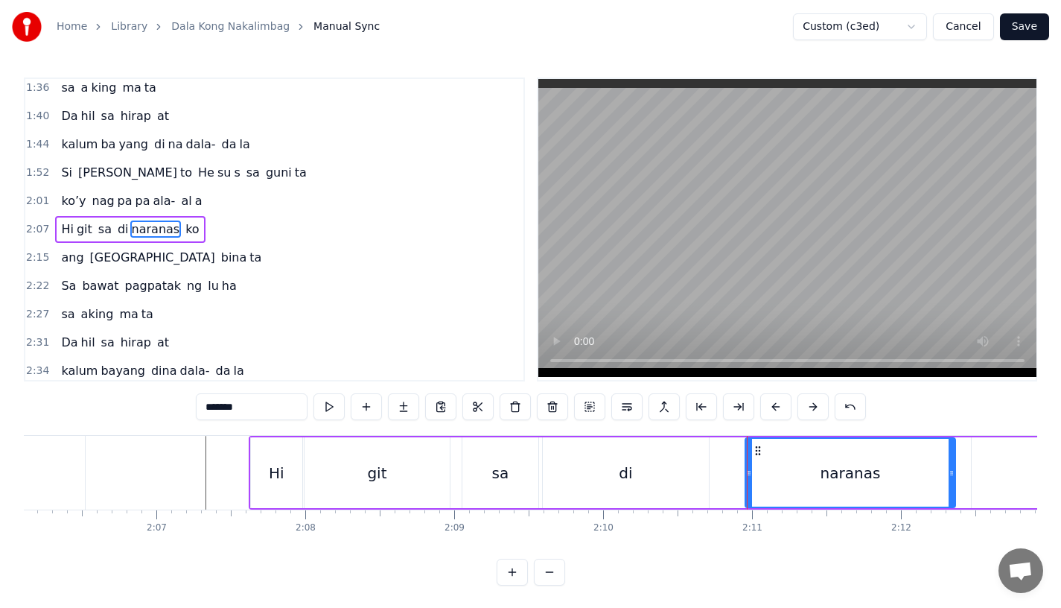
drag, startPoint x: 738, startPoint y: 479, endPoint x: 746, endPoint y: 479, distance: 8.2
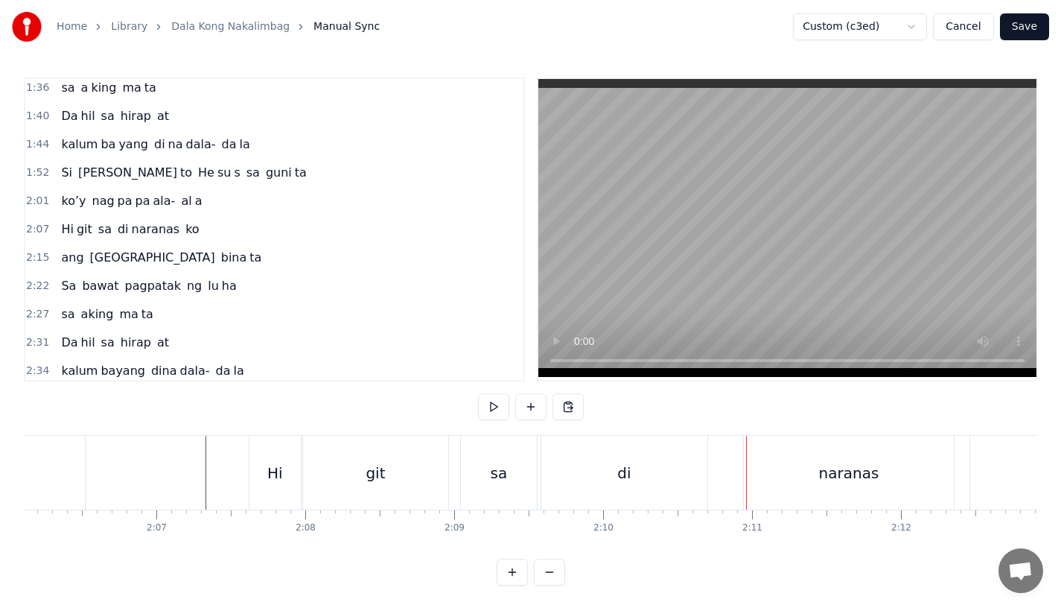
click at [643, 479] on div "di" at bounding box center [624, 473] width 166 height 74
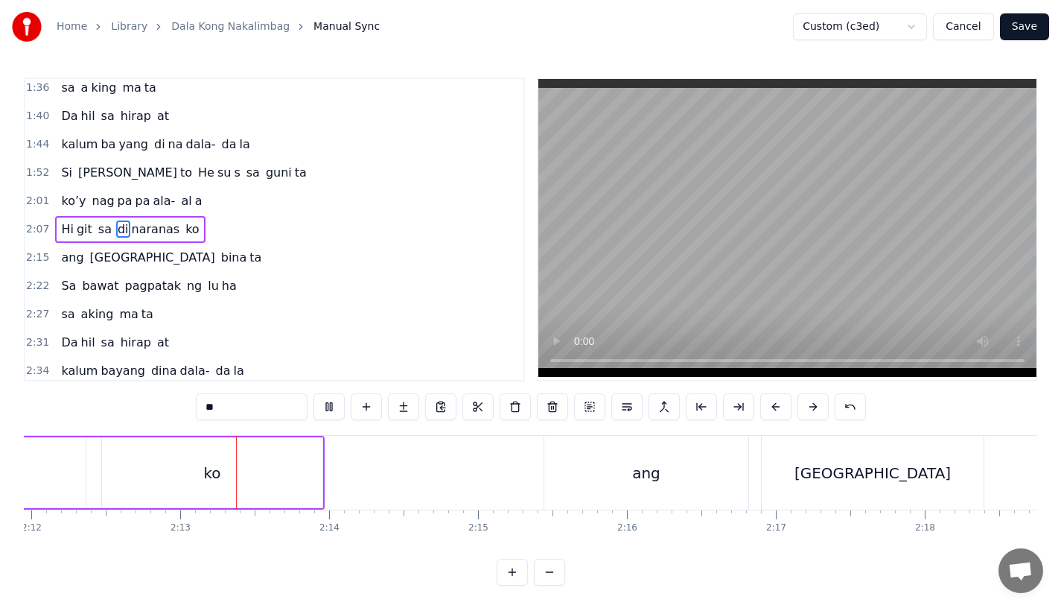
scroll to position [0, 19679]
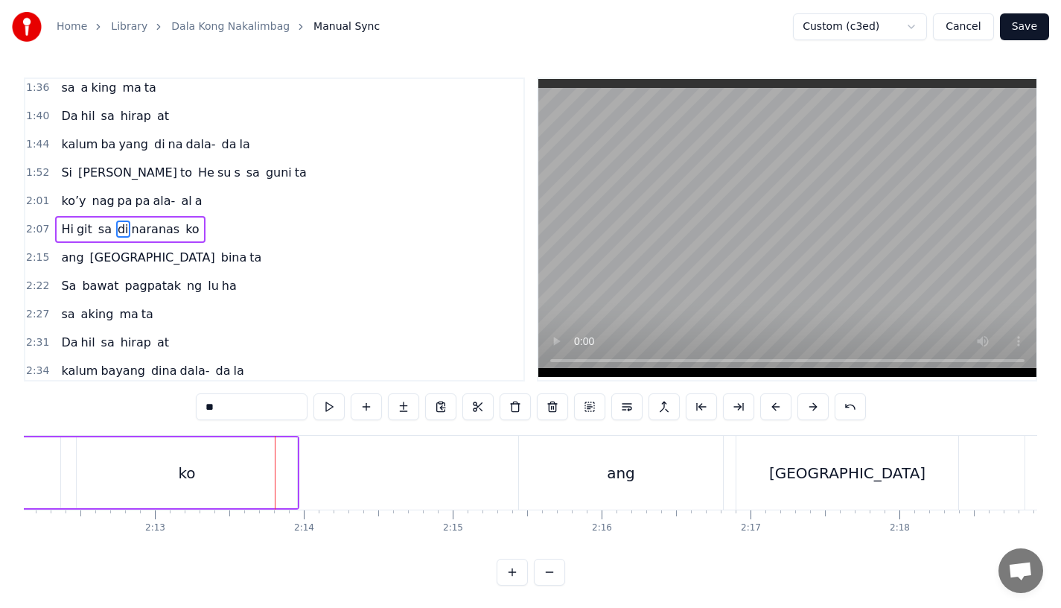
click at [1027, 25] on button "Save" at bounding box center [1024, 26] width 49 height 27
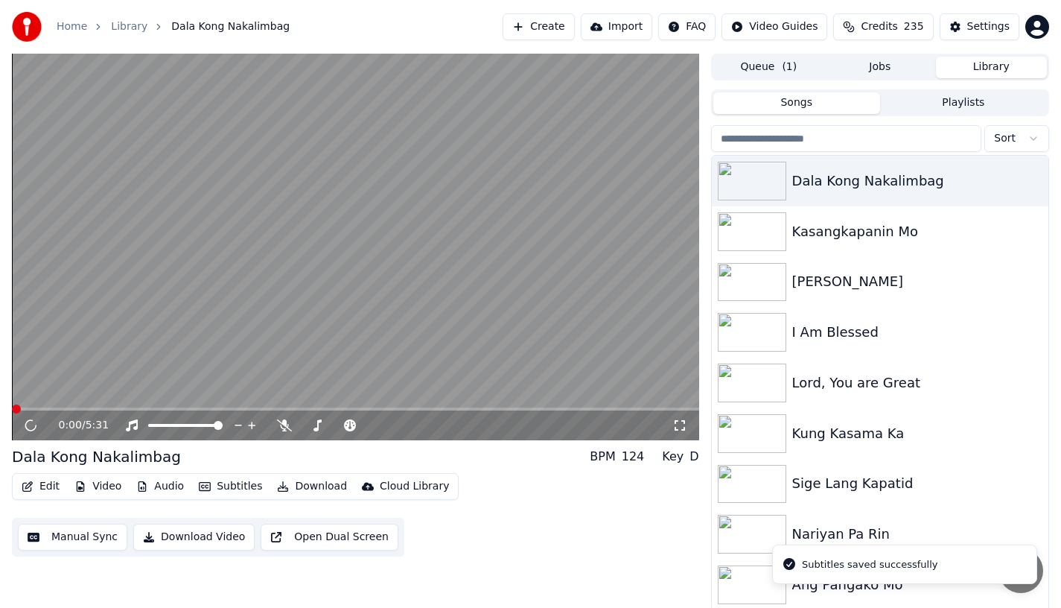
click at [202, 407] on span at bounding box center [355, 408] width 687 height 3
click at [243, 409] on span at bounding box center [355, 408] width 687 height 3
click at [263, 409] on span at bounding box center [355, 408] width 687 height 3
click at [276, 409] on span at bounding box center [355, 408] width 687 height 3
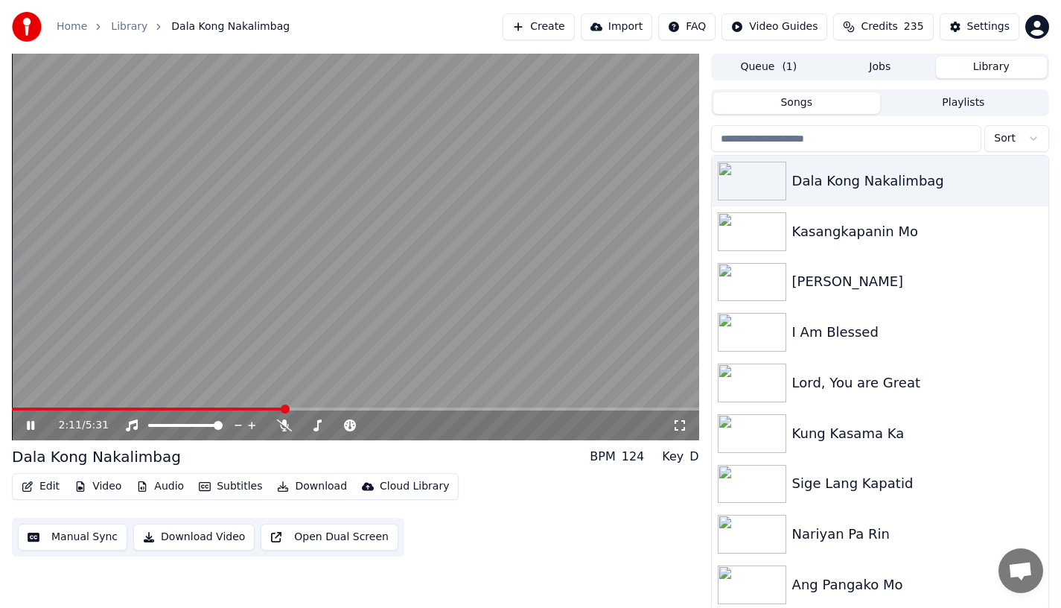
click at [269, 407] on video at bounding box center [355, 247] width 687 height 387
click at [267, 408] on span at bounding box center [148, 408] width 273 height 3
click at [31, 426] on icon at bounding box center [30, 425] width 9 height 10
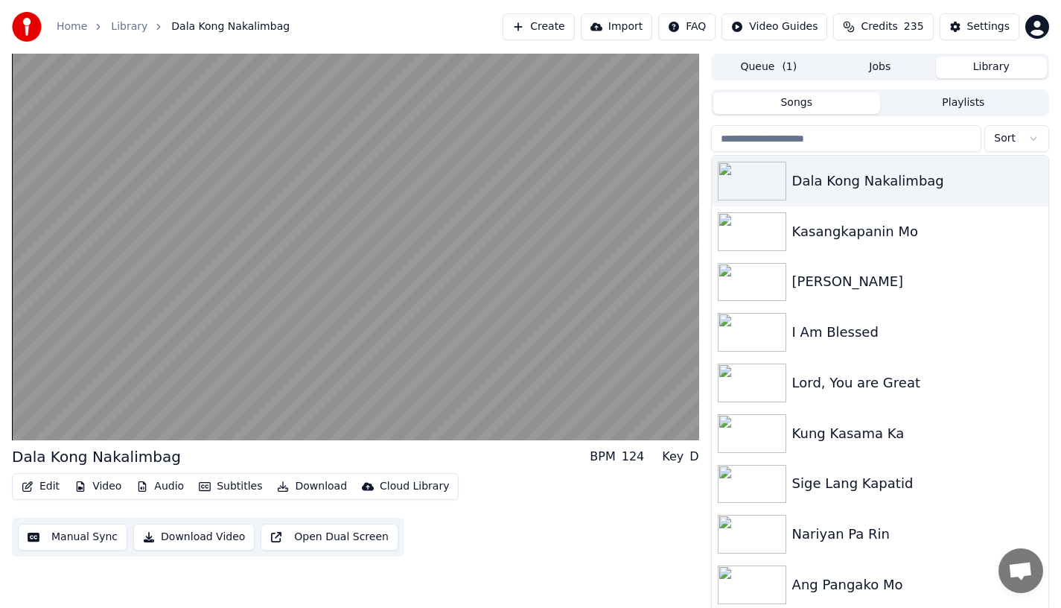
scroll to position [3, 0]
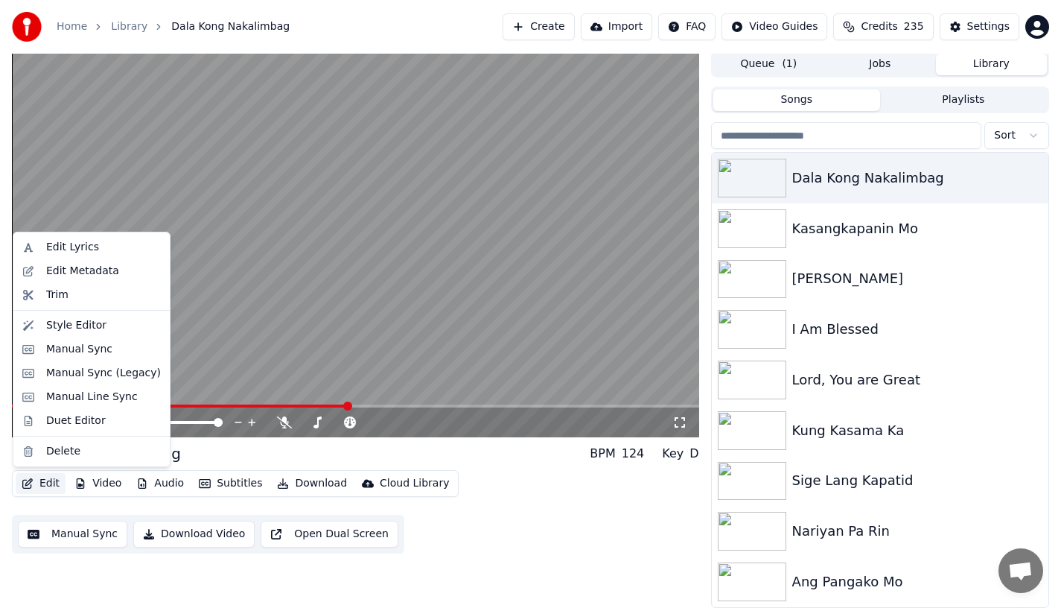
click at [38, 475] on button "Edit" at bounding box center [41, 483] width 50 height 21
click at [56, 352] on div "Manual Sync" at bounding box center [79, 349] width 66 height 15
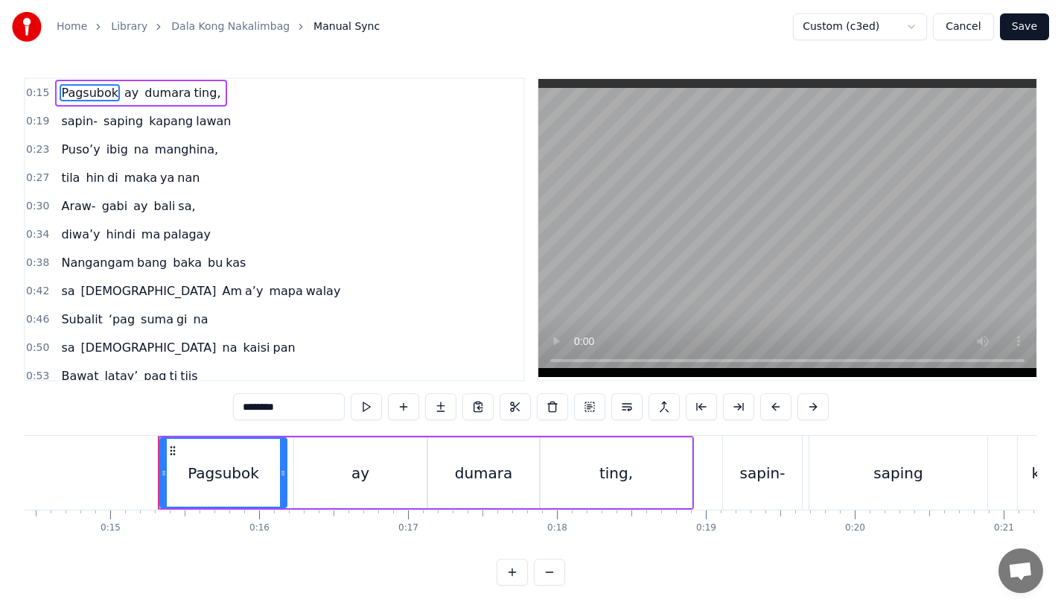
scroll to position [0, 2207]
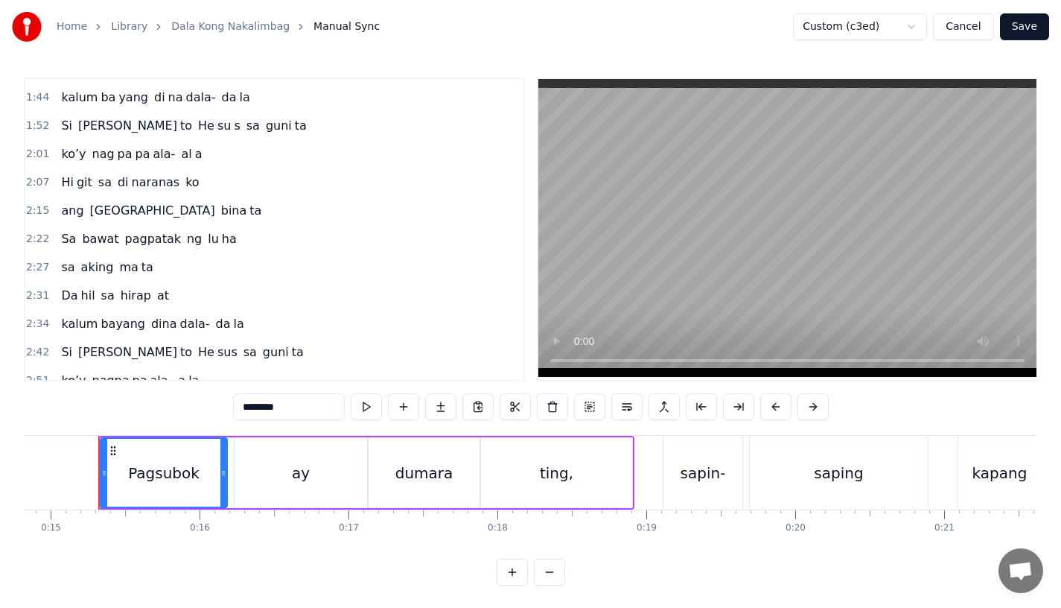
click at [179, 320] on span "dala-" at bounding box center [195, 323] width 33 height 17
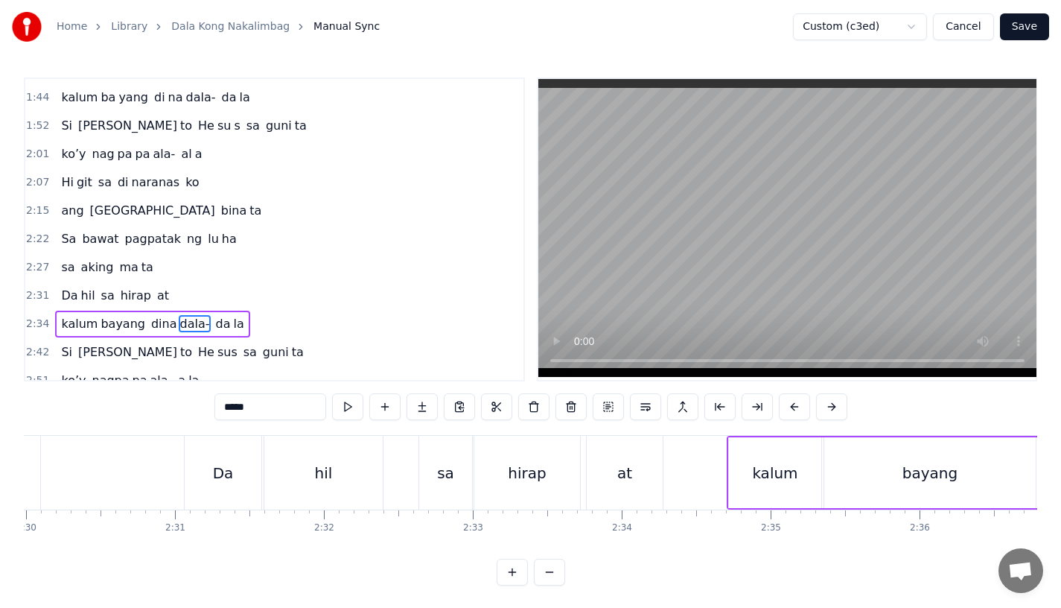
scroll to position [0, 23537]
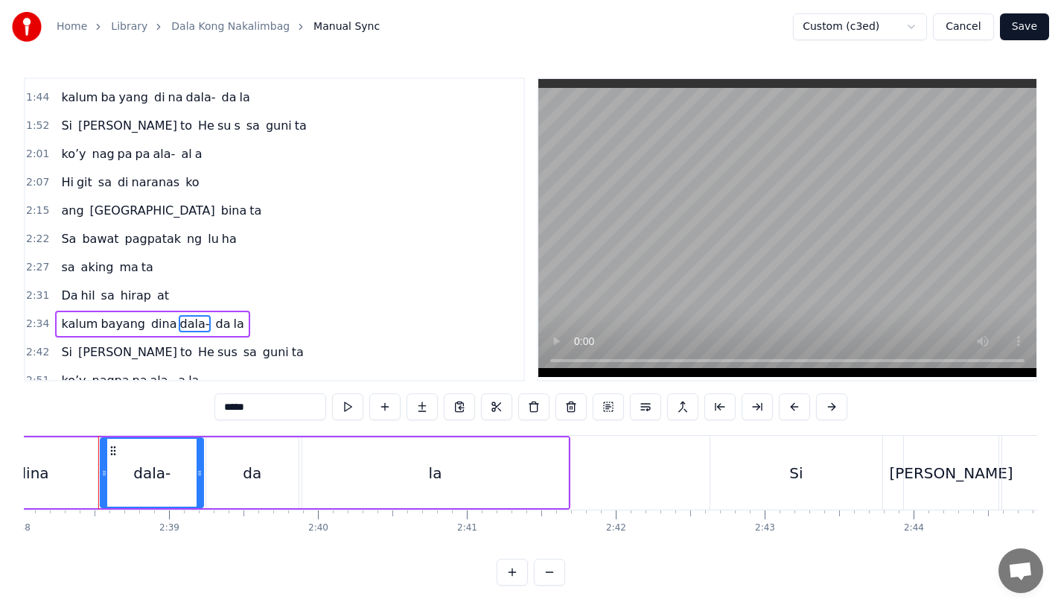
click at [250, 483] on div "da" at bounding box center [252, 473] width 19 height 22
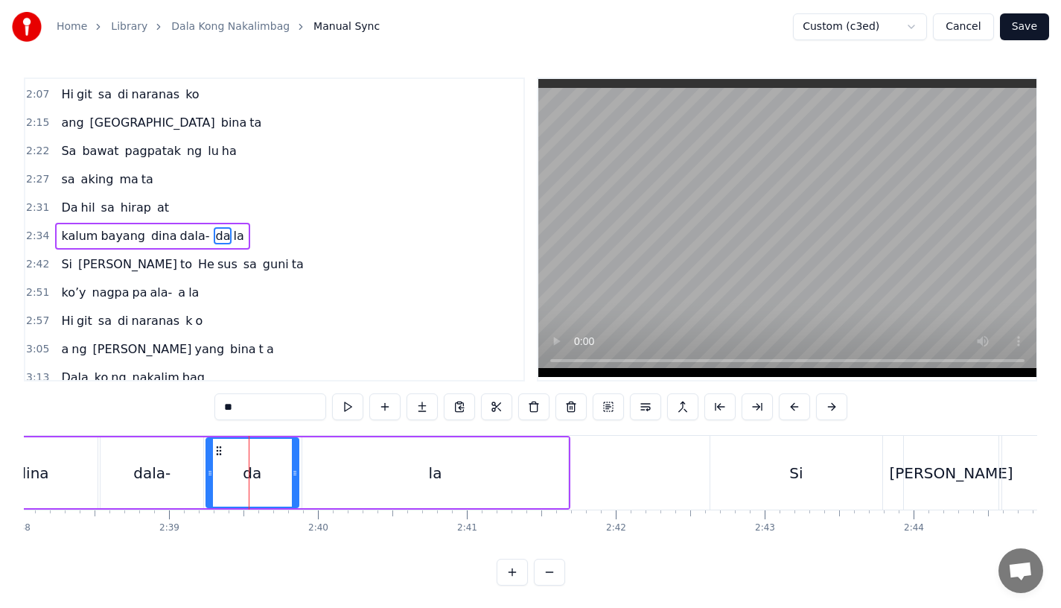
scroll to position [684, 0]
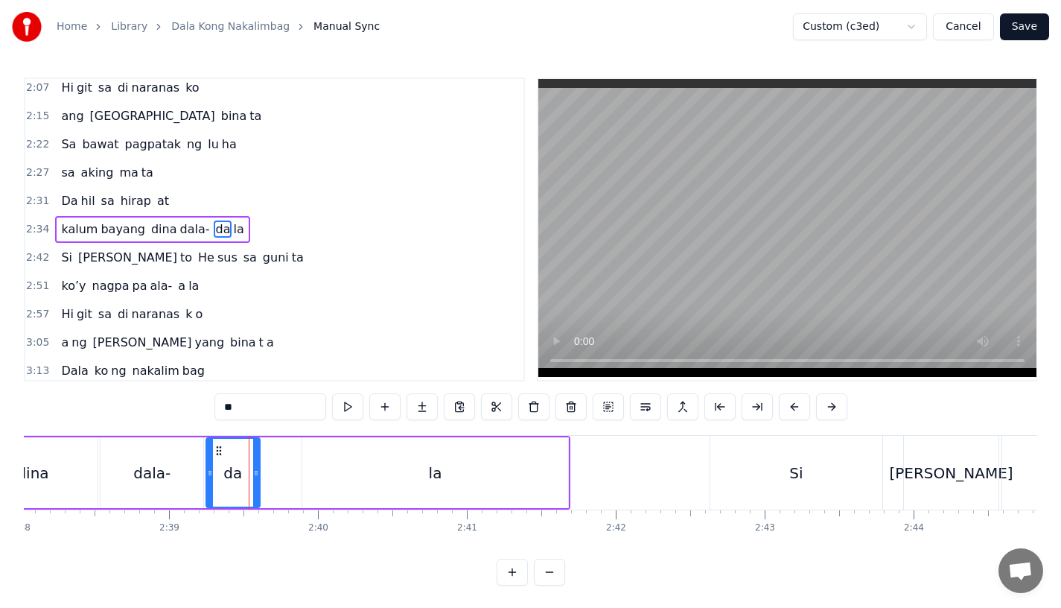
drag, startPoint x: 292, startPoint y: 479, endPoint x: 253, endPoint y: 480, distance: 38.8
click at [253, 480] on div at bounding box center [256, 473] width 6 height 68
click at [307, 480] on div "la" at bounding box center [435, 472] width 266 height 71
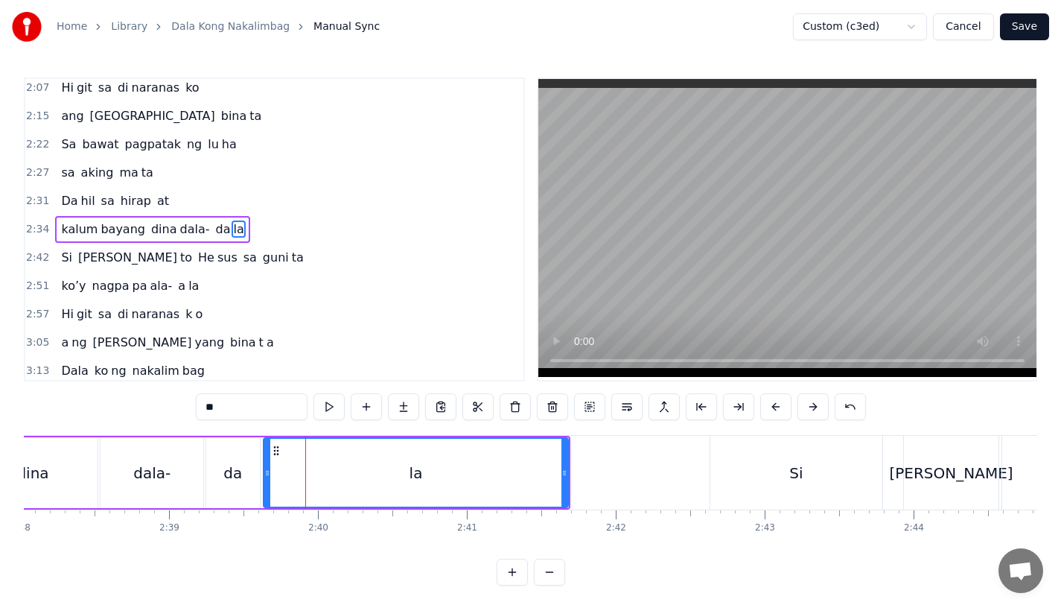
drag, startPoint x: 306, startPoint y: 480, endPoint x: 266, endPoint y: 482, distance: 40.2
click at [266, 482] on div at bounding box center [267, 473] width 6 height 68
click at [119, 468] on div "dala-" at bounding box center [152, 472] width 103 height 71
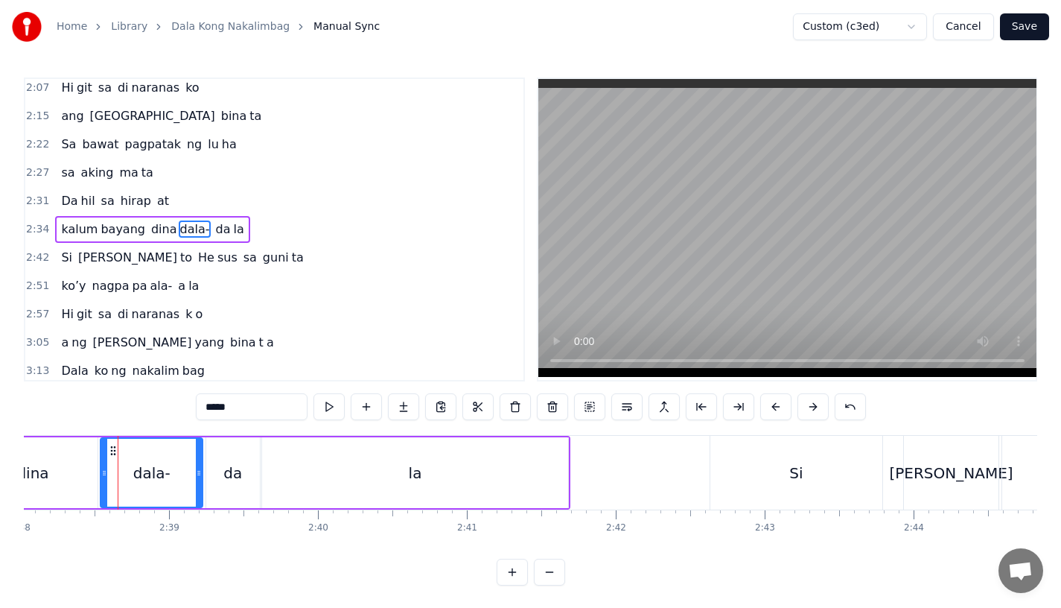
drag, startPoint x: 199, startPoint y: 469, endPoint x: 183, endPoint y: 469, distance: 15.6
click at [196, 469] on icon at bounding box center [199, 473] width 6 height 12
click at [227, 470] on div "da" at bounding box center [232, 473] width 19 height 22
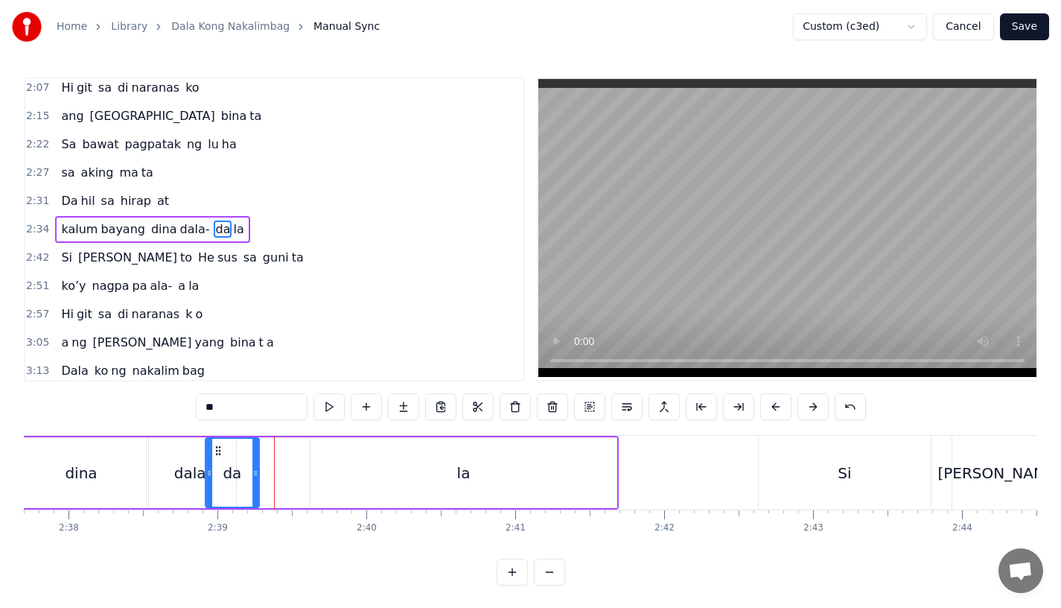
scroll to position [0, 23480]
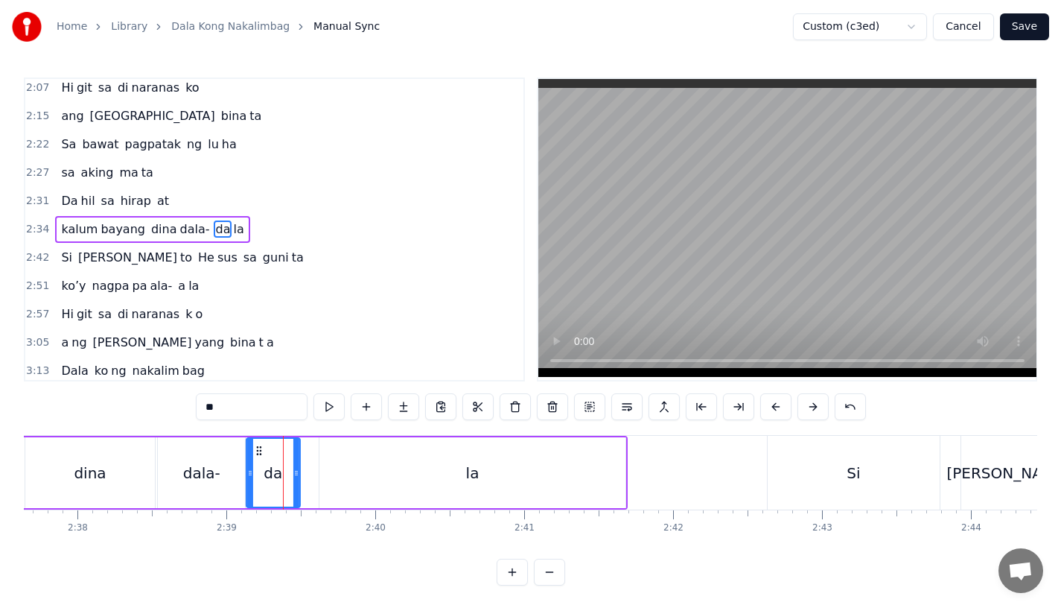
drag, startPoint x: 217, startPoint y: 449, endPoint x: 257, endPoint y: 456, distance: 40.8
click at [257, 456] on icon at bounding box center [259, 451] width 12 height 12
click at [301, 477] on icon at bounding box center [303, 473] width 6 height 12
click at [325, 477] on div "la" at bounding box center [472, 472] width 306 height 71
type input "**"
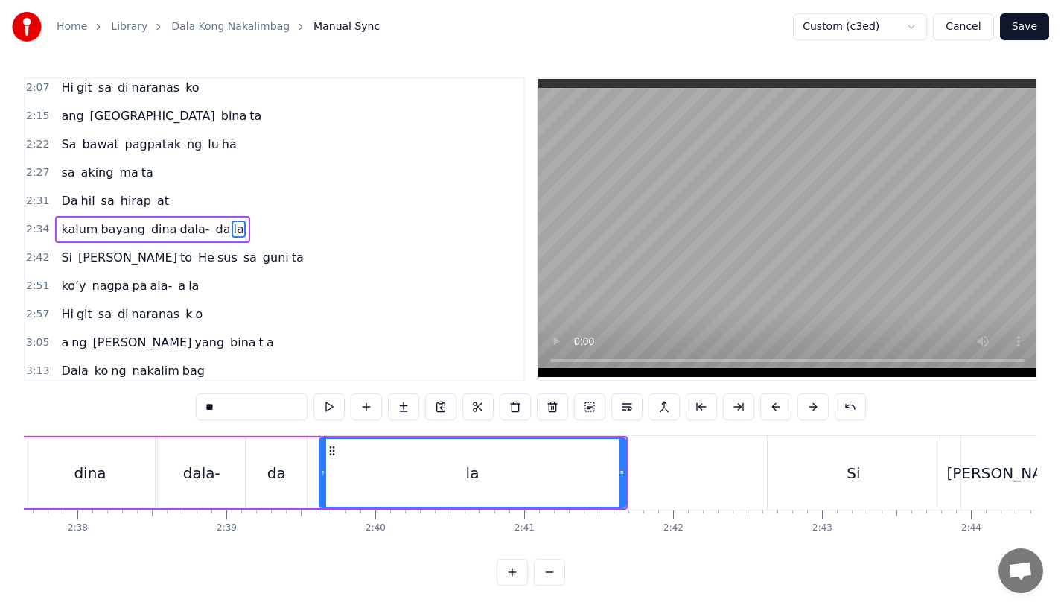
drag, startPoint x: 324, startPoint y: 477, endPoint x: 311, endPoint y: 478, distance: 12.7
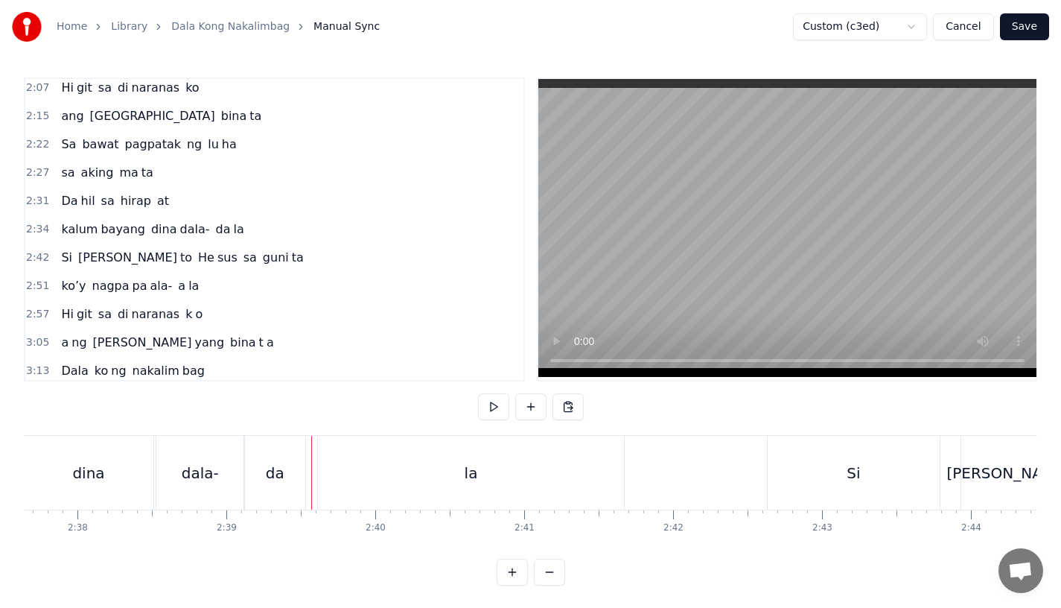
click at [320, 478] on div "la" at bounding box center [471, 473] width 306 height 74
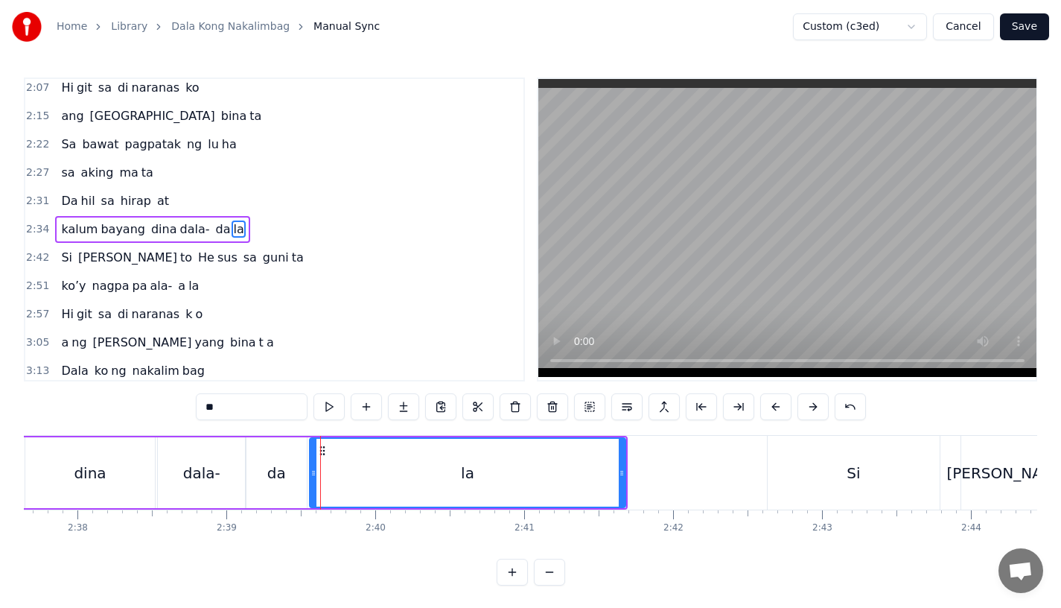
drag, startPoint x: 322, startPoint y: 481, endPoint x: 311, endPoint y: 481, distance: 10.4
click at [311, 481] on div at bounding box center [314, 473] width 6 height 68
click at [159, 475] on div "dala-" at bounding box center [201, 472] width 87 height 71
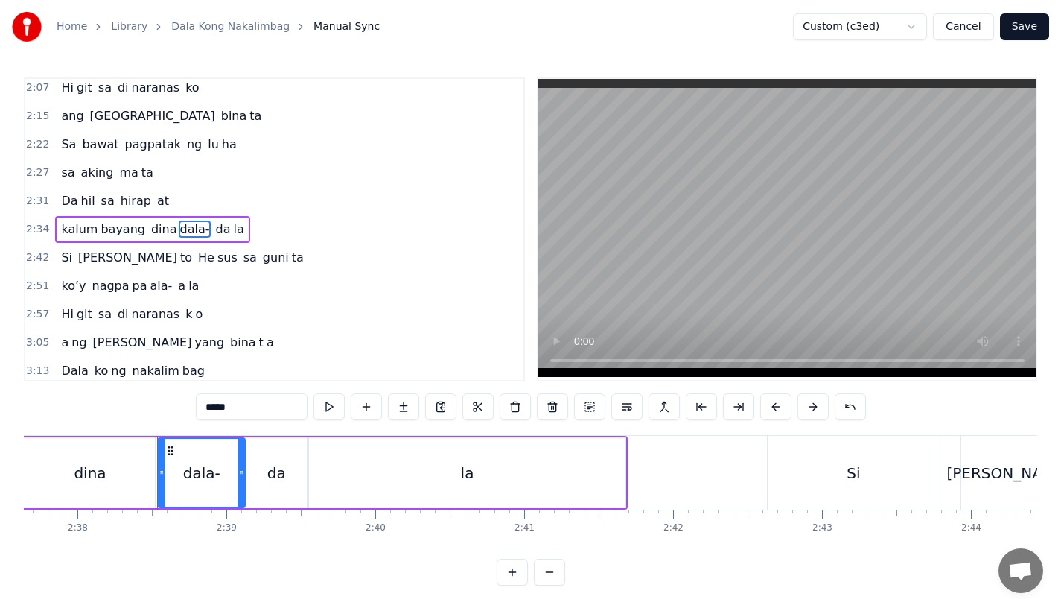
click at [133, 470] on div "dina" at bounding box center [90, 472] width 130 height 71
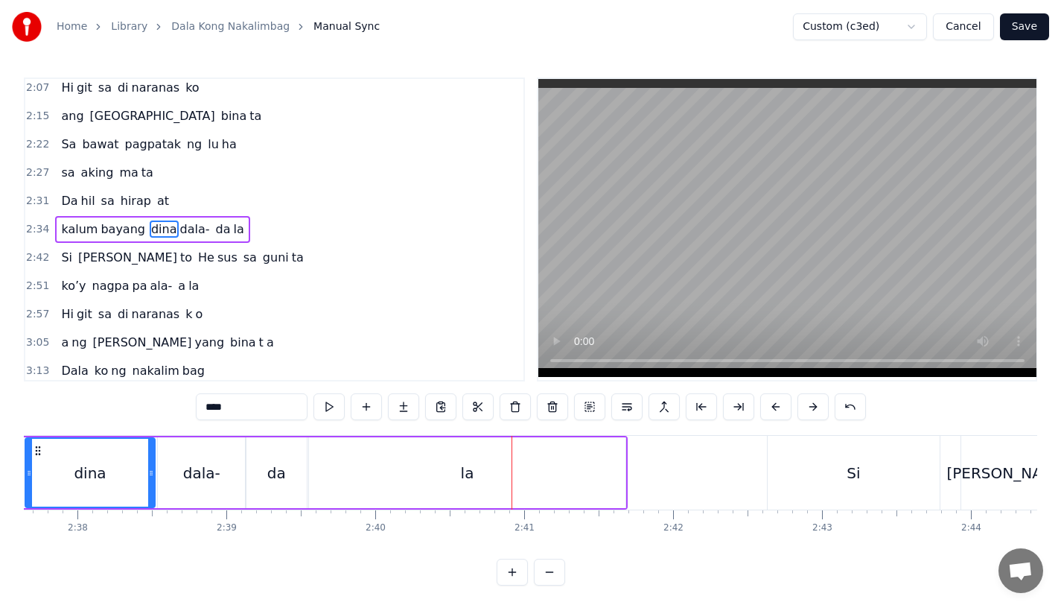
click at [588, 480] on div "la" at bounding box center [467, 472] width 317 height 71
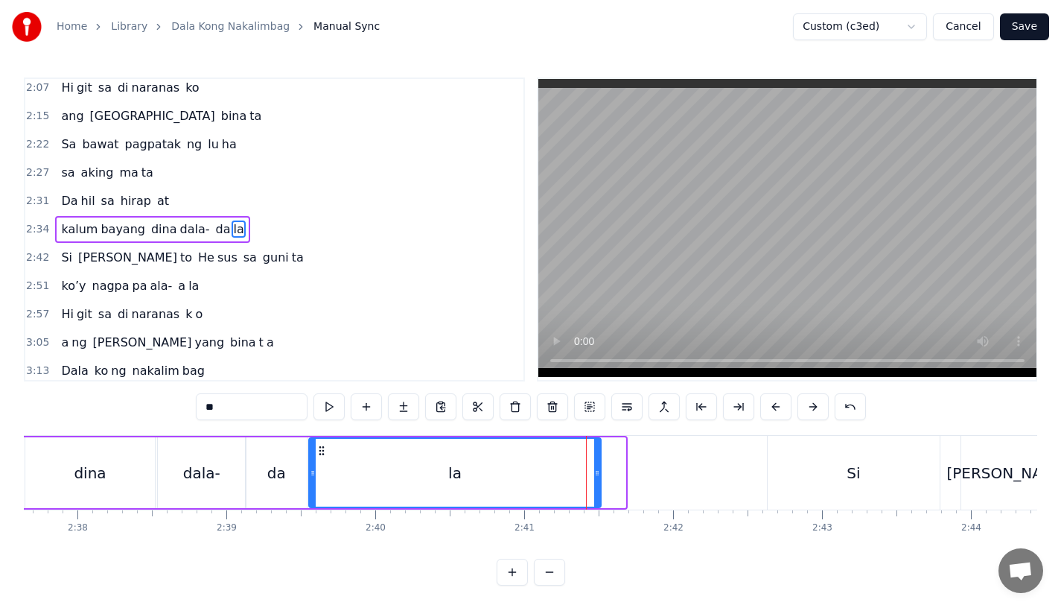
drag, startPoint x: 620, startPoint y: 480, endPoint x: 582, endPoint y: 480, distance: 37.2
click at [594, 480] on div at bounding box center [597, 473] width 6 height 68
click at [220, 474] on div "dala-" at bounding box center [201, 472] width 87 height 71
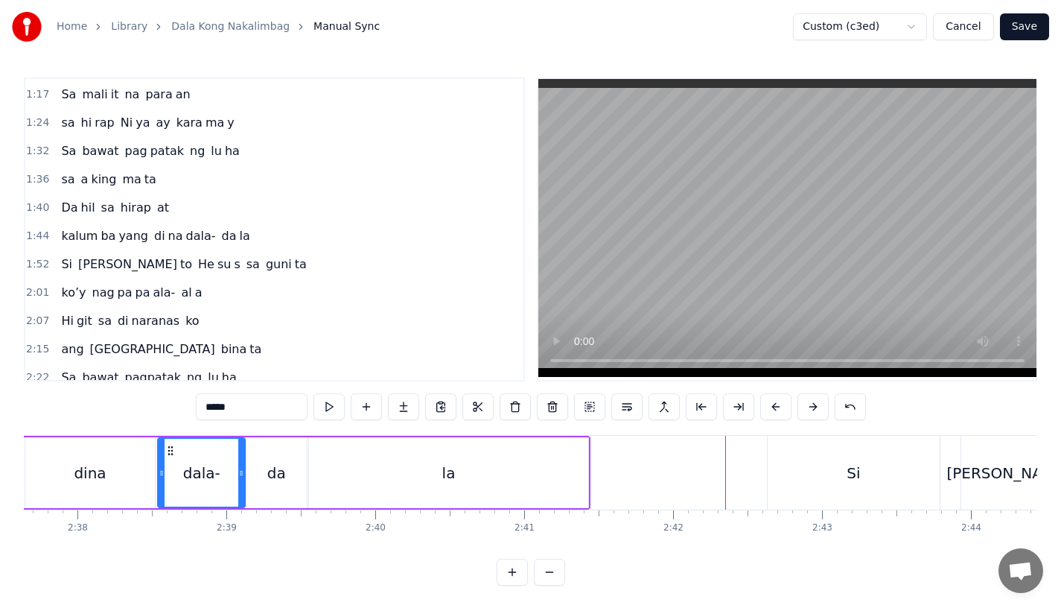
click at [185, 234] on span "dala-" at bounding box center [201, 235] width 33 height 17
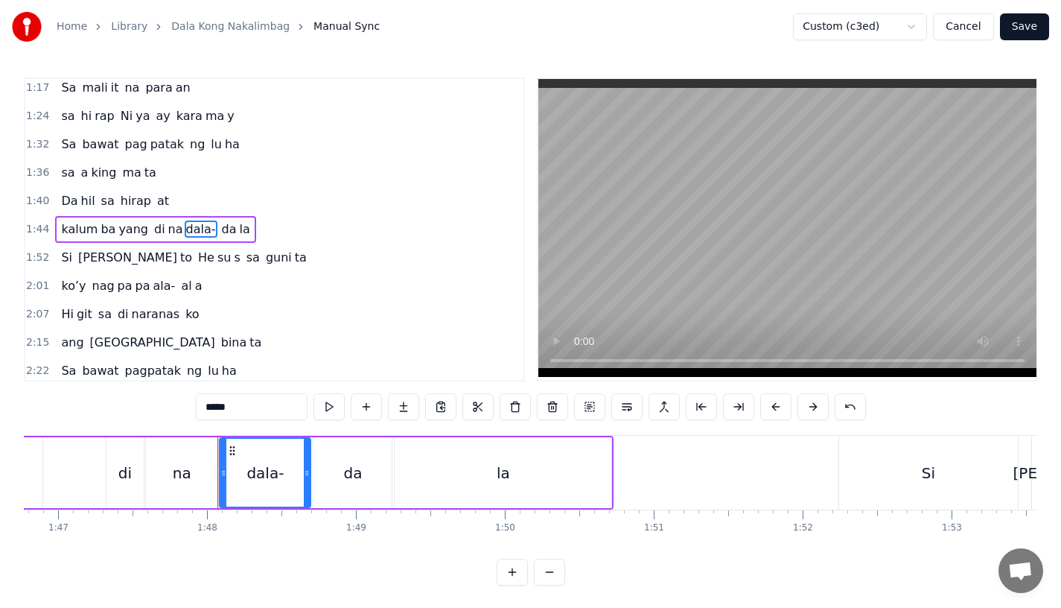
scroll to position [0, 15855]
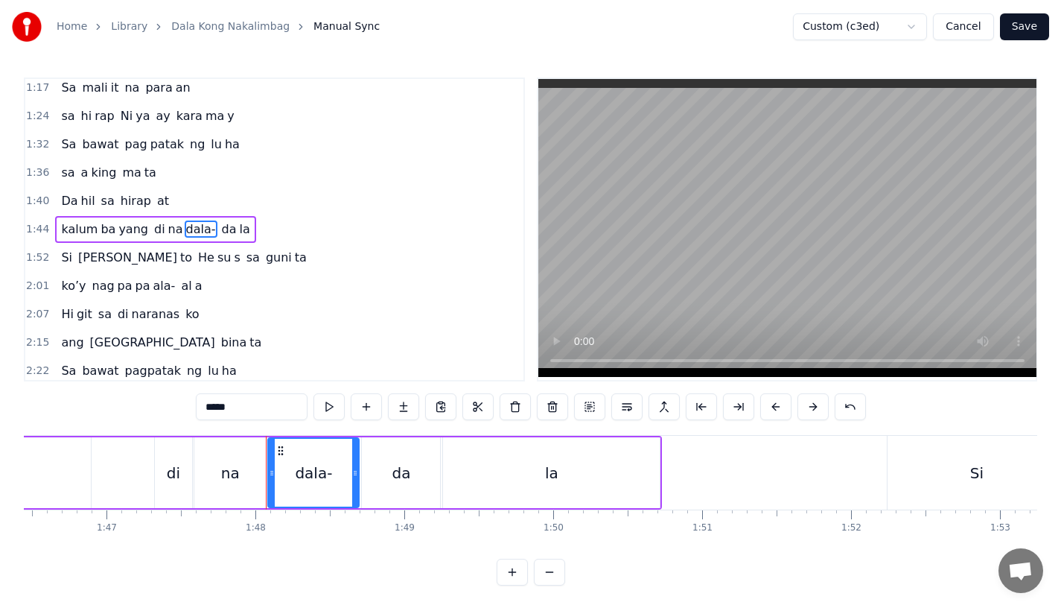
click at [240, 455] on div "na" at bounding box center [230, 472] width 72 height 71
type input "**"
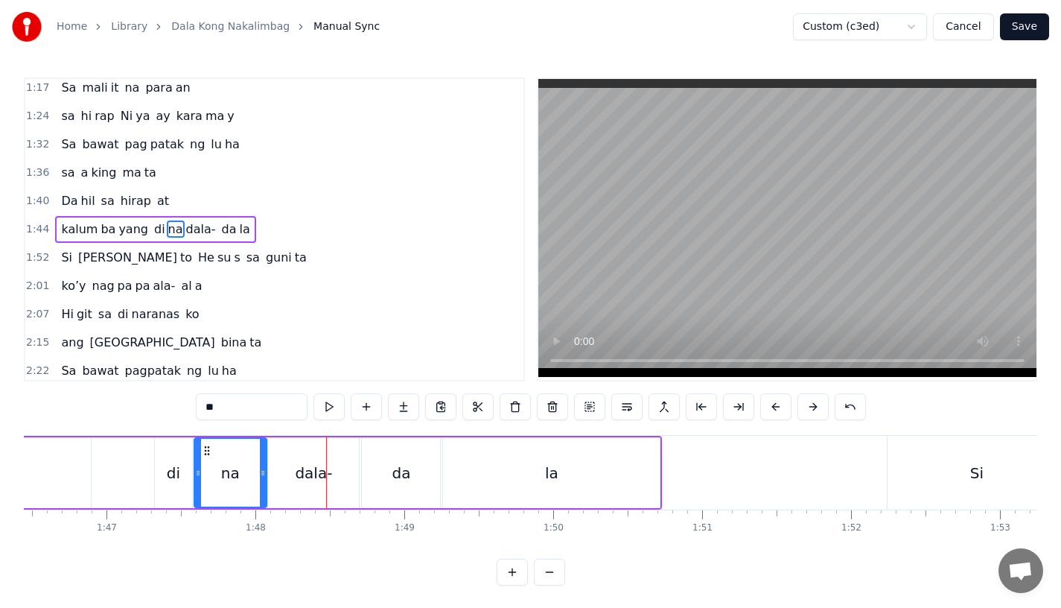
click at [129, 486] on div "kalum ba yang di na dala- da la" at bounding box center [190, 473] width 944 height 74
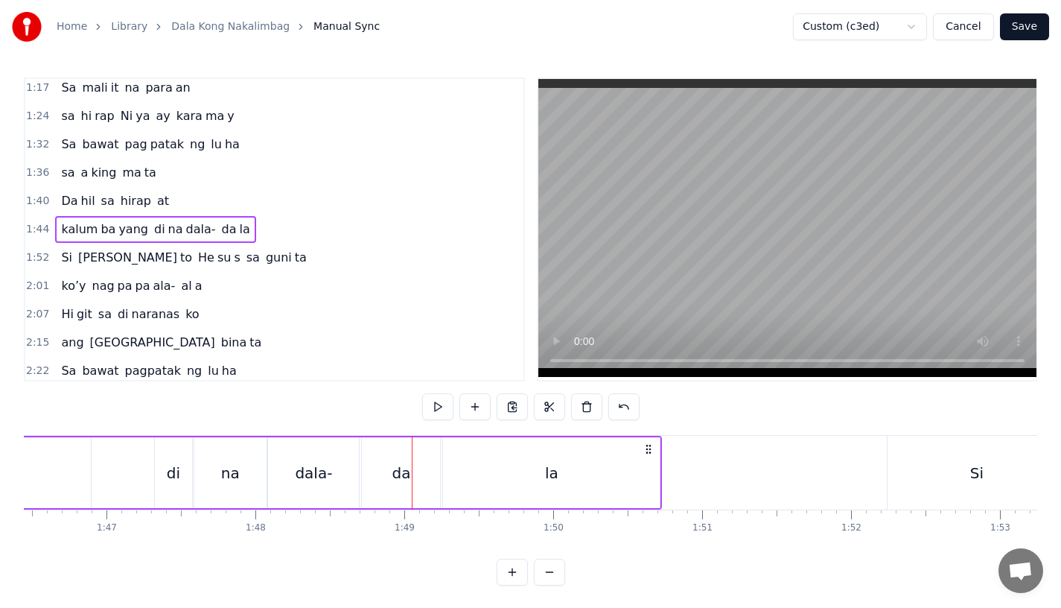
click at [401, 487] on div "da" at bounding box center [401, 472] width 78 height 71
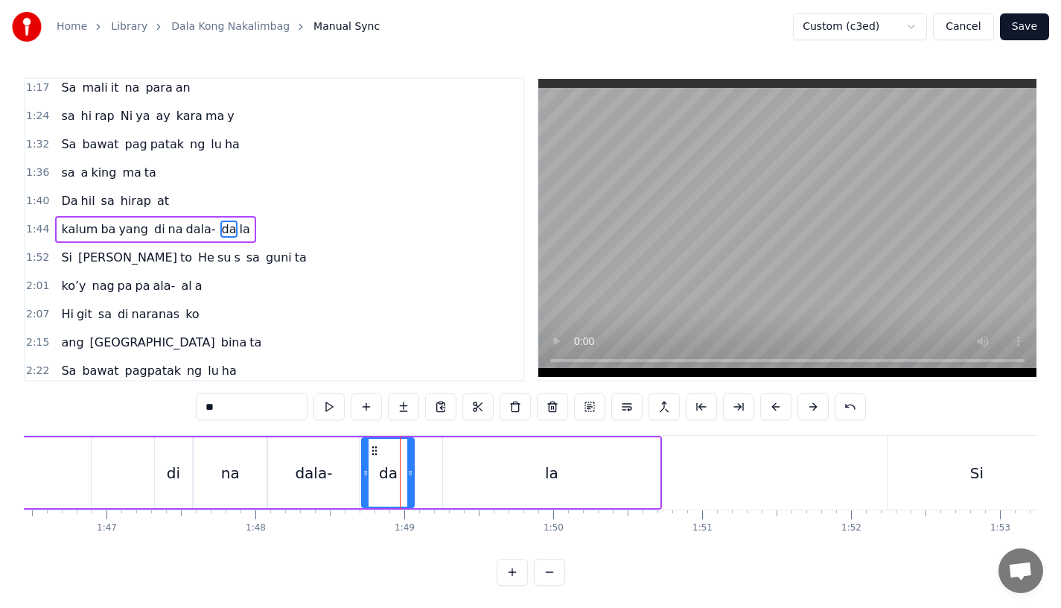
drag, startPoint x: 433, startPoint y: 482, endPoint x: 404, endPoint y: 484, distance: 29.1
click at [407, 484] on div at bounding box center [410, 473] width 6 height 68
click at [451, 477] on div "la" at bounding box center [551, 472] width 217 height 71
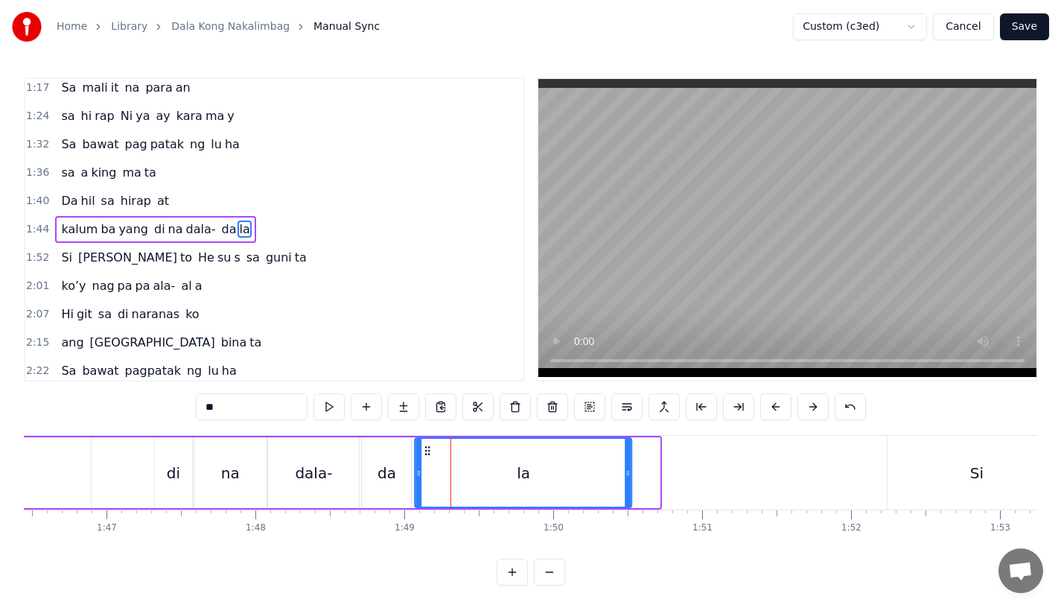
drag, startPoint x: 454, startPoint y: 450, endPoint x: 425, endPoint y: 454, distance: 28.7
click at [425, 454] on icon at bounding box center [428, 451] width 12 height 12
click at [333, 471] on div "dala-" at bounding box center [313, 472] width 91 height 71
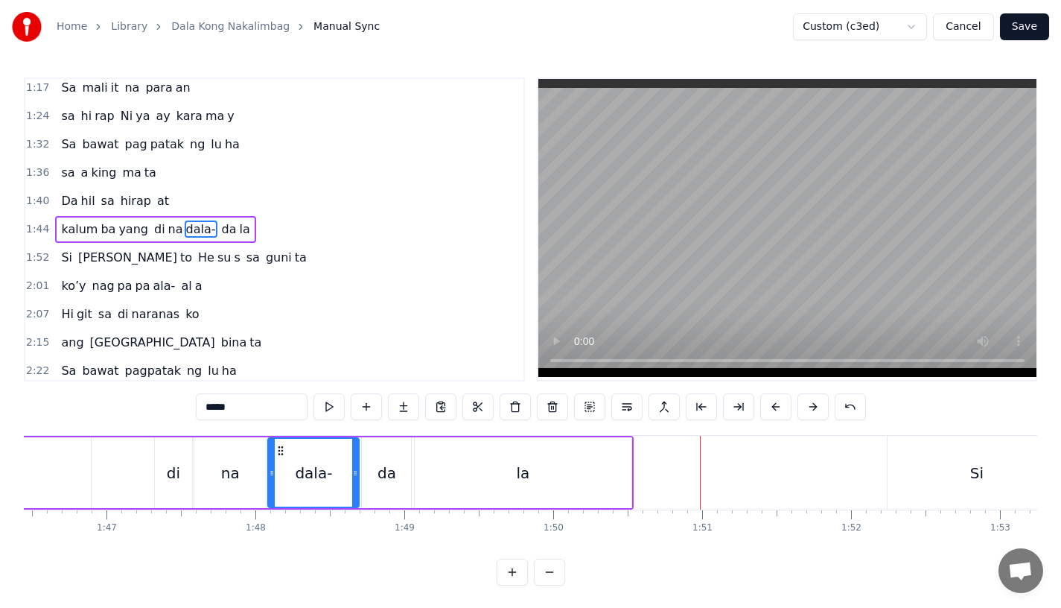
click at [615, 446] on div "la" at bounding box center [523, 472] width 217 height 71
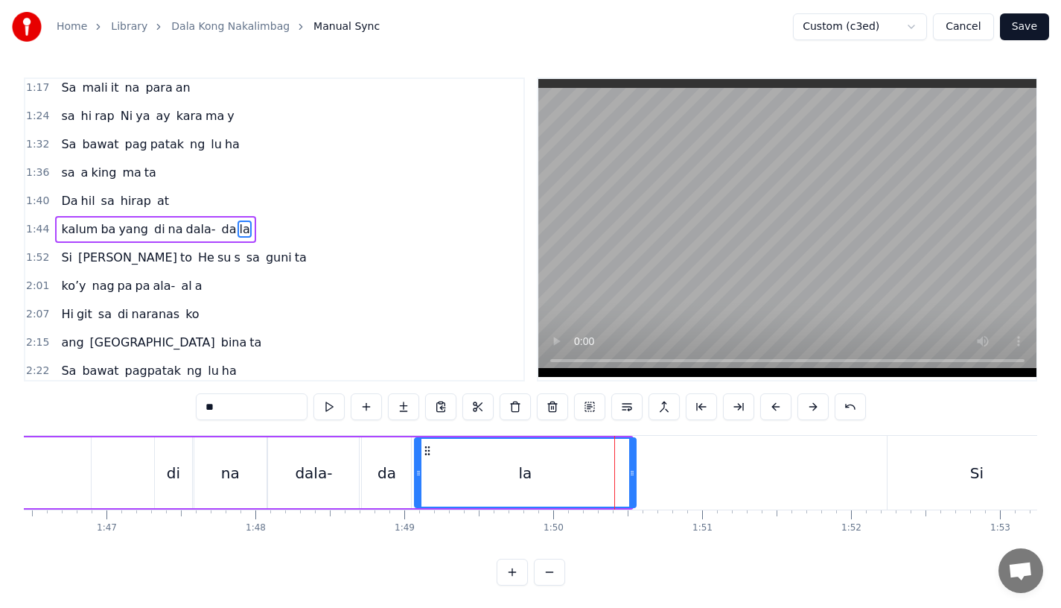
drag, startPoint x: 629, startPoint y: 462, endPoint x: 643, endPoint y: 465, distance: 15.1
click at [635, 465] on div at bounding box center [632, 473] width 6 height 68
click at [376, 468] on div "da" at bounding box center [386, 472] width 49 height 71
type input "**"
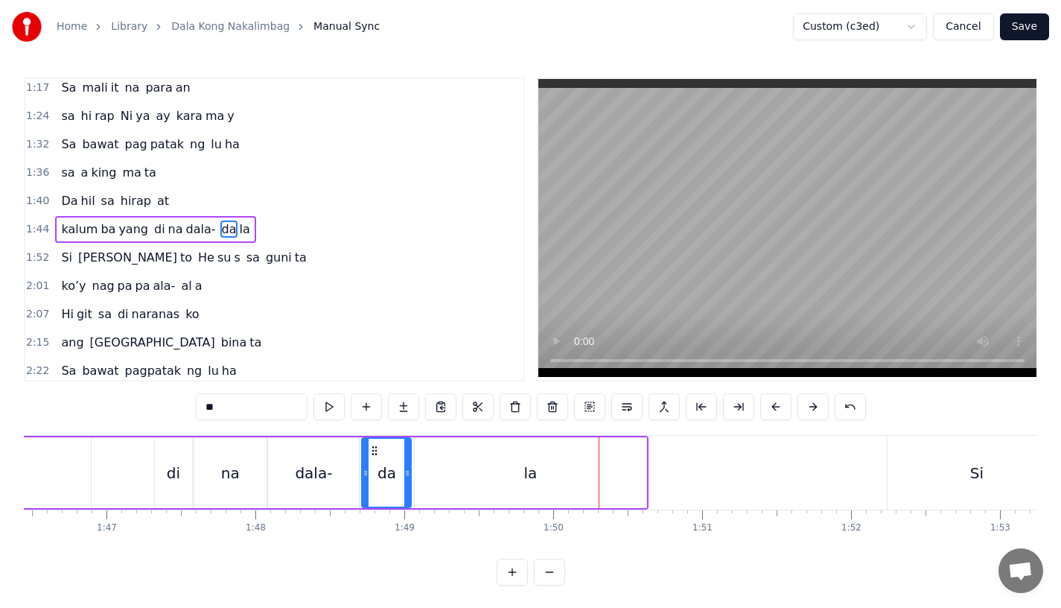
click at [151, 492] on div "kalum ba yang di na dala- da la" at bounding box center [183, 473] width 930 height 74
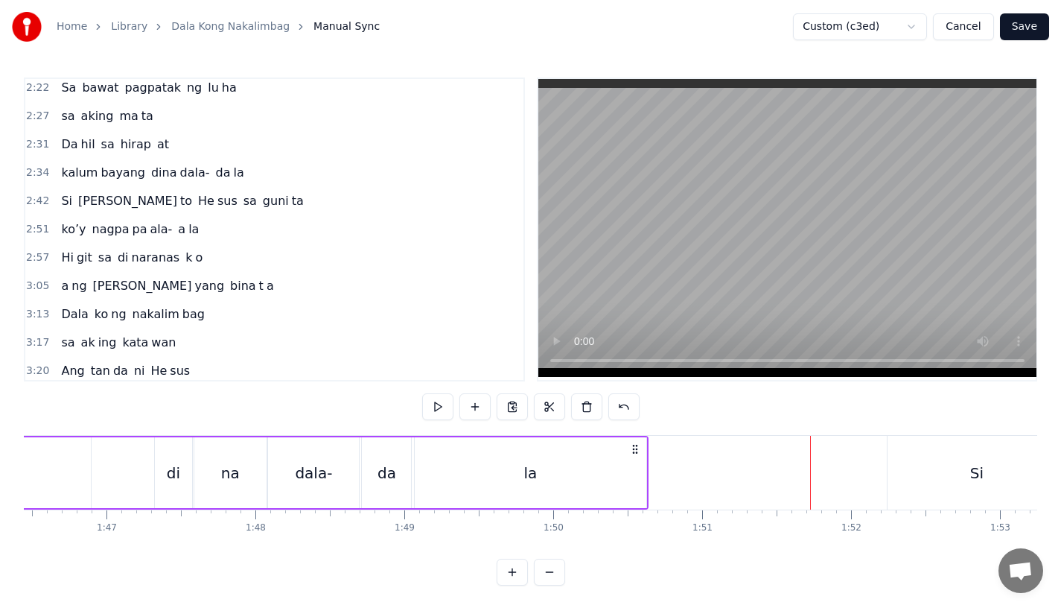
click at [232, 180] on span "la" at bounding box center [238, 172] width 13 height 17
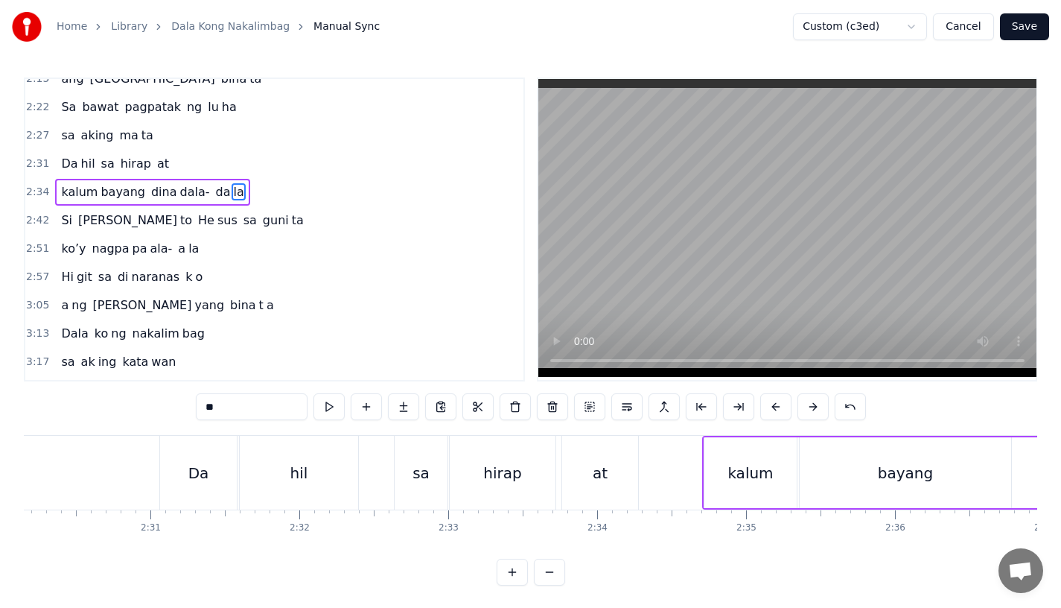
scroll to position [0, 23689]
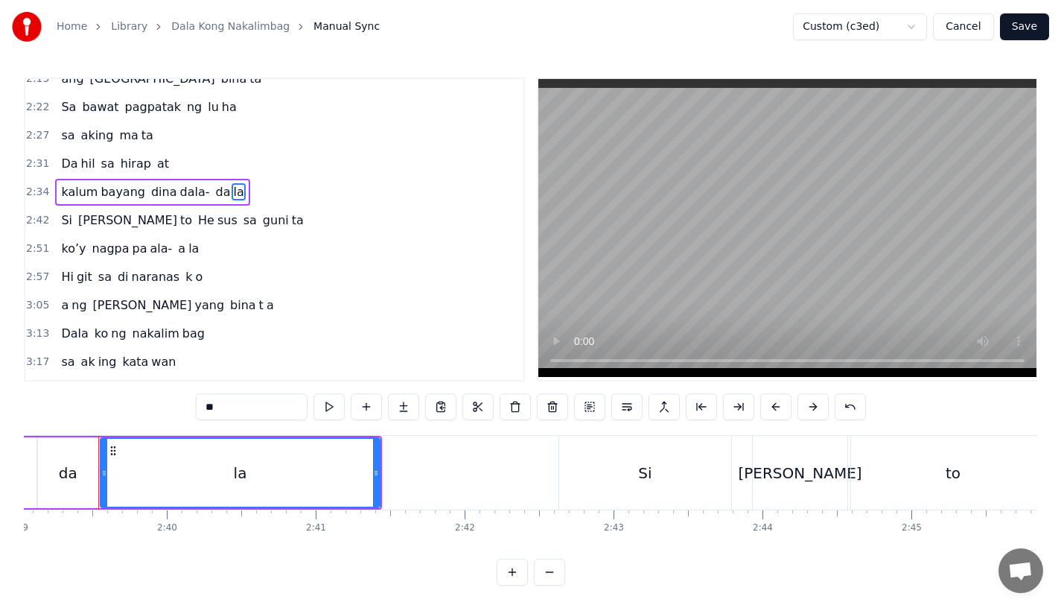
click at [1038, 32] on button "Save" at bounding box center [1024, 26] width 49 height 27
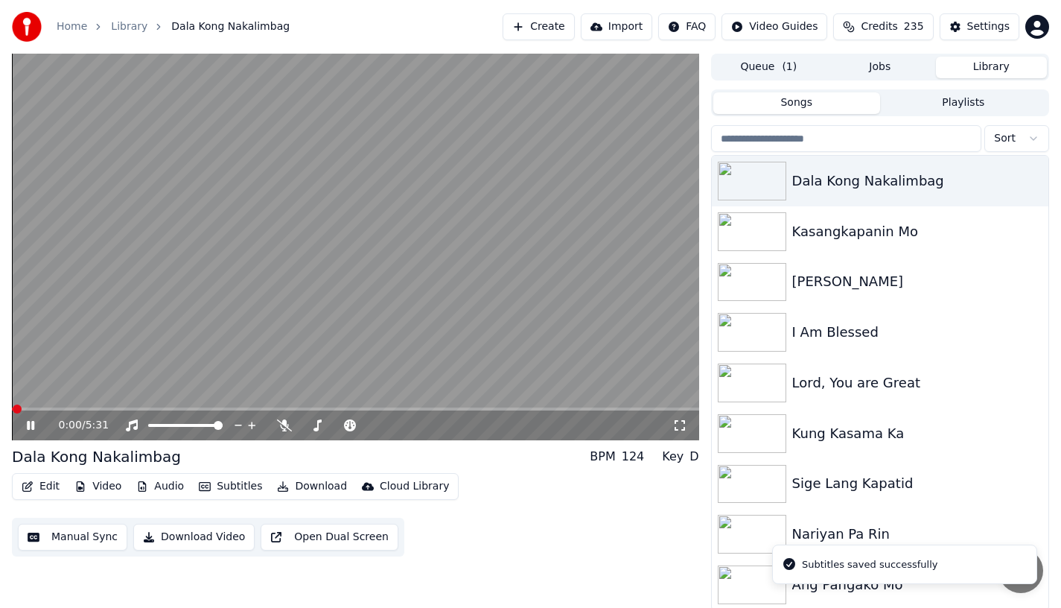
click at [255, 407] on span at bounding box center [355, 408] width 687 height 3
click at [288, 409] on span at bounding box center [355, 408] width 687 height 3
click at [318, 409] on span at bounding box center [355, 408] width 687 height 3
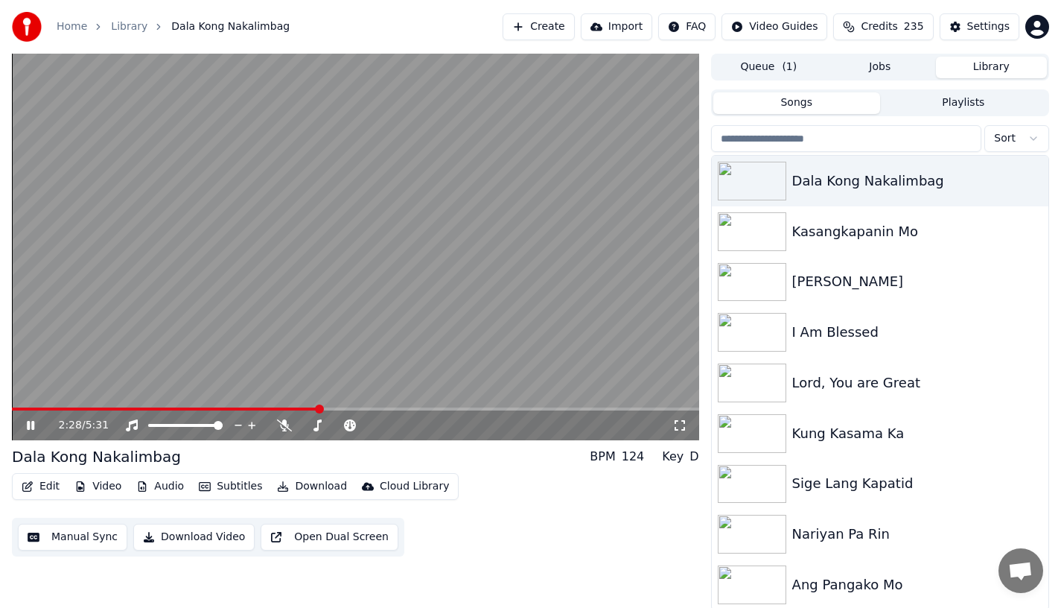
click at [306, 409] on span at bounding box center [165, 408] width 307 height 3
click at [35, 427] on icon at bounding box center [41, 425] width 35 height 12
